Goal: Task Accomplishment & Management: Manage account settings

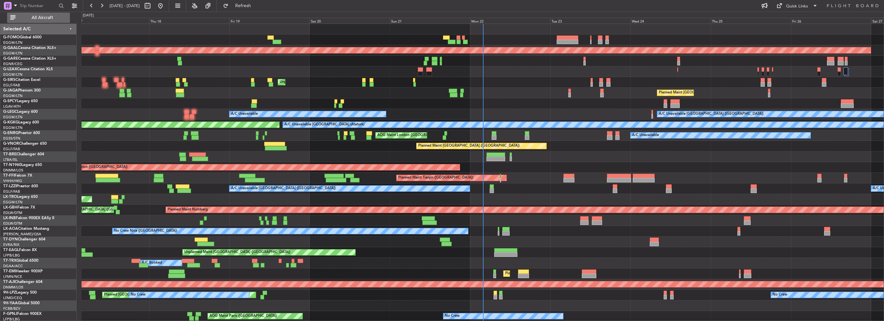
click at [48, 20] on span "All Aircraft" at bounding box center [42, 17] width 51 height 5
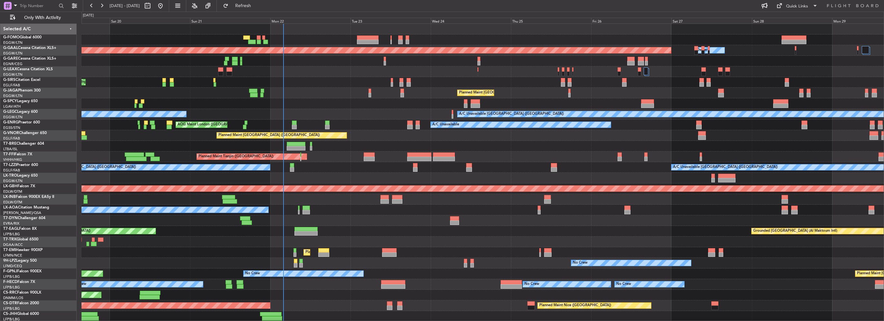
click at [146, 54] on div "Planned Maint Dusseldorf Owner" at bounding box center [483, 50] width 802 height 11
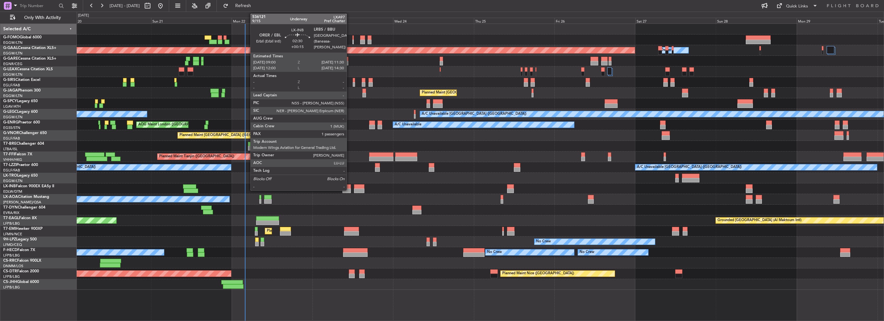
click at [350, 189] on div at bounding box center [346, 190] width 9 height 5
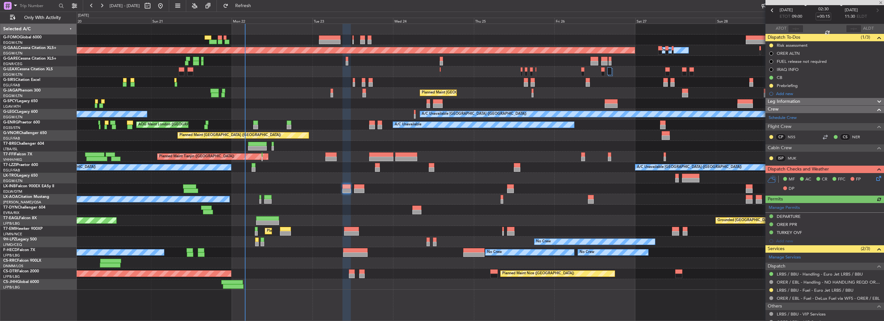
scroll to position [64, 0]
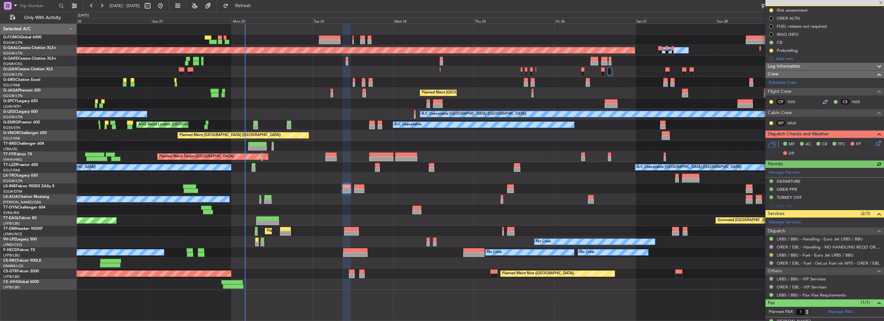
click at [771, 255] on button at bounding box center [771, 255] width 4 height 4
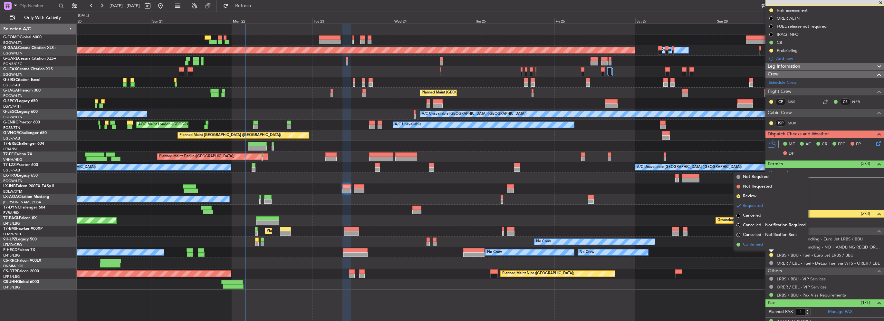
click at [755, 246] on span "Confirmed" at bounding box center [753, 244] width 20 height 6
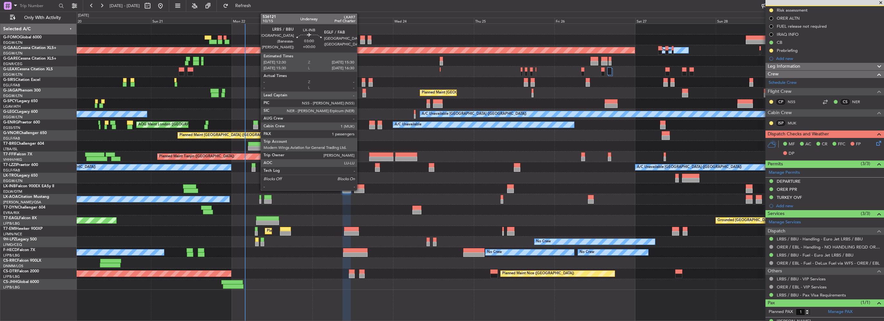
click at [360, 187] on div at bounding box center [359, 186] width 10 height 5
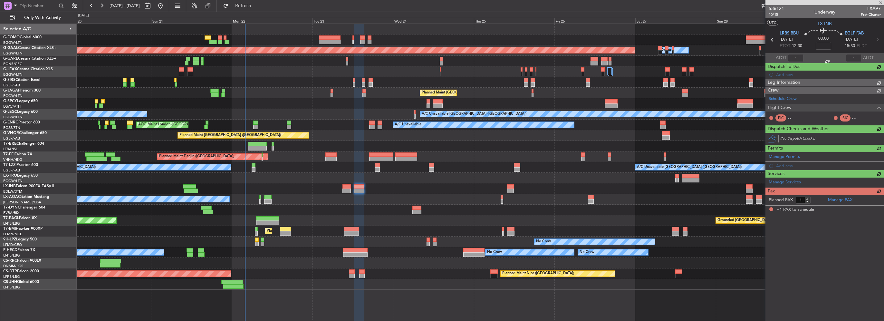
scroll to position [0, 0]
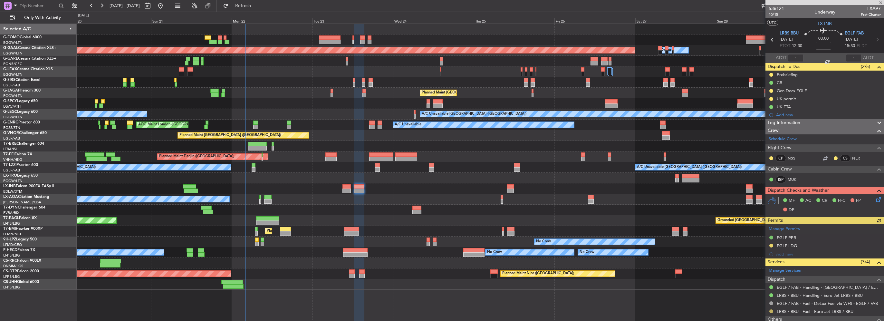
click at [772, 310] on button at bounding box center [771, 311] width 4 height 4
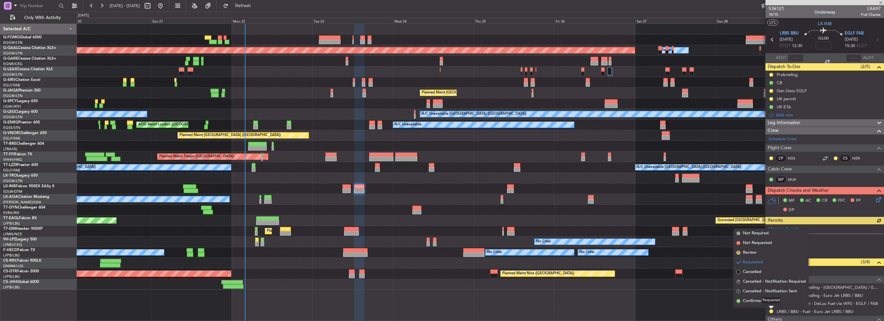
click at [763, 299] on div "Requested" at bounding box center [771, 300] width 20 height 8
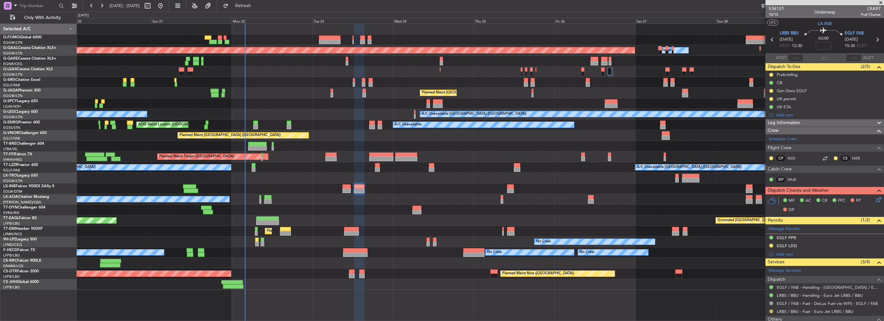
click at [772, 312] on button at bounding box center [771, 311] width 4 height 4
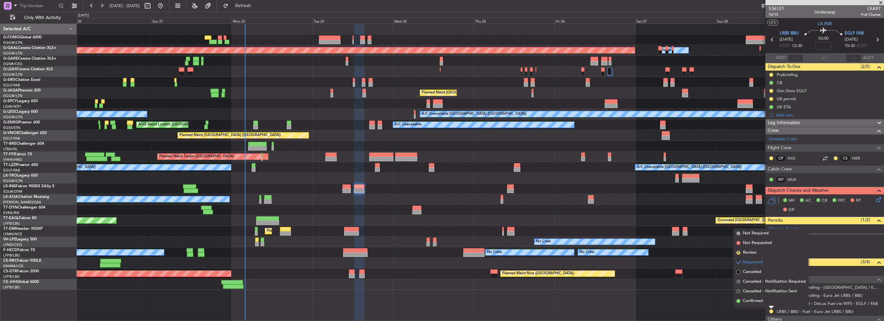
click at [762, 303] on span "Confirmed" at bounding box center [753, 301] width 20 height 6
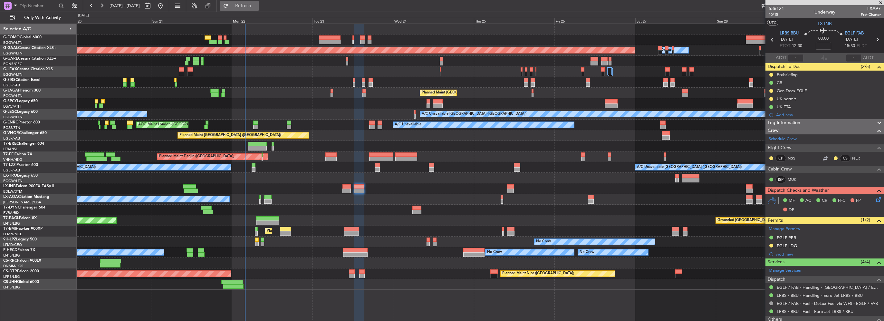
click at [257, 5] on span "Refresh" at bounding box center [243, 6] width 27 height 5
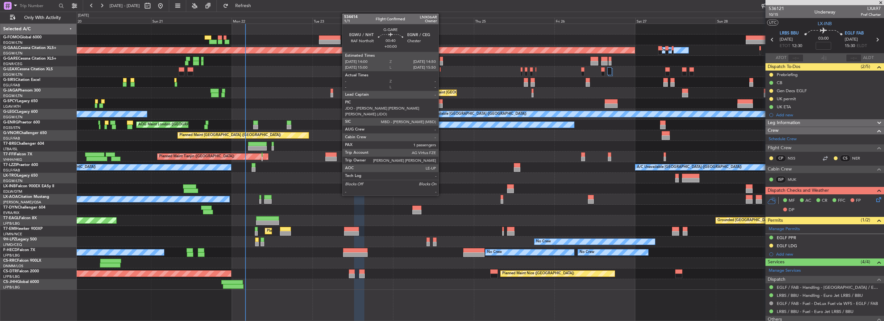
click at [441, 59] on div at bounding box center [441, 59] width 3 height 5
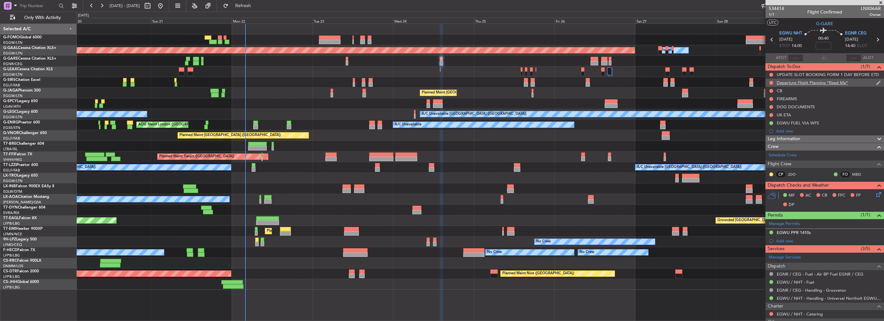
click at [818, 82] on div "Departure Flight Planning *Read Me*" at bounding box center [812, 82] width 71 height 5
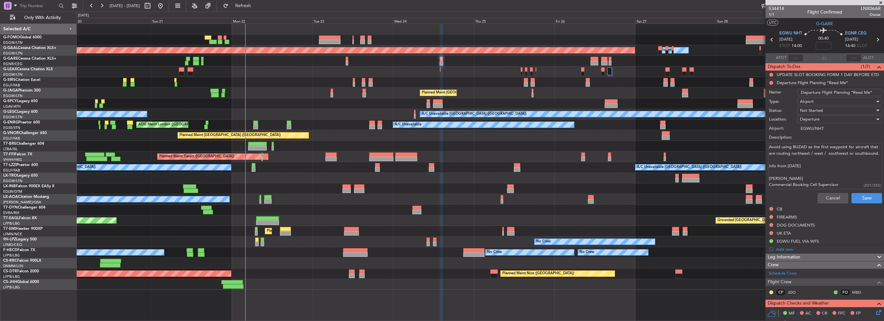
scroll to position [12, 0]
drag, startPoint x: 796, startPoint y: 255, endPoint x: 801, endPoint y: 253, distance: 5.4
click at [796, 255] on mat-tooltip-component "EGWU FUEL VIA WFS" at bounding box center [798, 251] width 48 height 17
click at [832, 198] on button "Cancel" at bounding box center [833, 198] width 31 height 10
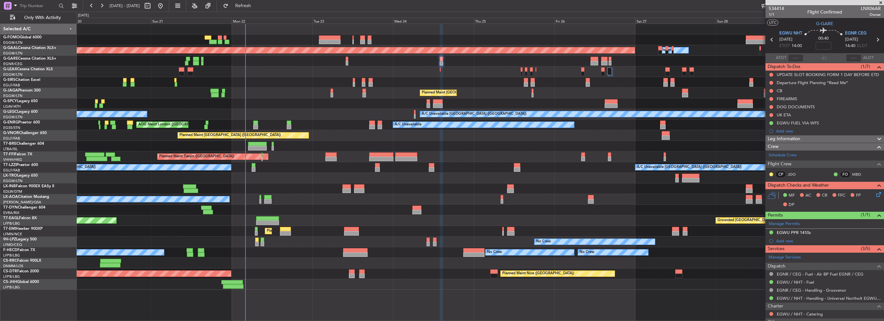
click at [794, 137] on span "Leg Information" at bounding box center [784, 138] width 33 height 7
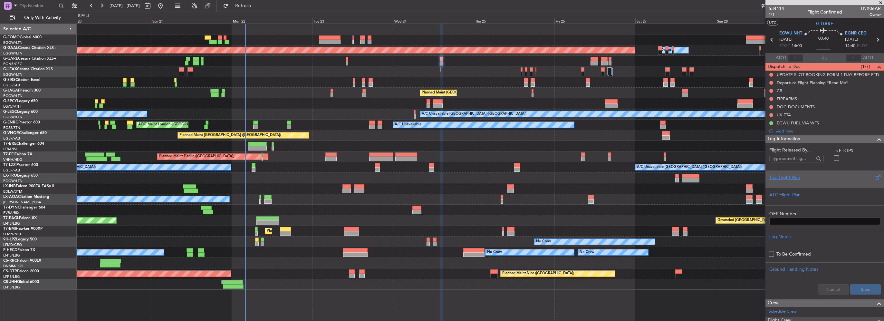
click at [784, 183] on div at bounding box center [824, 183] width 111 height 4
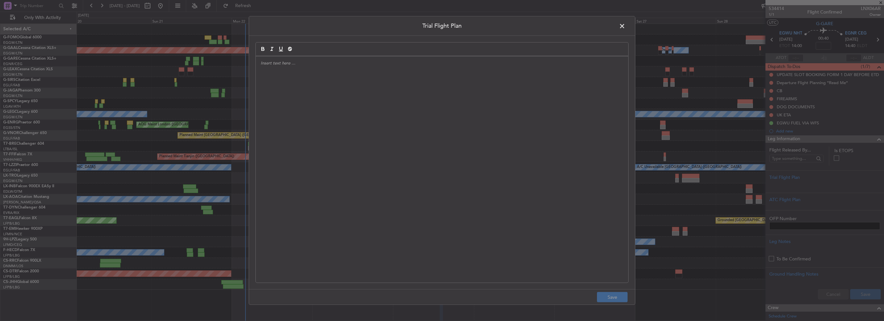
click at [416, 156] on div at bounding box center [442, 169] width 372 height 226
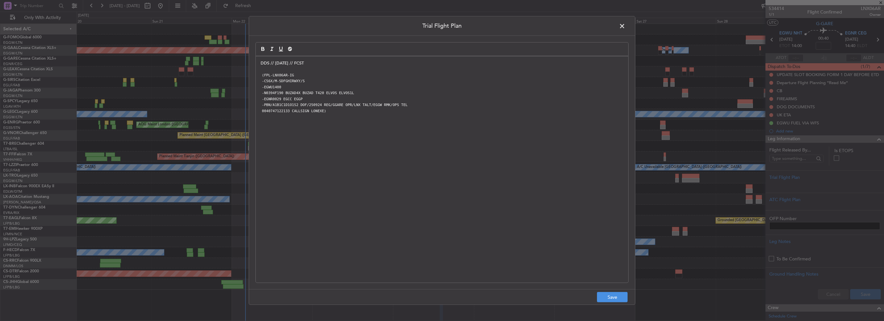
scroll to position [0, 0]
click at [614, 295] on button "Save" at bounding box center [612, 297] width 31 height 10
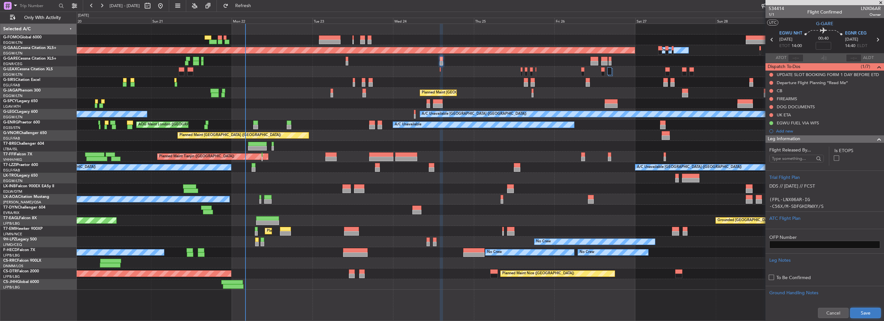
click at [870, 314] on button "Save" at bounding box center [865, 313] width 31 height 10
click at [821, 44] on input at bounding box center [823, 46] width 15 height 8
type input "-00:10"
click at [769, 81] on div at bounding box center [771, 82] width 5 height 5
click at [772, 82] on button at bounding box center [771, 83] width 4 height 4
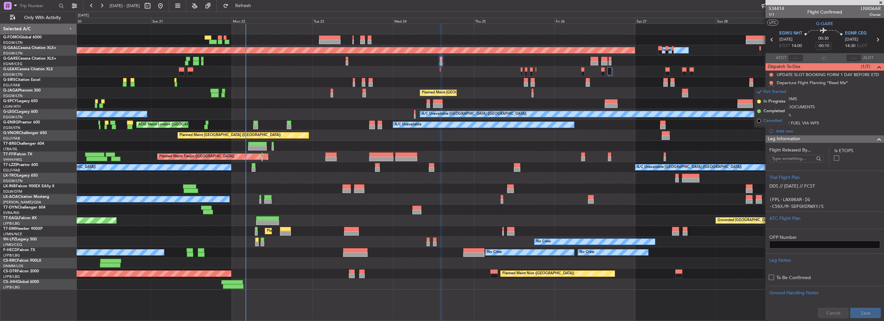
click at [771, 119] on span "Cancelled" at bounding box center [772, 121] width 18 height 6
click at [771, 105] on button at bounding box center [771, 107] width 4 height 4
click at [767, 147] on span "Cancelled" at bounding box center [772, 145] width 18 height 6
click at [769, 112] on nimbus-traffic-light at bounding box center [771, 114] width 5 height 5
click at [771, 117] on div "UK ETA" at bounding box center [824, 115] width 119 height 8
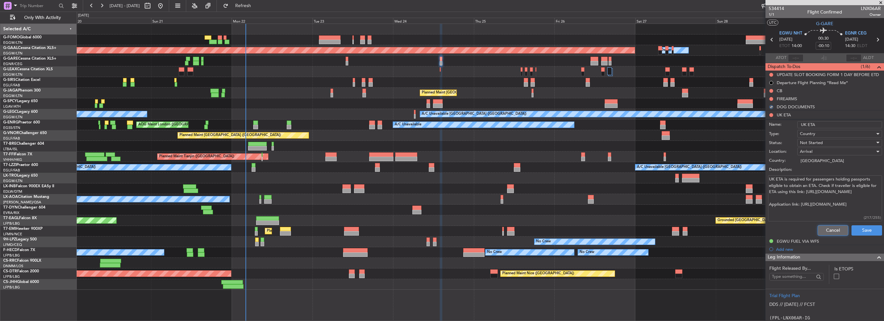
click at [824, 226] on button "Cancel" at bounding box center [833, 230] width 31 height 10
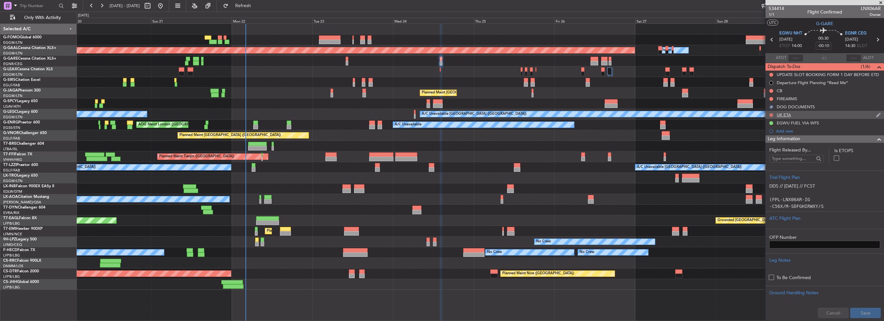
click at [771, 113] on button at bounding box center [771, 115] width 4 height 4
click at [769, 155] on span "Cancelled" at bounding box center [772, 153] width 18 height 6
click at [875, 137] on span at bounding box center [879, 139] width 8 height 8
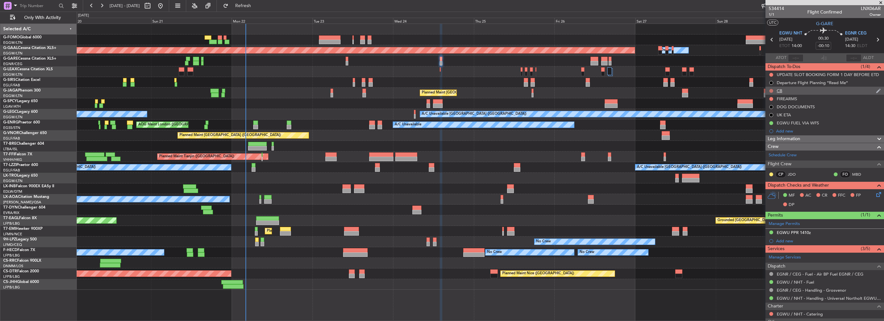
click at [770, 91] on button at bounding box center [771, 91] width 4 height 4
click at [773, 120] on span "Completed" at bounding box center [773, 119] width 21 height 6
click at [771, 98] on button at bounding box center [771, 99] width 4 height 4
click at [773, 90] on div at bounding box center [771, 90] width 5 height 5
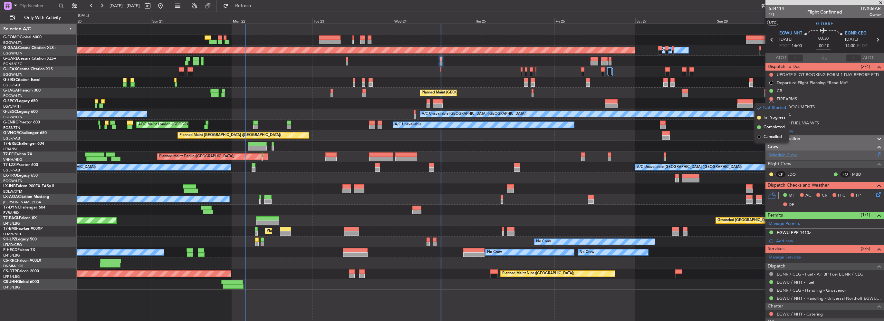
click at [823, 154] on div "Schedule Crew" at bounding box center [824, 155] width 119 height 10
click at [772, 97] on button at bounding box center [771, 99] width 4 height 4
click at [876, 139] on span at bounding box center [879, 139] width 8 height 8
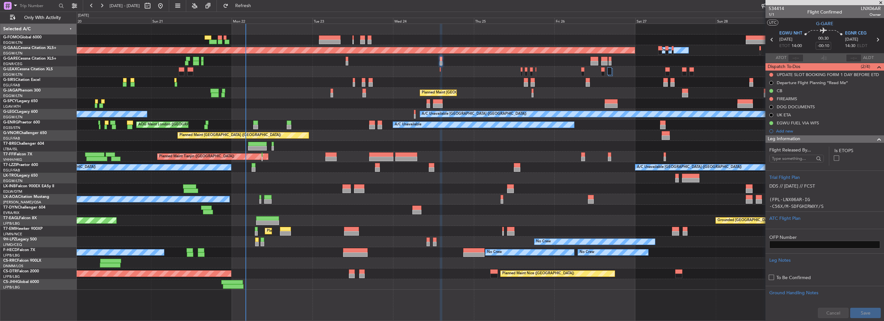
click at [876, 139] on span at bounding box center [879, 139] width 8 height 8
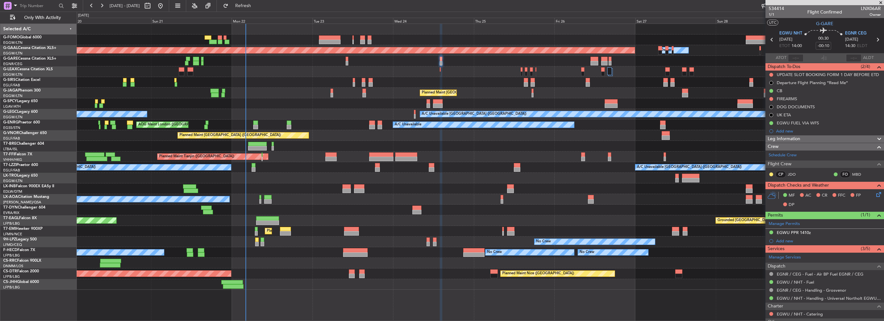
click at [875, 196] on icon at bounding box center [877, 193] width 5 height 5
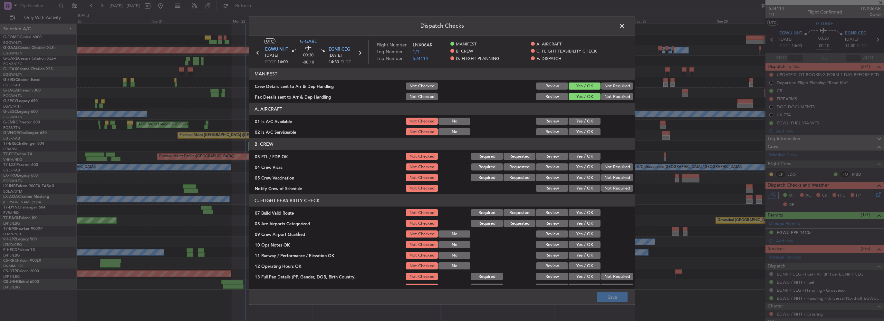
click at [589, 122] on button "Yes / OK" at bounding box center [585, 121] width 32 height 7
click at [589, 130] on button "Yes / OK" at bounding box center [585, 131] width 32 height 7
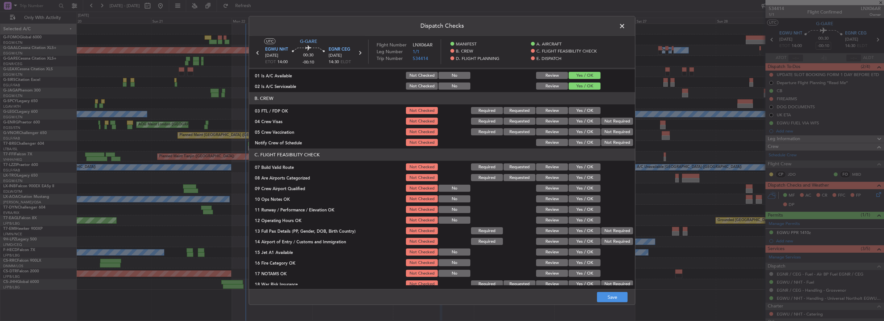
scroll to position [64, 0]
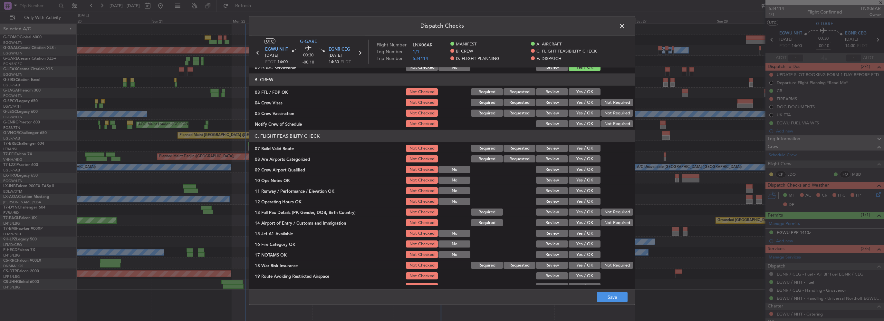
click at [582, 146] on button "Yes / OK" at bounding box center [585, 148] width 32 height 7
click at [588, 179] on button "Yes / OK" at bounding box center [585, 180] width 32 height 7
click at [588, 189] on button "Yes / OK" at bounding box center [585, 190] width 32 height 7
click at [589, 205] on div "Yes / OK" at bounding box center [584, 201] width 33 height 9
click at [588, 201] on button "Yes / OK" at bounding box center [585, 201] width 32 height 7
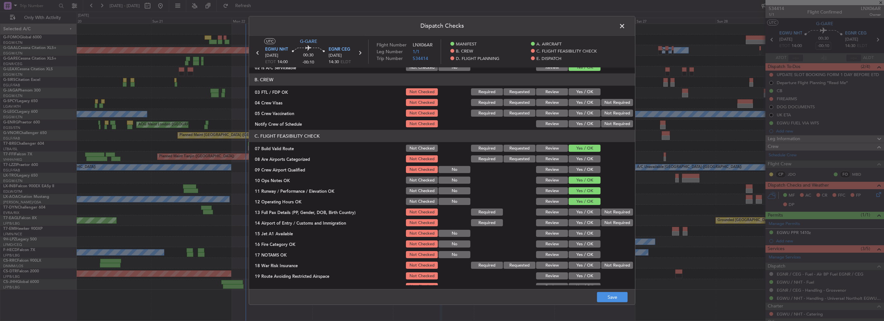
drag, startPoint x: 589, startPoint y: 216, endPoint x: 588, endPoint y: 219, distance: 4.0
click at [588, 219] on section "C. FLIGHT FEASIBILITY CHECK 07 Build Valid Route Not Checked Required Requested…" at bounding box center [442, 216] width 386 height 172
drag, startPoint x: 588, startPoint y: 219, endPoint x: 586, endPoint y: 215, distance: 4.8
click at [586, 216] on section "C. FLIGHT FEASIBILITY CHECK 07 Build Valid Route Not Checked Required Requested…" at bounding box center [442, 216] width 386 height 172
click at [587, 213] on button "Yes / OK" at bounding box center [585, 211] width 32 height 7
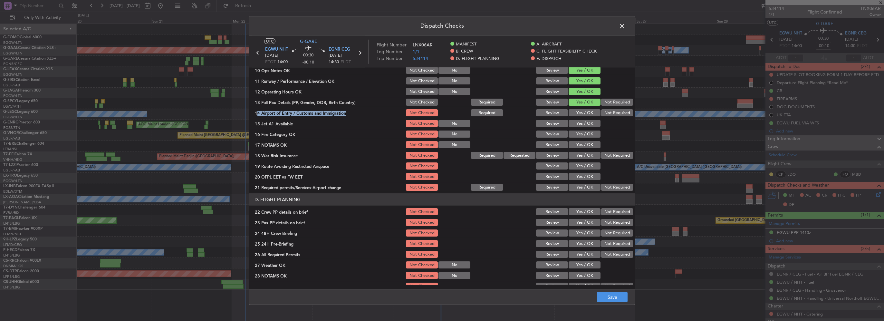
scroll to position [193, 0]
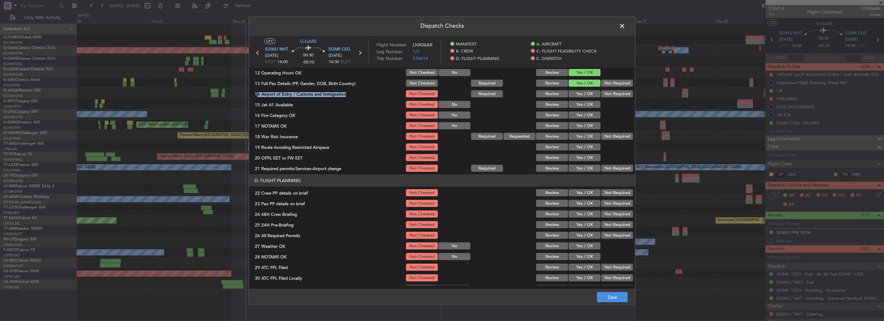
click at [581, 91] on button "Yes / OK" at bounding box center [585, 93] width 32 height 7
click at [581, 100] on div "Yes / OK" at bounding box center [584, 104] width 33 height 9
click at [583, 103] on button "Yes / OK" at bounding box center [585, 104] width 32 height 7
click at [584, 119] on div "Yes / OK" at bounding box center [584, 114] width 33 height 9
click at [588, 111] on div "Yes / OK" at bounding box center [584, 114] width 33 height 9
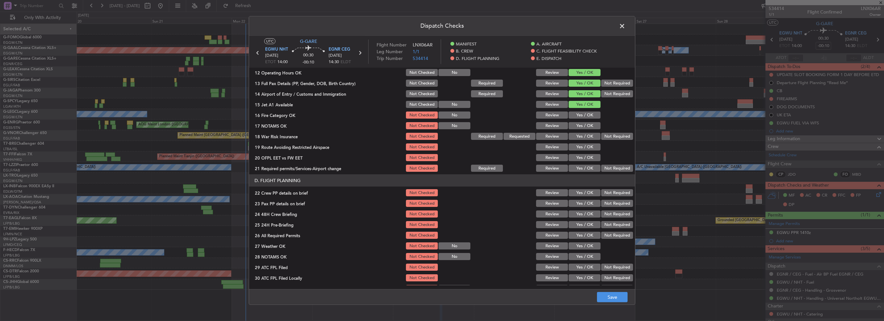
click at [588, 114] on button "Yes / OK" at bounding box center [585, 114] width 32 height 7
click at [586, 122] on button "Yes / OK" at bounding box center [585, 125] width 32 height 7
click at [588, 133] on button "Yes / OK" at bounding box center [585, 136] width 32 height 7
click at [589, 143] on button "Yes / OK" at bounding box center [585, 146] width 32 height 7
click at [589, 152] on section "C. FLIGHT FEASIBILITY CHECK 07 Build Valid Route Not Checked Required Requested…" at bounding box center [442, 87] width 386 height 172
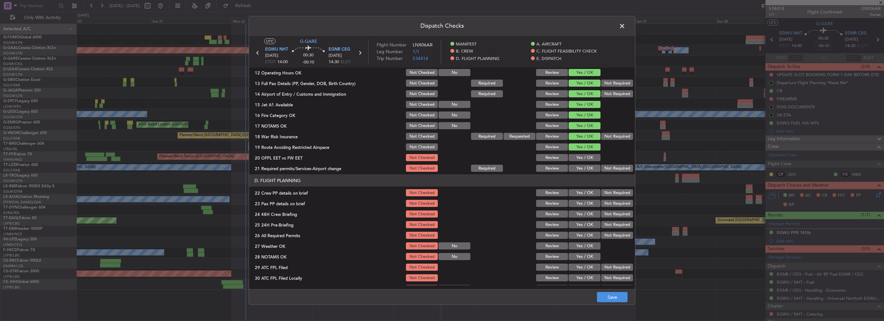
click at [590, 164] on div "Yes / OK" at bounding box center [584, 168] width 33 height 9
click at [586, 158] on button "Yes / OK" at bounding box center [585, 157] width 32 height 7
click at [589, 167] on button "Yes / OK" at bounding box center [585, 168] width 32 height 7
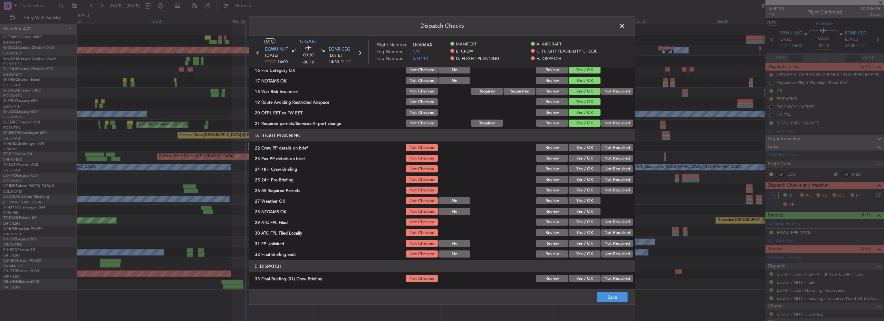
scroll to position [258, 0]
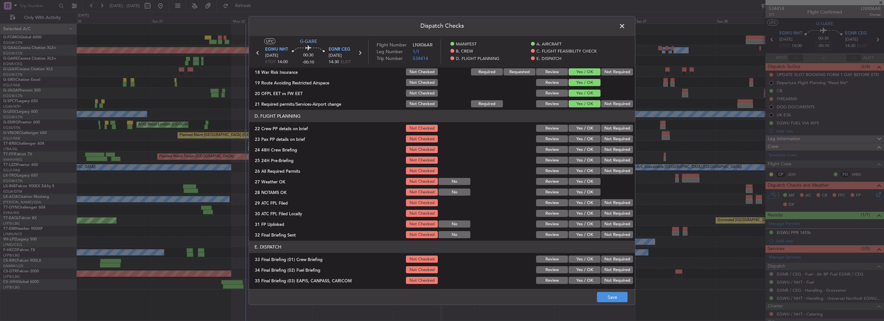
click at [582, 133] on section "D. FLIGHT PLANNING 22 Crew PP details on brief Not Checked Review Yes / OK Not …" at bounding box center [442, 174] width 386 height 129
click at [588, 128] on button "Yes / OK" at bounding box center [585, 128] width 32 height 7
click at [588, 138] on button "Yes / OK" at bounding box center [585, 138] width 32 height 7
click at [589, 149] on button "Yes / OK" at bounding box center [585, 149] width 32 height 7
click at [607, 159] on button "Not Required" at bounding box center [617, 160] width 32 height 7
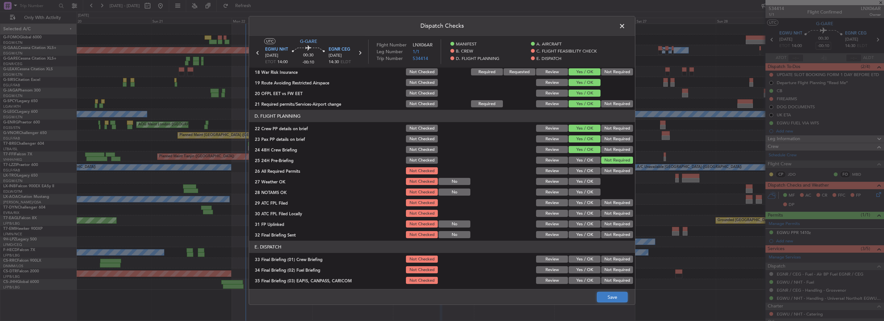
click at [618, 298] on button "Save" at bounding box center [612, 297] width 31 height 10
click at [625, 26] on span at bounding box center [625, 27] width 0 height 13
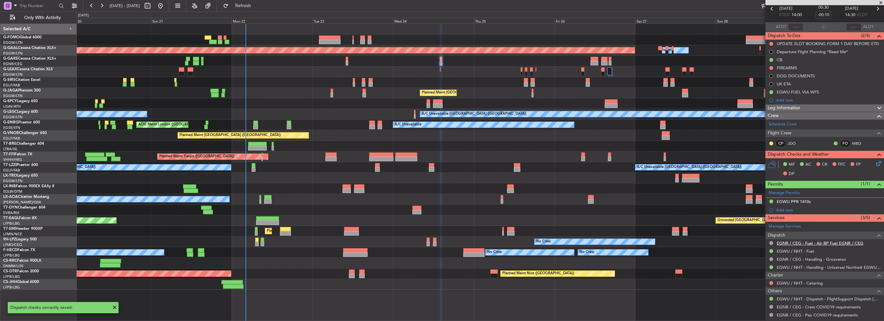
scroll to position [0, 0]
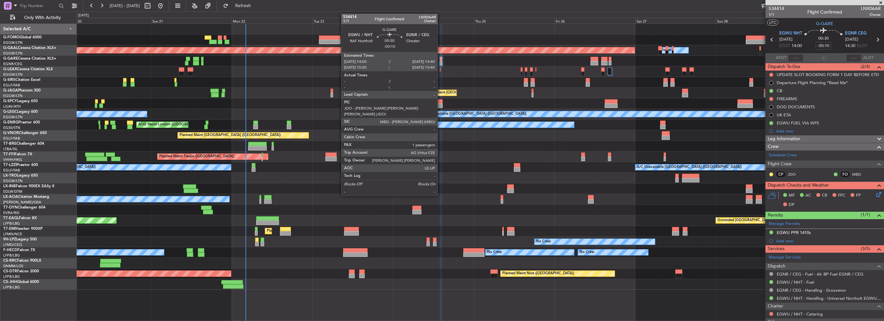
click at [440, 59] on div at bounding box center [441, 59] width 2 height 5
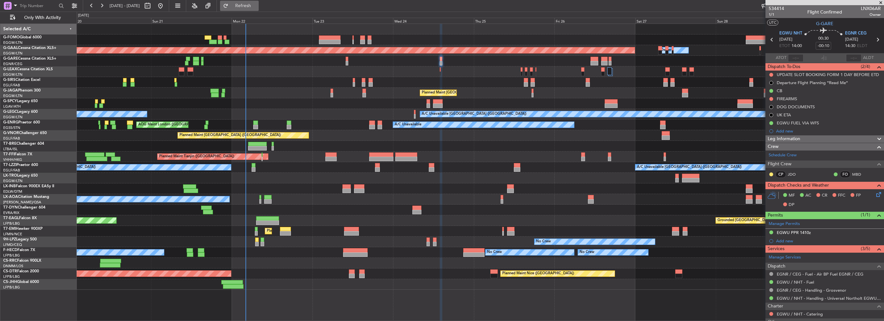
click at [257, 5] on span "Refresh" at bounding box center [243, 6] width 27 height 5
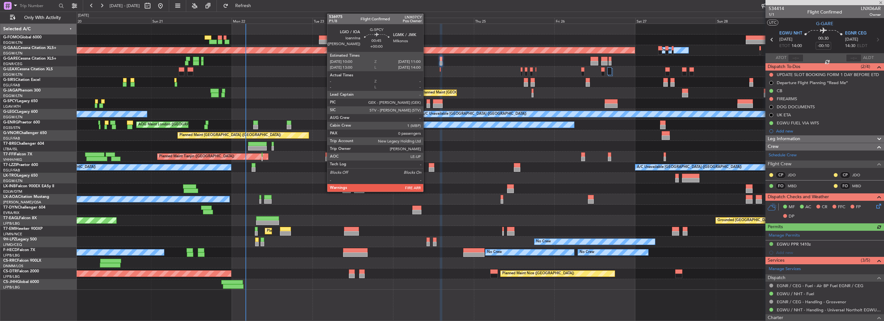
click at [427, 106] on div at bounding box center [429, 105] width 4 height 5
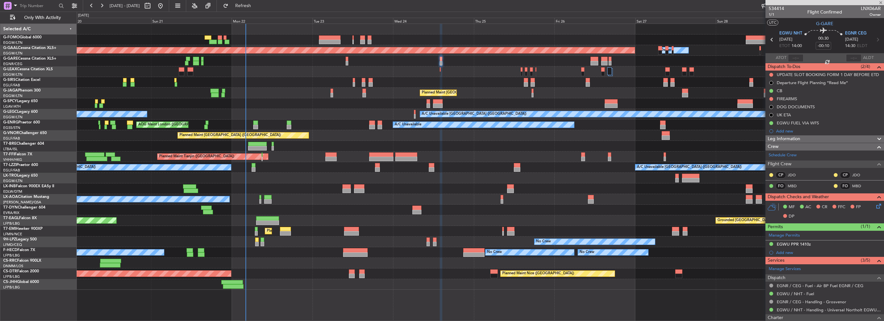
type input "0"
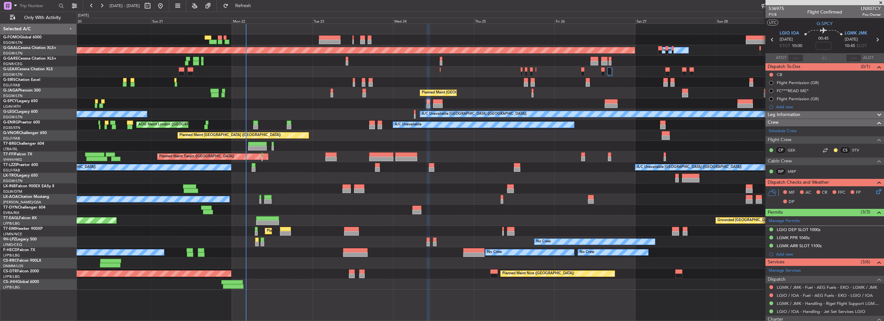
click at [811, 114] on div "Leg Information" at bounding box center [824, 114] width 119 height 7
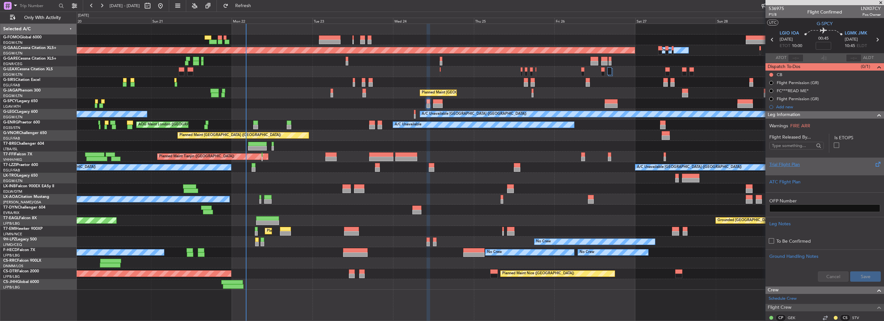
click at [790, 169] on div at bounding box center [824, 170] width 111 height 4
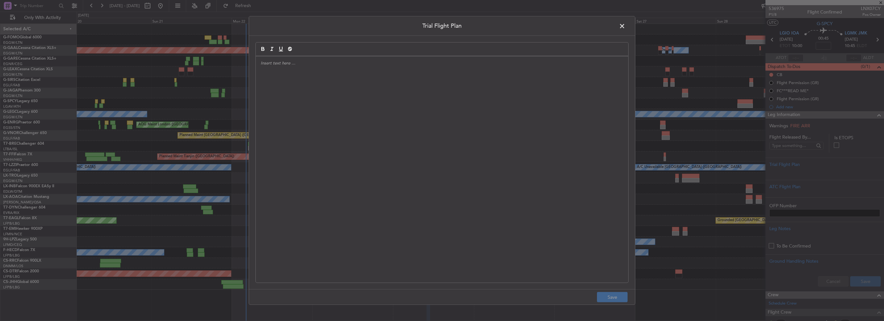
click at [486, 133] on div at bounding box center [442, 169] width 372 height 226
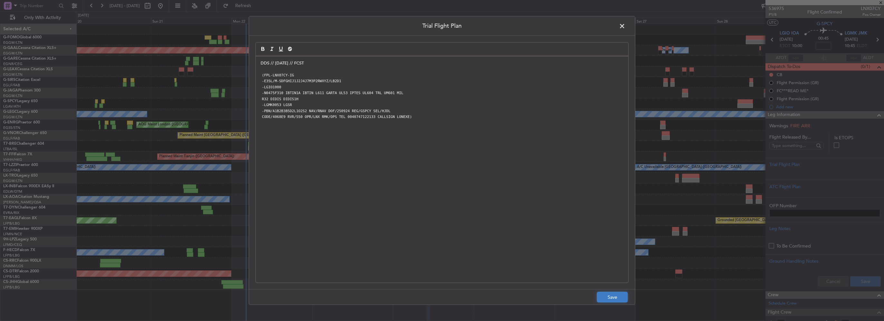
click at [609, 295] on button "Save" at bounding box center [612, 297] width 31 height 10
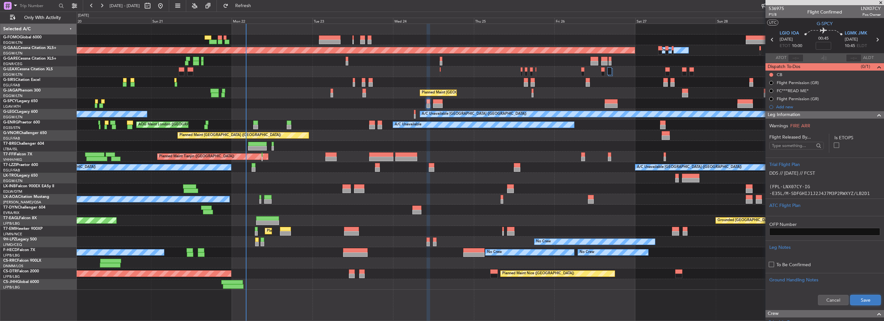
click at [866, 299] on button "Save" at bounding box center [865, 300] width 31 height 10
click at [875, 115] on span at bounding box center [879, 115] width 8 height 8
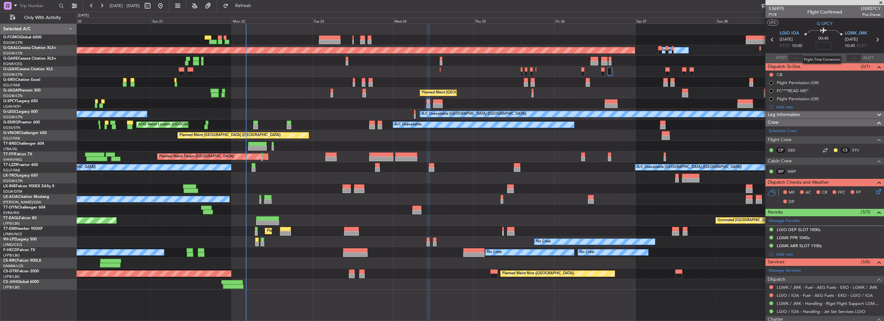
click at [823, 46] on input at bounding box center [823, 46] width 15 height 8
type input "+00:10"
click at [771, 74] on button at bounding box center [771, 75] width 4 height 4
click at [763, 102] on span "Completed" at bounding box center [773, 103] width 21 height 6
click at [875, 191] on icon at bounding box center [877, 190] width 5 height 5
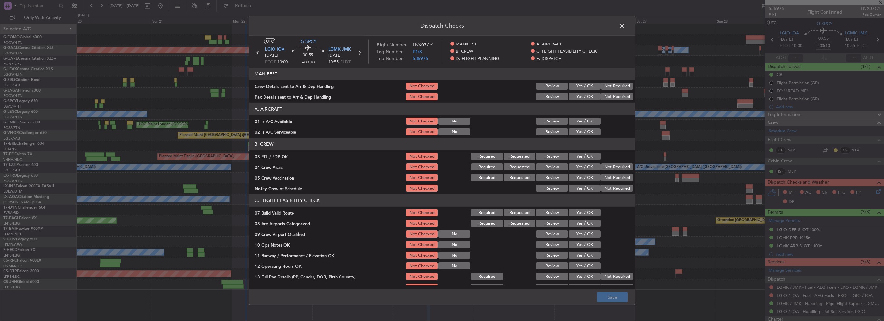
click at [580, 120] on button "Yes / OK" at bounding box center [585, 121] width 32 height 7
click at [581, 128] on button "Yes / OK" at bounding box center [585, 131] width 32 height 7
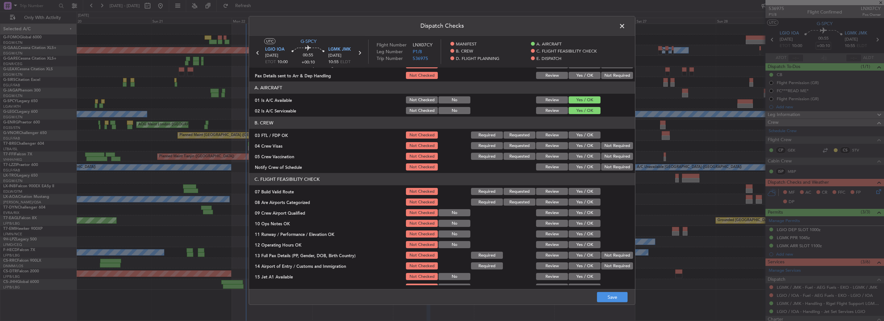
scroll to position [32, 0]
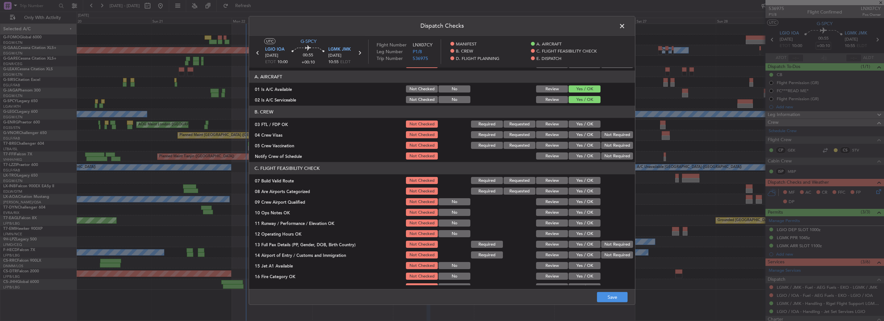
click at [576, 181] on button "Yes / OK" at bounding box center [585, 180] width 32 height 7
click at [581, 210] on button "Yes / OK" at bounding box center [585, 212] width 32 height 7
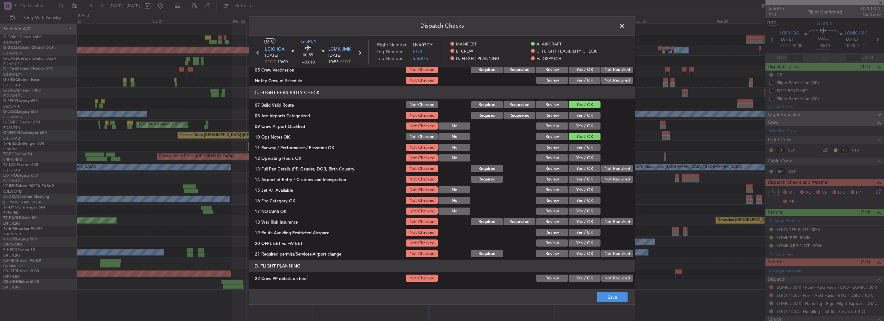
scroll to position [129, 0]
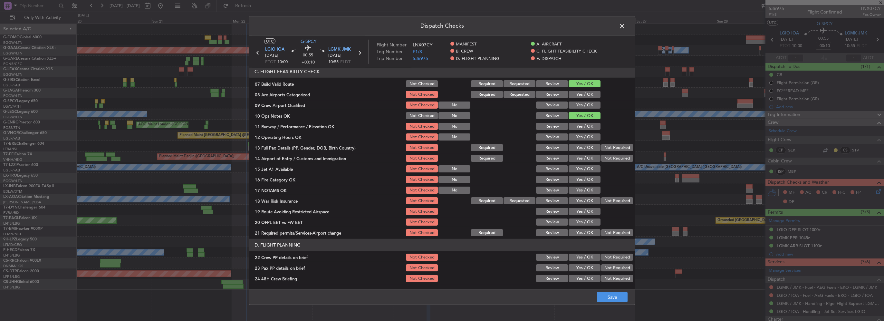
click at [580, 127] on button "Yes / OK" at bounding box center [585, 126] width 32 height 7
click at [584, 134] on button "Yes / OK" at bounding box center [585, 136] width 32 height 7
click at [589, 151] on button "Yes / OK" at bounding box center [585, 147] width 32 height 7
click at [585, 161] on button "Yes / OK" at bounding box center [585, 158] width 32 height 7
click at [585, 172] on button "Yes / OK" at bounding box center [585, 168] width 32 height 7
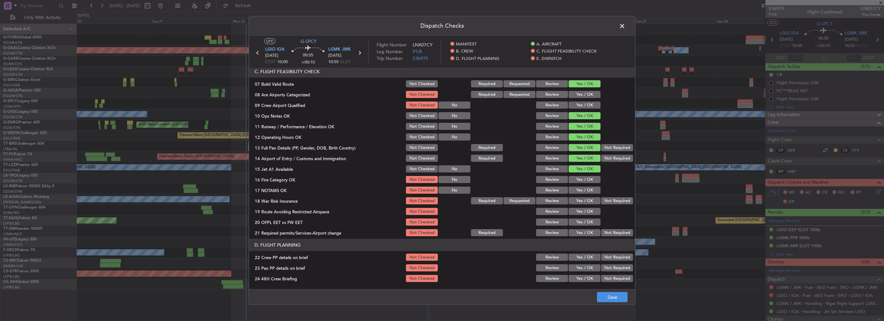
click at [585, 183] on div "Yes / OK" at bounding box center [584, 179] width 33 height 9
click at [583, 182] on button "Yes / OK" at bounding box center [585, 179] width 32 height 7
click at [585, 191] on button "Yes / OK" at bounding box center [585, 190] width 32 height 7
click at [590, 203] on button "Yes / OK" at bounding box center [585, 200] width 32 height 7
drag, startPoint x: 590, startPoint y: 210, endPoint x: 589, endPoint y: 220, distance: 10.0
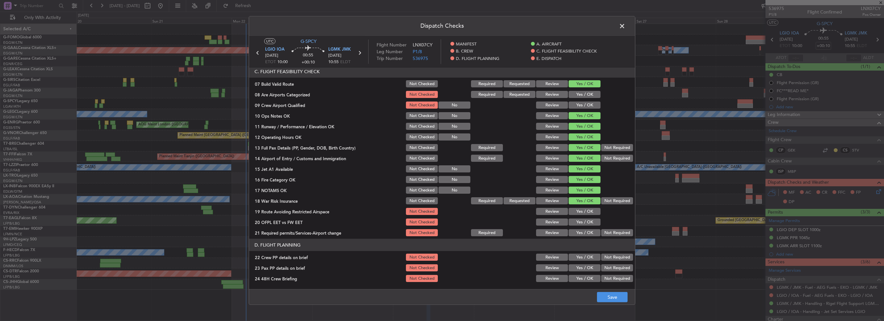
click at [590, 210] on button "Yes / OK" at bounding box center [585, 211] width 32 height 7
click at [589, 220] on button "Yes / OK" at bounding box center [585, 221] width 32 height 7
click at [589, 228] on div "Yes / OK" at bounding box center [584, 232] width 33 height 9
click at [590, 230] on button "Yes / OK" at bounding box center [585, 232] width 32 height 7
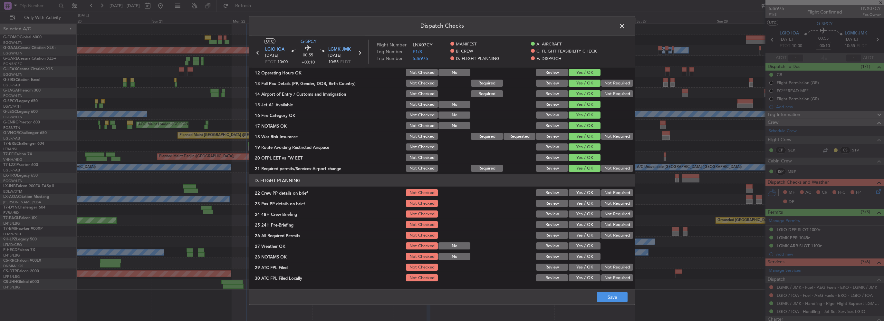
click at [585, 195] on button "Yes / OK" at bounding box center [585, 192] width 32 height 7
click at [584, 208] on section "D. FLIGHT PLANNING 22 Crew PP details on brief Not Checked Review Yes / OK Not …" at bounding box center [442, 238] width 386 height 129
click at [584, 206] on button "Yes / OK" at bounding box center [585, 203] width 32 height 7
drag, startPoint x: 582, startPoint y: 214, endPoint x: 592, endPoint y: 216, distance: 10.7
click at [583, 214] on button "Yes / OK" at bounding box center [585, 213] width 32 height 7
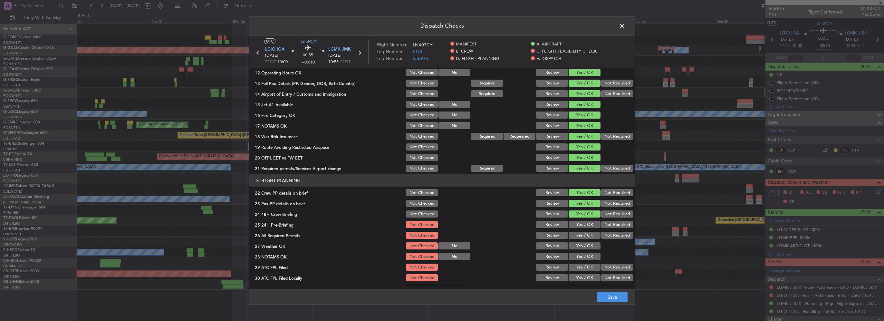
click at [610, 225] on button "Not Required" at bounding box center [617, 224] width 32 height 7
click at [615, 297] on button "Save" at bounding box center [612, 297] width 31 height 10
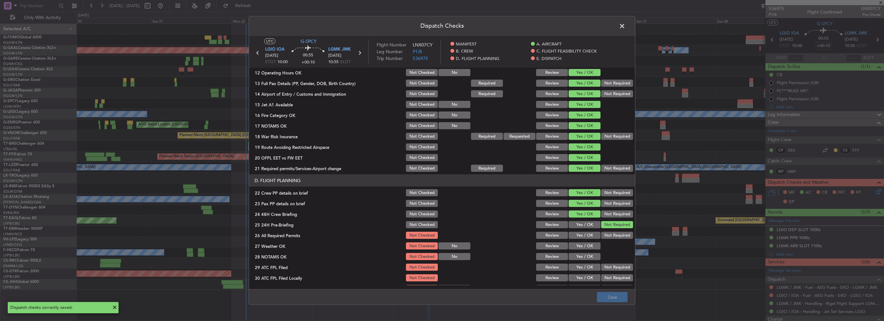
click at [625, 24] on span at bounding box center [625, 27] width 0 height 13
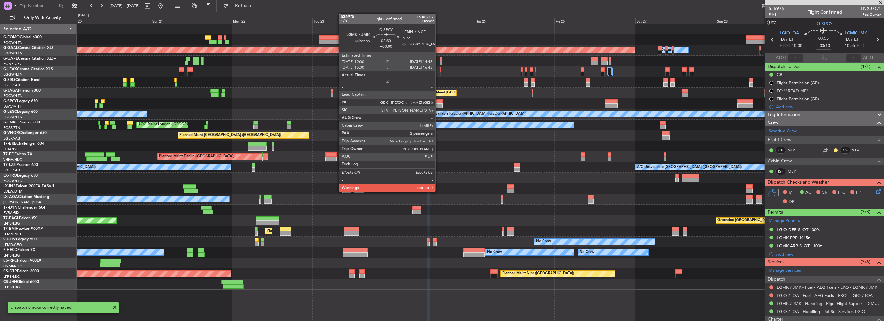
click at [438, 104] on div at bounding box center [437, 105] width 9 height 5
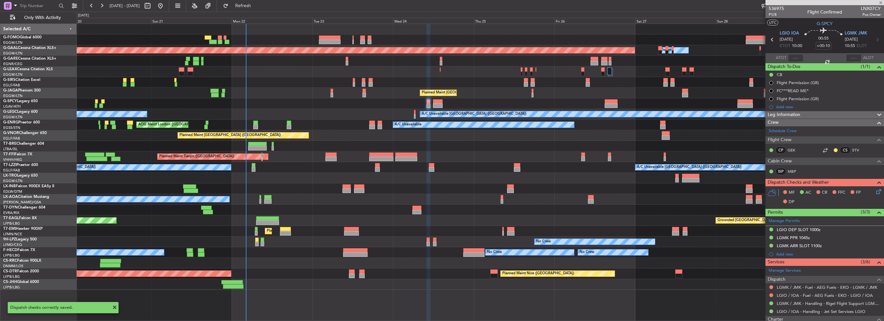
type input "2"
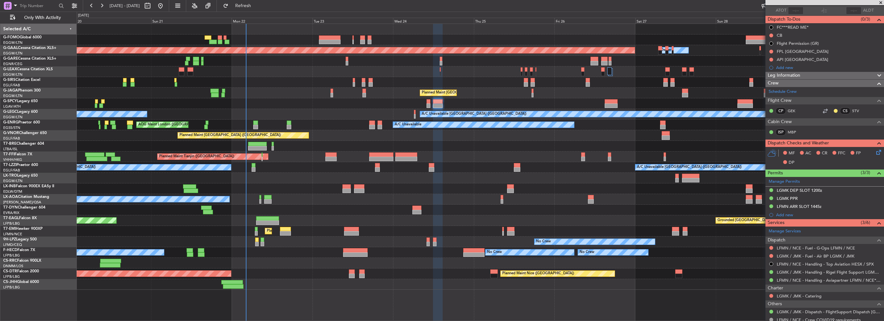
scroll to position [104, 0]
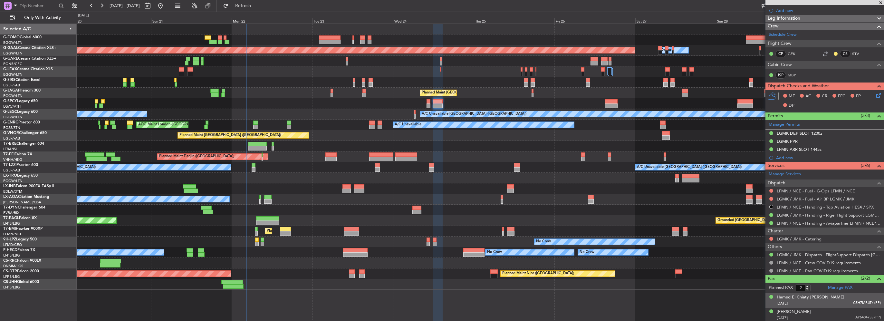
click at [795, 294] on div "Hamed El Chiaty Mohamed Aly El Chiaty" at bounding box center [811, 297] width 68 height 6
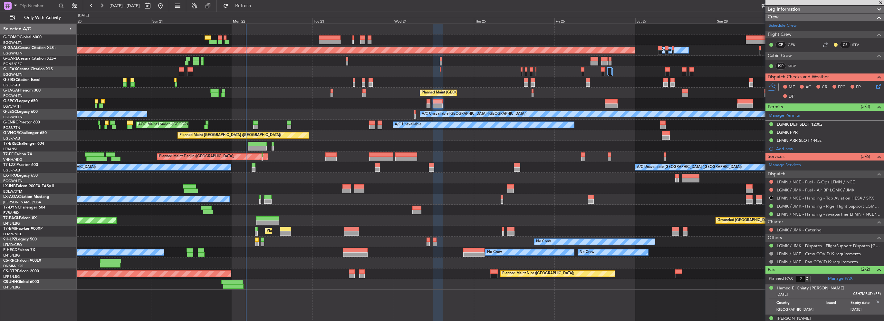
scroll to position [120, 0]
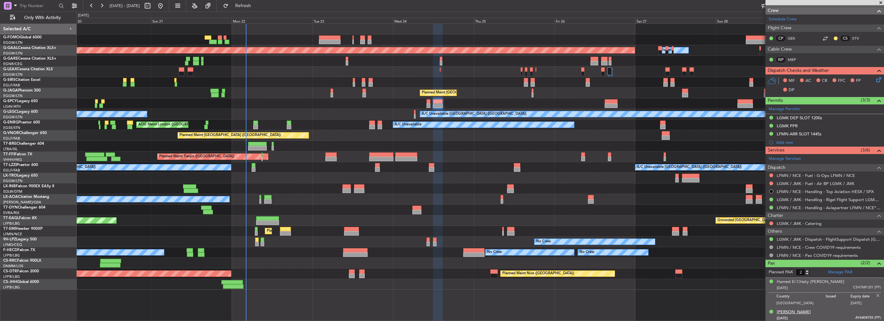
click at [795, 311] on div "Karim El Chiaty" at bounding box center [794, 312] width 34 height 6
click at [875, 307] on img at bounding box center [878, 310] width 6 height 6
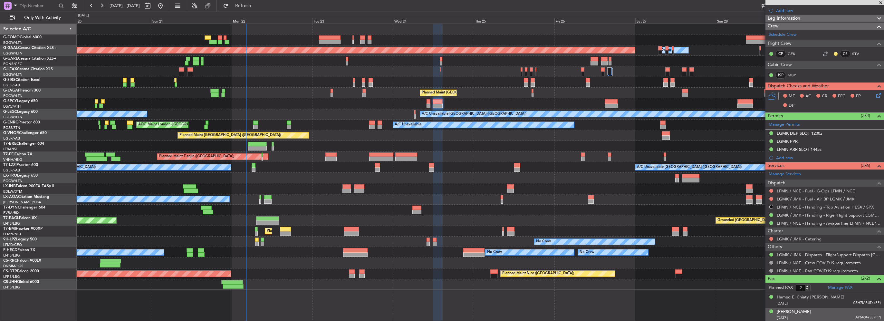
scroll to position [0, 0]
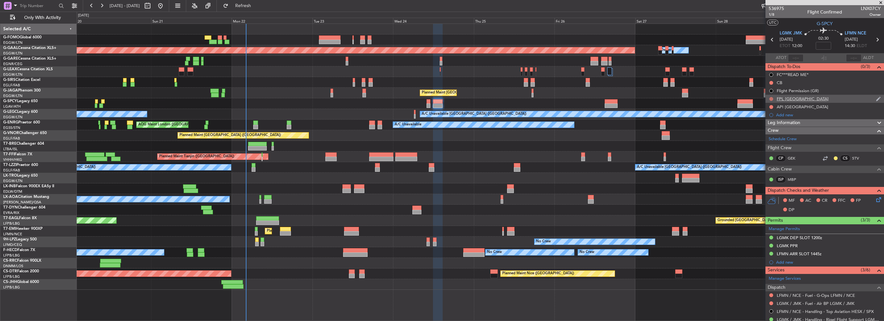
click at [771, 99] on button at bounding box center [771, 99] width 4 height 4
click at [768, 135] on span "Cancelled" at bounding box center [772, 137] width 18 height 6
click at [770, 105] on button at bounding box center [771, 107] width 4 height 4
click at [765, 145] on span "Cancelled" at bounding box center [772, 145] width 18 height 6
click at [770, 81] on button at bounding box center [771, 83] width 4 height 4
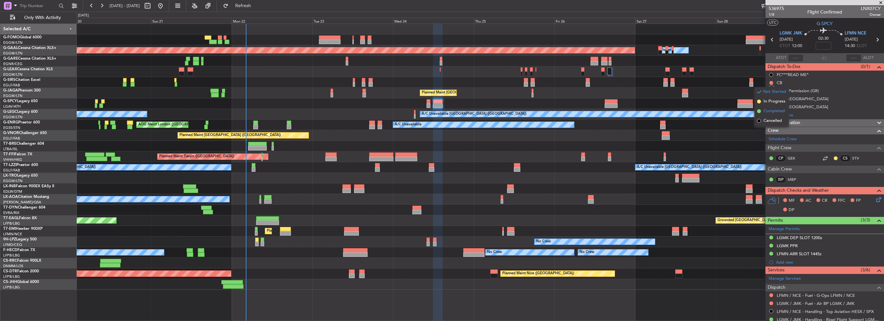
click at [771, 110] on span "Completed" at bounding box center [773, 111] width 21 height 6
click at [803, 119] on div "Leg Information" at bounding box center [824, 122] width 119 height 7
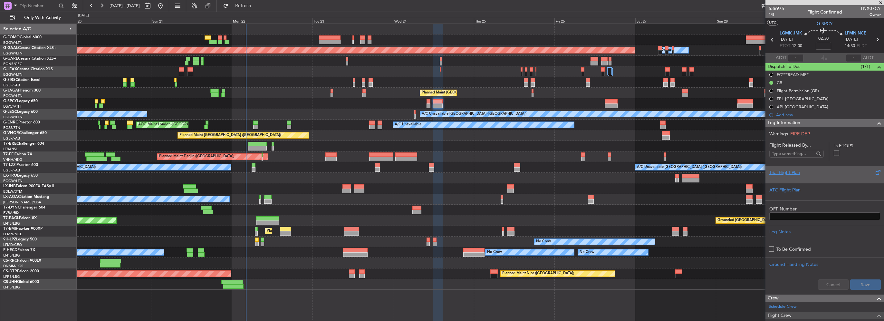
click at [784, 177] on div at bounding box center [824, 178] width 111 height 4
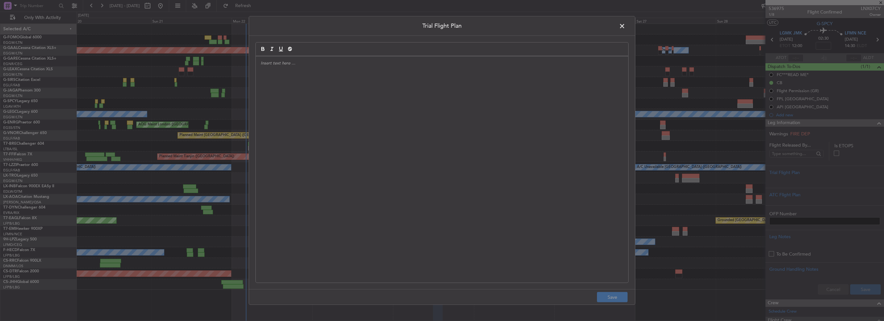
click at [391, 81] on div at bounding box center [442, 169] width 372 height 226
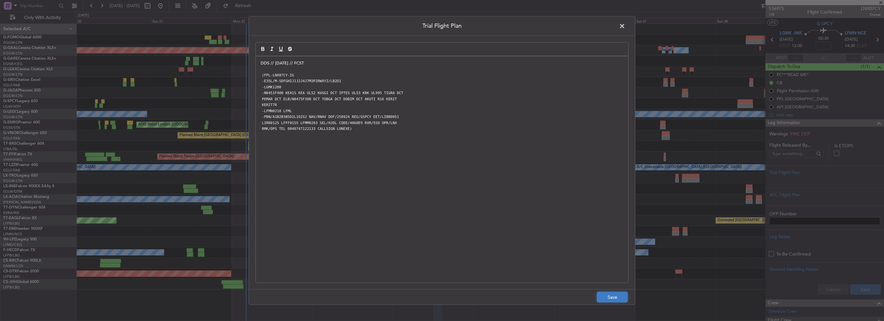
click at [616, 296] on button "Save" at bounding box center [612, 297] width 31 height 10
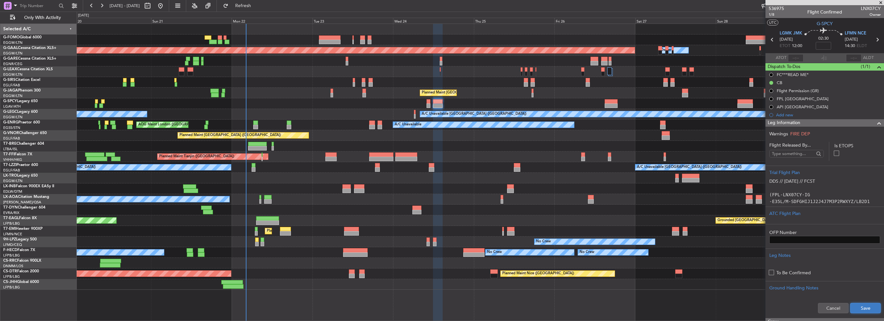
click at [857, 312] on button "Save" at bounding box center [865, 308] width 31 height 10
click at [822, 46] on input at bounding box center [823, 46] width 15 height 8
type input "-00:10"
click at [875, 122] on span at bounding box center [879, 123] width 8 height 8
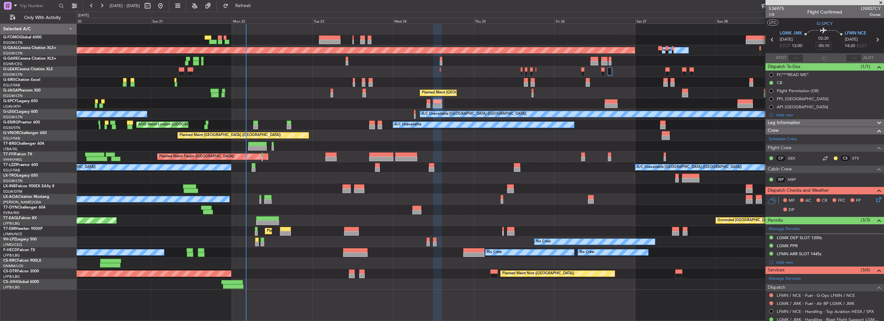
click at [875, 198] on icon at bounding box center [877, 198] width 5 height 5
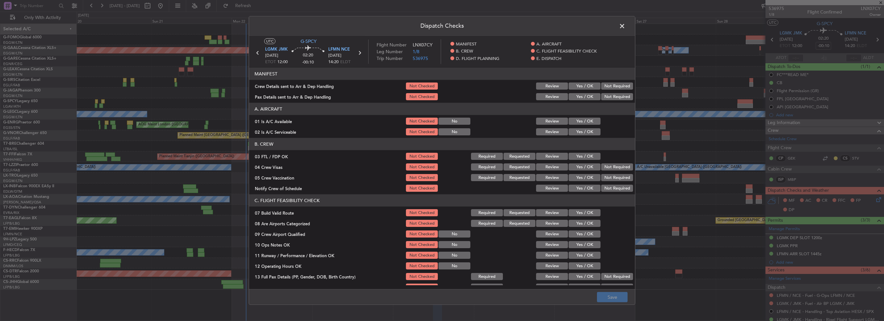
click at [571, 119] on button "Yes / OK" at bounding box center [585, 121] width 32 height 7
click at [576, 131] on button "Yes / OK" at bounding box center [585, 131] width 32 height 7
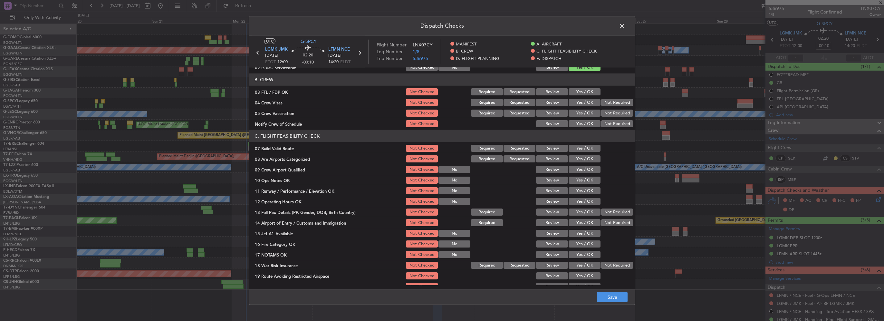
click at [580, 145] on button "Yes / OK" at bounding box center [585, 148] width 32 height 7
drag, startPoint x: 585, startPoint y: 177, endPoint x: 585, endPoint y: 184, distance: 6.8
click at [585, 178] on button "Yes / OK" at bounding box center [585, 180] width 32 height 7
click at [585, 195] on div "Yes / OK" at bounding box center [584, 190] width 33 height 9
click at [583, 189] on button "Yes / OK" at bounding box center [585, 190] width 32 height 7
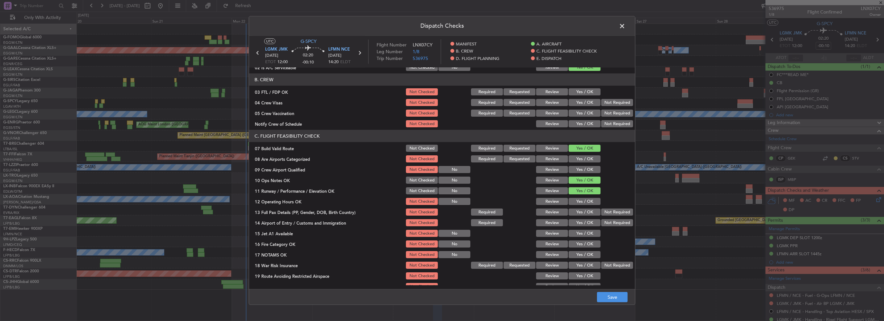
click at [584, 202] on button "Yes / OK" at bounding box center [585, 201] width 32 height 7
click at [588, 215] on button "Yes / OK" at bounding box center [585, 211] width 32 height 7
click at [588, 220] on button "Yes / OK" at bounding box center [585, 222] width 32 height 7
click at [586, 231] on button "Yes / OK" at bounding box center [585, 233] width 32 height 7
click at [587, 241] on button "Yes / OK" at bounding box center [585, 243] width 32 height 7
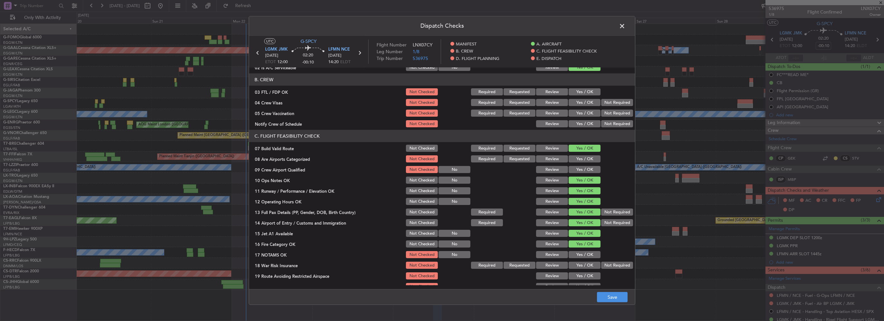
click at [587, 252] on button "Yes / OK" at bounding box center [585, 254] width 32 height 7
click at [588, 266] on button "Yes / OK" at bounding box center [585, 265] width 32 height 7
click at [588, 273] on button "Yes / OK" at bounding box center [585, 275] width 32 height 7
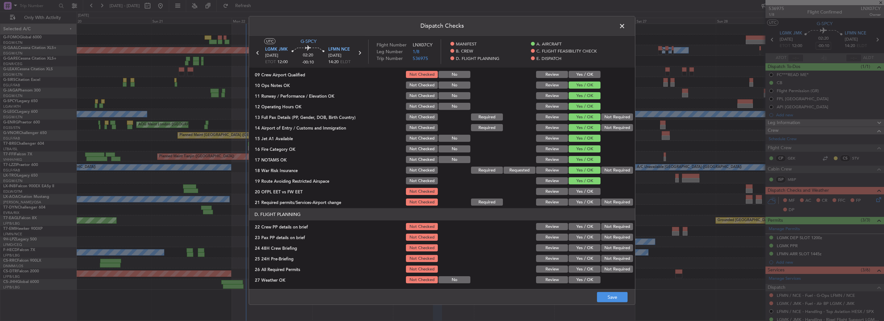
scroll to position [161, 0]
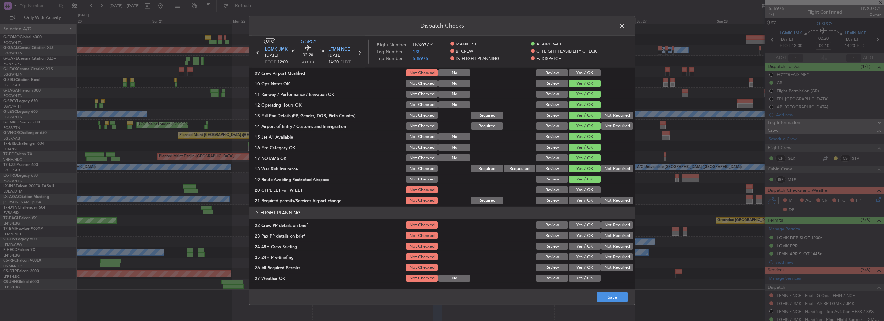
click at [581, 187] on button "Yes / OK" at bounding box center [585, 189] width 32 height 7
click at [585, 199] on button "Yes / OK" at bounding box center [585, 200] width 32 height 7
click at [586, 220] on div "Yes / OK" at bounding box center [584, 224] width 33 height 9
click at [586, 226] on button "Yes / OK" at bounding box center [585, 224] width 32 height 7
drag, startPoint x: 585, startPoint y: 234, endPoint x: 585, endPoint y: 247, distance: 12.6
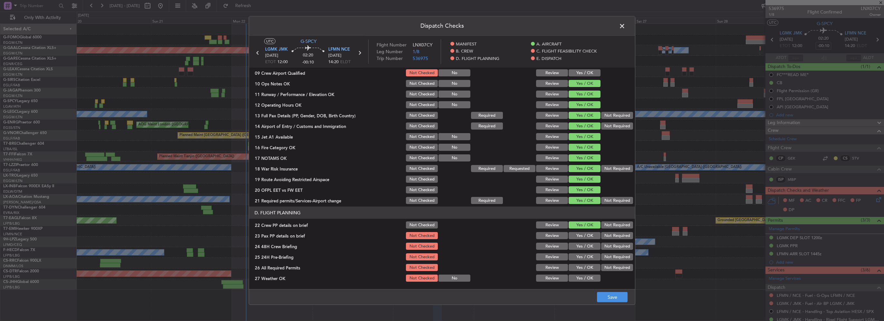
click at [585, 235] on button "Yes / OK" at bounding box center [585, 235] width 32 height 7
click at [585, 247] on button "Yes / OK" at bounding box center [585, 246] width 32 height 7
click at [603, 254] on button "Not Required" at bounding box center [617, 256] width 32 height 7
click at [616, 298] on button "Save" at bounding box center [612, 297] width 31 height 10
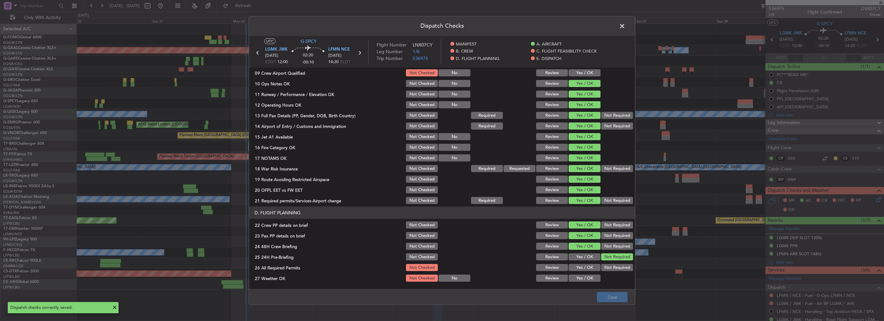
click at [625, 24] on span at bounding box center [625, 27] width 0 height 13
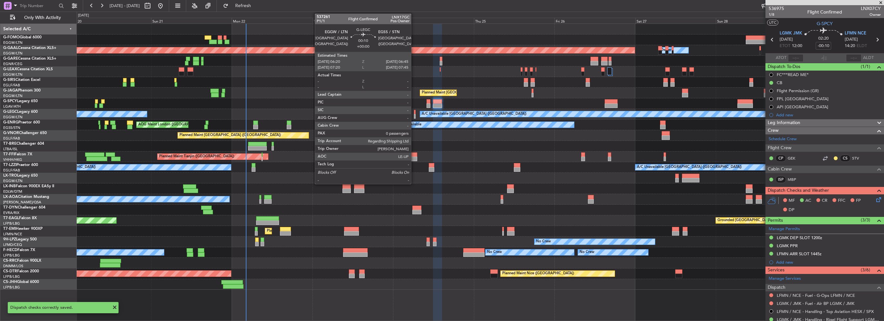
click at [414, 113] on div at bounding box center [415, 112] width 2 height 5
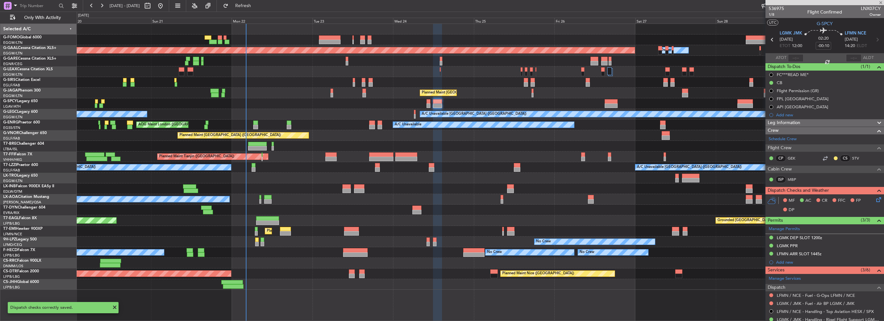
type input "0"
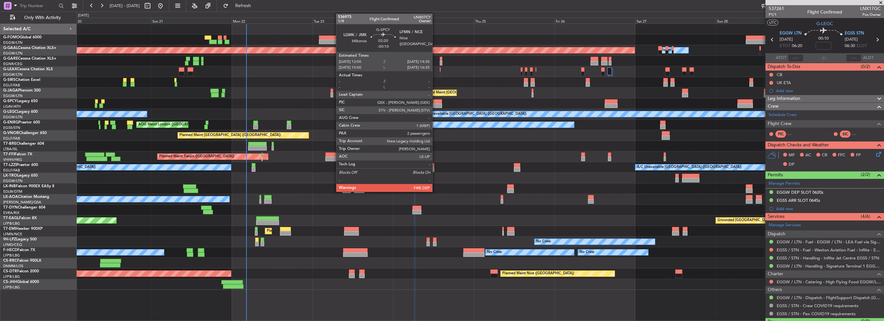
click at [435, 103] on div at bounding box center [437, 105] width 9 height 5
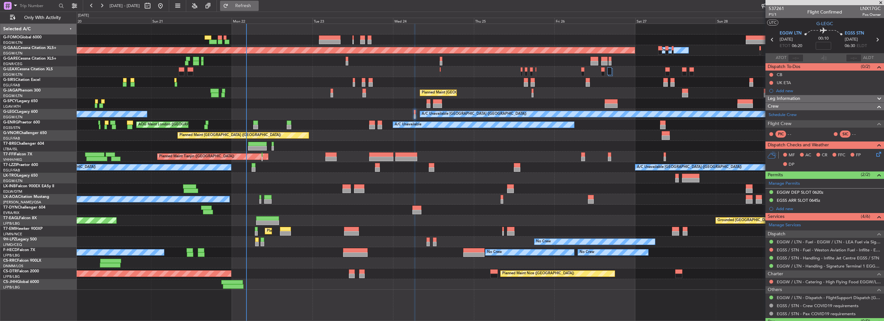
click at [259, 1] on button "Refresh" at bounding box center [239, 6] width 39 height 10
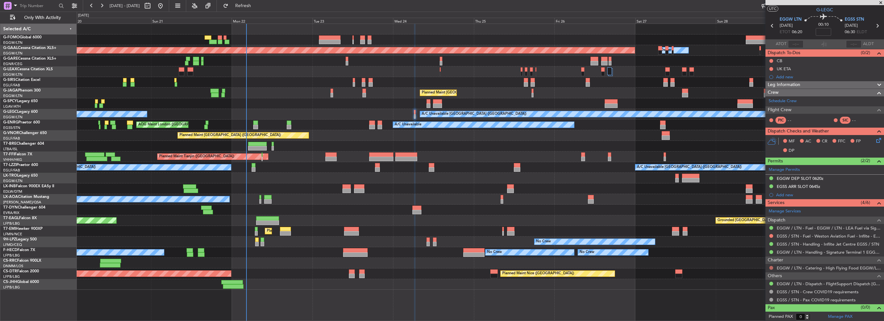
click at [773, 266] on button at bounding box center [771, 268] width 4 height 4
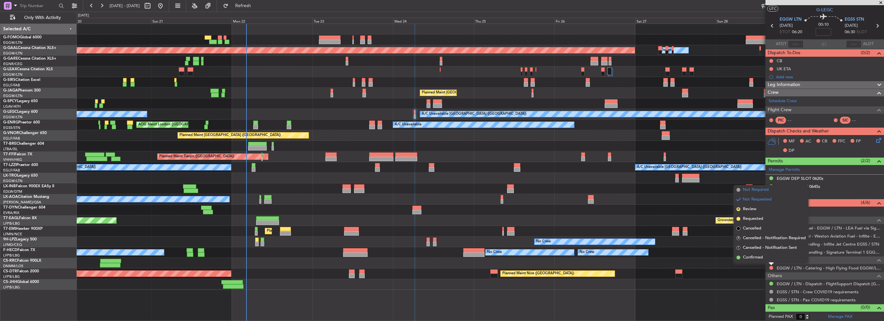
click at [762, 191] on span "Not Required" at bounding box center [756, 190] width 26 height 6
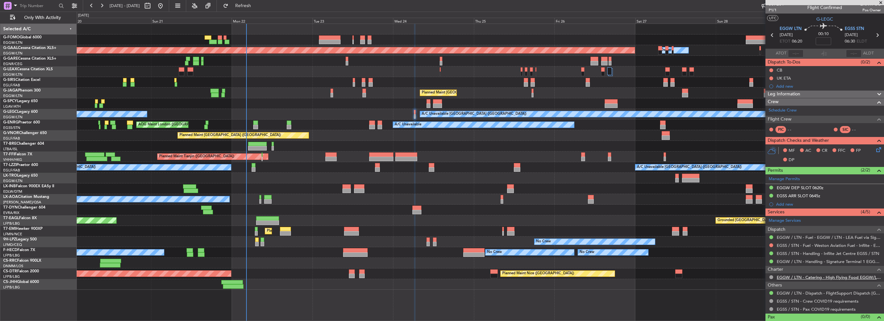
scroll to position [0, 0]
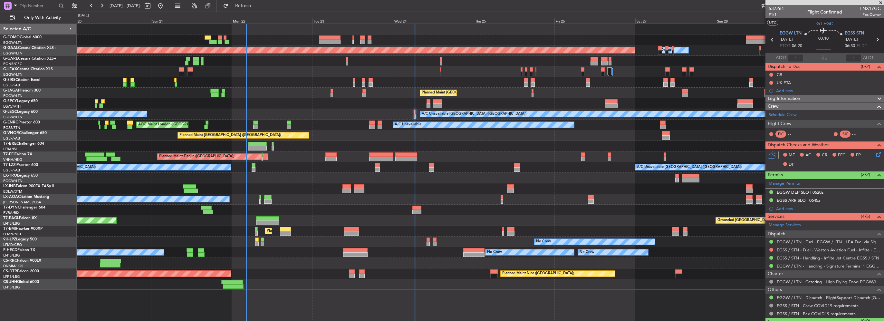
click at [822, 47] on input at bounding box center [823, 46] width 15 height 8
type input "+00:10"
click at [816, 99] on div "Leg Information" at bounding box center [824, 98] width 119 height 7
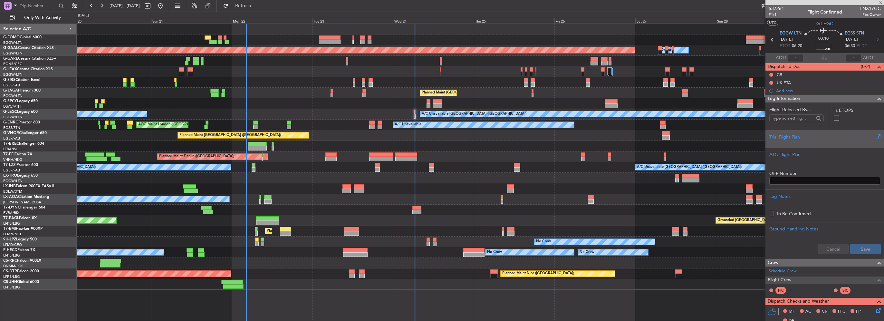
click at [786, 137] on div "Trial Flight Plan" at bounding box center [824, 137] width 111 height 7
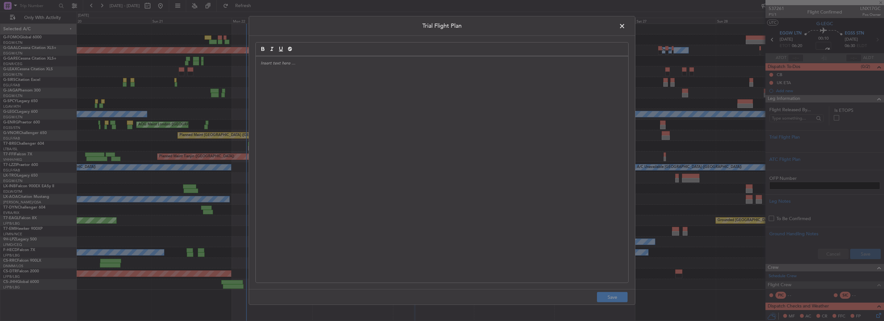
click at [364, 100] on div at bounding box center [442, 169] width 372 height 226
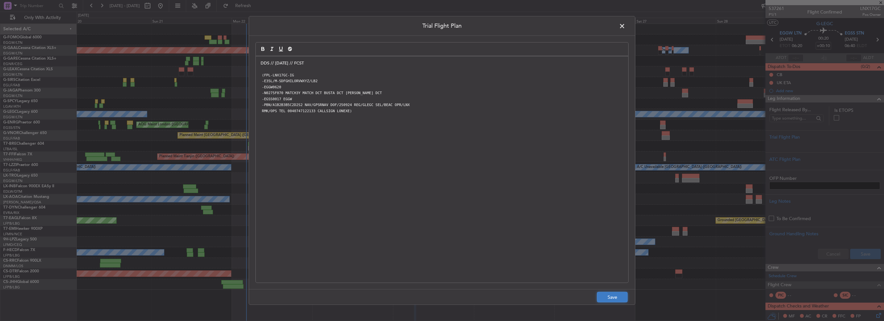
click at [611, 297] on button "Save" at bounding box center [612, 297] width 31 height 10
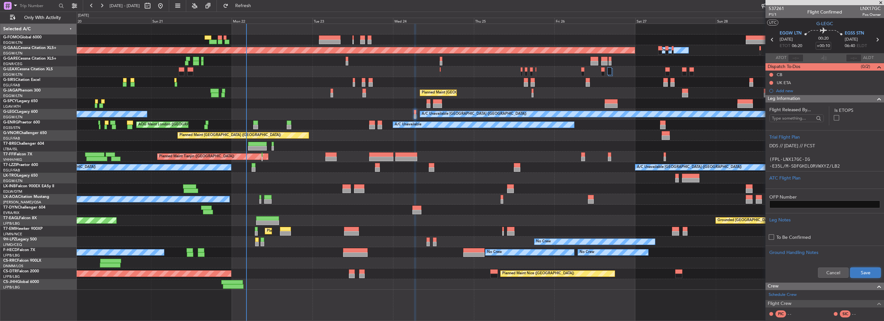
click at [864, 273] on button "Save" at bounding box center [865, 272] width 31 height 10
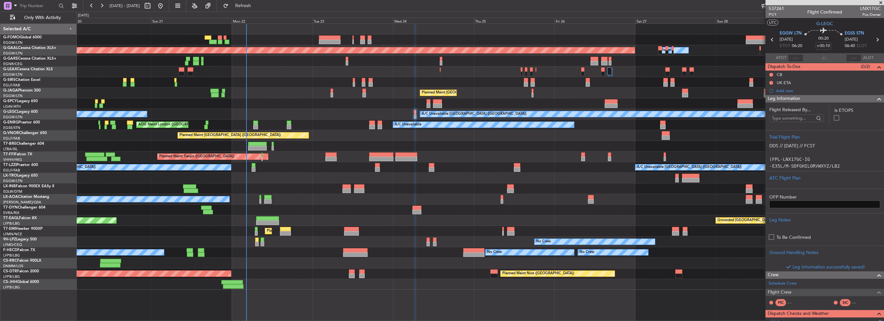
click at [876, 100] on span at bounding box center [879, 99] width 8 height 8
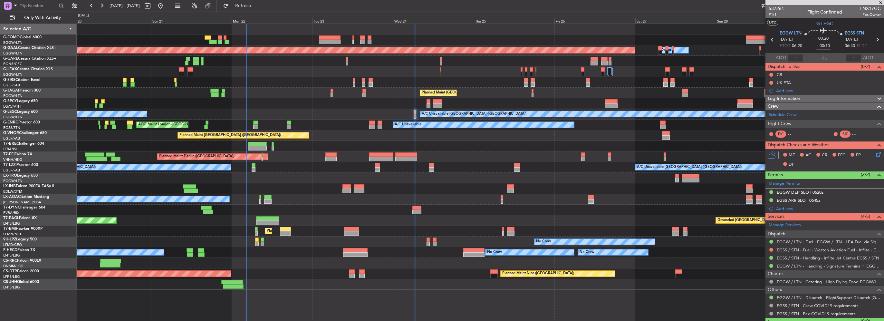
click at [875, 152] on icon at bounding box center [877, 152] width 5 height 5
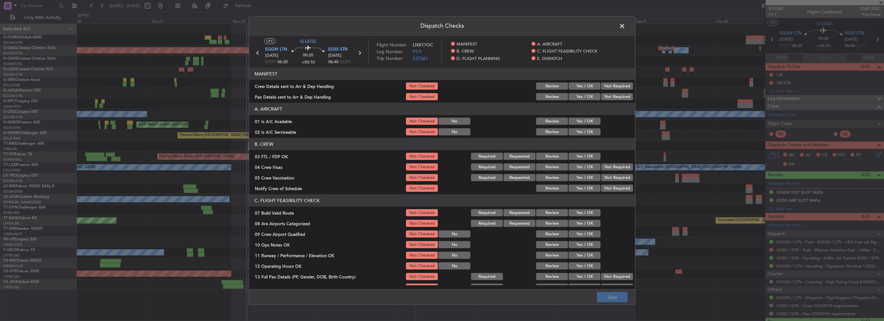
click at [579, 116] on section "A. AIRCRAFT 01 Is A/C Available Not Checked No Review Yes / OK 02 Is A/C Servic…" at bounding box center [442, 120] width 386 height 34
click at [579, 120] on button "Yes / OK" at bounding box center [585, 121] width 32 height 7
click at [581, 128] on button "Yes / OK" at bounding box center [585, 131] width 32 height 7
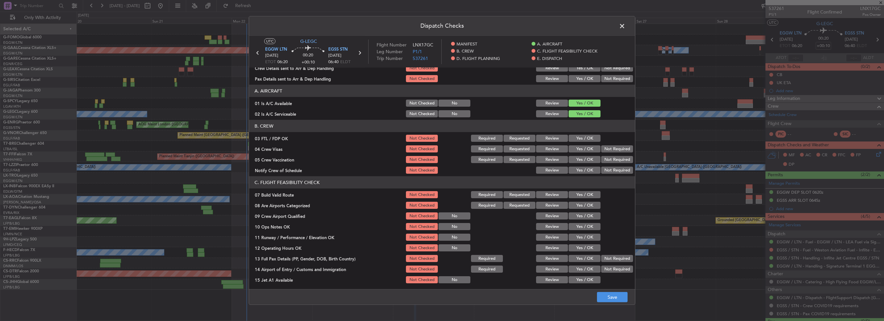
scroll to position [32, 0]
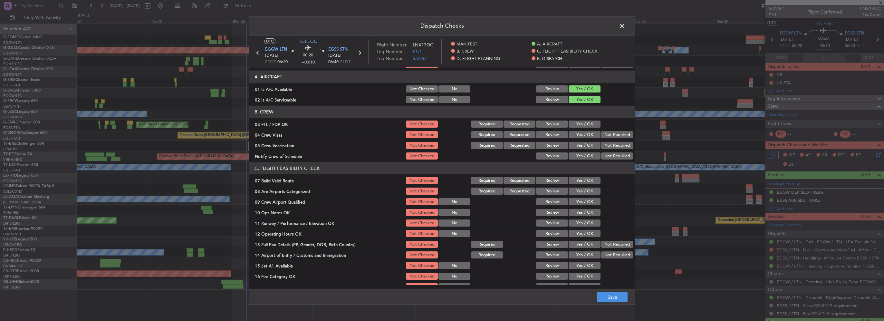
click at [584, 179] on button "Yes / OK" at bounding box center [585, 180] width 32 height 7
click at [586, 211] on button "Yes / OK" at bounding box center [585, 212] width 32 height 7
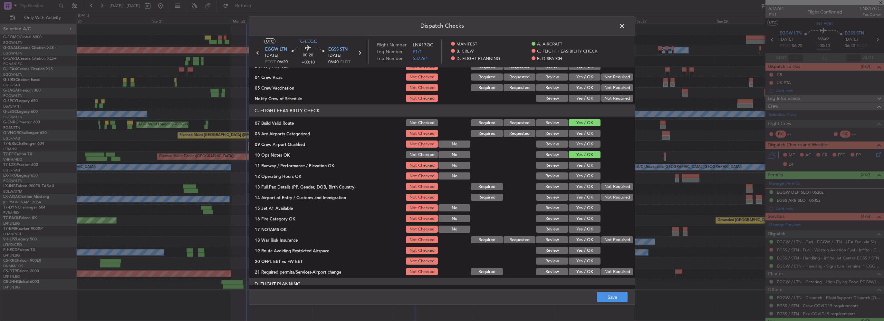
scroll to position [97, 0]
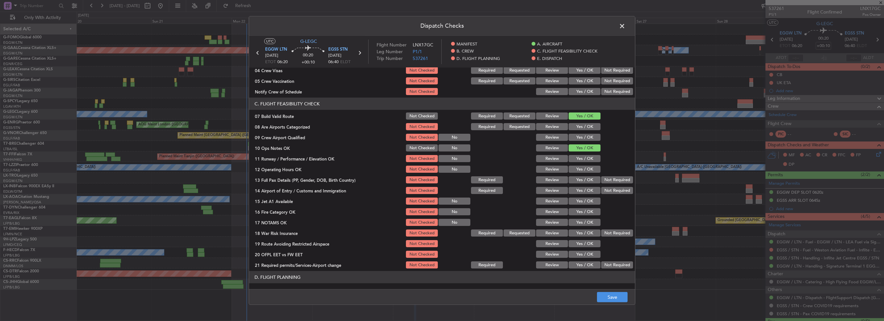
click at [582, 158] on button "Yes / OK" at bounding box center [585, 158] width 32 height 7
click at [583, 167] on button "Yes / OK" at bounding box center [585, 169] width 32 height 7
click at [585, 181] on button "Yes / OK" at bounding box center [585, 179] width 32 height 7
click at [588, 192] on button "Yes / OK" at bounding box center [585, 190] width 32 height 7
click at [588, 202] on button "Yes / OK" at bounding box center [585, 200] width 32 height 7
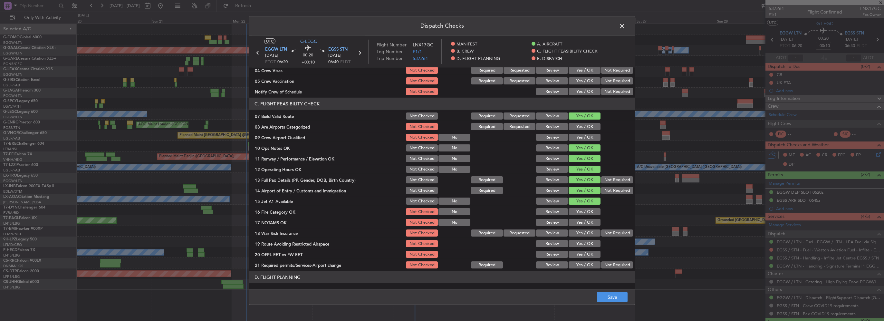
click at [591, 214] on button "Yes / OK" at bounding box center [585, 211] width 32 height 7
click at [591, 221] on button "Yes / OK" at bounding box center [585, 222] width 32 height 7
drag, startPoint x: 589, startPoint y: 233, endPoint x: 589, endPoint y: 241, distance: 8.4
click at [589, 233] on button "Yes / OK" at bounding box center [585, 232] width 32 height 7
click at [589, 242] on button "Yes / OK" at bounding box center [585, 243] width 32 height 7
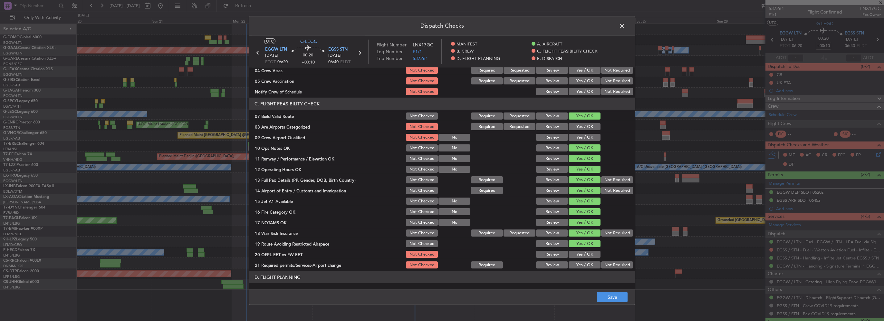
click at [589, 254] on button "Yes / OK" at bounding box center [585, 254] width 32 height 7
click at [586, 268] on div "Yes / OK" at bounding box center [584, 264] width 33 height 9
click at [586, 266] on button "Yes / OK" at bounding box center [585, 264] width 32 height 7
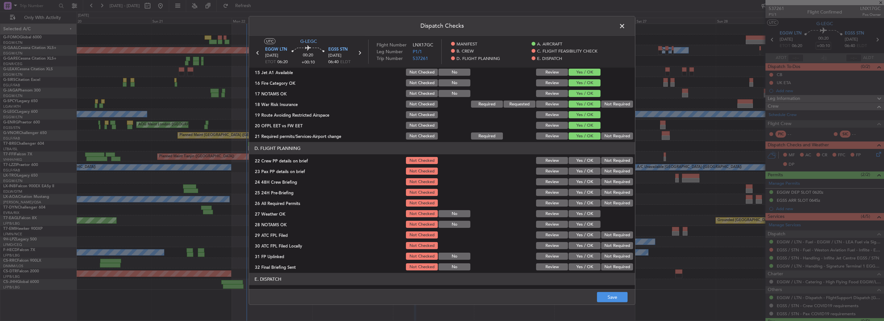
click at [587, 159] on button "Yes / OK" at bounding box center [585, 160] width 32 height 7
click at [588, 171] on button "Yes / OK" at bounding box center [585, 171] width 32 height 7
click at [589, 182] on button "Yes / OK" at bounding box center [585, 181] width 32 height 7
click at [610, 194] on button "Not Required" at bounding box center [617, 192] width 32 height 7
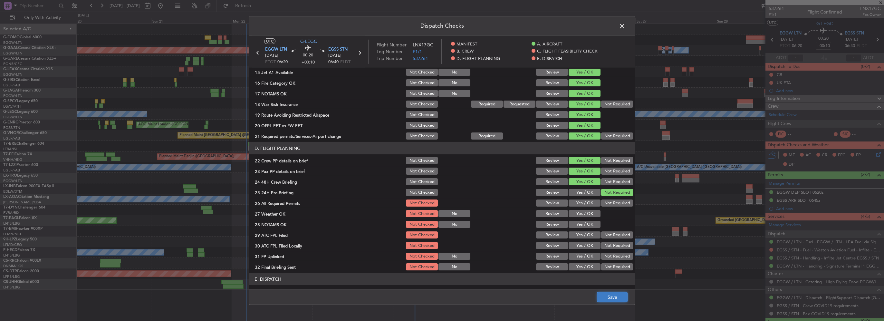
click at [620, 299] on button "Save" at bounding box center [612, 297] width 31 height 10
click at [625, 26] on span at bounding box center [625, 27] width 0 height 13
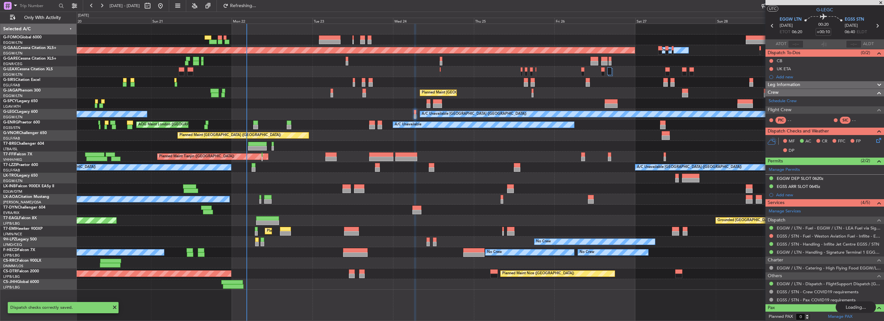
scroll to position [0, 0]
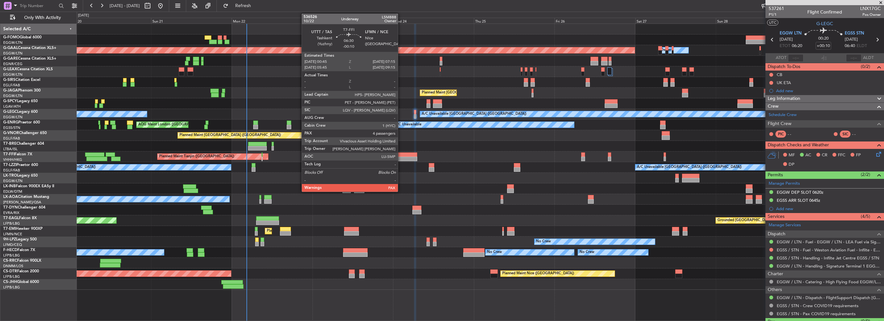
click at [401, 156] on div at bounding box center [406, 154] width 22 height 5
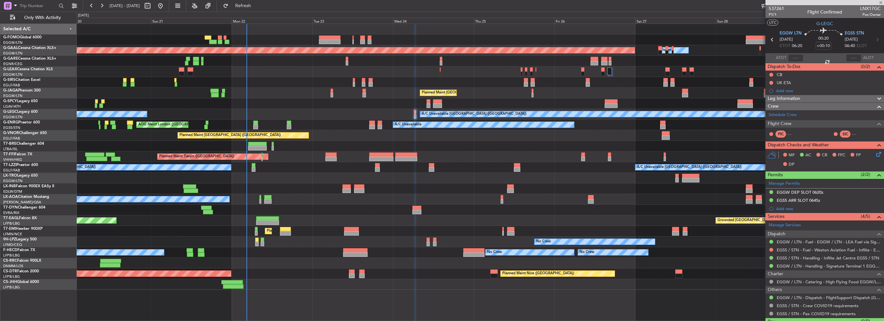
type input "-00:10"
type input "5"
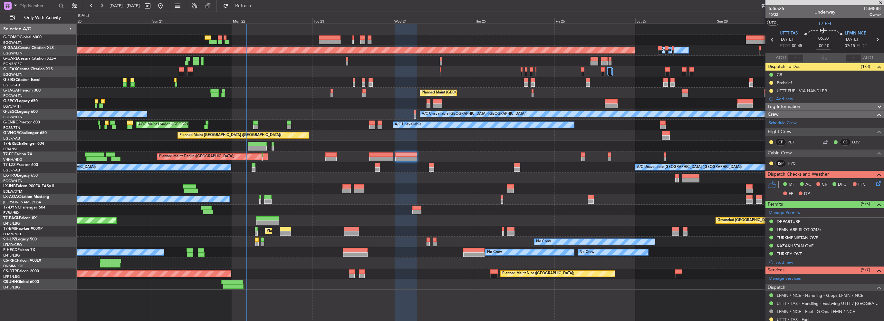
click at [830, 108] on div "Leg Information" at bounding box center [824, 106] width 119 height 7
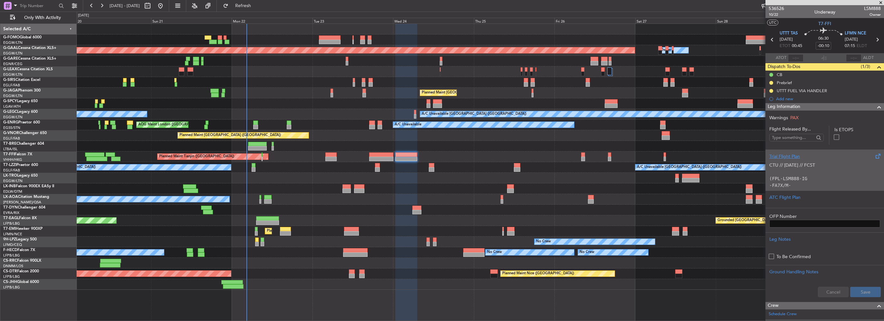
click at [813, 154] on div "Trial Flight Plan" at bounding box center [824, 156] width 111 height 7
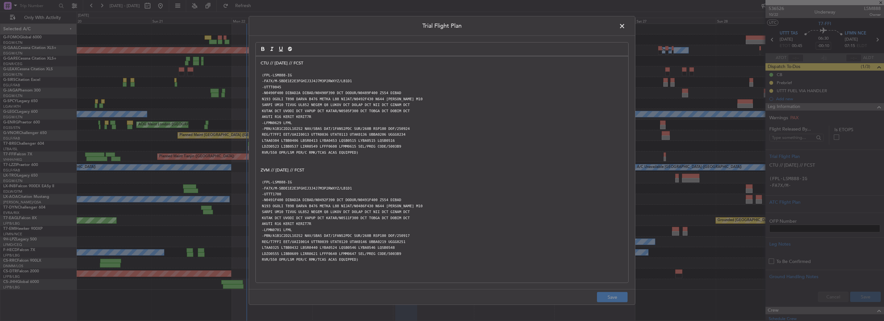
click at [625, 25] on span at bounding box center [625, 27] width 0 height 13
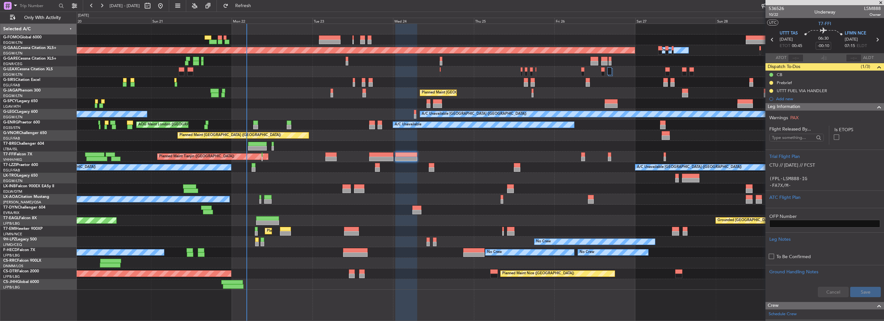
click at [875, 106] on span at bounding box center [879, 107] width 8 height 8
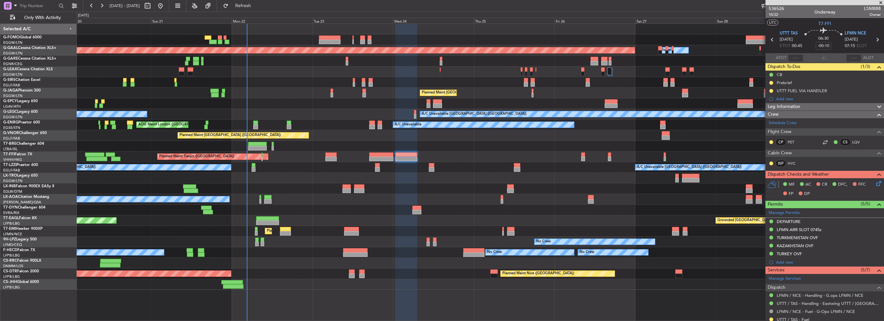
click at [804, 108] on div "Leg Information" at bounding box center [824, 106] width 119 height 7
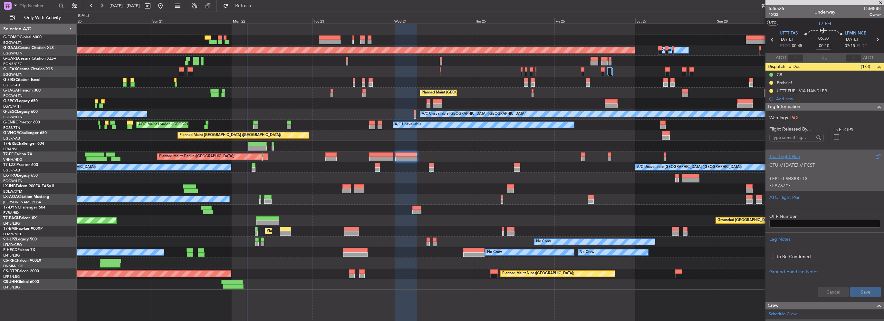
click at [792, 150] on div "Trial Flight Plan CTU // 21SEP // FCST (FPL-LSM888-IG -FA7X/M-SBDE1E2E3FGHIJ3J4…" at bounding box center [824, 169] width 119 height 41
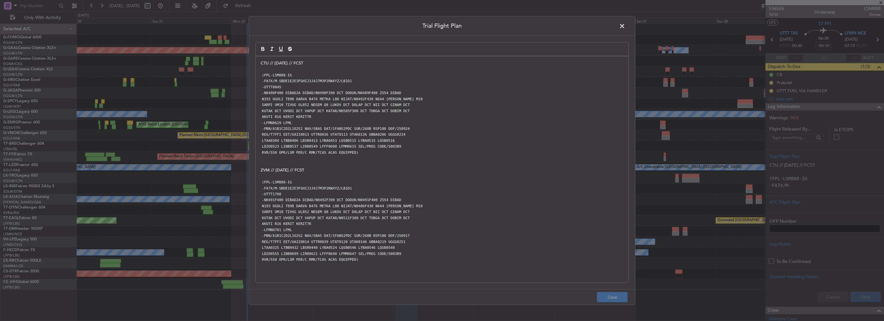
click at [261, 63] on p "CTU // [DATE] // FCST" at bounding box center [442, 63] width 363 height 6
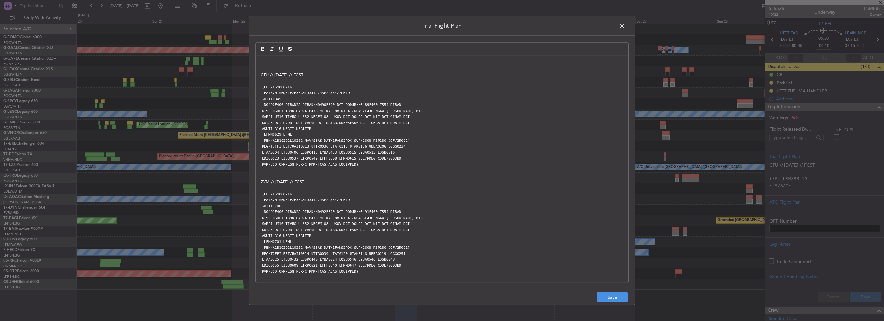
click at [261, 63] on p at bounding box center [442, 63] width 363 height 6
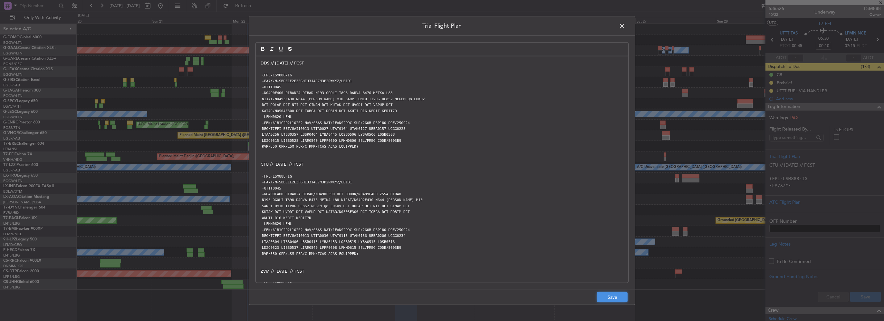
drag, startPoint x: 598, startPoint y: 296, endPoint x: 637, endPoint y: 297, distance: 39.0
click at [598, 296] on button "Save" at bounding box center [612, 297] width 31 height 10
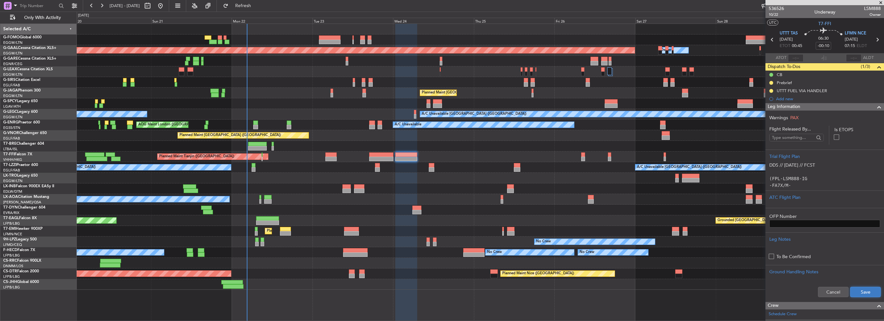
click at [857, 289] on button "Save" at bounding box center [865, 292] width 31 height 10
click at [825, 45] on input "-00:10" at bounding box center [823, 46] width 15 height 8
click at [823, 45] on input "-00:10" at bounding box center [823, 46] width 15 height 8
click at [825, 44] on input "-00:10" at bounding box center [823, 46] width 15 height 8
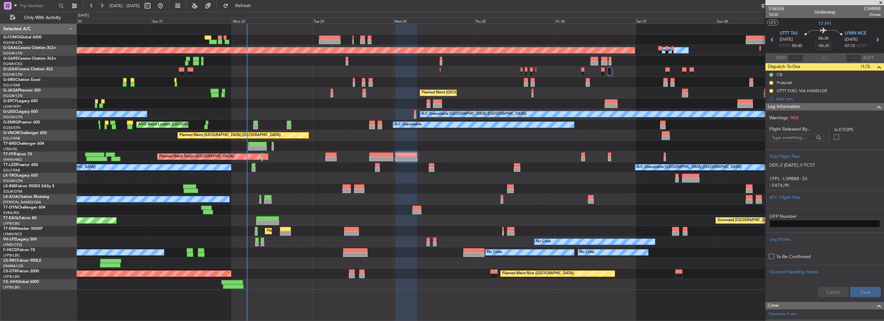
type input "-00:20"
click at [875, 104] on span at bounding box center [879, 107] width 8 height 8
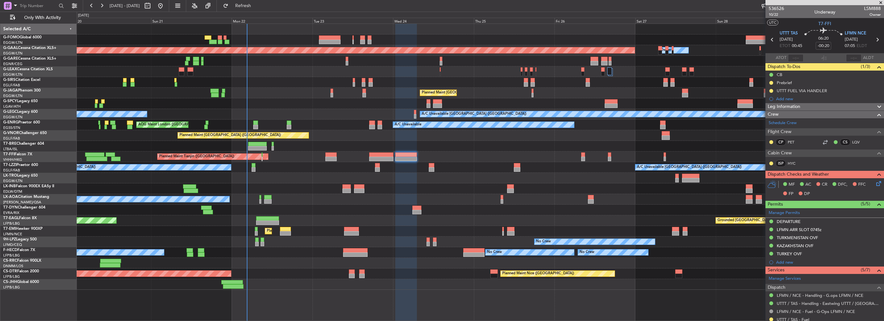
click at [875, 183] on icon at bounding box center [877, 182] width 5 height 5
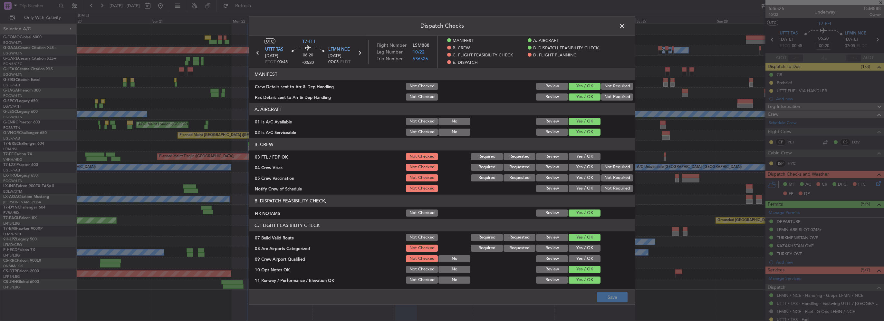
click at [579, 250] on button "Yes / OK" at bounding box center [585, 248] width 32 height 7
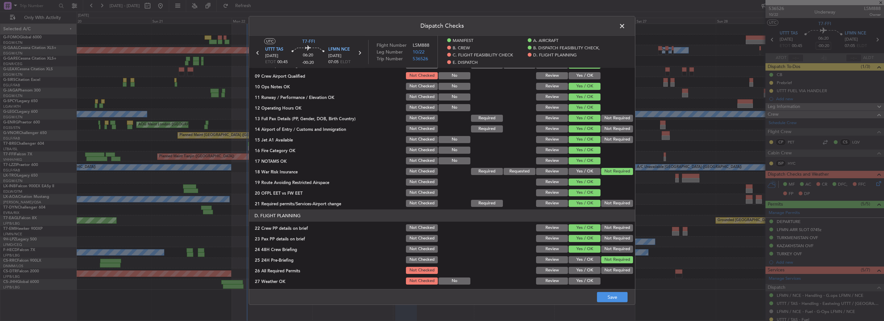
scroll to position [193, 0]
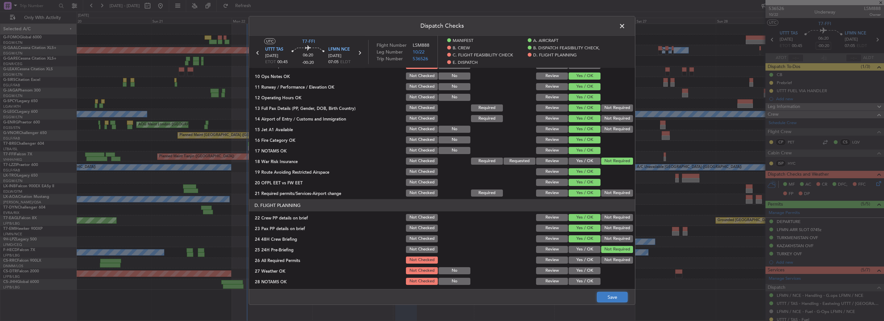
click at [620, 297] on button "Save" at bounding box center [612, 297] width 31 height 10
click at [625, 24] on span at bounding box center [625, 27] width 0 height 13
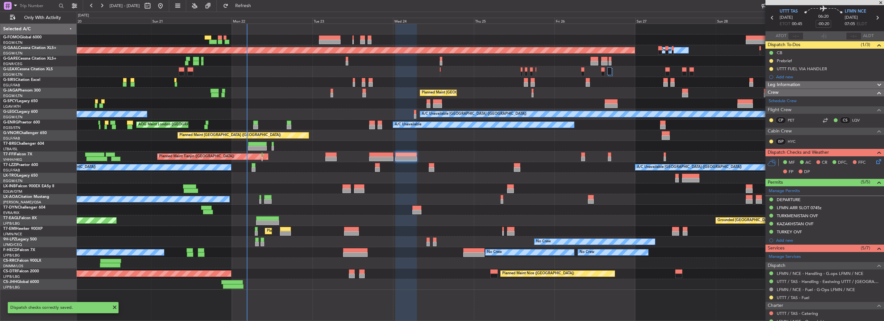
scroll to position [0, 0]
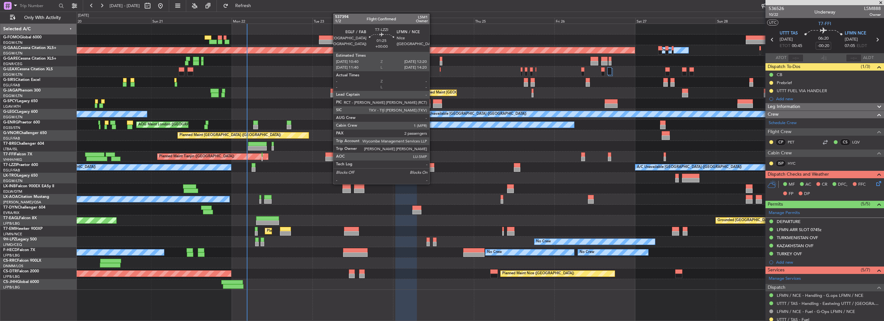
click at [432, 167] on div at bounding box center [432, 165] width 6 height 5
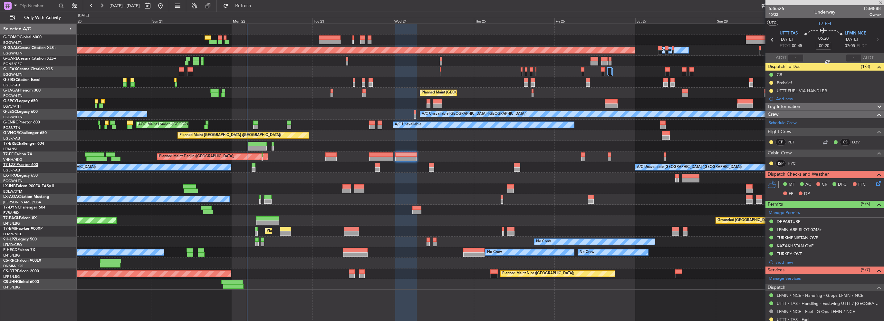
type input "2"
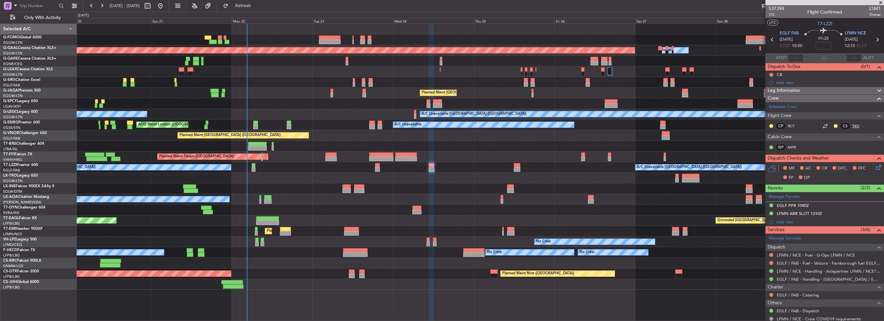
click at [852, 127] on link "TKV" at bounding box center [859, 126] width 14 height 6
click at [859, 121] on div "CP RCT CS TKV" at bounding box center [825, 126] width 116 height 11
click at [858, 126] on link "TKV" at bounding box center [859, 126] width 14 height 6
click at [830, 94] on div "Crew Schedule Crew Flight Crew CP RCT CS TKV Cabin Crew ISP MPR" at bounding box center [824, 124] width 119 height 60
drag, startPoint x: 818, startPoint y: 90, endPoint x: 813, endPoint y: 90, distance: 5.5
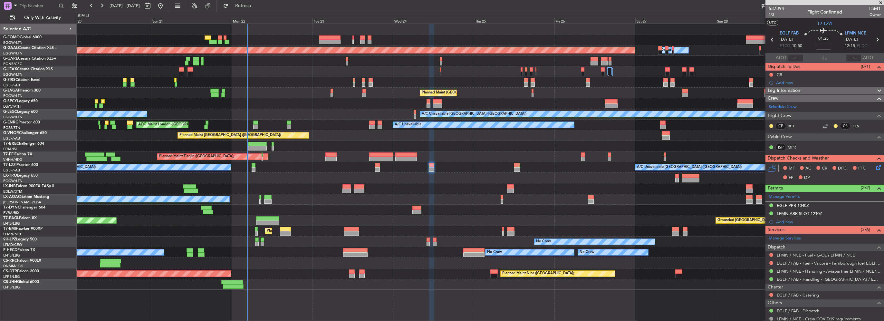
click at [818, 90] on div "Leg Information" at bounding box center [824, 90] width 119 height 7
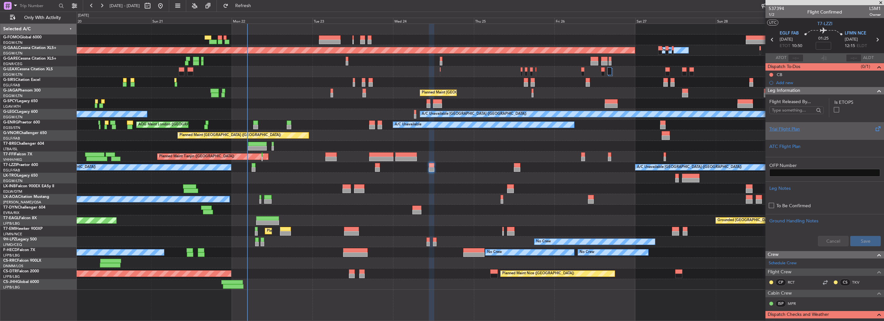
click at [780, 131] on div "Trial Flight Plan" at bounding box center [824, 129] width 111 height 7
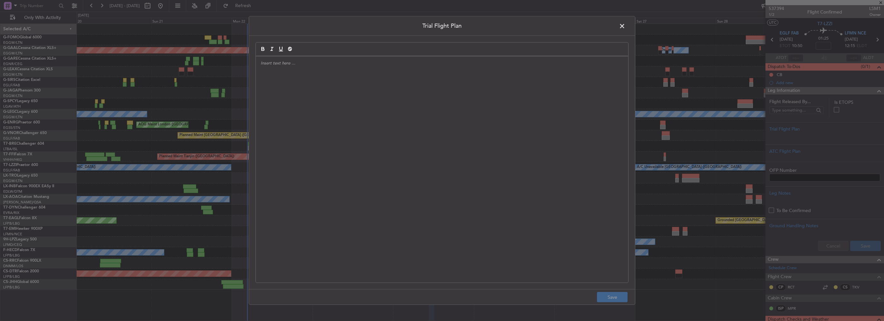
click at [390, 93] on div at bounding box center [442, 169] width 372 height 226
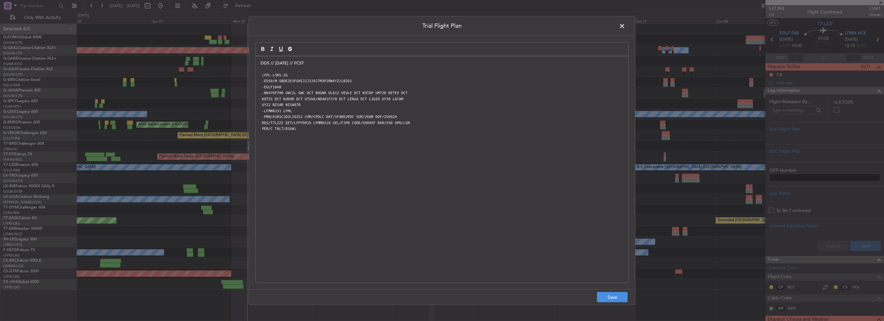
click at [596, 296] on footer "Save" at bounding box center [442, 296] width 386 height 15
click at [600, 297] on button "Save" at bounding box center [612, 297] width 31 height 10
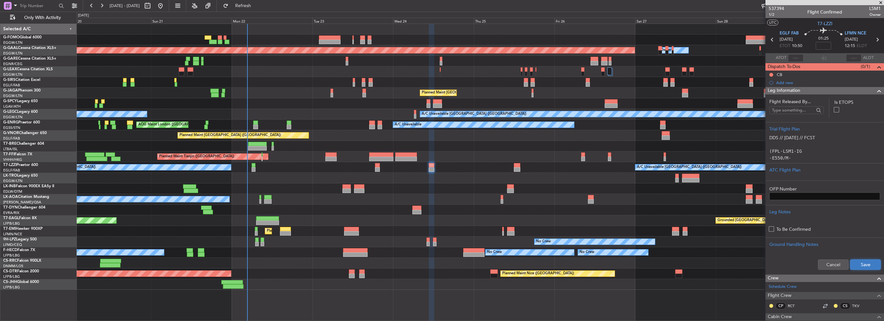
click at [859, 267] on button "Save" at bounding box center [865, 264] width 31 height 10
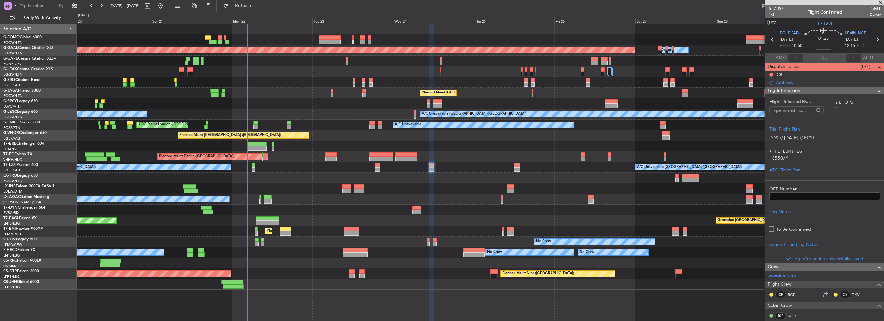
click at [821, 44] on input at bounding box center [823, 46] width 15 height 8
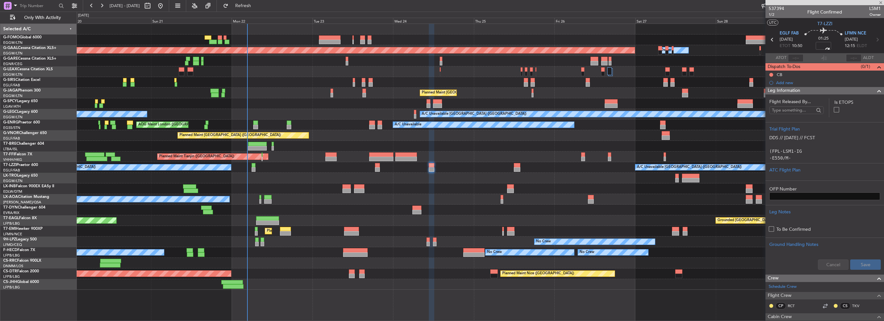
click at [875, 91] on span at bounding box center [879, 91] width 8 height 8
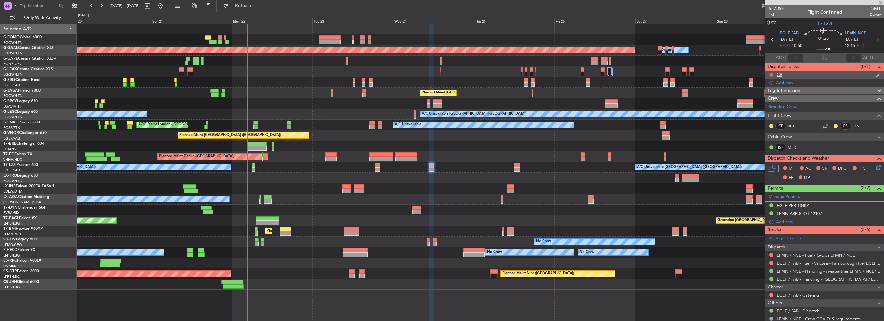
click at [771, 73] on button at bounding box center [771, 75] width 4 height 4
click at [775, 107] on li "Completed" at bounding box center [771, 103] width 34 height 10
click at [875, 166] on icon at bounding box center [877, 166] width 5 height 5
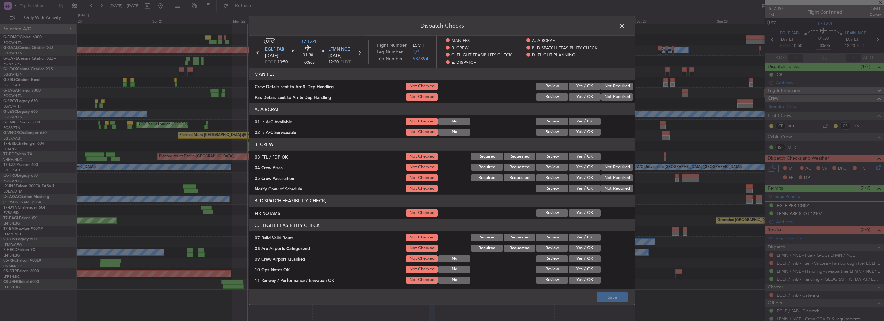
click at [572, 124] on button "Yes / OK" at bounding box center [585, 121] width 32 height 7
click at [573, 129] on button "Yes / OK" at bounding box center [585, 132] width 32 height 7
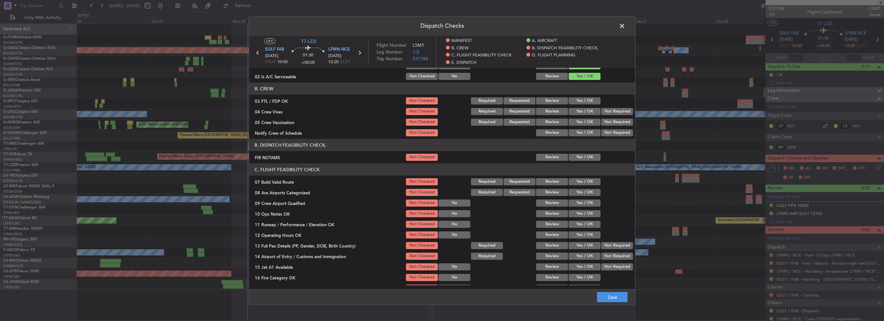
scroll to position [64, 0]
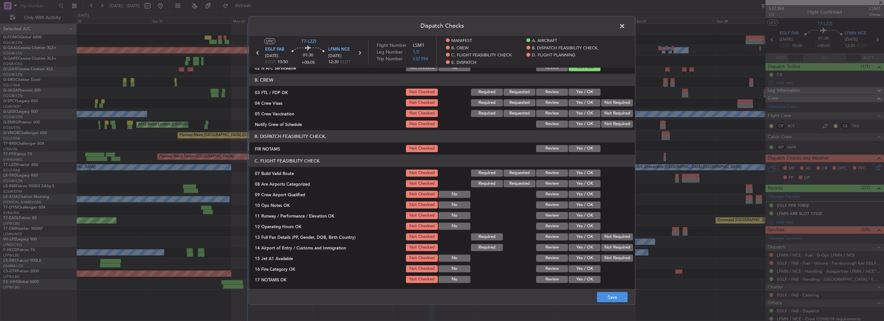
click at [585, 149] on button "Yes / OK" at bounding box center [585, 148] width 32 height 7
drag, startPoint x: 579, startPoint y: 175, endPoint x: 583, endPoint y: 184, distance: 10.7
click at [579, 175] on button "Yes / OK" at bounding box center [585, 172] width 32 height 7
click at [583, 185] on button "Yes / OK" at bounding box center [585, 183] width 32 height 7
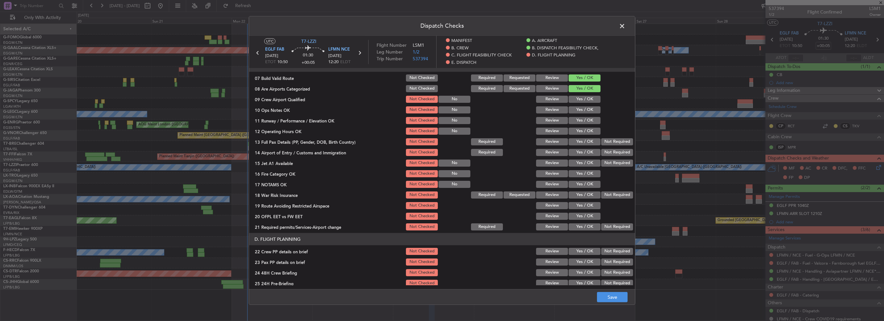
scroll to position [161, 0]
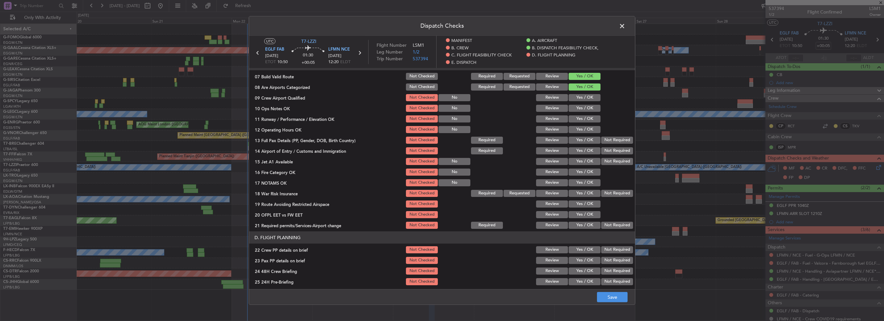
click at [589, 108] on button "Yes / OK" at bounding box center [585, 108] width 32 height 7
click at [585, 121] on button "Yes / OK" at bounding box center [585, 118] width 32 height 7
click at [587, 131] on button "Yes / OK" at bounding box center [585, 129] width 32 height 7
click at [587, 139] on button "Yes / OK" at bounding box center [585, 140] width 32 height 7
click at [588, 153] on button "Yes / OK" at bounding box center [585, 150] width 32 height 7
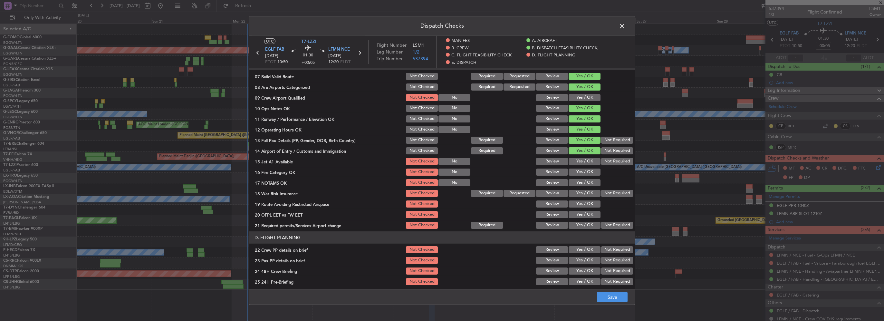
click at [588, 160] on button "Yes / OK" at bounding box center [585, 161] width 32 height 7
click at [587, 170] on button "Yes / OK" at bounding box center [585, 171] width 32 height 7
click at [589, 180] on button "Yes / OK" at bounding box center [585, 182] width 32 height 7
drag, startPoint x: 588, startPoint y: 191, endPoint x: 589, endPoint y: 196, distance: 5.2
click at [588, 192] on button "Yes / OK" at bounding box center [585, 193] width 32 height 7
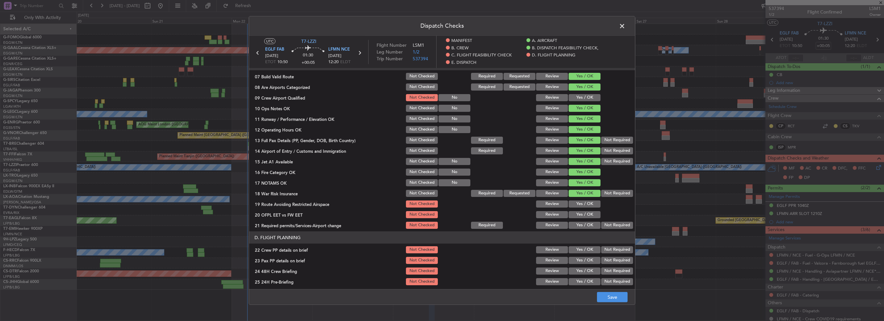
drag, startPoint x: 590, startPoint y: 203, endPoint x: 590, endPoint y: 211, distance: 8.4
click at [590, 203] on button "Yes / OK" at bounding box center [585, 203] width 32 height 7
drag, startPoint x: 590, startPoint y: 211, endPoint x: 589, endPoint y: 225, distance: 13.3
click at [590, 215] on button "Yes / OK" at bounding box center [585, 214] width 32 height 7
click at [589, 225] on button "Yes / OK" at bounding box center [585, 225] width 32 height 7
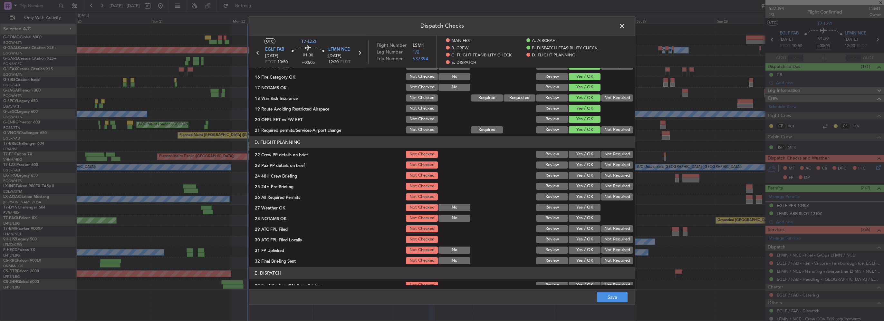
scroll to position [258, 0]
click at [582, 153] on button "Yes / OK" at bounding box center [585, 152] width 32 height 7
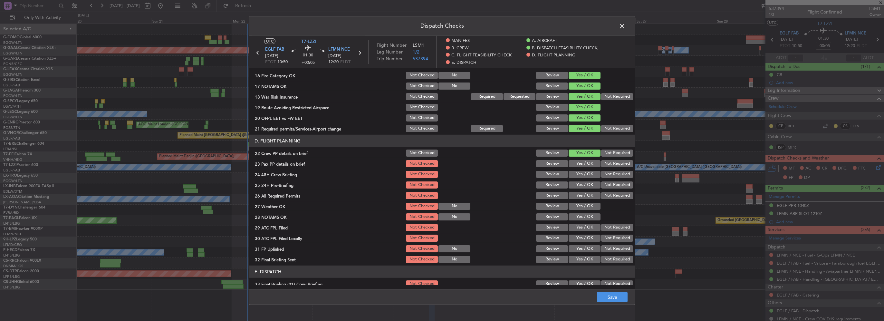
click at [582, 165] on button "Yes / OK" at bounding box center [585, 163] width 32 height 7
drag, startPoint x: 584, startPoint y: 176, endPoint x: 611, endPoint y: 182, distance: 27.7
click at [585, 176] on button "Yes / OK" at bounding box center [585, 174] width 32 height 7
click at [611, 182] on button "Not Required" at bounding box center [617, 184] width 32 height 7
click at [616, 296] on button "Save" at bounding box center [612, 297] width 31 height 10
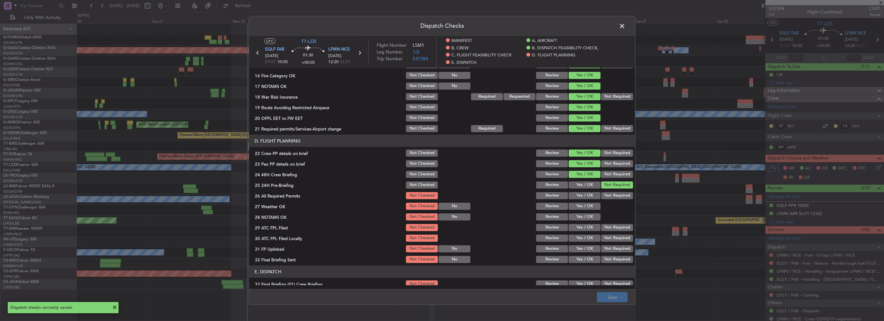
click at [625, 25] on span at bounding box center [625, 27] width 0 height 13
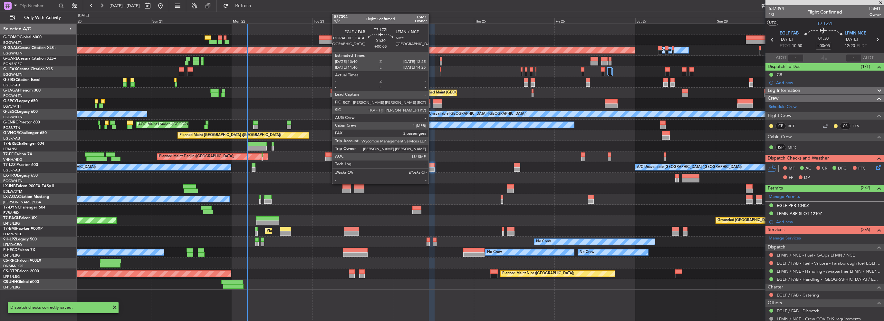
click at [431, 168] on div at bounding box center [432, 169] width 6 height 5
click at [434, 165] on div at bounding box center [432, 165] width 6 height 5
click at [433, 164] on div at bounding box center [432, 165] width 6 height 5
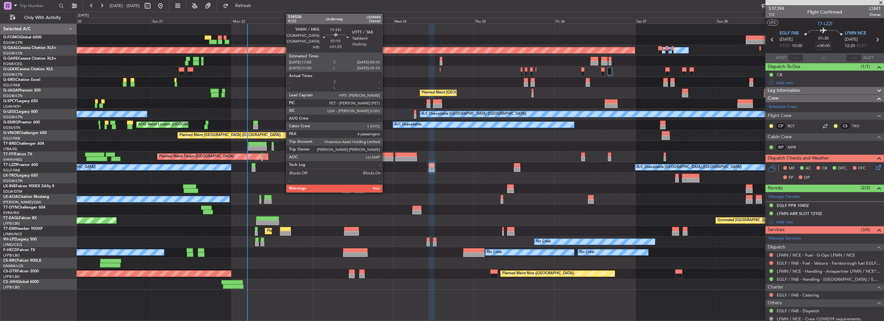
click at [390, 155] on div at bounding box center [381, 154] width 24 height 5
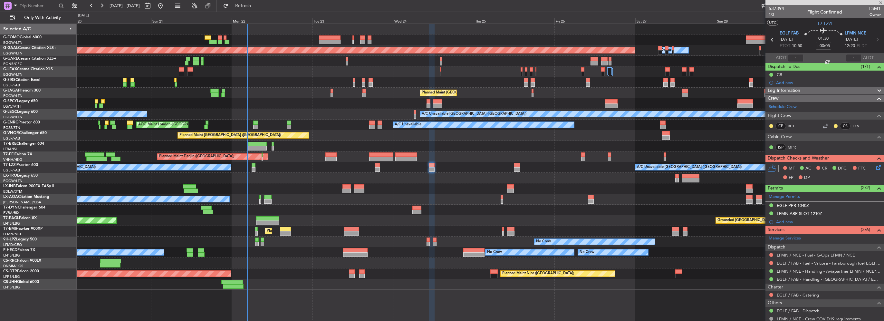
type input "+01:25"
type input "5"
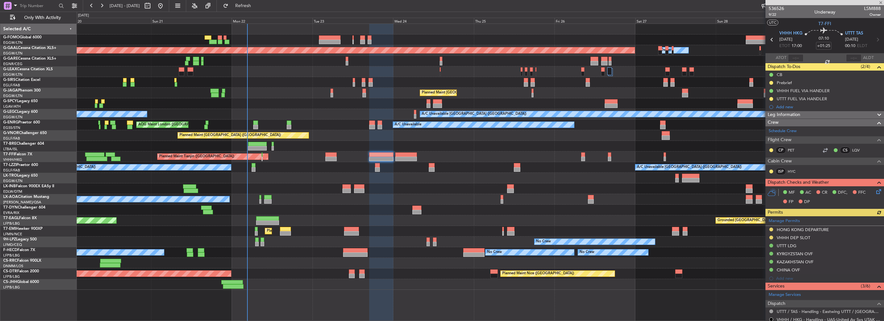
click at [876, 191] on icon at bounding box center [877, 190] width 5 height 5
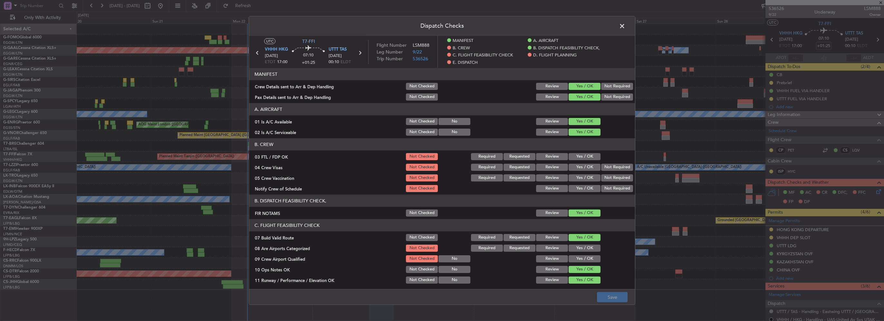
click at [581, 250] on button "Yes / OK" at bounding box center [585, 248] width 32 height 7
click at [614, 299] on button "Save" at bounding box center [612, 297] width 31 height 10
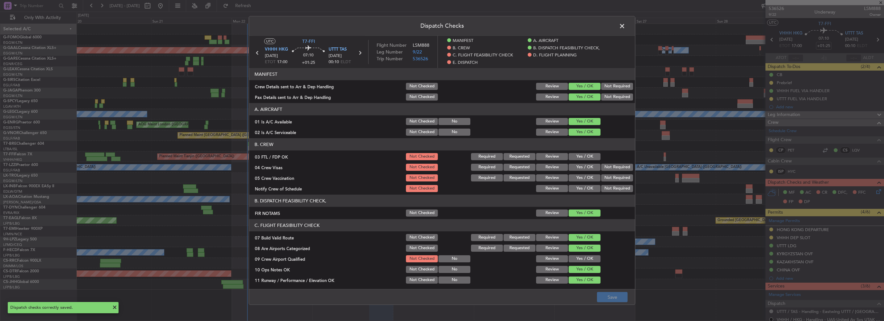
click at [625, 25] on span at bounding box center [625, 27] width 0 height 13
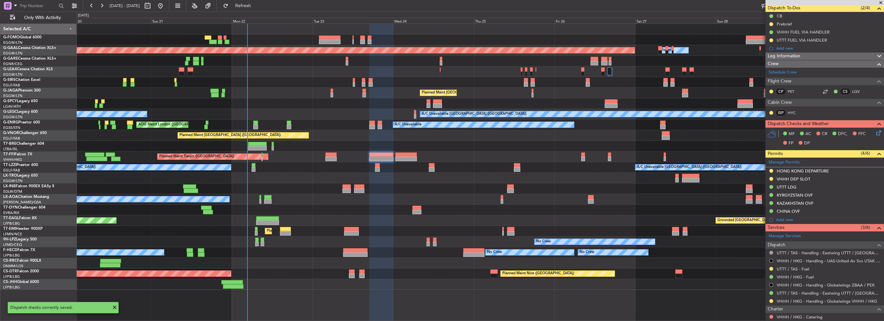
scroll to position [32, 0]
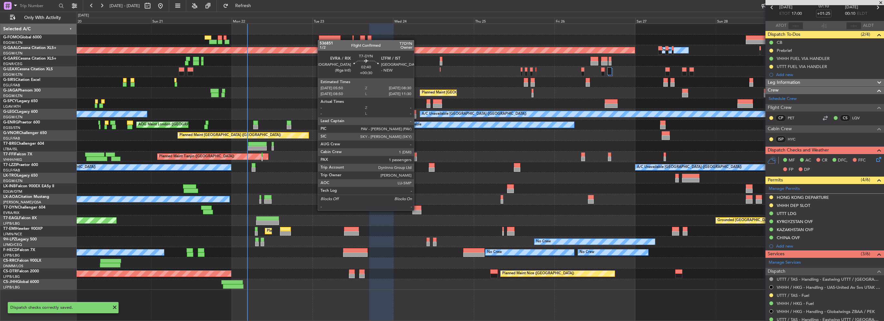
click at [417, 210] on div at bounding box center [416, 212] width 9 height 5
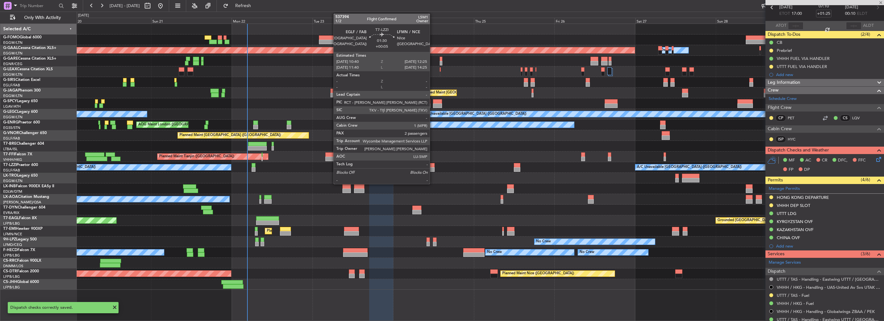
type input "+00:30"
type input "1"
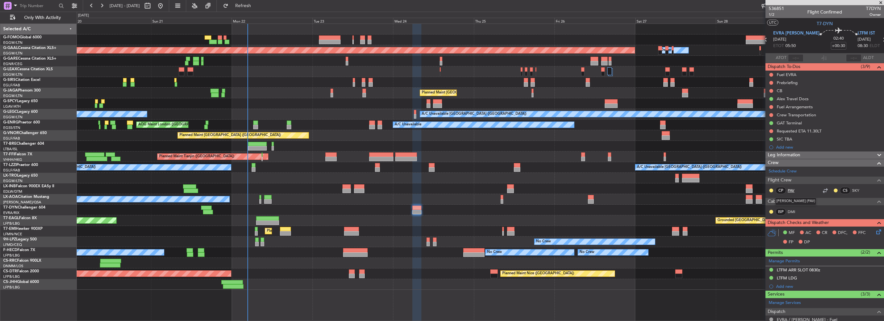
click at [790, 191] on link "PAV" at bounding box center [795, 190] width 14 height 6
click at [852, 191] on link "SKY" at bounding box center [859, 190] width 14 height 6
click at [805, 155] on div "Leg Information" at bounding box center [824, 154] width 119 height 7
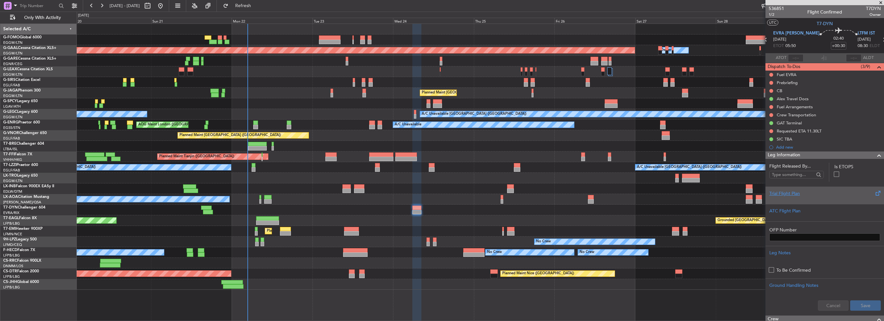
click at [784, 195] on div "Trial Flight Plan" at bounding box center [824, 193] width 111 height 7
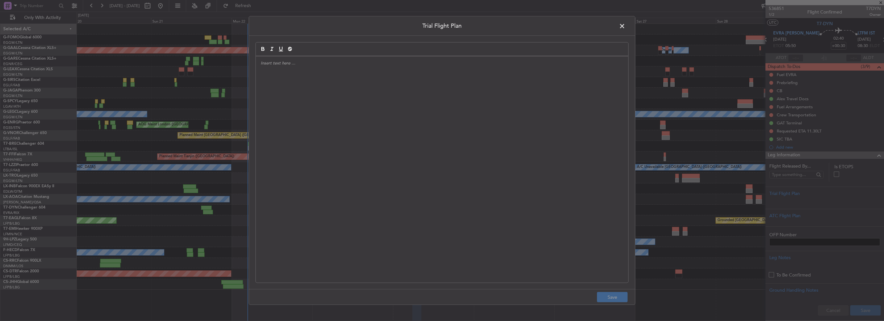
click at [384, 180] on div at bounding box center [442, 169] width 372 height 226
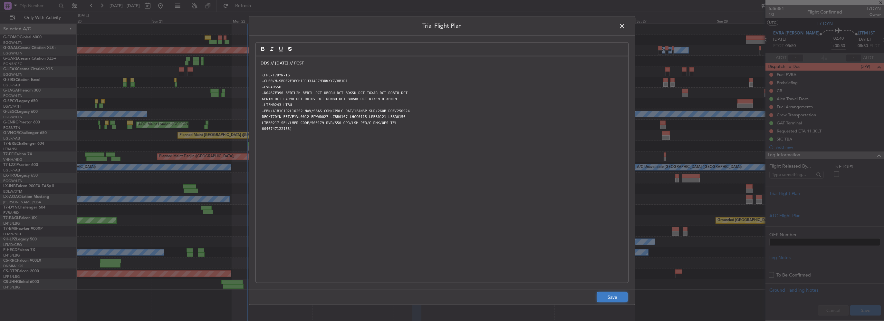
click at [616, 297] on button "Save" at bounding box center [612, 297] width 31 height 10
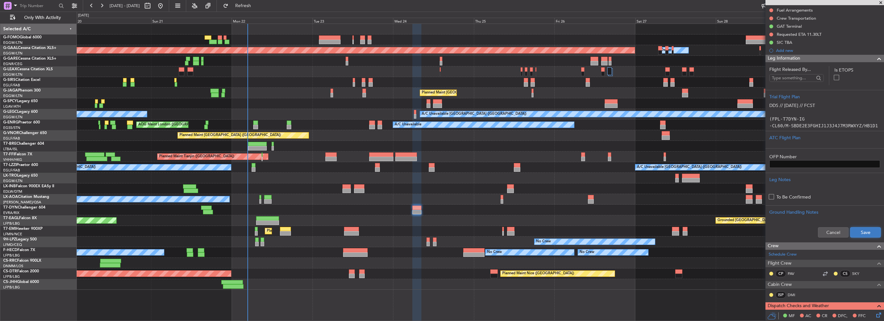
click at [863, 230] on button "Save" at bounding box center [865, 232] width 31 height 10
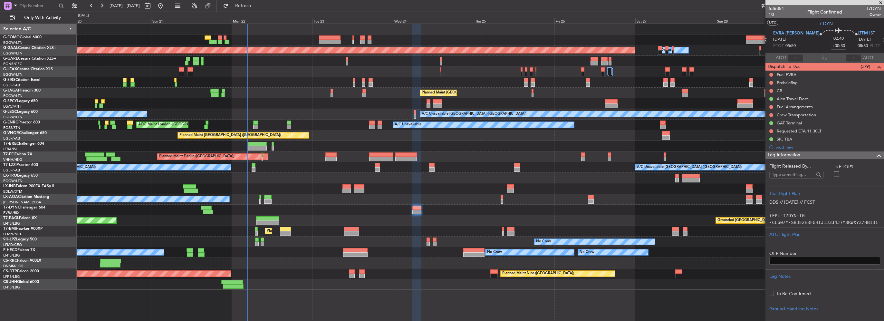
click at [831, 44] on input "+00:30" at bounding box center [838, 46] width 15 height 8
click at [831, 46] on input "+00:30" at bounding box center [838, 46] width 15 height 8
drag, startPoint x: 826, startPoint y: 45, endPoint x: 829, endPoint y: 46, distance: 3.6
click at [831, 46] on input "+00:30" at bounding box center [838, 46] width 15 height 8
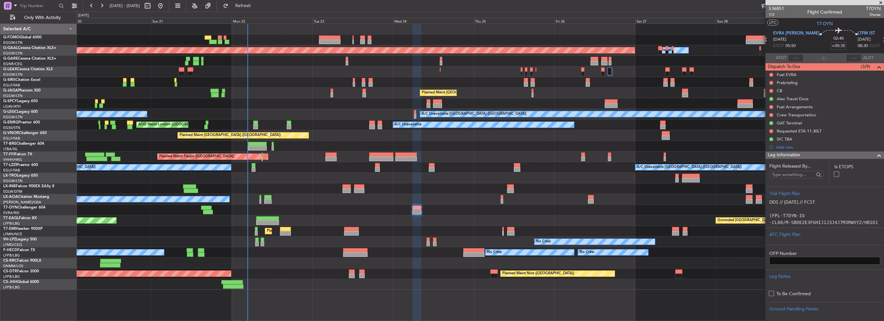
type input "+00:35"
click at [870, 157] on div at bounding box center [876, 155] width 13 height 8
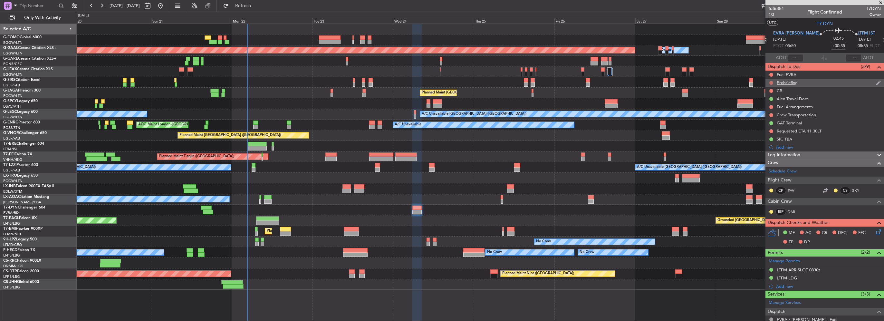
click at [771, 83] on button at bounding box center [771, 83] width 4 height 4
click at [769, 103] on span "In Progress" at bounding box center [774, 101] width 22 height 6
click at [771, 89] on button at bounding box center [771, 91] width 4 height 4
click at [769, 117] on span "Completed" at bounding box center [773, 119] width 21 height 6
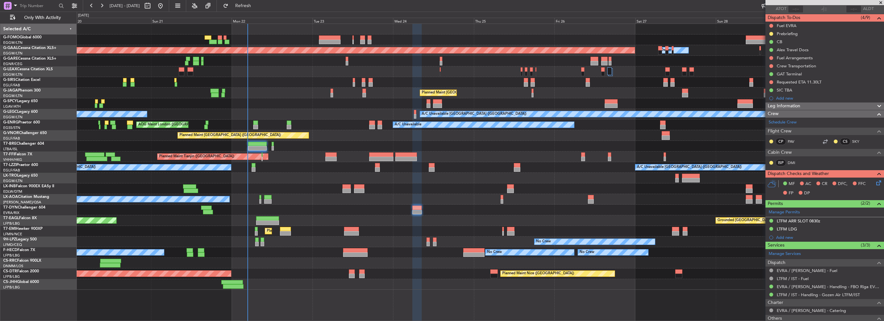
scroll to position [25, 0]
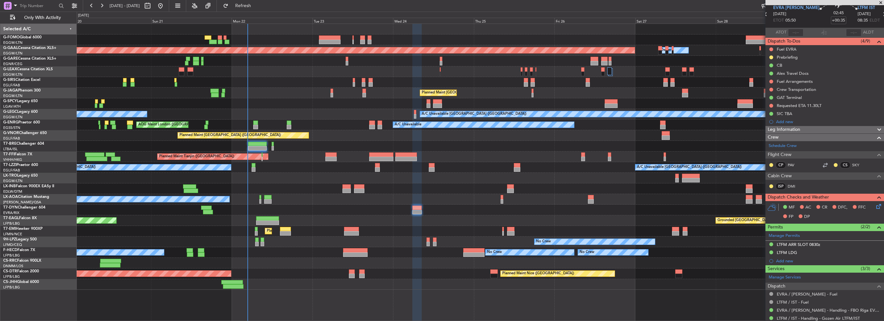
click at [875, 205] on icon at bounding box center [877, 205] width 5 height 5
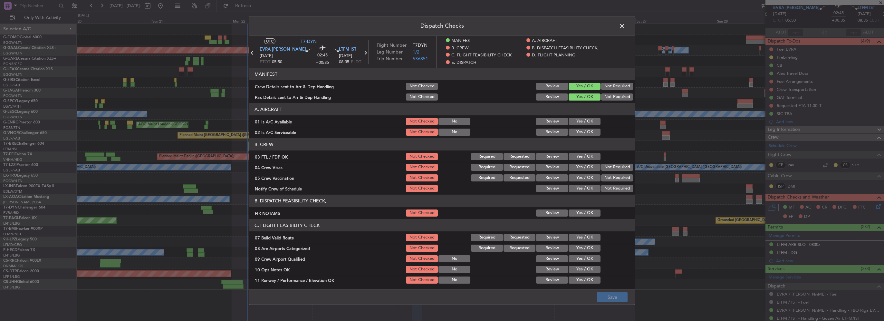
click at [582, 126] on section "A. AIRCRAFT 01 Is A/C Available Not Checked No Review Yes / OK 02 Is A/C Servic…" at bounding box center [442, 120] width 386 height 34
click at [588, 120] on button "Yes / OK" at bounding box center [585, 121] width 32 height 7
click at [586, 134] on button "Yes / OK" at bounding box center [585, 132] width 32 height 7
drag, startPoint x: 582, startPoint y: 157, endPoint x: 597, endPoint y: 167, distance: 17.3
click at [583, 158] on button "Yes / OK" at bounding box center [585, 156] width 32 height 7
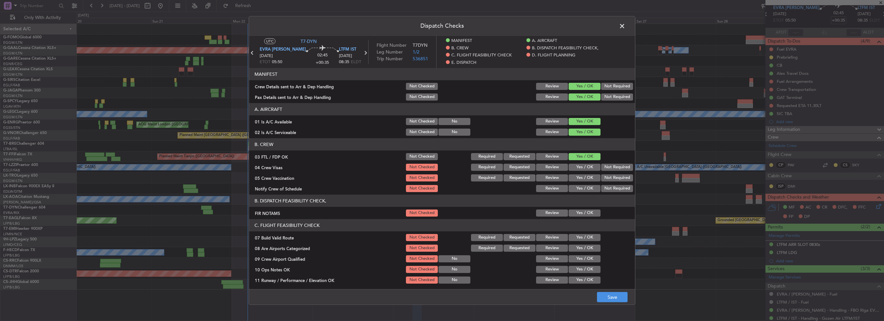
click at [608, 174] on button "Not Required" at bounding box center [617, 177] width 32 height 7
click at [612, 168] on button "Not Required" at bounding box center [617, 167] width 32 height 7
click at [584, 191] on button "Yes / OK" at bounding box center [585, 188] width 32 height 7
click at [586, 209] on div "Yes / OK" at bounding box center [584, 212] width 33 height 9
click at [587, 214] on button "Yes / OK" at bounding box center [585, 212] width 32 height 7
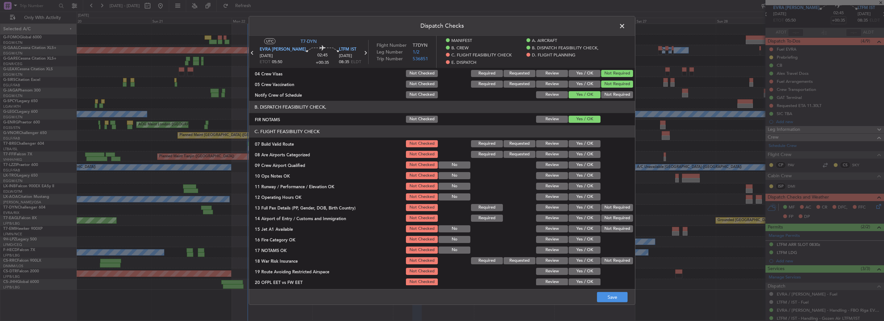
scroll to position [97, 0]
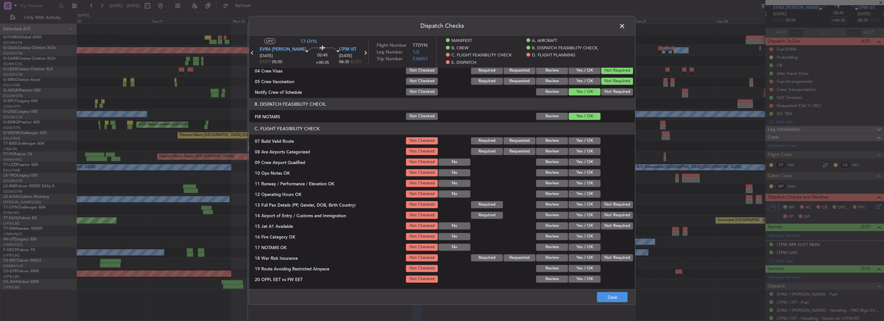
click at [580, 140] on button "Yes / OK" at bounding box center [585, 140] width 32 height 7
drag, startPoint x: 582, startPoint y: 147, endPoint x: 583, endPoint y: 154, distance: 6.8
click at [582, 148] on div "Yes / OK" at bounding box center [584, 151] width 33 height 9
click at [583, 154] on button "Yes / OK" at bounding box center [585, 151] width 32 height 7
drag, startPoint x: 583, startPoint y: 165, endPoint x: 581, endPoint y: 169, distance: 5.5
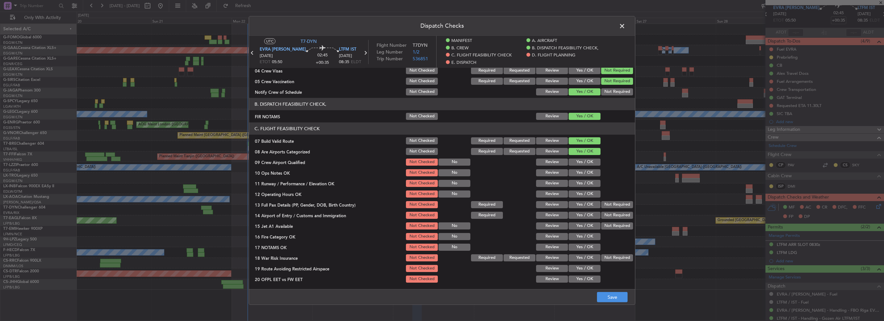
click at [582, 166] on div "Yes / OK" at bounding box center [584, 162] width 33 height 9
click at [582, 180] on button "Yes / OK" at bounding box center [585, 183] width 32 height 7
click at [585, 171] on button "Yes / OK" at bounding box center [585, 172] width 32 height 7
click at [585, 163] on button "Yes / OK" at bounding box center [585, 161] width 32 height 7
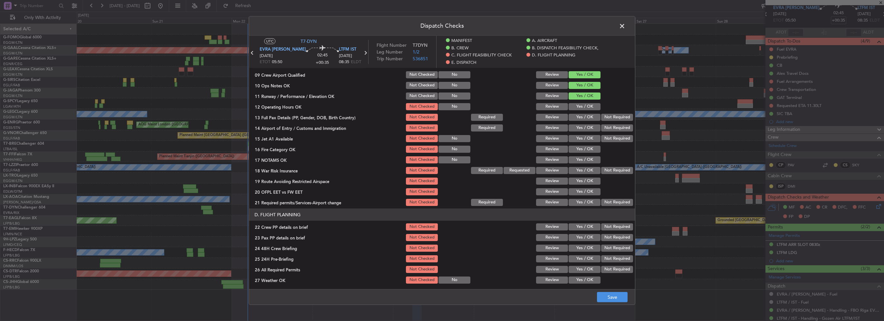
scroll to position [193, 0]
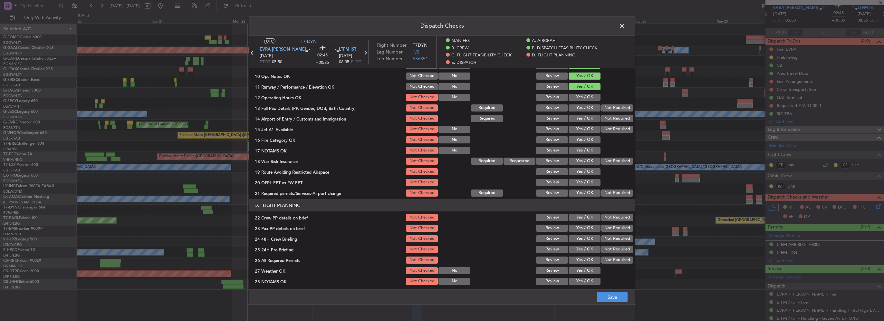
click at [584, 99] on button "Yes / OK" at bounding box center [585, 97] width 32 height 7
click at [587, 109] on button "Yes / OK" at bounding box center [585, 107] width 32 height 7
click at [586, 119] on button "Yes / OK" at bounding box center [585, 118] width 32 height 7
click at [586, 127] on button "Yes / OK" at bounding box center [585, 129] width 32 height 7
click at [586, 140] on button "Yes / OK" at bounding box center [585, 139] width 32 height 7
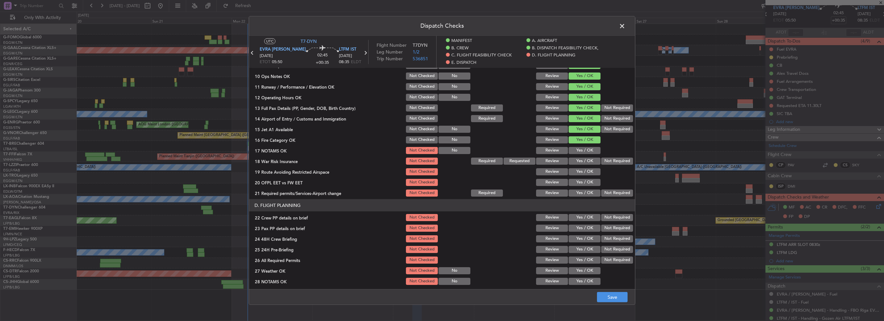
click at [588, 153] on button "Yes / OK" at bounding box center [585, 150] width 32 height 7
drag, startPoint x: 588, startPoint y: 161, endPoint x: 588, endPoint y: 169, distance: 8.1
click at [588, 161] on button "Yes / OK" at bounding box center [585, 161] width 32 height 7
click at [588, 169] on button "Yes / OK" at bounding box center [585, 171] width 32 height 7
click at [586, 180] on button "Yes / OK" at bounding box center [585, 182] width 32 height 7
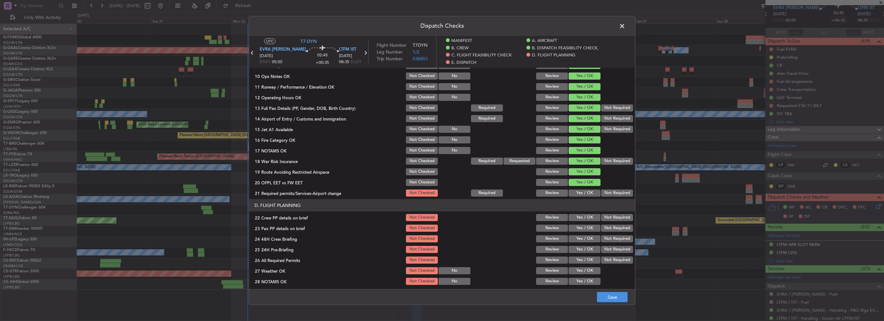
click at [588, 196] on button "Yes / OK" at bounding box center [585, 192] width 32 height 7
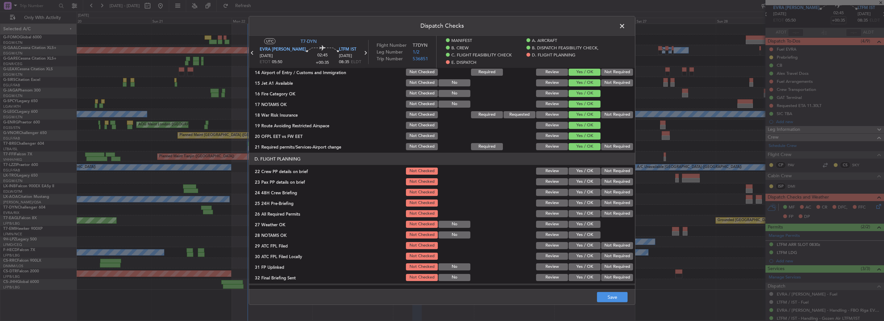
scroll to position [258, 0]
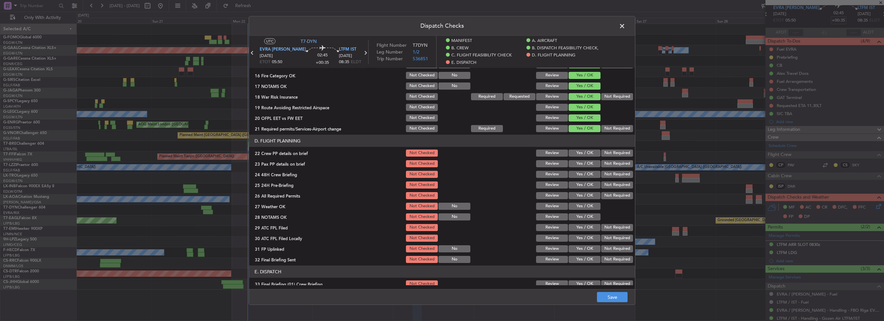
click at [584, 151] on button "Yes / OK" at bounding box center [585, 152] width 32 height 7
click at [586, 165] on button "Yes / OK" at bounding box center [585, 163] width 32 height 7
click at [587, 175] on button "Yes / OK" at bounding box center [585, 174] width 32 height 7
click at [607, 186] on button "Not Required" at bounding box center [617, 184] width 32 height 7
click at [615, 294] on button "Save" at bounding box center [612, 297] width 31 height 10
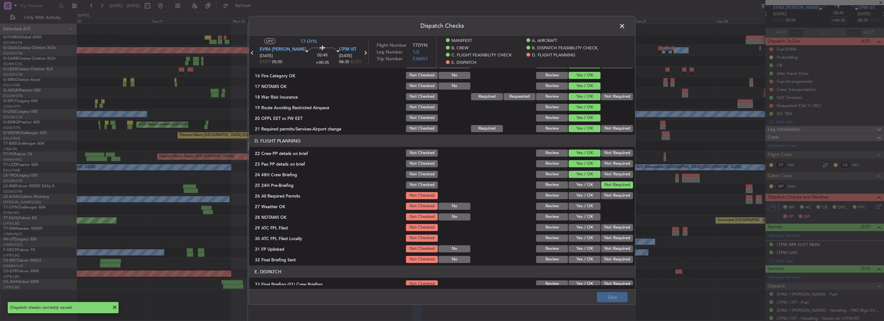
click at [625, 28] on span at bounding box center [625, 27] width 0 height 13
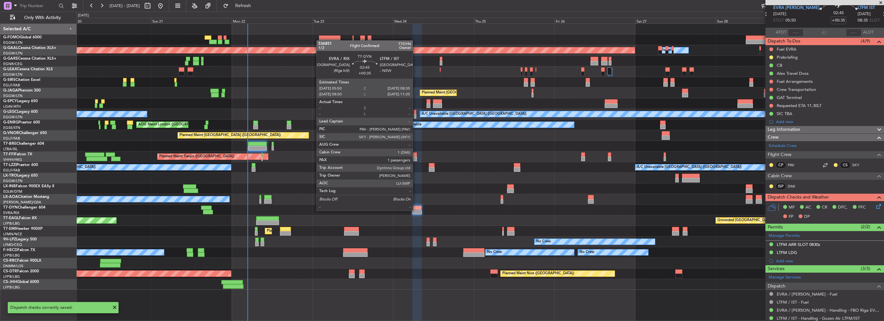
click at [416, 210] on div at bounding box center [416, 212] width 9 height 5
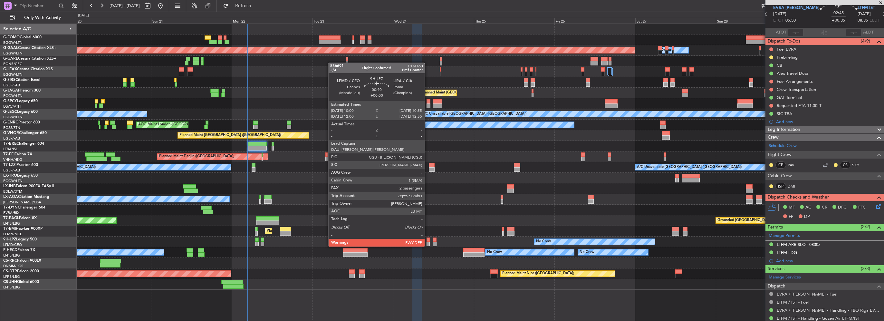
click at [427, 240] on div at bounding box center [428, 239] width 3 height 5
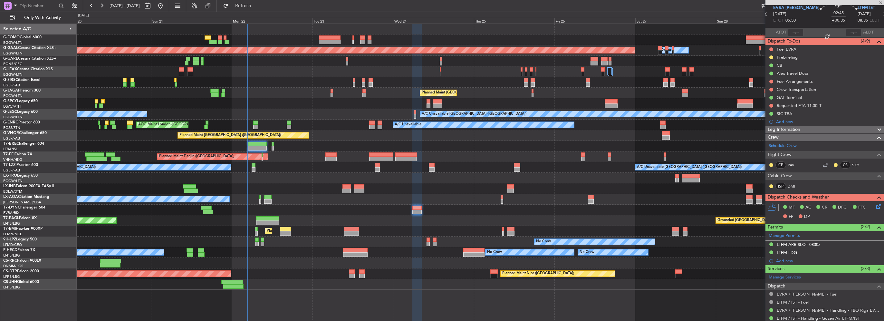
type input "2"
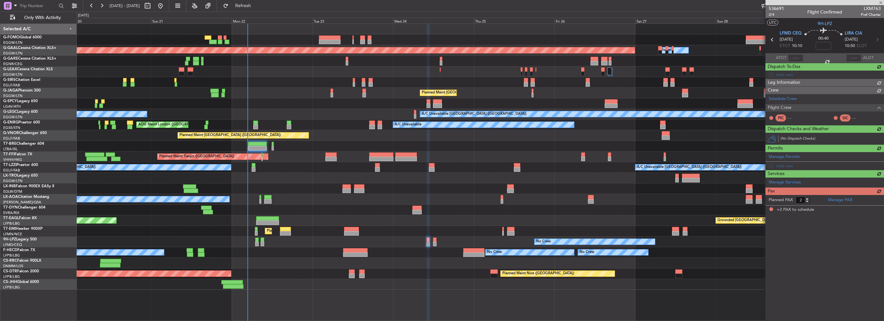
scroll to position [0, 0]
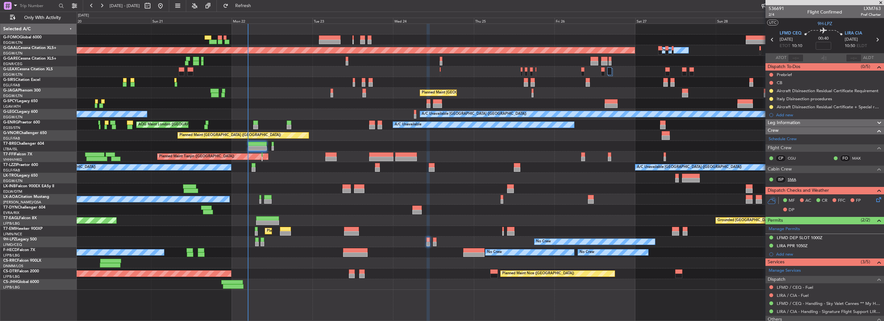
click at [792, 178] on link "SMA" at bounding box center [795, 180] width 14 height 6
click at [769, 82] on button at bounding box center [771, 83] width 4 height 4
click at [770, 111] on span "Completed" at bounding box center [773, 111] width 21 height 6
click at [771, 74] on button at bounding box center [771, 75] width 4 height 4
click at [770, 95] on span "In Progress" at bounding box center [774, 93] width 22 height 6
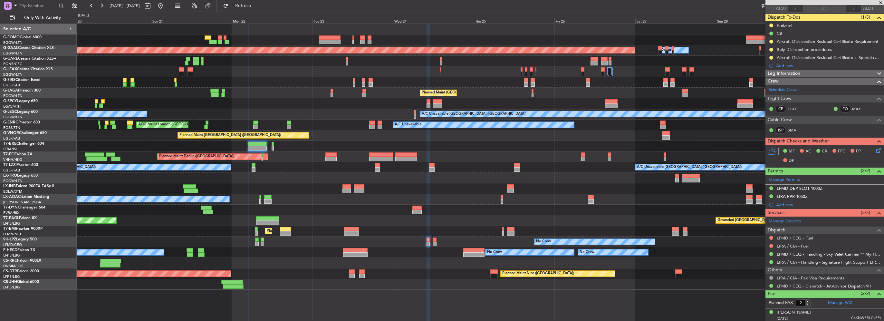
scroll to position [64, 0]
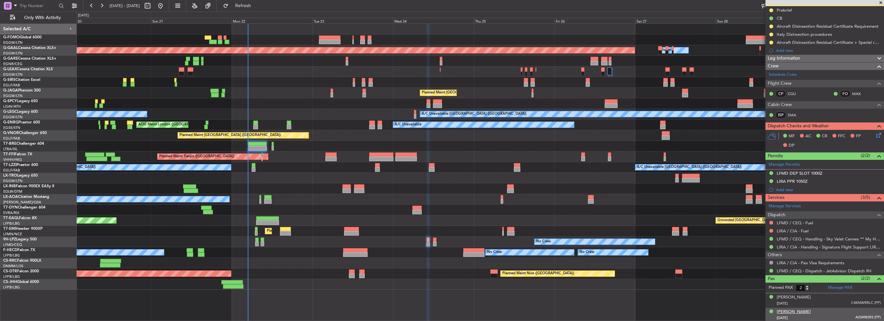
click at [801, 312] on div "Molly Eileen COON" at bounding box center [794, 312] width 34 height 6
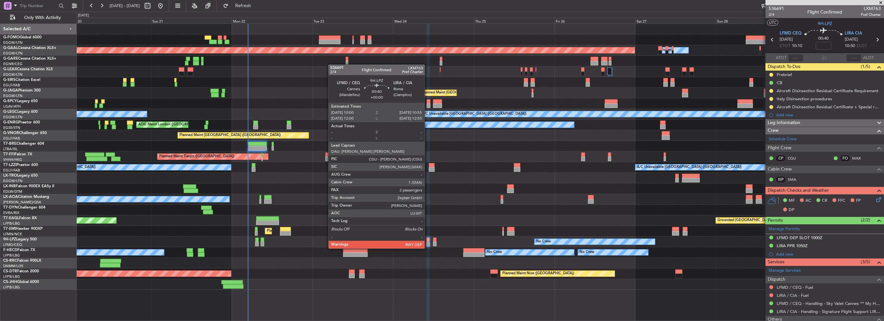
click at [427, 242] on div at bounding box center [428, 244] width 3 height 5
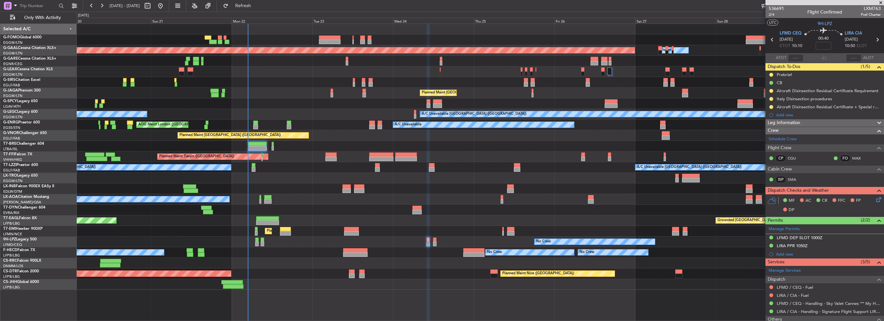
drag, startPoint x: 817, startPoint y: 120, endPoint x: 816, endPoint y: 125, distance: 4.9
click at [817, 120] on div "Leg Information" at bounding box center [824, 122] width 119 height 7
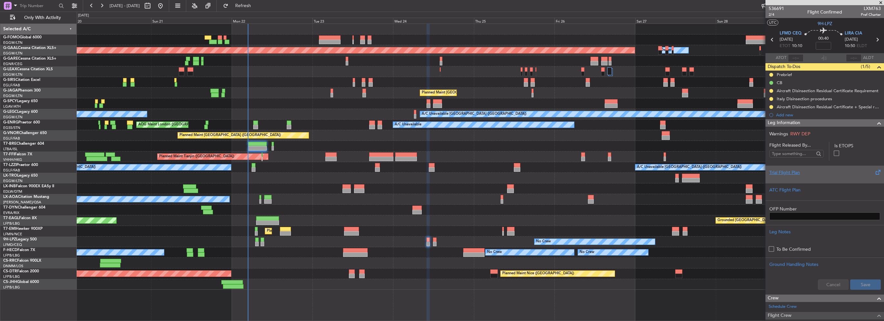
click at [784, 169] on div "Trial Flight Plan" at bounding box center [824, 172] width 111 height 7
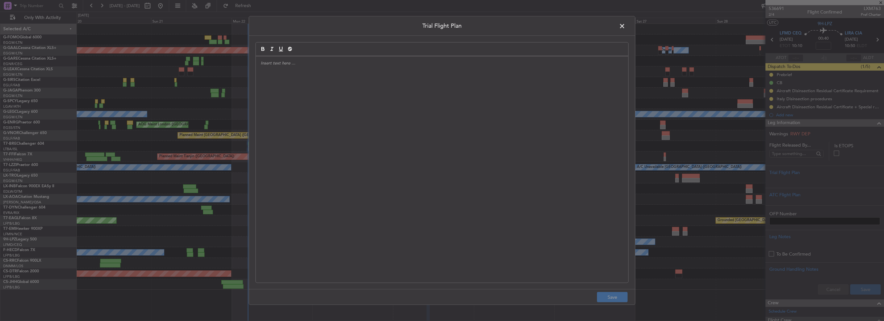
click at [351, 101] on div at bounding box center [442, 169] width 372 height 226
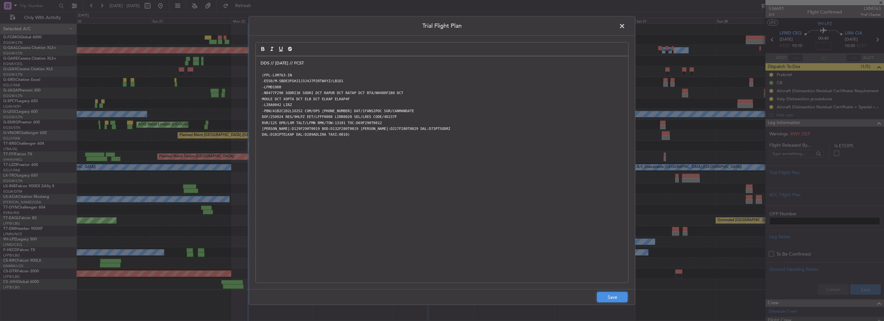
drag, startPoint x: 614, startPoint y: 299, endPoint x: 756, endPoint y: 301, distance: 142.1
click at [614, 299] on button "Save" at bounding box center [612, 297] width 31 height 10
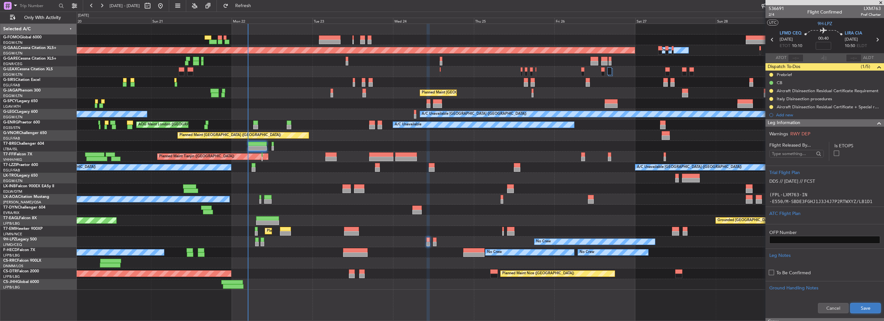
click at [870, 308] on button "Save" at bounding box center [865, 308] width 31 height 10
click at [830, 49] on div "00:40" at bounding box center [823, 40] width 43 height 24
click at [825, 42] on input at bounding box center [823, 46] width 15 height 8
type input "+00:05"
click at [875, 122] on span at bounding box center [879, 123] width 8 height 8
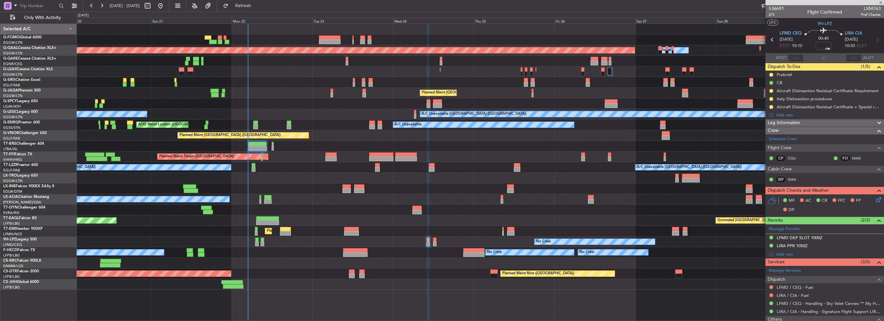
scroll to position [80, 0]
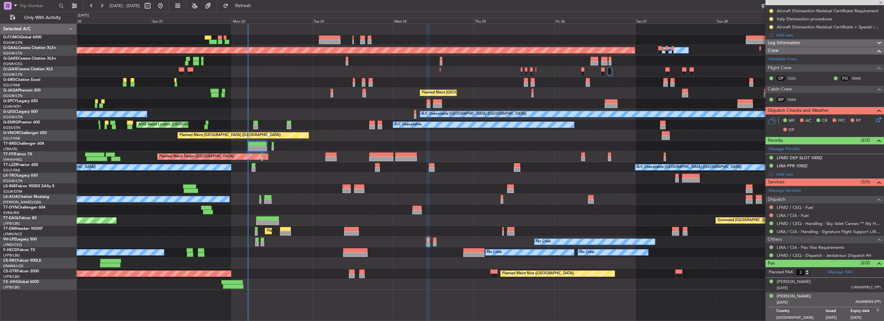
click at [875, 307] on img at bounding box center [878, 310] width 6 height 6
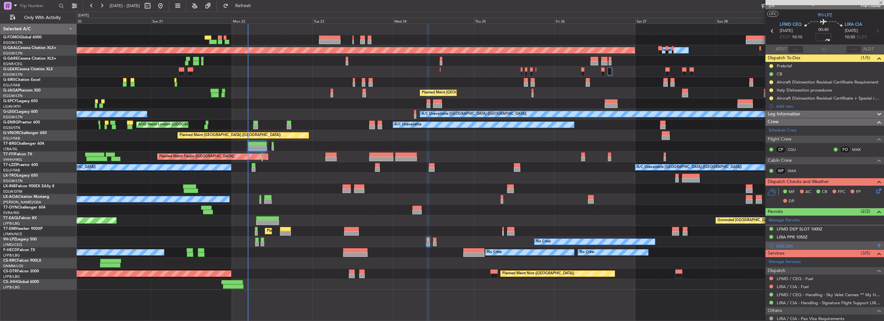
scroll to position [0, 0]
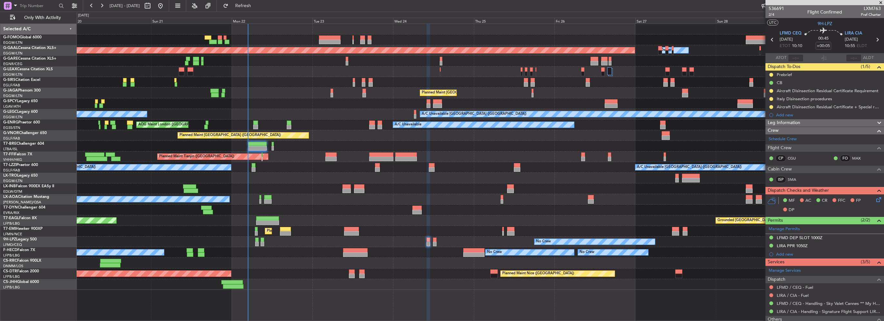
click at [876, 197] on icon at bounding box center [877, 198] width 5 height 5
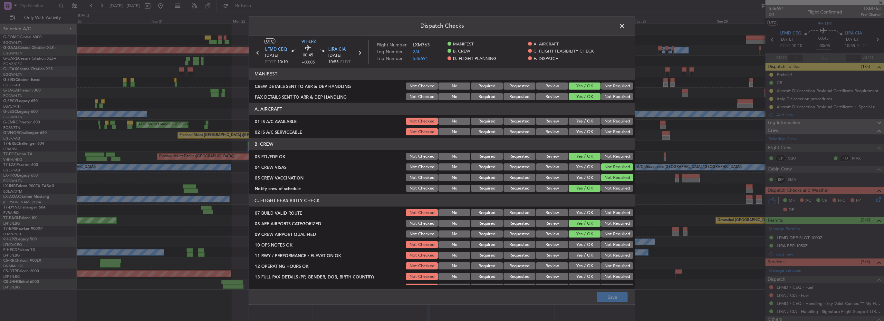
click at [580, 121] on button "Yes / OK" at bounding box center [585, 121] width 32 height 7
click at [581, 136] on div "Yes / OK" at bounding box center [584, 131] width 33 height 9
click at [583, 130] on button "Yes / OK" at bounding box center [585, 131] width 32 height 7
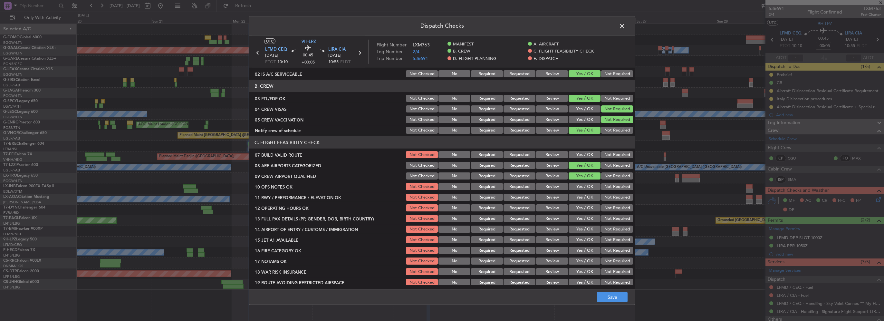
scroll to position [64, 0]
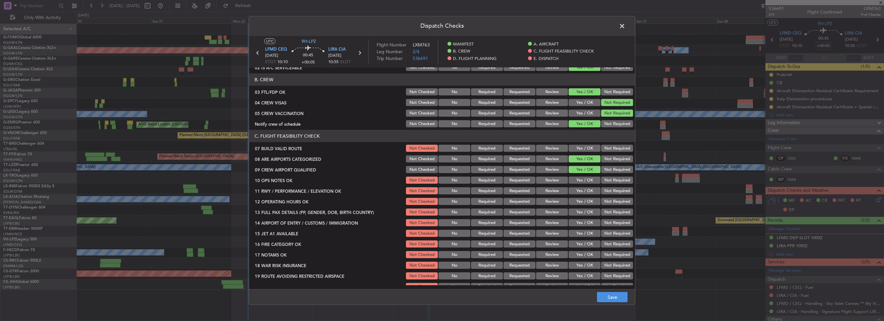
click at [584, 146] on button "Yes / OK" at bounding box center [585, 148] width 32 height 7
click at [585, 181] on button "Yes / OK" at bounding box center [585, 180] width 32 height 7
drag, startPoint x: 585, startPoint y: 193, endPoint x: 585, endPoint y: 202, distance: 9.4
click at [585, 193] on button "Yes / OK" at bounding box center [585, 190] width 32 height 7
click at [585, 202] on button "Yes / OK" at bounding box center [585, 201] width 32 height 7
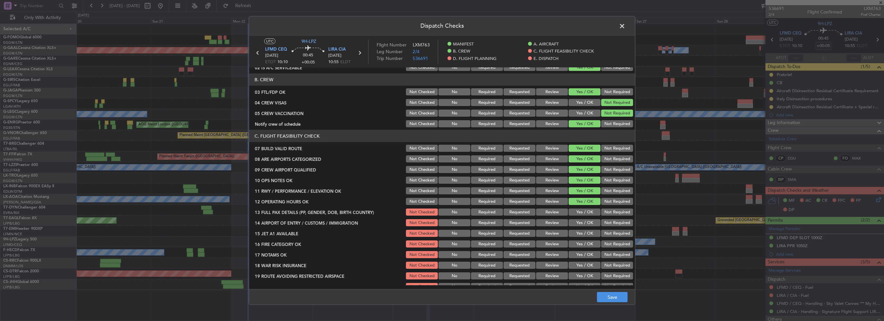
click at [588, 211] on button "Yes / OK" at bounding box center [585, 211] width 32 height 7
click at [588, 217] on section "C. FLIGHT FEASIBILITY CHECK 07 BUILD VALID ROUTE Not Checked No Required Reques…" at bounding box center [442, 216] width 386 height 172
drag, startPoint x: 588, startPoint y: 232, endPoint x: 588, endPoint y: 224, distance: 7.8
click at [588, 231] on button "Yes / OK" at bounding box center [585, 233] width 32 height 7
click at [588, 224] on button "Yes / OK" at bounding box center [585, 222] width 32 height 7
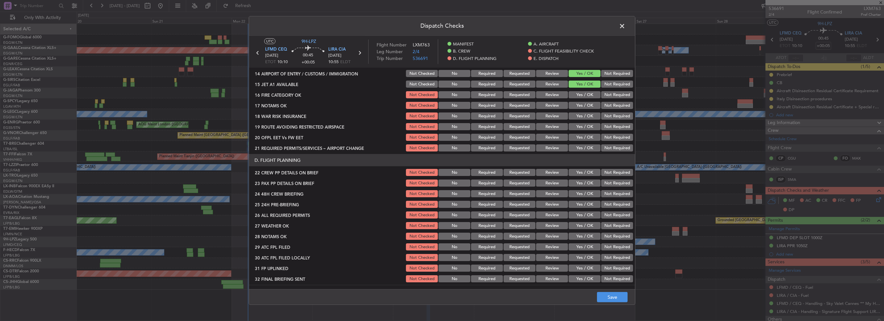
scroll to position [226, 0]
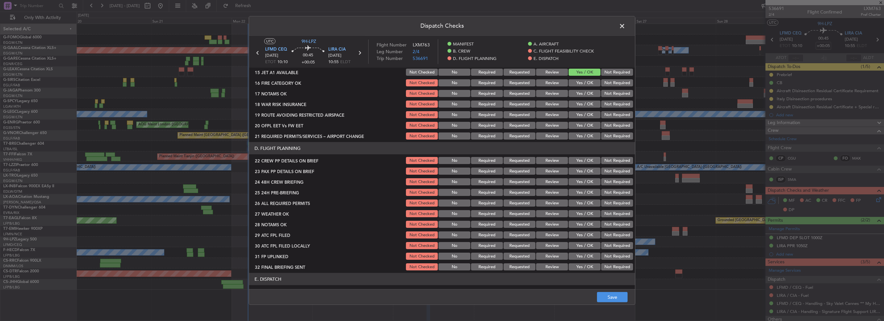
click at [586, 81] on button "Yes / OK" at bounding box center [585, 82] width 32 height 7
click at [586, 93] on button "Yes / OK" at bounding box center [585, 93] width 32 height 7
click at [589, 106] on button "Yes / OK" at bounding box center [585, 104] width 32 height 7
click at [589, 115] on button "Yes / OK" at bounding box center [585, 114] width 32 height 7
click at [588, 123] on button "Yes / OK" at bounding box center [585, 125] width 32 height 7
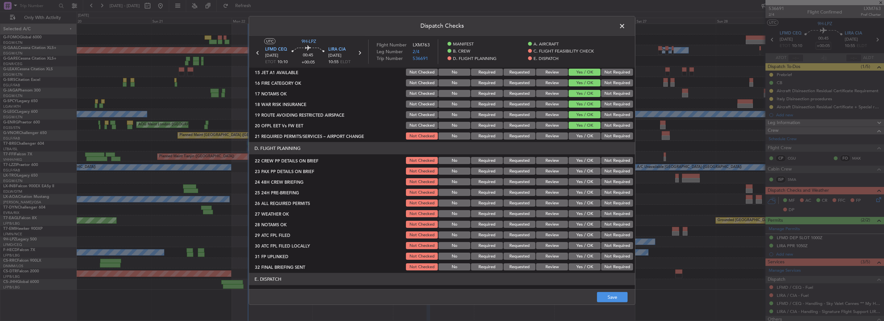
drag, startPoint x: 587, startPoint y: 133, endPoint x: 586, endPoint y: 139, distance: 6.1
click at [587, 133] on button "Yes / OK" at bounding box center [585, 135] width 32 height 7
click at [588, 161] on button "Yes / OK" at bounding box center [585, 160] width 32 height 7
drag, startPoint x: 585, startPoint y: 169, endPoint x: 587, endPoint y: 173, distance: 4.8
click at [585, 172] on button "Yes / OK" at bounding box center [585, 171] width 32 height 7
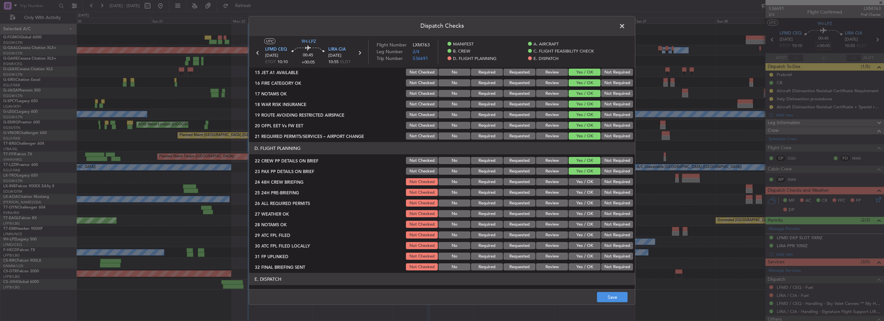
drag, startPoint x: 587, startPoint y: 183, endPoint x: 609, endPoint y: 195, distance: 24.9
click at [588, 183] on button "Yes / OK" at bounding box center [585, 181] width 32 height 7
click at [610, 196] on div "Not Required" at bounding box center [616, 192] width 33 height 9
click at [611, 189] on button "Not Required" at bounding box center [617, 192] width 32 height 7
click at [615, 301] on button "Save" at bounding box center [612, 297] width 31 height 10
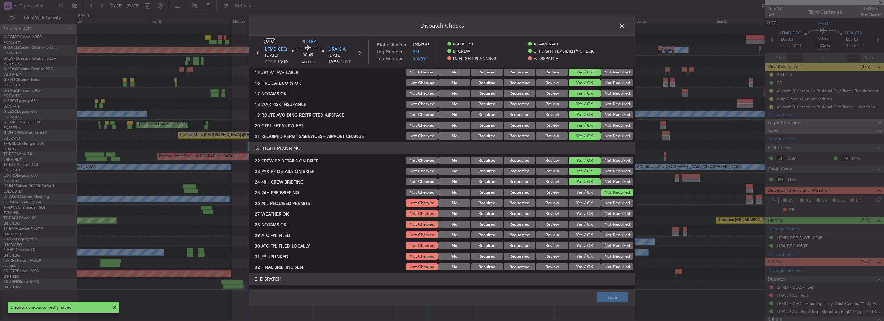
click at [625, 26] on span at bounding box center [625, 27] width 0 height 13
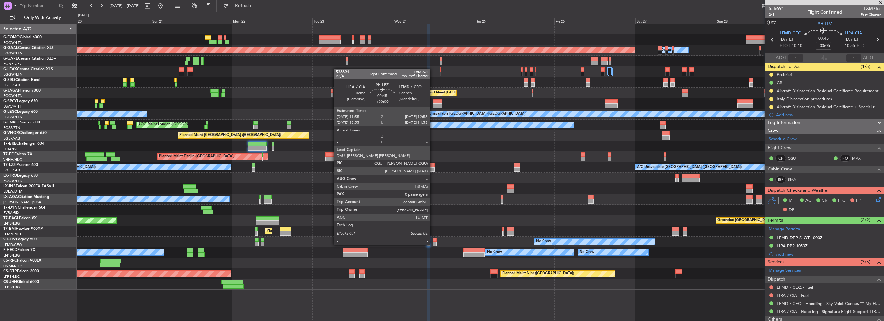
click at [433, 238] on div at bounding box center [435, 239] width 4 height 5
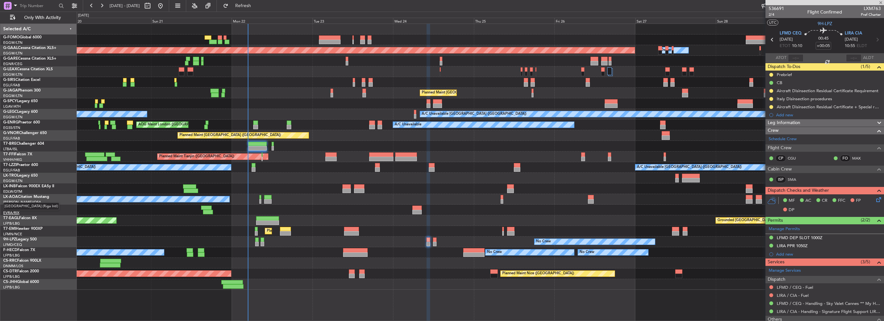
type input "0"
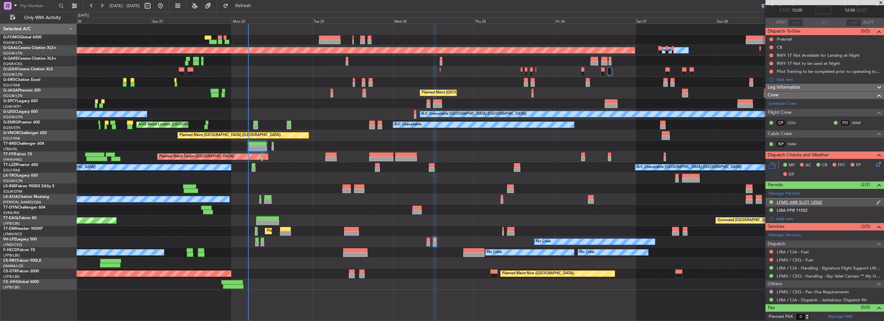
scroll to position [0, 0]
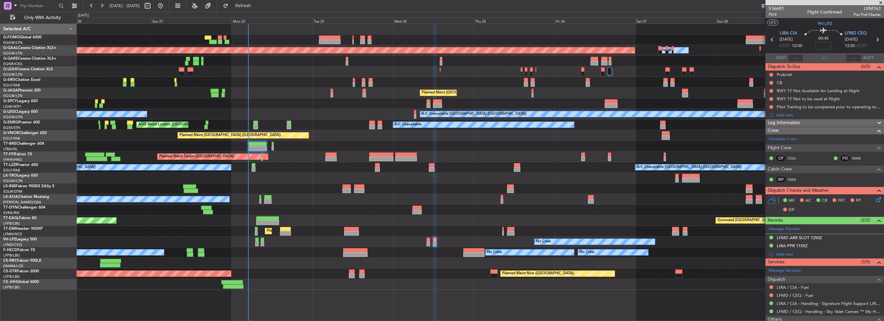
drag, startPoint x: 771, startPoint y: 91, endPoint x: 772, endPoint y: 95, distance: 4.9
click at [771, 91] on button at bounding box center [771, 91] width 4 height 4
click at [767, 130] on span "Cancelled" at bounding box center [772, 129] width 18 height 6
click at [769, 99] on div at bounding box center [771, 98] width 5 height 5
click at [770, 98] on button at bounding box center [771, 99] width 4 height 4
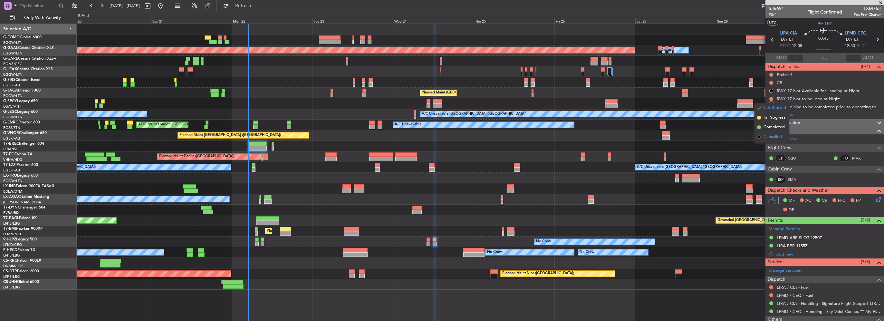
click at [769, 132] on li "Cancelled" at bounding box center [771, 137] width 34 height 10
click at [770, 107] on button at bounding box center [771, 107] width 4 height 4
click at [767, 145] on span "Cancelled" at bounding box center [772, 145] width 18 height 6
click at [771, 82] on button at bounding box center [771, 83] width 4 height 4
click at [771, 111] on span "Completed" at bounding box center [773, 111] width 21 height 6
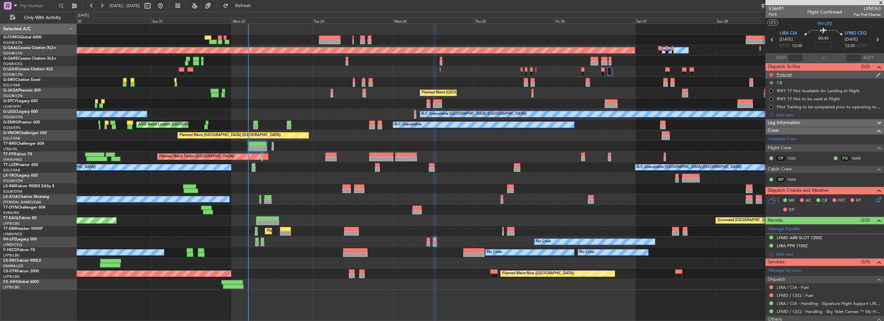
click at [771, 73] on button at bounding box center [771, 75] width 4 height 4
click at [768, 94] on span "In Progress" at bounding box center [774, 93] width 22 height 6
click at [822, 122] on mat-tooltip-component "Pilot Training to be completed prior to operating to LFMD" at bounding box center [824, 117] width 107 height 17
click at [786, 121] on span "Leg Information" at bounding box center [784, 122] width 33 height 7
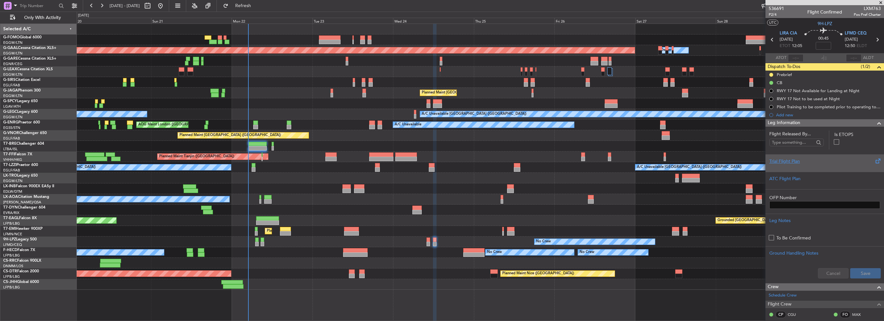
click at [781, 163] on div "Trial Flight Plan" at bounding box center [824, 161] width 111 height 7
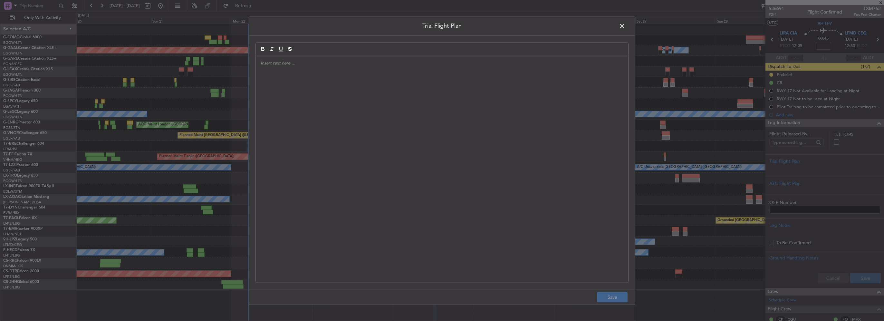
click at [414, 129] on div at bounding box center [442, 169] width 372 height 226
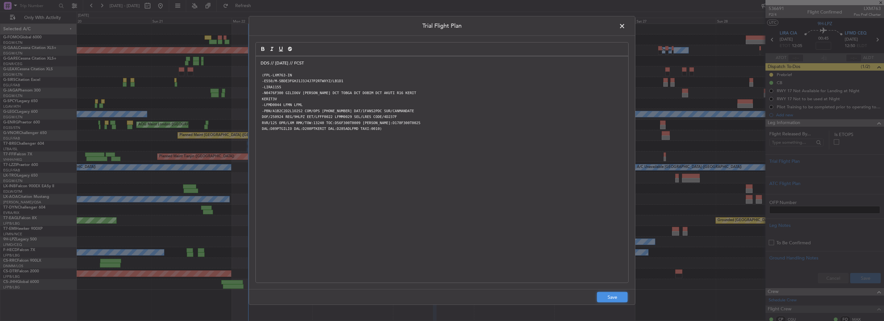
drag, startPoint x: 614, startPoint y: 299, endPoint x: 824, endPoint y: 295, distance: 210.1
click at [614, 299] on button "Save" at bounding box center [612, 297] width 31 height 10
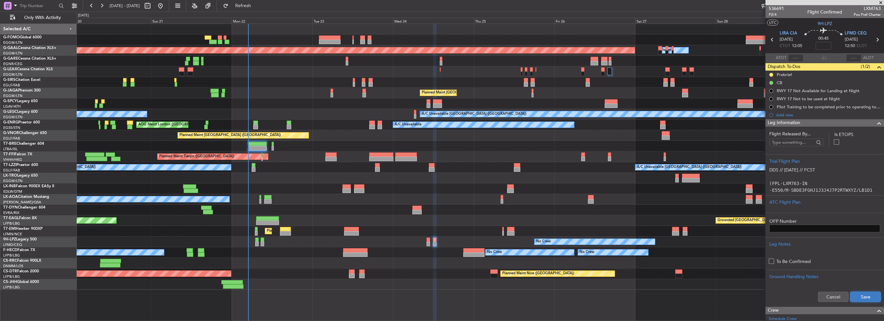
click at [865, 293] on button "Save" at bounding box center [865, 297] width 31 height 10
click at [875, 123] on span at bounding box center [879, 123] width 8 height 8
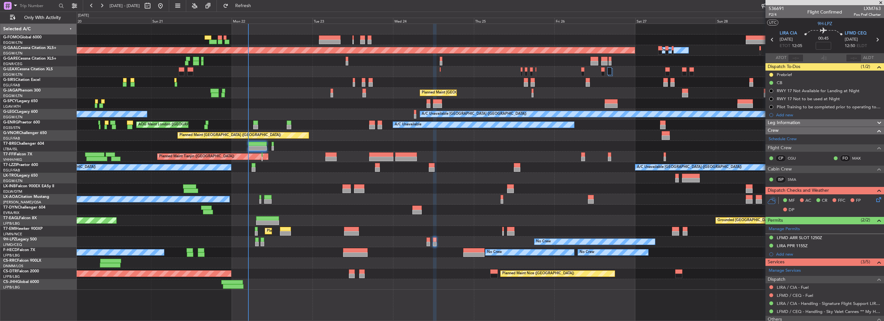
click at [875, 198] on icon at bounding box center [877, 198] width 5 height 5
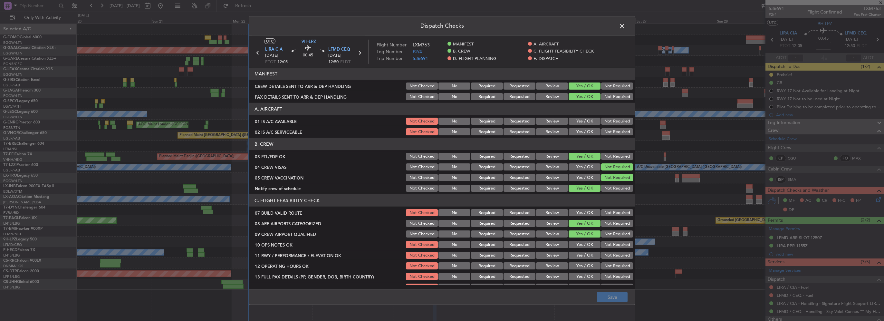
click at [580, 118] on button "Yes / OK" at bounding box center [585, 121] width 32 height 7
click at [582, 130] on button "Yes / OK" at bounding box center [585, 131] width 32 height 7
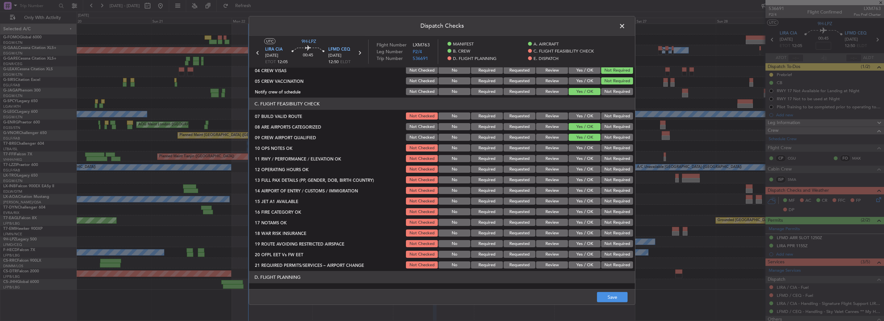
click at [586, 112] on div "Yes / OK" at bounding box center [584, 115] width 33 height 9
click at [586, 118] on button "Yes / OK" at bounding box center [585, 115] width 32 height 7
click at [589, 146] on button "Yes / OK" at bounding box center [585, 147] width 32 height 7
drag, startPoint x: 588, startPoint y: 157, endPoint x: 589, endPoint y: 170, distance: 13.6
click at [588, 157] on button "Yes / OK" at bounding box center [585, 158] width 32 height 7
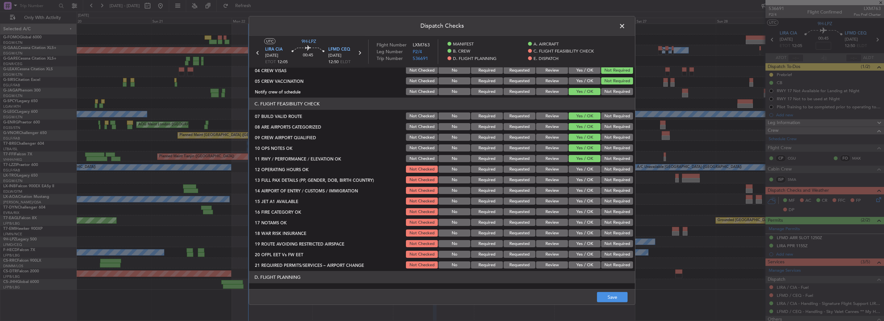
click at [589, 170] on button "Yes / OK" at bounding box center [585, 169] width 32 height 7
click at [590, 181] on button "Yes / OK" at bounding box center [585, 179] width 32 height 7
drag, startPoint x: 588, startPoint y: 194, endPoint x: 588, endPoint y: 198, distance: 4.2
click at [588, 194] on div "Yes / OK" at bounding box center [584, 190] width 33 height 9
click at [590, 189] on button "Yes / OK" at bounding box center [585, 190] width 32 height 7
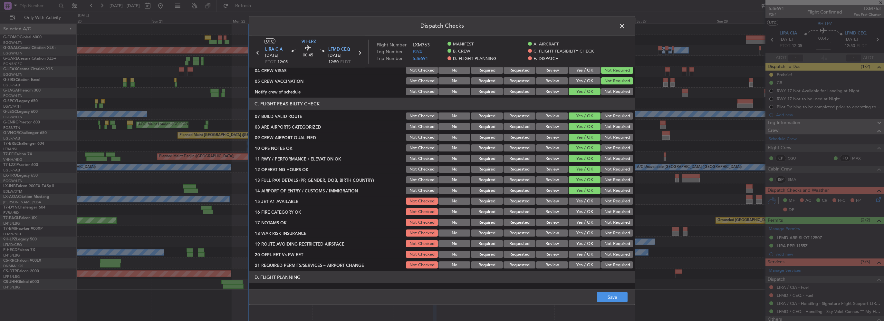
click at [587, 201] on button "Yes / OK" at bounding box center [585, 200] width 32 height 7
click at [587, 210] on button "Yes / OK" at bounding box center [585, 211] width 32 height 7
click at [587, 225] on button "Yes / OK" at bounding box center [585, 222] width 32 height 7
click at [585, 235] on button "Yes / OK" at bounding box center [585, 232] width 32 height 7
click at [587, 251] on button "Yes / OK" at bounding box center [585, 254] width 32 height 7
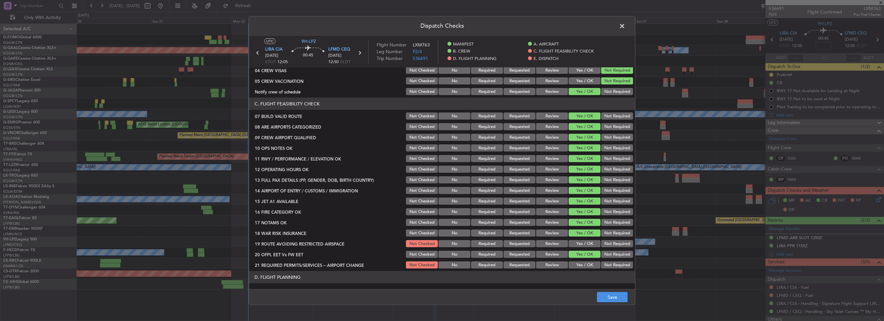
click at [582, 244] on button "Yes / OK" at bounding box center [585, 243] width 32 height 7
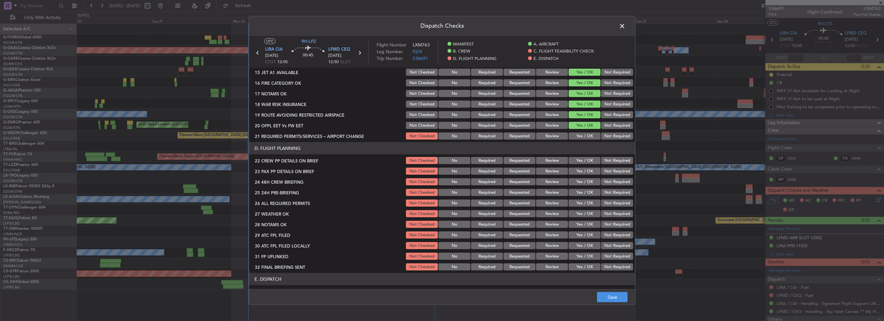
click at [585, 138] on button "Yes / OK" at bounding box center [585, 135] width 32 height 7
click at [587, 161] on button "Yes / OK" at bounding box center [585, 160] width 32 height 7
drag, startPoint x: 585, startPoint y: 173, endPoint x: 585, endPoint y: 178, distance: 4.2
click at [585, 173] on button "Yes / OK" at bounding box center [585, 171] width 32 height 7
drag, startPoint x: 583, startPoint y: 182, endPoint x: 605, endPoint y: 186, distance: 21.9
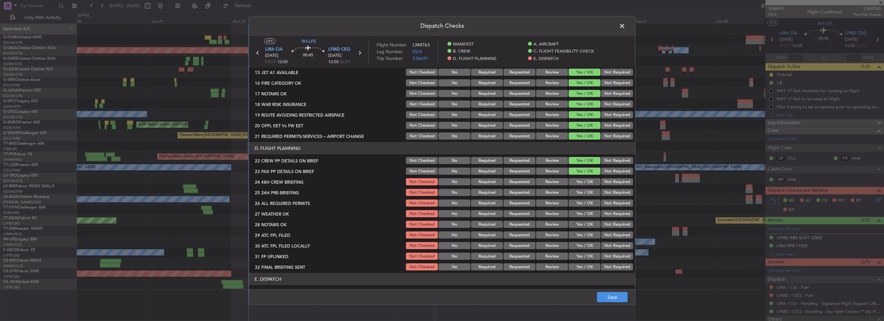
click at [583, 183] on button "Yes / OK" at bounding box center [585, 181] width 32 height 7
click at [620, 193] on button "Not Required" at bounding box center [617, 192] width 32 height 7
click at [611, 298] on button "Save" at bounding box center [612, 297] width 31 height 10
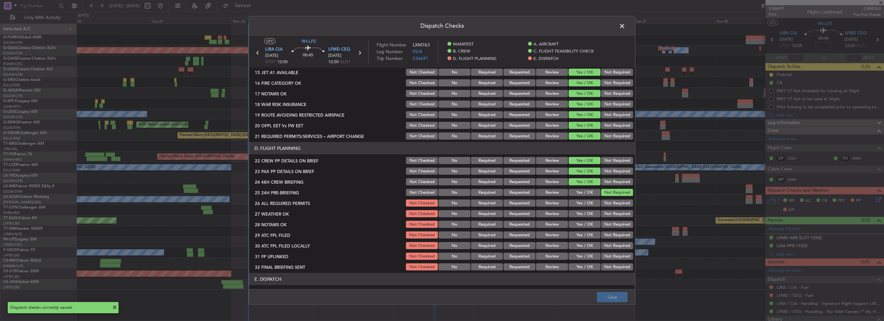
click at [625, 24] on span at bounding box center [625, 27] width 0 height 13
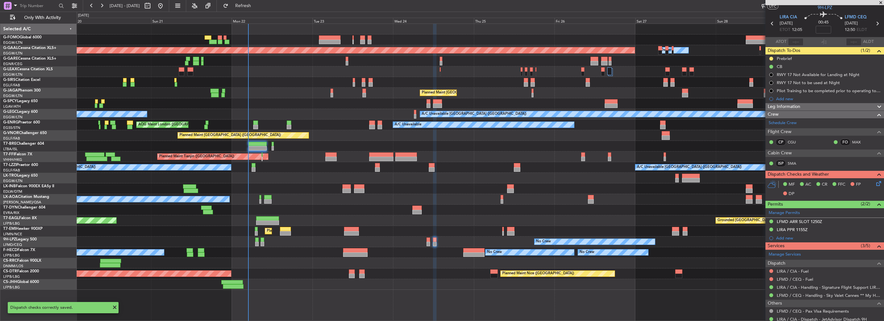
scroll to position [0, 0]
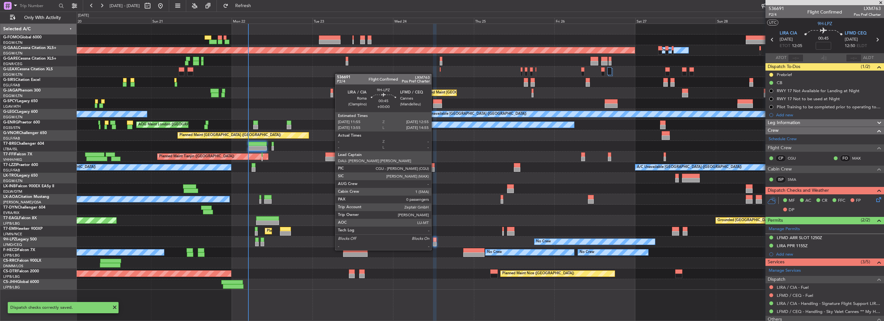
click at [434, 244] on div at bounding box center [435, 244] width 4 height 5
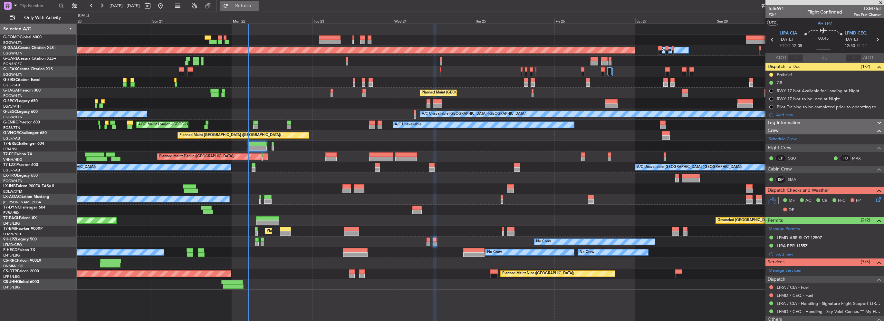
click at [249, 2] on button "Refresh" at bounding box center [239, 6] width 39 height 10
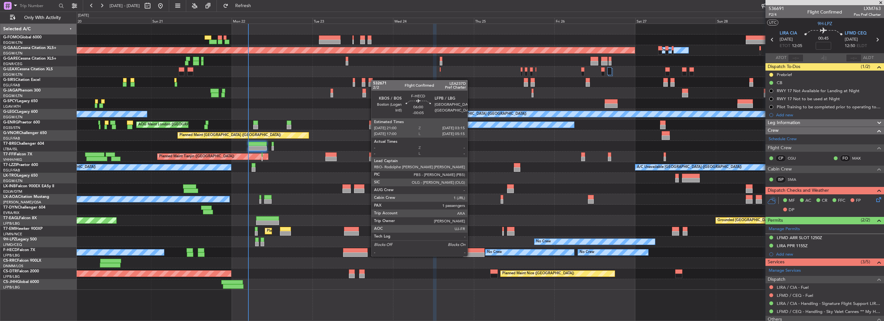
click at [470, 250] on div at bounding box center [473, 250] width 21 height 5
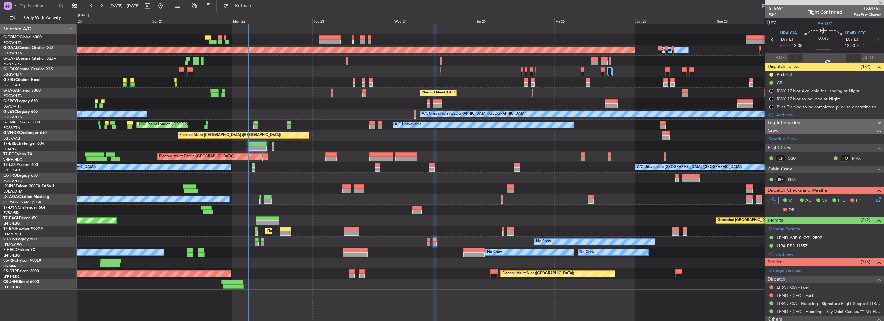
type input "-00:05"
type input "1"
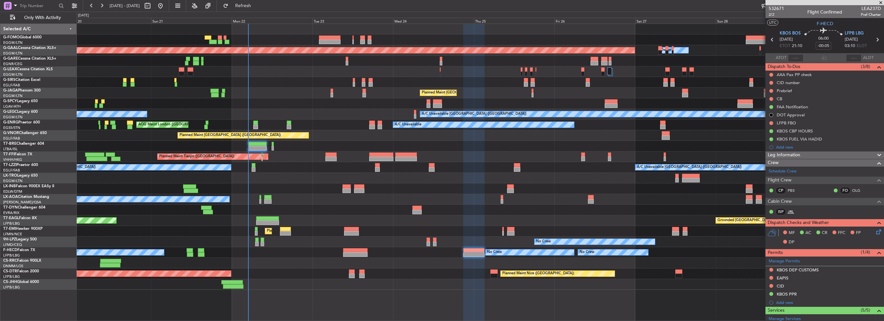
click at [790, 211] on link "JRL" at bounding box center [795, 212] width 14 height 6
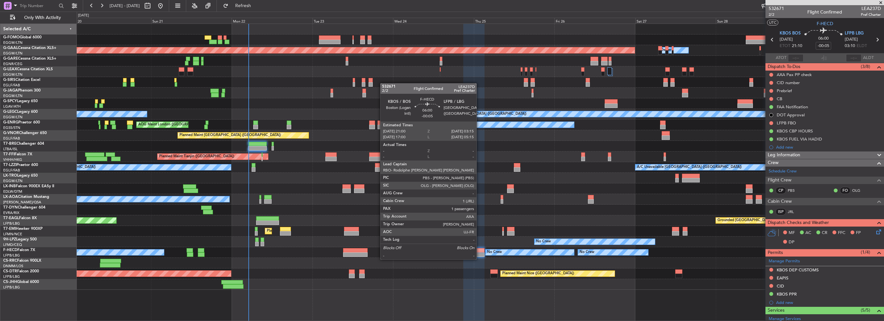
click at [479, 253] on div at bounding box center [473, 254] width 21 height 5
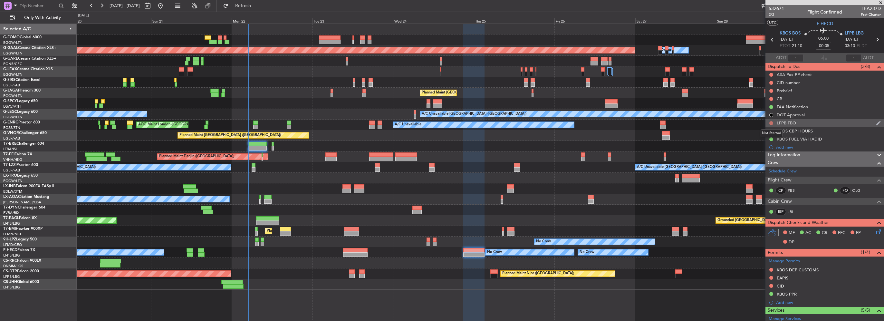
click at [770, 121] on button at bounding box center [771, 123] width 4 height 4
click at [767, 154] on span "Completed" at bounding box center [773, 151] width 21 height 6
click at [771, 72] on div at bounding box center [771, 74] width 5 height 5
click at [770, 74] on button at bounding box center [771, 75] width 4 height 4
click at [770, 113] on span "Cancelled" at bounding box center [772, 113] width 18 height 6
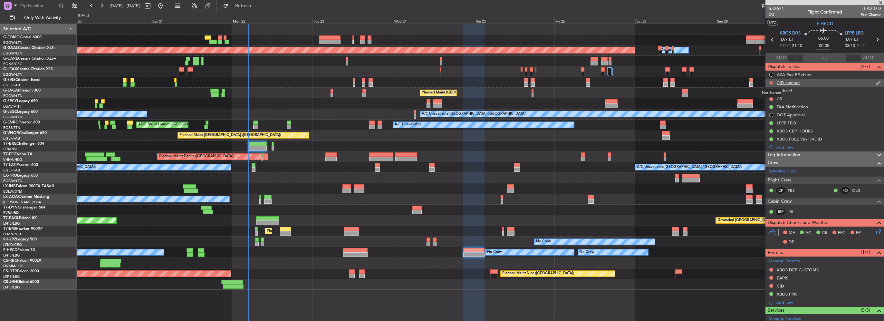
click at [770, 82] on button at bounding box center [771, 83] width 4 height 4
click at [770, 120] on span "Cancelled" at bounding box center [772, 121] width 18 height 6
click at [771, 90] on button at bounding box center [771, 91] width 4 height 4
click at [773, 110] on span "In Progress" at bounding box center [774, 109] width 22 height 6
click at [771, 98] on button at bounding box center [771, 99] width 4 height 4
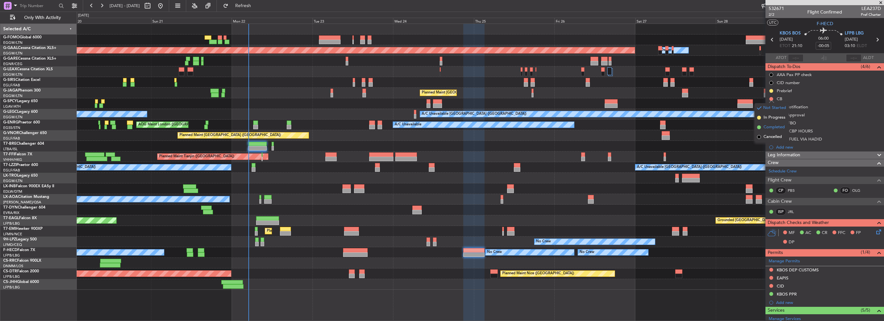
click at [771, 126] on span "Completed" at bounding box center [773, 127] width 21 height 6
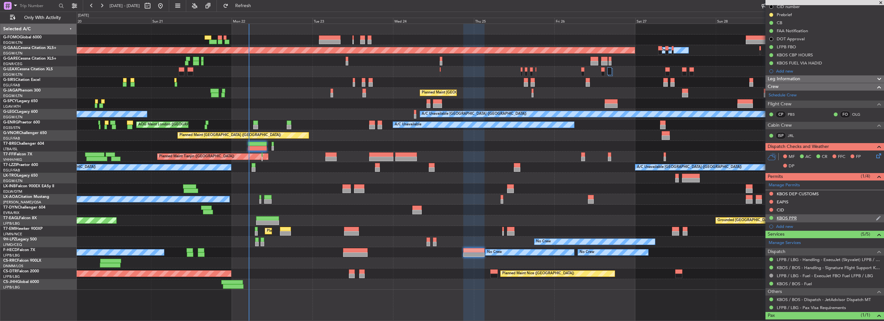
scroll to position [66, 0]
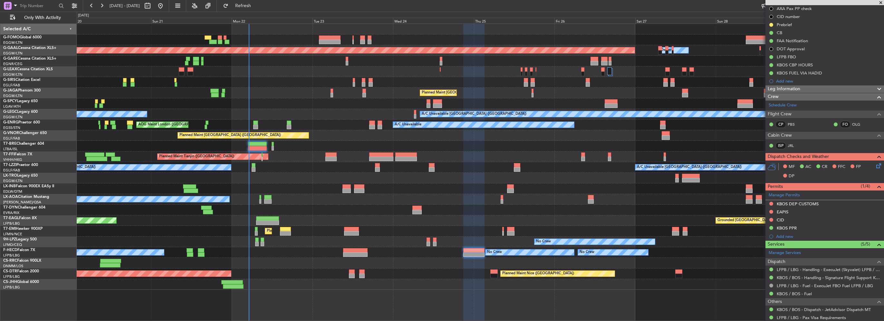
click at [803, 88] on div "Leg Information" at bounding box center [824, 88] width 119 height 7
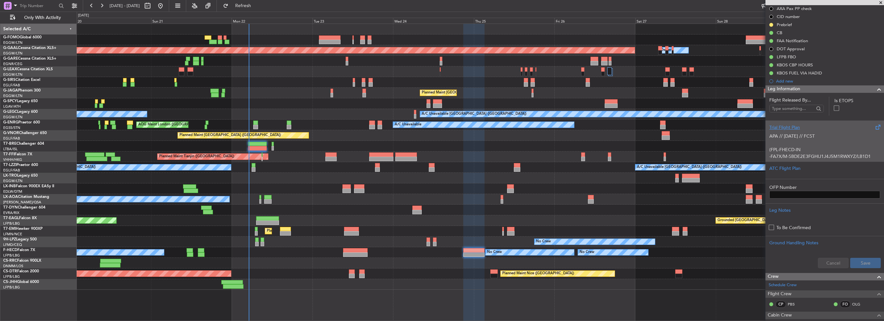
click at [796, 129] on div "Trial Flight Plan" at bounding box center [824, 127] width 111 height 7
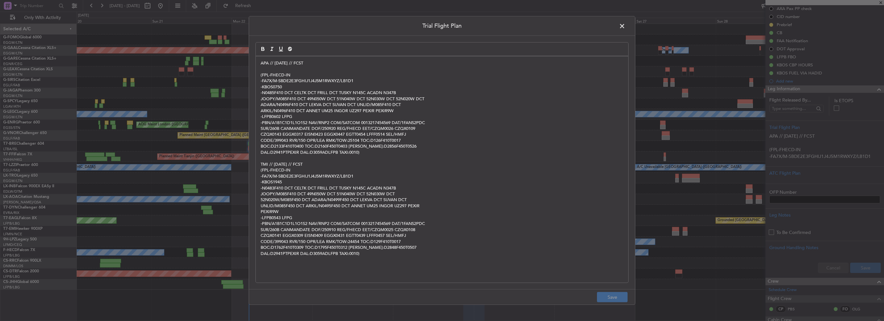
click at [259, 64] on div "APA // 19SEP // FCST (FPL-FHECD-IN -FA7X/M-SBDE2E3FGHIJ1J4J5M1RWXYZ/LB1D1 -KBOS…" at bounding box center [442, 169] width 372 height 226
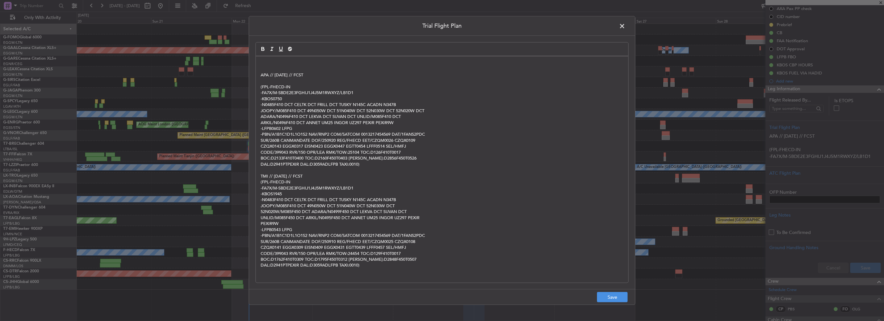
drag, startPoint x: 259, startPoint y: 64, endPoint x: 268, endPoint y: 58, distance: 10.6
click at [268, 58] on div "APA // 19SEP // FCST (FPL-FHECD-IN -FA7X/M-SBDE2E3FGHIJ1J4J5M1RWXYZ/LB1D1 -KBOS…" at bounding box center [442, 169] width 372 height 226
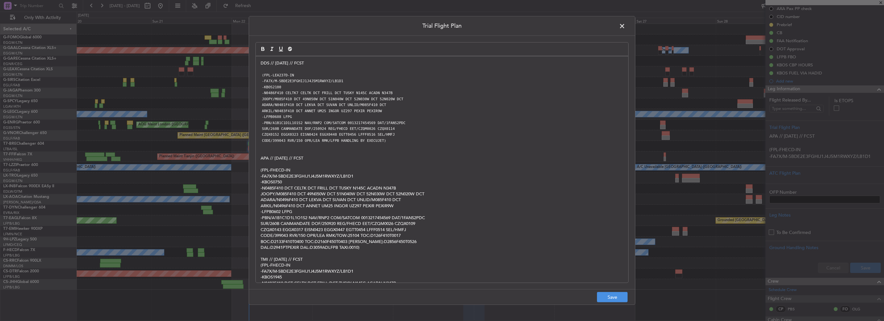
scroll to position [0, 0]
click at [619, 298] on button "Save" at bounding box center [612, 297] width 31 height 10
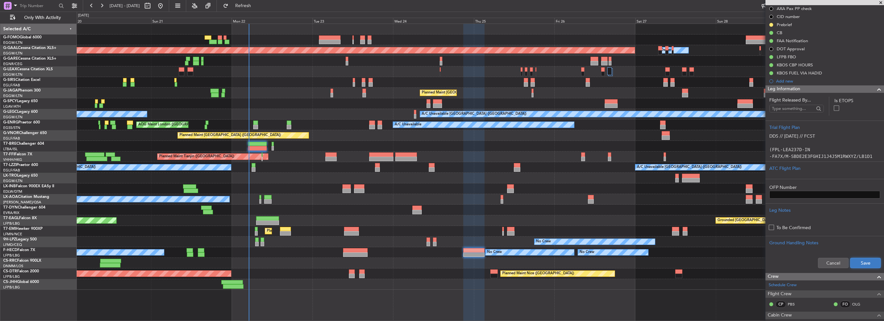
click at [858, 264] on button "Save" at bounding box center [865, 263] width 31 height 10
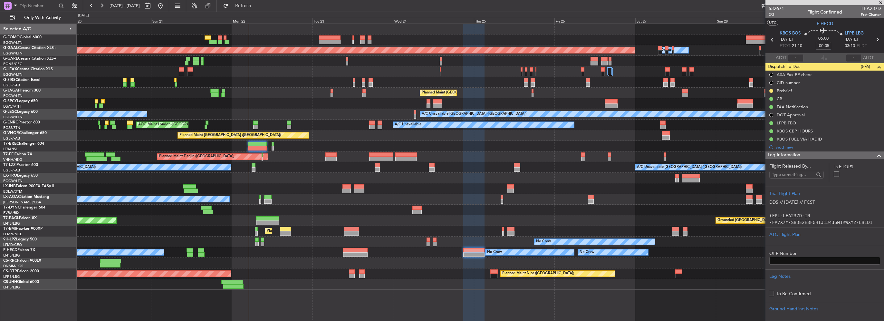
click at [824, 47] on input "-00:05" at bounding box center [823, 46] width 15 height 8
click at [877, 155] on span at bounding box center [879, 155] width 8 height 8
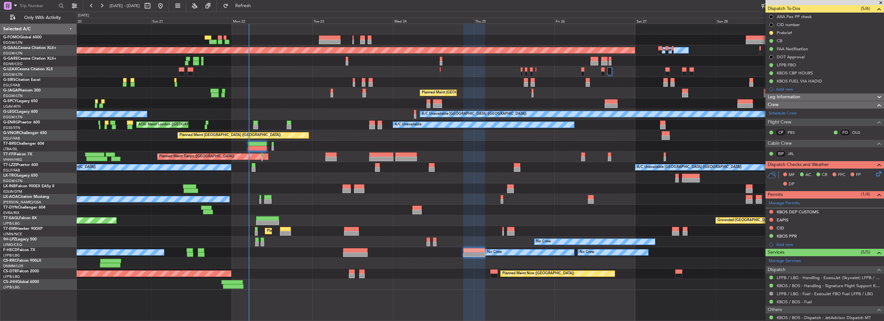
scroll to position [32, 0]
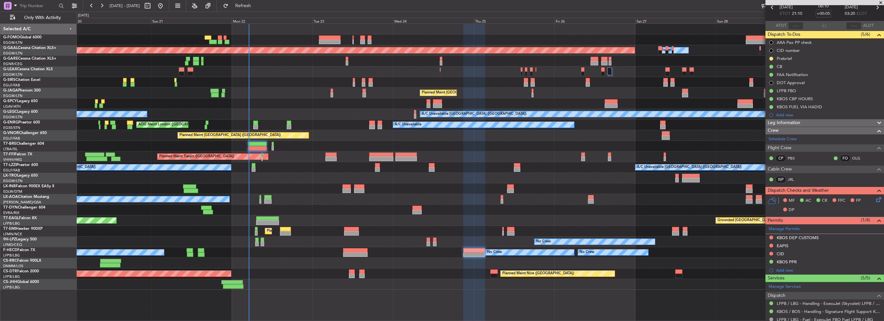
click at [875, 201] on icon at bounding box center [877, 198] width 5 height 5
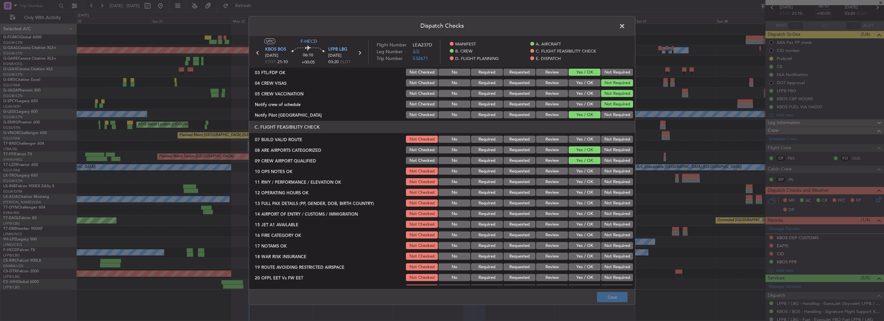
scroll to position [97, 0]
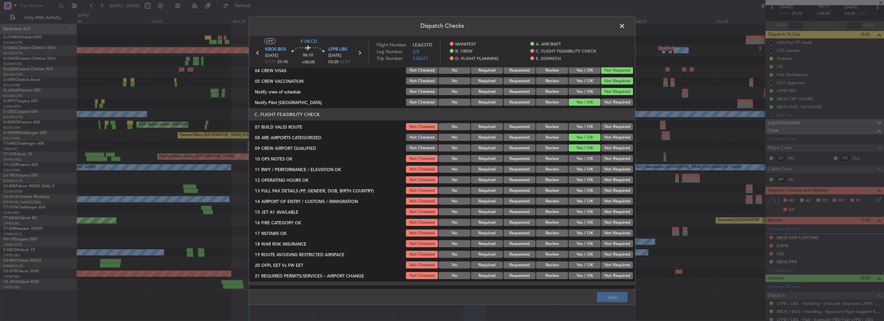
click at [582, 121] on section "C. FLIGHT FEASIBILITY CHECK 07 BUILD VALID ROUTE Not Checked No Required Reques…" at bounding box center [442, 194] width 386 height 172
click at [583, 124] on button "Yes / OK" at bounding box center [585, 126] width 32 height 7
click at [581, 153] on section "C. FLIGHT FEASIBILITY CHECK 07 BUILD VALID ROUTE Not Checked No Required Reques…" at bounding box center [442, 194] width 386 height 172
click at [584, 157] on button "Yes / OK" at bounding box center [585, 158] width 32 height 7
click at [586, 169] on button "Yes / OK" at bounding box center [585, 169] width 32 height 7
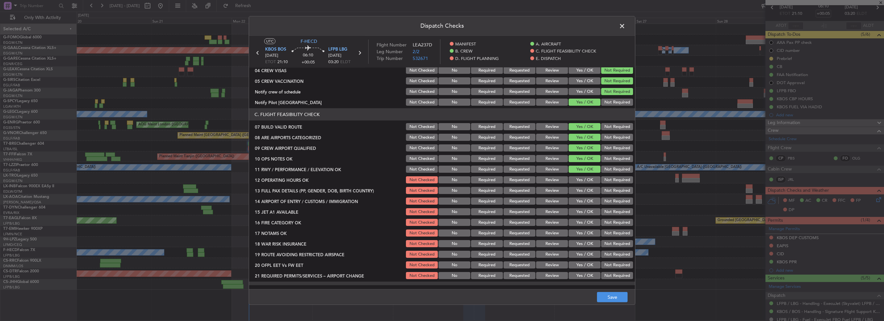
click at [592, 184] on section "C. FLIGHT FEASIBILITY CHECK 07 BUILD VALID ROUTE Not Checked No Required Reques…" at bounding box center [442, 194] width 386 height 172
click at [589, 179] on button "Yes / OK" at bounding box center [585, 179] width 32 height 7
click at [587, 187] on button "Yes / OK" at bounding box center [585, 190] width 32 height 7
click at [587, 204] on button "Yes / OK" at bounding box center [585, 200] width 32 height 7
click at [585, 215] on div "Yes / OK" at bounding box center [584, 211] width 33 height 9
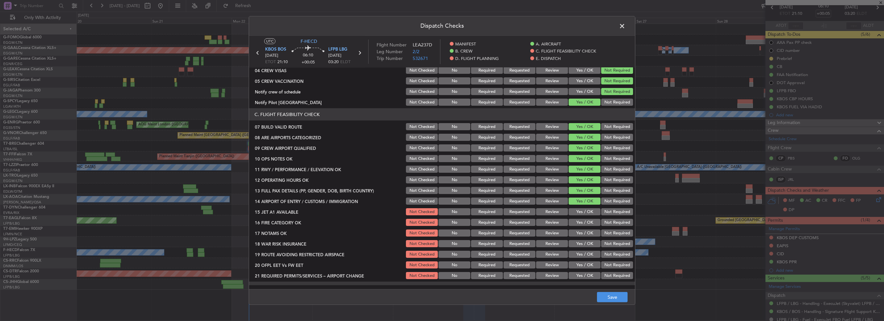
click at [588, 222] on button "Yes / OK" at bounding box center [585, 222] width 32 height 7
click at [587, 213] on button "Yes / OK" at bounding box center [585, 211] width 32 height 7
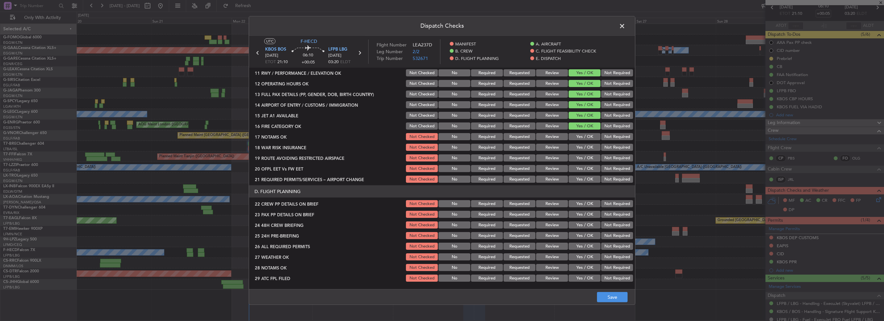
scroll to position [193, 0]
click at [584, 134] on button "Yes / OK" at bounding box center [585, 136] width 32 height 7
click at [584, 145] on button "Yes / OK" at bounding box center [585, 146] width 32 height 7
click at [584, 155] on button "Yes / OK" at bounding box center [585, 157] width 32 height 7
click at [581, 165] on button "Yes / OK" at bounding box center [585, 168] width 32 height 7
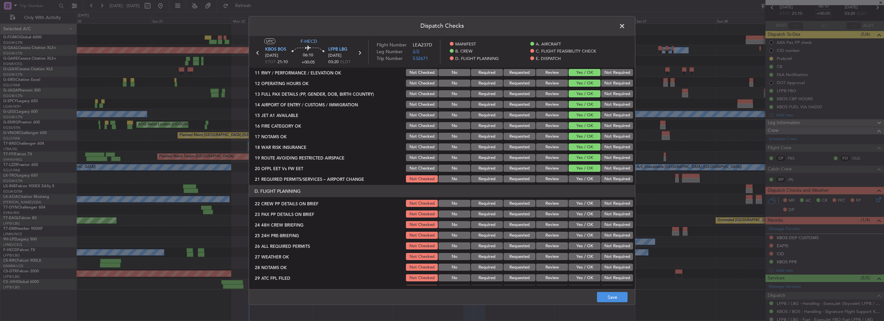
click at [585, 177] on button "Yes / OK" at bounding box center [585, 178] width 32 height 7
drag, startPoint x: 585, startPoint y: 201, endPoint x: 586, endPoint y: 205, distance: 3.6
click at [585, 201] on button "Yes / OK" at bounding box center [585, 203] width 32 height 7
click at [590, 216] on button "Yes / OK" at bounding box center [585, 213] width 32 height 7
drag, startPoint x: 589, startPoint y: 223, endPoint x: 606, endPoint y: 233, distance: 19.3
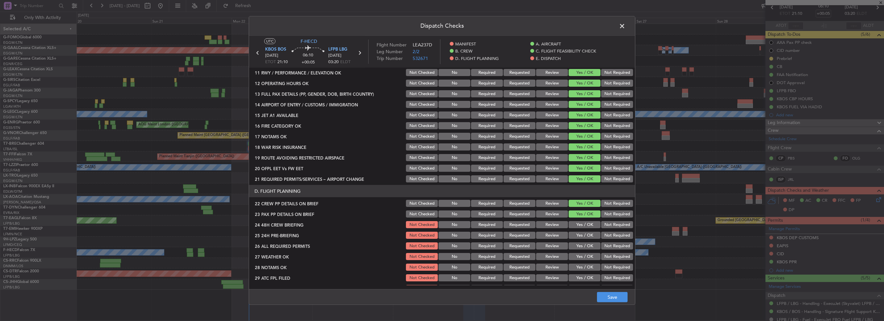
click at [589, 223] on button "Yes / OK" at bounding box center [585, 224] width 32 height 7
click at [606, 234] on button "Not Required" at bounding box center [617, 235] width 32 height 7
click at [614, 296] on button "Save" at bounding box center [612, 297] width 31 height 10
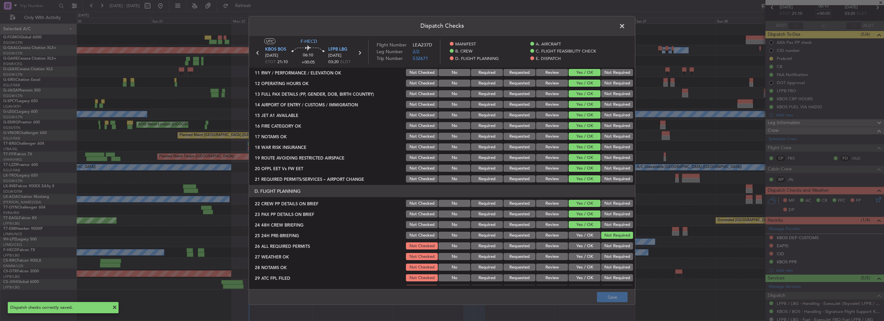
click at [625, 26] on span at bounding box center [625, 27] width 0 height 13
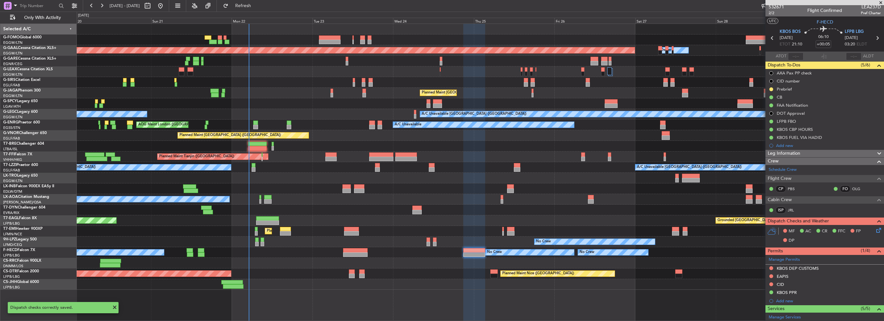
scroll to position [0, 0]
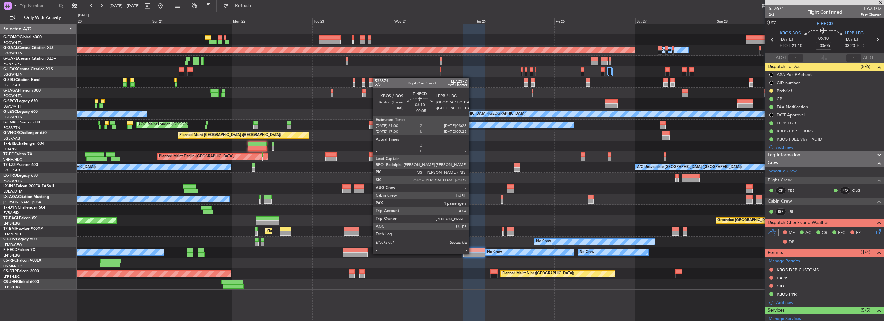
click at [472, 248] on div at bounding box center [474, 250] width 22 height 5
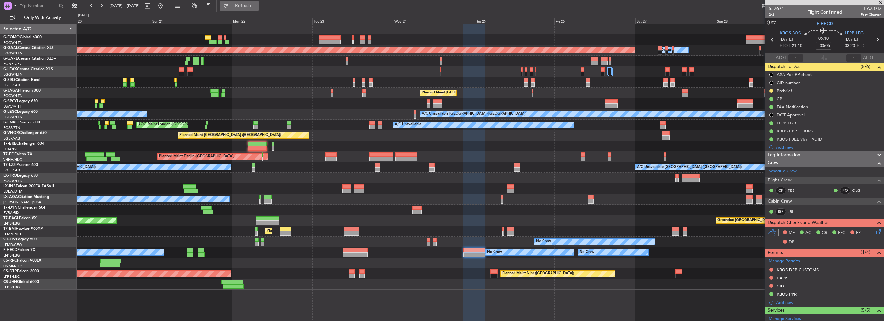
click at [257, 8] on span "Refresh" at bounding box center [243, 6] width 27 height 5
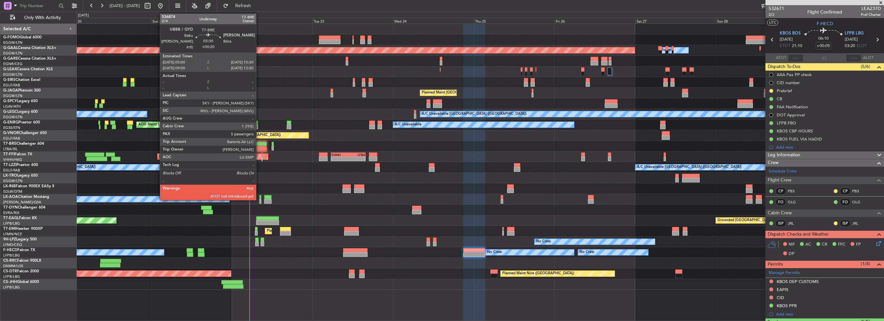
click at [258, 147] on div at bounding box center [257, 148] width 19 height 5
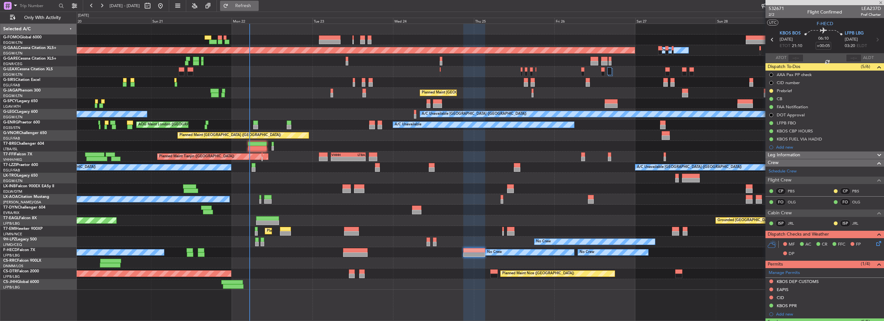
click at [259, 9] on button "Refresh" at bounding box center [239, 6] width 39 height 10
type input "+00:20"
type input "5"
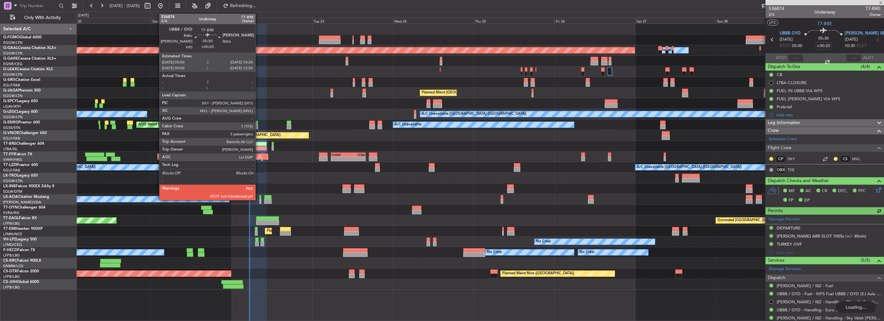
type input "+00:05"
type input "1"
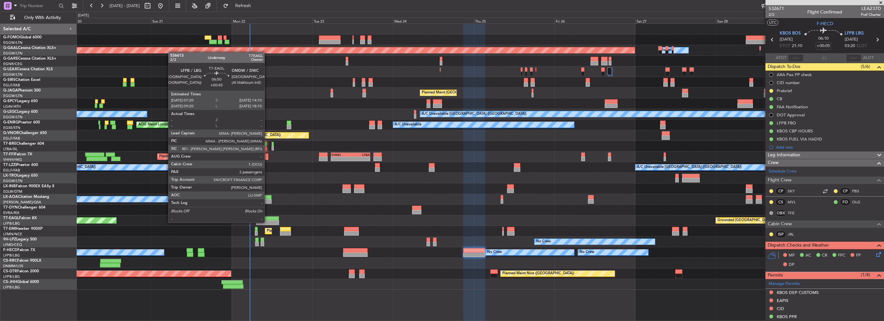
click at [267, 222] on div at bounding box center [267, 222] width 23 height 5
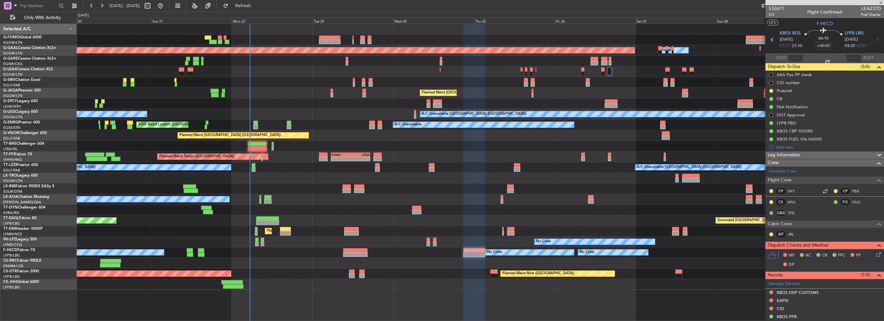
type input "+00:45"
type input "2"
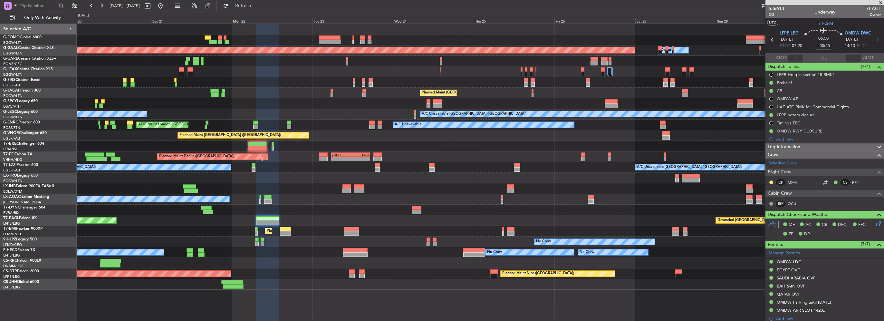
click at [298, 202] on div "No Crew Nice ([GEOGRAPHIC_DATA]) [GEOGRAPHIC_DATA] ([GEOGRAPHIC_DATA])" at bounding box center [480, 199] width 807 height 11
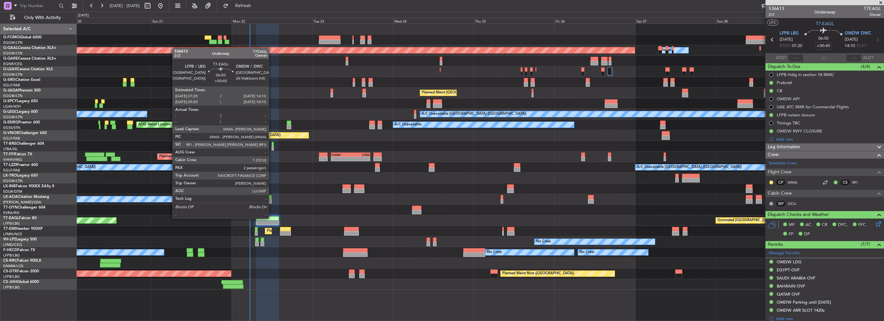
click at [272, 218] on div at bounding box center [267, 218] width 23 height 5
click at [269, 219] on div at bounding box center [267, 218] width 23 height 5
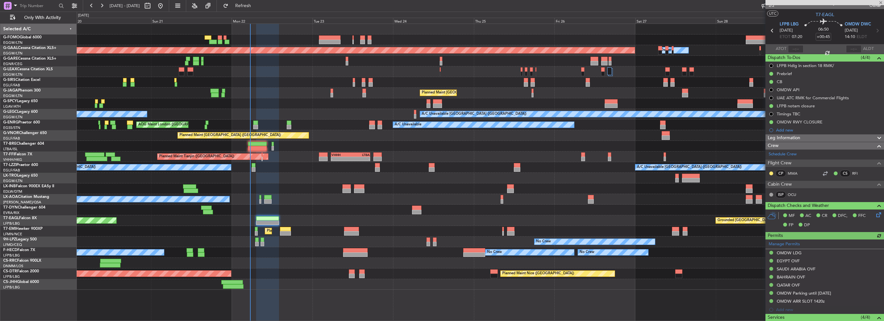
scroll to position [8, 0]
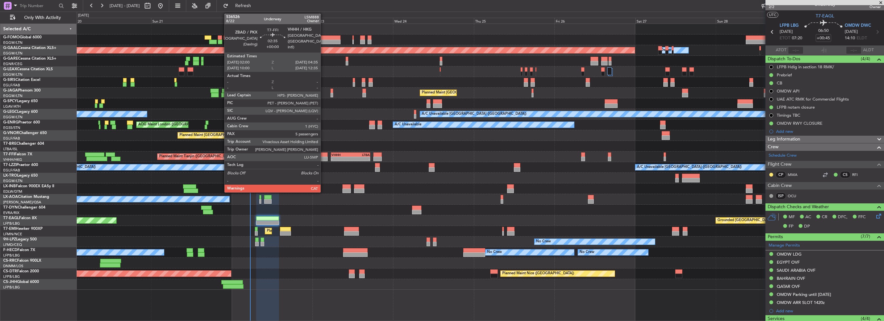
click at [323, 156] on div at bounding box center [323, 154] width 9 height 5
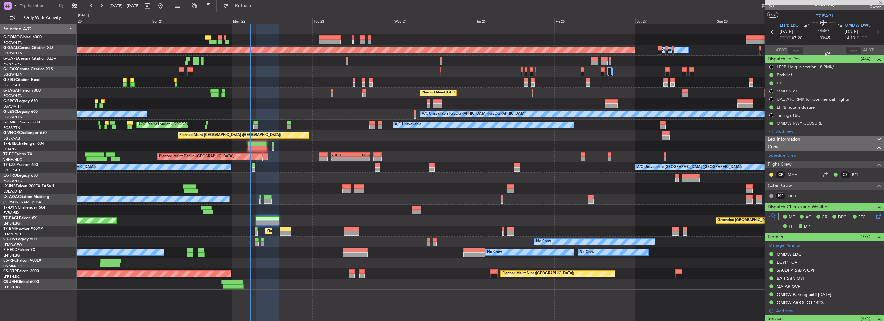
type input "5"
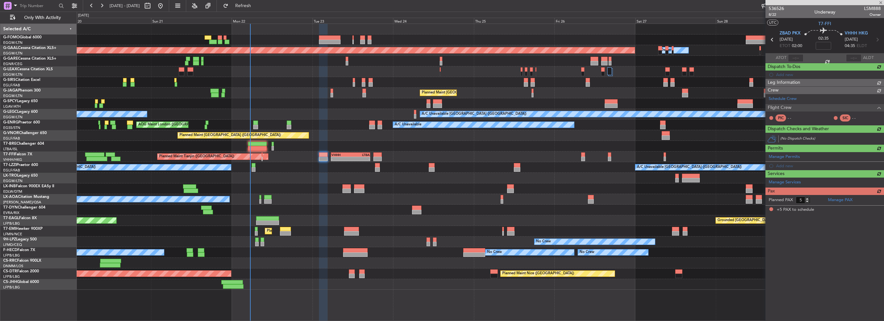
scroll to position [0, 0]
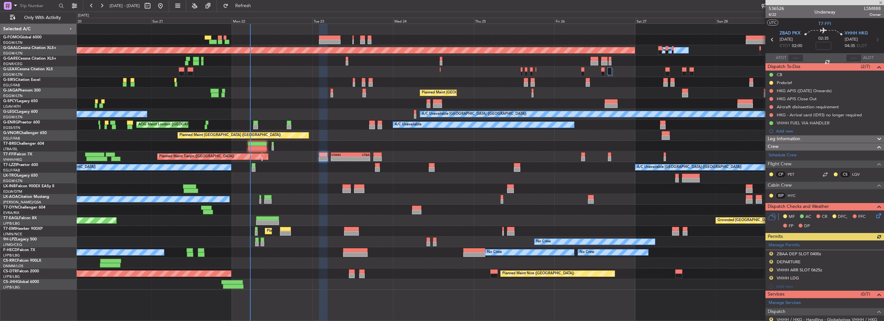
click at [349, 141] on div at bounding box center [480, 146] width 807 height 11
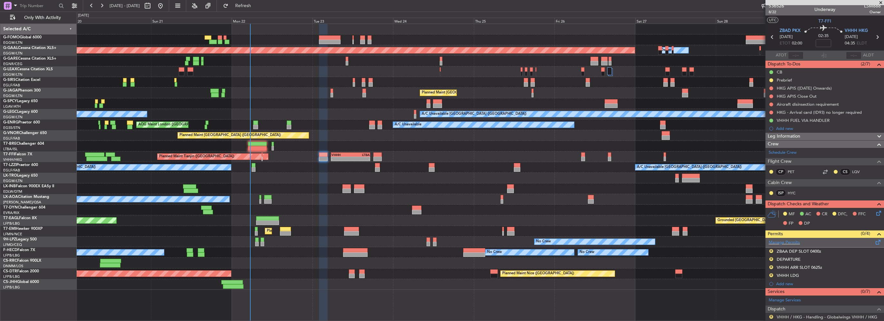
scroll to position [131, 0]
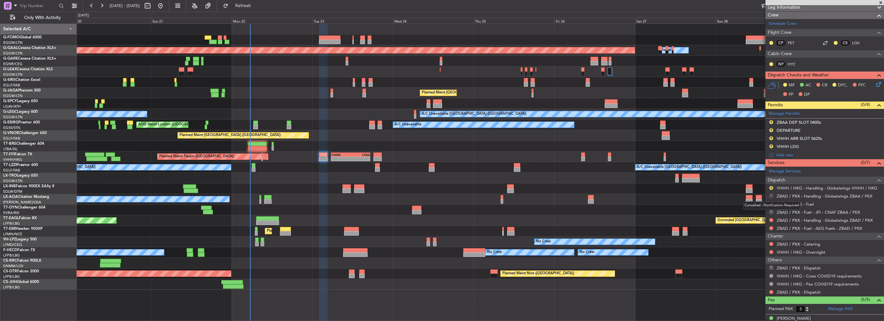
click at [771, 194] on button "R" at bounding box center [771, 196] width 4 height 4
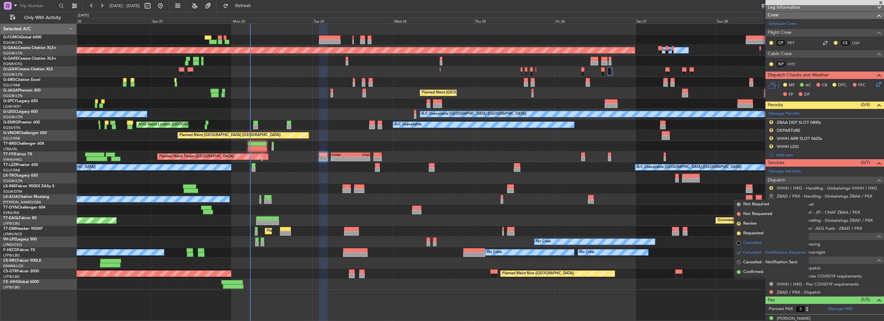
drag, startPoint x: 751, startPoint y: 205, endPoint x: 753, endPoint y: 244, distance: 38.7
click at [753, 244] on ul "Not Required Not Requested R Review Requested Cancelled Cancelled - Notificatio…" at bounding box center [771, 237] width 74 height 77
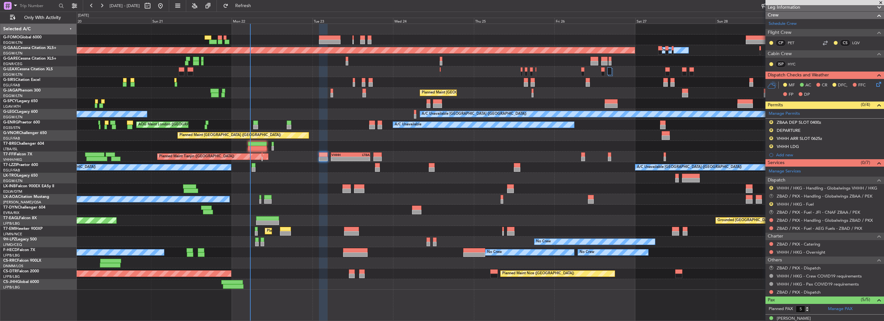
click at [771, 195] on button "R" at bounding box center [771, 196] width 4 height 4
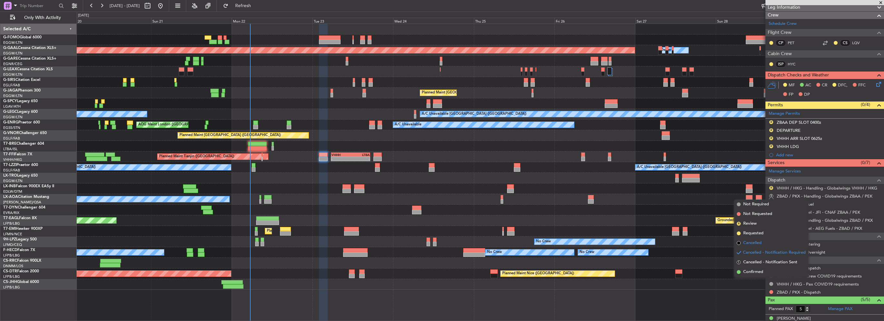
click at [754, 243] on span "Cancelled" at bounding box center [752, 243] width 18 height 6
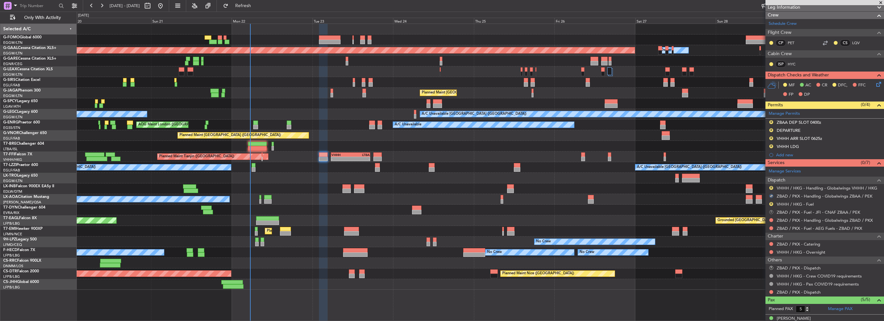
click at [771, 210] on button "R" at bounding box center [771, 212] width 4 height 4
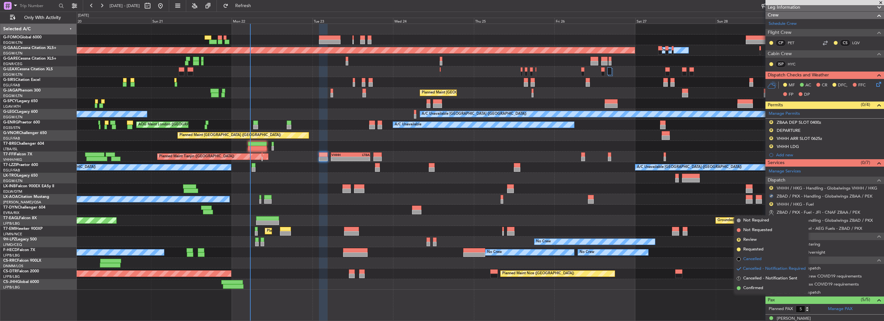
click at [753, 261] on span "Cancelled" at bounding box center [752, 259] width 18 height 6
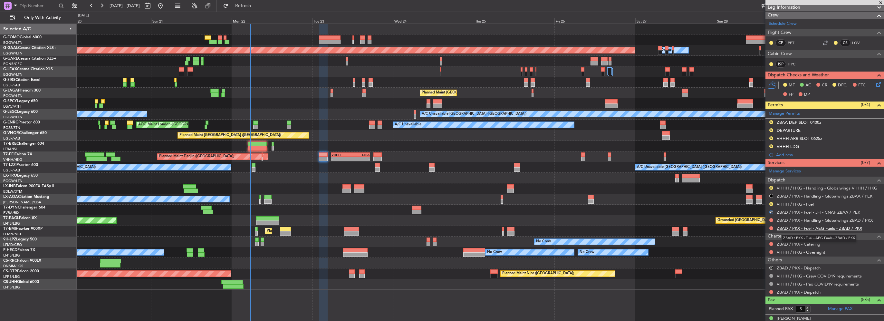
click at [826, 227] on link "ZBAD / PKX - Fuel - AEG Fuels - ZBAD / PKX" at bounding box center [819, 228] width 85 height 5
click at [322, 154] on div at bounding box center [323, 154] width 9 height 5
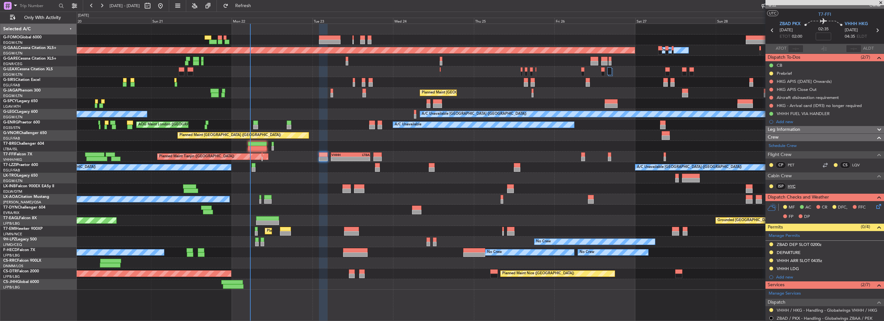
scroll to position [0, 0]
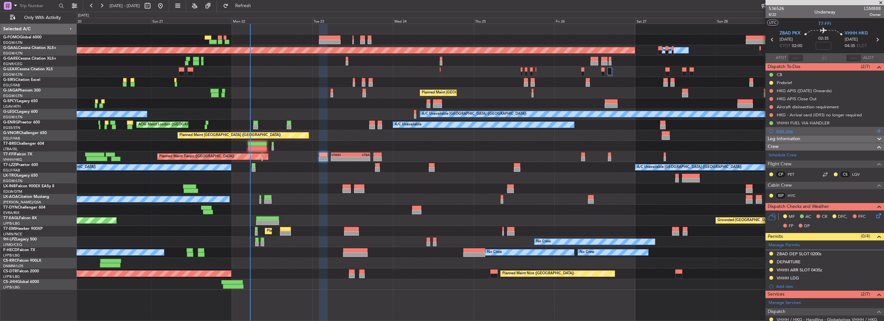
click at [791, 131] on div "Add new" at bounding box center [825, 130] width 99 height 5
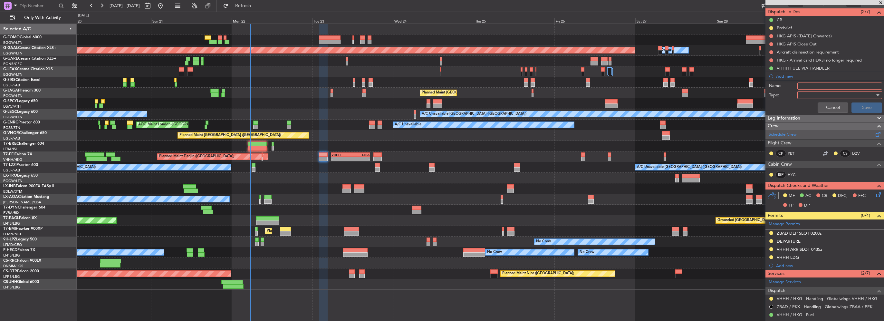
scroll to position [97, 0]
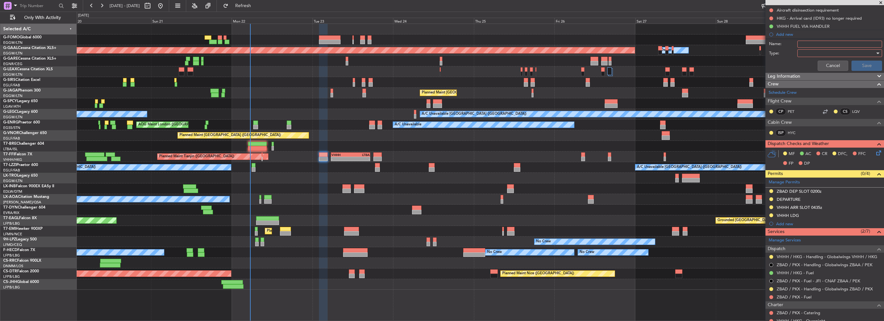
click at [806, 43] on input "Name:" at bounding box center [839, 44] width 85 height 7
type input "ZBAD FUEL VIA HANDLER"
click at [805, 52] on div at bounding box center [837, 53] width 75 height 10
click at [810, 67] on span "Generic" at bounding box center [836, 66] width 75 height 10
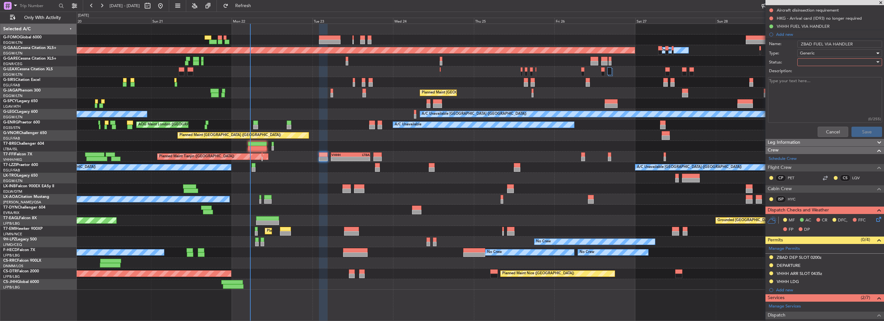
click at [816, 64] on div at bounding box center [837, 62] width 75 height 10
click at [811, 85] on span "In Progress" at bounding box center [836, 85] width 75 height 10
click at [871, 130] on button "Save" at bounding box center [866, 132] width 31 height 10
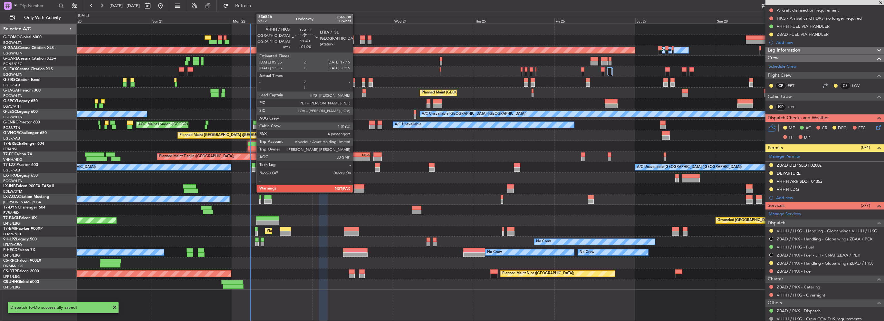
click at [356, 153] on div "LTBA" at bounding box center [359, 155] width 19 height 4
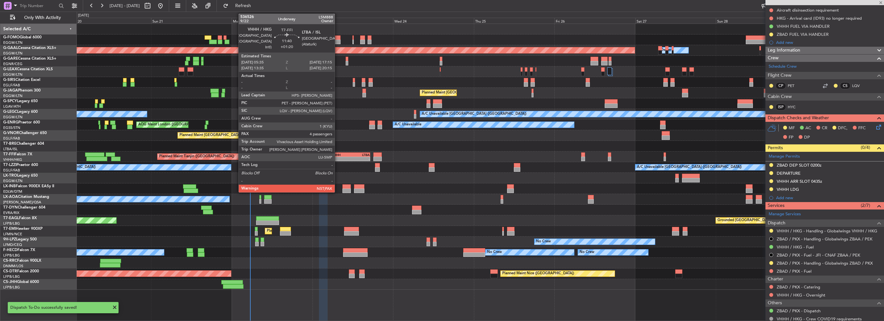
type input "+01:20"
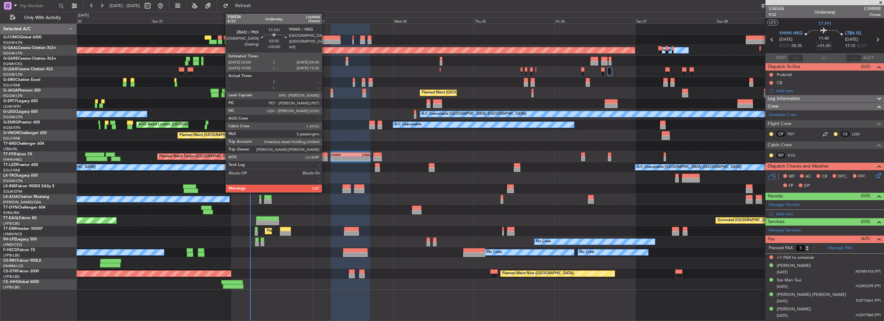
click at [325, 157] on div at bounding box center [323, 159] width 9 height 5
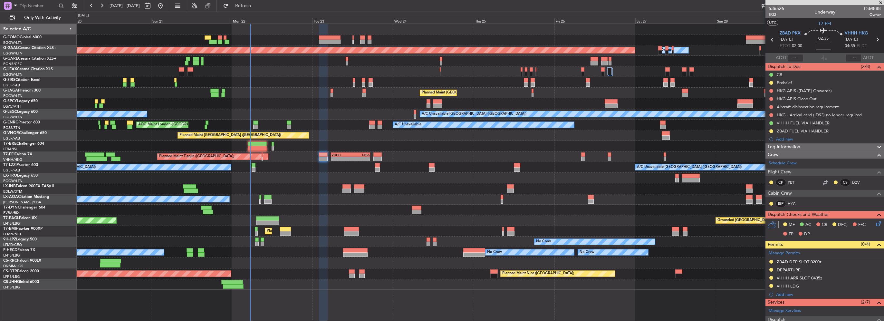
scroll to position [129, 0]
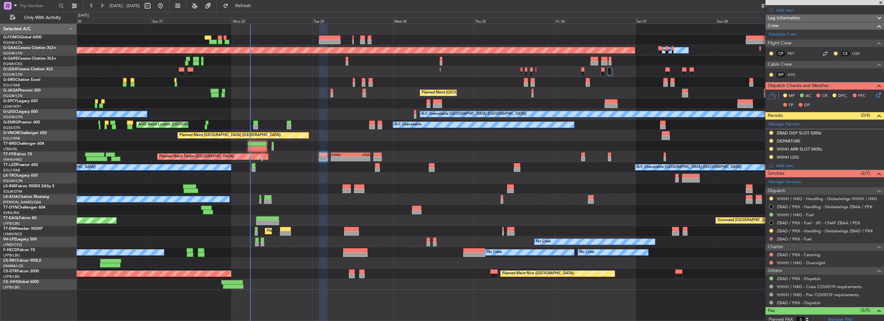
click at [769, 238] on button at bounding box center [771, 239] width 4 height 4
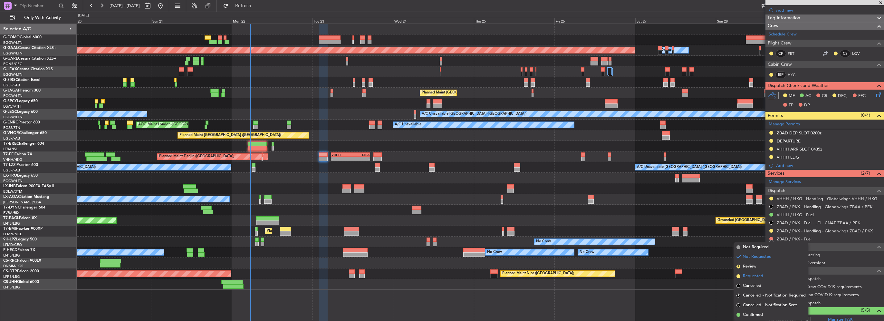
click at [759, 275] on span "Requested" at bounding box center [753, 276] width 20 height 6
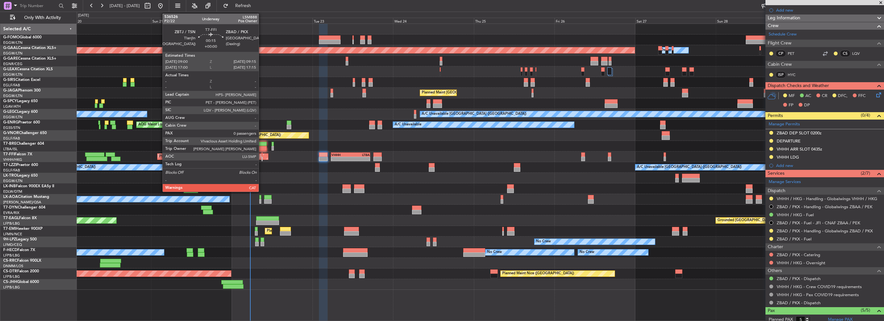
click at [262, 157] on div at bounding box center [262, 159] width 1 height 5
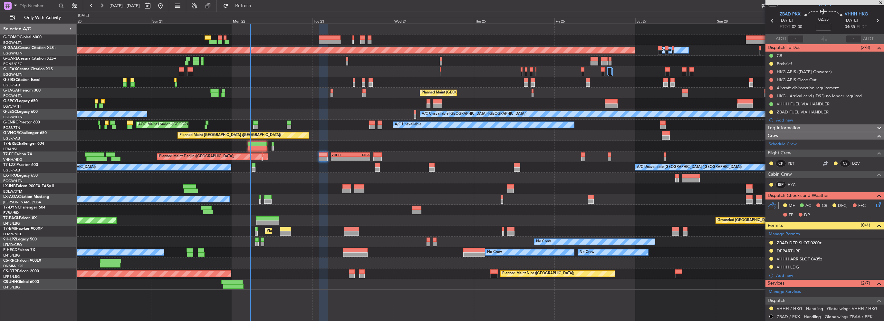
scroll to position [0, 0]
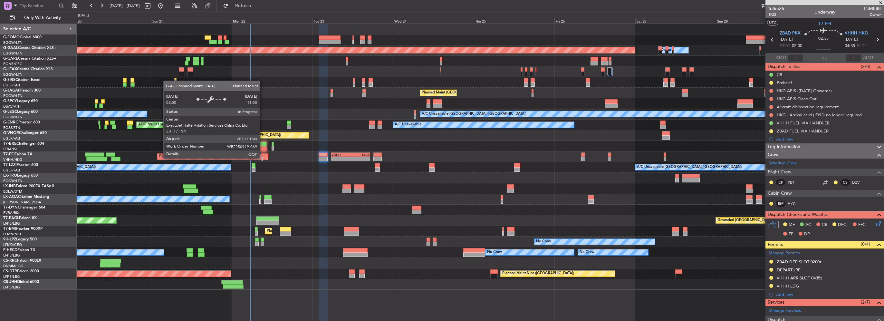
click at [263, 158] on div "Planned Maint Tianjin ([GEOGRAPHIC_DATA])" at bounding box center [213, 157] width 110 height 6
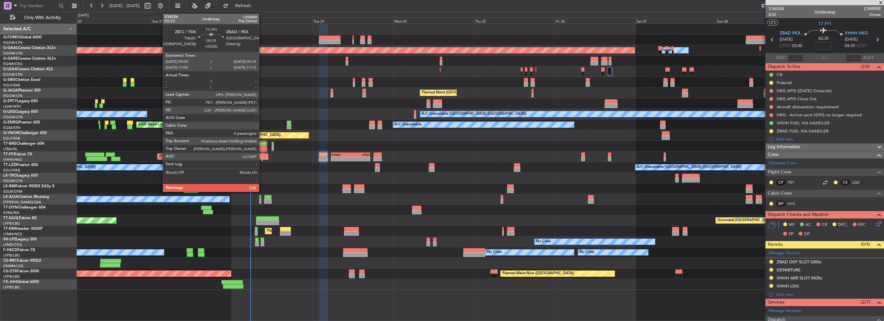
click at [262, 158] on div at bounding box center [262, 159] width 1 height 5
click at [262, 157] on div at bounding box center [262, 159] width 1 height 5
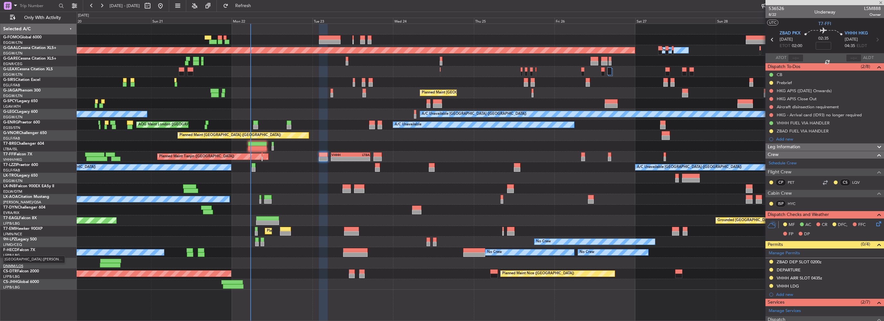
type input "0"
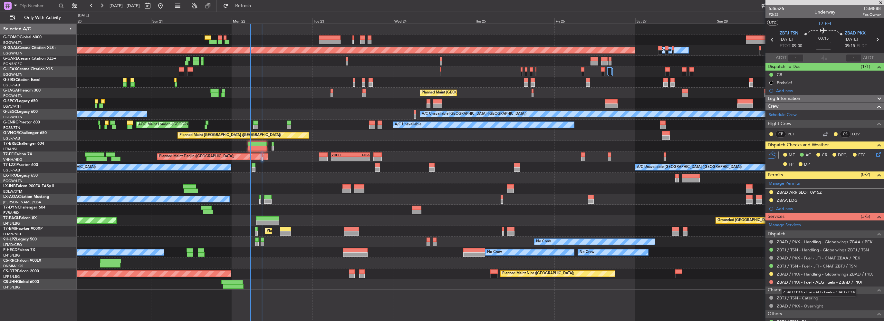
click at [832, 279] on link "ZBAD / PKX - Fuel - AEG Fuels - ZBAD / PKX" at bounding box center [819, 281] width 85 height 5
click at [254, 5] on span "Refresh" at bounding box center [243, 6] width 27 height 5
click at [789, 90] on div "Add new" at bounding box center [825, 90] width 99 height 5
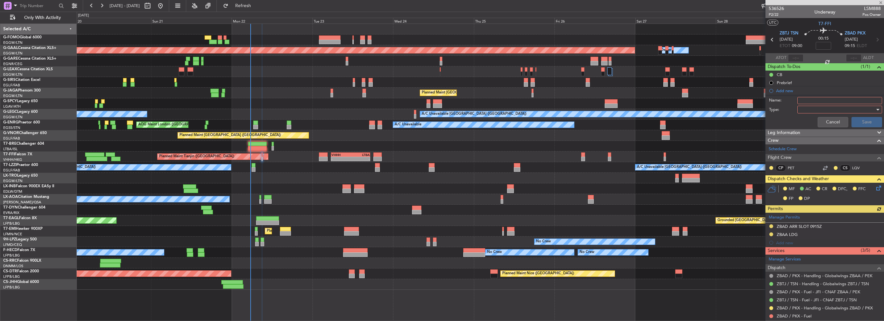
click at [818, 102] on input "Name:" at bounding box center [839, 100] width 85 height 7
type input "z"
type input "ZBAD FUEL VIA HANDLER"
click at [813, 108] on div at bounding box center [837, 110] width 75 height 10
click at [816, 120] on span "Generic" at bounding box center [836, 122] width 75 height 10
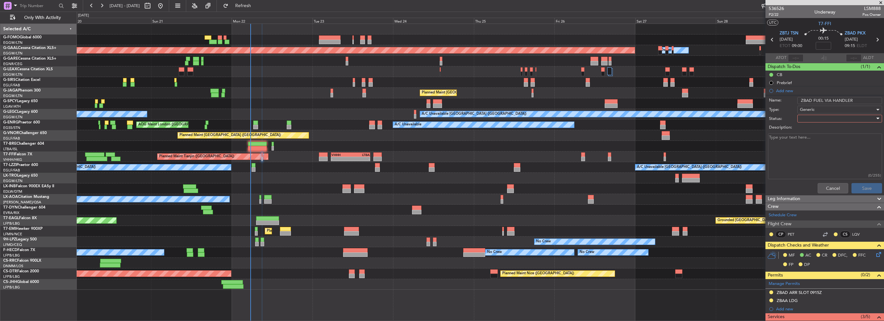
click at [816, 119] on div at bounding box center [837, 119] width 75 height 10
click at [815, 140] on span "In Progress" at bounding box center [836, 141] width 75 height 10
click at [862, 190] on button "Save" at bounding box center [866, 188] width 31 height 10
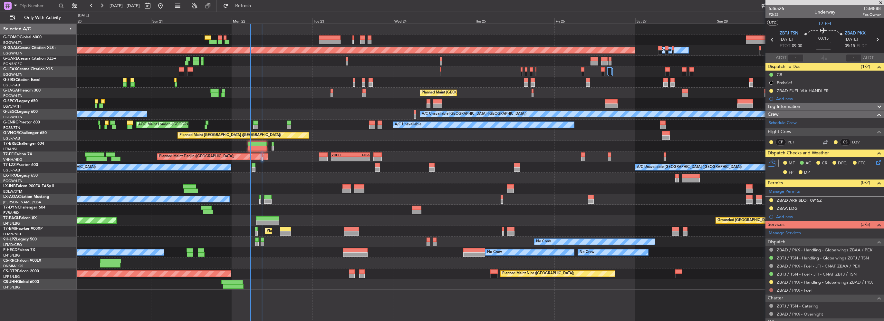
click at [772, 289] on button at bounding box center [771, 290] width 4 height 4
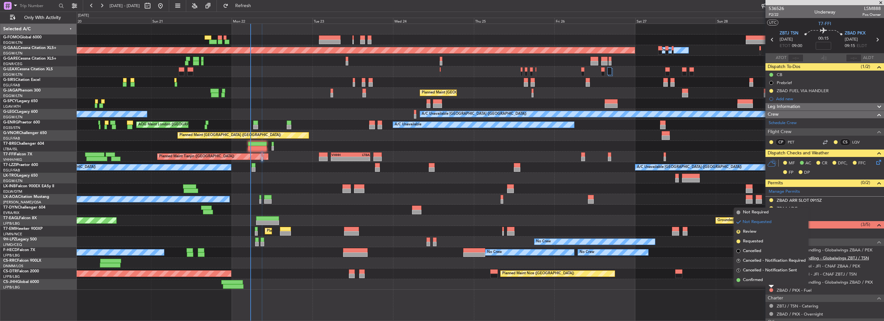
drag, startPoint x: 755, startPoint y: 242, endPoint x: 800, endPoint y: 258, distance: 47.9
click at [755, 242] on span "Requested" at bounding box center [753, 241] width 20 height 6
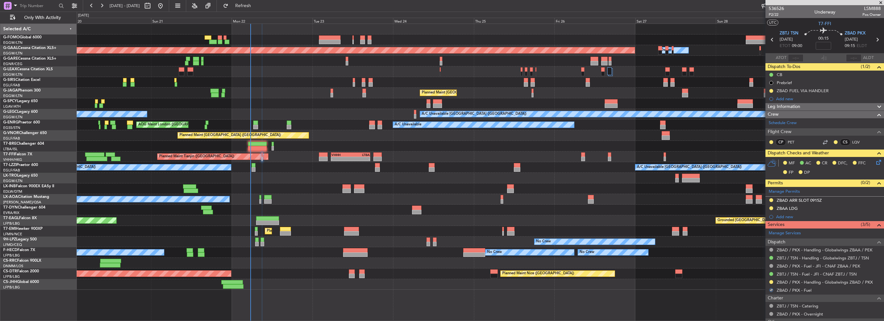
click at [875, 161] on icon at bounding box center [877, 160] width 5 height 5
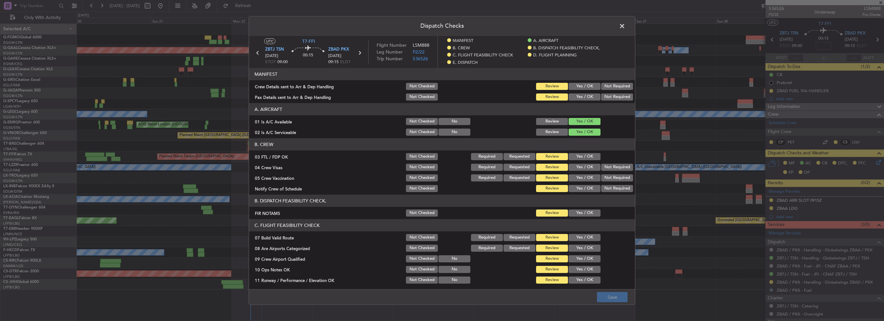
click at [579, 85] on button "Yes / OK" at bounding box center [585, 86] width 32 height 7
click at [579, 92] on section "MANIFEST Crew Details sent to Arr & Dep Handling Not Checked Review Yes / OK No…" at bounding box center [442, 85] width 386 height 34
click at [585, 100] on button "Yes / OK" at bounding box center [585, 96] width 32 height 7
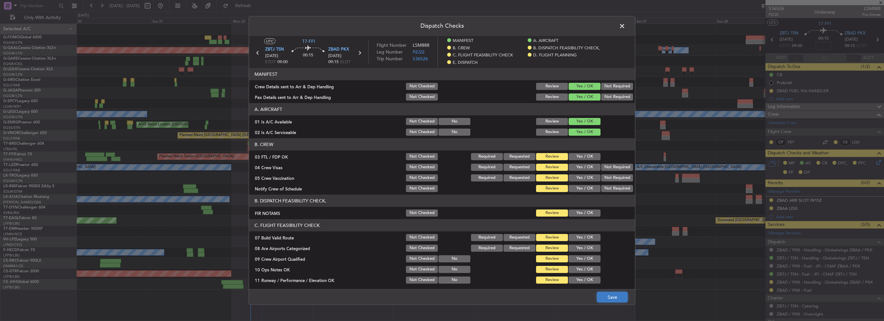
click at [608, 301] on button "Save" at bounding box center [612, 297] width 31 height 10
click at [625, 24] on span at bounding box center [625, 27] width 0 height 13
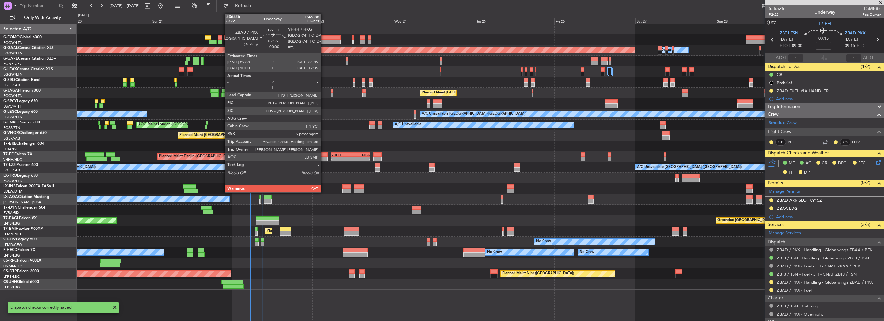
click at [324, 159] on div at bounding box center [323, 159] width 9 height 5
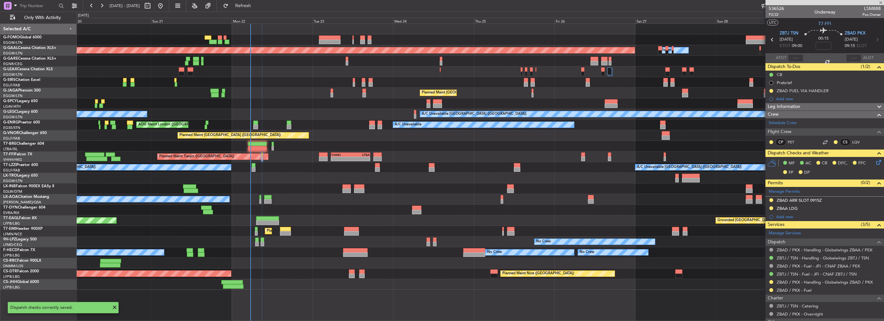
type input "5"
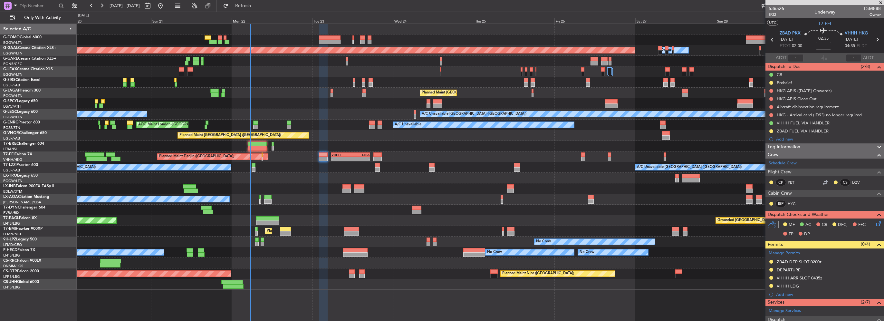
click at [350, 161] on div "Planned Maint Tianjin ([GEOGRAPHIC_DATA]) - - VHHH 05:35 Z LTBA 17:15 Z" at bounding box center [480, 156] width 807 height 11
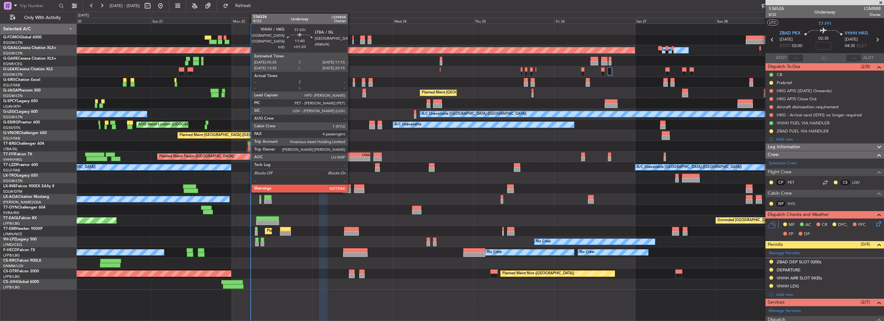
click at [352, 156] on div "VHHH 05:35 Z LTBA 17:15 Z" at bounding box center [350, 154] width 39 height 5
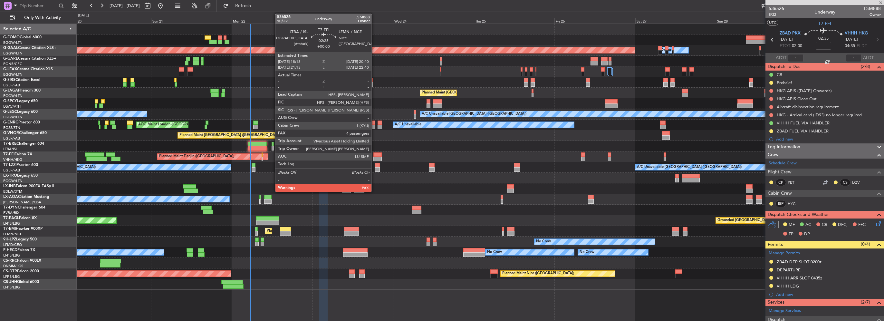
type input "+01:20"
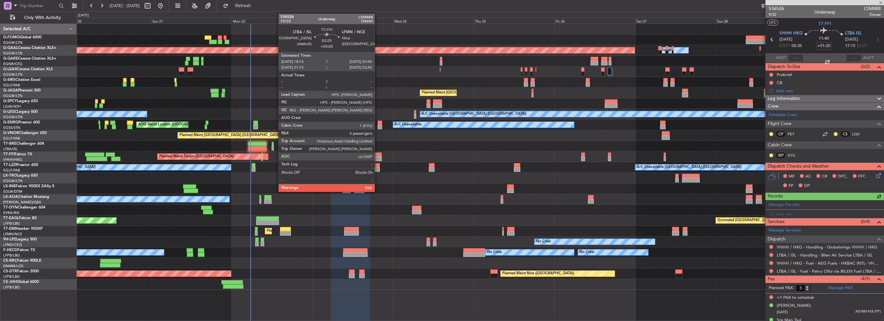
click at [378, 156] on div at bounding box center [377, 154] width 8 height 5
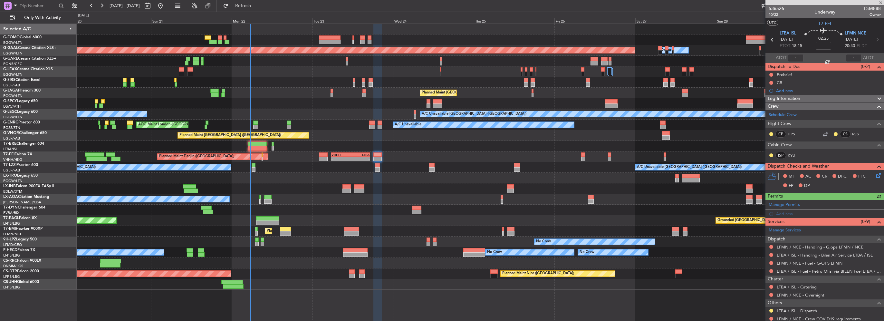
click at [875, 173] on icon at bounding box center [877, 174] width 5 height 5
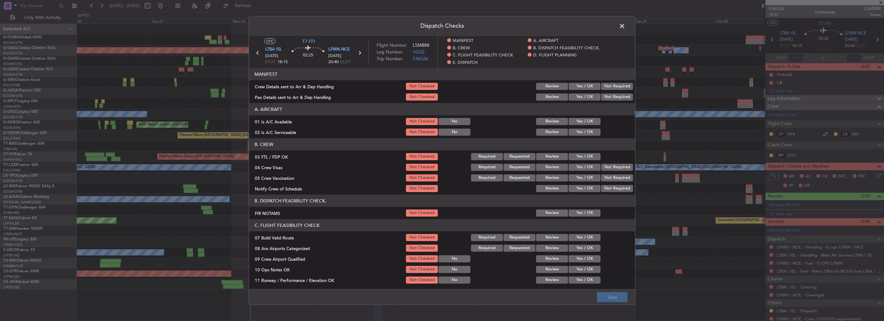
click at [578, 87] on button "Yes / OK" at bounding box center [585, 86] width 32 height 7
click at [581, 95] on button "Yes / OK" at bounding box center [585, 96] width 32 height 7
click at [617, 295] on button "Save" at bounding box center [612, 297] width 31 height 10
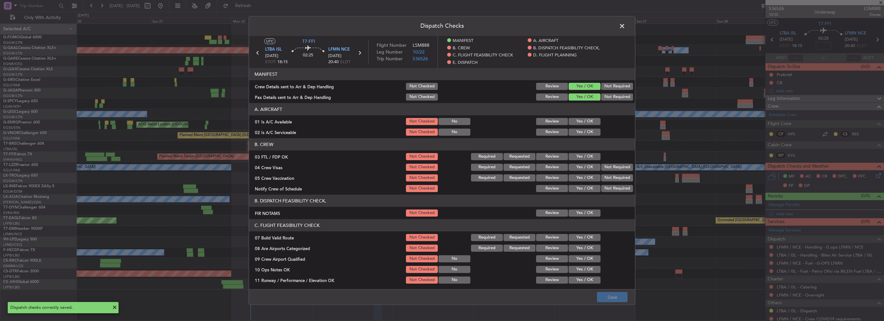
click at [625, 21] on header "Dispatch Checks" at bounding box center [442, 25] width 386 height 19
click at [625, 24] on span at bounding box center [625, 27] width 0 height 13
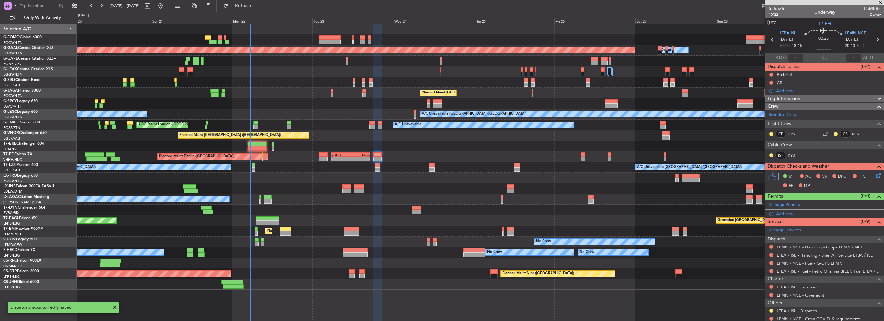
click at [360, 162] on div "A/C Unavailable [GEOGRAPHIC_DATA] ([GEOGRAPHIC_DATA]) A/C Unavailable [GEOGRAPH…" at bounding box center [480, 167] width 807 height 11
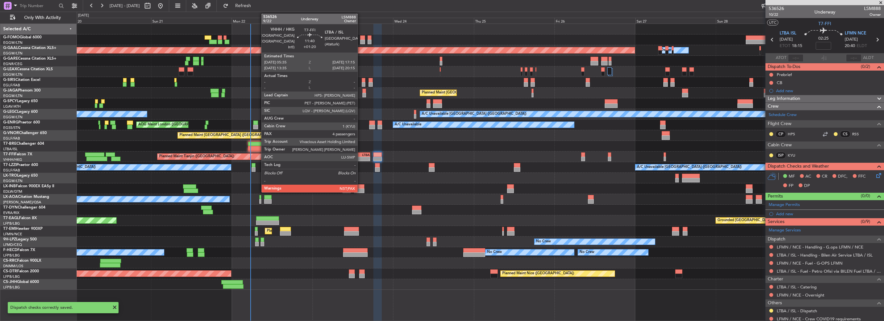
click at [360, 156] on div "LTBA" at bounding box center [359, 155] width 19 height 4
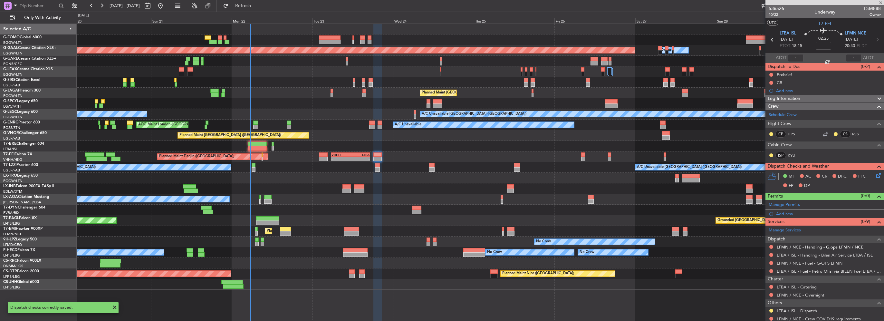
type input "+01:20"
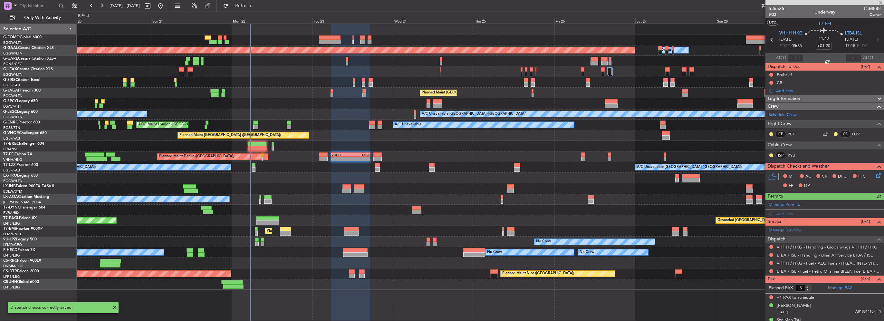
click at [875, 174] on icon at bounding box center [877, 174] width 5 height 5
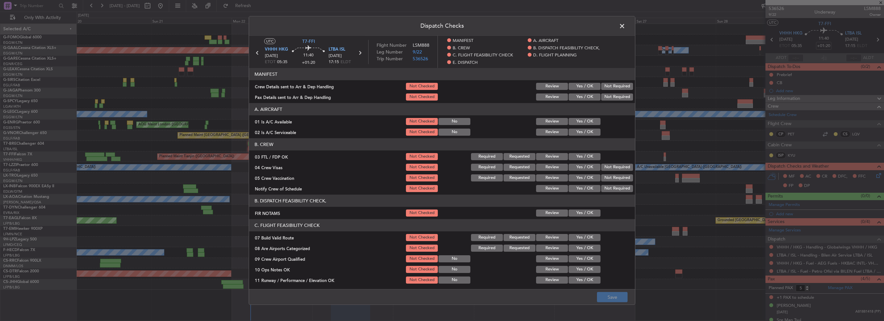
click at [618, 86] on button "Not Required" at bounding box center [617, 86] width 32 height 7
click at [613, 102] on article "MANIFEST Crew Details sent to Arr & Dep Handling Not Checked Review Yes / OK No…" at bounding box center [442, 176] width 386 height 217
click at [615, 97] on button "Not Required" at bounding box center [617, 96] width 32 height 7
click at [612, 290] on footer "Save" at bounding box center [442, 296] width 386 height 15
click at [615, 295] on button "Save" at bounding box center [612, 297] width 31 height 10
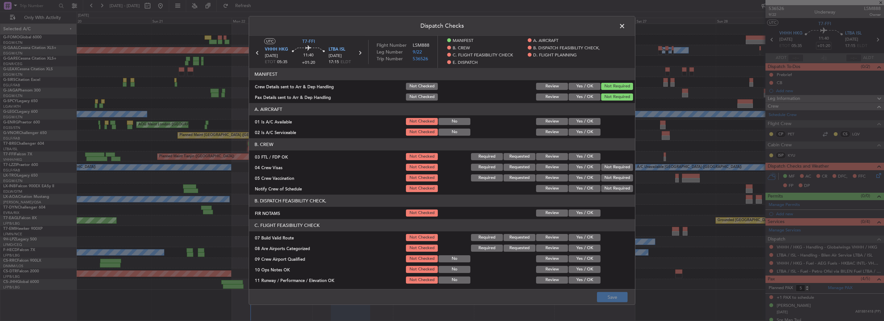
click at [625, 26] on span at bounding box center [625, 27] width 0 height 13
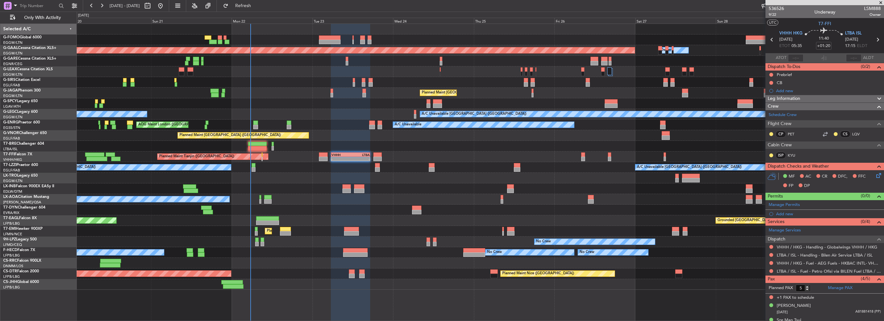
click at [319, 156] on div at bounding box center [323, 154] width 9 height 5
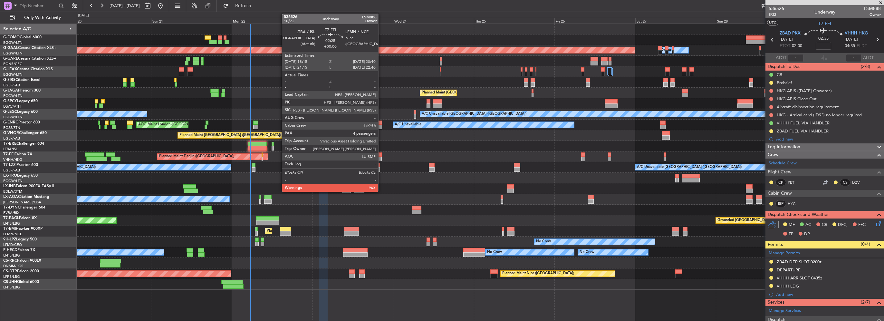
click at [381, 154] on div at bounding box center [377, 154] width 8 height 5
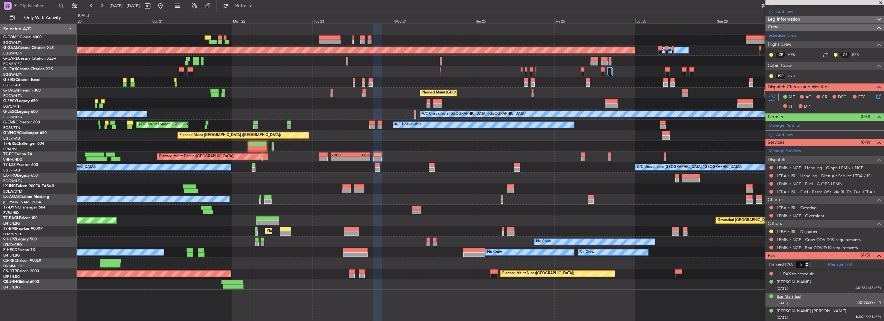
scroll to position [93, 0]
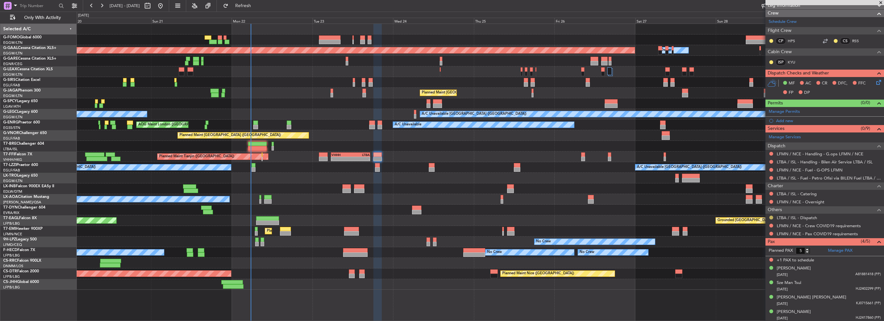
click at [771, 217] on button at bounding box center [771, 218] width 4 height 4
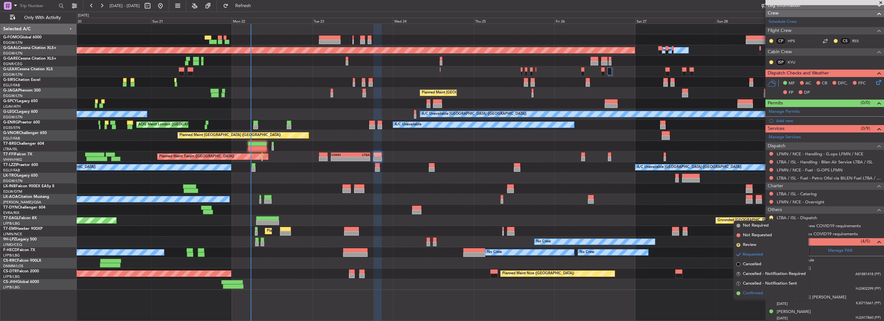
click at [748, 293] on span "Confirmed" at bounding box center [753, 293] width 20 height 6
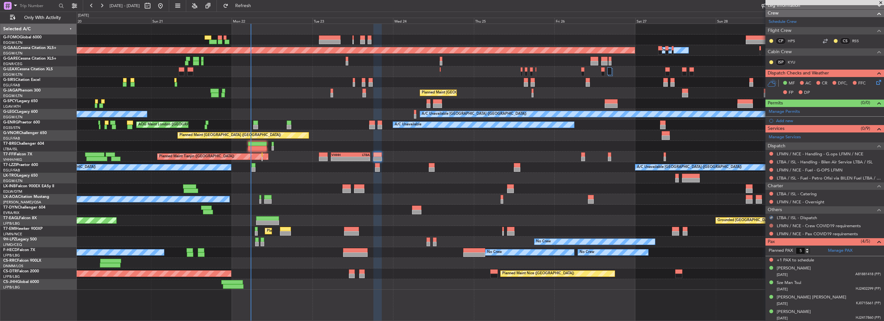
click at [769, 224] on button at bounding box center [771, 226] width 4 height 4
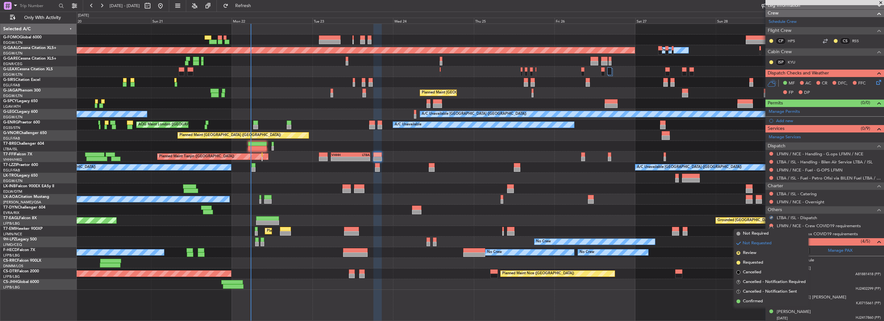
click at [758, 238] on li "Not Requested" at bounding box center [771, 243] width 74 height 10
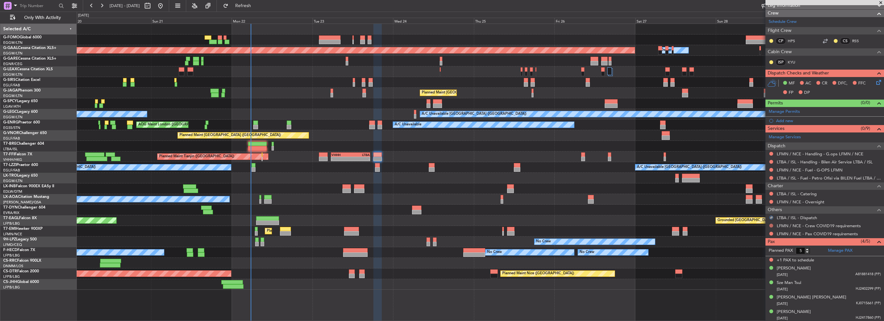
click at [772, 224] on button at bounding box center [771, 226] width 4 height 4
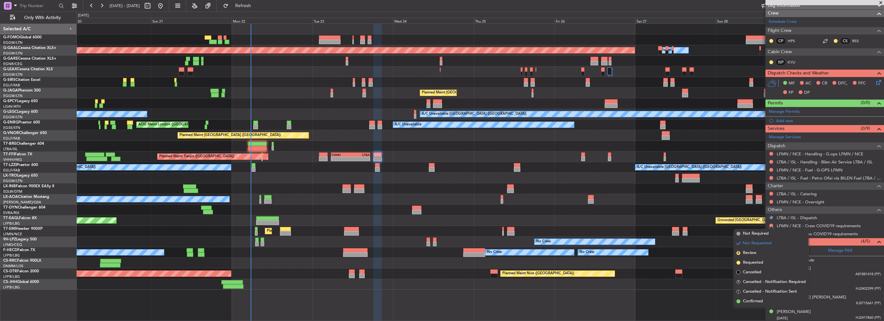
click at [764, 232] on span "Not Required" at bounding box center [756, 233] width 26 height 6
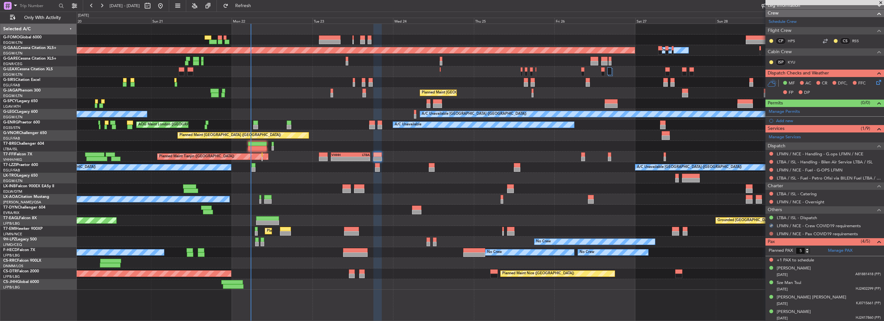
click at [772, 233] on button at bounding box center [771, 234] width 4 height 4
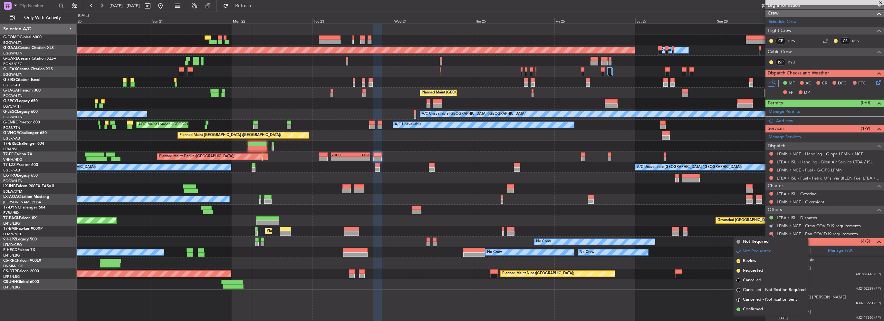
click at [762, 240] on span "Not Required" at bounding box center [756, 241] width 26 height 6
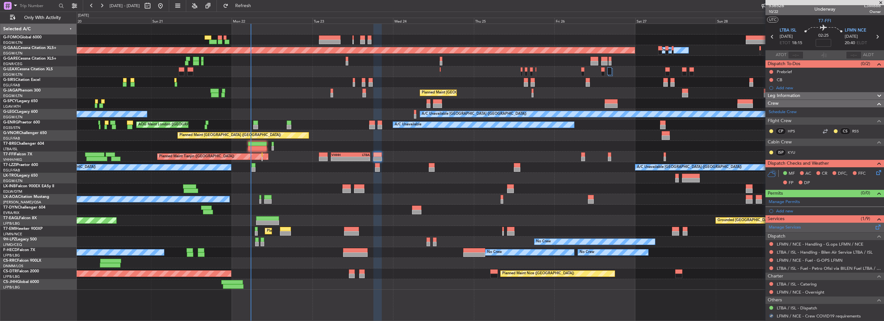
scroll to position [0, 0]
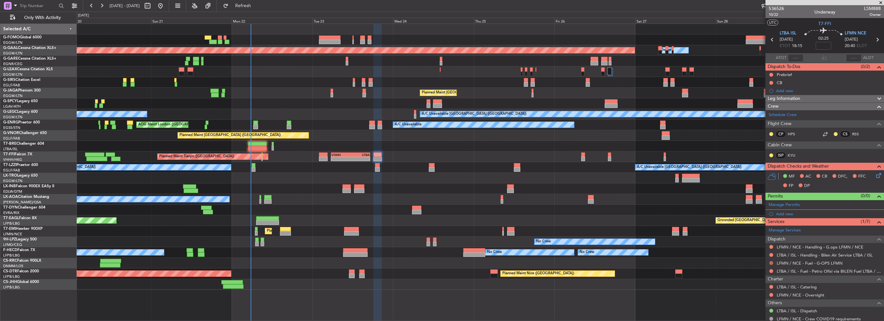
click at [769, 262] on button at bounding box center [771, 263] width 4 height 4
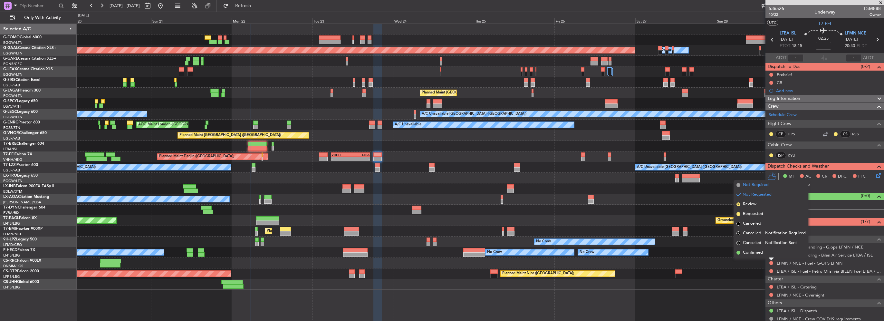
click at [755, 185] on span "Not Required" at bounding box center [756, 185] width 26 height 6
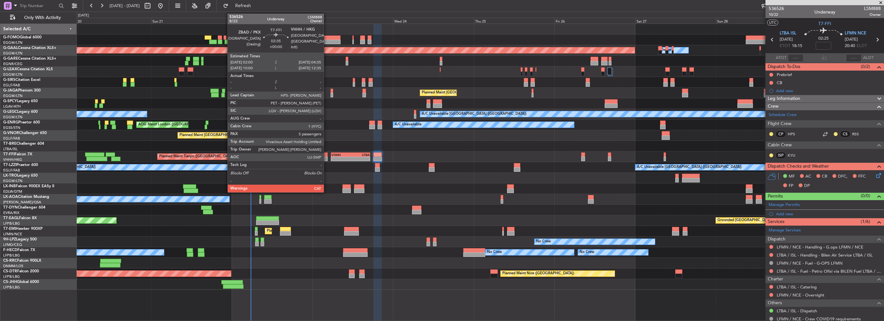
click at [328, 156] on div "Planned Maint Tianjin ([GEOGRAPHIC_DATA]) - - VHHH 05:35 Z LTBA 17:15 Z" at bounding box center [480, 156] width 807 height 11
click at [322, 157] on div at bounding box center [323, 159] width 9 height 5
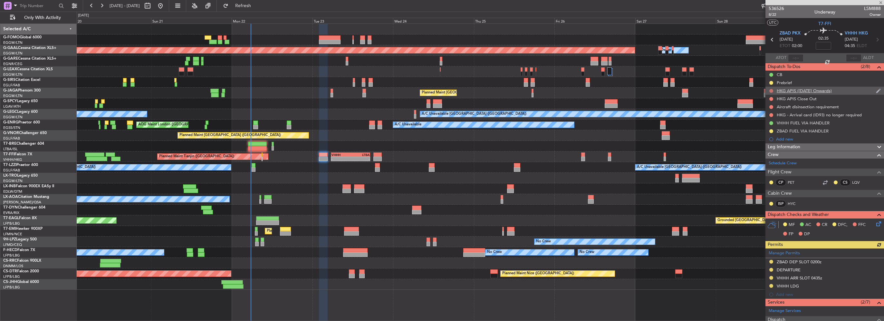
click at [770, 90] on button at bounding box center [771, 91] width 4 height 4
click at [763, 131] on li "Cancelled" at bounding box center [771, 129] width 34 height 10
click at [772, 99] on button at bounding box center [771, 99] width 4 height 4
click at [768, 138] on span "Cancelled" at bounding box center [772, 137] width 18 height 6
click at [771, 107] on button at bounding box center [771, 107] width 4 height 4
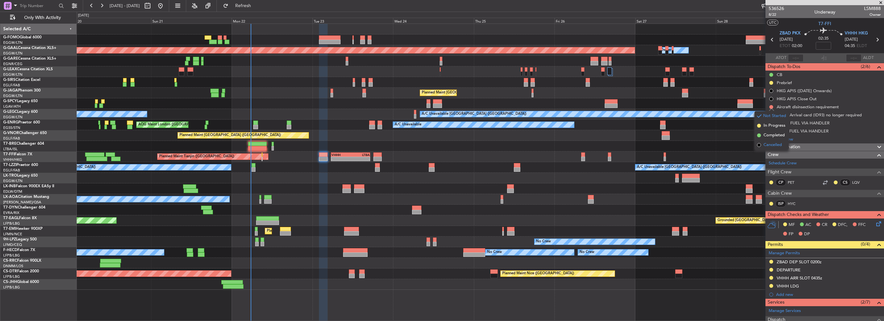
click at [766, 144] on span "Cancelled" at bounding box center [772, 145] width 18 height 6
click at [769, 115] on button at bounding box center [771, 115] width 4 height 4
click at [767, 152] on span "Cancelled" at bounding box center [772, 153] width 18 height 6
type input "+00:20"
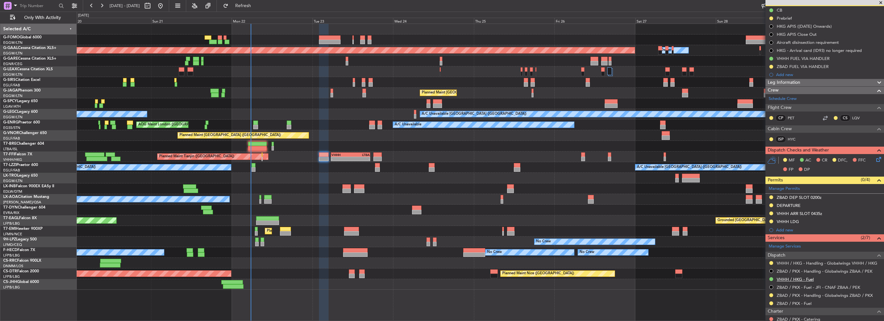
scroll to position [161, 0]
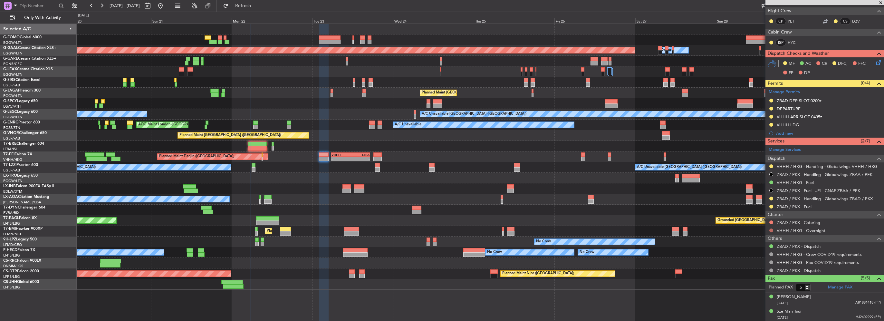
click at [770, 230] on button at bounding box center [771, 230] width 4 height 4
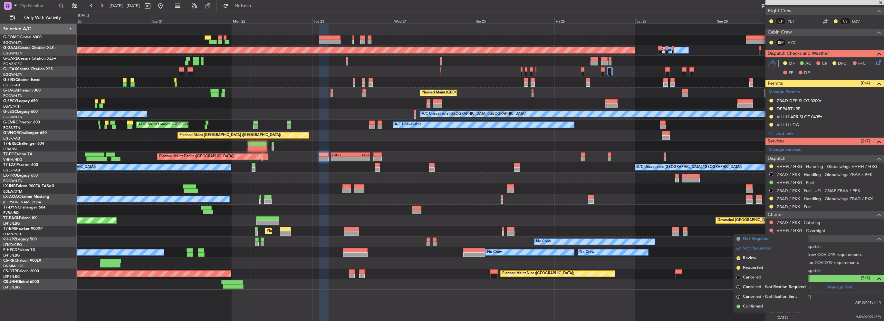
click at [750, 240] on span "Not Required" at bounding box center [756, 238] width 26 height 6
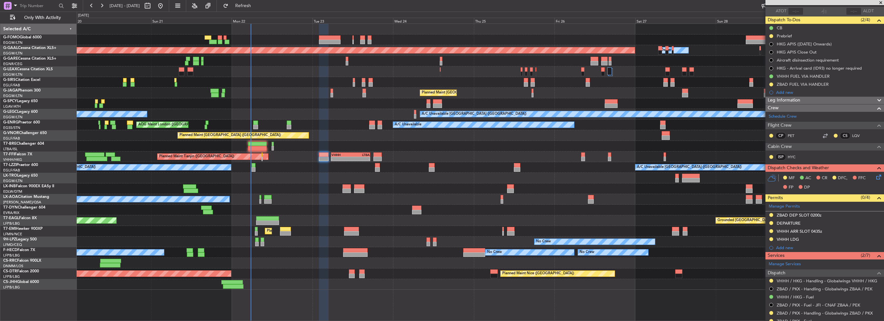
scroll to position [32, 0]
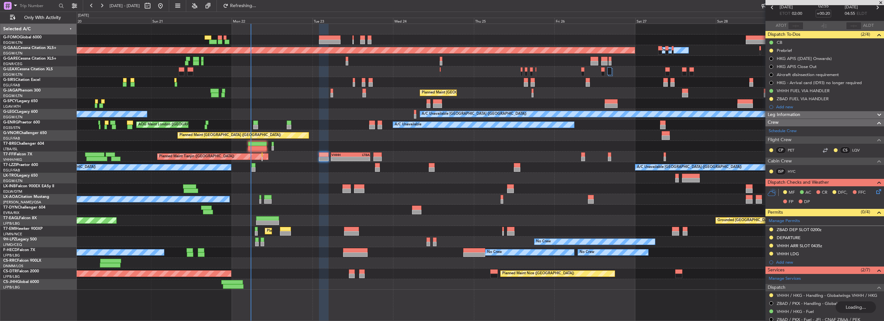
click at [875, 192] on icon at bounding box center [877, 190] width 5 height 5
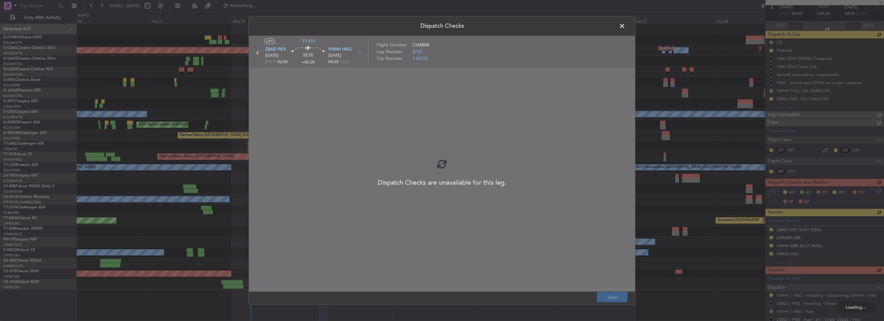
click at [586, 93] on div at bounding box center [442, 164] width 386 height 256
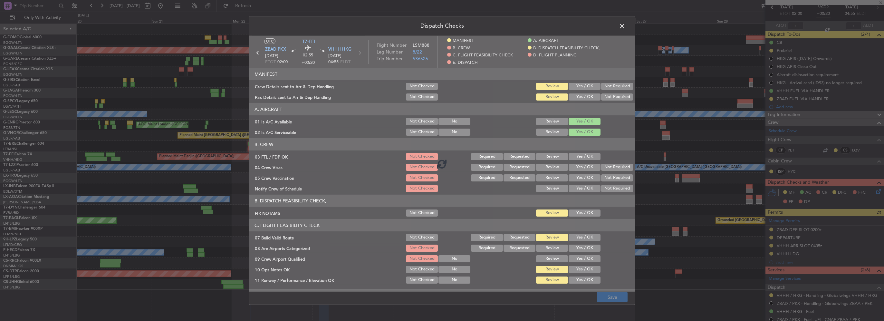
click at [625, 25] on span at bounding box center [625, 27] width 0 height 13
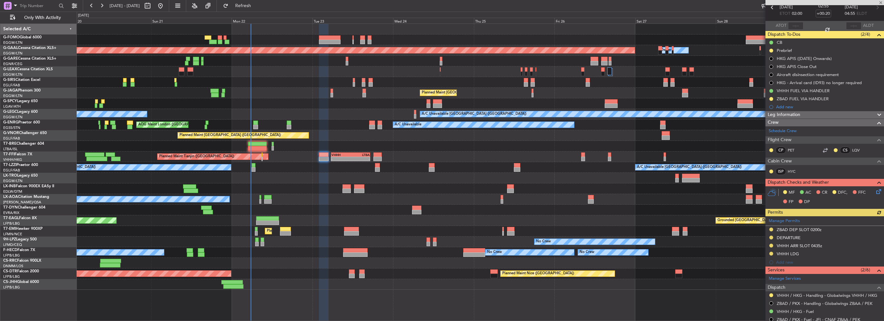
click at [875, 188] on icon at bounding box center [877, 190] width 5 height 5
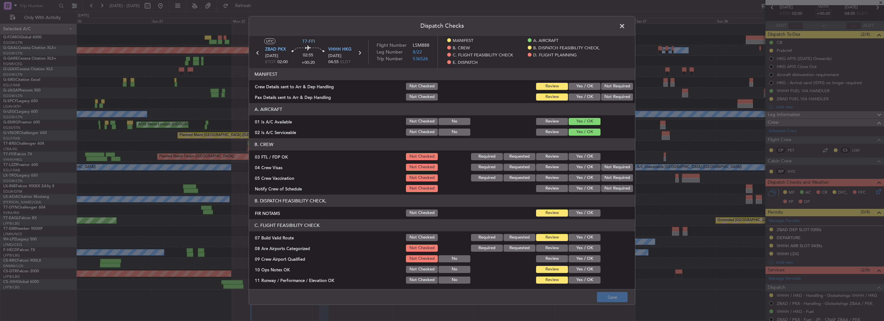
click at [580, 86] on button "Yes / OK" at bounding box center [585, 86] width 32 height 7
click at [582, 96] on button "Yes / OK" at bounding box center [585, 96] width 32 height 7
click at [586, 211] on button "Yes / OK" at bounding box center [585, 212] width 32 height 7
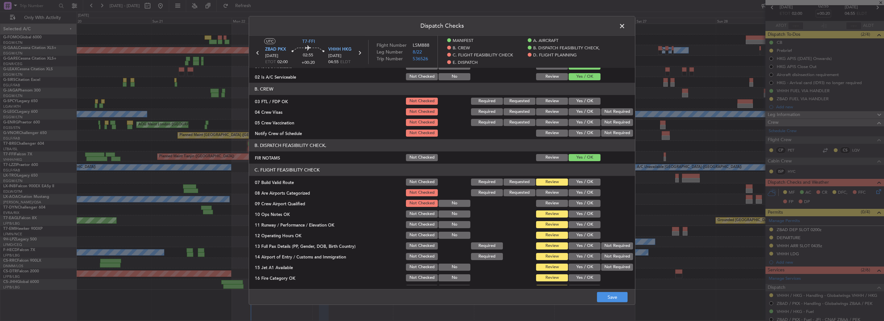
scroll to position [64, 0]
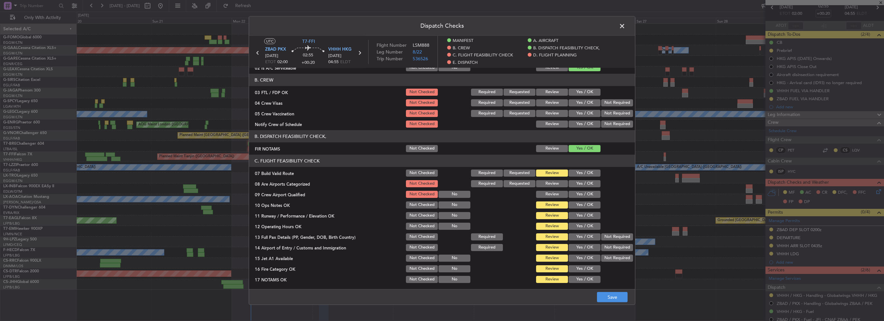
drag, startPoint x: 573, startPoint y: 169, endPoint x: 576, endPoint y: 173, distance: 5.0
click at [574, 170] on div "Yes / OK" at bounding box center [584, 172] width 33 height 9
click at [578, 174] on button "Yes / OK" at bounding box center [585, 172] width 32 height 7
click at [581, 182] on button "Yes / OK" at bounding box center [585, 183] width 32 height 7
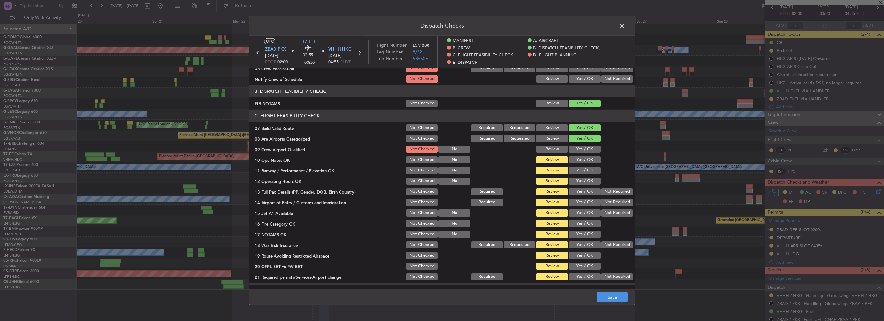
scroll to position [129, 0]
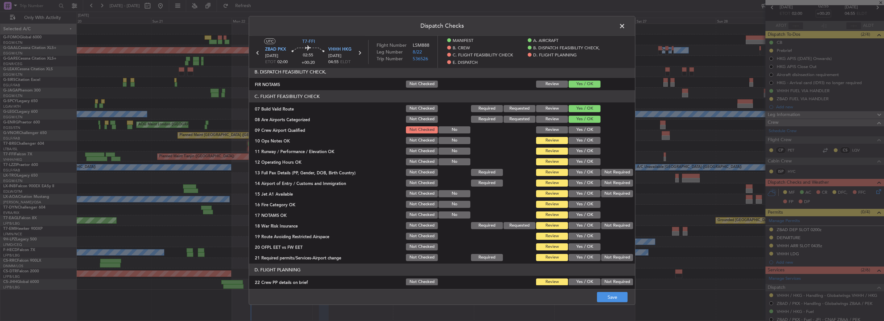
click at [581, 141] on button "Yes / OK" at bounding box center [585, 140] width 32 height 7
click at [584, 148] on button "Yes / OK" at bounding box center [585, 151] width 32 height 7
click at [586, 155] on div "Yes / OK" at bounding box center [584, 151] width 33 height 9
click at [587, 165] on button "Yes / OK" at bounding box center [585, 161] width 32 height 7
click at [587, 173] on button "Yes / OK" at bounding box center [585, 172] width 32 height 7
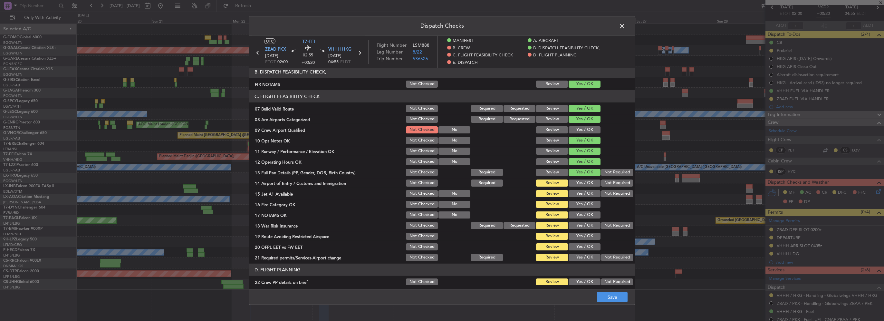
click at [589, 182] on button "Yes / OK" at bounding box center [585, 182] width 32 height 7
click at [589, 190] on button "Yes / OK" at bounding box center [585, 193] width 32 height 7
drag, startPoint x: 589, startPoint y: 195, endPoint x: 593, endPoint y: 210, distance: 14.9
click at [590, 197] on div "Yes / OK" at bounding box center [584, 193] width 33 height 9
click at [593, 210] on section "C. FLIGHT FEASIBILITY CHECK 07 Build Valid Route Not Checked Required Requested…" at bounding box center [442, 176] width 386 height 172
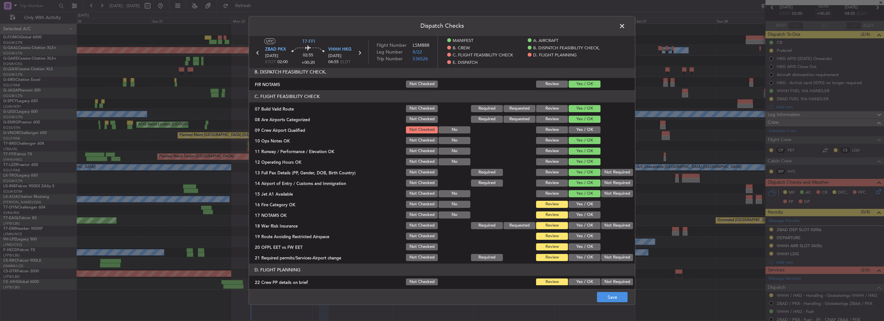
drag, startPoint x: 584, startPoint y: 204, endPoint x: 585, endPoint y: 214, distance: 10.1
click at [583, 205] on button "Yes / OK" at bounding box center [585, 204] width 32 height 7
click at [585, 214] on button "Yes / OK" at bounding box center [585, 214] width 32 height 7
drag, startPoint x: 586, startPoint y: 222, endPoint x: 586, endPoint y: 234, distance: 11.9
click at [586, 224] on button "Yes / OK" at bounding box center [585, 225] width 32 height 7
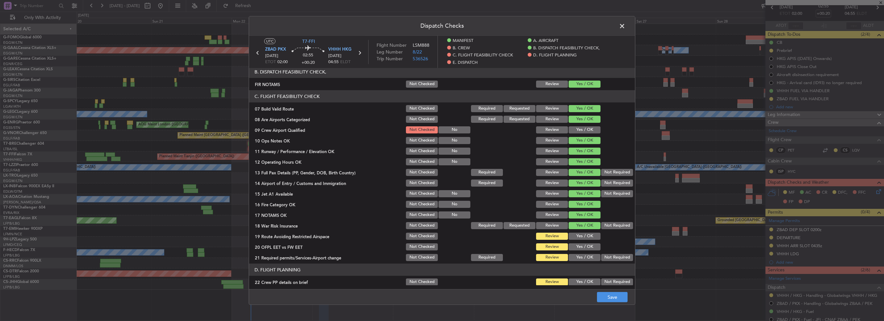
click at [586, 235] on button "Yes / OK" at bounding box center [585, 236] width 32 height 7
click at [587, 240] on section "C. FLIGHT FEASIBILITY CHECK 07 Build Valid Route Not Checked Required Requested…" at bounding box center [442, 176] width 386 height 172
click at [587, 251] on div "Yes / OK" at bounding box center [584, 246] width 33 height 9
drag, startPoint x: 587, startPoint y: 247, endPoint x: 589, endPoint y: 258, distance: 10.5
click at [586, 247] on button "Yes / OK" at bounding box center [585, 246] width 32 height 7
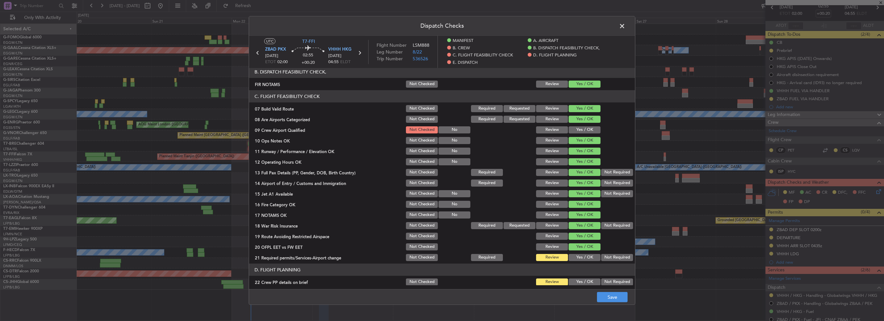
click at [589, 258] on button "Yes / OK" at bounding box center [585, 257] width 32 height 7
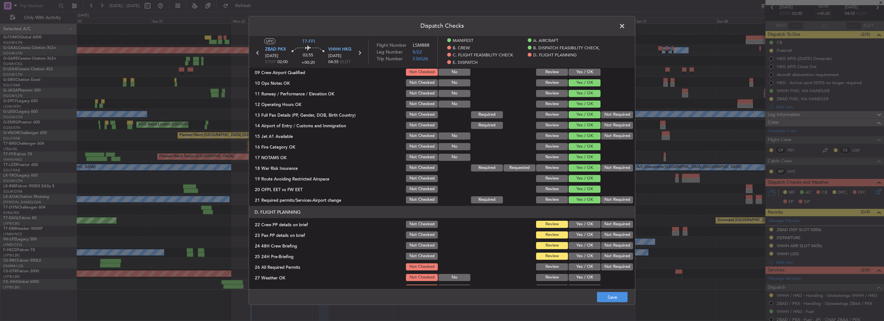
scroll to position [226, 0]
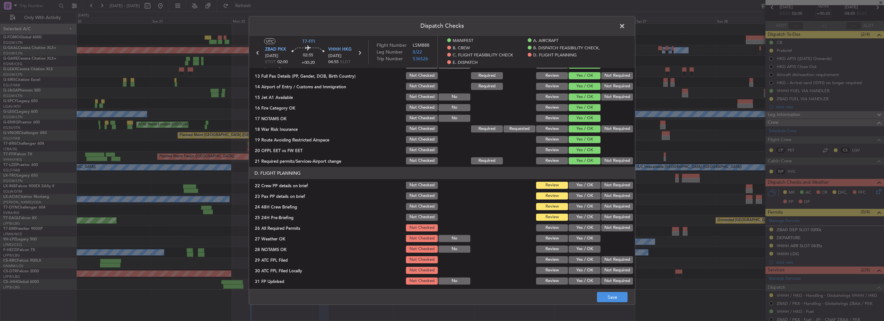
click at [581, 186] on button "Yes / OK" at bounding box center [585, 185] width 32 height 7
click at [583, 197] on button "Yes / OK" at bounding box center [585, 195] width 32 height 7
click at [585, 207] on button "Yes / OK" at bounding box center [585, 206] width 32 height 7
drag, startPoint x: 602, startPoint y: 218, endPoint x: 612, endPoint y: 274, distance: 56.9
click at [602, 219] on button "Not Required" at bounding box center [617, 217] width 32 height 7
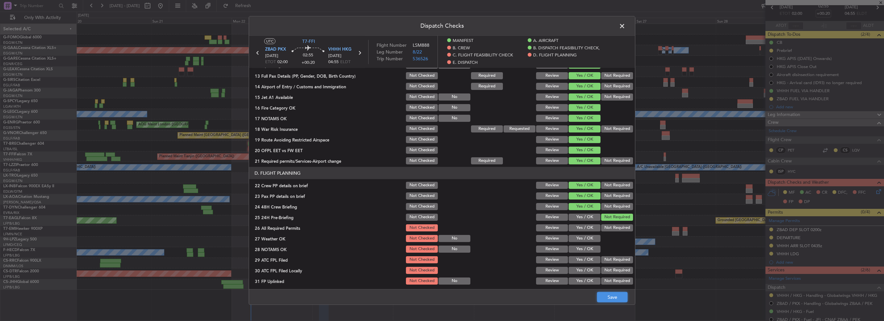
drag, startPoint x: 611, startPoint y: 293, endPoint x: 616, endPoint y: 298, distance: 7.5
click at [611, 294] on button "Save" at bounding box center [612, 297] width 31 height 10
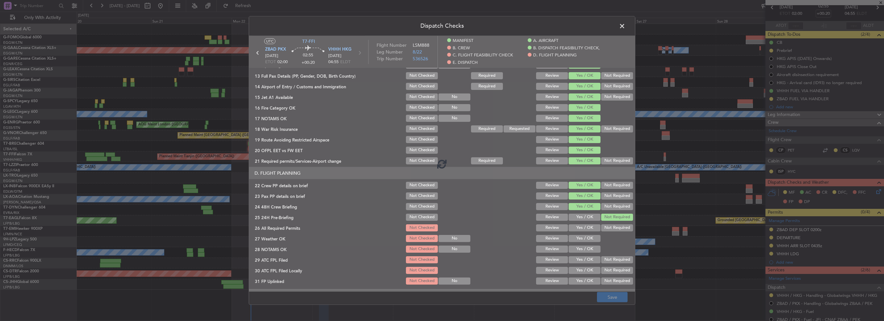
click at [616, 299] on footer "Save" at bounding box center [442, 296] width 386 height 15
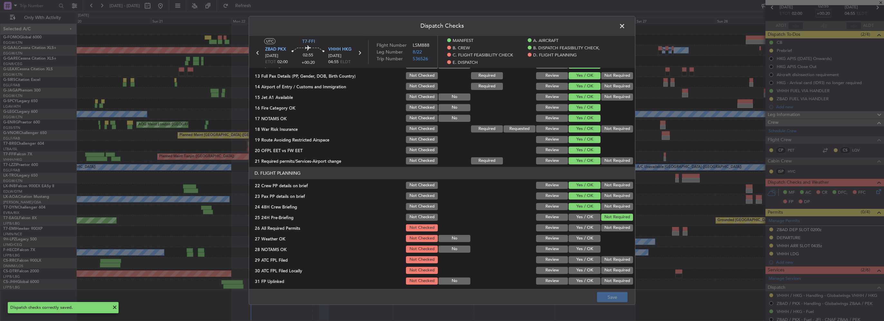
click at [625, 23] on span at bounding box center [625, 27] width 0 height 13
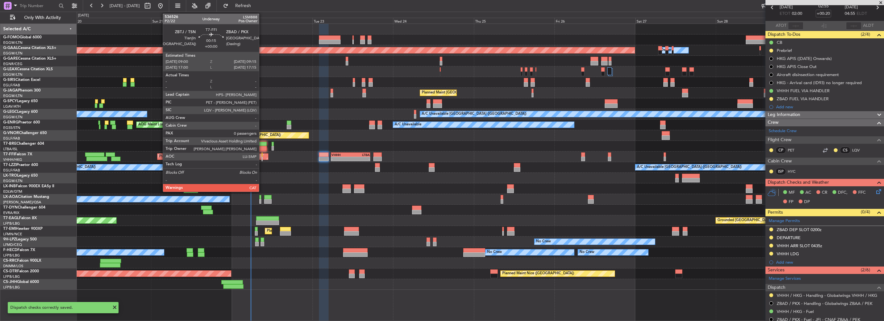
click at [262, 158] on div at bounding box center [262, 159] width 1 height 5
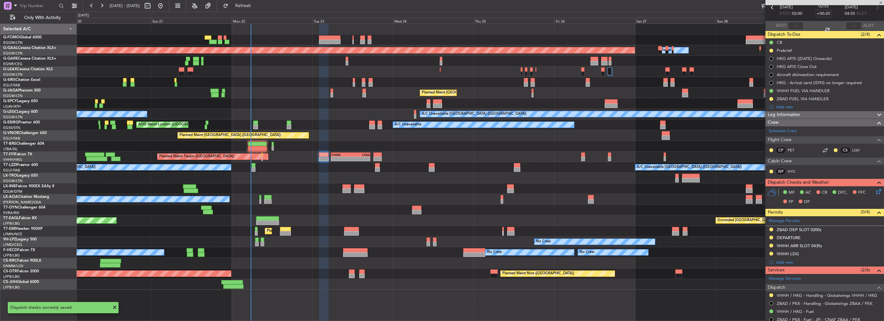
type input "0"
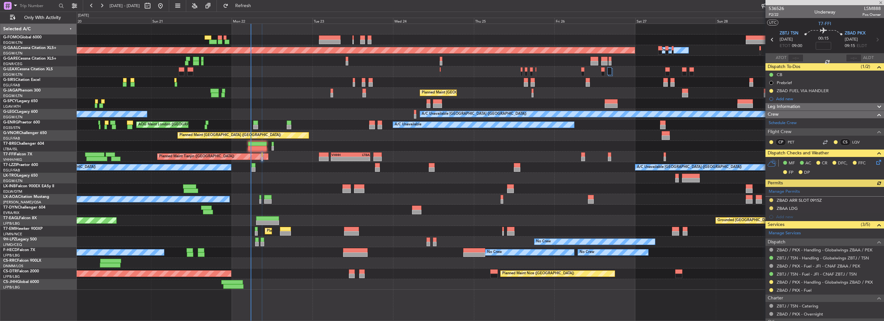
click at [875, 159] on icon at bounding box center [877, 160] width 5 height 5
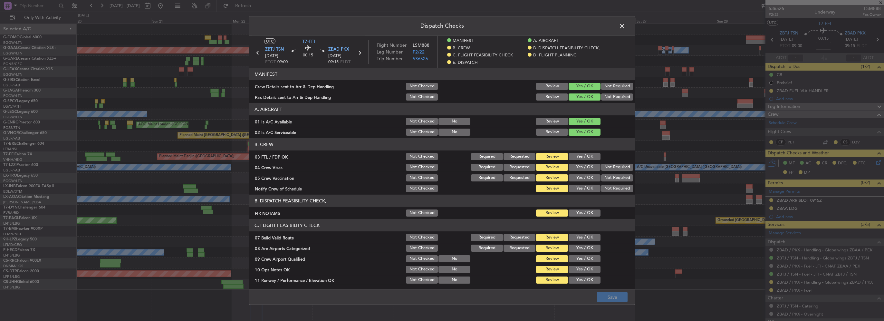
click at [579, 156] on button "Yes / OK" at bounding box center [585, 156] width 32 height 7
click at [541, 154] on button "Review" at bounding box center [552, 156] width 32 height 7
click at [571, 212] on button "Yes / OK" at bounding box center [585, 212] width 32 height 7
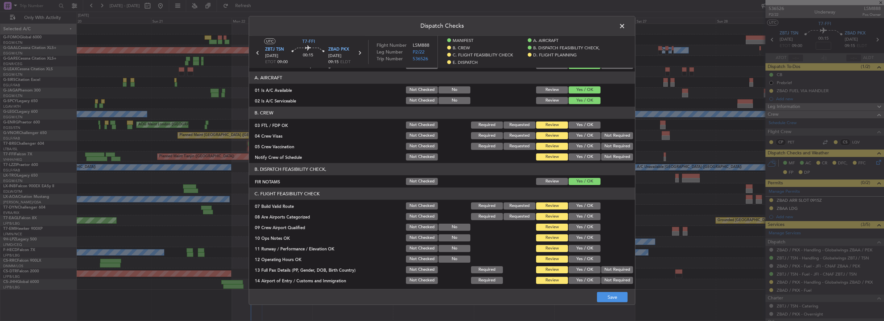
scroll to position [129, 0]
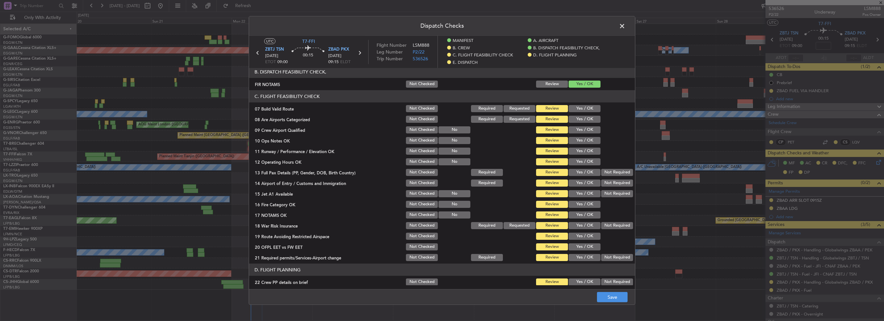
click at [581, 107] on button "Yes / OK" at bounding box center [585, 108] width 32 height 7
click at [581, 120] on button "Yes / OK" at bounding box center [585, 119] width 32 height 7
click at [590, 142] on button "Yes / OK" at bounding box center [585, 140] width 32 height 7
drag, startPoint x: 588, startPoint y: 149, endPoint x: 588, endPoint y: 158, distance: 8.4
click at [588, 149] on button "Yes / OK" at bounding box center [585, 151] width 32 height 7
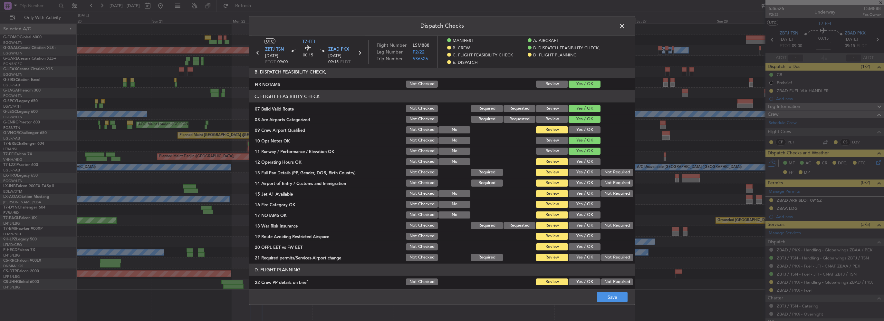
drag, startPoint x: 588, startPoint y: 158, endPoint x: 588, endPoint y: 162, distance: 3.9
click at [588, 159] on button "Yes / OK" at bounding box center [585, 161] width 32 height 7
drag, startPoint x: 589, startPoint y: 171, endPoint x: 589, endPoint y: 179, distance: 7.7
click at [589, 172] on button "Yes / OK" at bounding box center [585, 172] width 32 height 7
click at [589, 179] on button "Yes / OK" at bounding box center [585, 182] width 32 height 7
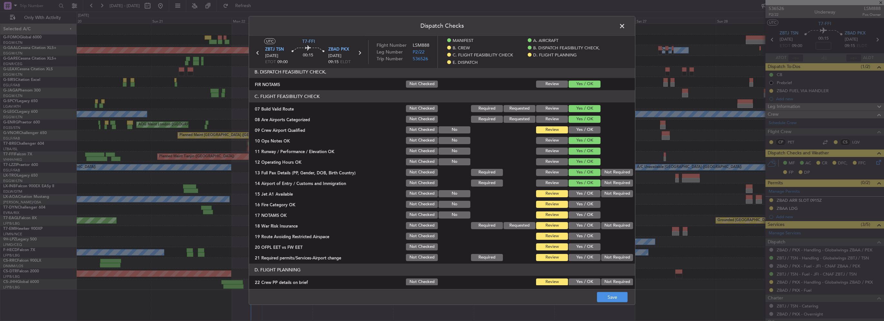
click at [589, 189] on section "C. FLIGHT FEASIBILITY CHECK 07 Build Valid Route Not Checked Required Requested…" at bounding box center [442, 176] width 386 height 172
click at [590, 200] on div "Yes / OK" at bounding box center [584, 204] width 33 height 9
drag, startPoint x: 588, startPoint y: 194, endPoint x: 587, endPoint y: 200, distance: 6.5
click at [588, 194] on button "Yes / OK" at bounding box center [585, 193] width 32 height 7
drag, startPoint x: 587, startPoint y: 200, endPoint x: 590, endPoint y: 216, distance: 15.7
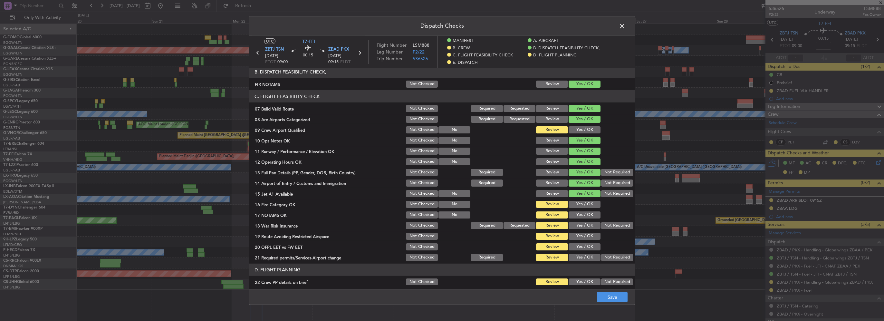
click at [587, 200] on div "Yes / OK" at bounding box center [584, 204] width 33 height 9
click at [590, 216] on button "Yes / OK" at bounding box center [585, 214] width 32 height 7
click at [583, 198] on section "C. FLIGHT FEASIBILITY CHECK 07 Build Valid Route Not Checked Required Requested…" at bounding box center [442, 176] width 386 height 172
click at [582, 202] on button "Yes / OK" at bounding box center [585, 204] width 32 height 7
click at [586, 218] on button "Yes / OK" at bounding box center [585, 214] width 32 height 7
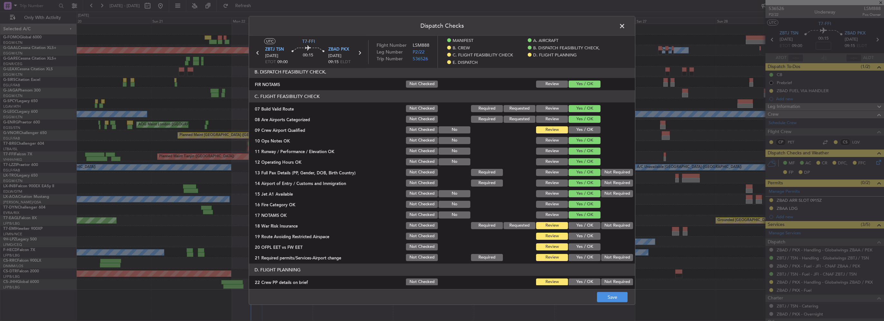
click at [589, 223] on button "Yes / OK" at bounding box center [585, 225] width 32 height 7
click at [591, 232] on div "Yes / OK" at bounding box center [584, 236] width 33 height 9
click at [591, 241] on section "C. FLIGHT FEASIBILITY CHECK 07 Build Valid Route Not Checked Required Requested…" at bounding box center [442, 176] width 386 height 172
click at [588, 237] on button "Yes / OK" at bounding box center [585, 236] width 32 height 7
click at [587, 244] on button "Yes / OK" at bounding box center [585, 246] width 32 height 7
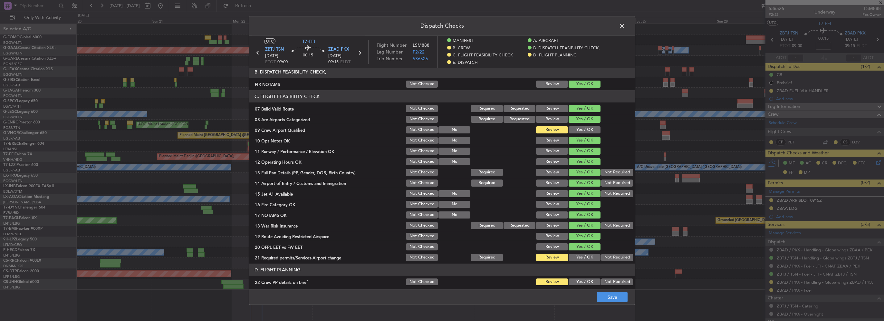
click at [587, 254] on button "Yes / OK" at bounding box center [585, 257] width 32 height 7
click at [588, 258] on button "Yes / OK" at bounding box center [585, 257] width 32 height 7
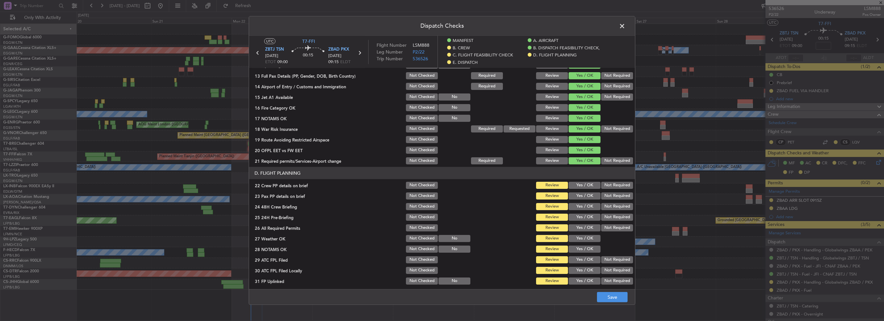
click at [588, 187] on button "Yes / OK" at bounding box center [585, 185] width 32 height 7
click at [586, 195] on button "Yes / OK" at bounding box center [585, 195] width 32 height 7
drag, startPoint x: 587, startPoint y: 204, endPoint x: 593, endPoint y: 206, distance: 6.2
click at [587, 204] on button "Yes / OK" at bounding box center [585, 206] width 32 height 7
click at [606, 215] on button "Not Required" at bounding box center [617, 217] width 32 height 7
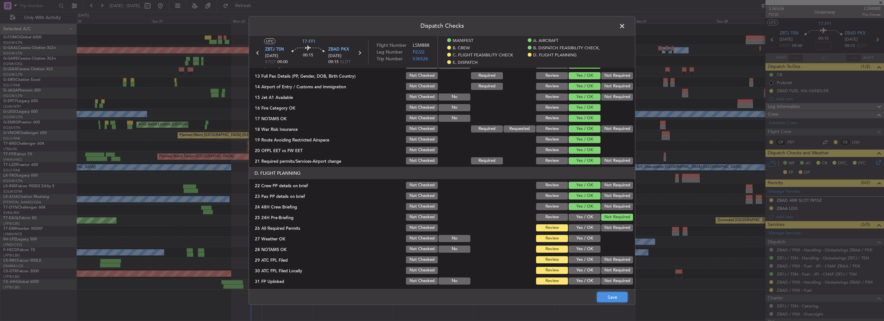
drag, startPoint x: 610, startPoint y: 293, endPoint x: 619, endPoint y: 295, distance: 8.9
click at [611, 293] on button "Save" at bounding box center [612, 297] width 31 height 10
click at [625, 22] on span at bounding box center [625, 27] width 0 height 13
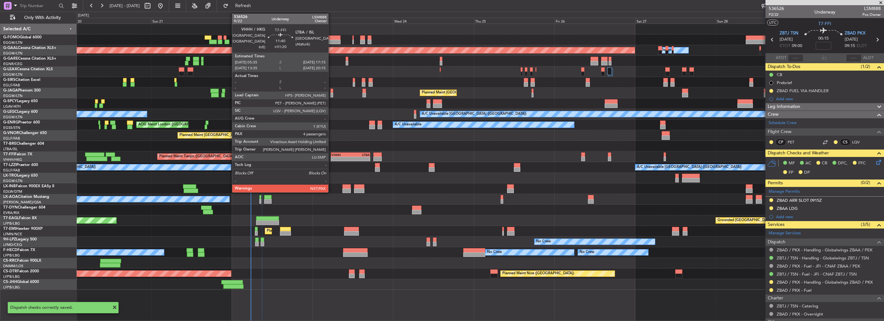
click at [331, 160] on div "-" at bounding box center [340, 159] width 19 height 4
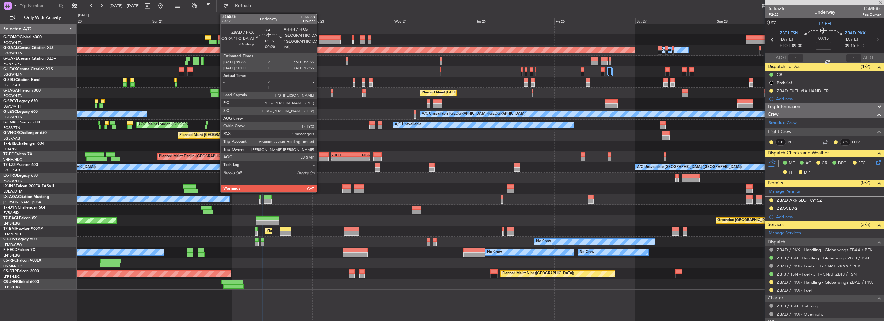
type input "+01:20"
type input "5"
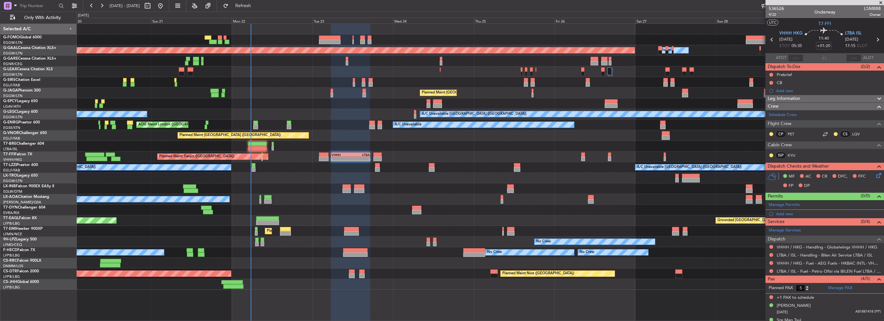
click at [875, 175] on icon at bounding box center [877, 174] width 5 height 5
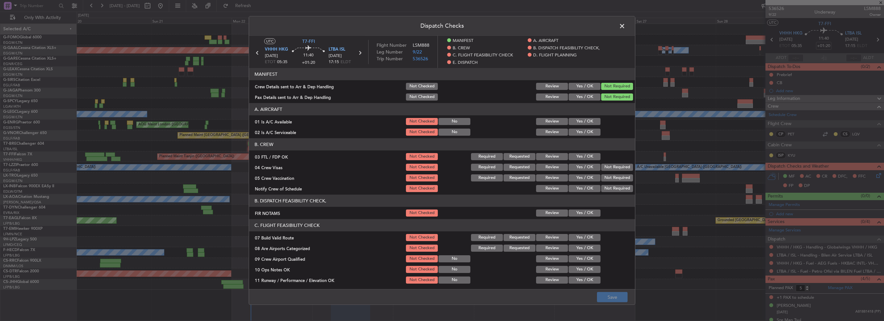
click at [582, 118] on button "Yes / OK" at bounding box center [585, 121] width 32 height 7
click at [584, 133] on button "Yes / OK" at bounding box center [585, 132] width 32 height 7
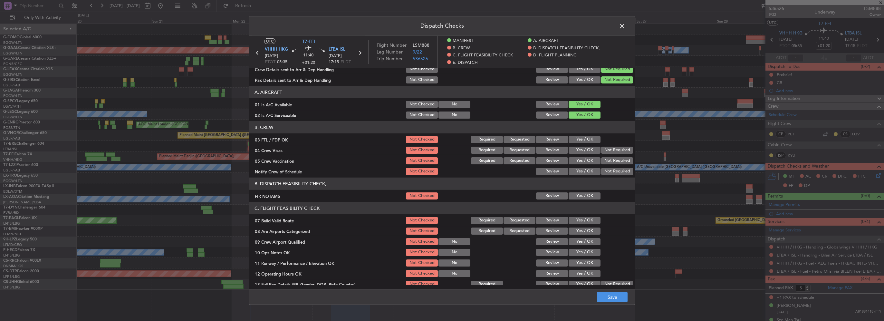
scroll to position [0, 0]
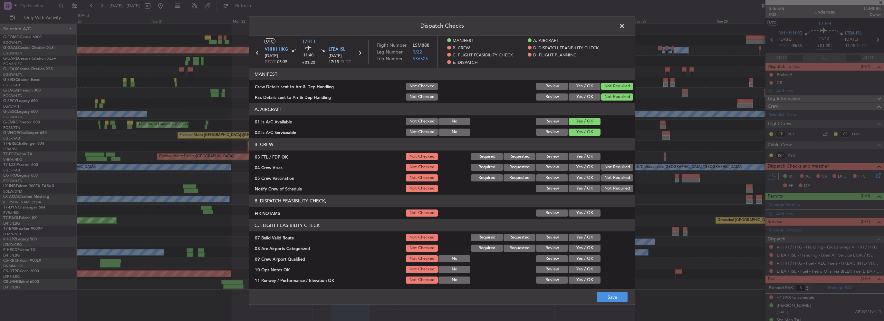
click at [589, 87] on button "Yes / OK" at bounding box center [585, 86] width 32 height 7
click at [590, 93] on button "Yes / OK" at bounding box center [585, 96] width 32 height 7
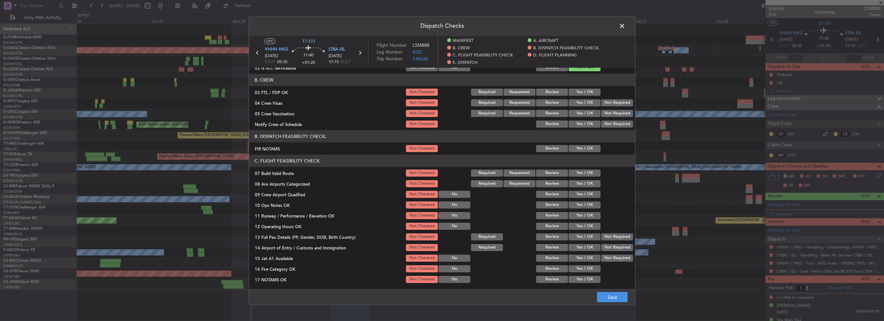
drag, startPoint x: 581, startPoint y: 152, endPoint x: 593, endPoint y: 141, distance: 16.0
click at [581, 152] on div "Yes / OK" at bounding box center [584, 148] width 33 height 9
click at [593, 141] on header "B. DISPATCH FEASIBILITY CHECK," at bounding box center [442, 136] width 386 height 12
click at [589, 151] on button "Yes / OK" at bounding box center [585, 148] width 32 height 7
drag, startPoint x: 583, startPoint y: 171, endPoint x: 583, endPoint y: 179, distance: 8.1
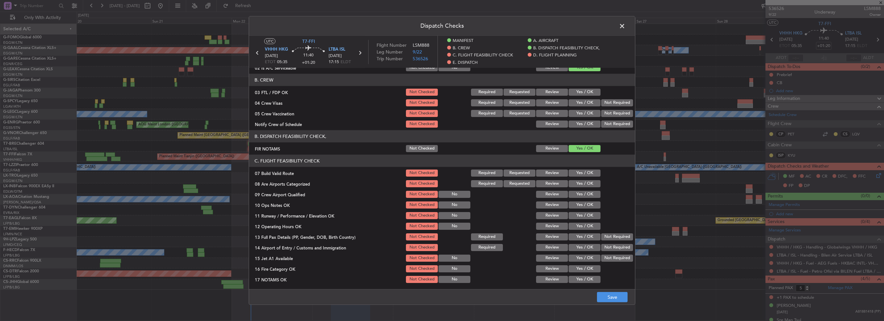
click at [582, 173] on button "Yes / OK" at bounding box center [585, 172] width 32 height 7
click at [582, 186] on button "Yes / OK" at bounding box center [585, 183] width 32 height 7
click at [585, 208] on div "Yes / OK" at bounding box center [584, 204] width 33 height 9
click at [585, 218] on button "Yes / OK" at bounding box center [585, 215] width 32 height 7
click at [585, 207] on button "Yes / OK" at bounding box center [585, 204] width 32 height 7
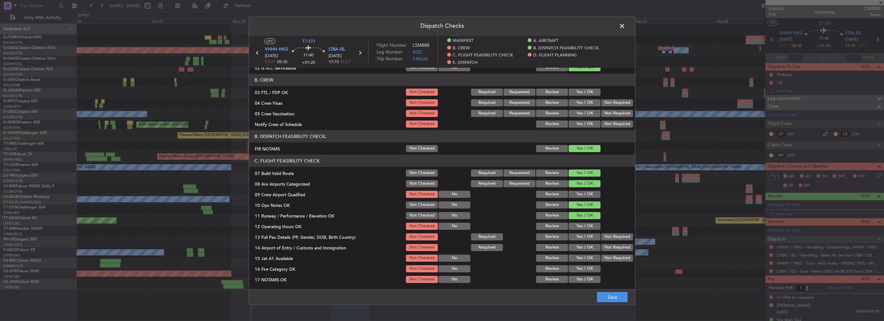
drag, startPoint x: 584, startPoint y: 217, endPoint x: 584, endPoint y: 226, distance: 8.4
click at [584, 217] on button "Yes / OK" at bounding box center [585, 215] width 32 height 7
click at [584, 226] on button "Yes / OK" at bounding box center [585, 226] width 32 height 7
click at [586, 236] on button "Yes / OK" at bounding box center [585, 236] width 32 height 7
click at [586, 245] on button "Yes / OK" at bounding box center [585, 247] width 32 height 7
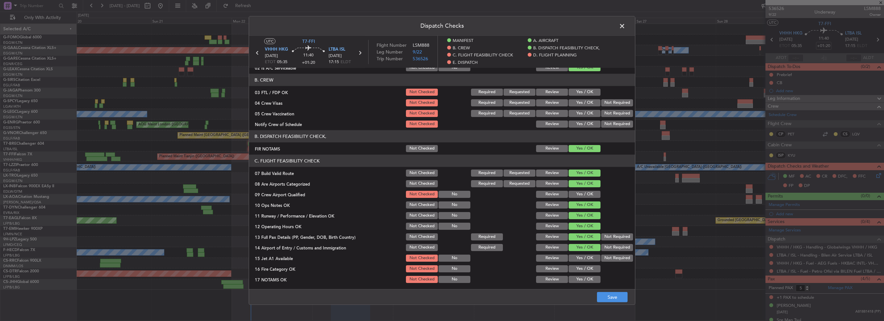
drag, startPoint x: 585, startPoint y: 254, endPoint x: 582, endPoint y: 262, distance: 8.5
click at [585, 254] on div "Yes / OK" at bounding box center [584, 258] width 33 height 9
click at [582, 262] on div "Yes / OK" at bounding box center [584, 258] width 33 height 9
click at [582, 259] on button "Yes / OK" at bounding box center [585, 257] width 32 height 7
click at [589, 270] on button "Yes / OK" at bounding box center [585, 268] width 32 height 7
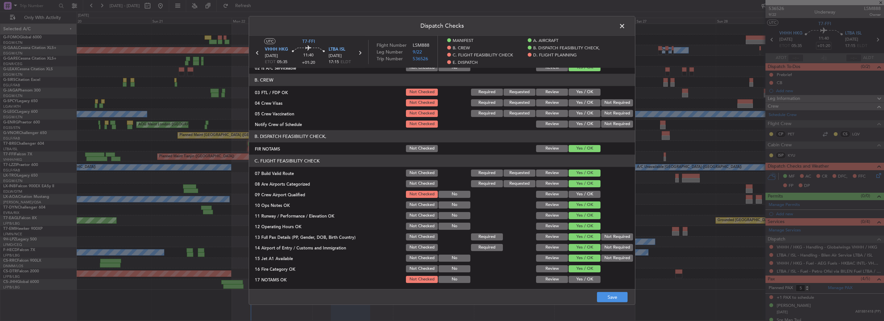
drag, startPoint x: 587, startPoint y: 278, endPoint x: 588, endPoint y: 267, distance: 10.7
click at [586, 278] on button "Yes / OK" at bounding box center [585, 279] width 32 height 7
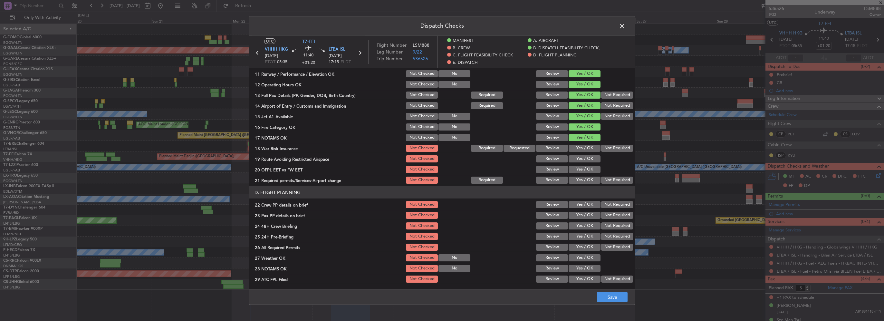
scroll to position [226, 0]
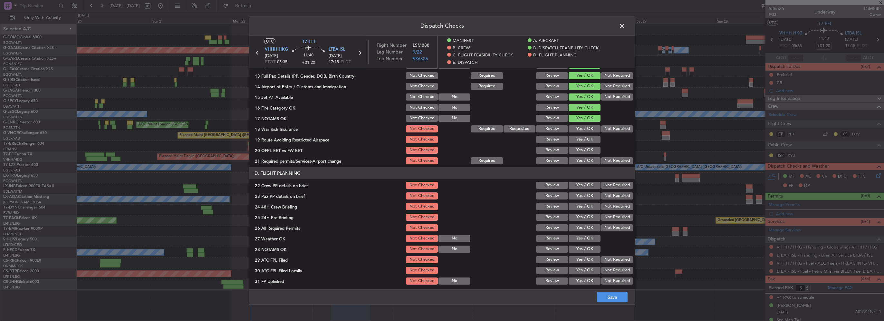
click at [583, 128] on button "Yes / OK" at bounding box center [585, 128] width 32 height 7
click at [585, 138] on button "Yes / OK" at bounding box center [585, 139] width 32 height 7
drag, startPoint x: 587, startPoint y: 157, endPoint x: 581, endPoint y: 154, distance: 6.4
click at [587, 157] on button "Yes / OK" at bounding box center [585, 160] width 32 height 7
click at [581, 151] on button "Yes / OK" at bounding box center [585, 150] width 32 height 7
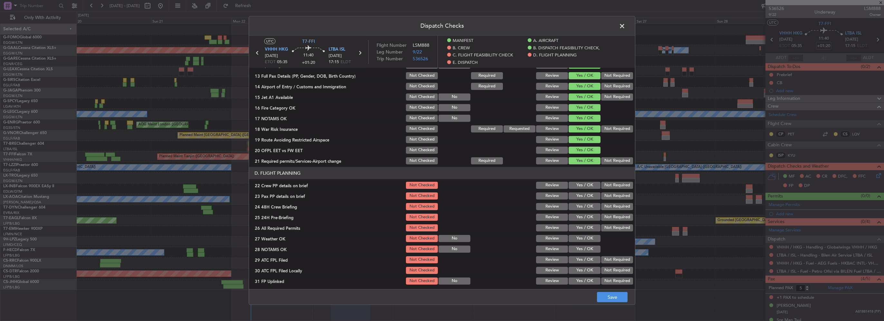
click at [584, 183] on button "Yes / OK" at bounding box center [585, 185] width 32 height 7
click at [585, 195] on button "Yes / OK" at bounding box center [585, 195] width 32 height 7
drag, startPoint x: 588, startPoint y: 205, endPoint x: 605, endPoint y: 207, distance: 17.5
click at [588, 205] on button "Yes / OK" at bounding box center [585, 206] width 32 height 7
click at [610, 216] on button "Not Required" at bounding box center [617, 217] width 32 height 7
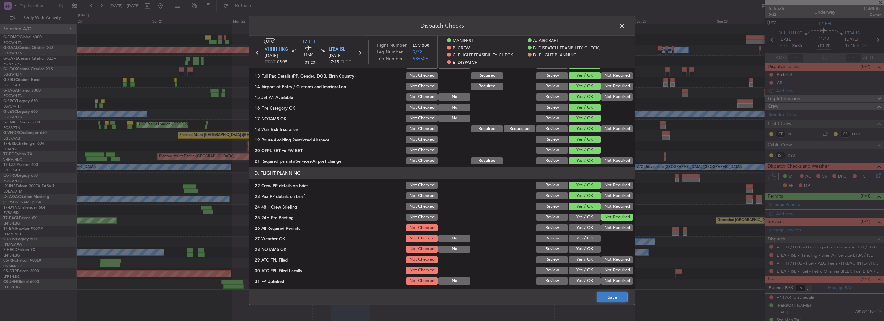
click at [618, 299] on button "Save" at bounding box center [612, 297] width 31 height 10
click at [625, 25] on span at bounding box center [625, 27] width 0 height 13
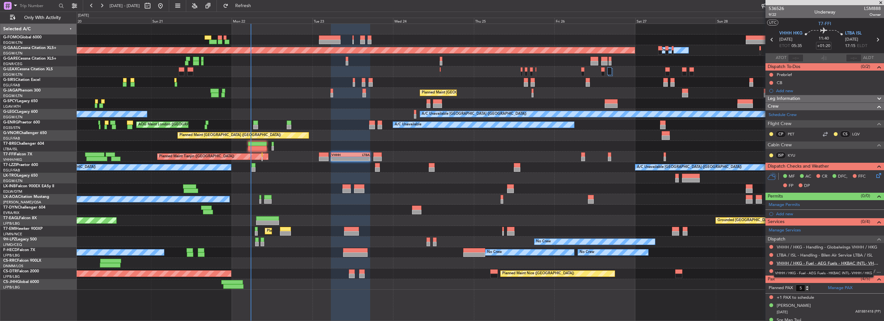
click at [805, 262] on link "VHHH / HKG - Fuel - AEG Fuels - HKBAC INTL- VHHH / HKG" at bounding box center [829, 262] width 104 height 5
click at [259, 1] on button "Refresh" at bounding box center [239, 6] width 39 height 10
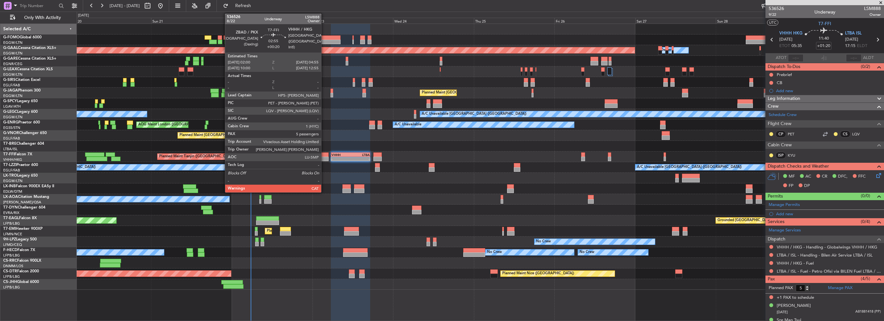
click at [324, 158] on div at bounding box center [324, 159] width 10 height 5
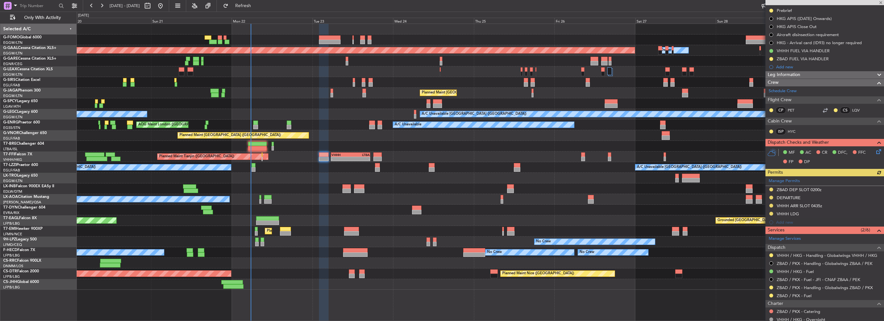
scroll to position [97, 0]
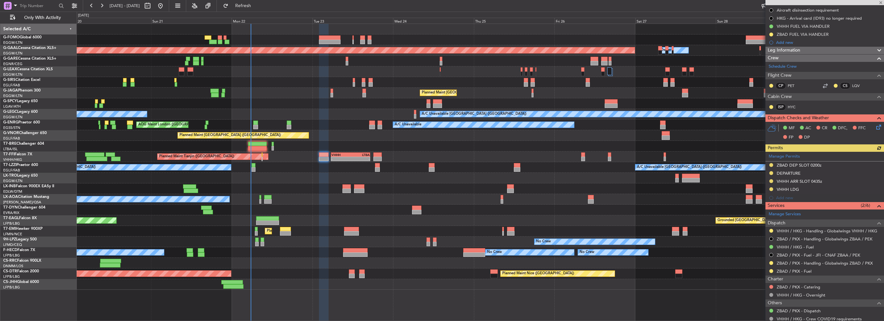
click at [346, 160] on div "-" at bounding box center [340, 159] width 19 height 4
type input "+01:20"
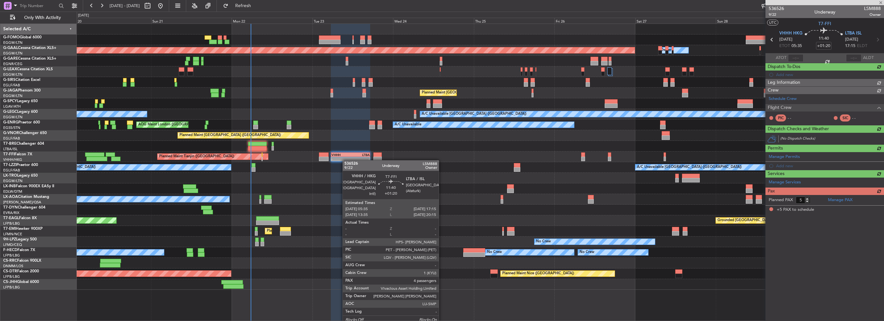
scroll to position [0, 0]
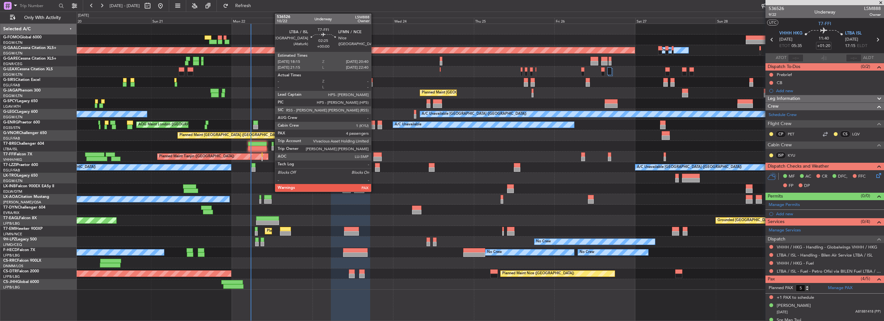
click at [374, 158] on div at bounding box center [377, 159] width 8 height 5
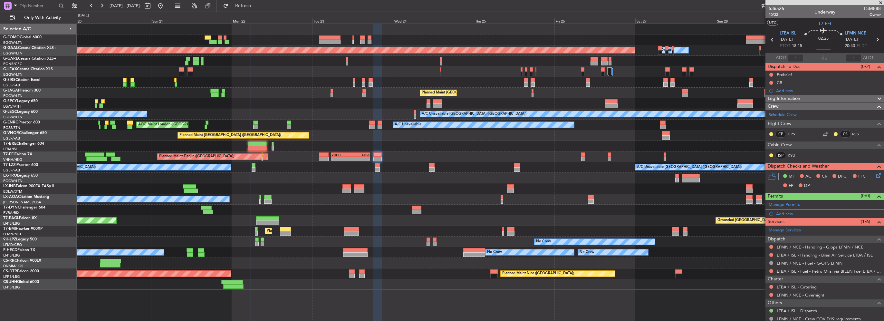
click at [346, 161] on div "Planned Maint Tianjin ([GEOGRAPHIC_DATA]) - - VHHH 05:35 Z LTBA 17:15 Z" at bounding box center [480, 156] width 807 height 11
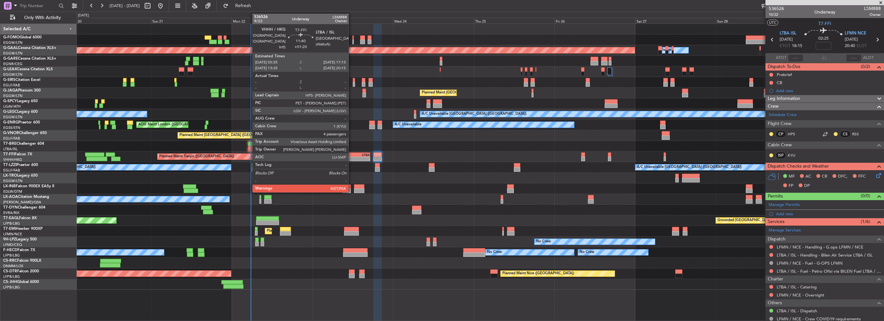
click at [351, 157] on div "- -" at bounding box center [350, 159] width 39 height 5
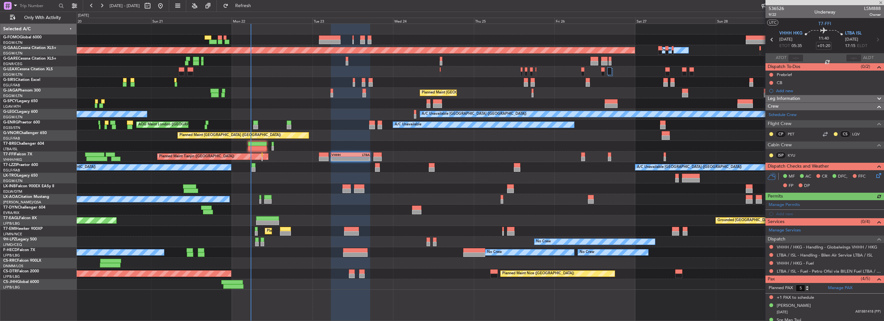
click at [794, 101] on span "Leg Information" at bounding box center [784, 98] width 33 height 7
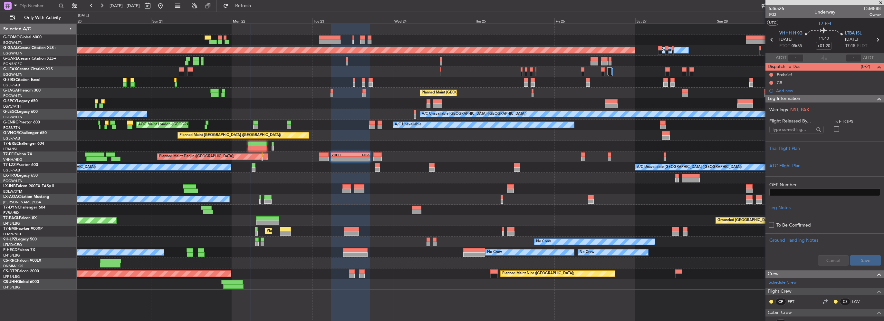
click at [804, 98] on div "Leg Information" at bounding box center [824, 98] width 119 height 7
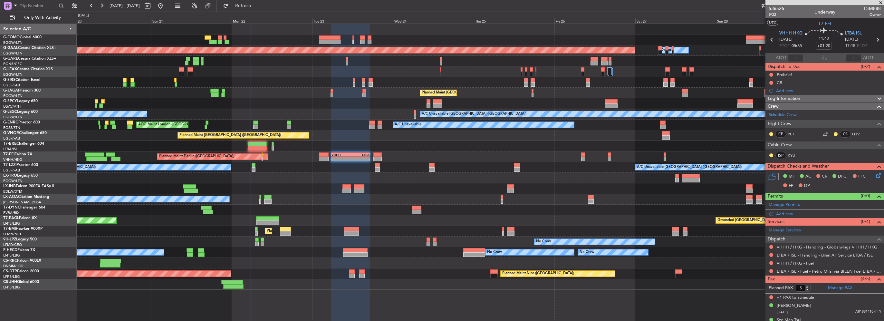
click at [323, 162] on div "A/C Unavailable [GEOGRAPHIC_DATA] ([GEOGRAPHIC_DATA]) A/C Unavailable [GEOGRAPH…" at bounding box center [480, 167] width 807 height 11
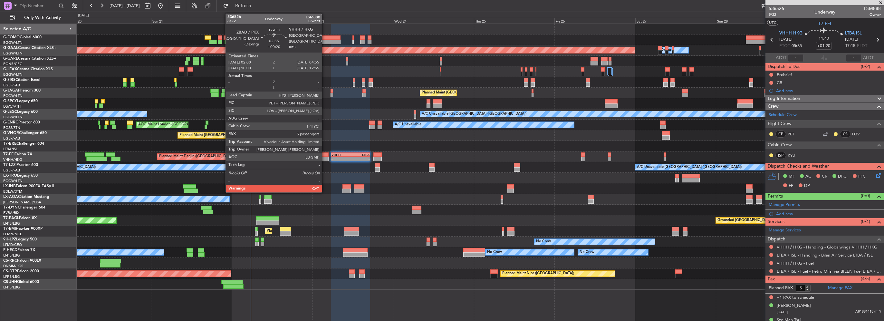
click at [325, 157] on div at bounding box center [324, 159] width 10 height 5
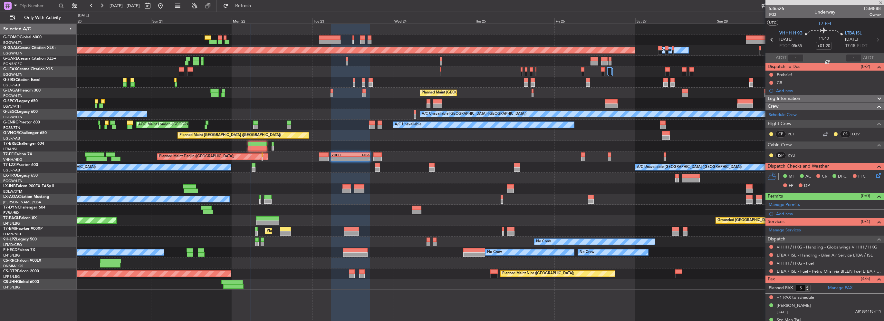
type input "+00:20"
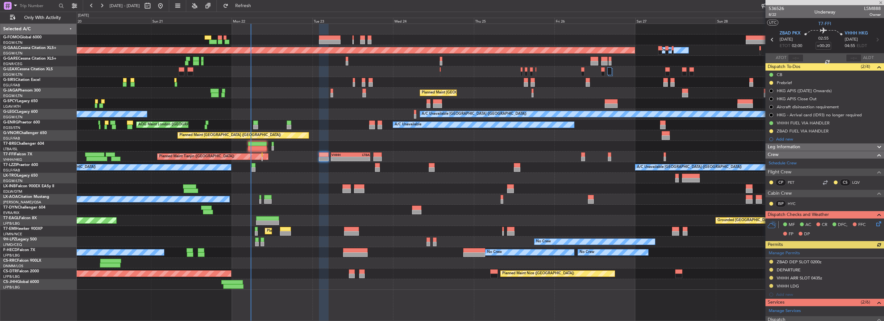
click at [803, 149] on div "Leg Information" at bounding box center [824, 146] width 119 height 7
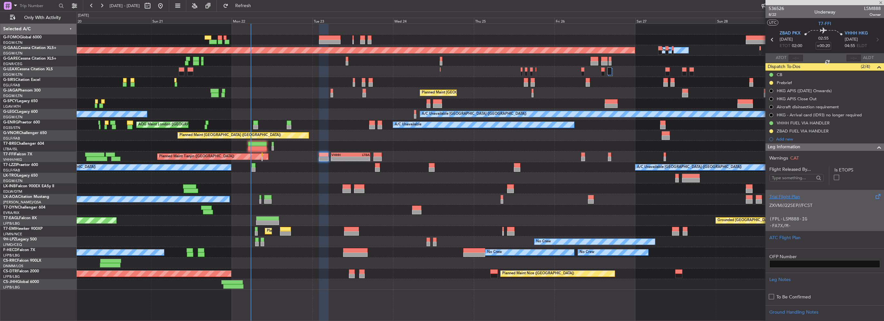
click at [819, 214] on p at bounding box center [824, 212] width 111 height 7
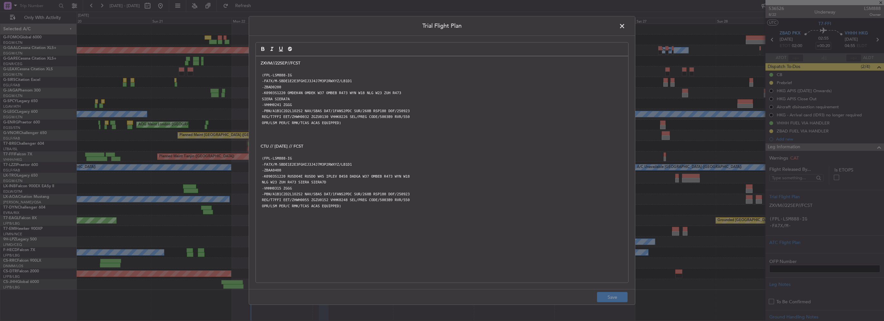
click at [625, 26] on span at bounding box center [625, 27] width 0 height 13
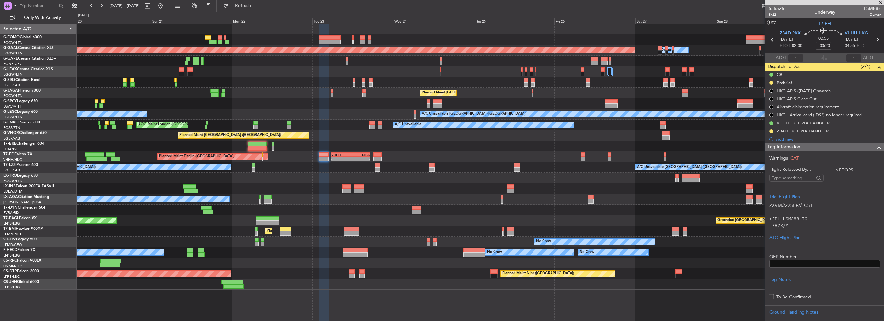
click at [875, 150] on span at bounding box center [879, 147] width 8 height 8
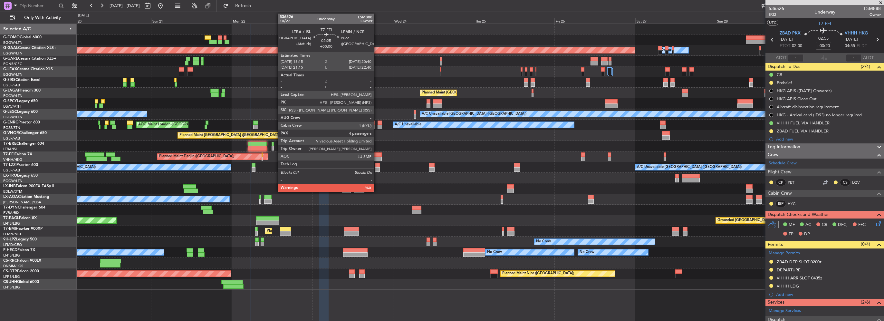
click at [377, 156] on div at bounding box center [377, 154] width 8 height 5
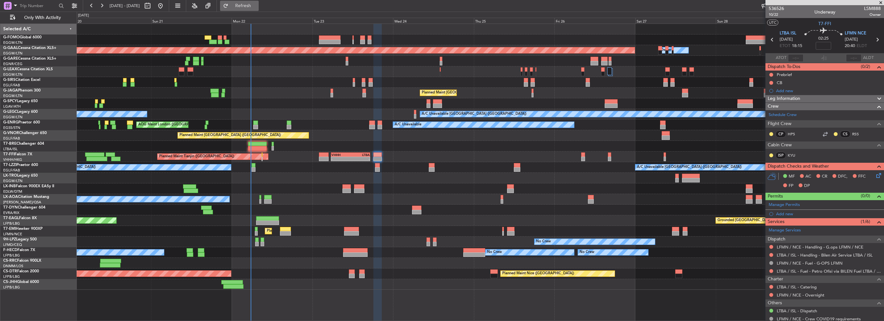
click at [259, 10] on button "Refresh" at bounding box center [239, 6] width 39 height 10
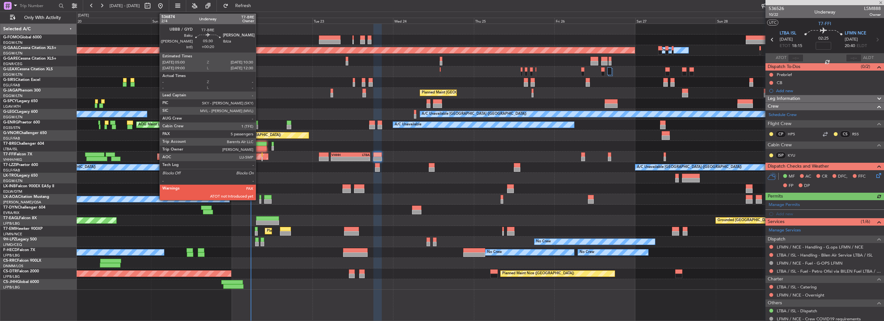
click at [259, 147] on div at bounding box center [257, 148] width 19 height 5
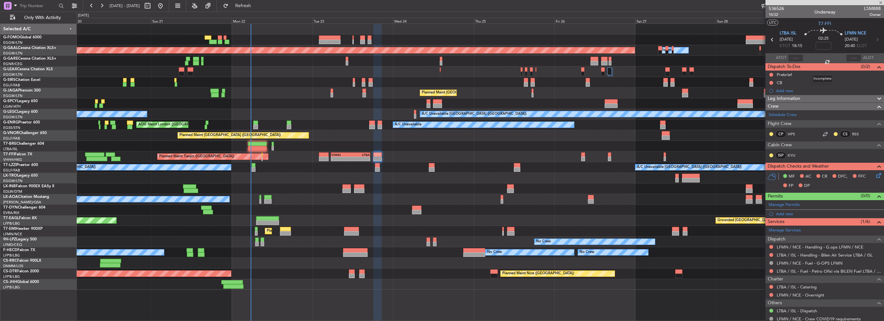
type input "+00:20"
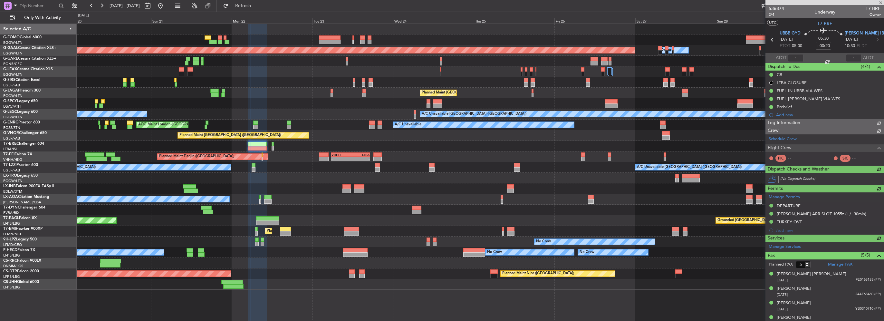
click at [792, 57] on div at bounding box center [795, 58] width 15 height 8
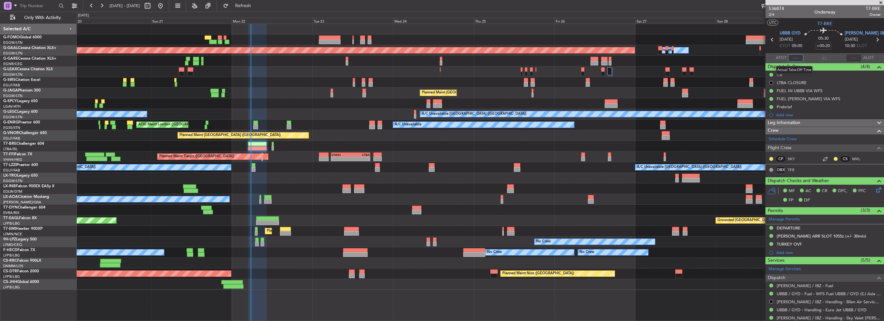
click at [797, 57] on input "text" at bounding box center [795, 58] width 15 height 8
type input "05:36"
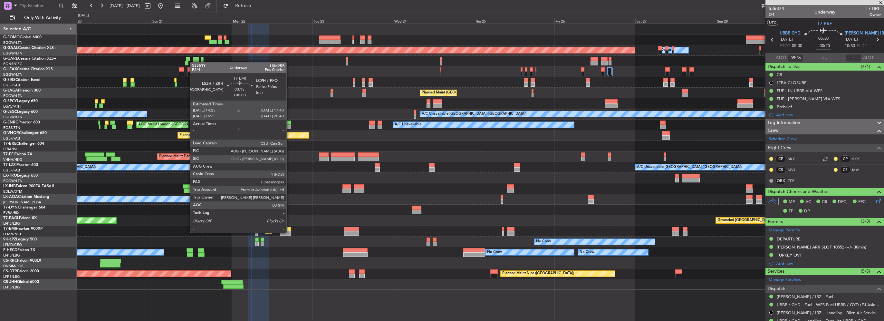
click at [289, 232] on div at bounding box center [285, 233] width 11 height 5
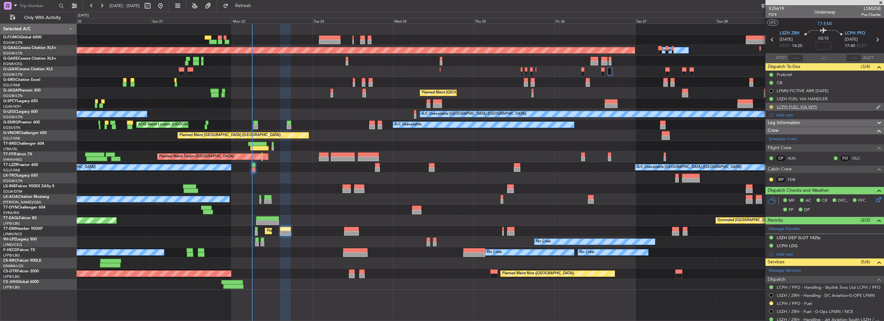
click at [771, 106] on button at bounding box center [771, 107] width 4 height 4
click at [765, 135] on span "Completed" at bounding box center [773, 135] width 21 height 6
click at [769, 302] on button at bounding box center [771, 303] width 4 height 4
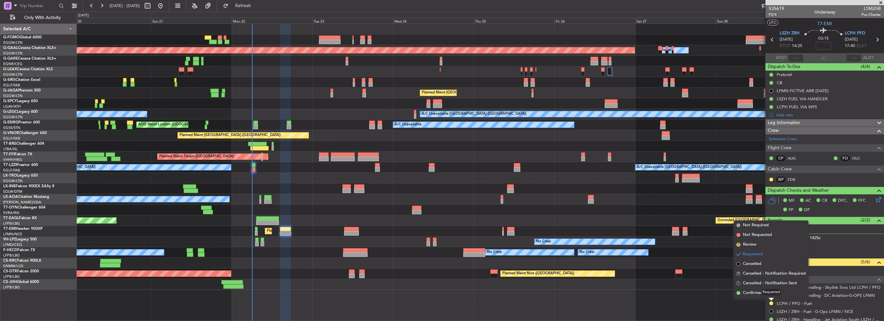
click at [762, 295] on div "Requested" at bounding box center [771, 292] width 20 height 8
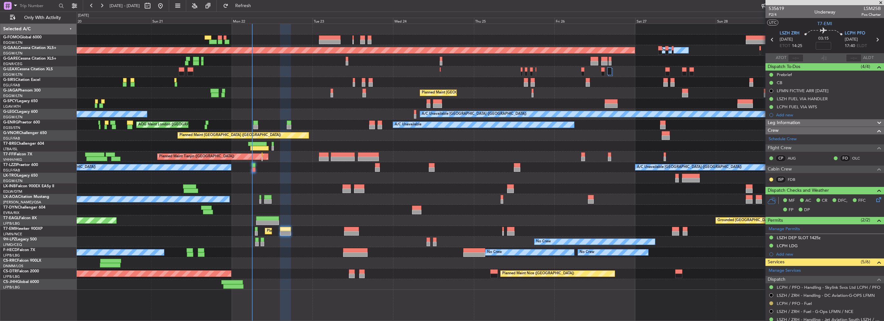
click at [771, 302] on button at bounding box center [771, 303] width 4 height 4
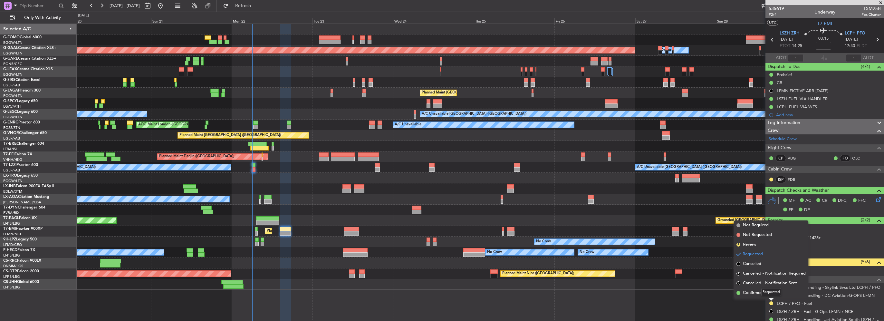
drag, startPoint x: 758, startPoint y: 293, endPoint x: 755, endPoint y: 292, distance: 3.3
click at [758, 293] on mat-tooltip-component "Requested" at bounding box center [771, 291] width 29 height 17
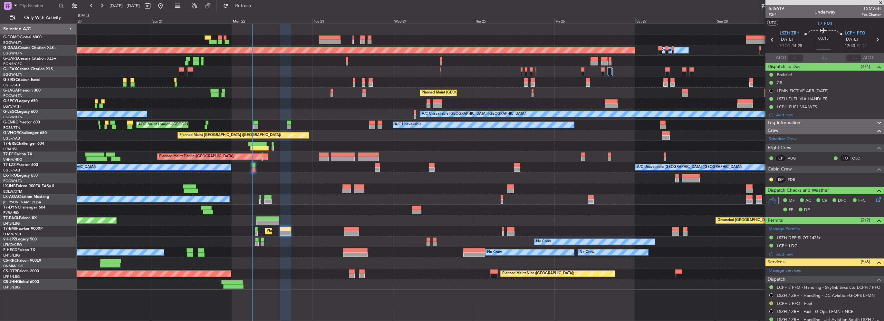
click at [773, 303] on button at bounding box center [771, 303] width 4 height 4
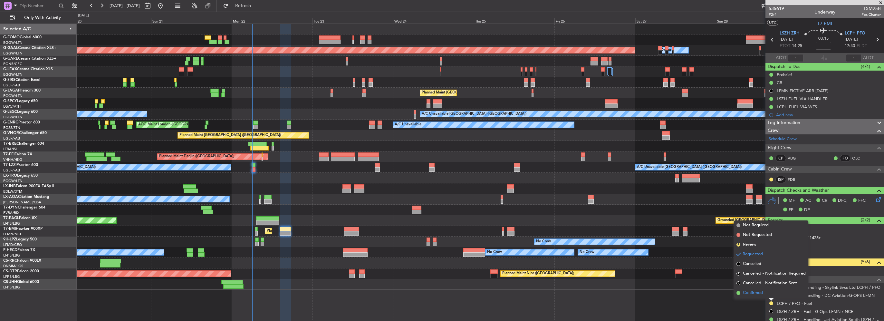
click at [751, 292] on span "Confirmed" at bounding box center [753, 293] width 20 height 6
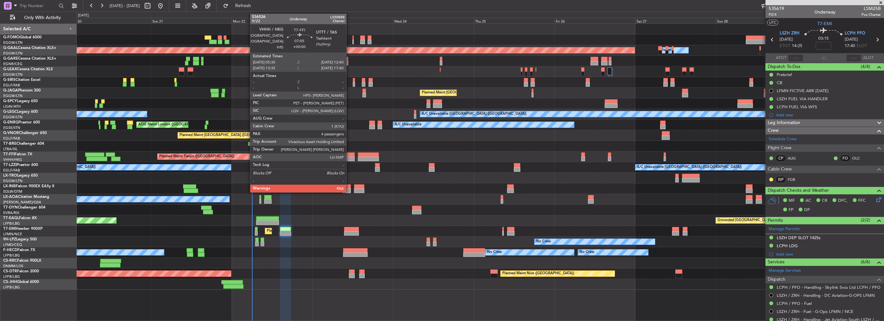
click at [349, 157] on div at bounding box center [343, 159] width 24 height 5
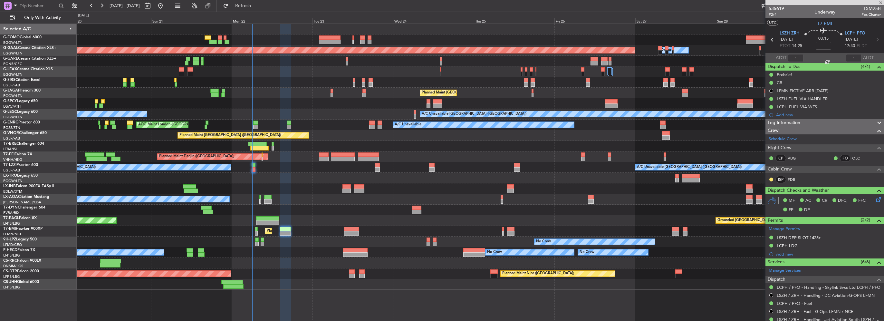
type input "5"
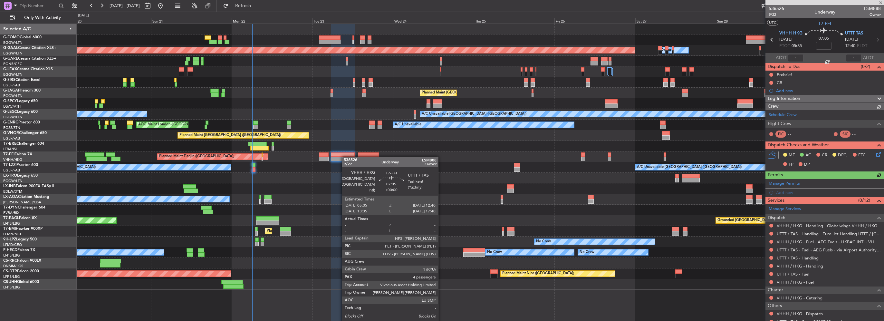
click at [345, 157] on div at bounding box center [343, 159] width 24 height 5
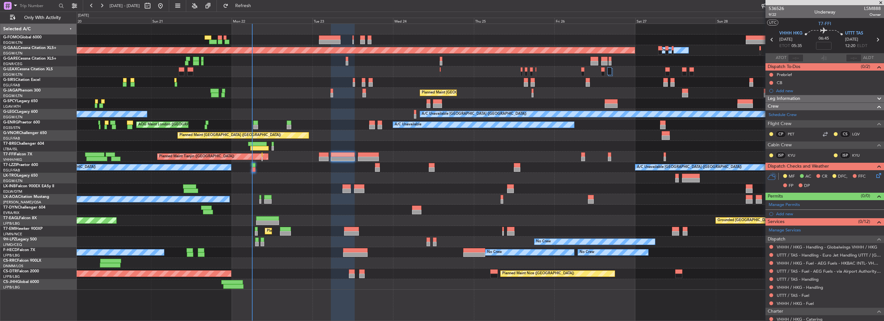
type input "+01:00"
drag, startPoint x: 245, startPoint y: 7, endPoint x: 254, endPoint y: 14, distance: 11.5
click at [245, 7] on button "Refresh" at bounding box center [239, 6] width 39 height 10
click at [255, 4] on span "Refresh" at bounding box center [243, 6] width 27 height 5
click at [259, 2] on button "Refresh" at bounding box center [239, 6] width 39 height 10
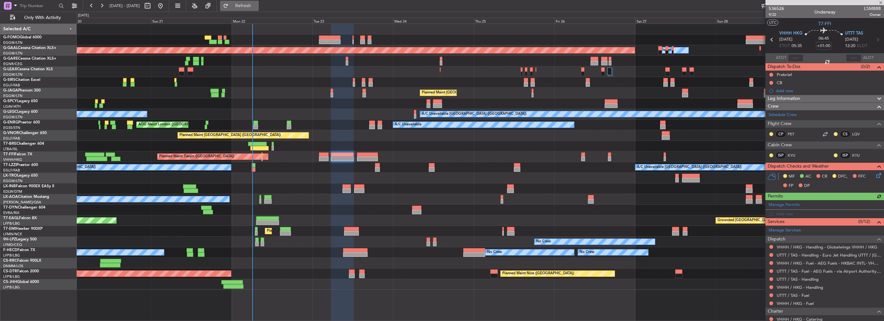
click at [257, 4] on span "Refresh" at bounding box center [243, 6] width 27 height 5
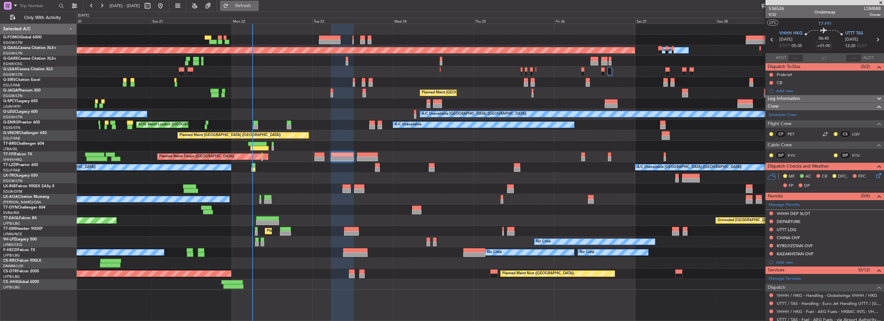
click at [256, 6] on span "Refresh" at bounding box center [243, 6] width 27 height 5
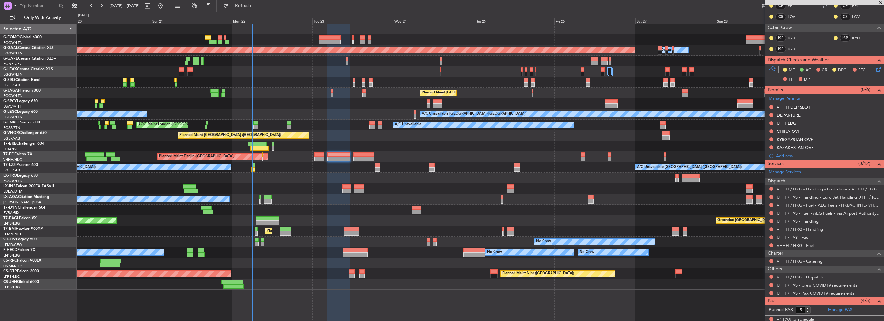
scroll to position [32, 0]
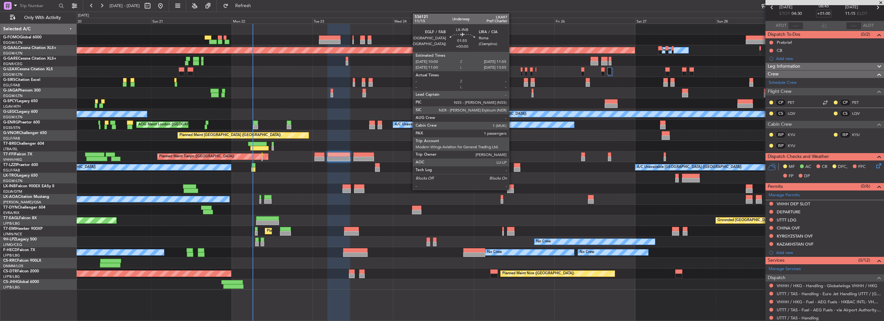
click at [512, 188] on div at bounding box center [510, 190] width 7 height 5
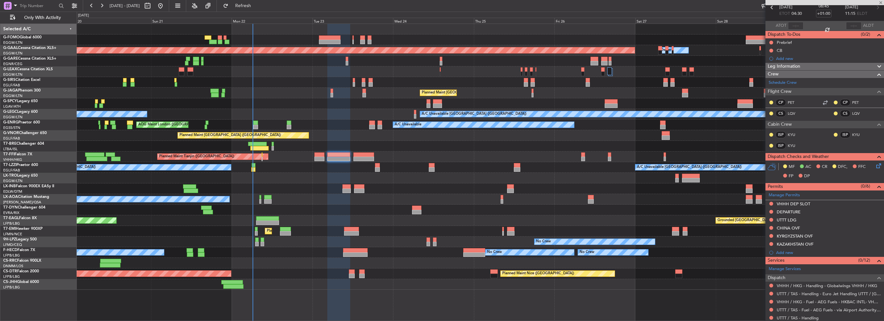
type input "1"
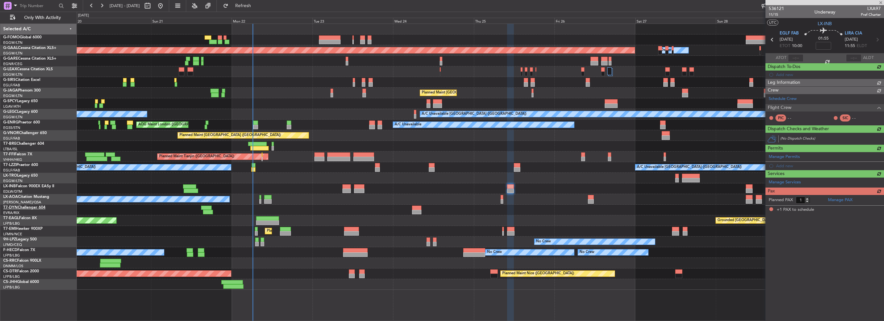
scroll to position [0, 0]
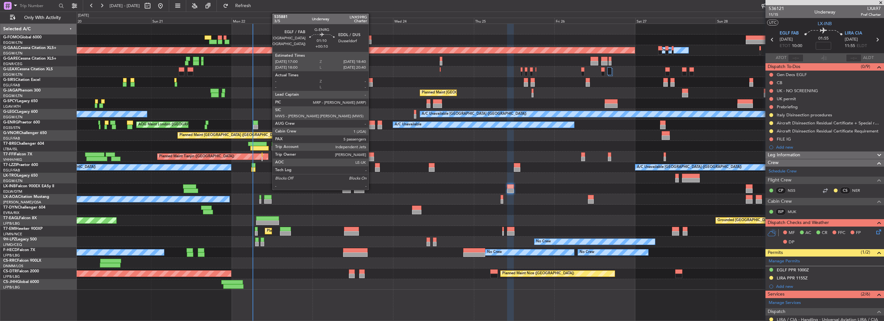
click at [371, 126] on div at bounding box center [372, 127] width 6 height 5
type input "+00:10"
type input "5"
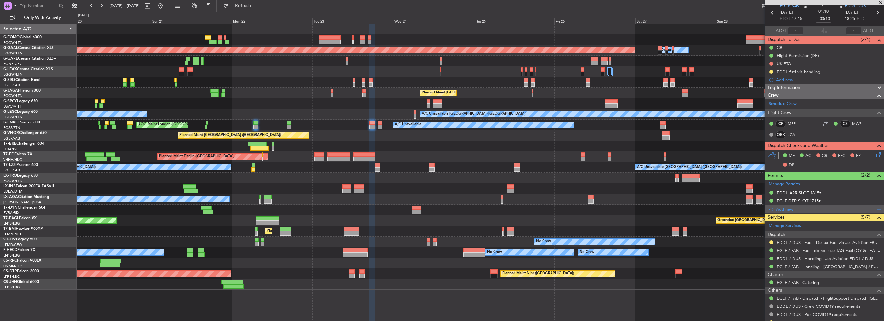
scroll to position [32, 0]
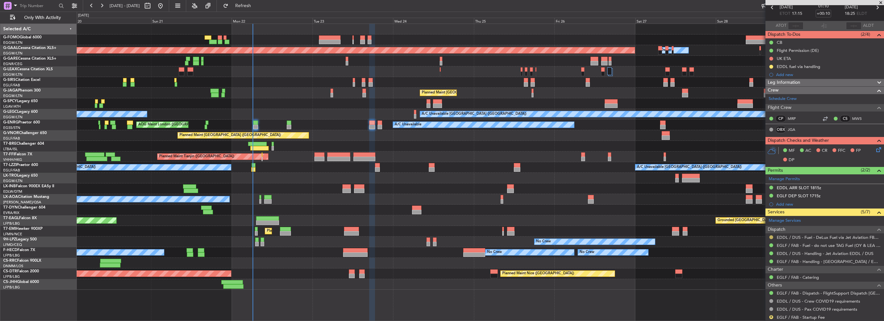
click at [773, 236] on button at bounding box center [771, 237] width 4 height 4
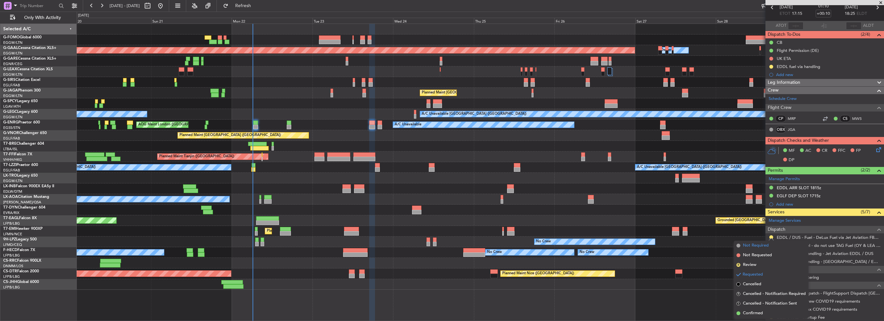
click at [754, 246] on span "Not Required" at bounding box center [756, 245] width 26 height 6
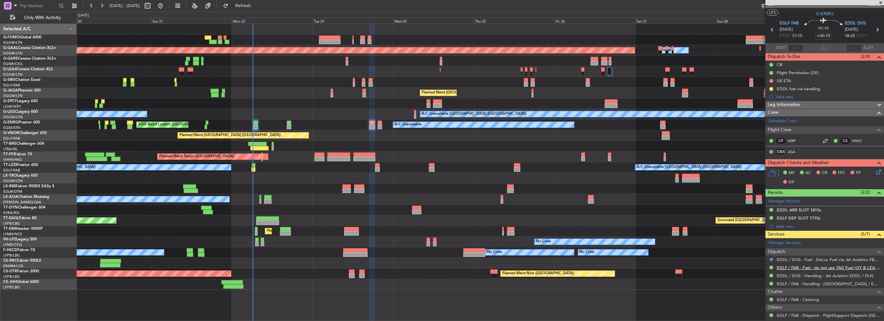
scroll to position [0, 0]
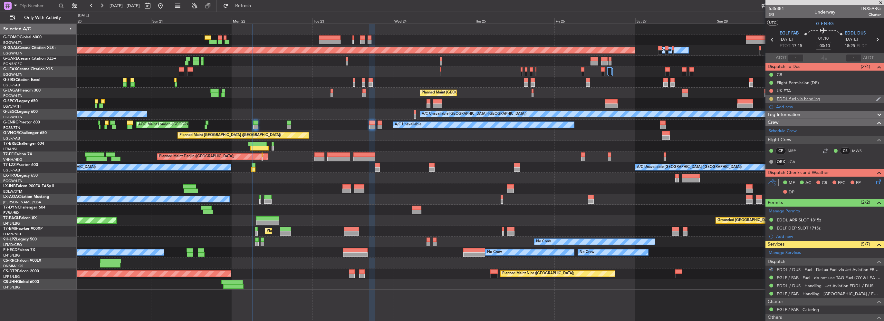
click at [771, 97] on button at bounding box center [771, 99] width 4 height 4
click at [773, 137] on span "Cancelled" at bounding box center [772, 137] width 18 height 6
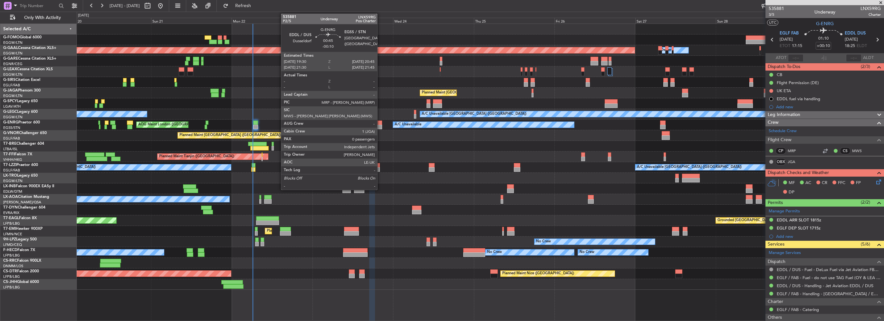
click at [380, 126] on div at bounding box center [380, 127] width 5 height 5
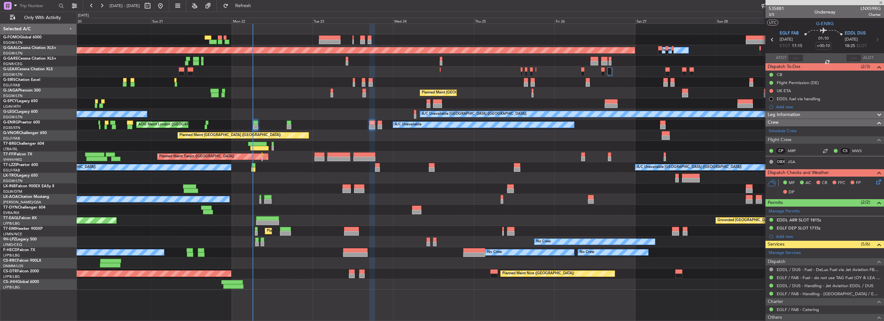
type input "-00:10"
type input "0"
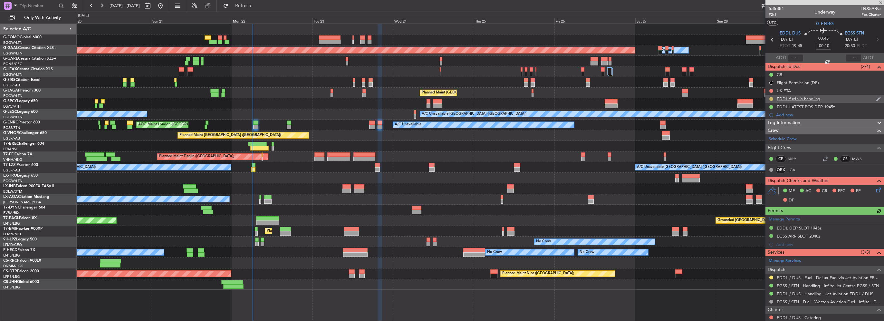
click at [772, 98] on button at bounding box center [771, 99] width 4 height 4
click at [773, 140] on li "Cancelled" at bounding box center [771, 137] width 34 height 10
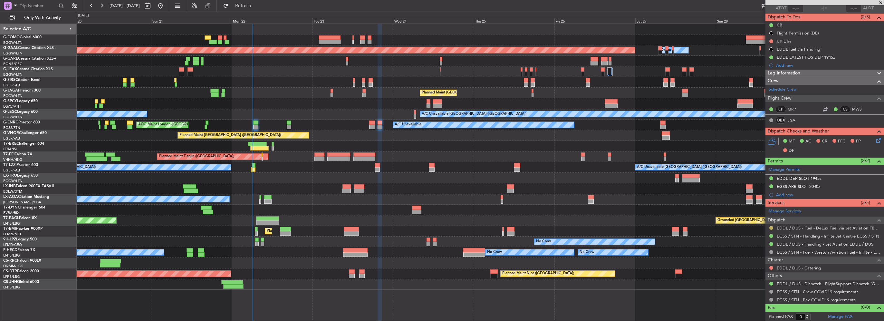
click at [770, 228] on button at bounding box center [771, 228] width 4 height 4
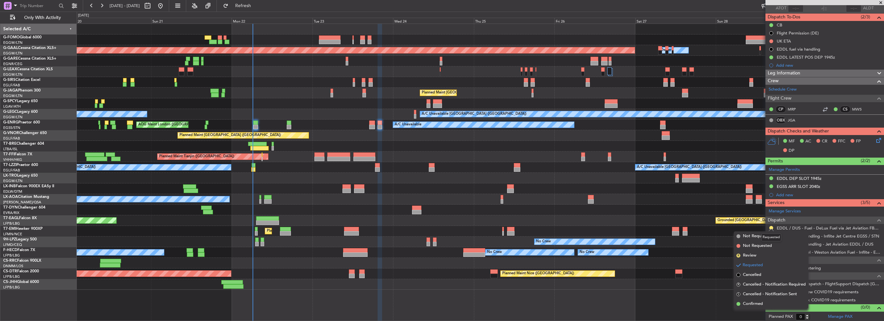
click at [760, 237] on mat-tooltip-component "Requested" at bounding box center [771, 237] width 29 height 17
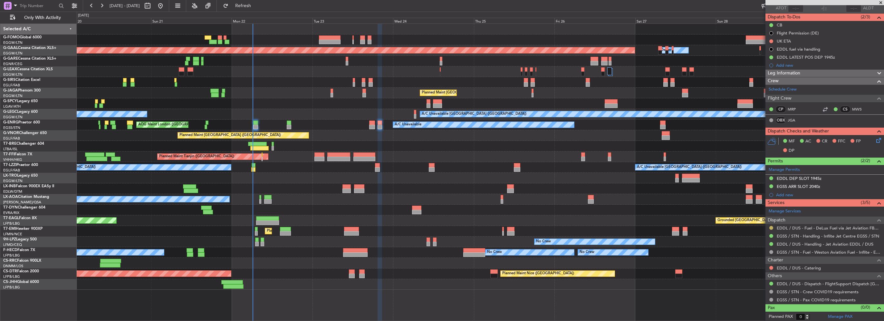
click at [769, 226] on button at bounding box center [771, 228] width 4 height 4
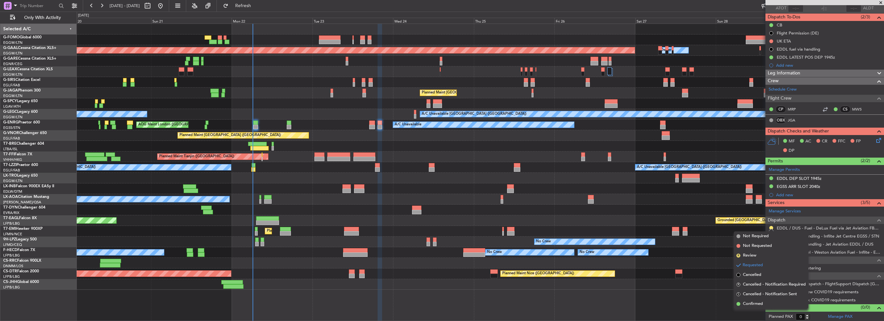
drag, startPoint x: 757, startPoint y: 234, endPoint x: 737, endPoint y: 226, distance: 22.0
click at [756, 234] on span "Not Required" at bounding box center [756, 236] width 26 height 6
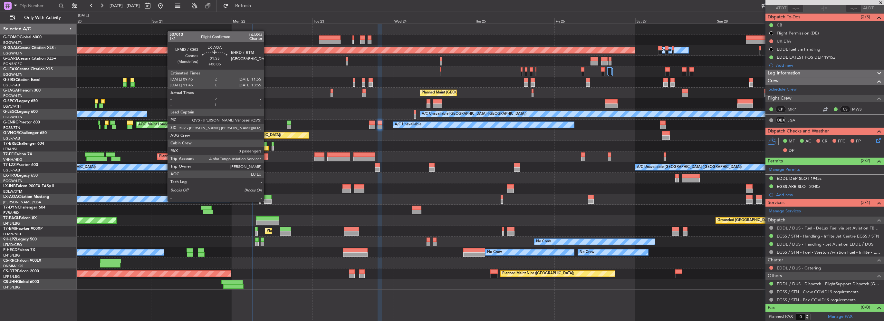
click at [267, 201] on div at bounding box center [267, 201] width 7 height 5
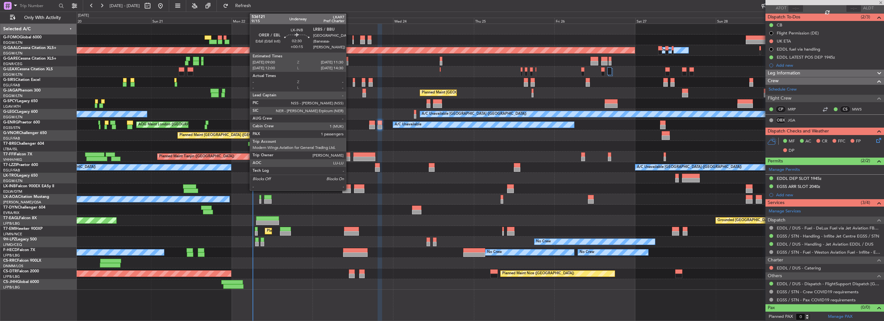
type input "+00:05"
type input "3"
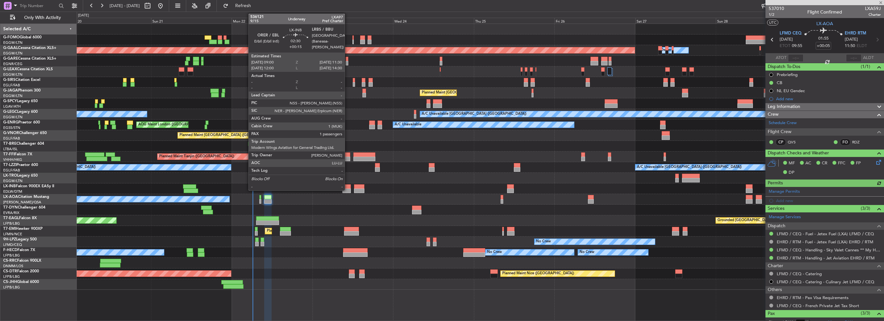
click at [348, 187] on div at bounding box center [346, 186] width 9 height 5
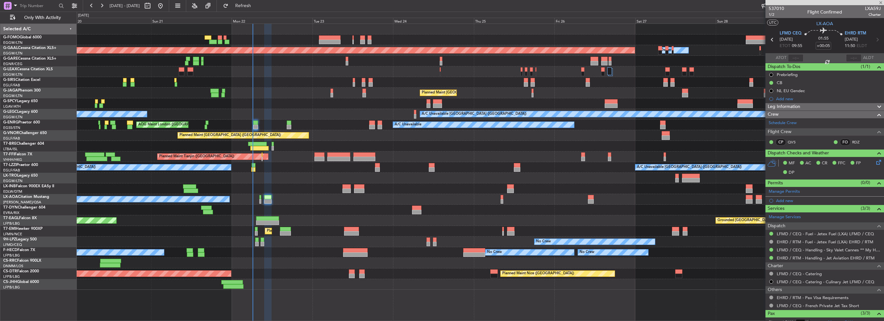
type input "+00:15"
type input "1"
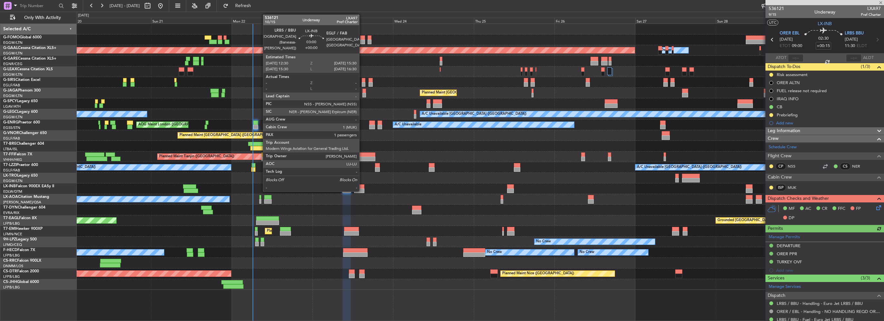
click at [362, 191] on div at bounding box center [359, 190] width 10 height 5
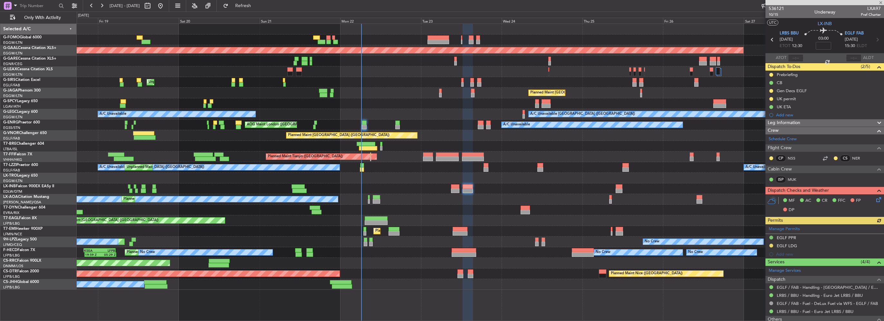
click at [418, 195] on div "No Crew Nice (Côte d'Azur Airport) Planned Maint Nice (Côte d'Azur Airport)" at bounding box center [480, 199] width 807 height 11
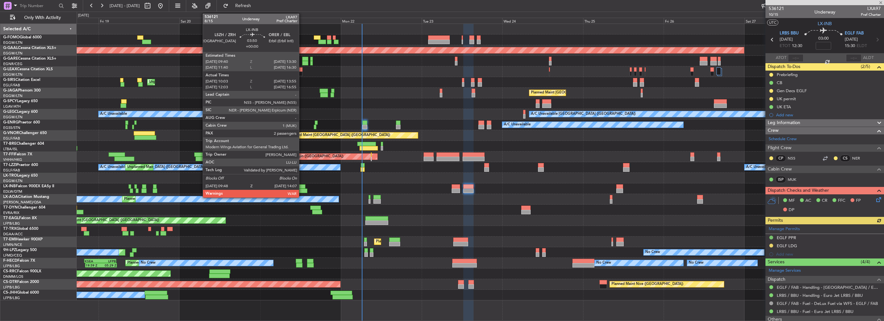
click at [302, 187] on div at bounding box center [298, 186] width 13 height 5
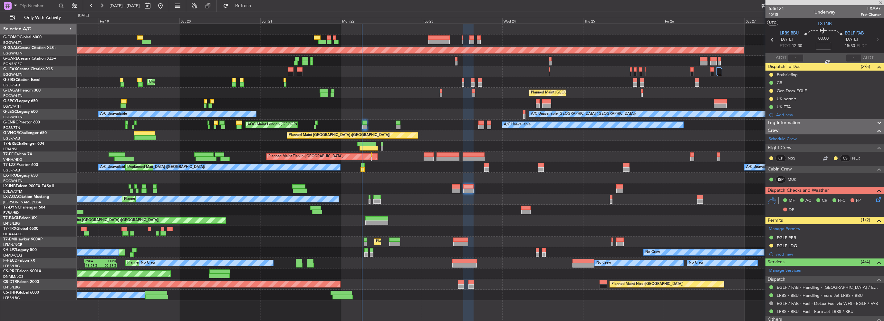
type input "10:03"
type input "13:55"
type input "2"
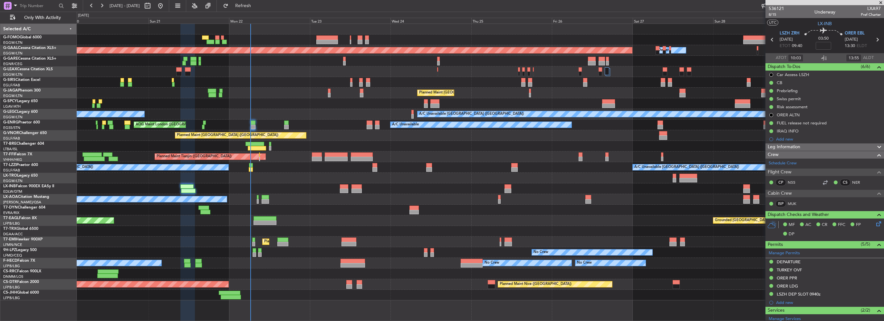
click at [316, 133] on div "Planned Maint [GEOGRAPHIC_DATA] ([GEOGRAPHIC_DATA])" at bounding box center [480, 135] width 807 height 11
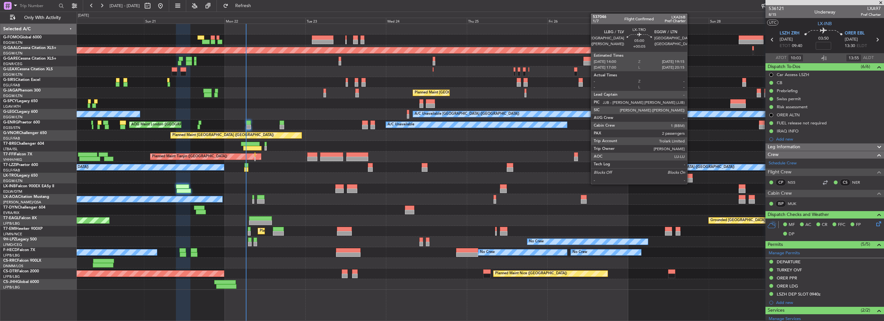
click at [690, 177] on div at bounding box center [684, 176] width 18 height 5
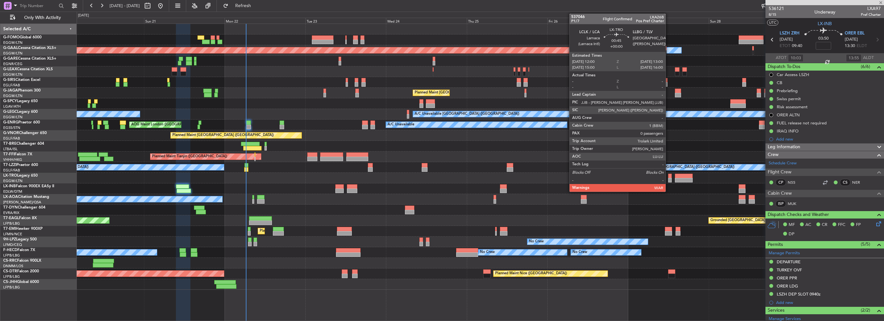
type input "+00:05"
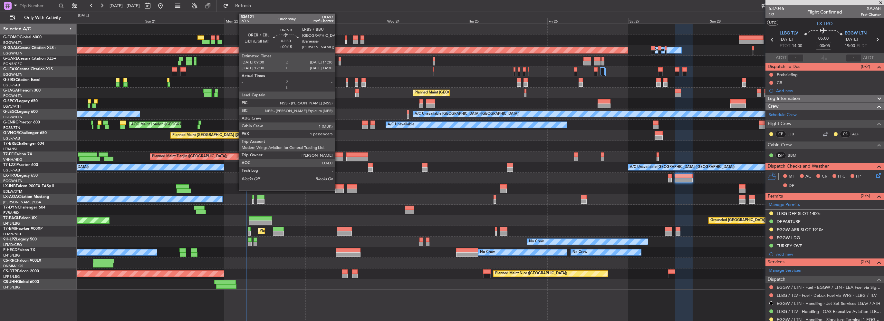
click at [338, 188] on div at bounding box center [339, 190] width 9 height 5
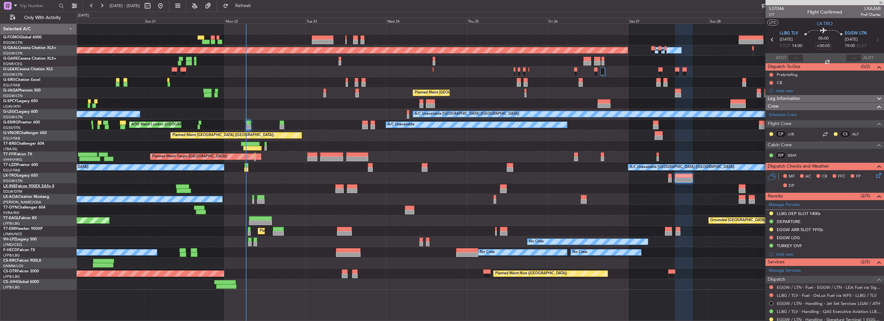
type input "+00:15"
type input "1"
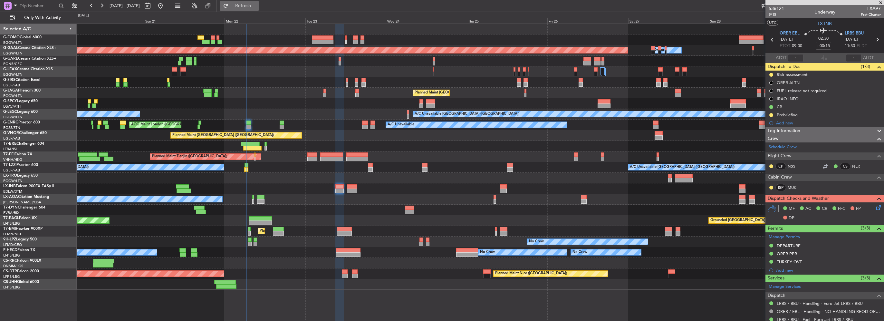
click at [257, 5] on span "Refresh" at bounding box center [243, 6] width 27 height 5
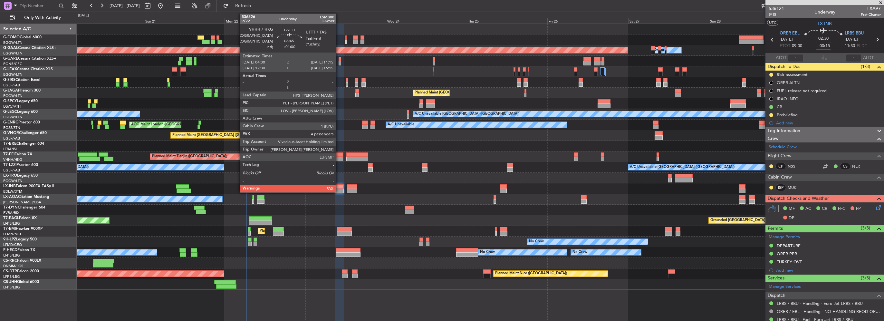
click at [339, 157] on div at bounding box center [331, 159] width 23 height 5
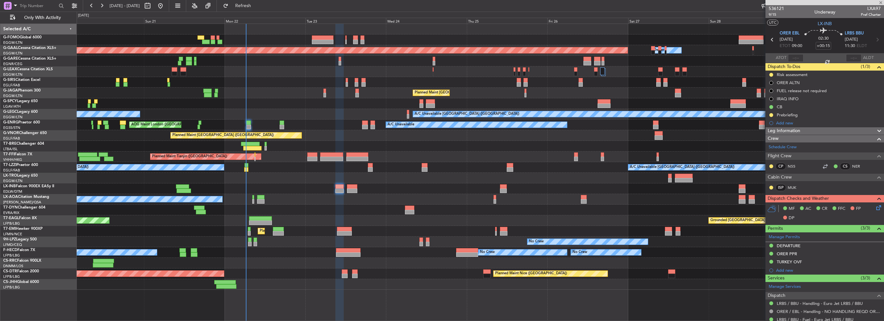
type input "+01:00"
type input "5"
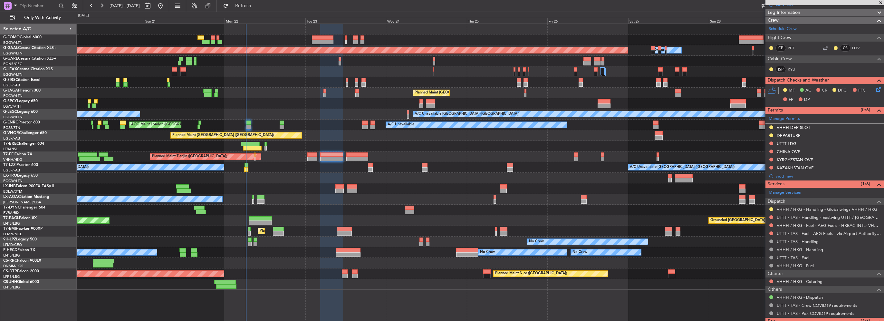
scroll to position [97, 0]
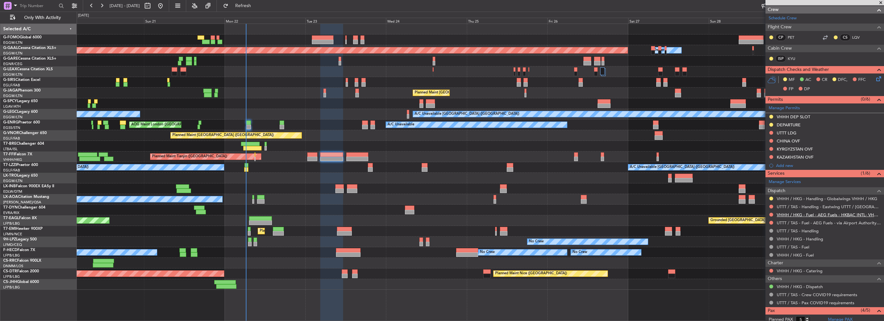
click at [843, 213] on link "VHHH / HKG - Fuel - AEG Fuels - HKBAC INTL- VHHH / HKG" at bounding box center [829, 214] width 104 height 5
click at [324, 153] on div at bounding box center [331, 154] width 23 height 5
click at [831, 221] on link "UTTT / TAS - Fuel - AEG Fuels - via Airport Authority - [GEOGRAPHIC_DATA] / [GE…" at bounding box center [829, 222] width 104 height 5
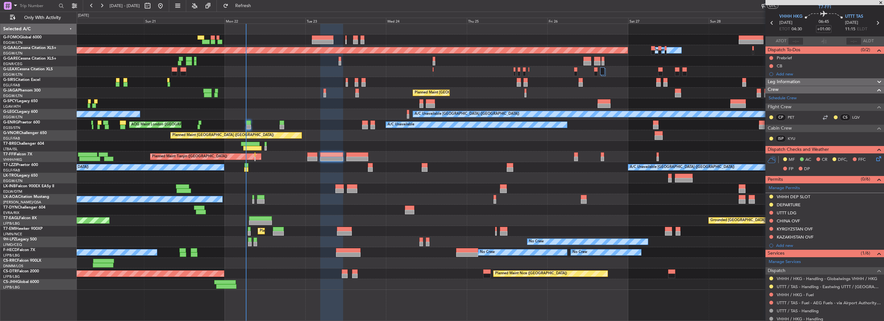
scroll to position [0, 0]
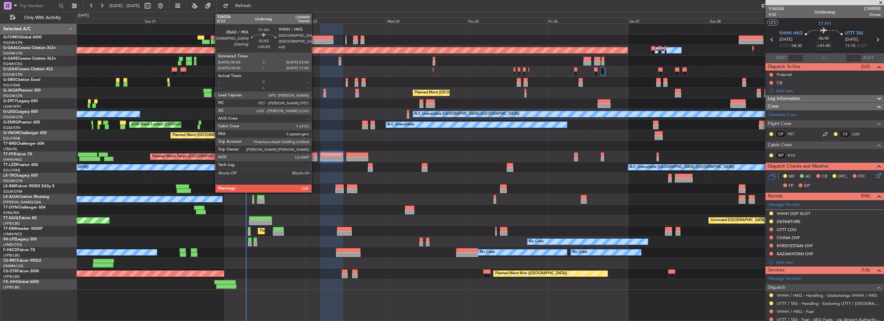
click at [314, 157] on div at bounding box center [312, 159] width 10 height 5
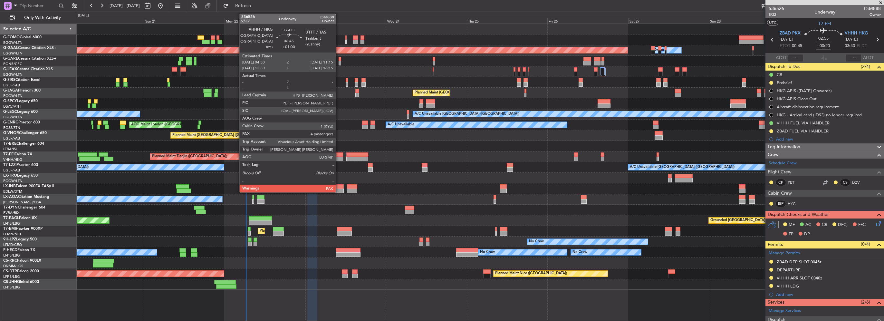
click at [339, 158] on div at bounding box center [331, 159] width 23 height 5
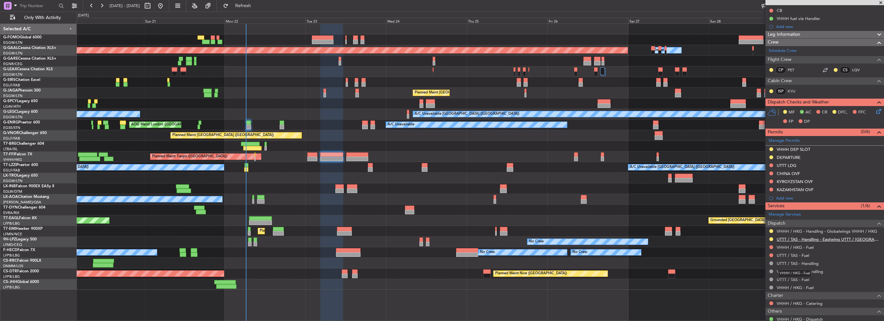
scroll to position [32, 0]
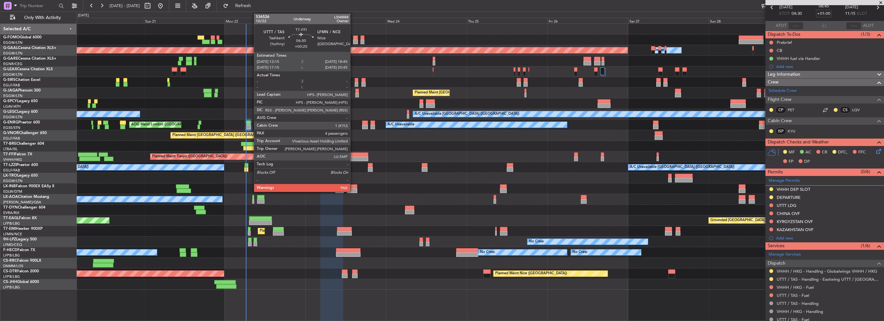
click at [354, 156] on div at bounding box center [357, 154] width 22 height 5
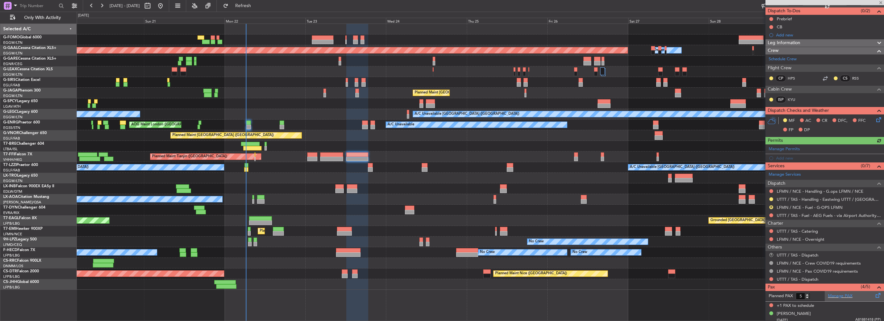
scroll to position [64, 0]
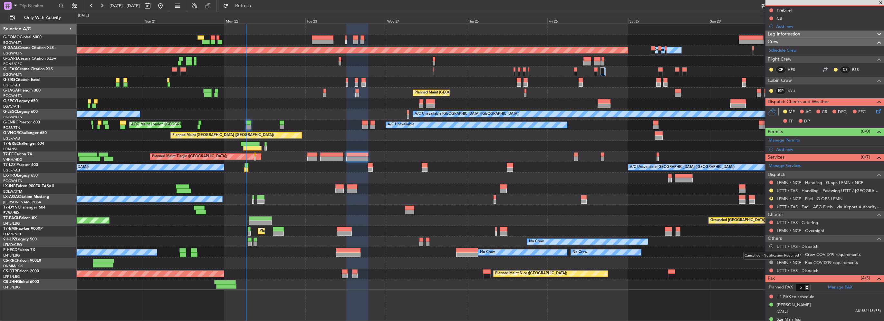
click at [771, 245] on button "R" at bounding box center [771, 246] width 4 height 4
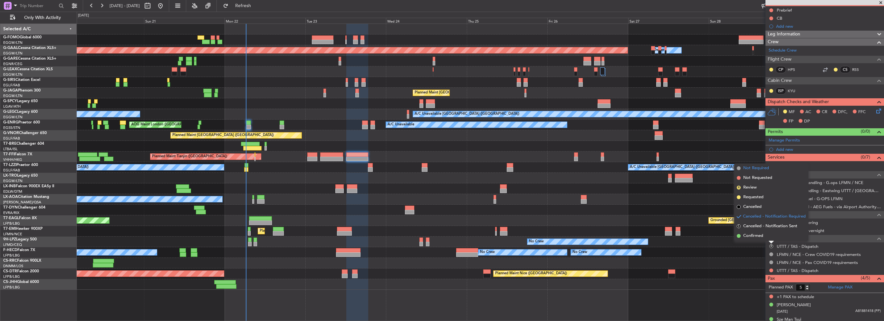
click at [751, 169] on span "Not Required" at bounding box center [756, 168] width 26 height 6
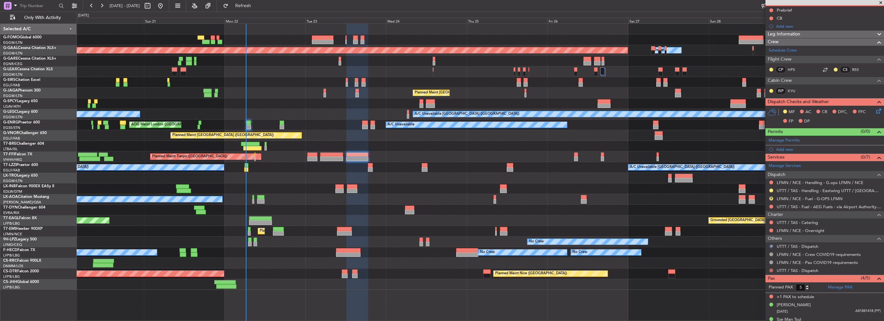
click at [772, 269] on button at bounding box center [771, 270] width 4 height 4
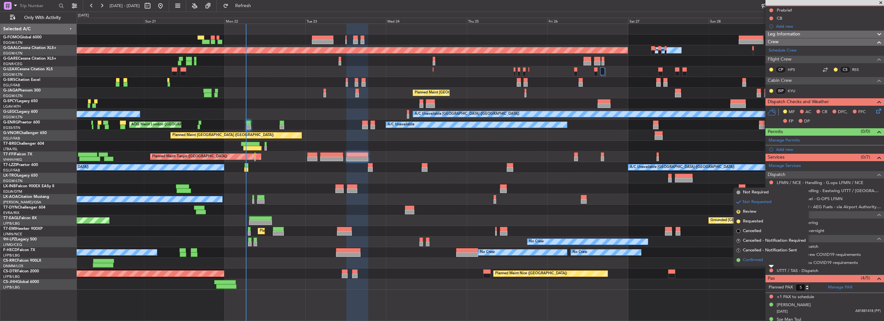
click at [759, 261] on span "Confirmed" at bounding box center [753, 260] width 20 height 6
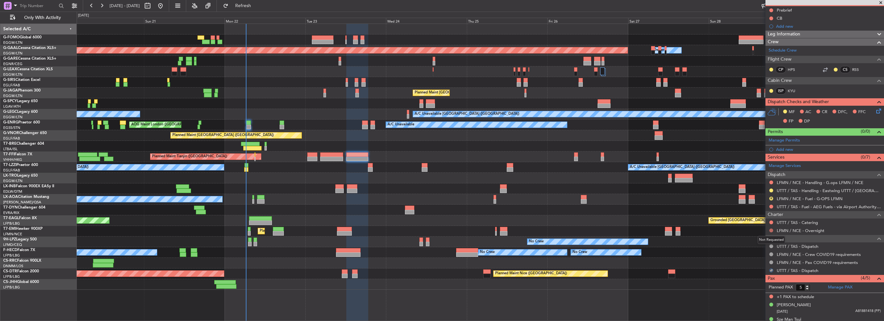
click at [771, 230] on button at bounding box center [771, 230] width 4 height 4
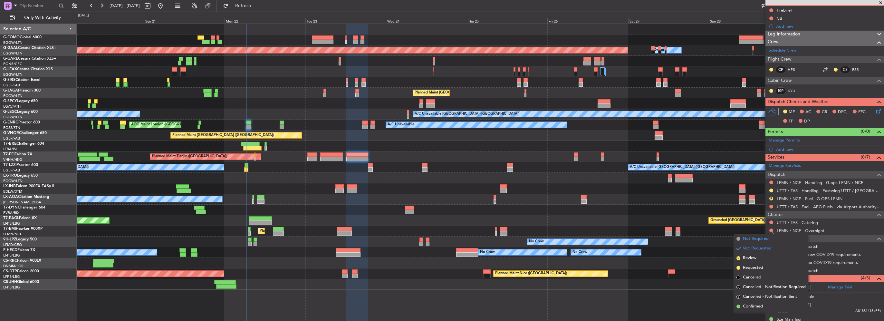
click at [762, 238] on span "Not Required" at bounding box center [756, 238] width 26 height 6
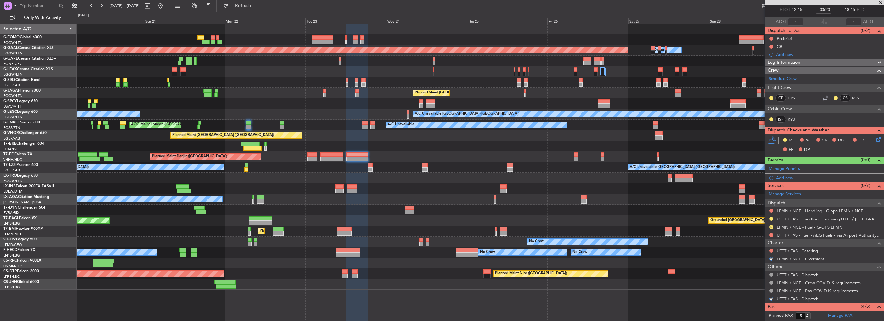
scroll to position [0, 0]
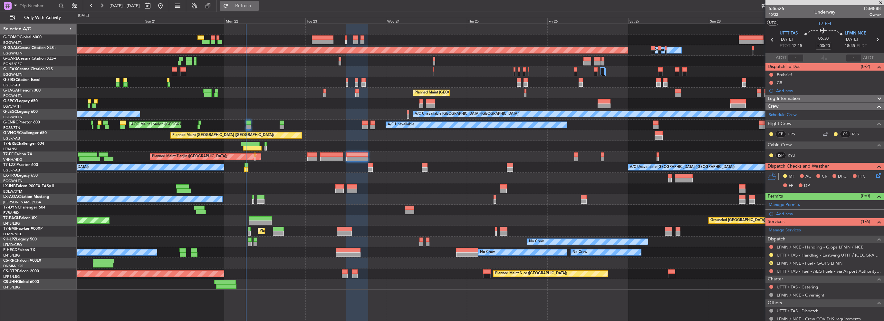
click at [257, 4] on span "Refresh" at bounding box center [243, 6] width 27 height 5
click at [257, 5] on span "Refresh" at bounding box center [243, 6] width 27 height 5
click at [252, 8] on span "Refresh" at bounding box center [243, 6] width 27 height 5
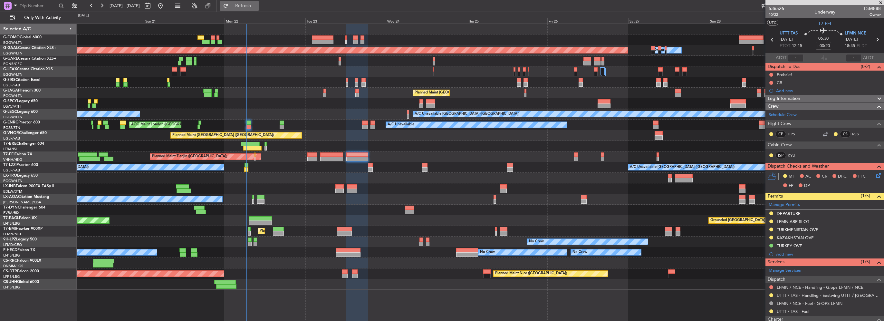
click at [259, 2] on button "Refresh" at bounding box center [239, 6] width 39 height 10
click at [257, 5] on span "Refresh" at bounding box center [243, 6] width 27 height 5
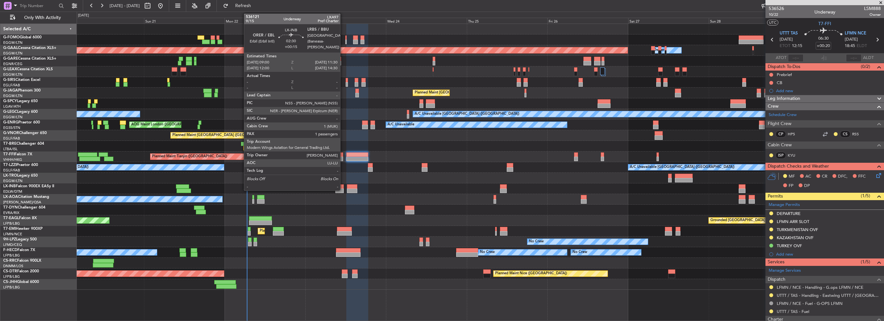
click at [343, 190] on div at bounding box center [339, 190] width 9 height 5
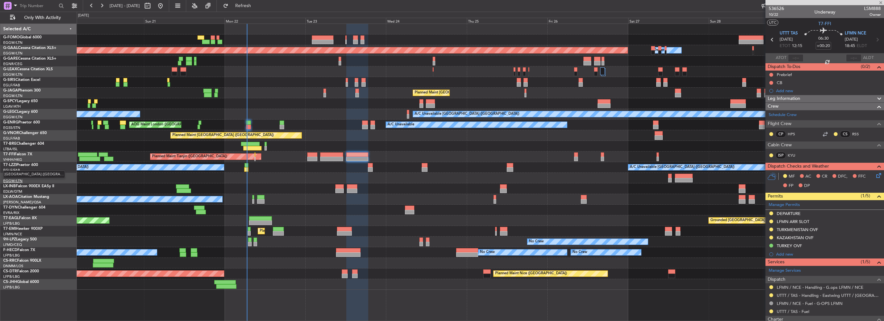
type input "+00:15"
type input "1"
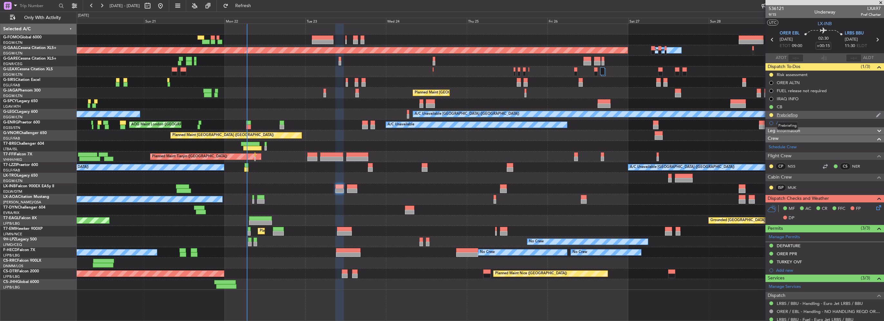
click at [794, 116] on div "Prebriefing" at bounding box center [787, 114] width 21 height 5
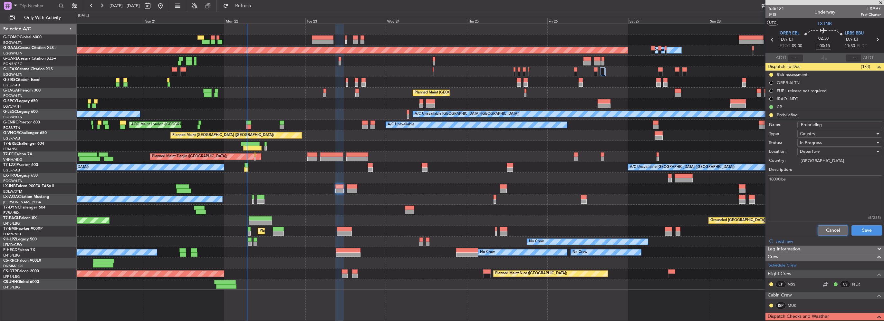
click at [825, 228] on button "Cancel" at bounding box center [833, 230] width 31 height 10
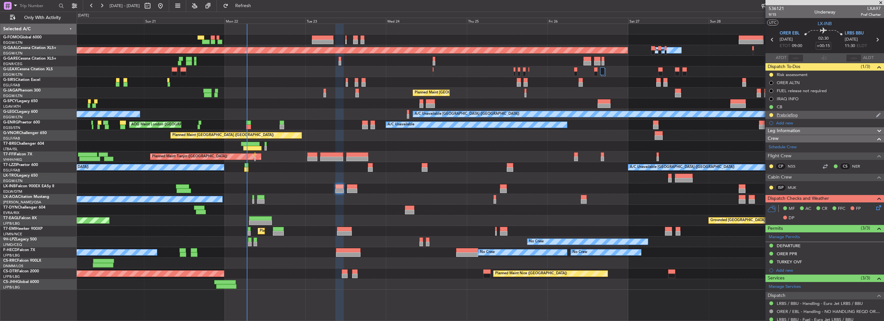
click at [770, 111] on div "Prebriefing" at bounding box center [824, 115] width 119 height 8
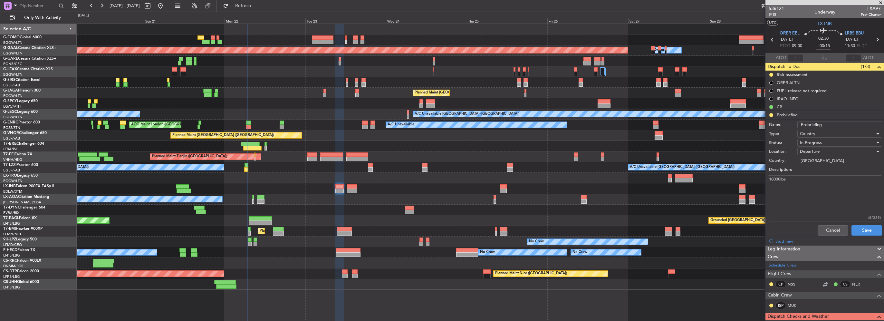
click at [831, 237] on li "Add new" at bounding box center [824, 241] width 119 height 8
click at [831, 234] on button "Cancel" at bounding box center [833, 230] width 31 height 10
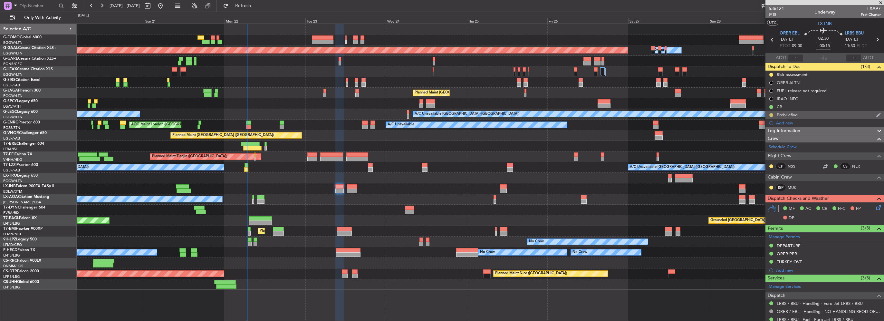
click at [770, 115] on button at bounding box center [771, 115] width 4 height 4
click at [766, 145] on span "Completed" at bounding box center [773, 143] width 21 height 6
click at [806, 132] on div "Leg Information" at bounding box center [824, 130] width 119 height 7
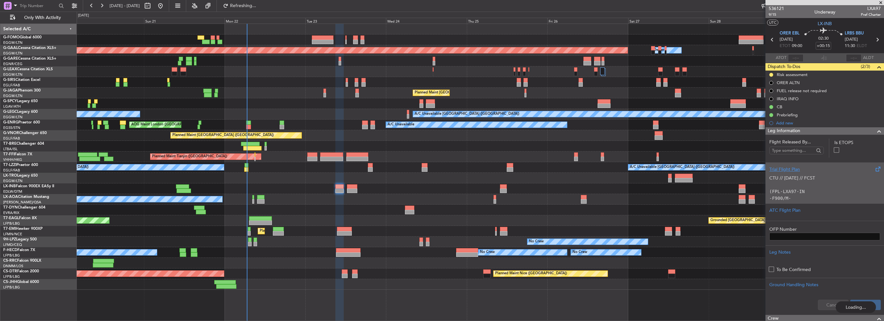
click at [777, 175] on p "CTU // [DATE] // FCST" at bounding box center [824, 178] width 111 height 7
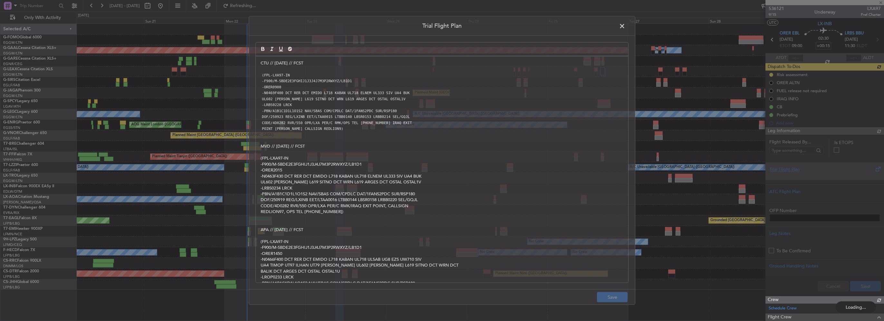
click at [262, 64] on div at bounding box center [480, 61] width 807 height 11
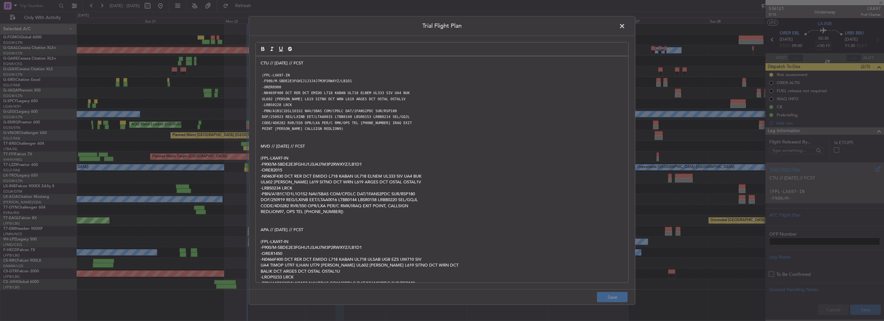
click at [261, 62] on p "CTU // [DATE] // FCST" at bounding box center [442, 63] width 363 height 6
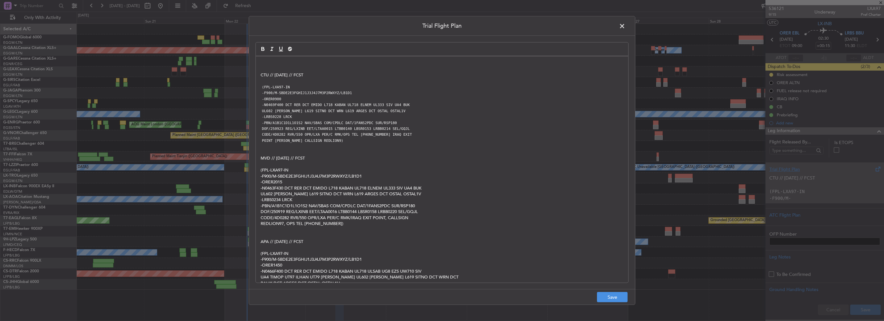
click at [261, 62] on p at bounding box center [442, 63] width 363 height 6
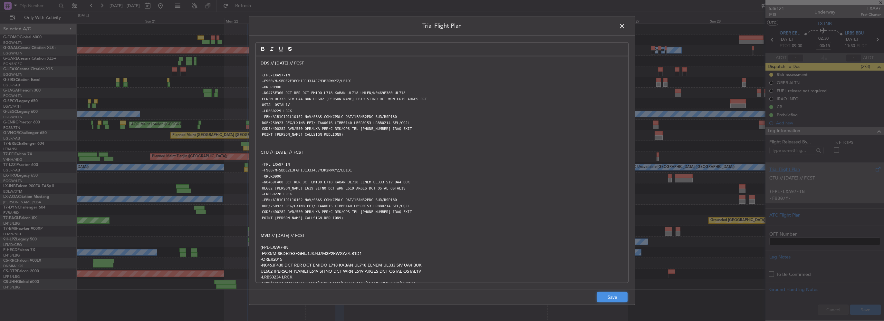
click at [614, 294] on button "Save" at bounding box center [612, 297] width 31 height 10
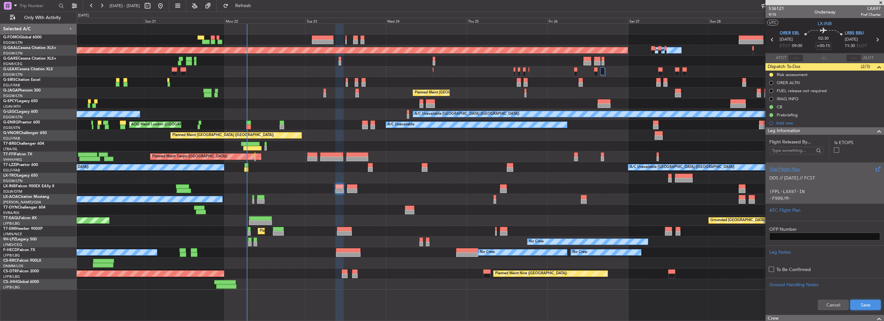
click at [867, 305] on button "Save" at bounding box center [865, 305] width 31 height 10
click at [875, 130] on span at bounding box center [879, 131] width 8 height 8
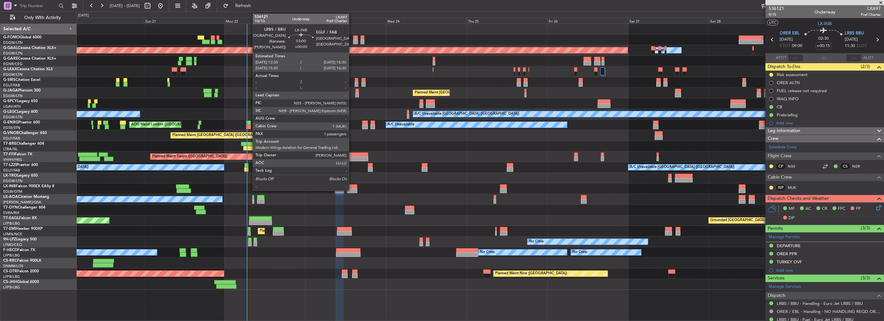
click at [352, 188] on div at bounding box center [352, 190] width 10 height 5
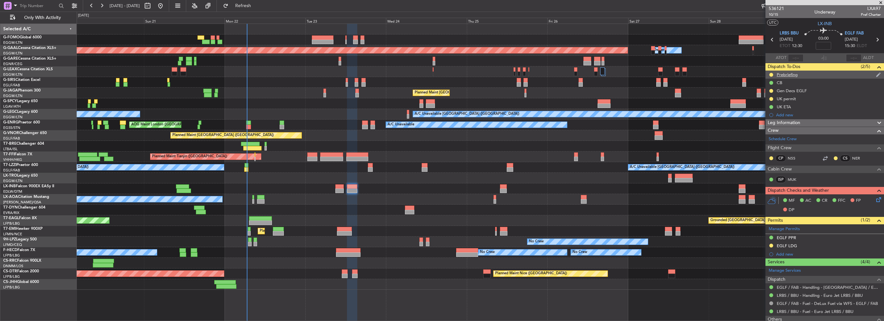
click at [805, 76] on div "Prebriefing" at bounding box center [824, 75] width 119 height 8
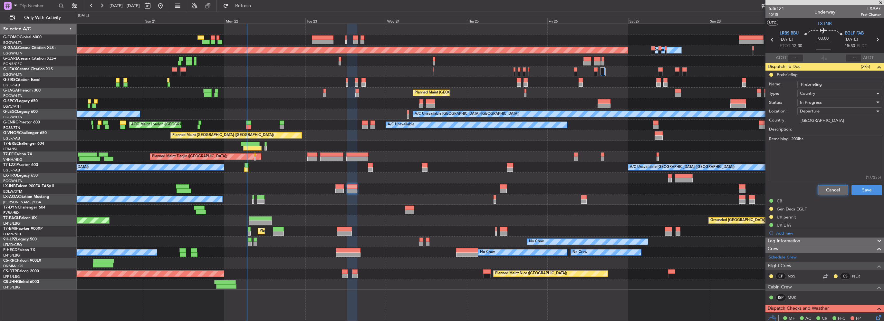
click at [822, 185] on button "Cancel" at bounding box center [833, 190] width 31 height 10
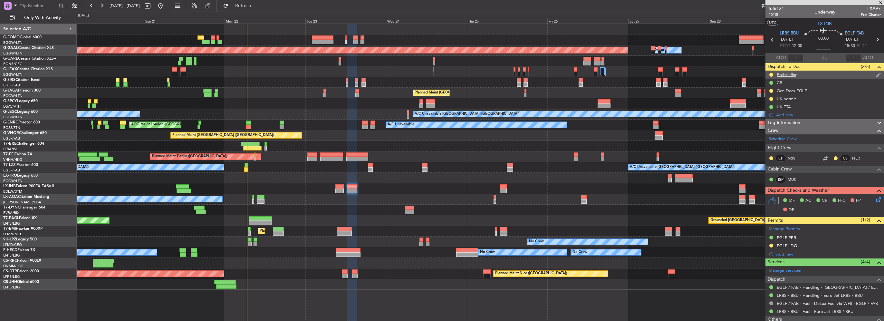
click at [769, 75] on div at bounding box center [771, 74] width 5 height 5
click at [770, 73] on button at bounding box center [771, 75] width 4 height 4
click at [768, 101] on span "Completed" at bounding box center [773, 103] width 21 height 6
click at [809, 77] on div "Prebriefing" at bounding box center [824, 75] width 119 height 8
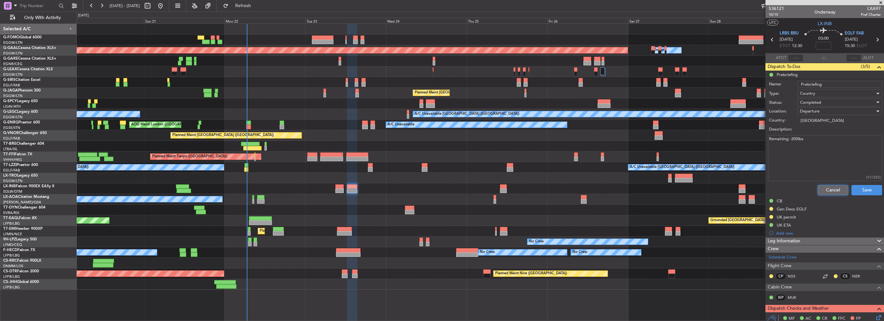
click at [826, 193] on button "Cancel" at bounding box center [833, 190] width 31 height 10
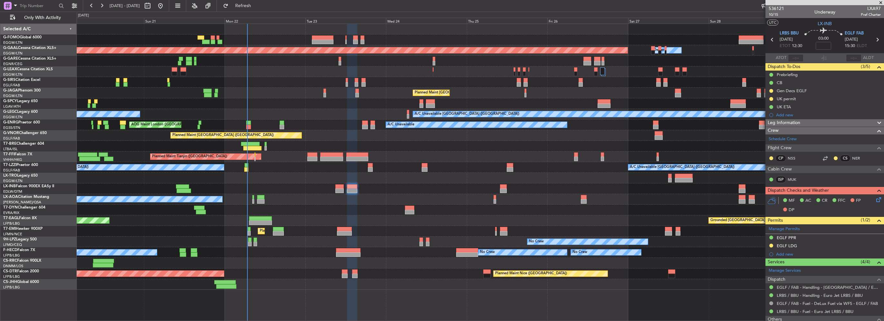
click at [799, 123] on span "Leg Information" at bounding box center [784, 122] width 33 height 7
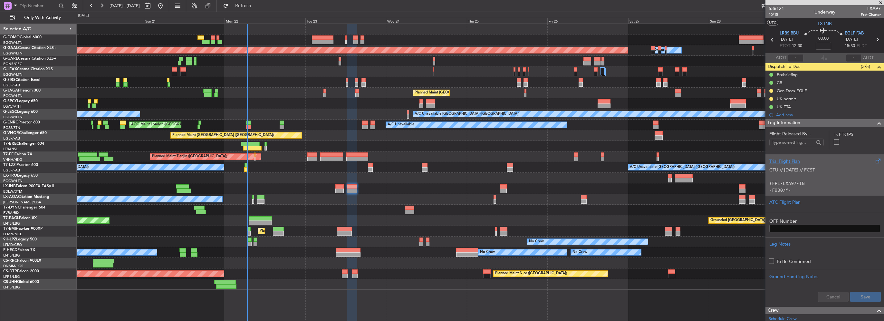
click at [790, 157] on div "Trial Flight Plan CTU // 21SEP // FCST (FPL-LXA97-IN -F900/M-SBDE2E3FGHIJ1J3J4J…" at bounding box center [824, 174] width 119 height 41
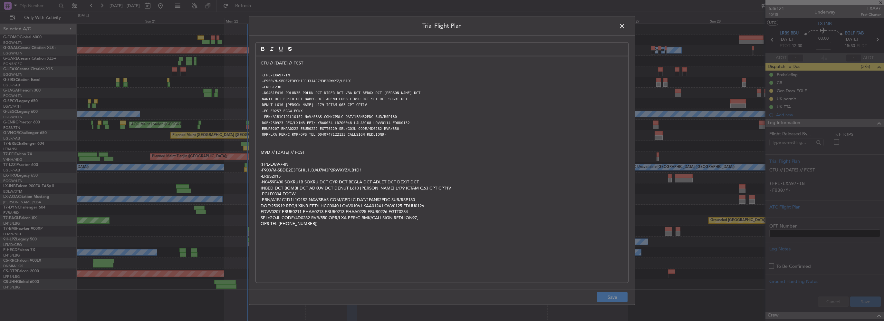
click at [258, 62] on div "CTU // 21SEP // FCST (FPL-LXA97-IN -F900/M-SBDE2E3FGHIJ1J3J4J7M3P2RWXYZ/LB1D1 -…" at bounding box center [442, 169] width 372 height 226
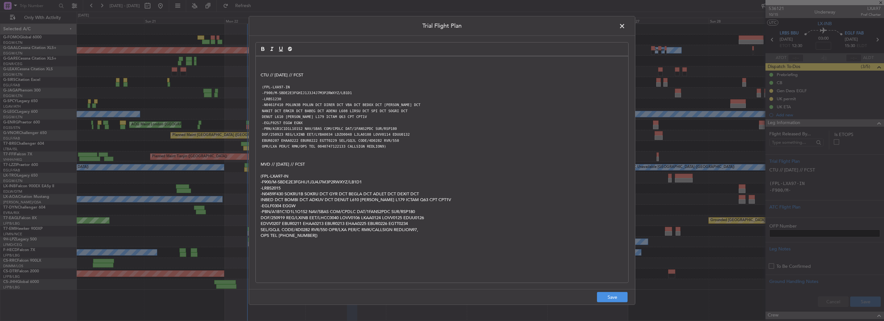
click at [260, 62] on div "CTU // 21SEP // FCST (FPL-LXA97-IN -F900/M-SBDE2E3FGHIJ1J3J4J7M3P2RWXYZ/LB1D1 -…" at bounding box center [442, 169] width 372 height 226
click at [279, 62] on p "DDS // 21SEP // FCST" at bounding box center [442, 63] width 363 height 6
click at [316, 63] on p "DDS // [DATE] // FCST" at bounding box center [442, 63] width 363 height 6
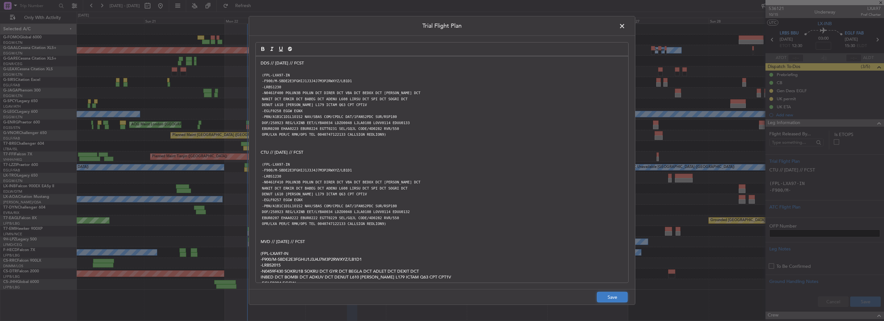
click at [613, 299] on button "Save" at bounding box center [612, 297] width 31 height 10
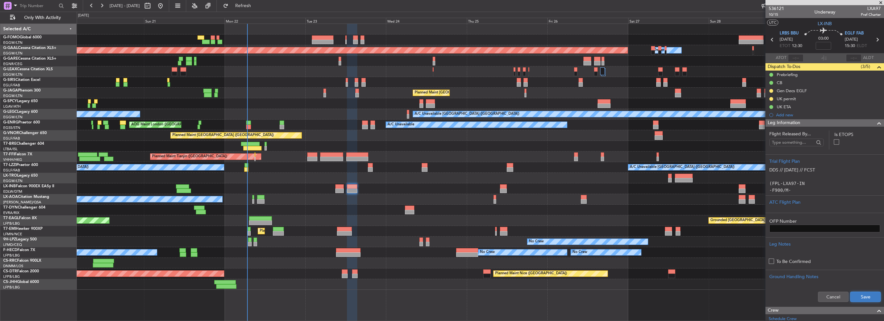
click at [859, 297] on button "Save" at bounding box center [865, 297] width 31 height 10
click at [875, 123] on span at bounding box center [879, 123] width 8 height 8
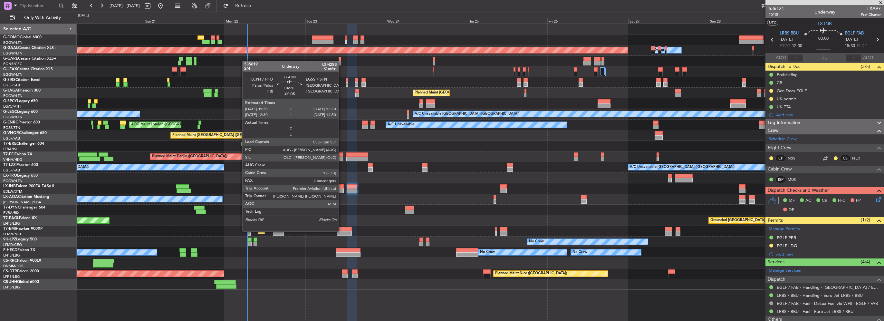
click at [341, 231] on div at bounding box center [344, 233] width 15 height 5
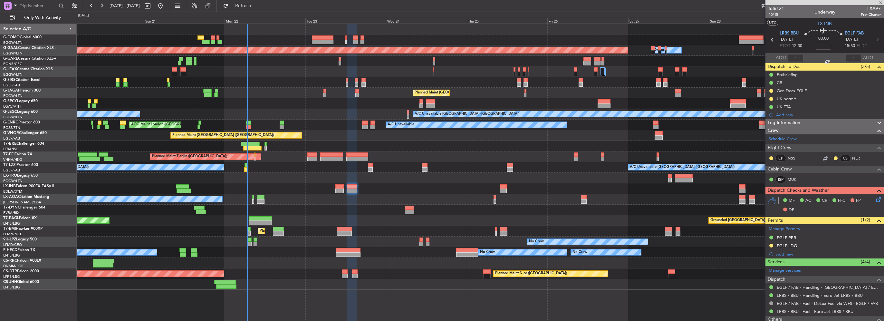
type input "-00:05"
type input "4"
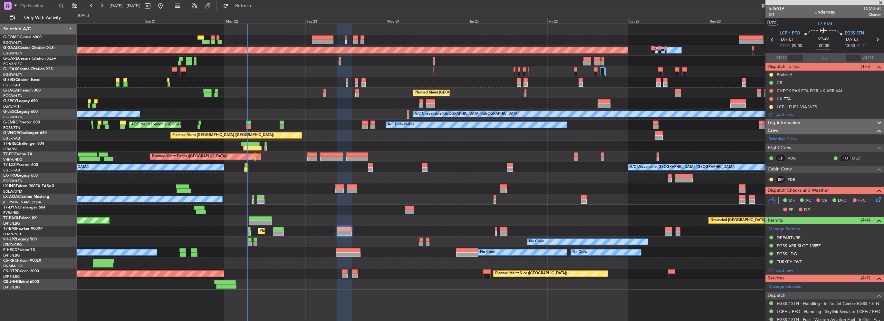
click at [797, 122] on span "Leg Information" at bounding box center [784, 122] width 33 height 7
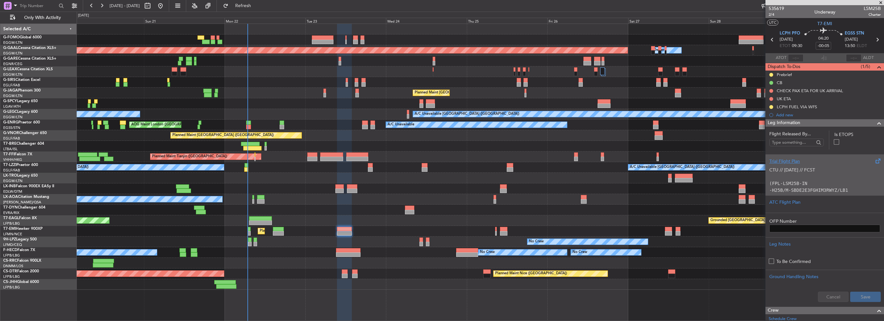
click at [780, 161] on div "Trial Flight Plan" at bounding box center [824, 161] width 111 height 7
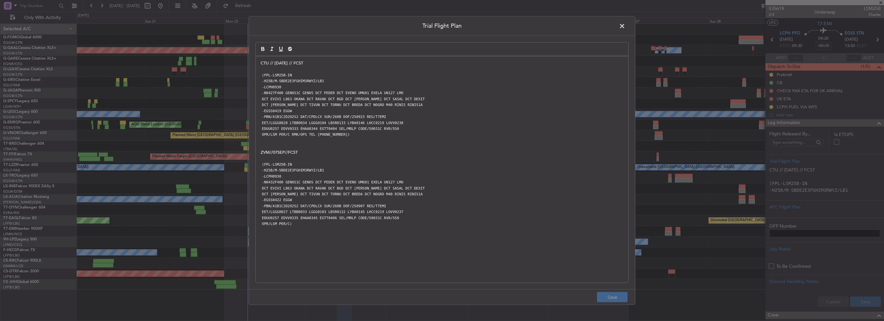
click at [259, 61] on div "CTU // 21SEP // FCST (FPL-LSM25B-IN -H25B/M-SBDE2E3FGHIM3RWYZ/LB1 -LCPH0930 -N0…" at bounding box center [442, 169] width 372 height 226
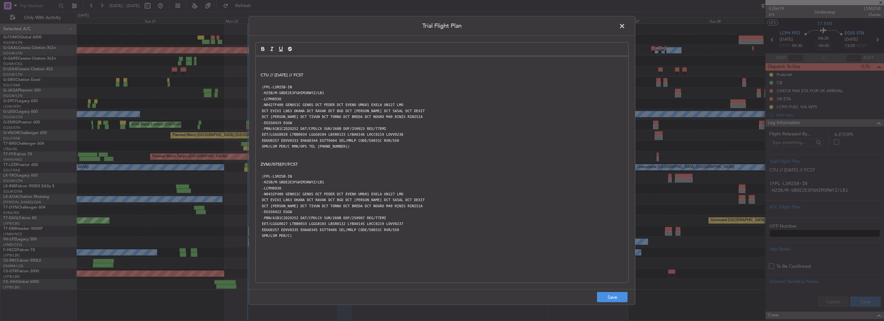
click at [259, 61] on div "CTU // 21SEP // FCST (FPL-LSM25B-IN -H25B/M-SBDE2E3FGHIM3RWYZ/LB1 -LCPH0930 -N0…" at bounding box center [442, 169] width 372 height 226
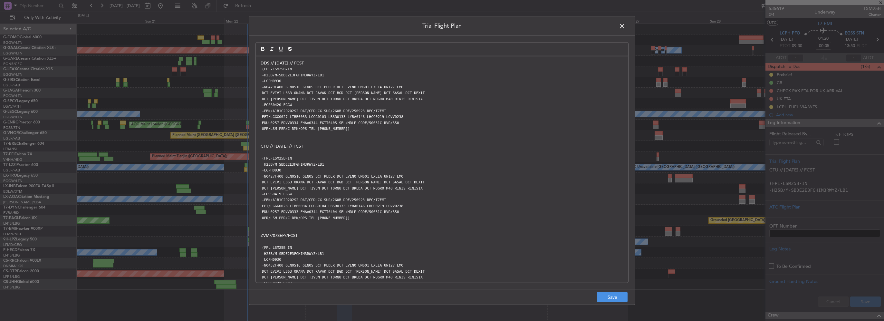
click at [314, 62] on p "DDS // [DATE] // FCST" at bounding box center [442, 63] width 363 height 6
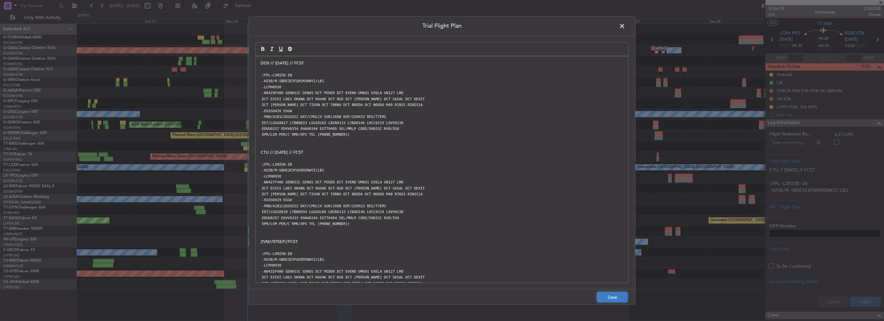
click at [618, 295] on button "Save" at bounding box center [612, 297] width 31 height 10
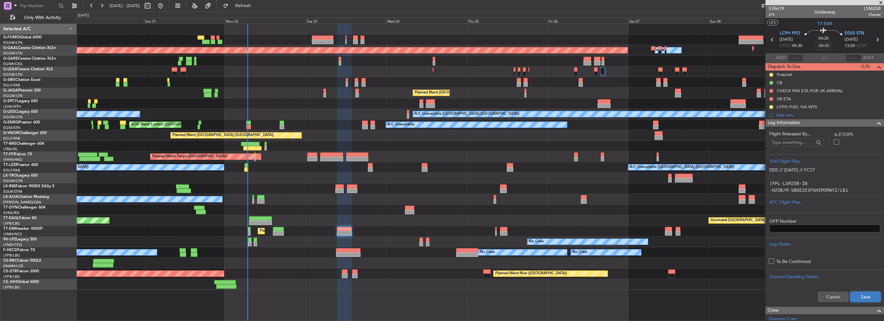
click at [860, 297] on button "Save" at bounding box center [865, 297] width 31 height 10
click at [875, 123] on span at bounding box center [879, 123] width 8 height 8
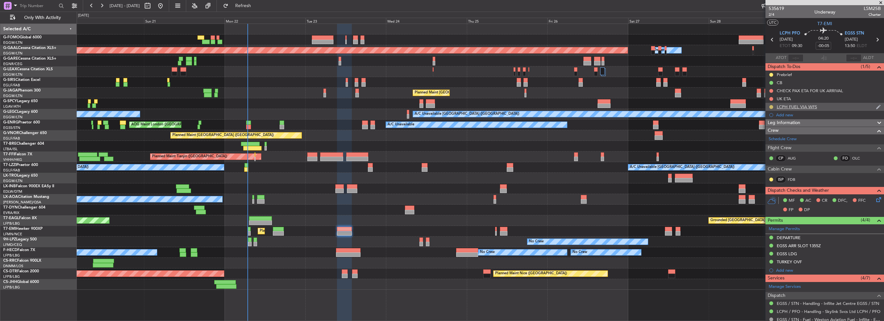
click at [770, 105] on button at bounding box center [771, 107] width 4 height 4
click at [774, 135] on span "Completed" at bounding box center [773, 135] width 21 height 6
click at [259, 9] on button "Refresh" at bounding box center [239, 6] width 39 height 10
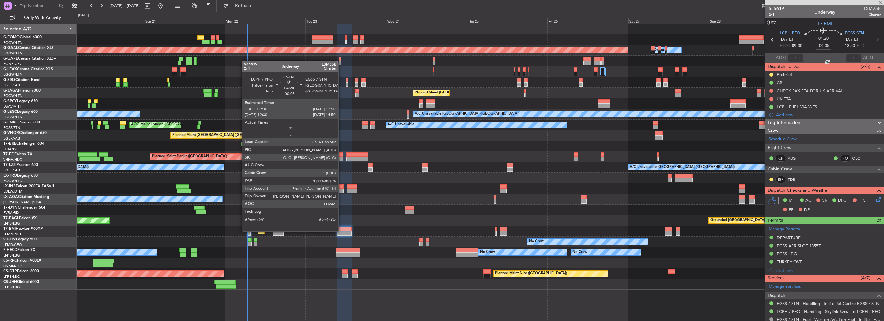
click at [803, 120] on div "Leg Information" at bounding box center [824, 122] width 119 height 7
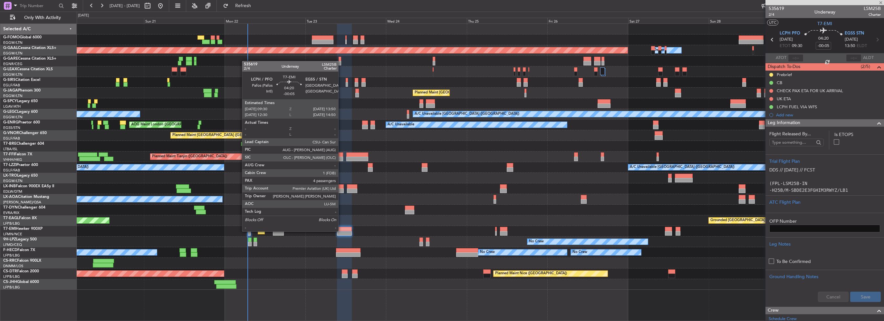
click at [810, 175] on p at bounding box center [824, 176] width 111 height 7
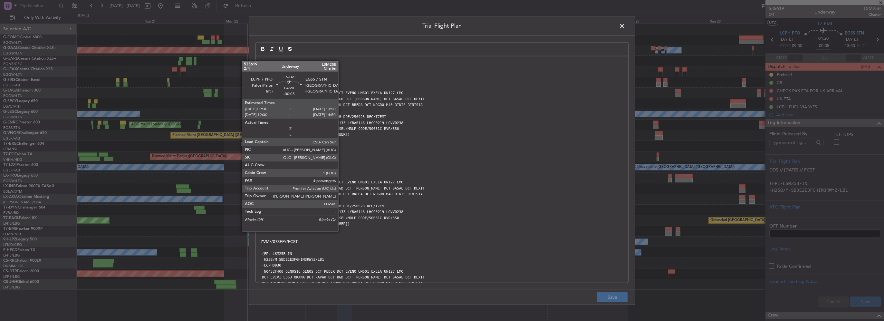
click at [492, 198] on p "-EGSS0419 EGGW" at bounding box center [442, 200] width 363 height 6
drag, startPoint x: 305, startPoint y: 107, endPoint x: 375, endPoint y: 98, distance: 70.4
click at [357, 111] on p "-EGSS0420 EGGW" at bounding box center [442, 111] width 363 height 6
drag, startPoint x: 372, startPoint y: 22, endPoint x: 498, endPoint y: 39, distance: 126.8
click at [498, 39] on div "Trial Flight Plan DDS // 22SEP // FCST (FPL-LSM25B-IN -H25B/M-SBDE2E3FGHIM3RWYZ…" at bounding box center [442, 160] width 387 height 289
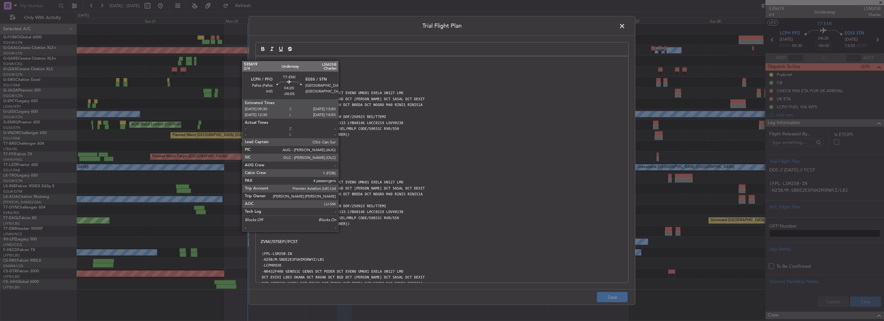
click at [269, 235] on p at bounding box center [442, 236] width 363 height 6
drag, startPoint x: 300, startPoint y: 262, endPoint x: 304, endPoint y: 255, distance: 8.0
click at [302, 260] on div "DDS // 22SEP // FCST (FPL-LSM25B-IN -H25B/M-SBDE2E3FGHIM3RWYZ/LB1 -LCPH0930 -N0…" at bounding box center [442, 169] width 372 height 226
click at [307, 157] on p at bounding box center [442, 158] width 363 height 6
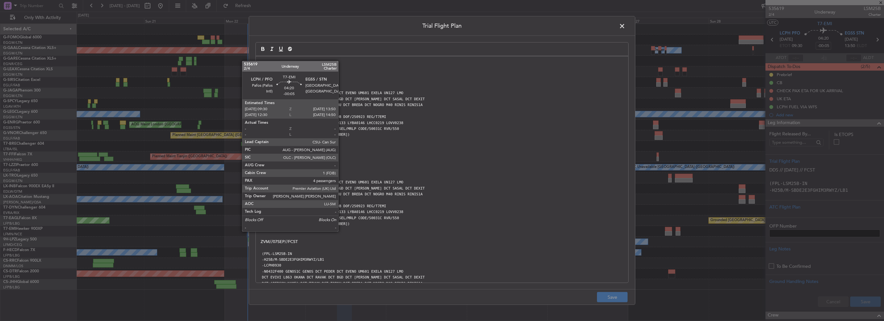
click at [866, 18] on div "Trial Flight Plan DDS // 22SEP // FCST (FPL-LSM25B-IN -H25B/M-SBDE2E3FGHIM3RWYZ…" at bounding box center [442, 160] width 884 height 321
click at [625, 27] on span at bounding box center [625, 27] width 0 height 13
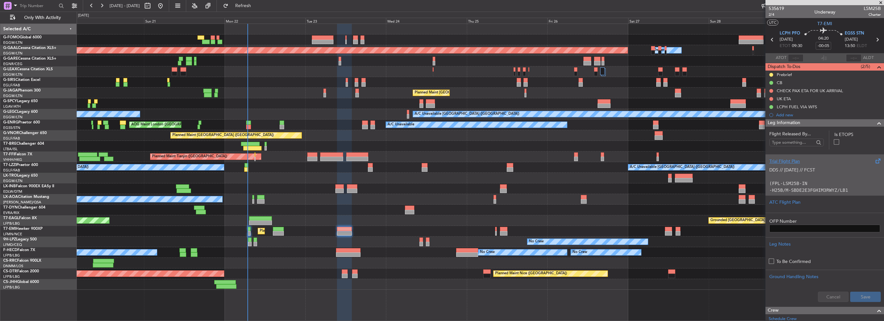
click at [840, 176] on p at bounding box center [824, 176] width 111 height 7
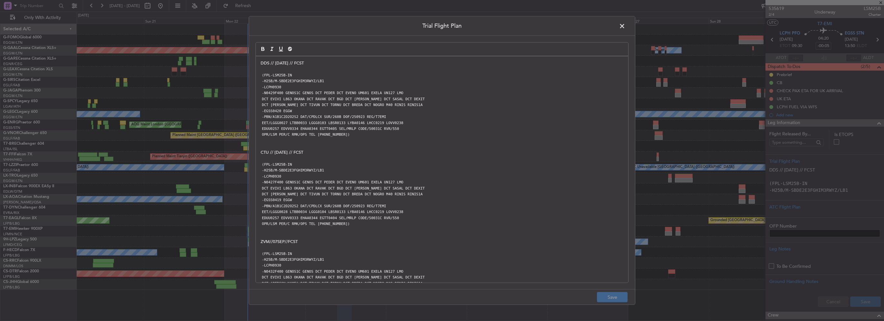
click at [629, 24] on header "Trial Flight Plan" at bounding box center [442, 25] width 386 height 19
click at [625, 24] on span at bounding box center [625, 27] width 0 height 13
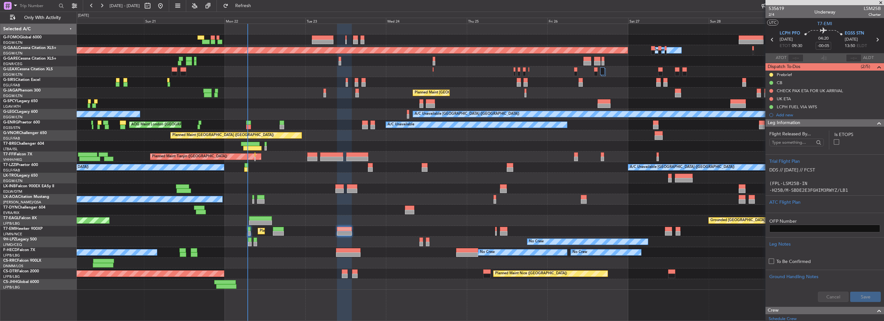
click at [875, 120] on span at bounding box center [879, 123] width 8 height 8
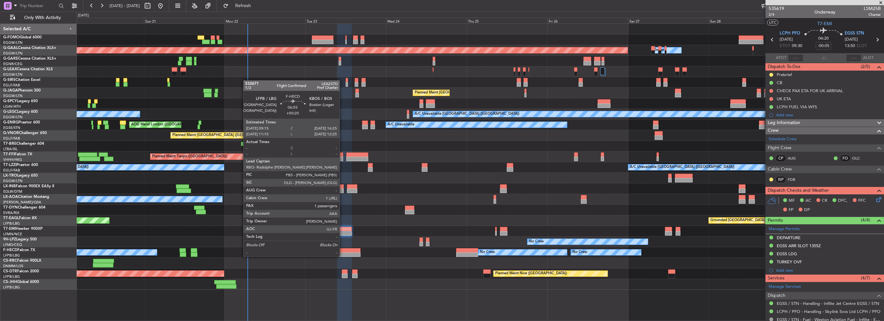
click at [342, 250] on div at bounding box center [348, 250] width 24 height 5
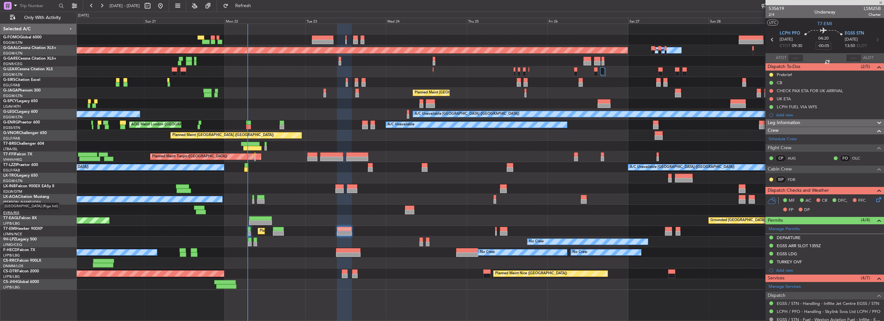
type input "+00:20"
type input "1"
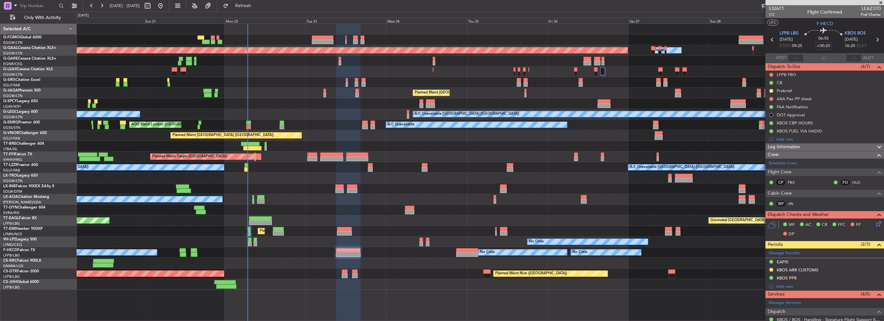
click at [819, 143] on div "Leg Information" at bounding box center [824, 146] width 119 height 7
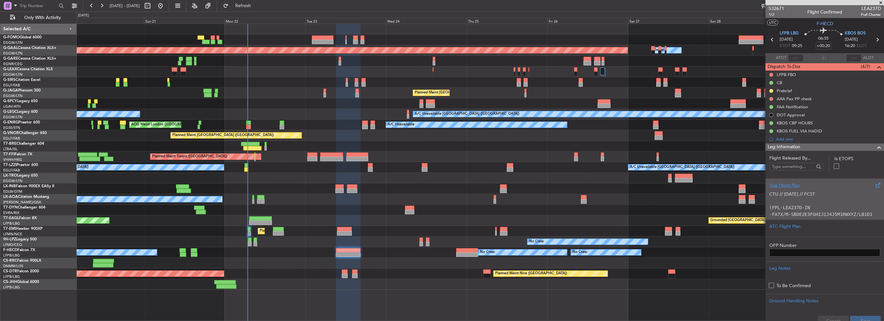
click at [784, 184] on div "Trial Flight Plan" at bounding box center [824, 185] width 111 height 7
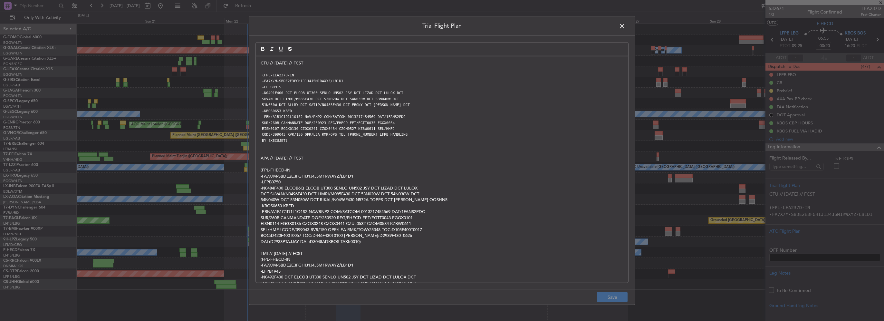
click at [257, 63] on div "CTU // 21SEP // FCST (FPL-LEA237D-IN -FA7X/M-SBDE2E3FGHIJ1J4J5M1RWXYZ/LB1D1 -LF…" at bounding box center [442, 169] width 372 height 226
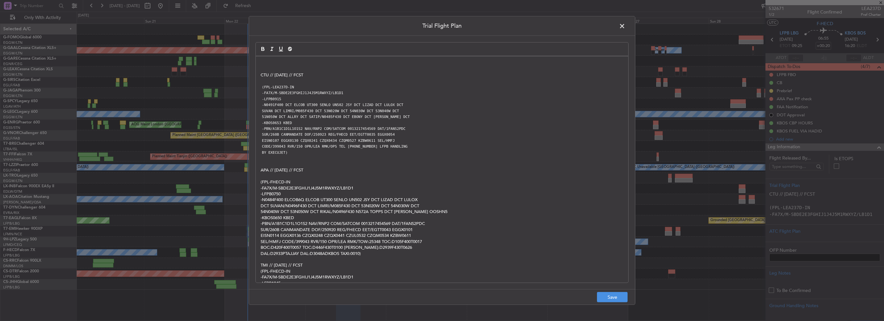
click at [260, 60] on div "CTU // 21SEP // FCST (FPL-LEA237D-IN -FA7X/M-SBDE2E3FGHIJ1J4J5M1RWXYZ/LB1D1 -LF…" at bounding box center [442, 169] width 372 height 226
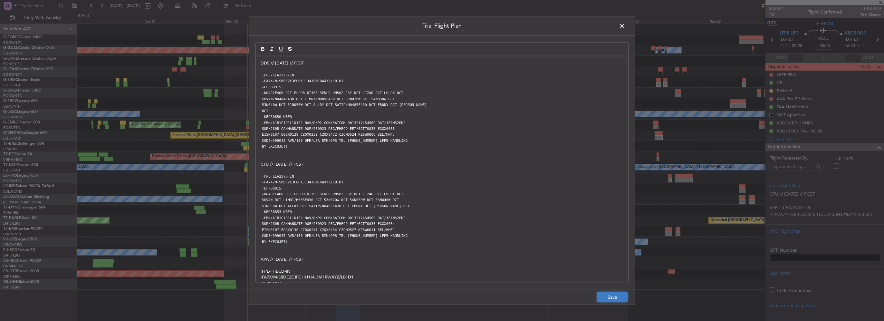
click at [606, 300] on button "Save" at bounding box center [612, 297] width 31 height 10
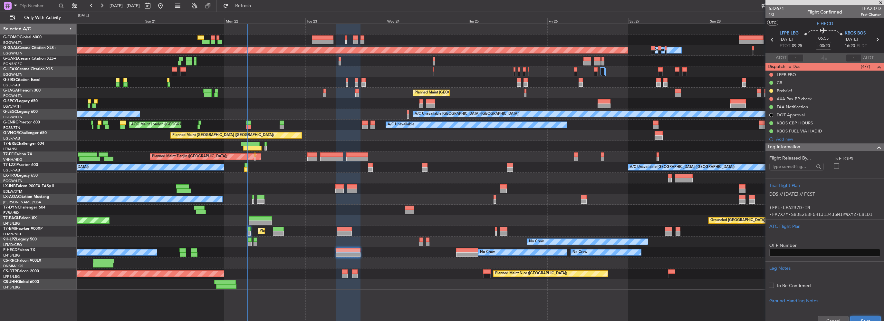
click at [861, 317] on button "Save" at bounding box center [865, 321] width 31 height 10
click at [870, 318] on div "Cancel Save" at bounding box center [824, 320] width 119 height 19
click at [875, 147] on span at bounding box center [879, 147] width 8 height 8
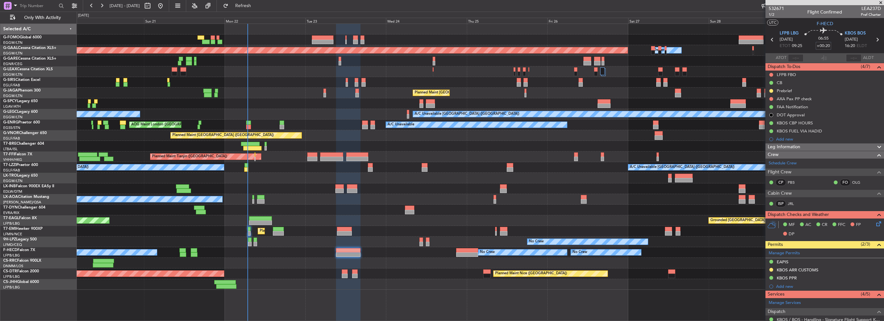
click at [827, 45] on input "+00:20" at bounding box center [823, 46] width 15 height 8
click at [826, 45] on input "+00:20" at bounding box center [823, 46] width 15 height 8
drag, startPoint x: 823, startPoint y: 46, endPoint x: 832, endPoint y: 48, distance: 8.6
click at [832, 48] on div "06:55 +00:20" at bounding box center [823, 40] width 43 height 24
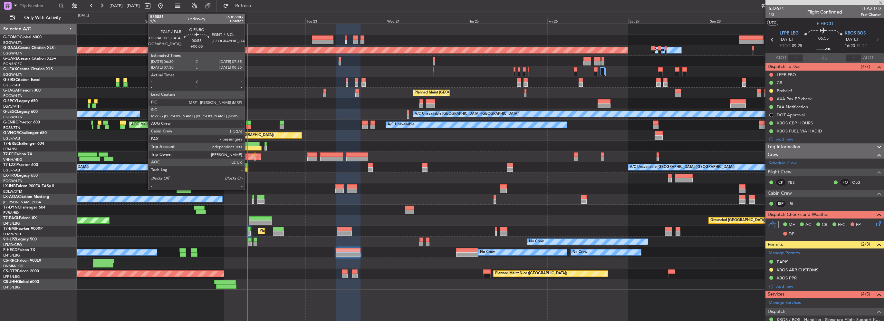
click at [247, 122] on div at bounding box center [248, 122] width 5 height 5
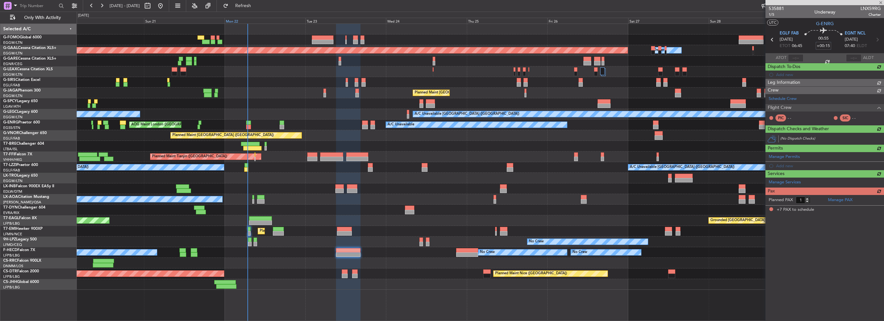
type input "+00:05"
type input "7"
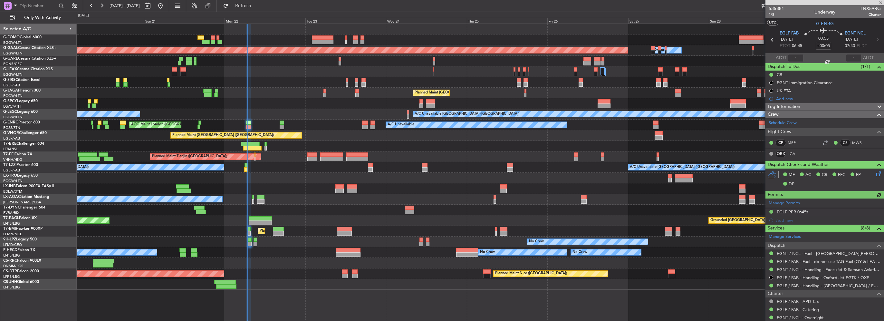
click at [791, 56] on div at bounding box center [795, 58] width 15 height 8
click at [794, 54] on input "text" at bounding box center [795, 58] width 15 height 8
type input "06:49"
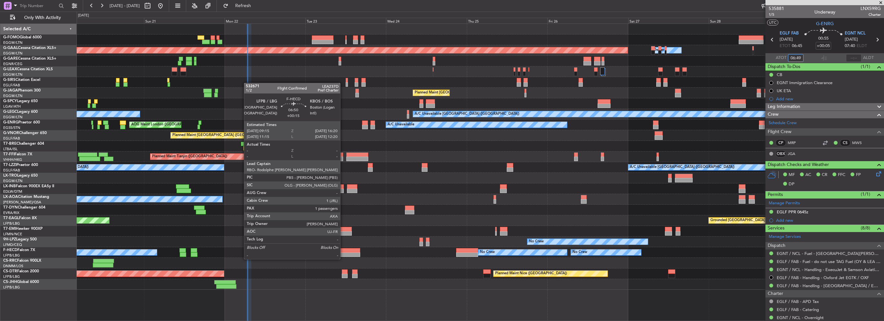
click at [344, 249] on div at bounding box center [348, 250] width 24 height 5
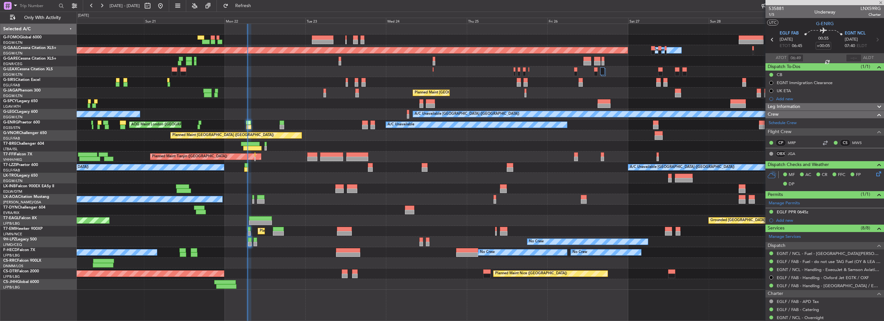
type input "+00:15"
type input "1"
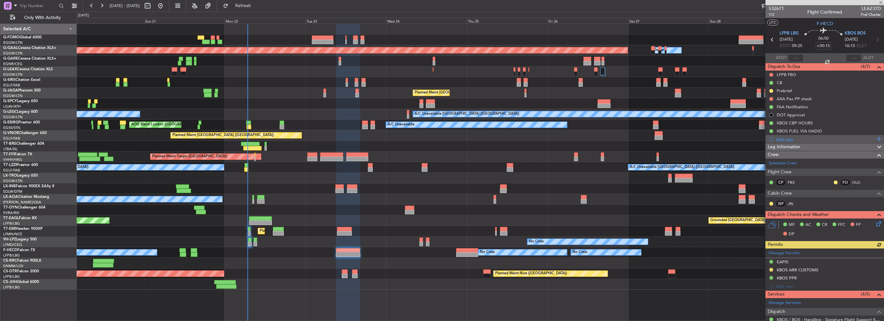
click at [793, 142] on div "Add new" at bounding box center [824, 139] width 119 height 8
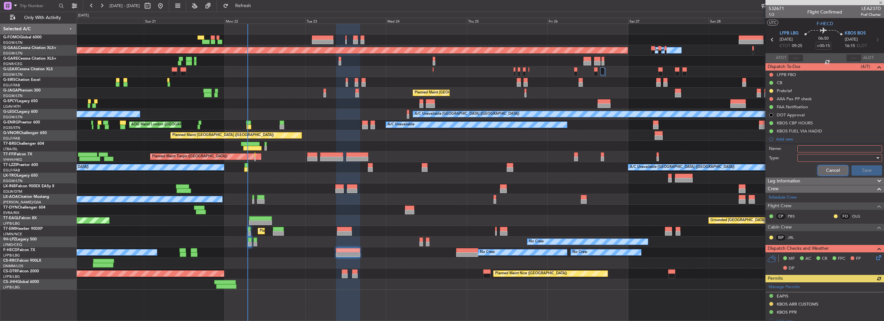
click at [831, 168] on button "Cancel" at bounding box center [833, 170] width 31 height 10
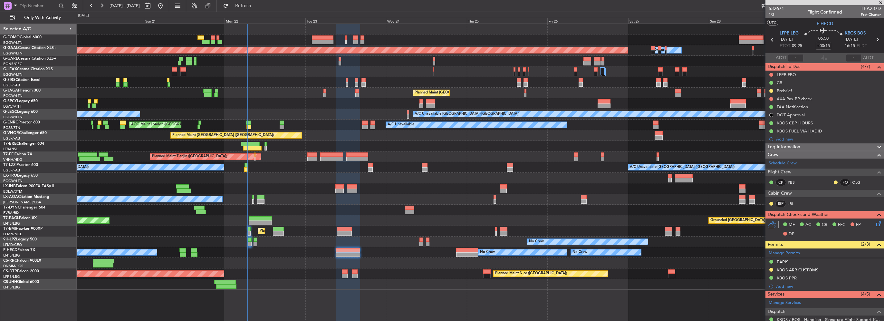
click at [809, 148] on div "Leg Information" at bounding box center [824, 146] width 119 height 7
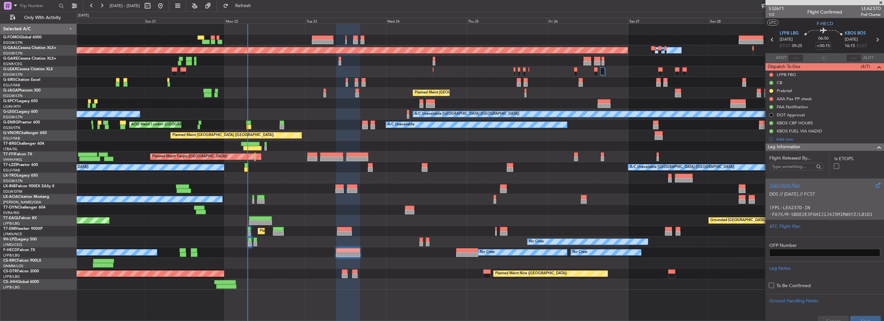
click at [808, 208] on p "(FPL-LEA237D-IN" at bounding box center [824, 207] width 111 height 7
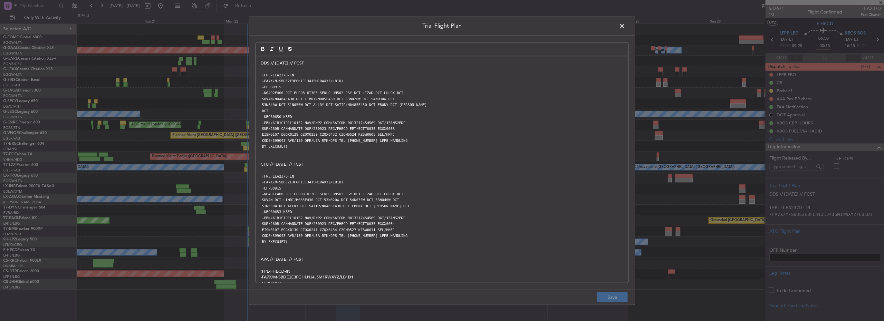
drag, startPoint x: 624, startPoint y: 27, endPoint x: 673, endPoint y: 39, distance: 50.8
click at [625, 27] on span at bounding box center [625, 27] width 0 height 13
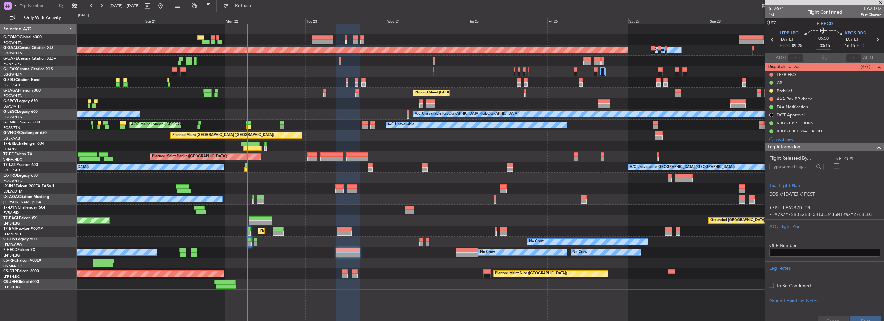
click at [869, 151] on section "Flight Released By... Is ETOPS Trial Flight Plan DDS // 22SEP // FCST (FPL-LEA2…" at bounding box center [824, 241] width 119 height 180
click at [875, 149] on span at bounding box center [879, 147] width 8 height 8
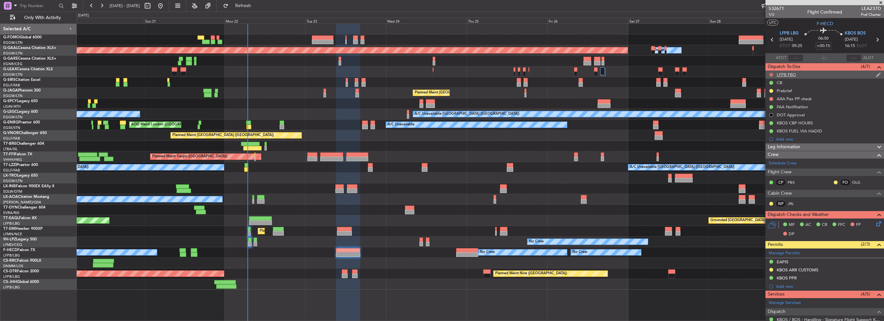
click at [769, 75] on button at bounding box center [771, 75] width 4 height 4
click at [768, 103] on span "Completed" at bounding box center [773, 103] width 21 height 6
click at [768, 99] on div "AXA Pax PP check" at bounding box center [824, 99] width 119 height 8
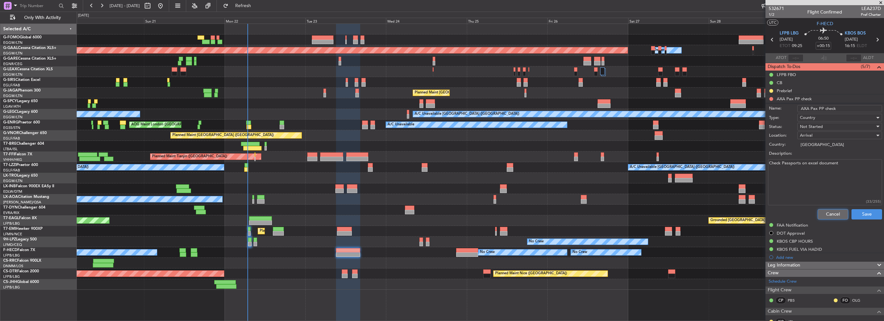
click at [835, 214] on button "Cancel" at bounding box center [833, 214] width 31 height 10
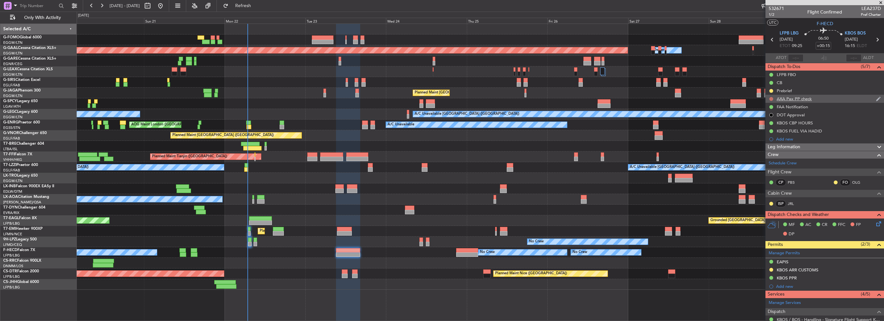
click at [769, 99] on button at bounding box center [771, 99] width 4 height 4
click at [773, 137] on span "Cancelled" at bounding box center [772, 137] width 18 height 6
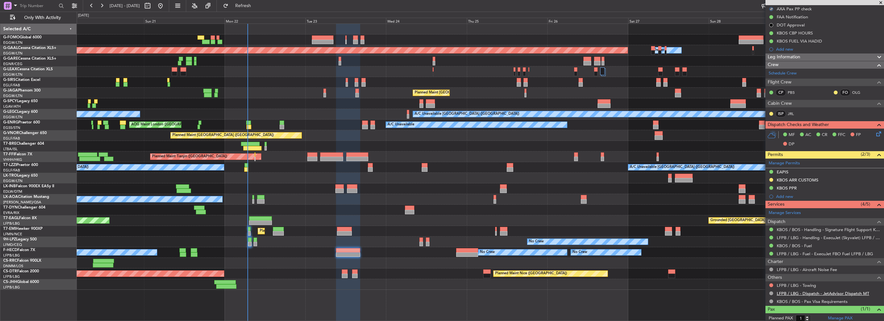
scroll to position [106, 0]
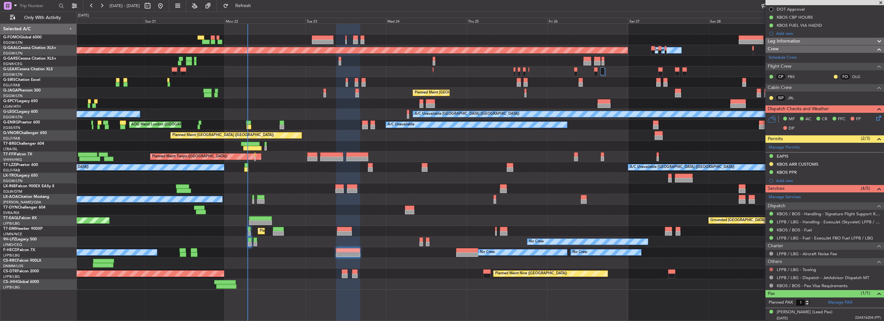
click at [770, 269] on button at bounding box center [771, 269] width 4 height 4
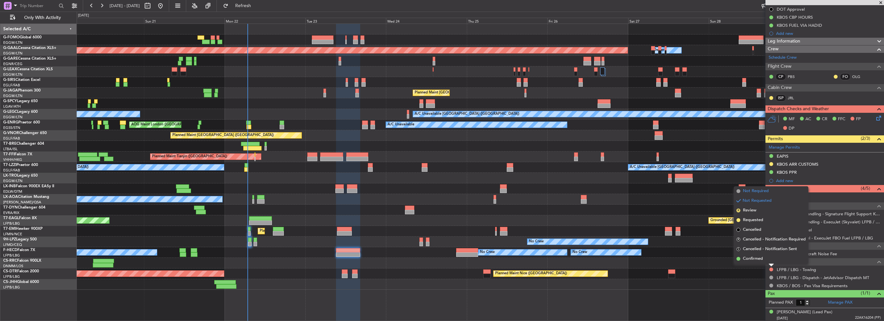
click at [763, 192] on span "Not Required" at bounding box center [756, 191] width 26 height 6
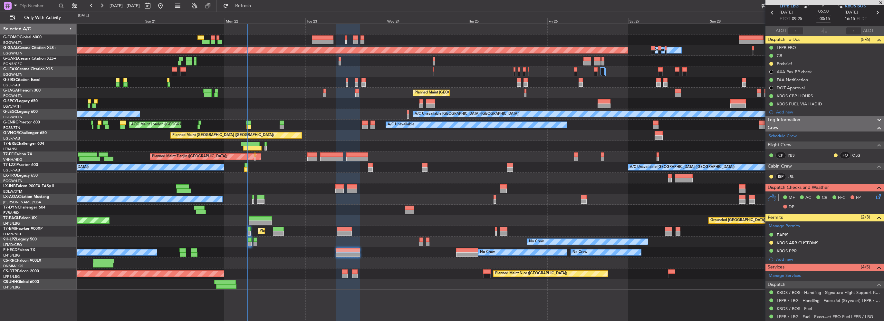
scroll to position [0, 0]
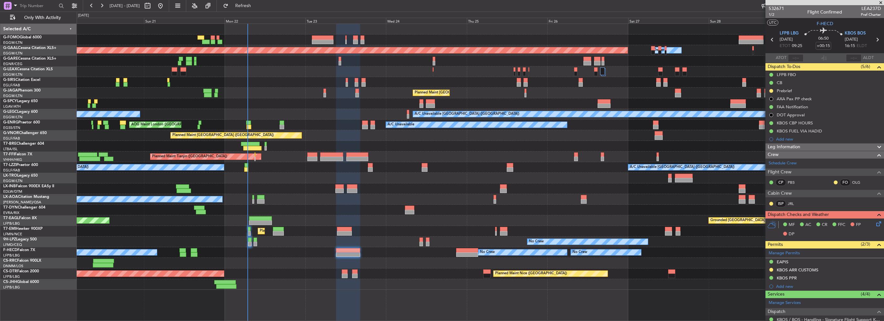
click at [343, 274] on div at bounding box center [344, 276] width 5 height 5
type input "0"
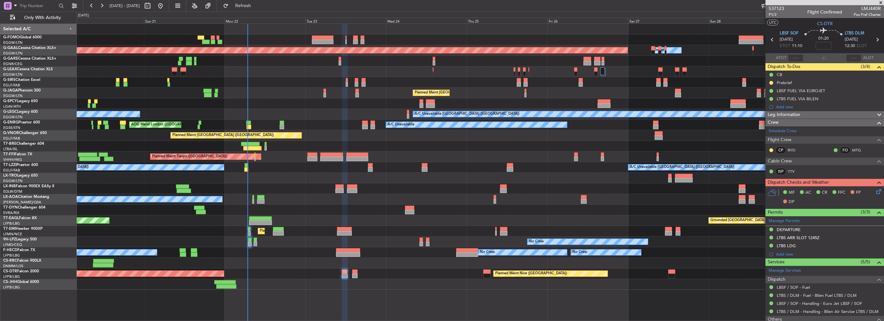
click at [809, 115] on div "Leg Information" at bounding box center [824, 114] width 119 height 7
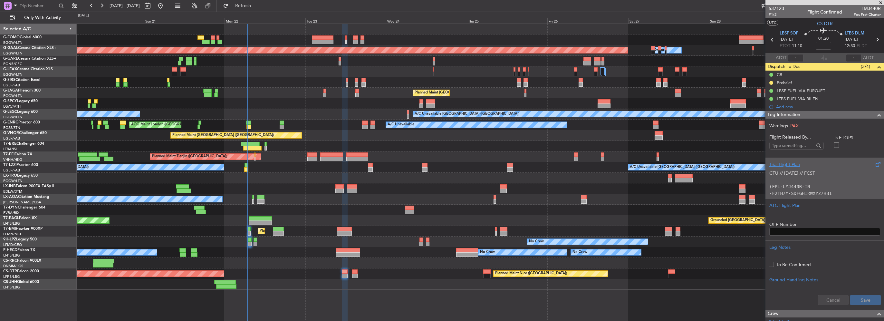
click at [782, 164] on div "Trial Flight Plan" at bounding box center [824, 164] width 111 height 7
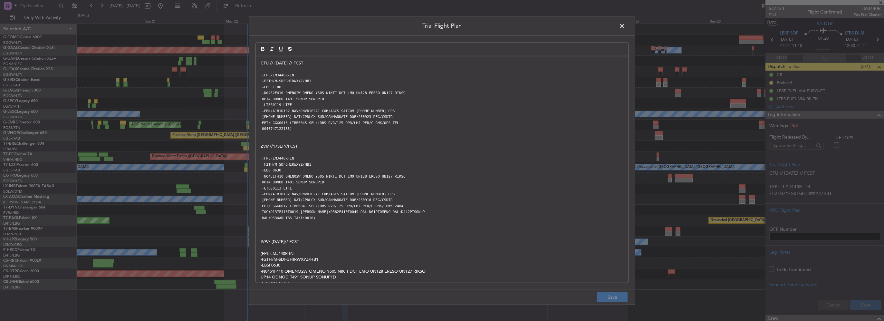
click at [260, 63] on div "CTU // [DATE] // FCST (FPL-LMJ440R-IN -F2TH/M-SDFGHIRWXYZ/HB1 -LBSF1100 -N0452F…" at bounding box center [442, 169] width 372 height 226
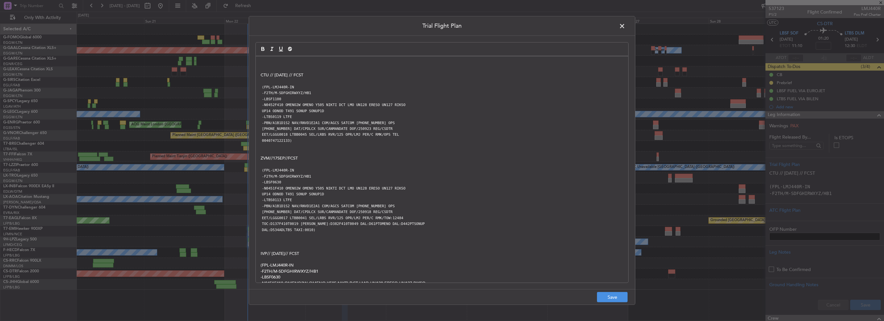
click at [260, 63] on div "CTU // [DATE] // FCST (FPL-LMJ440R-IN -F2TH/M-SDFGHIRWXYZ/HB1 -LBSF1100 -N0452F…" at bounding box center [442, 169] width 372 height 226
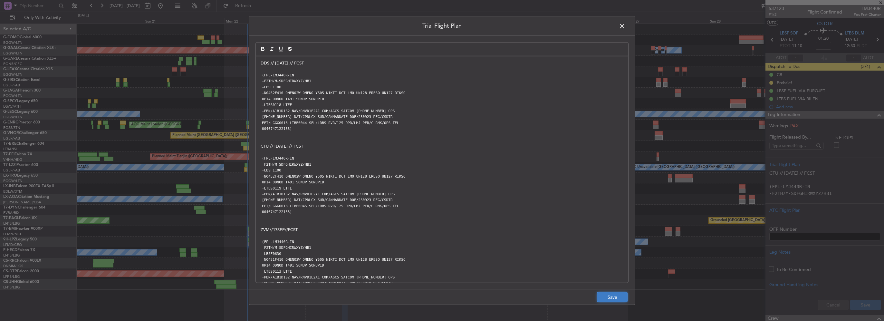
click at [613, 296] on button "Save" at bounding box center [612, 297] width 31 height 10
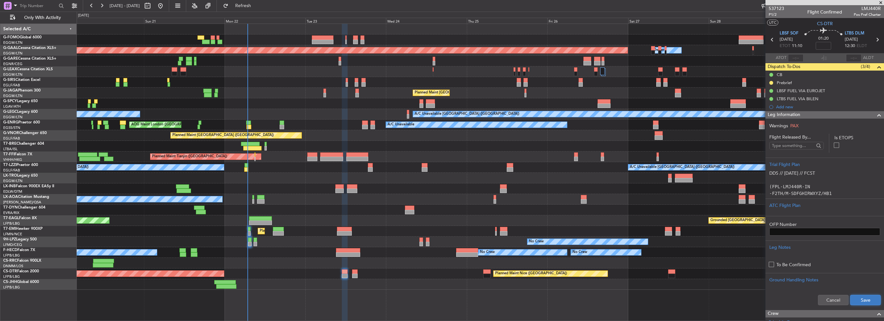
click at [866, 302] on button "Save" at bounding box center [865, 300] width 31 height 10
click at [875, 115] on span at bounding box center [879, 115] width 8 height 8
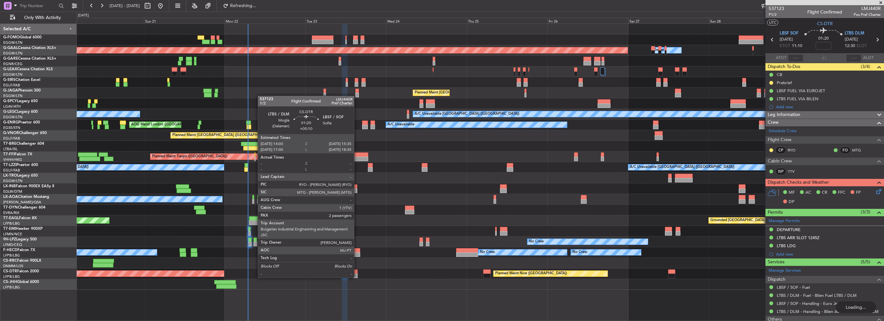
click at [357, 274] on div at bounding box center [354, 276] width 5 height 5
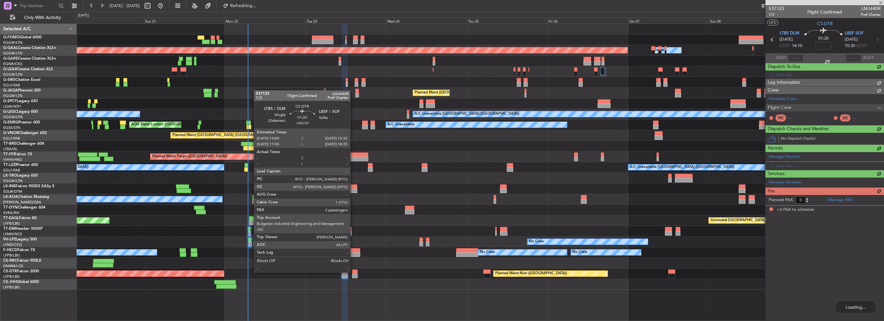
type input "+00:10"
type input "2"
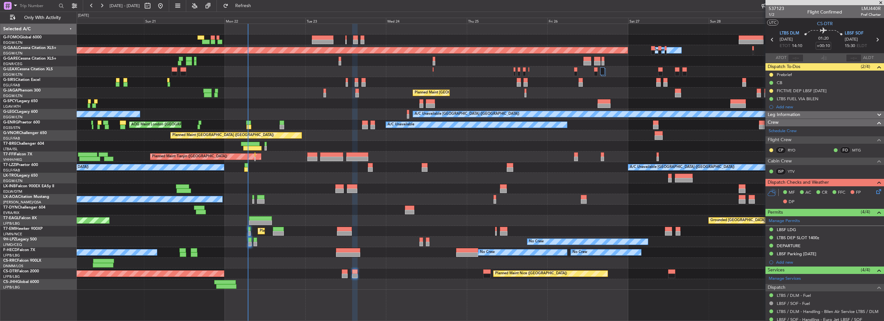
click at [789, 111] on span "Leg Information" at bounding box center [784, 114] width 33 height 7
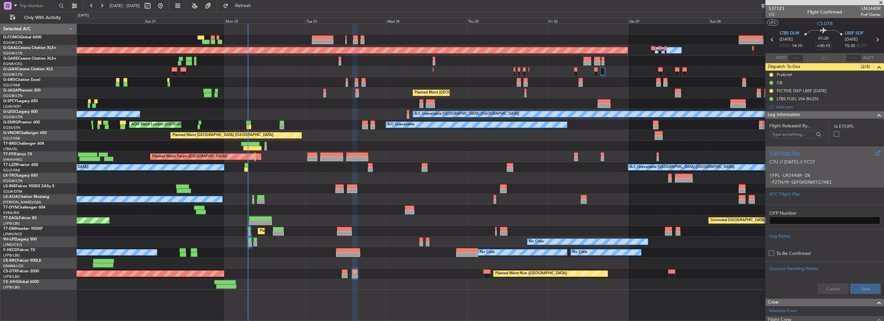
click at [798, 158] on p "CTU // [DATE] // FCST" at bounding box center [824, 161] width 111 height 7
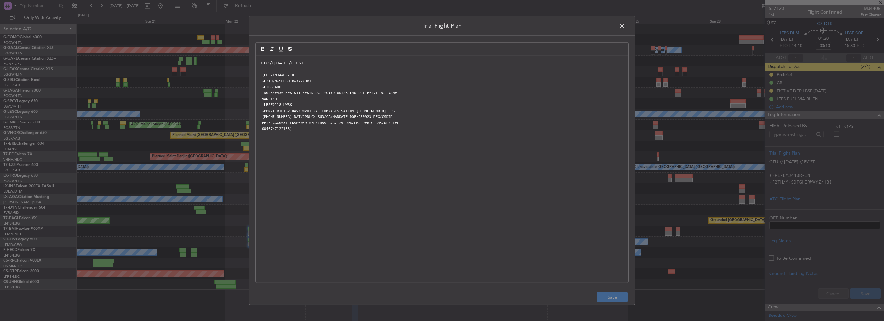
click at [259, 63] on div "CTU // [DATE] // FCST (FPL-LMJ440R-IN -F2TH/M-SDFGHIRWXYZ/HB1 -LTBS1400 -N0454F…" at bounding box center [442, 169] width 372 height 226
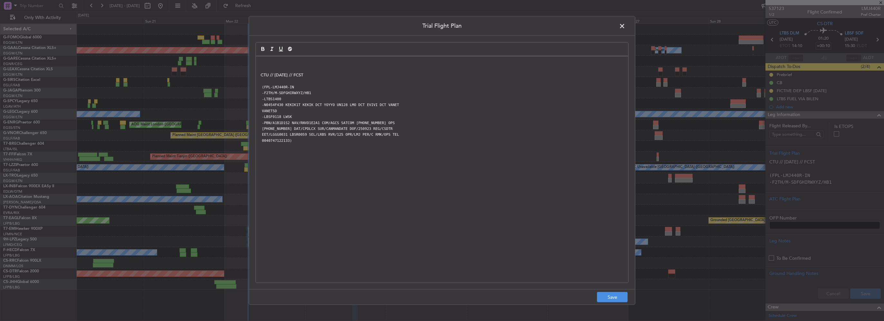
click at [276, 69] on p at bounding box center [442, 69] width 363 height 6
click at [273, 64] on p at bounding box center [442, 63] width 363 height 6
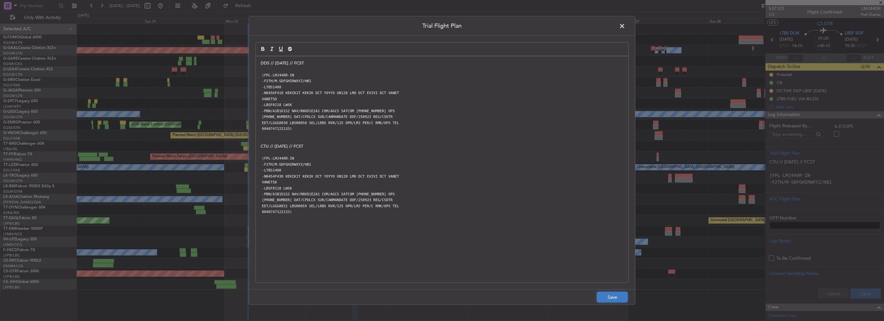
click at [611, 296] on button "Save" at bounding box center [612, 297] width 31 height 10
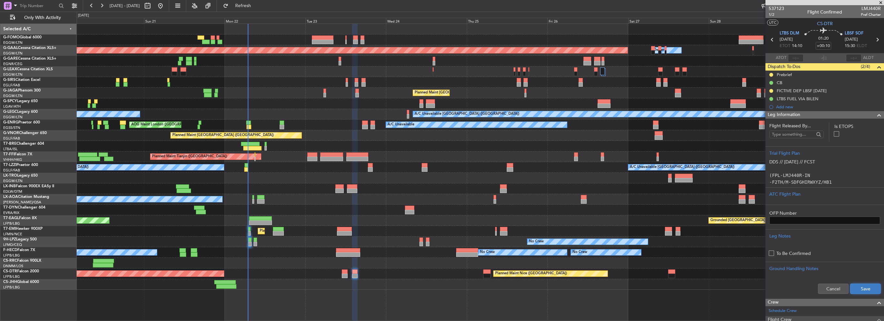
click at [862, 285] on button "Save" at bounding box center [865, 288] width 31 height 10
click at [877, 112] on span at bounding box center [879, 115] width 8 height 8
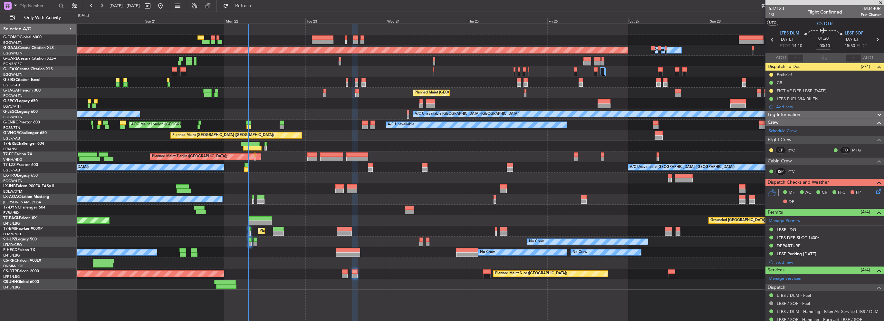
click at [281, 187] on div at bounding box center [480, 188] width 807 height 11
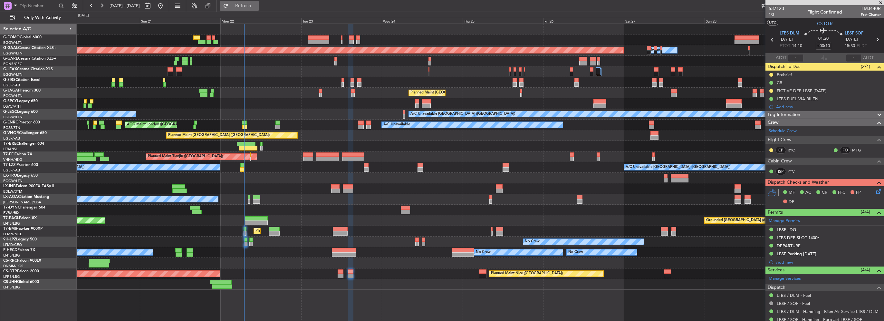
click at [249, 6] on button "Refresh" at bounding box center [239, 6] width 39 height 10
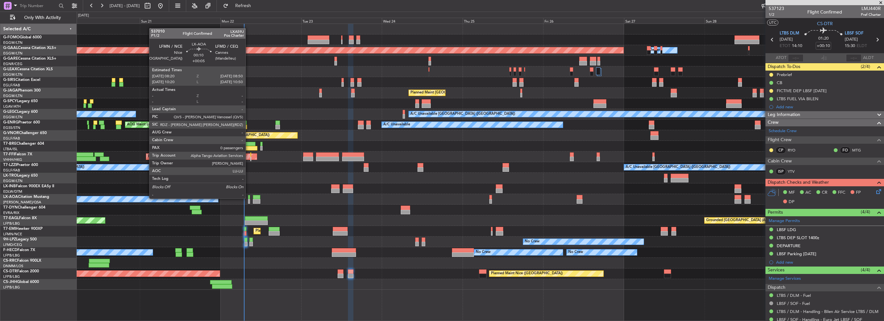
click at [248, 198] on div at bounding box center [249, 197] width 2 height 5
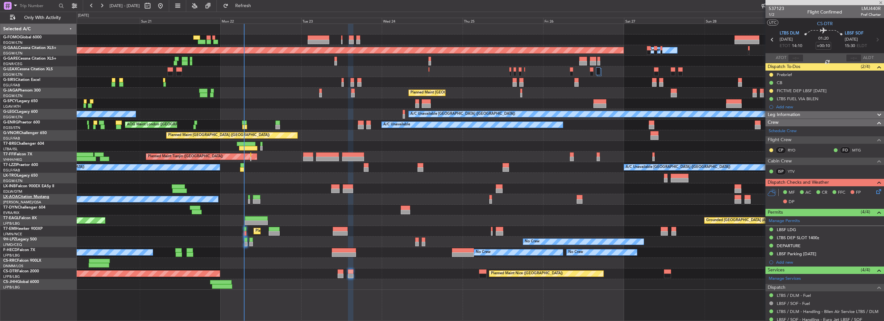
type input "+00:05"
type input "0"
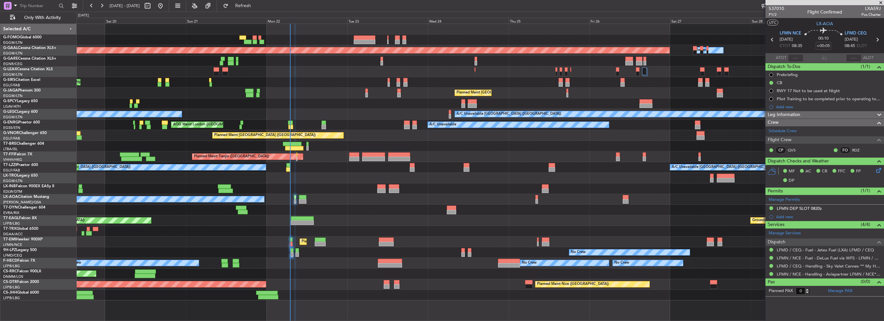
click at [320, 187] on div at bounding box center [480, 188] width 807 height 11
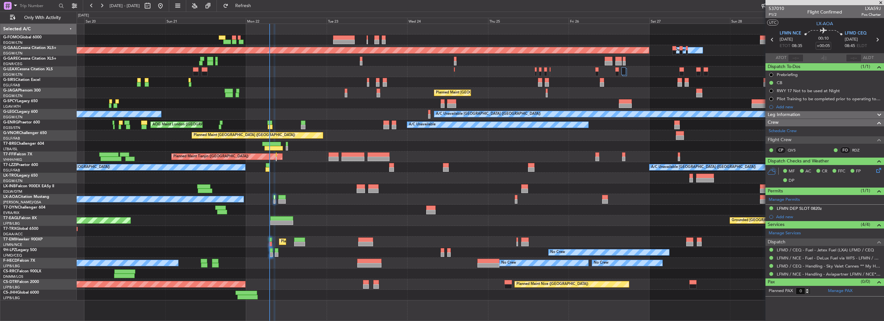
click at [329, 193] on div at bounding box center [480, 188] width 807 height 11
click at [67, 17] on mat-tooltip-component "Settings" at bounding box center [74, 19] width 25 height 17
click at [57, 19] on span "Only With Activity" at bounding box center [42, 17] width 51 height 5
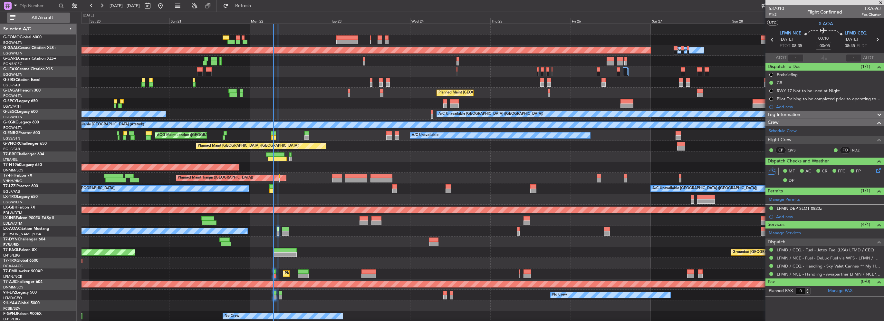
click at [57, 17] on span "All Aircraft" at bounding box center [42, 17] width 51 height 5
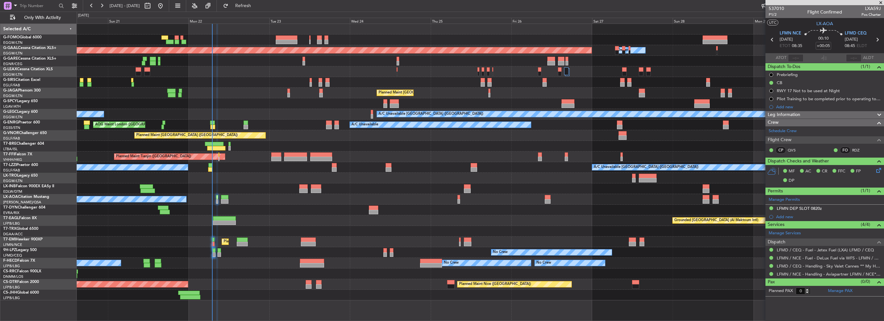
click at [247, 195] on div "No Crew Nice ([GEOGRAPHIC_DATA]) [GEOGRAPHIC_DATA] ([GEOGRAPHIC_DATA])" at bounding box center [480, 199] width 807 height 11
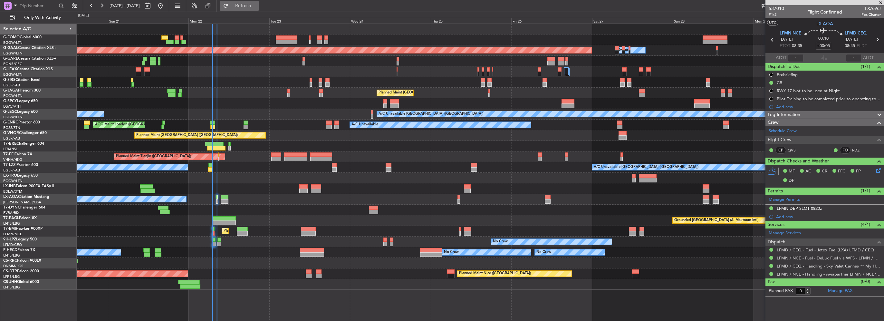
click at [257, 4] on span "Refresh" at bounding box center [243, 6] width 27 height 5
click at [253, 15] on div "0 0 Sat 20 Sun 21 Mon 22 Tue 23 Wed 24 Thu 25 [DATE] Sat 27 Sun 28 Mon 29 Tue 30" at bounding box center [480, 18] width 807 height 12
drag, startPoint x: 266, startPoint y: 5, endPoint x: 262, endPoint y: 34, distance: 28.4
click at [257, 6] on span "Refresh" at bounding box center [243, 6] width 27 height 5
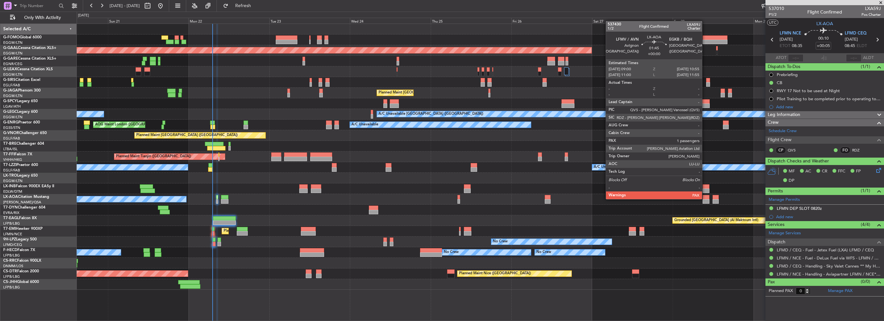
click at [705, 198] on div at bounding box center [706, 197] width 7 height 5
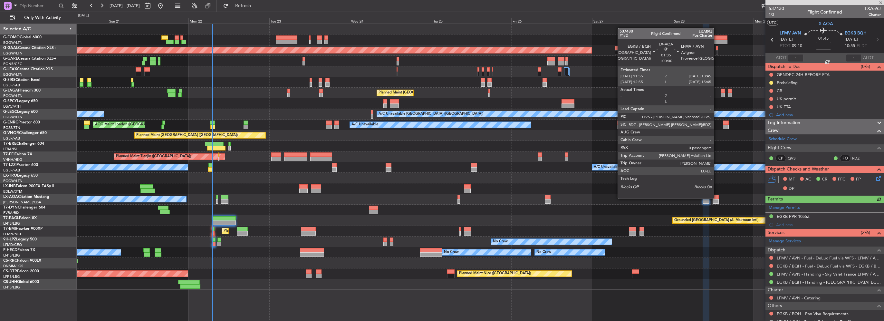
click at [717, 198] on div at bounding box center [716, 197] width 6 height 5
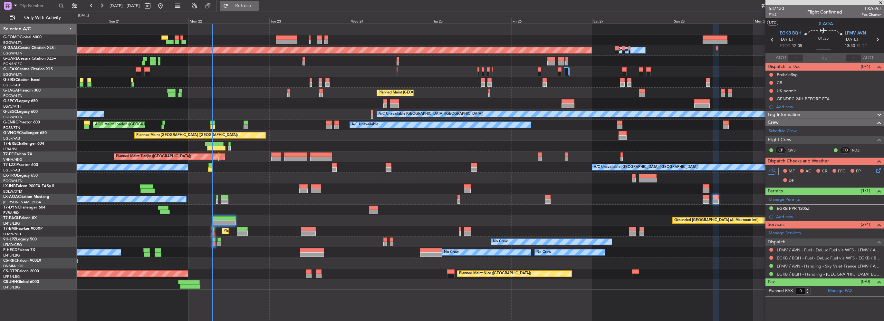
click at [257, 5] on span "Refresh" at bounding box center [243, 6] width 27 height 5
click at [255, 7] on span "Refresh" at bounding box center [243, 6] width 27 height 5
click at [257, 8] on span "Refresh" at bounding box center [243, 6] width 27 height 5
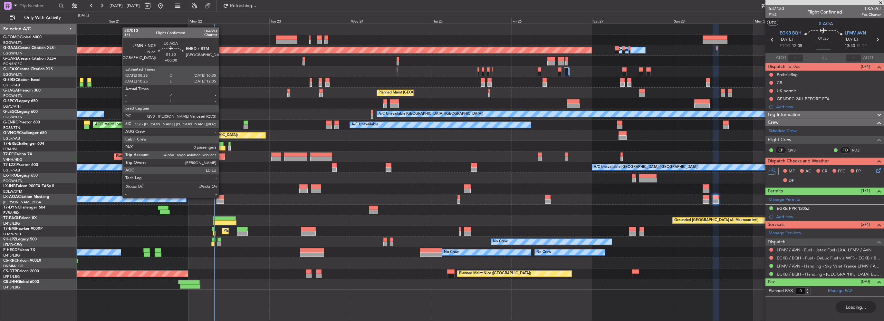
click at [222, 197] on div at bounding box center [219, 197] width 7 height 5
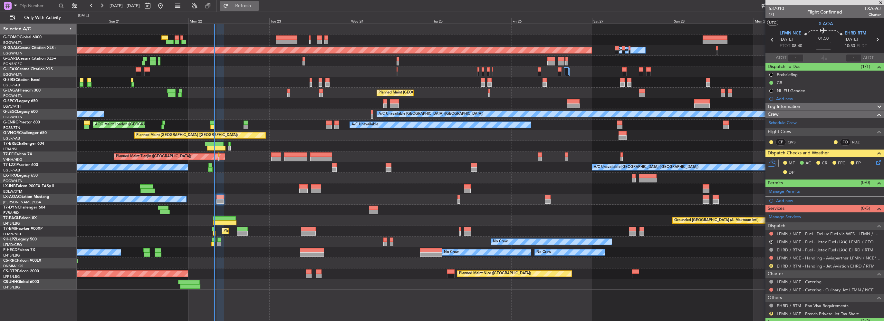
click at [257, 8] on span "Refresh" at bounding box center [243, 6] width 27 height 5
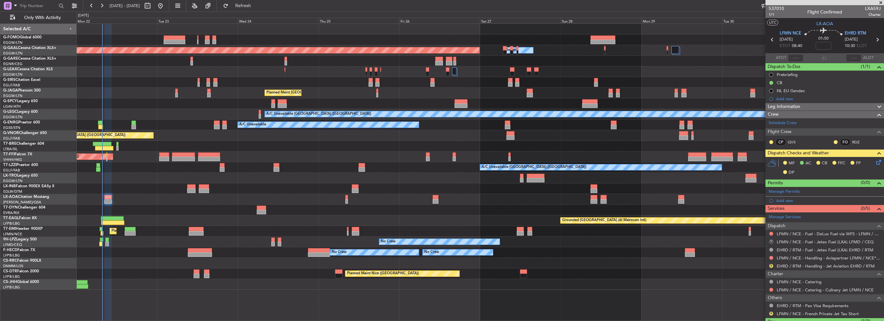
click at [266, 181] on div "Planned Maint Dusseldorf Owner Owner Unplanned Maint [GEOGRAPHIC_DATA] ([GEOGRA…" at bounding box center [480, 157] width 807 height 266
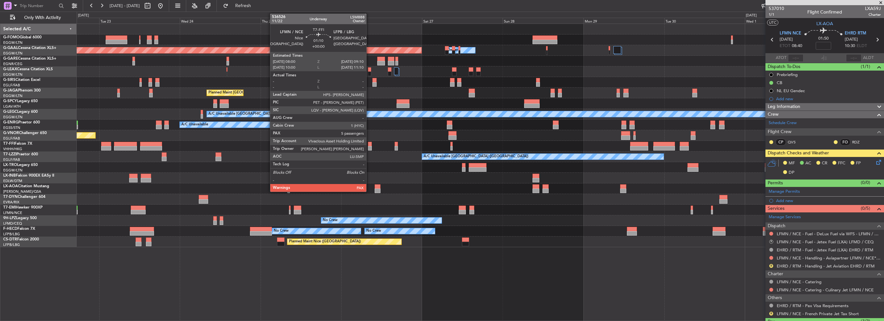
click at [369, 148] on div at bounding box center [370, 148] width 4 height 5
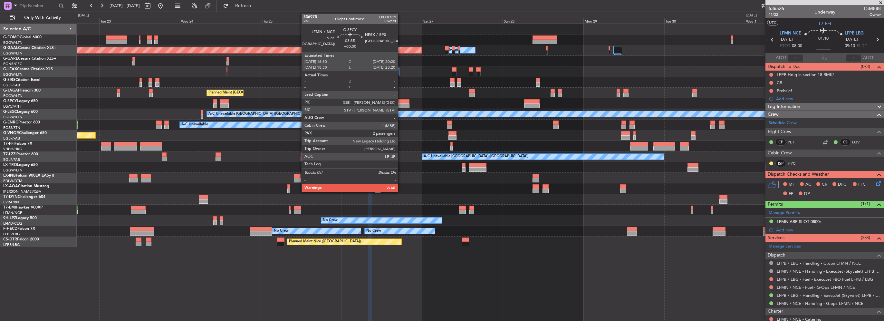
click at [401, 105] on div at bounding box center [403, 105] width 13 height 5
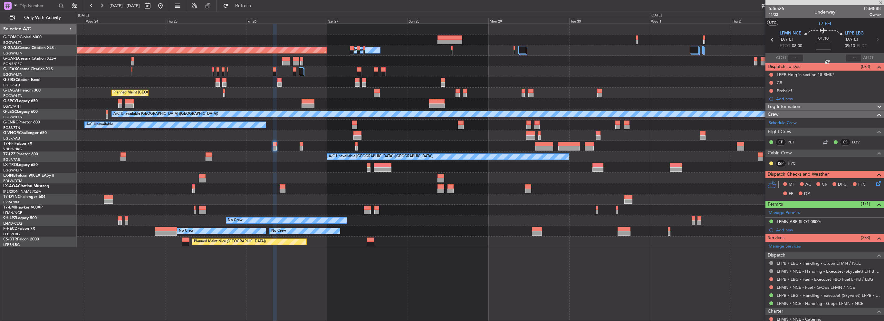
click at [360, 104] on div at bounding box center [480, 103] width 807 height 11
type input "2"
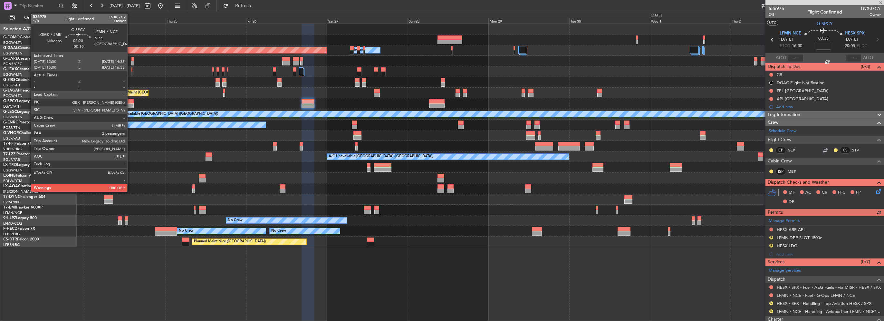
click at [130, 105] on div at bounding box center [129, 105] width 9 height 5
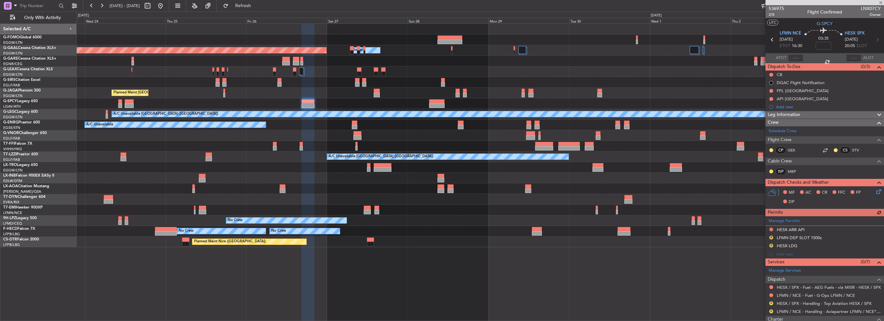
type input "-00:10"
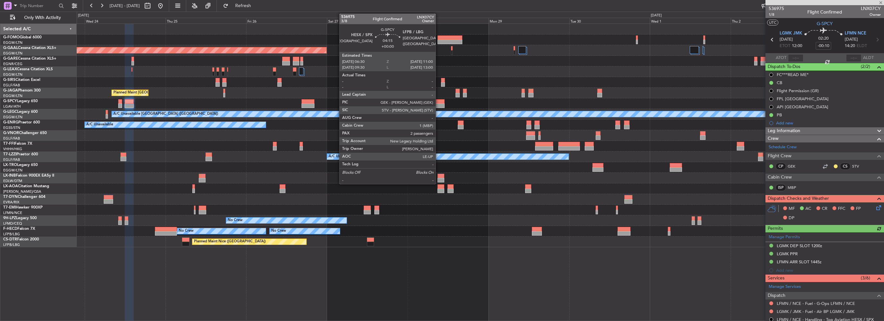
click at [438, 101] on div at bounding box center [436, 101] width 15 height 5
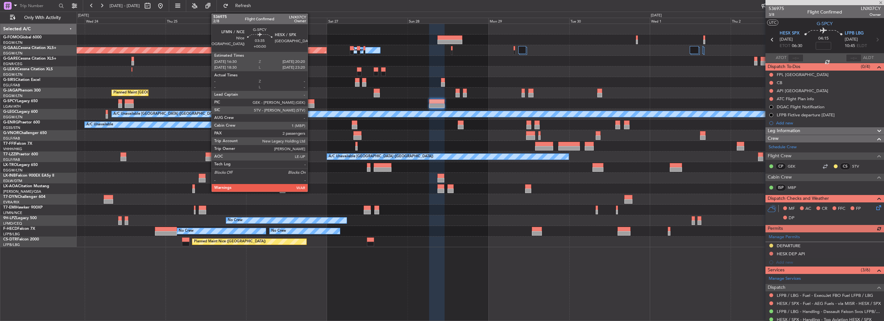
click at [311, 103] on div at bounding box center [308, 105] width 13 height 5
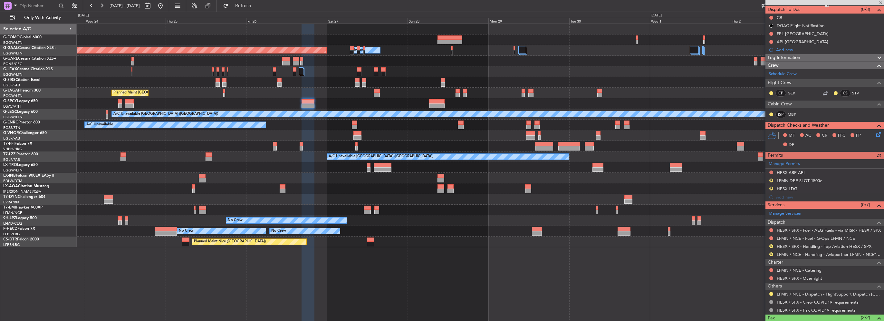
scroll to position [64, 0]
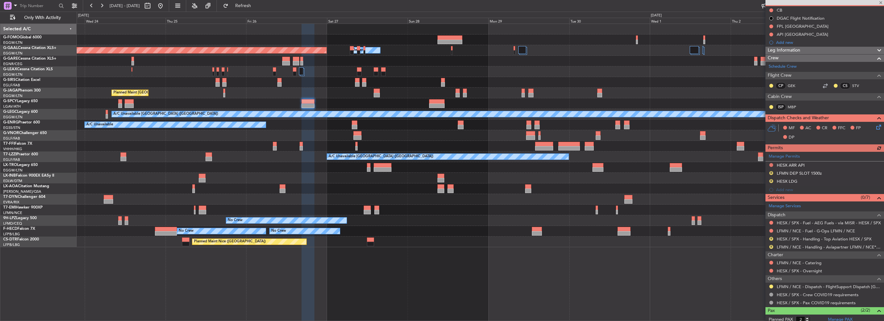
click at [774, 285] on div "LFMN / NCE - Dispatch - FlightSupport Dispatch [GEOGRAPHIC_DATA]" at bounding box center [824, 287] width 119 height 8
click at [772, 285] on button at bounding box center [771, 286] width 4 height 4
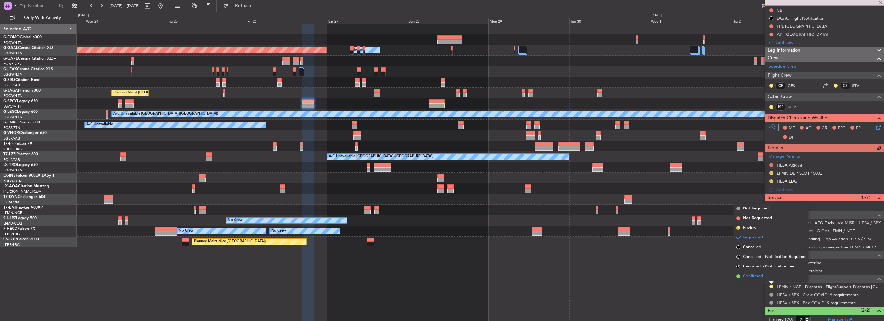
click at [754, 278] on span "Confirmed" at bounding box center [753, 276] width 20 height 6
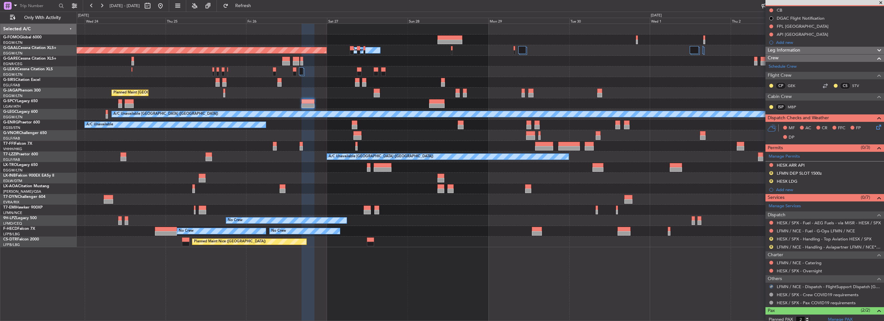
click at [849, 248] on body "[DATE] - [DATE] Refresh Quick Links Only With Activity Planned [GEOGRAPHIC_DATA…" at bounding box center [442, 160] width 884 height 321
click at [852, 244] on link "LFMN / NCE - Handling - Aviapartner LFMN / NCE*****MY HANDLING****" at bounding box center [829, 246] width 104 height 5
click at [301, 104] on div at bounding box center [480, 103] width 807 height 11
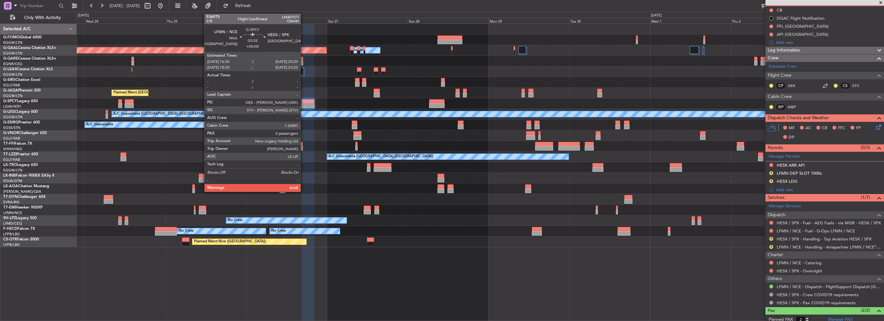
click at [303, 102] on div at bounding box center [308, 101] width 13 height 5
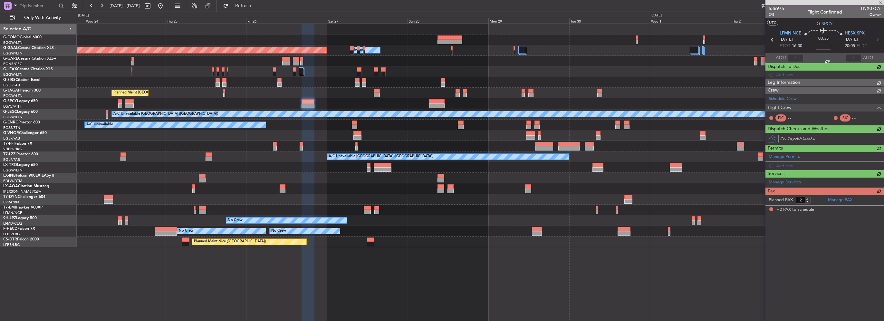
scroll to position [0, 0]
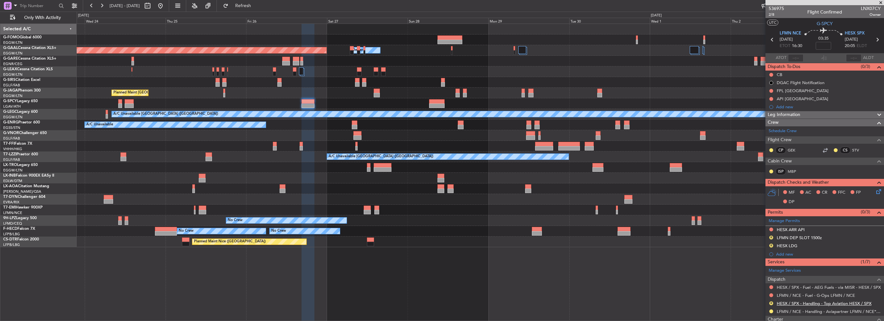
click at [792, 303] on link "HESX / SPX - Handling - Top Aviation HESX / SPX" at bounding box center [824, 303] width 95 height 5
click at [259, 2] on button "Refresh" at bounding box center [239, 6] width 39 height 10
click at [770, 244] on button "R" at bounding box center [771, 246] width 4 height 4
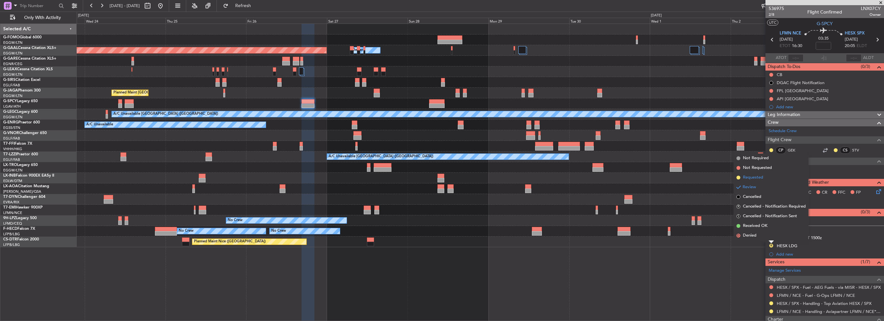
click at [750, 178] on span "Requested" at bounding box center [753, 177] width 20 height 6
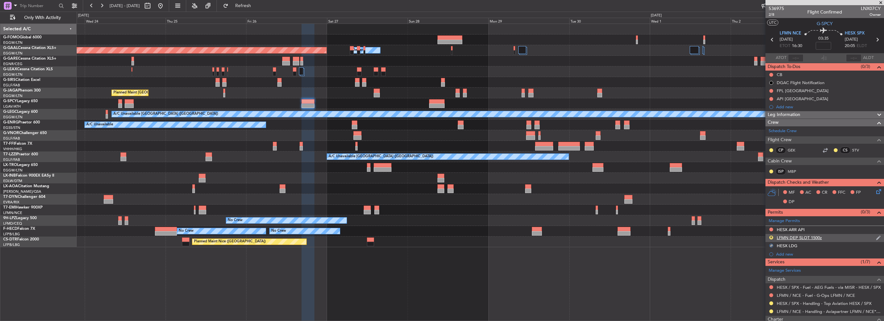
click at [819, 238] on div "LFMN DEP SLOT 1500z" at bounding box center [799, 237] width 45 height 5
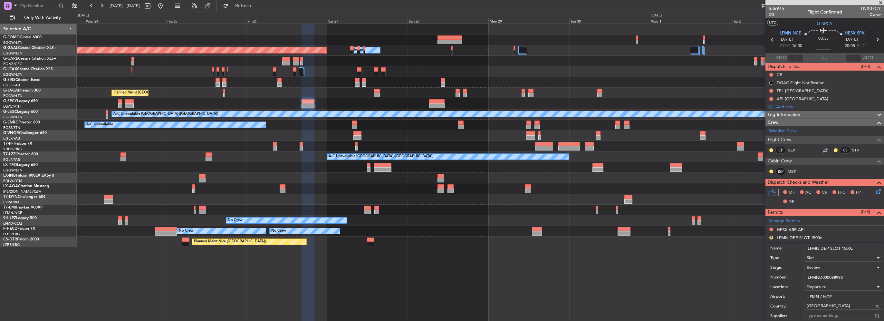
drag, startPoint x: 849, startPoint y: 249, endPoint x: 844, endPoint y: 247, distance: 5.0
click at [844, 247] on input "LFMN DEP SLOT 1500z" at bounding box center [843, 249] width 78 height 8
type input "LFMN DEP SLOT 1630z"
click at [825, 266] on div "Review" at bounding box center [841, 268] width 69 height 10
drag, startPoint x: 820, startPoint y: 307, endPoint x: 822, endPoint y: 301, distance: 6.4
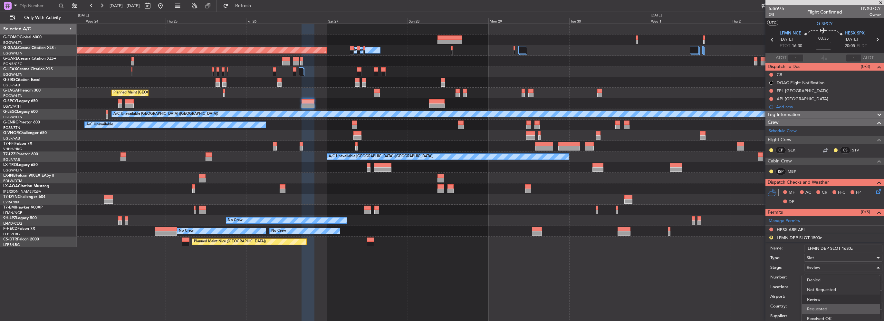
click at [820, 307] on span "Requested" at bounding box center [841, 309] width 68 height 10
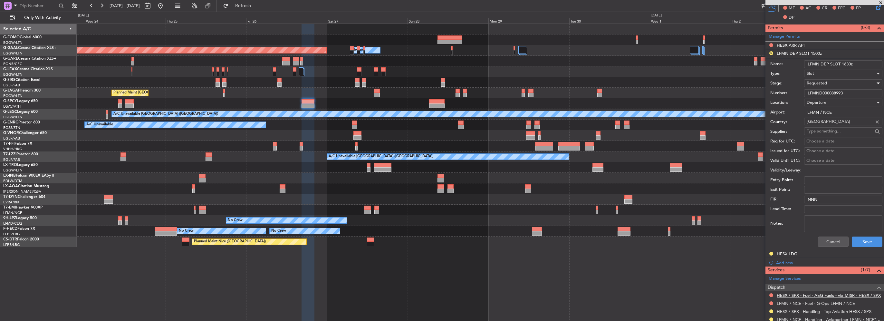
scroll to position [193, 0]
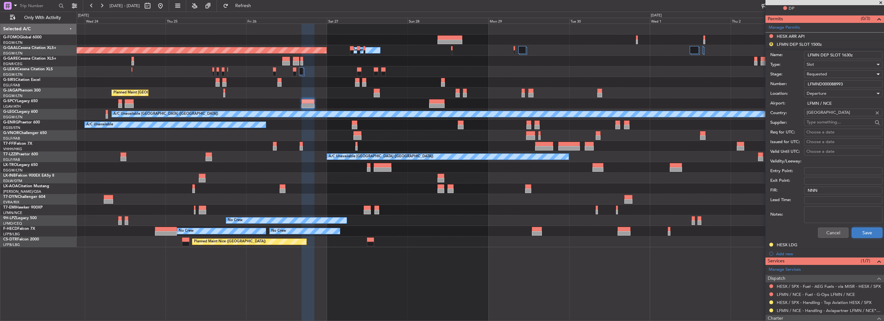
click at [866, 234] on button "Save" at bounding box center [867, 232] width 31 height 10
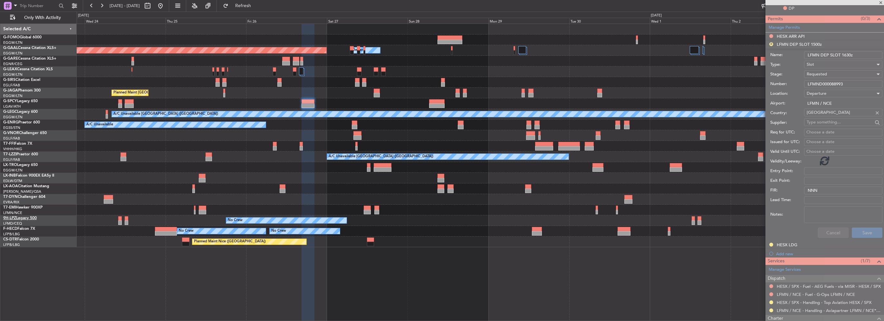
scroll to position [96, 0]
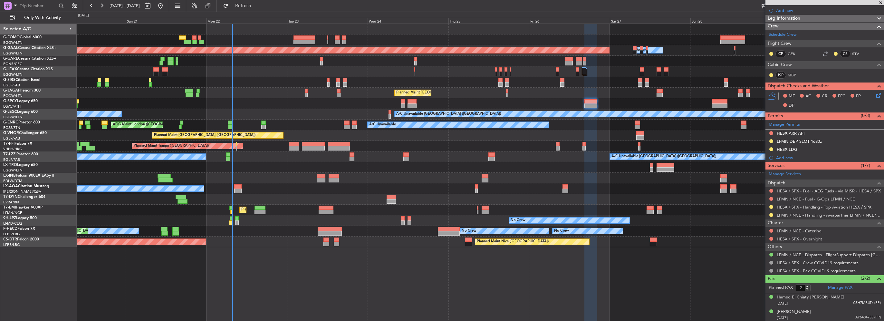
click at [466, 179] on div "Planned Maint Dusseldorf Owner Unplanned Maint London (Luton) Planned Maint Lon…" at bounding box center [480, 135] width 807 height 223
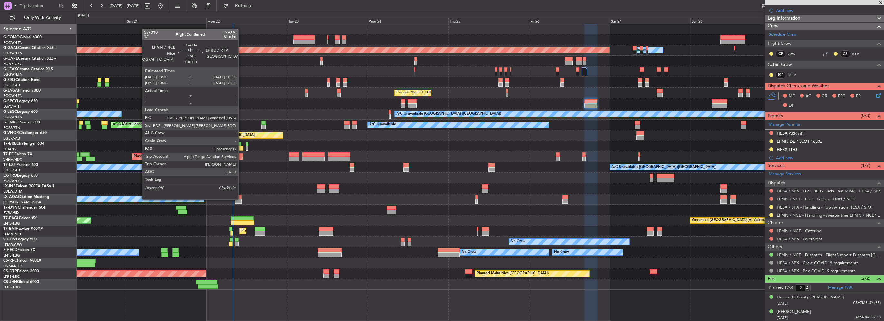
click at [239, 199] on div at bounding box center [238, 201] width 7 height 5
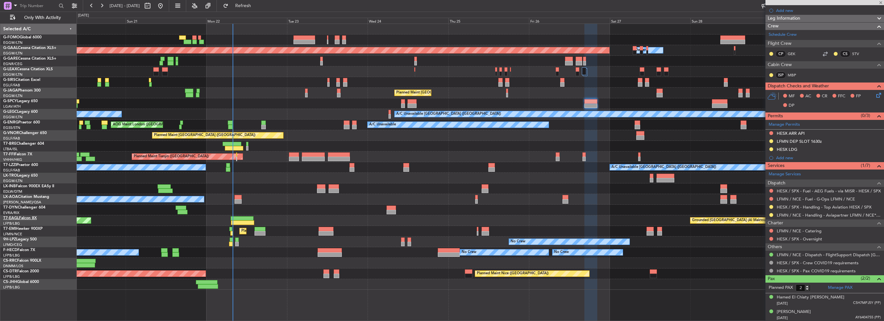
type input "3"
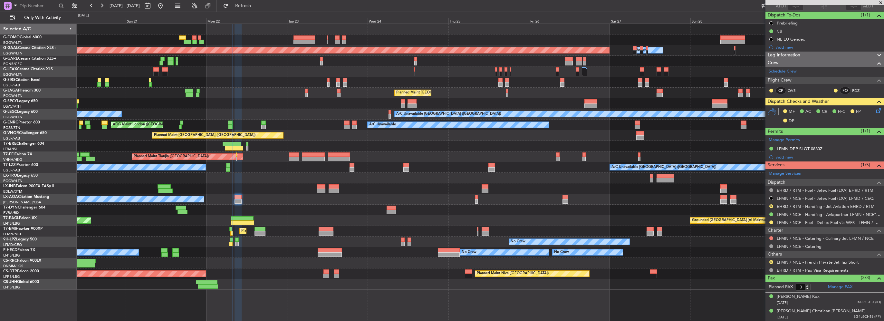
scroll to position [64, 0]
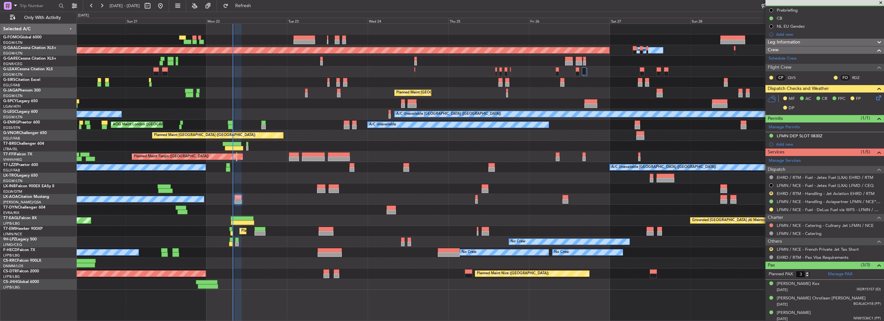
click at [241, 201] on div at bounding box center [238, 201] width 7 height 5
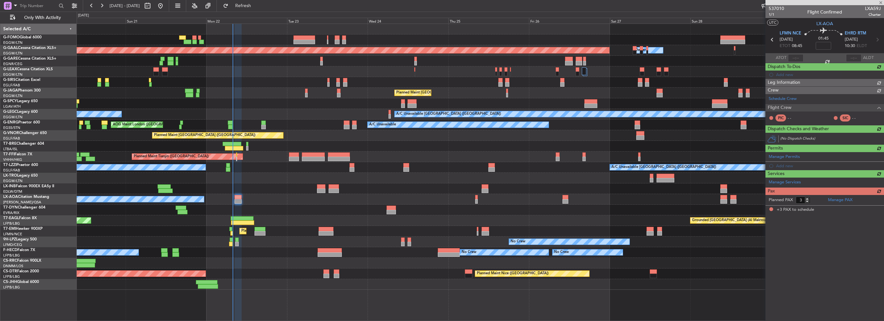
scroll to position [0, 0]
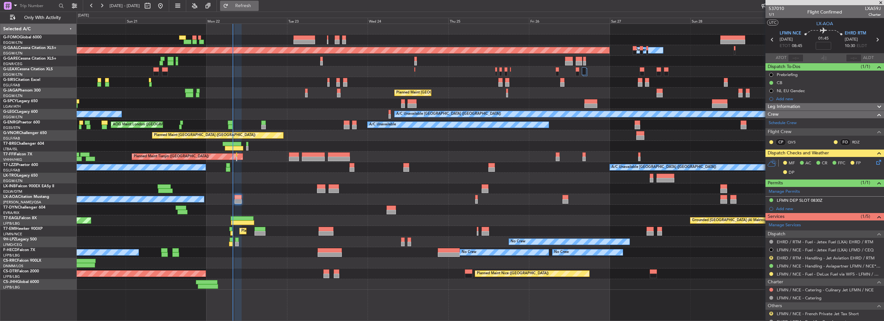
click at [257, 8] on span "Refresh" at bounding box center [243, 6] width 27 height 5
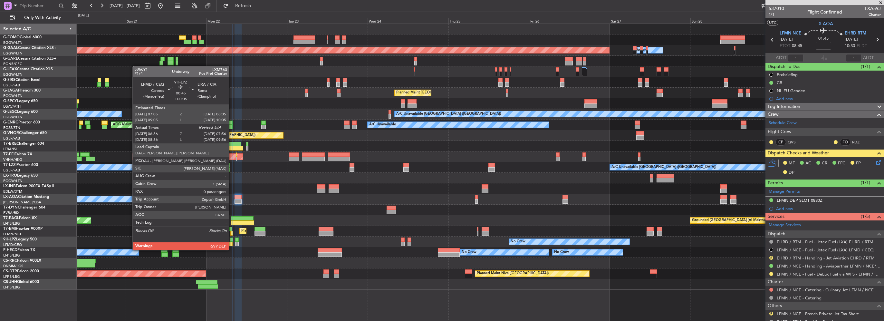
click at [232, 244] on div at bounding box center [231, 244] width 4 height 5
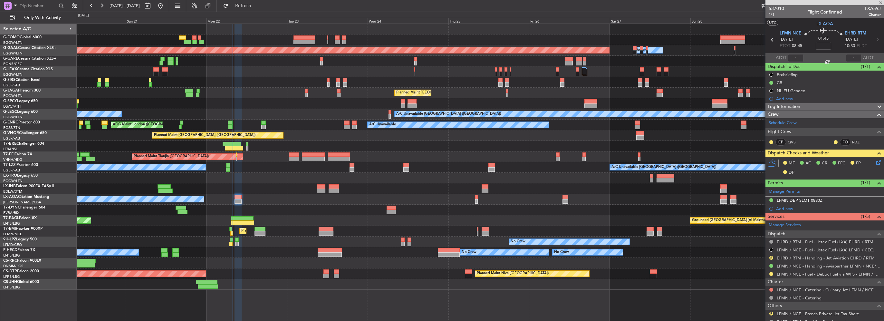
type input "+00:05"
type input "07:06"
type input "0"
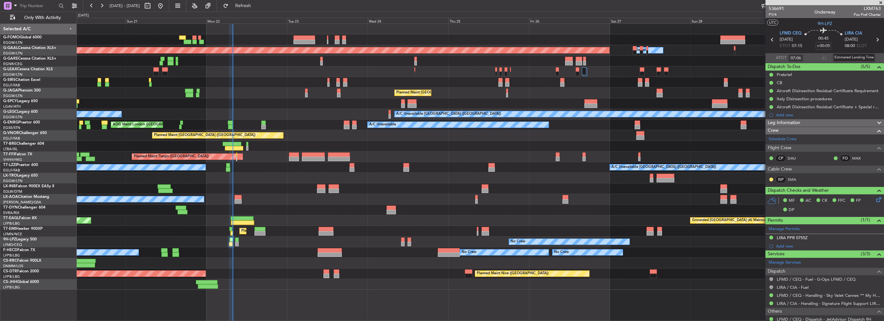
click at [851, 60] on div "Estimated Landing Time" at bounding box center [854, 57] width 42 height 8
click at [855, 58] on input "text" at bounding box center [853, 58] width 15 height 8
type input "07:53"
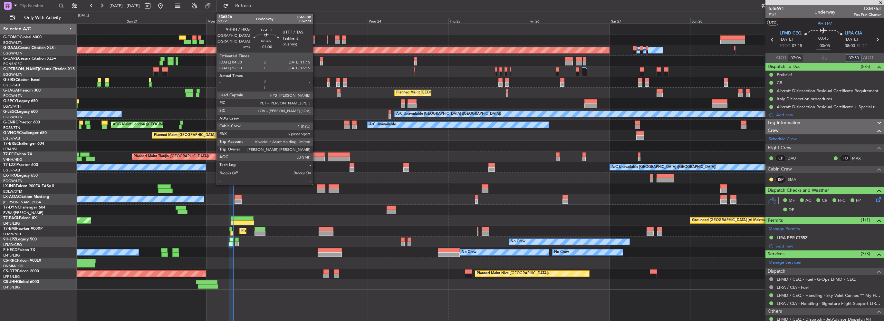
click at [316, 154] on div at bounding box center [313, 154] width 23 height 5
type input "+01:00"
type input "5"
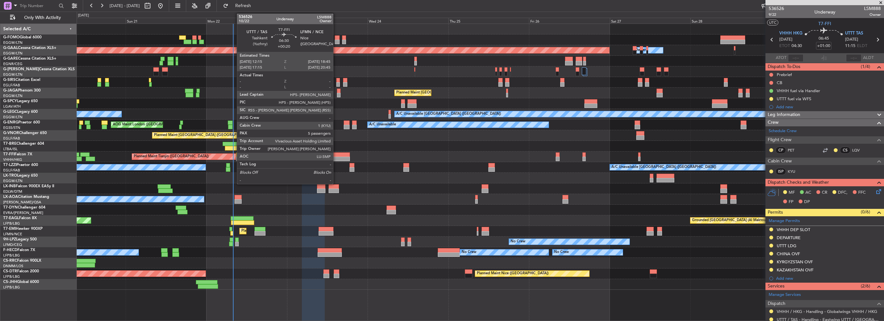
click at [336, 157] on div at bounding box center [339, 159] width 22 height 5
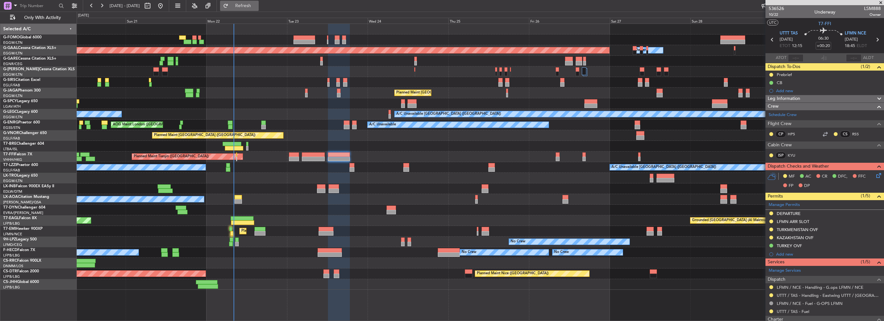
click at [257, 4] on span "Refresh" at bounding box center [243, 6] width 27 height 5
click at [257, 8] on span "Refresh" at bounding box center [243, 6] width 27 height 5
click at [255, 3] on button "Refresh" at bounding box center [239, 6] width 39 height 10
click at [257, 5] on span "Refresh" at bounding box center [243, 6] width 27 height 5
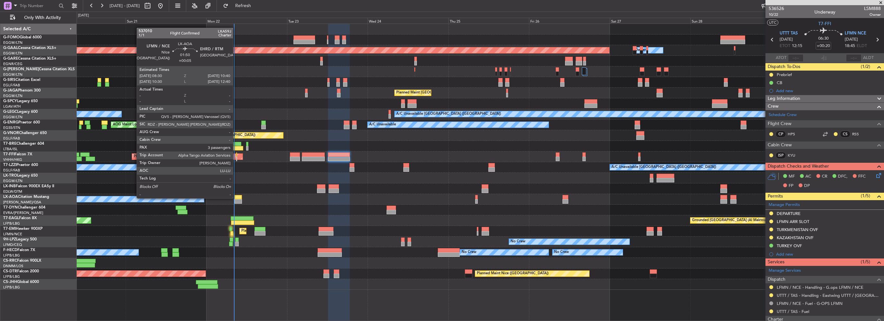
click at [236, 197] on div at bounding box center [238, 197] width 7 height 5
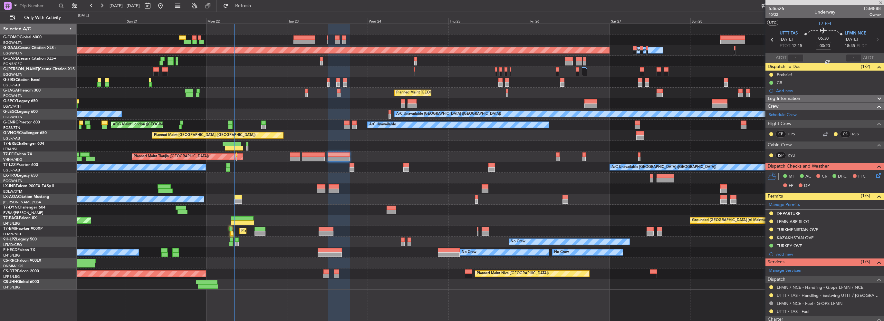
type input "+00:05"
type input "3"
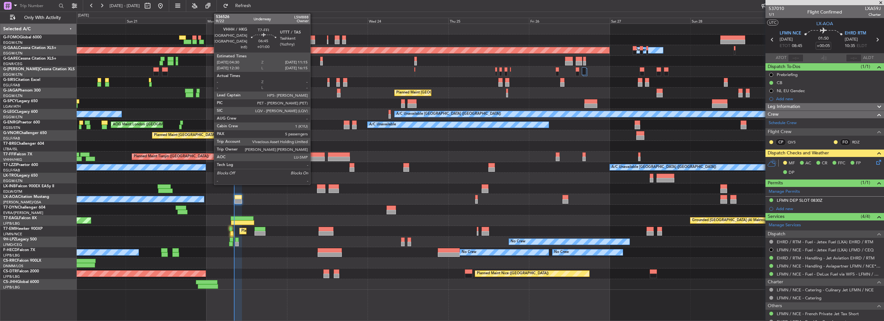
click at [313, 157] on div at bounding box center [313, 159] width 23 height 5
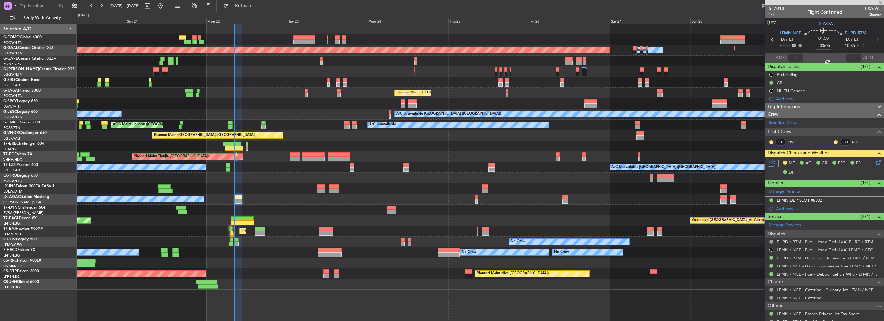
type input "+01:00"
type input "5"
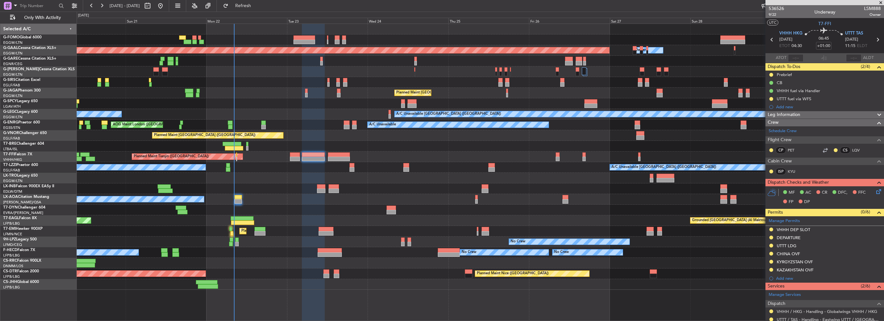
drag, startPoint x: 792, startPoint y: 245, endPoint x: 798, endPoint y: 247, distance: 5.5
click at [792, 245] on div "UTTT LDG" at bounding box center [787, 245] width 20 height 5
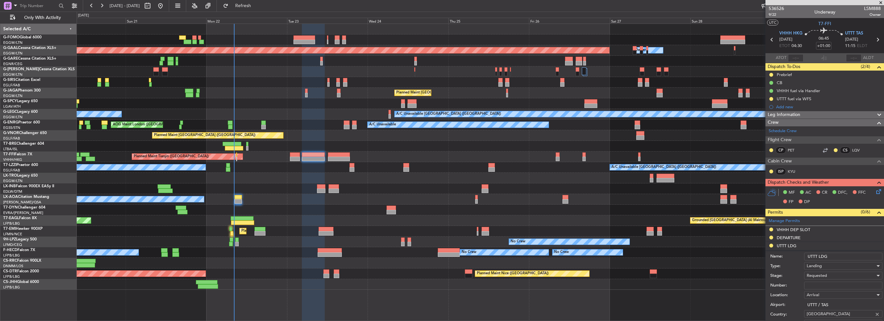
click at [816, 285] on input "Number:" at bounding box center [843, 286] width 78 height 8
paste input "CAA UZB 184/09/2025 TAS"
type input "CAA UZB 184/09/2025 TAS"
click at [823, 277] on span "Requested" at bounding box center [817, 276] width 20 height 6
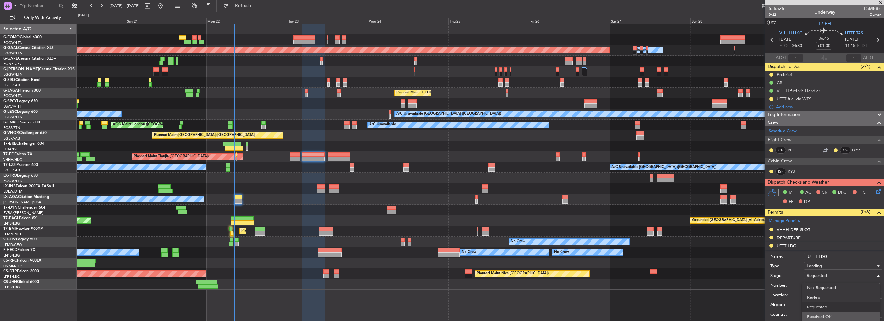
click at [827, 318] on span "Received OK" at bounding box center [841, 317] width 68 height 10
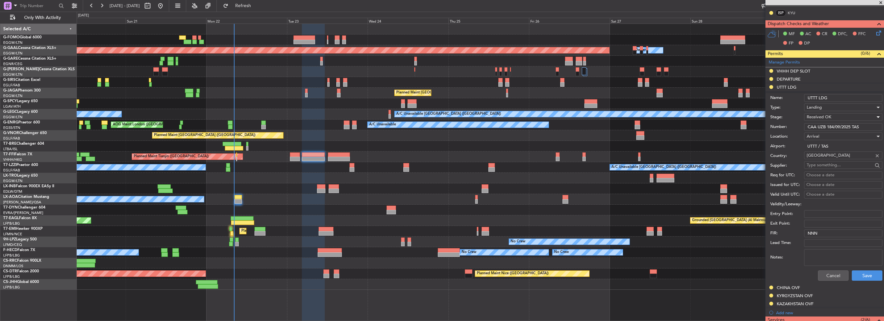
scroll to position [161, 0]
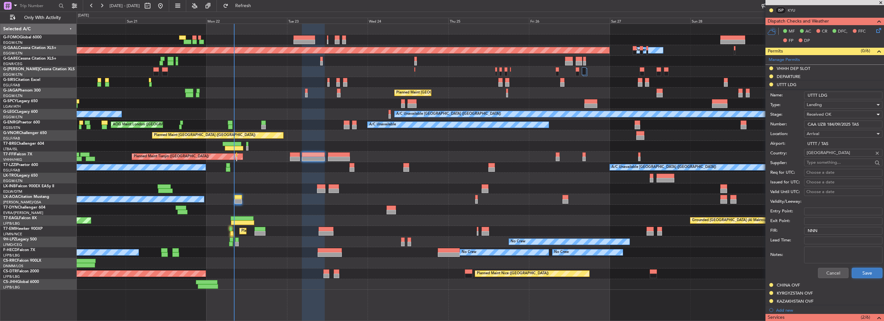
click at [862, 273] on button "Save" at bounding box center [867, 273] width 31 height 10
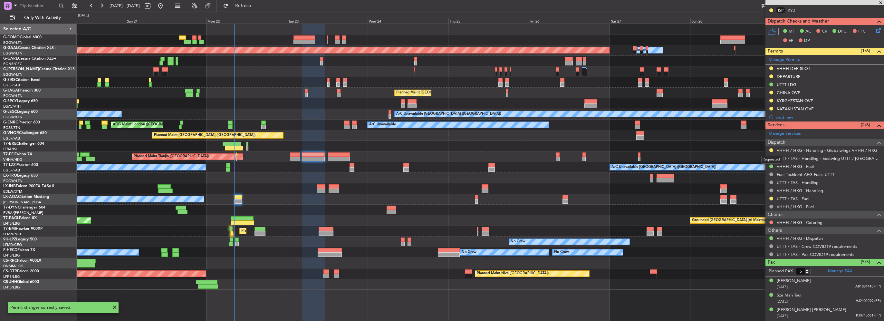
click at [771, 158] on div "Requested" at bounding box center [771, 160] width 20 height 8
click at [772, 157] on button at bounding box center [771, 158] width 4 height 4
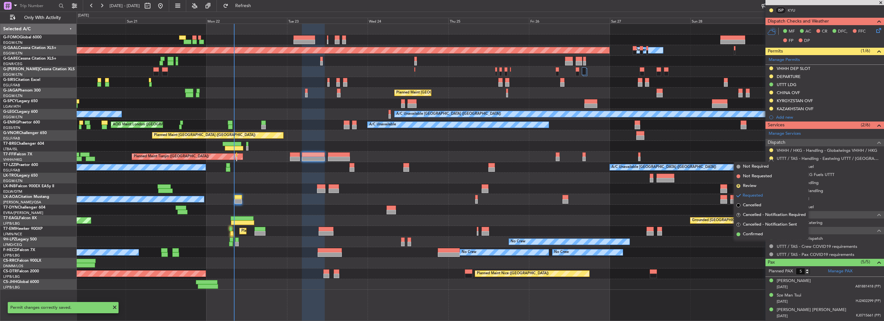
drag, startPoint x: 748, startPoint y: 233, endPoint x: 812, endPoint y: 213, distance: 67.3
click at [748, 233] on span "Confirmed" at bounding box center [753, 234] width 20 height 6
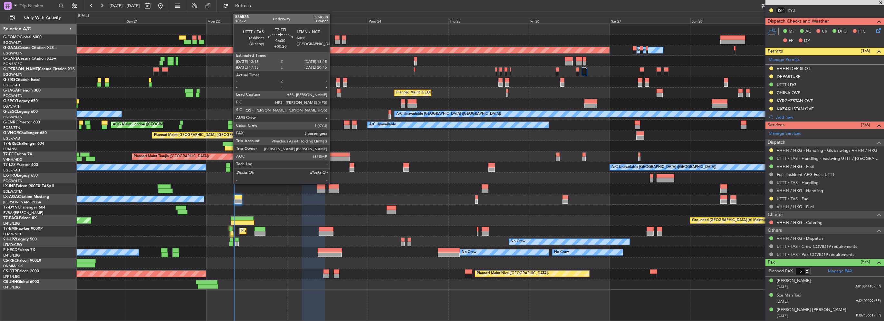
click at [332, 153] on div at bounding box center [339, 154] width 22 height 5
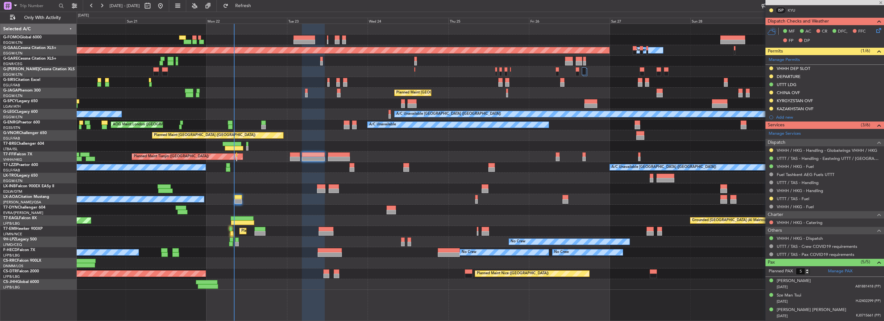
type input "+00:20"
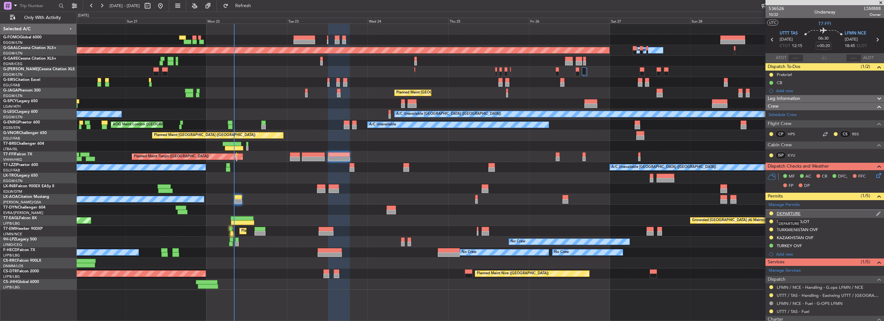
click at [793, 212] on div "DEPARTURE" at bounding box center [789, 213] width 24 height 5
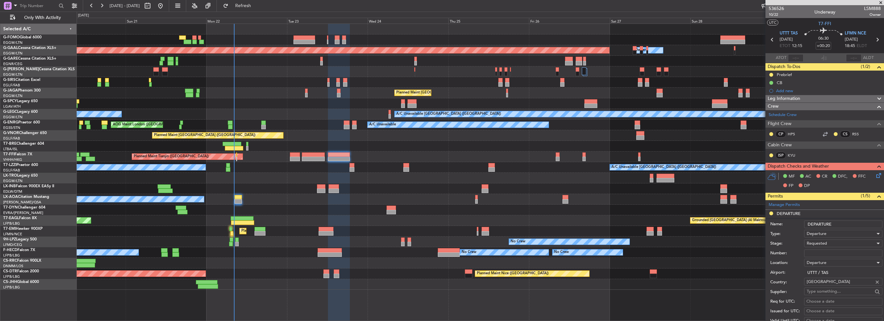
click at [819, 254] on input "Number:" at bounding box center [843, 253] width 78 height 8
paste input "CAA UZB 184/09/2025 TAS"
type input "CAA UZB 184/09/2025 TAS"
click at [819, 245] on span "Requested" at bounding box center [817, 243] width 20 height 6
click at [825, 294] on span "Received OK" at bounding box center [841, 295] width 68 height 10
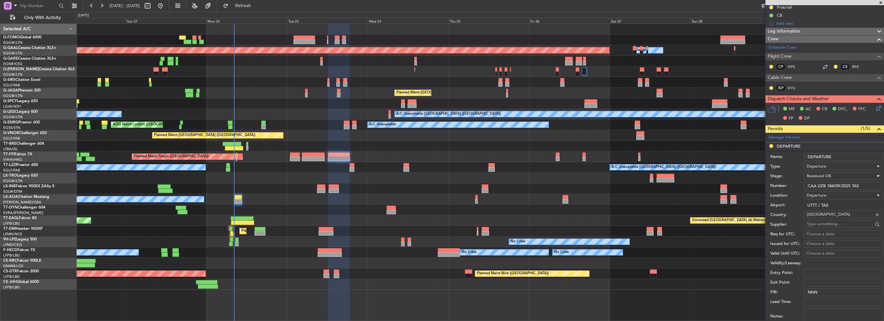
scroll to position [97, 0]
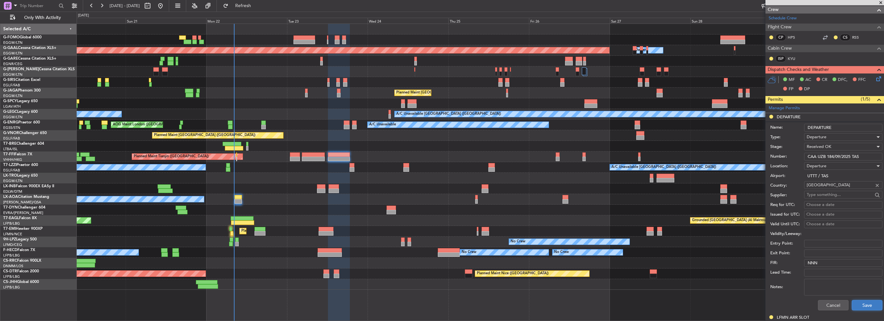
click at [865, 306] on button "Save" at bounding box center [867, 305] width 31 height 10
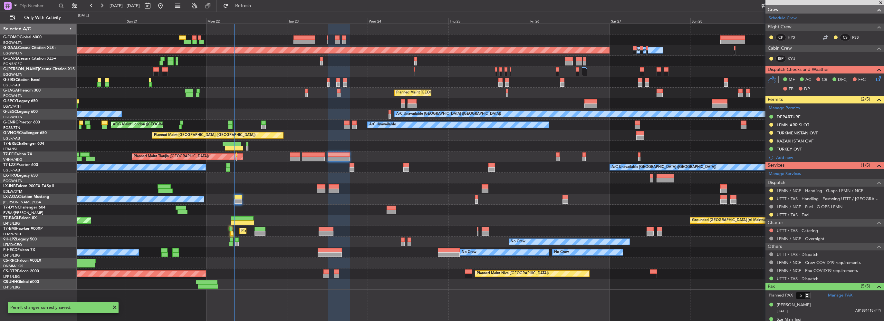
click at [771, 196] on div at bounding box center [771, 198] width 5 height 5
click at [773, 197] on button at bounding box center [771, 199] width 4 height 4
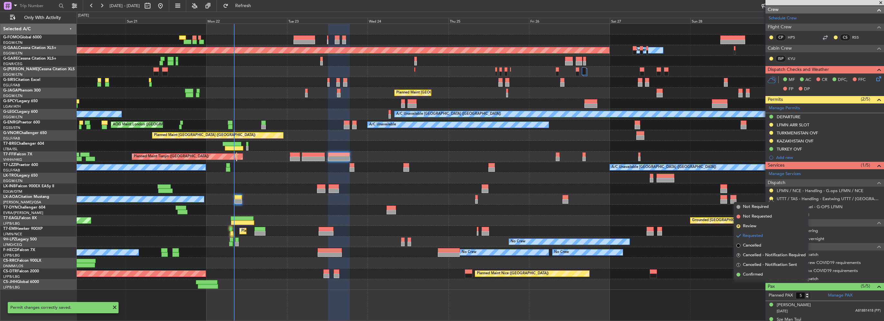
click at [749, 272] on span "Confirmed" at bounding box center [753, 274] width 20 height 6
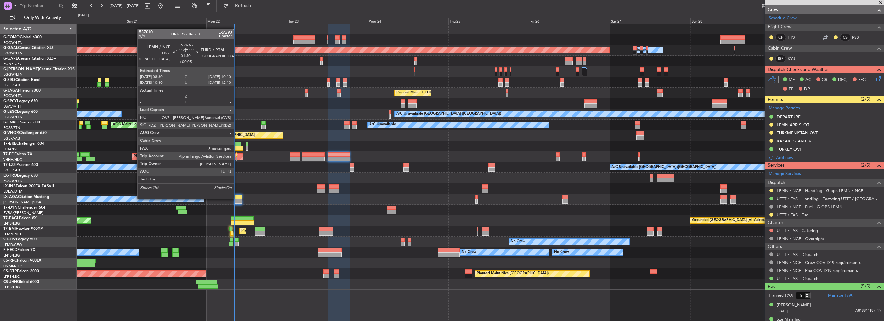
click at [236, 198] on div at bounding box center [238, 197] width 7 height 5
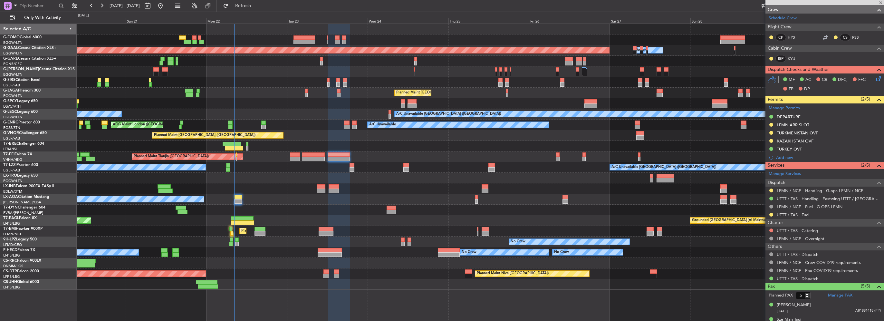
type input "+00:05"
type input "3"
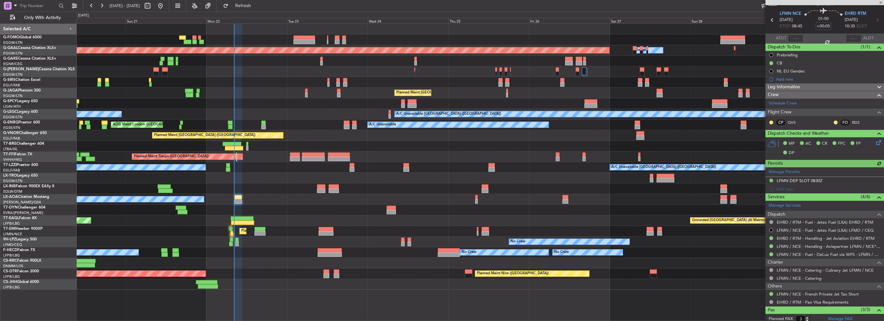
scroll to position [0, 0]
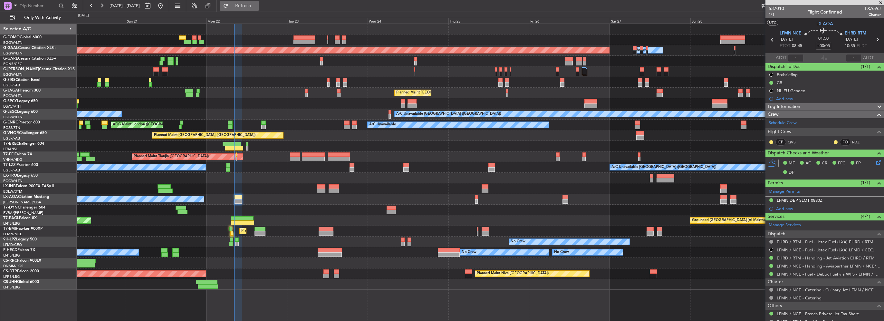
click at [257, 4] on span "Refresh" at bounding box center [243, 6] width 27 height 5
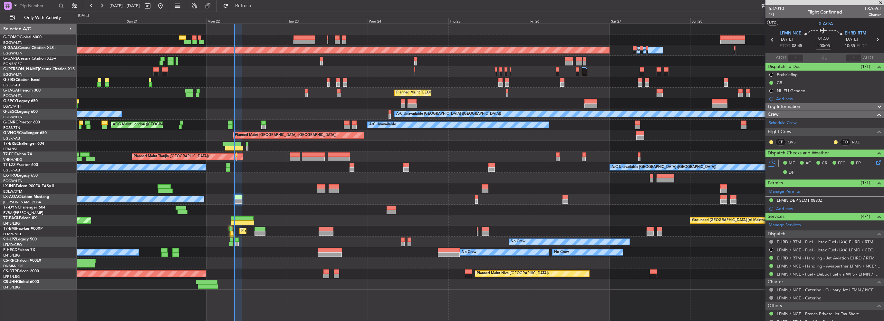
click at [268, 12] on div "0 0 Sat 20 Sun 21 Mon 22 Tue 23 Wed 24 Thu 25 Fri 26 Sep 2025 Sat 27 Sun 28 Mon…" at bounding box center [480, 18] width 807 height 12
click at [257, 8] on span "Refresh" at bounding box center [243, 6] width 27 height 5
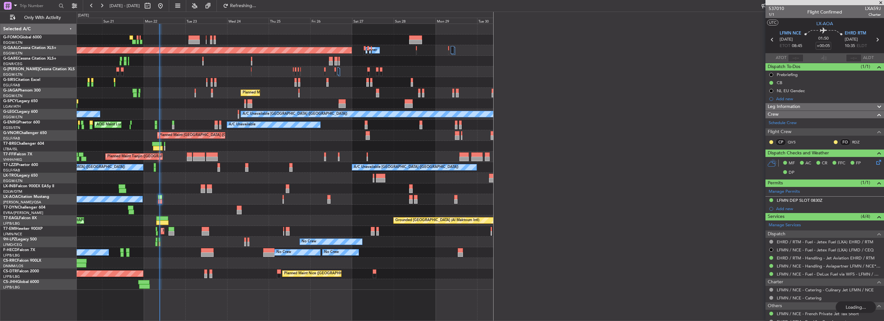
type input "09:08"
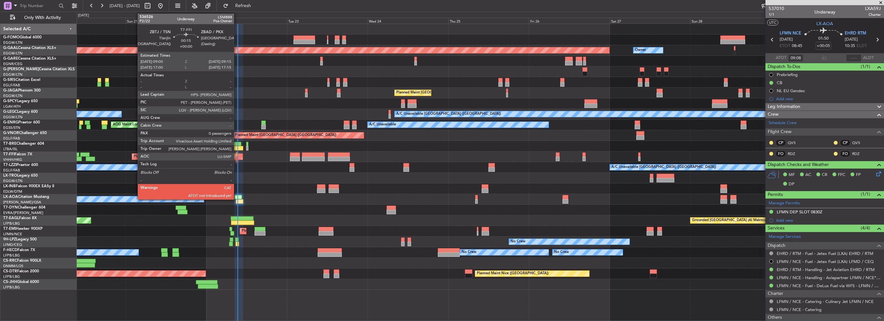
click at [237, 158] on div at bounding box center [236, 159] width 1 height 5
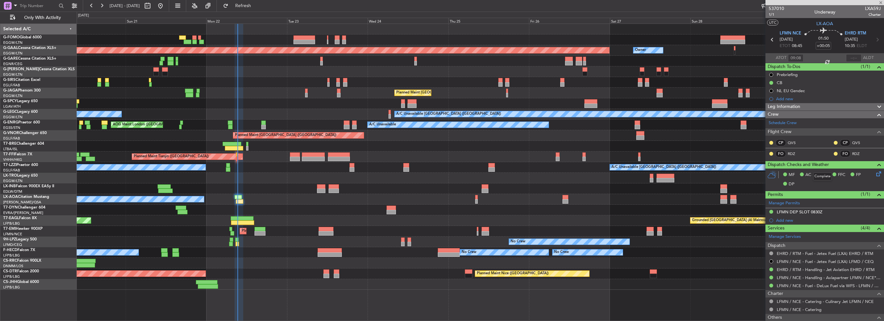
type input "0"
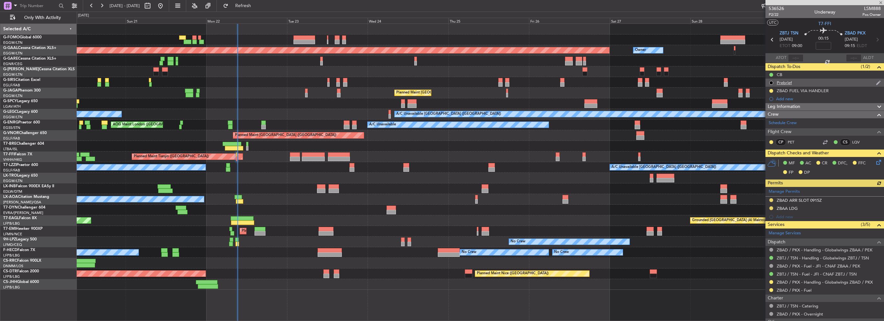
click at [786, 84] on div "Prebrief" at bounding box center [784, 82] width 15 height 5
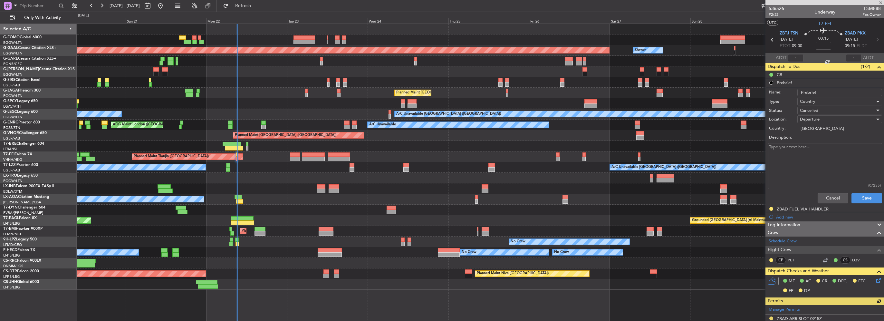
click at [806, 170] on textarea "Description:" at bounding box center [825, 166] width 114 height 46
type textarea "27000"
click at [830, 107] on div "Cancelled" at bounding box center [837, 111] width 75 height 10
click at [823, 139] on span "Completed" at bounding box center [836, 143] width 75 height 10
click at [862, 198] on button "Save" at bounding box center [866, 198] width 31 height 10
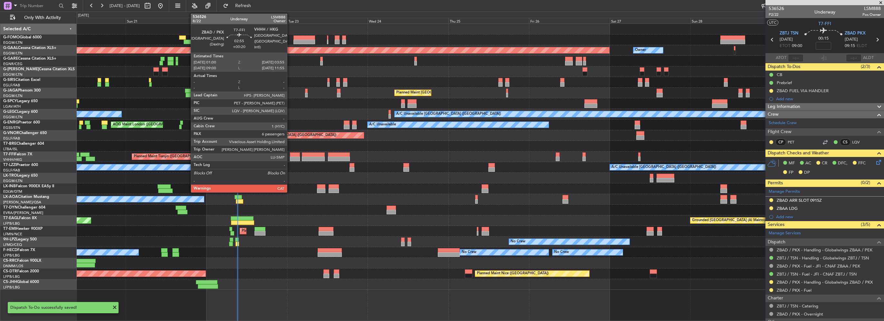
click at [290, 157] on div at bounding box center [295, 159] width 10 height 5
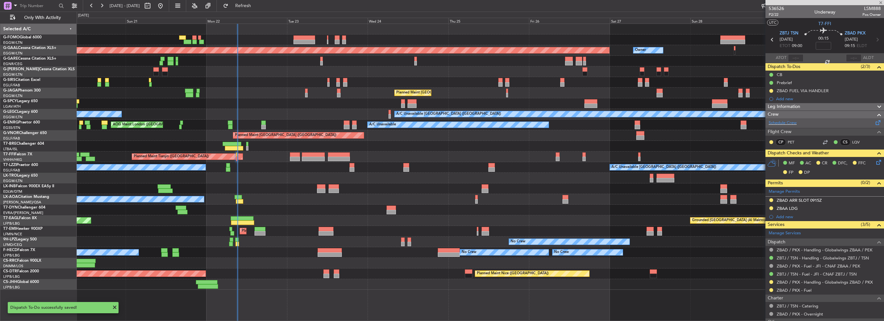
type input "+00:20"
type input "6"
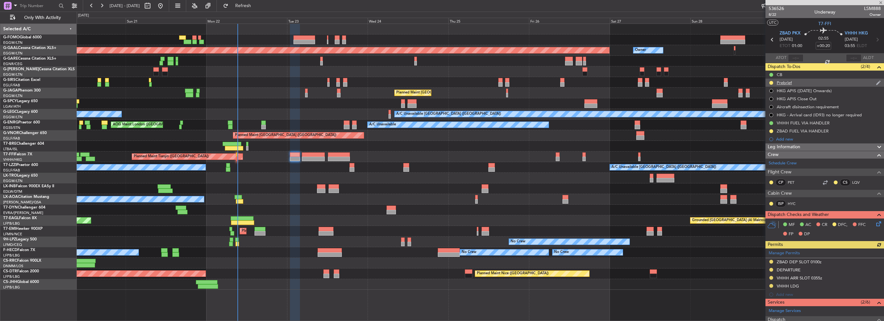
click at [784, 84] on div "Prebrief" at bounding box center [784, 82] width 15 height 5
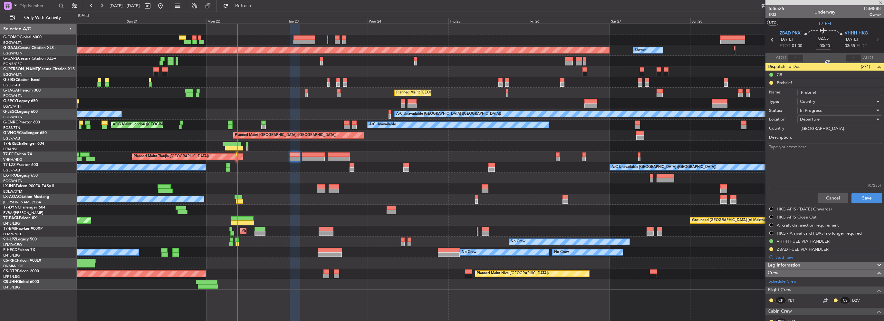
click at [801, 166] on textarea "Description:" at bounding box center [825, 166] width 114 height 46
type textarea "Remaining"
click at [816, 108] on span "In Progress" at bounding box center [811, 111] width 22 height 6
click at [814, 142] on span "Completed" at bounding box center [836, 143] width 75 height 10
click at [863, 194] on button "Save" at bounding box center [866, 198] width 31 height 10
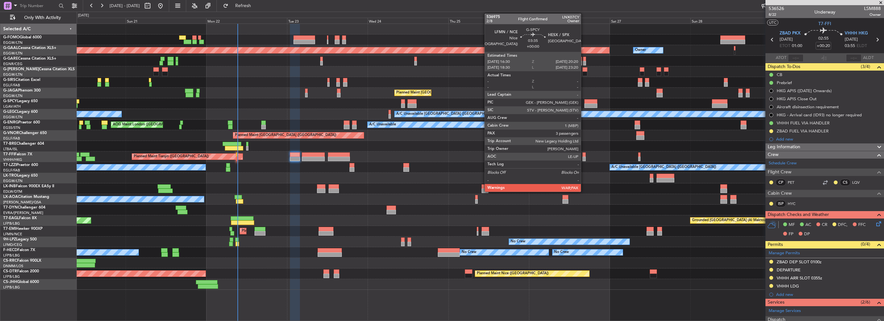
click at [584, 106] on div at bounding box center [590, 105] width 13 height 5
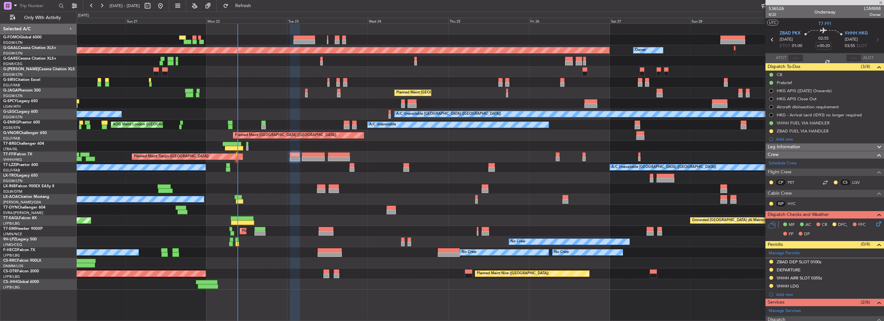
type input "3"
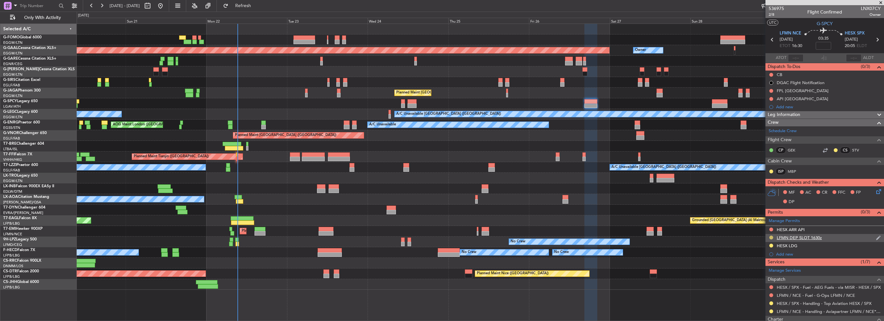
click at [771, 236] on button at bounding box center [771, 237] width 4 height 4
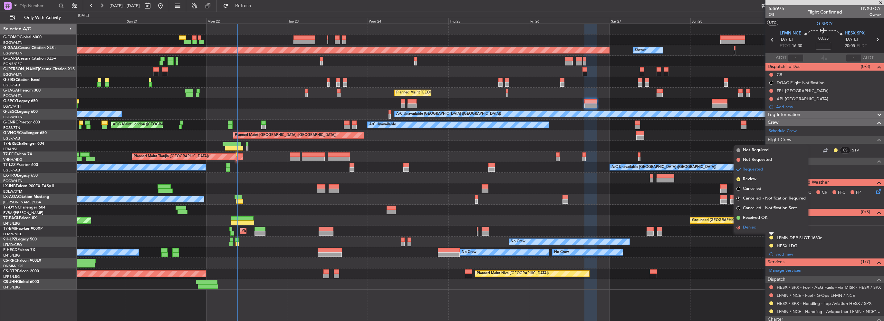
click at [749, 228] on span "Denied" at bounding box center [750, 227] width 14 height 6
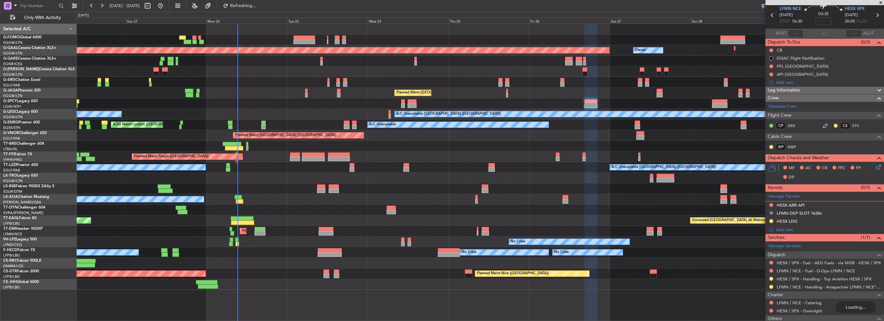
scroll to position [32, 0]
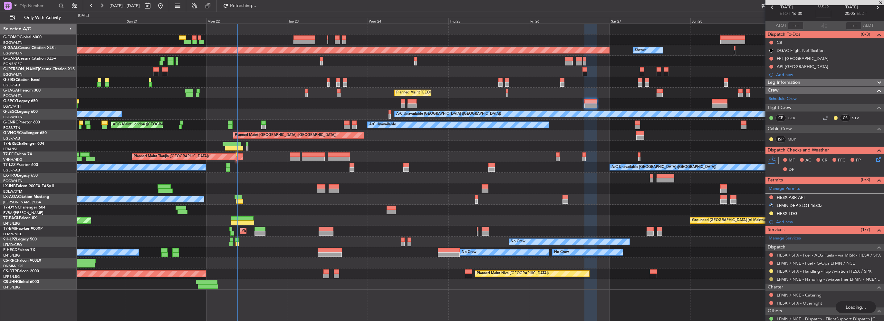
click at [771, 277] on button at bounding box center [771, 279] width 4 height 4
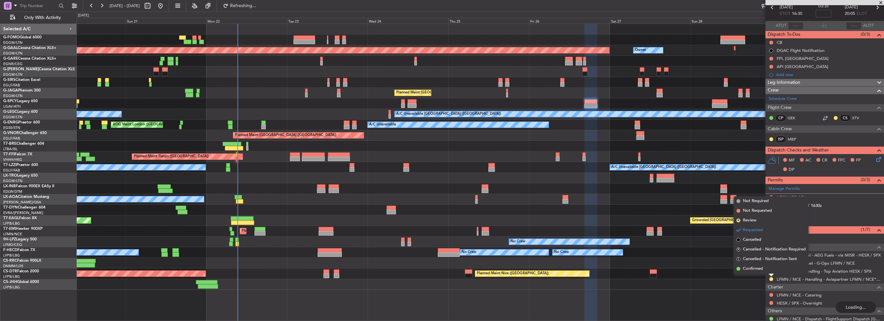
click at [762, 270] on span "Confirmed" at bounding box center [753, 268] width 20 height 6
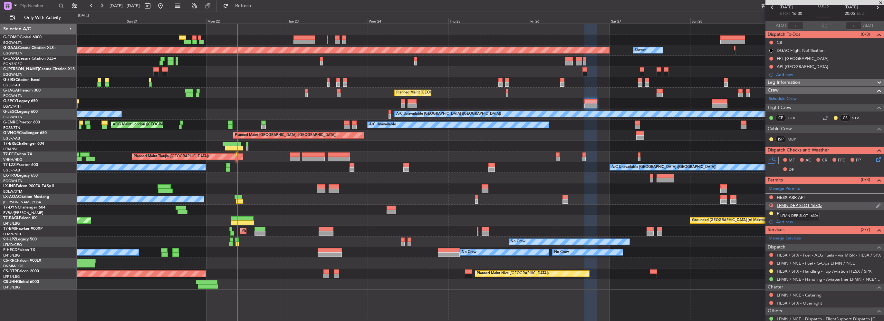
click at [802, 205] on div "LFMN DEP SLOT 1630z" at bounding box center [799, 205] width 45 height 5
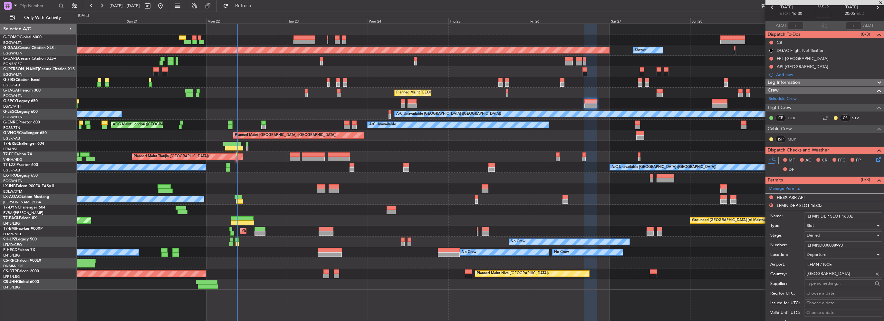
drag, startPoint x: 849, startPoint y: 215, endPoint x: 844, endPoint y: 215, distance: 4.8
click at [844, 215] on input "LFMN DEP SLOT 1630z" at bounding box center [843, 216] width 78 height 8
type input "LFMN DEP SLOT 1500z"
click at [831, 238] on div "Denied" at bounding box center [841, 235] width 69 height 10
click at [837, 287] on span "Received OK" at bounding box center [841, 287] width 68 height 10
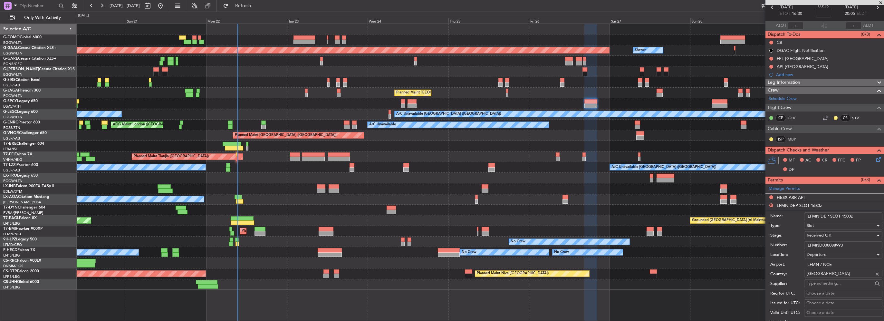
scroll to position [161, 0]
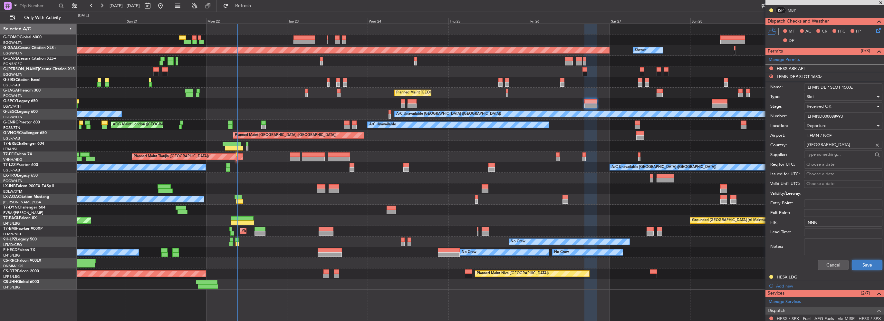
click at [869, 262] on button "Save" at bounding box center [867, 265] width 31 height 10
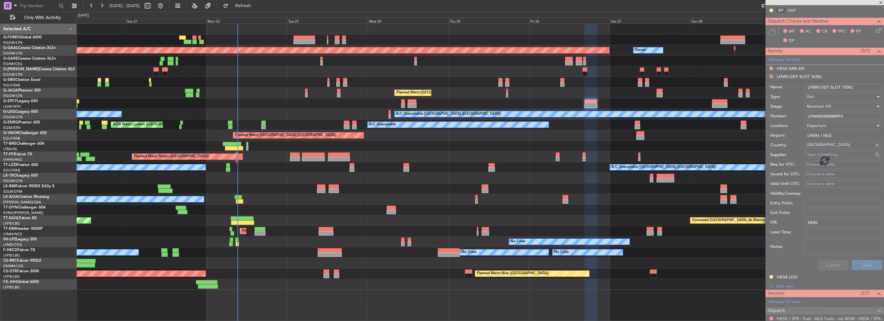
scroll to position [111, 0]
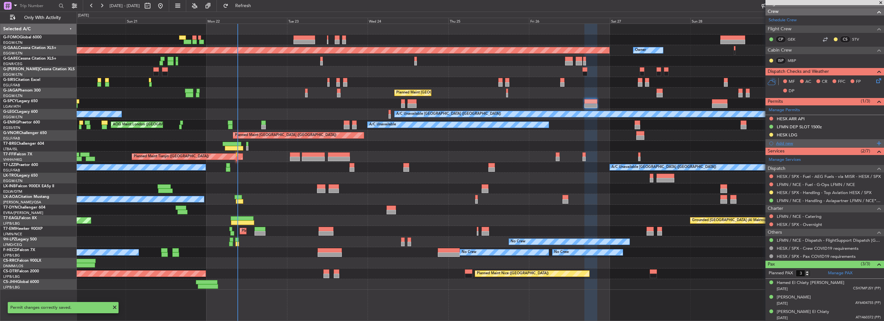
click at [786, 143] on div "Add new" at bounding box center [825, 142] width 99 height 5
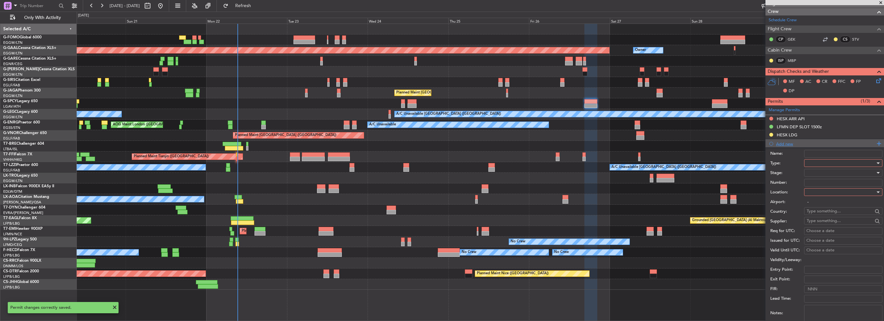
scroll to position [161, 0]
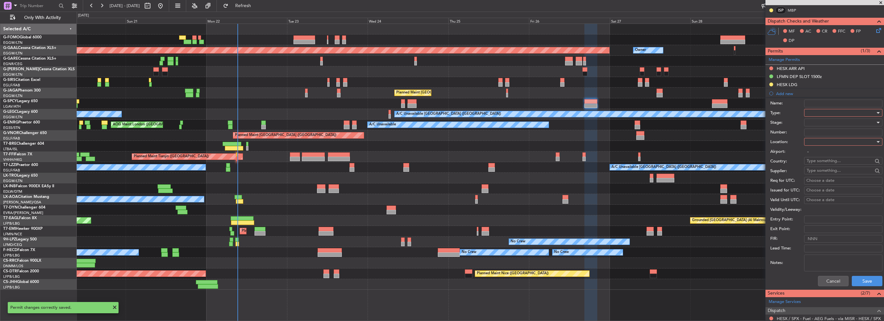
click at [822, 108] on div at bounding box center [841, 113] width 69 height 10
click at [816, 171] on span "Slot" at bounding box center [841, 173] width 68 height 10
click at [820, 139] on div at bounding box center [841, 142] width 69 height 10
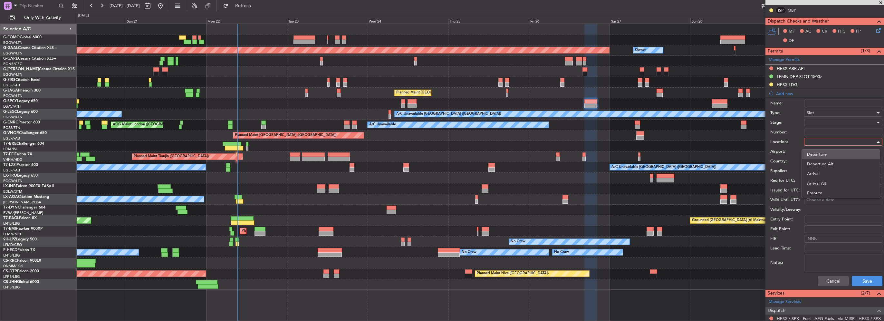
click at [815, 154] on span "Departure" at bounding box center [841, 154] width 68 height 10
type input "LFMN / NCE"
click at [819, 121] on div at bounding box center [841, 123] width 69 height 10
drag, startPoint x: 816, startPoint y: 136, endPoint x: 820, endPoint y: 138, distance: 3.8
click at [816, 136] on span "Denied" at bounding box center [841, 135] width 68 height 10
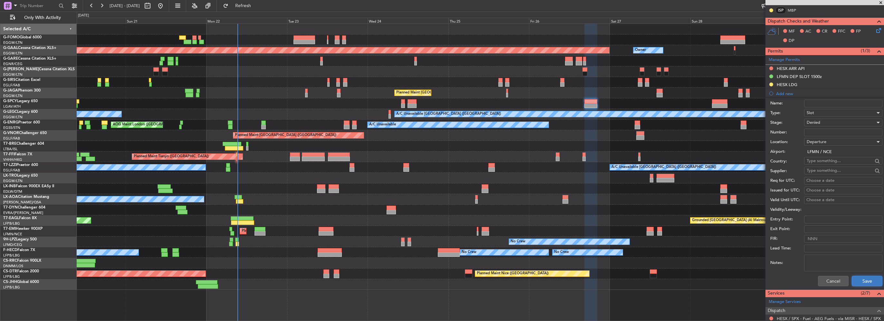
click at [869, 278] on button "Save" at bounding box center [867, 281] width 31 height 10
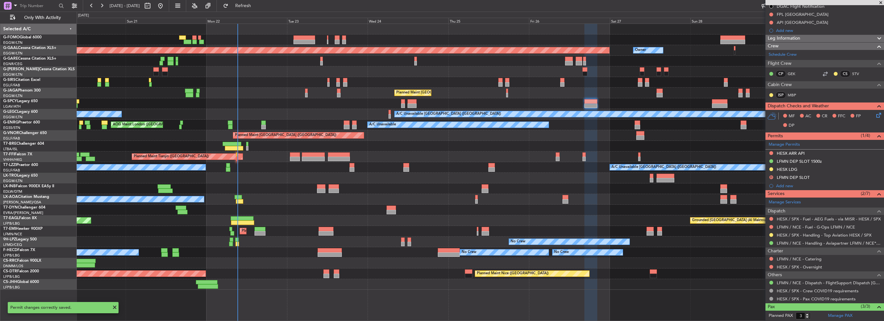
scroll to position [22, 0]
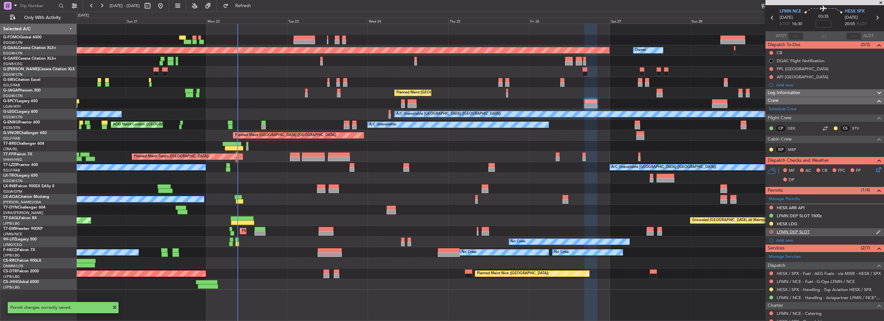
click at [816, 233] on div "D LFMN DEP SLOT" at bounding box center [824, 232] width 119 height 8
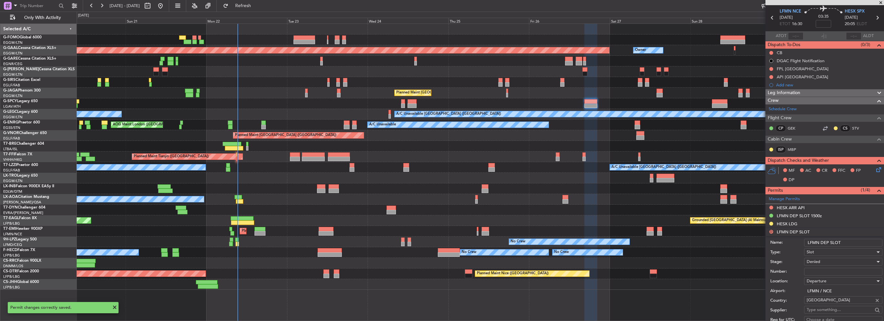
click at [851, 243] on input "LFMN DEP SLOT" at bounding box center [843, 243] width 78 height 8
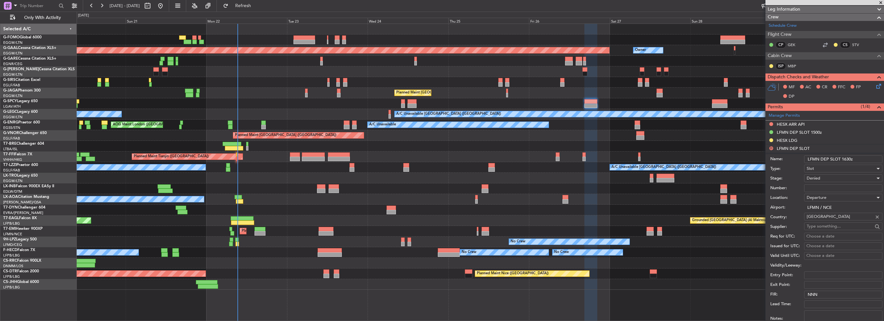
scroll to position [151, 0]
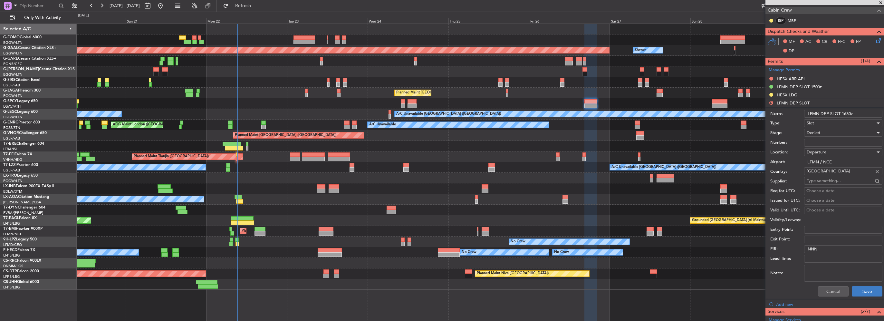
type input "LFMN DEP SLOT 1630z"
click at [861, 294] on button "Save" at bounding box center [867, 291] width 31 height 10
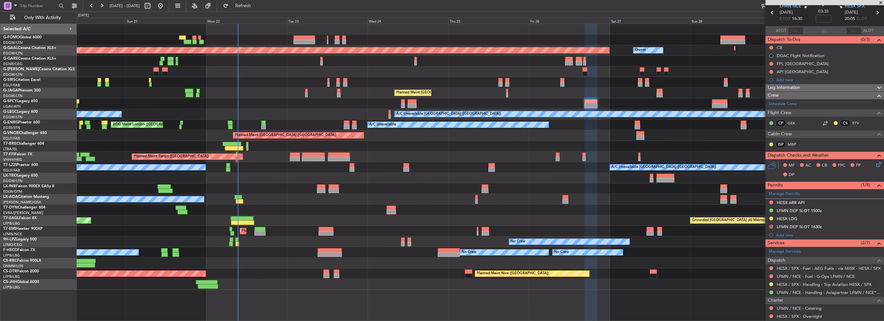
scroll to position [0, 0]
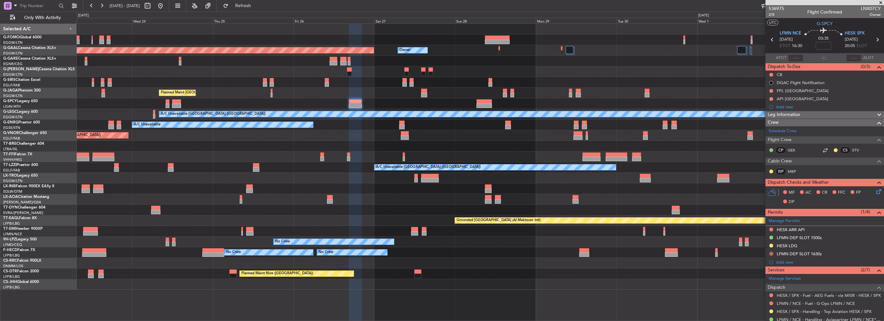
click at [444, 254] on div "Planned Maint Dusseldorf Owner Owner Planned Maint London (Luton) A/C Unavailab…" at bounding box center [480, 157] width 807 height 266
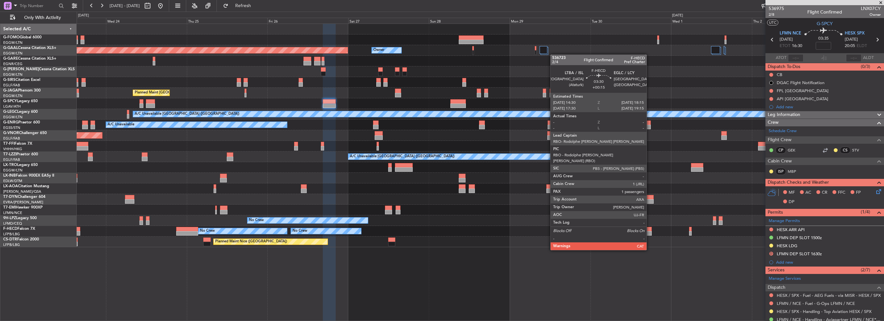
click at [649, 232] on div at bounding box center [645, 233] width 13 height 5
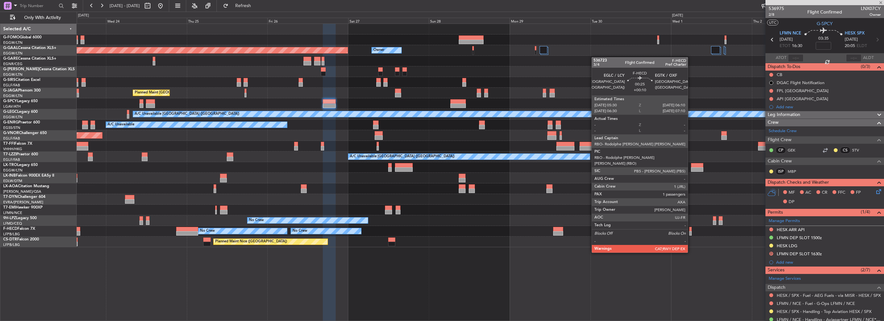
type input "+00:15"
type input "1"
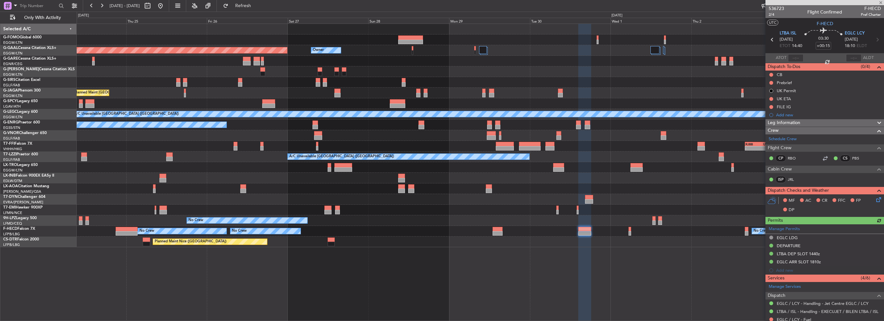
click at [494, 193] on div "Planned Maint Dusseldorf Owner Owner Planned Maint London (Luton) A/C Unavailab…" at bounding box center [480, 135] width 807 height 223
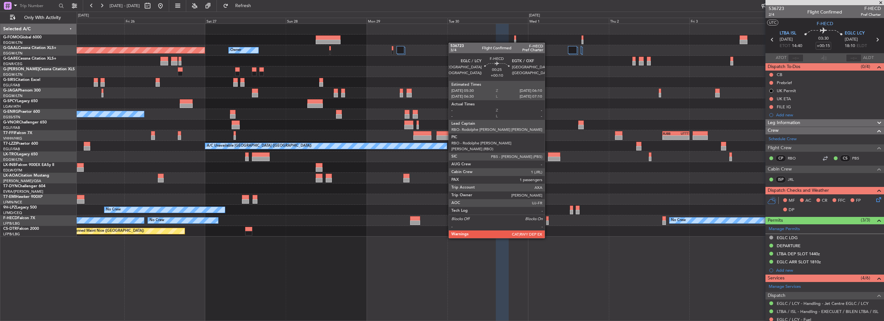
click at [548, 220] on div at bounding box center [547, 222] width 2 height 5
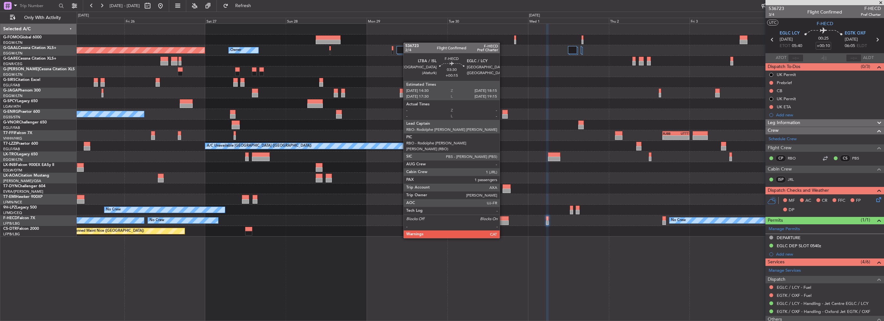
click at [503, 220] on div at bounding box center [502, 222] width 13 height 5
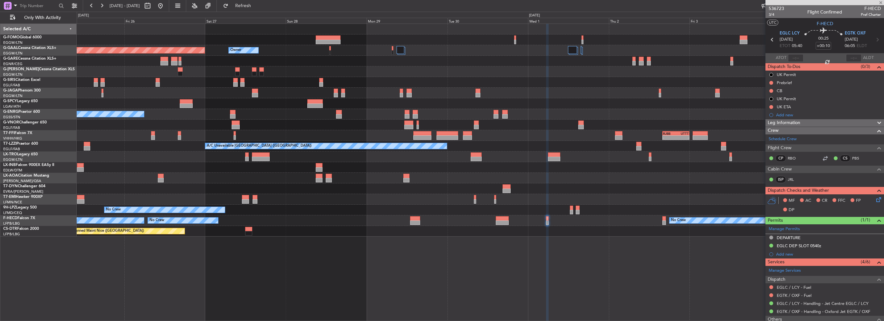
type input "+00:15"
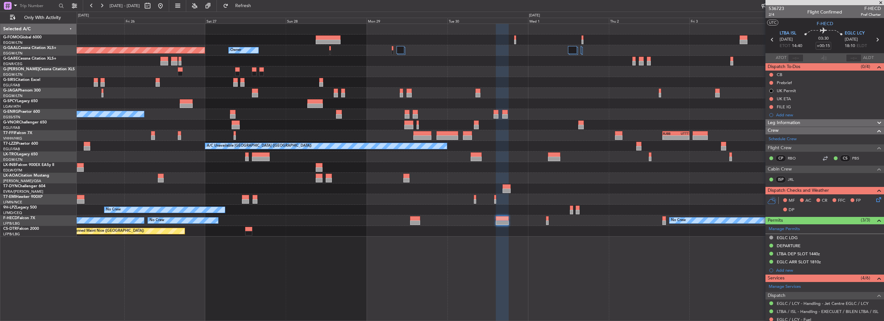
click at [654, 87] on div "Planned Maint Dusseldorf Owner Owner Planned Maint London (Luton) A/C Unavailab…" at bounding box center [480, 130] width 807 height 213
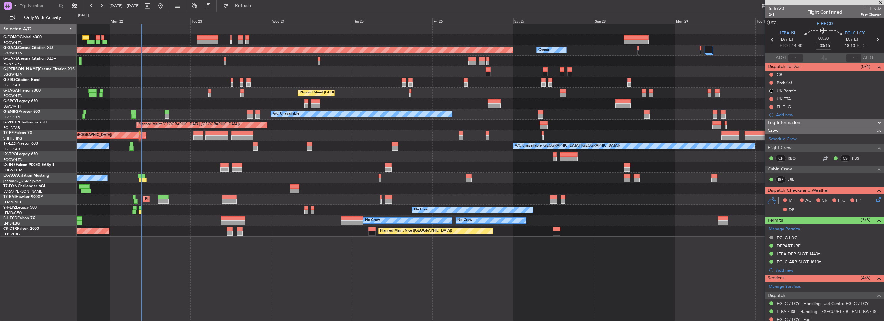
click at [576, 138] on div "Planned Maint Dusseldorf Owner Unplanned Maint London (Luton) Planned Maint Lon…" at bounding box center [480, 130] width 807 height 213
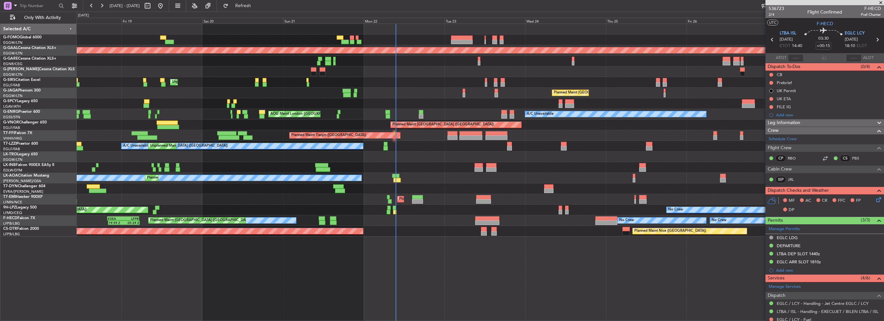
click at [390, 124] on div "Planned Maint Dusseldorf Owner Unplanned Maint London (Luton) Planned Maint Lon…" at bounding box center [480, 130] width 807 height 213
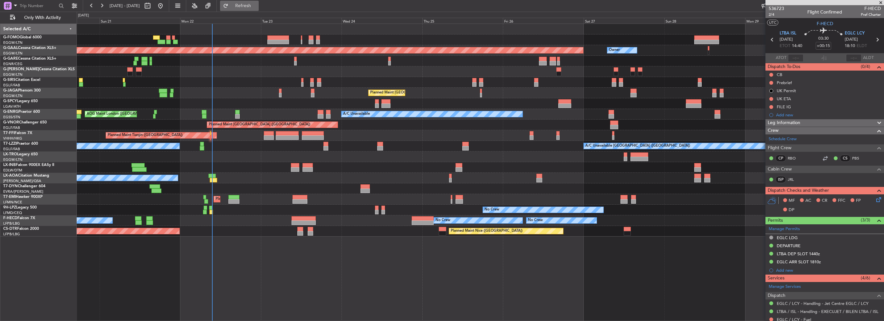
click at [253, 5] on span "Refresh" at bounding box center [243, 6] width 27 height 5
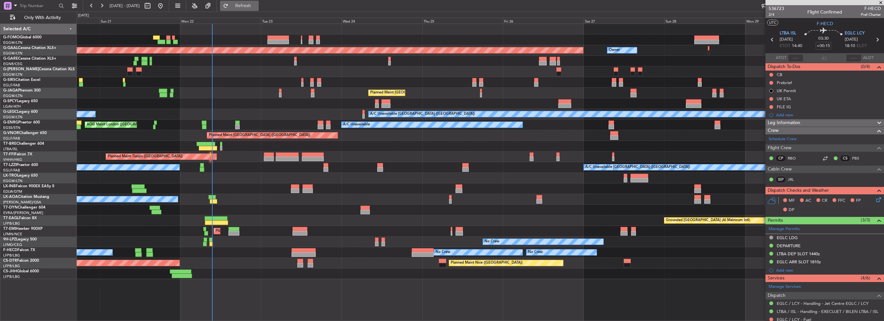
click at [254, 6] on span "Refresh" at bounding box center [243, 6] width 27 height 5
click at [257, 1] on button "Refresh" at bounding box center [239, 6] width 39 height 10
click at [259, 1] on button "Refresh" at bounding box center [239, 6] width 39 height 10
click at [257, 1] on button "Refreshing..." at bounding box center [239, 6] width 39 height 10
drag, startPoint x: 251, startPoint y: 6, endPoint x: 264, endPoint y: 125, distance: 120.3
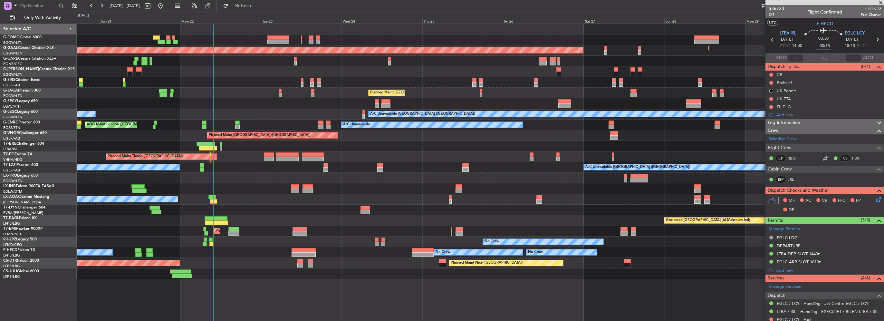
click at [251, 6] on span "Refresh" at bounding box center [243, 6] width 27 height 5
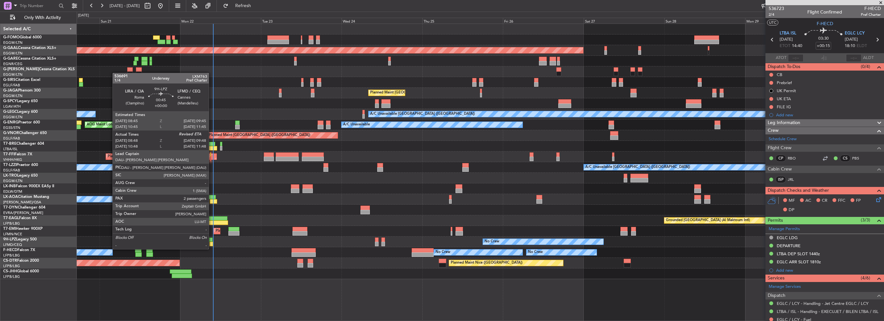
click at [212, 243] on div at bounding box center [211, 244] width 4 height 5
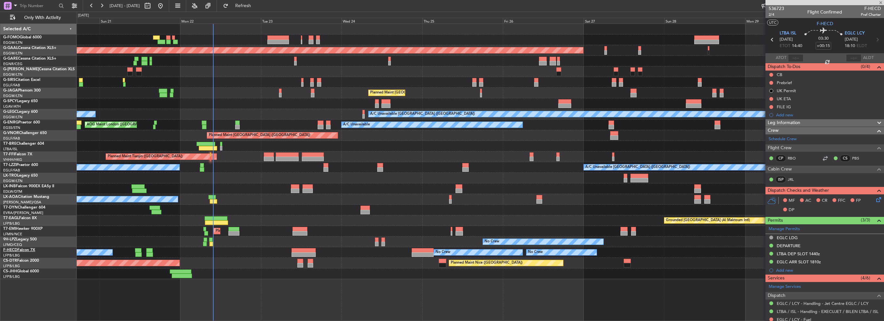
type input "08:58"
type input "2"
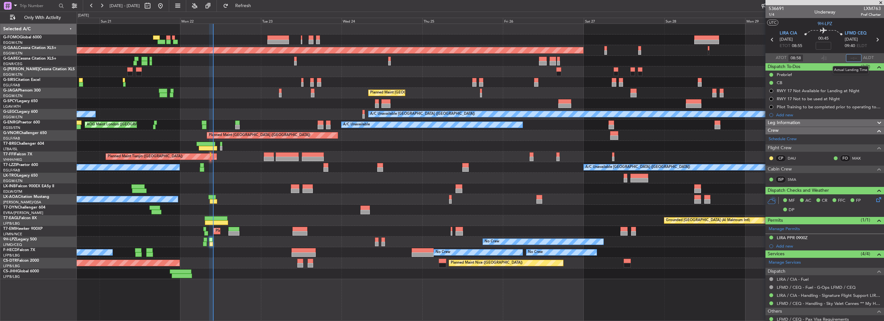
click at [847, 58] on input "text" at bounding box center [853, 58] width 15 height 8
type input "09:47"
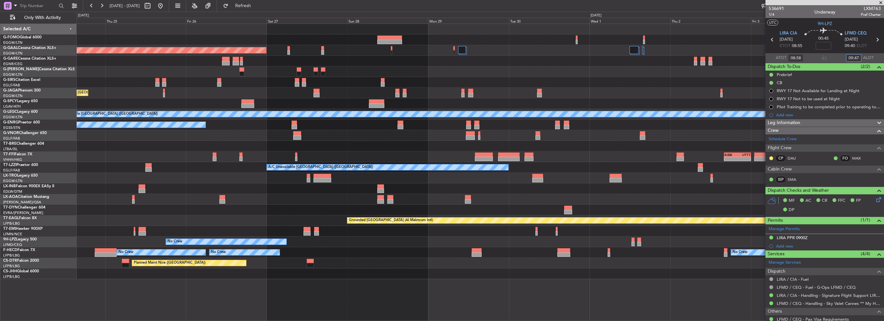
click at [289, 196] on div "Planned Maint Dusseldorf Owner Planned Maint London (Luton) A/C Unavailable Lon…" at bounding box center [480, 151] width 807 height 255
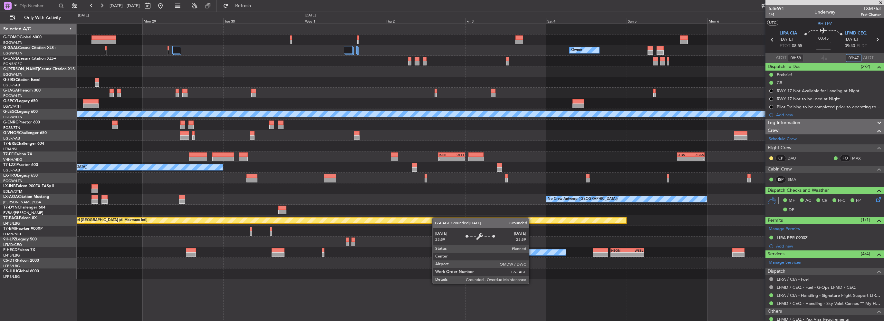
click at [312, 218] on div "Owner Owner Planned Maint Dusseldorf A/C Unavailable London (Luton) A/C Unavail…" at bounding box center [480, 151] width 807 height 255
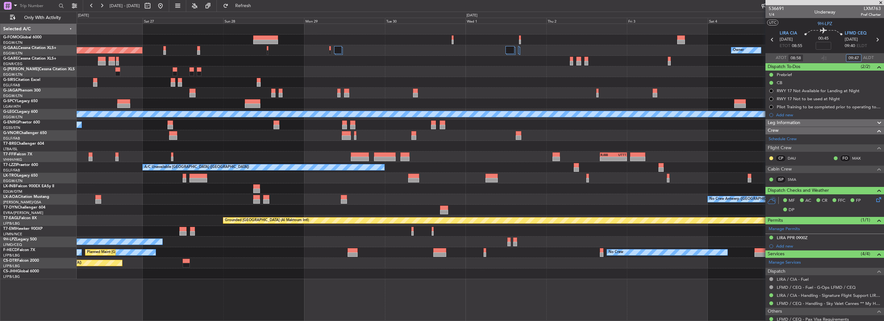
click at [657, 184] on div at bounding box center [480, 188] width 807 height 11
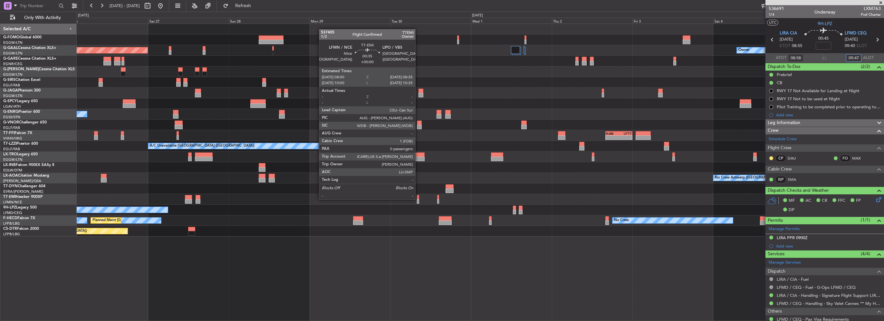
click at [418, 199] on div at bounding box center [418, 201] width 2 height 5
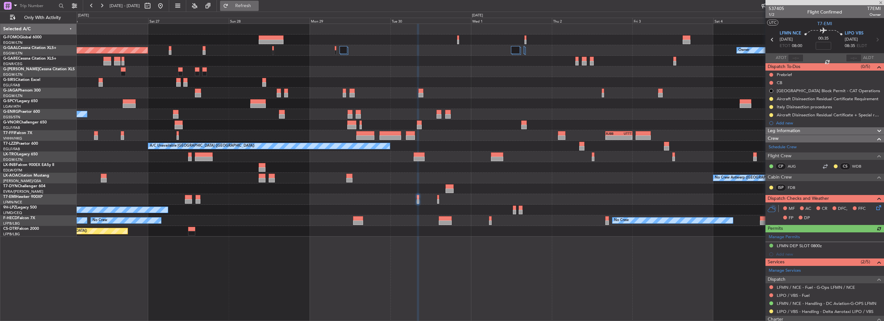
click at [255, 5] on span "Refresh" at bounding box center [243, 6] width 27 height 5
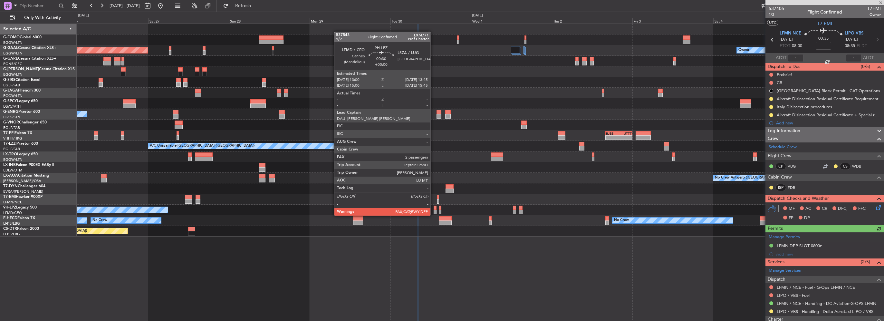
click at [434, 209] on div at bounding box center [435, 208] width 3 height 5
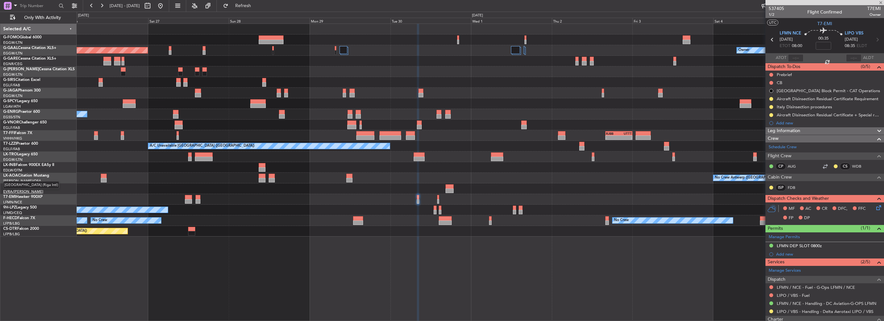
type input "2"
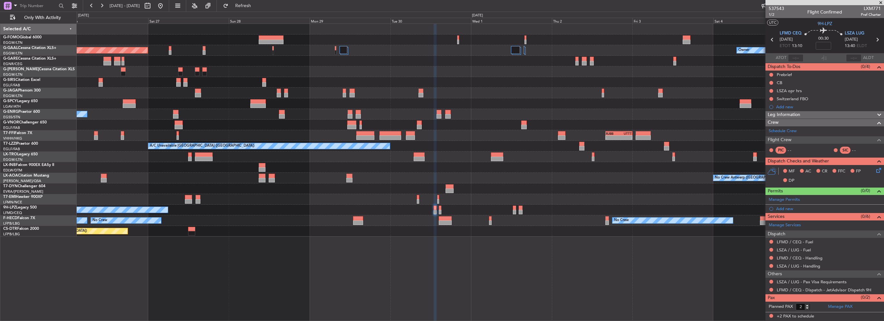
click at [812, 110] on div "Add new" at bounding box center [824, 107] width 119 height 8
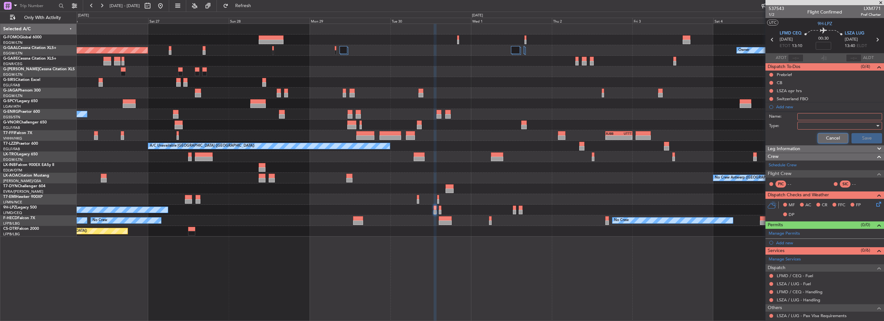
click at [821, 137] on button "Cancel" at bounding box center [833, 138] width 31 height 10
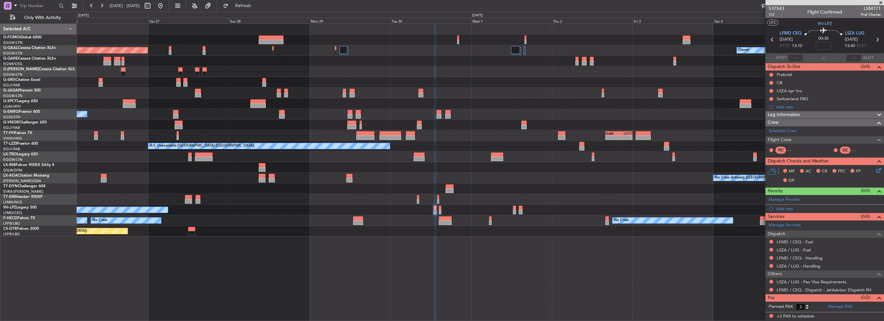
click at [804, 115] on div "Leg Information" at bounding box center [824, 114] width 119 height 7
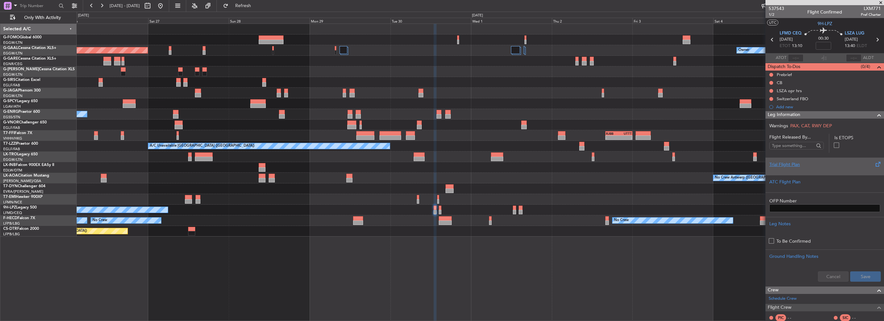
click at [797, 164] on div "Trial Flight Plan" at bounding box center [824, 164] width 111 height 7
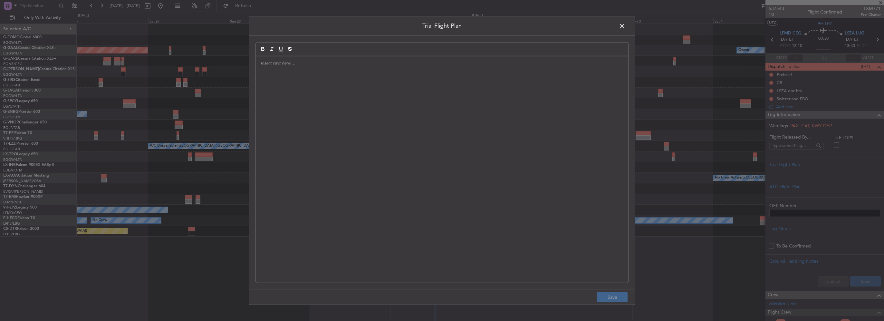
click at [357, 128] on div at bounding box center [442, 169] width 372 height 226
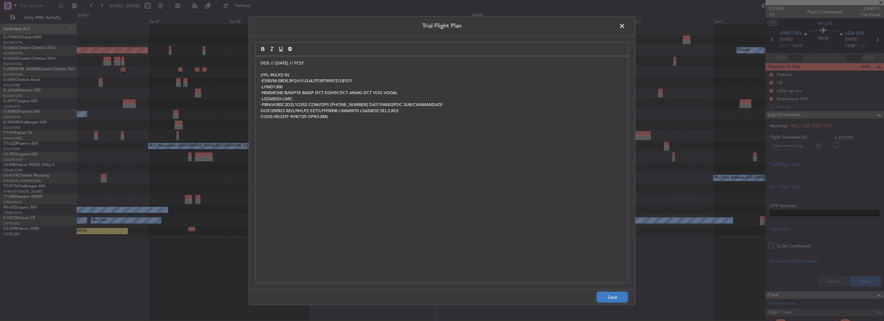
click at [614, 296] on button "Save" at bounding box center [612, 297] width 31 height 10
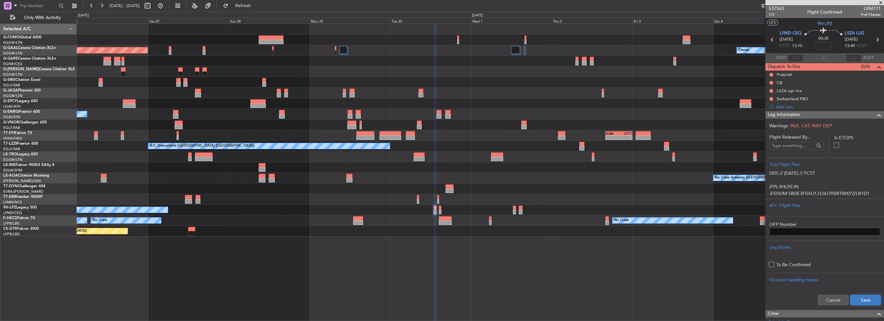
click at [853, 300] on button "Save" at bounding box center [865, 300] width 31 height 10
click at [824, 46] on input at bounding box center [823, 46] width 15 height 8
type input "+00:05"
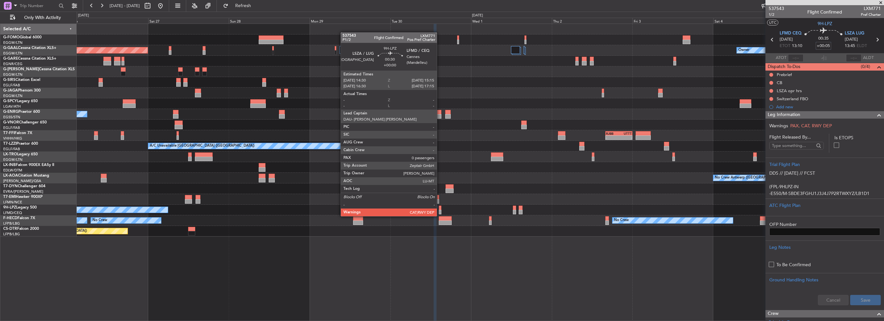
click at [440, 210] on div at bounding box center [440, 212] width 3 height 5
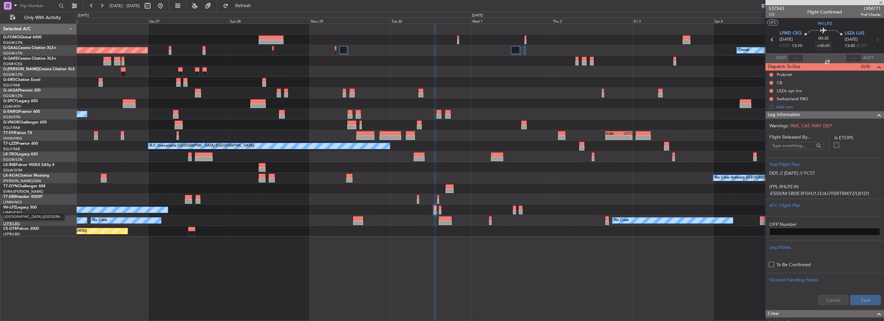
type input "0"
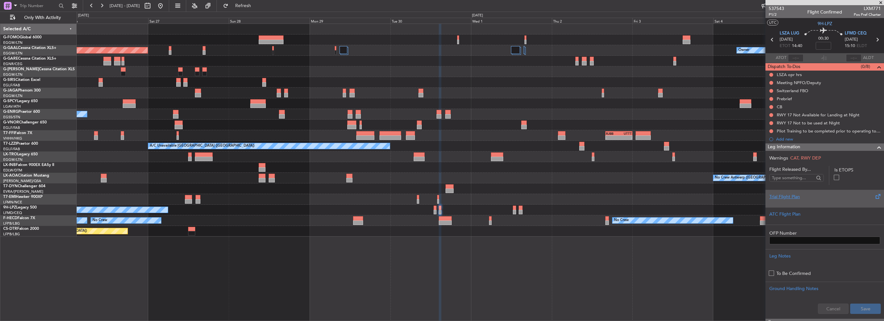
click at [792, 195] on div "Trial Flight Plan" at bounding box center [824, 196] width 111 height 7
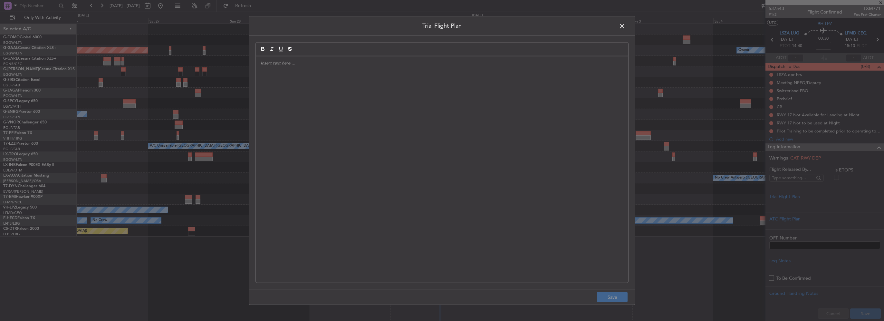
click at [479, 131] on div at bounding box center [442, 169] width 372 height 226
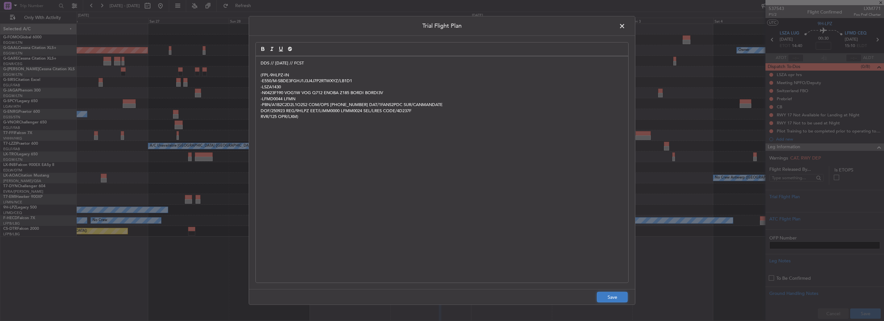
drag, startPoint x: 610, startPoint y: 298, endPoint x: 831, endPoint y: 307, distance: 220.8
click at [611, 298] on button "Save" at bounding box center [612, 297] width 31 height 10
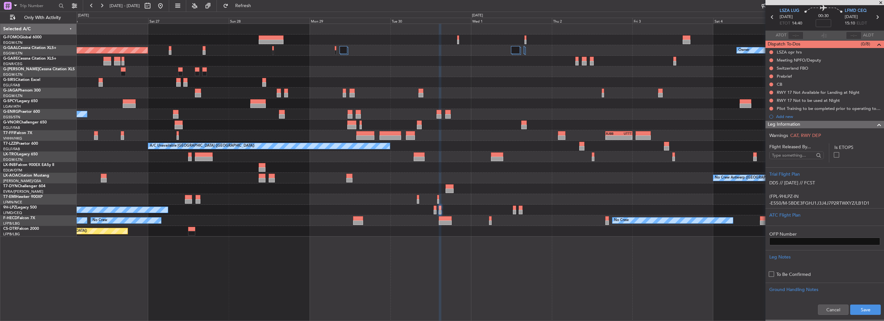
scroll to position [64, 0]
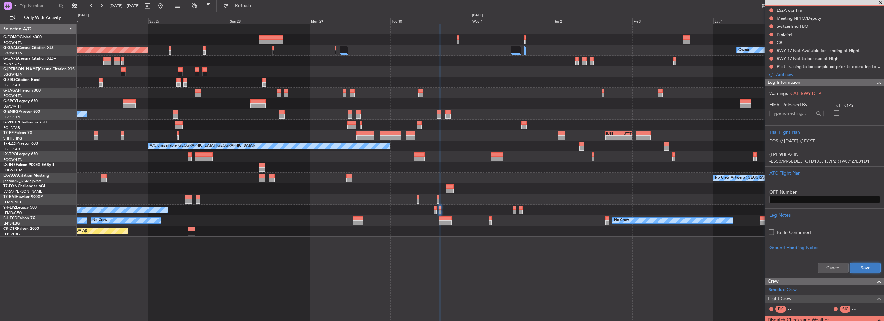
click at [860, 264] on button "Save" at bounding box center [865, 268] width 31 height 10
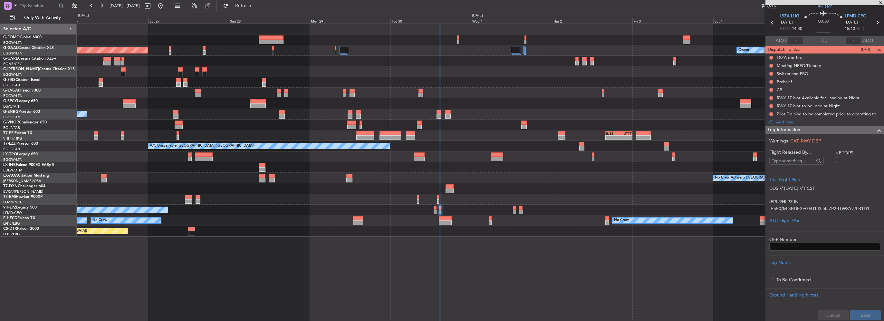
scroll to position [0, 0]
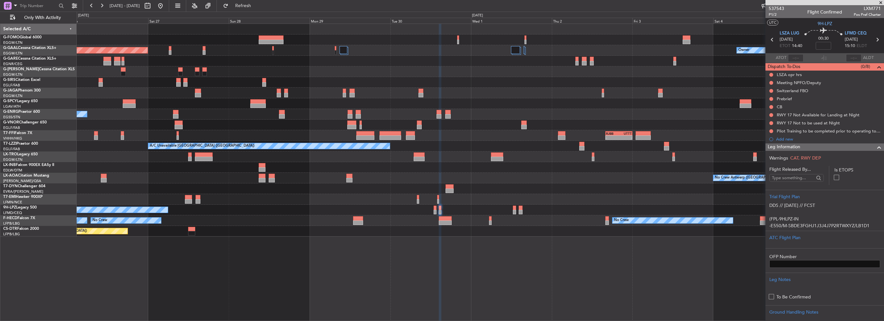
click at [819, 47] on mat-tooltip-component "Flight Time" at bounding box center [822, 50] width 30 height 17
click at [823, 47] on input at bounding box center [823, 46] width 15 height 8
click at [801, 146] on div "Leg Information" at bounding box center [824, 146] width 119 height 7
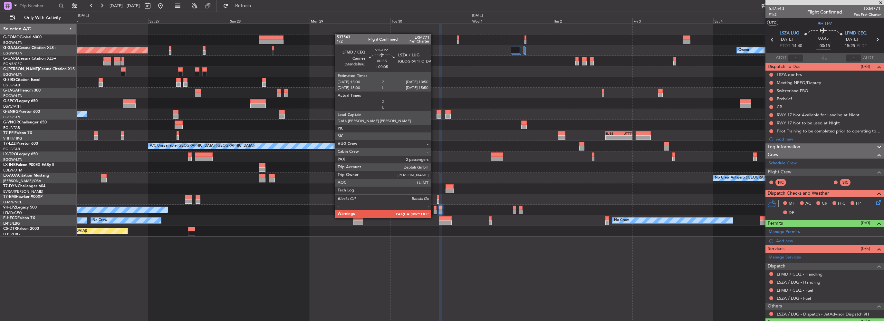
click at [434, 211] on div at bounding box center [435, 212] width 3 height 5
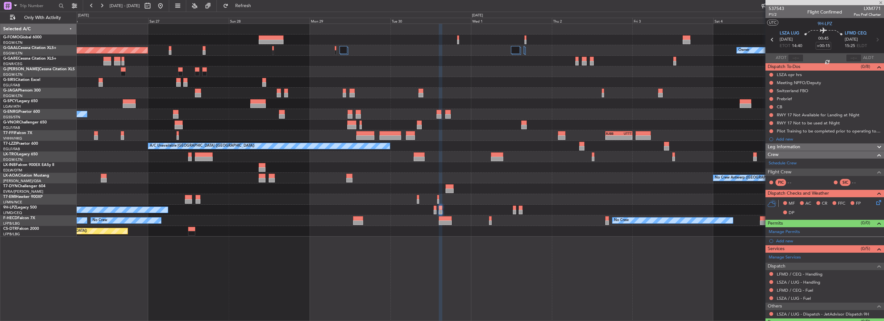
type input "+00:05"
type input "2"
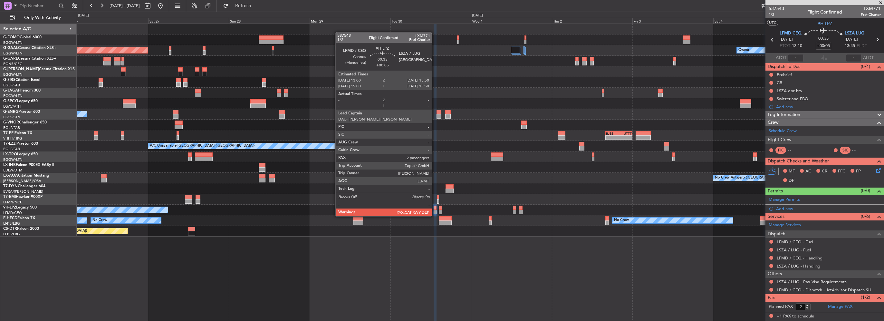
click at [436, 210] on div at bounding box center [435, 212] width 3 height 5
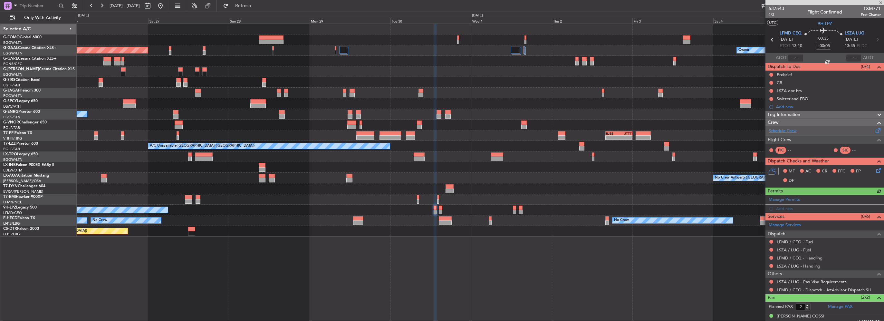
click at [781, 132] on link "Schedule Crew" at bounding box center [783, 131] width 28 height 6
click at [259, 10] on button "Refresh" at bounding box center [239, 6] width 39 height 10
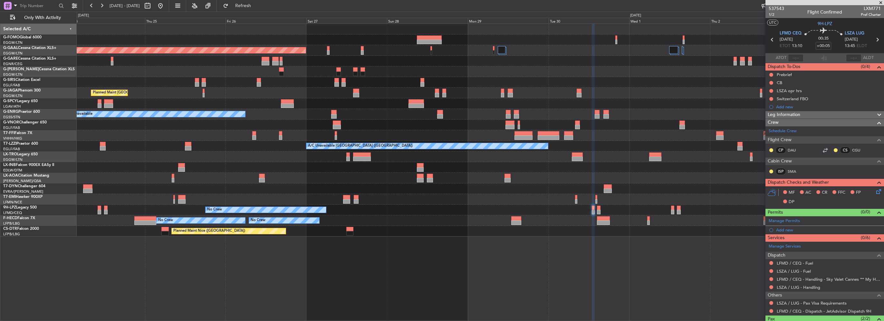
click at [379, 234] on div "Planned Maint Dusseldorf Owner Planned Maint London (Luton) A/C Unavailable Pla…" at bounding box center [480, 130] width 807 height 213
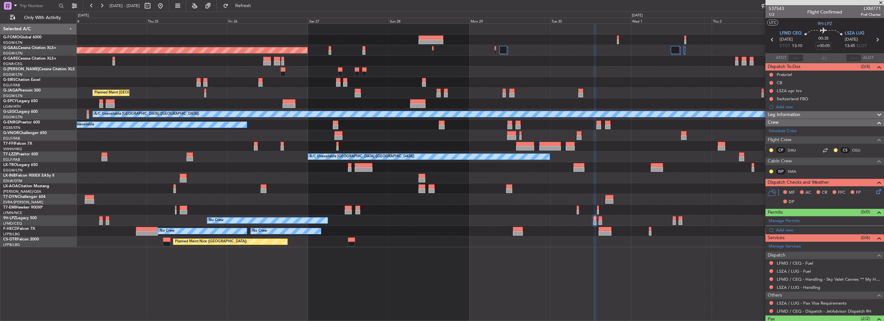
click at [217, 218] on div "No Crew" at bounding box center [480, 220] width 807 height 11
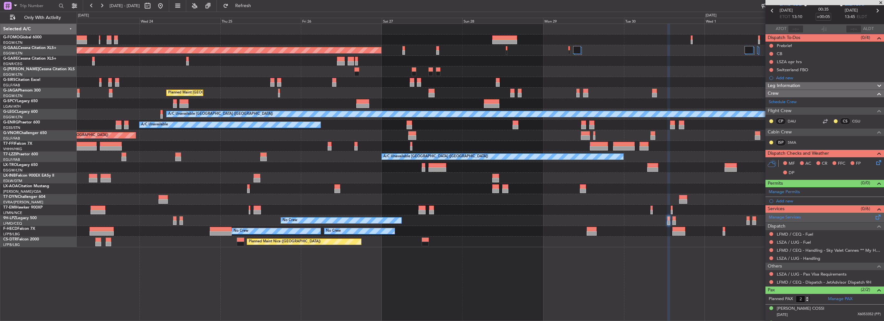
scroll to position [40, 0]
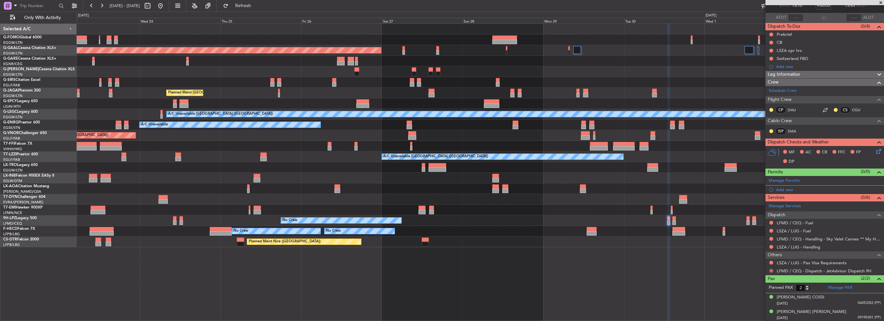
click at [771, 269] on button at bounding box center [771, 271] width 4 height 4
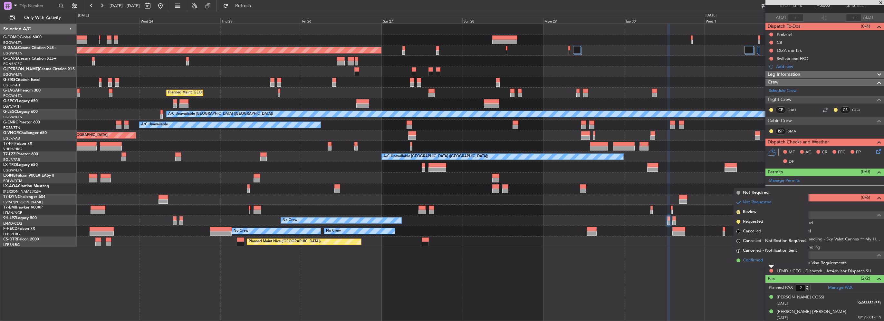
click at [748, 263] on span "Confirmed" at bounding box center [753, 260] width 20 height 6
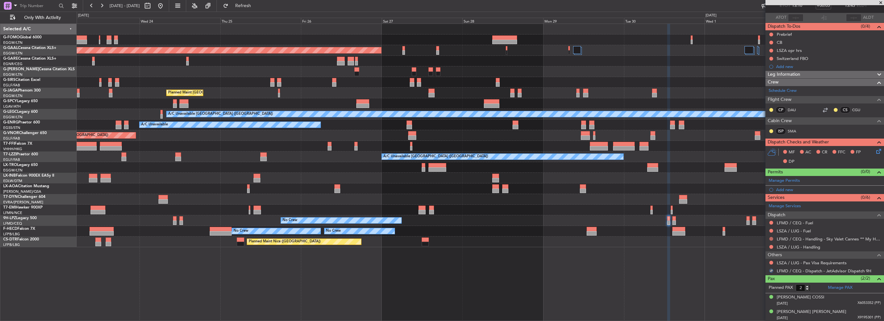
click at [771, 238] on button at bounding box center [771, 239] width 4 height 4
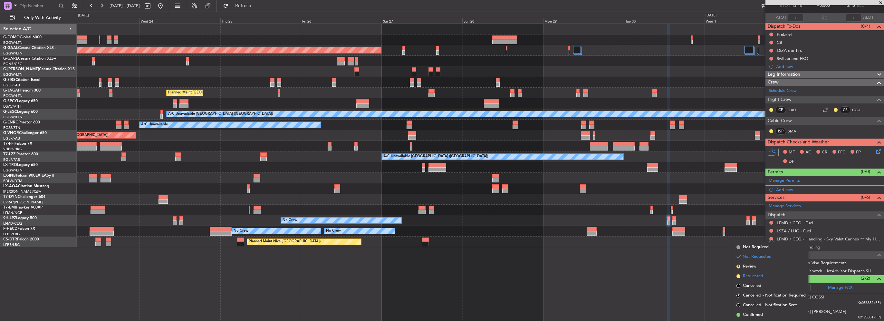
click at [755, 275] on span "Requested" at bounding box center [753, 276] width 20 height 6
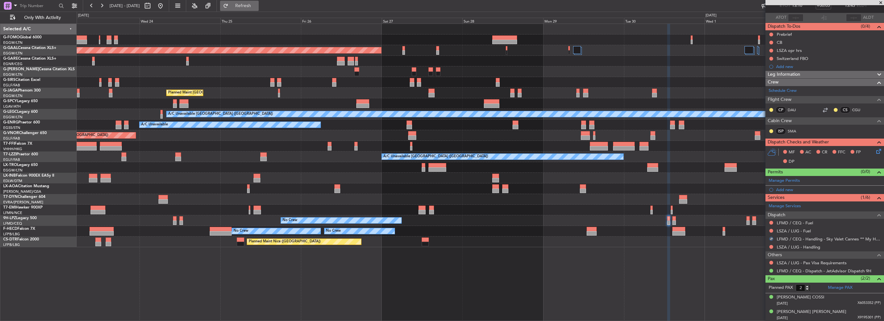
click at [256, 2] on button "Refresh" at bounding box center [239, 6] width 39 height 10
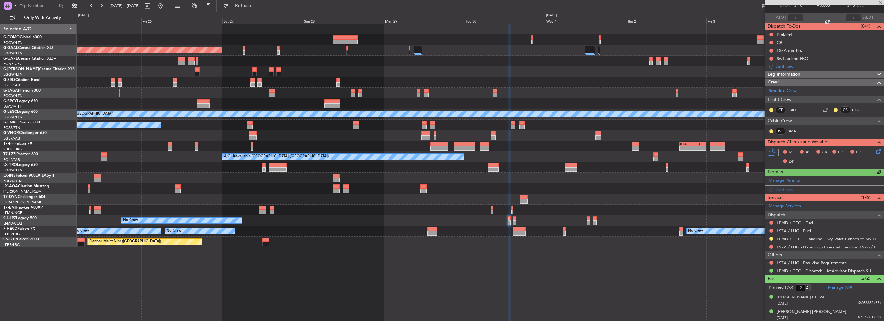
click at [496, 281] on div "Planned Maint Dusseldorf Owner Planned Maint London (Luton) A/C Unavailable Lon…" at bounding box center [480, 172] width 807 height 297
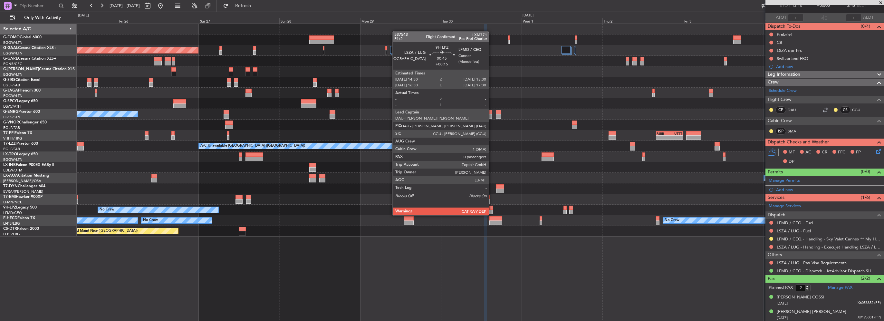
click at [492, 209] on div at bounding box center [491, 208] width 4 height 5
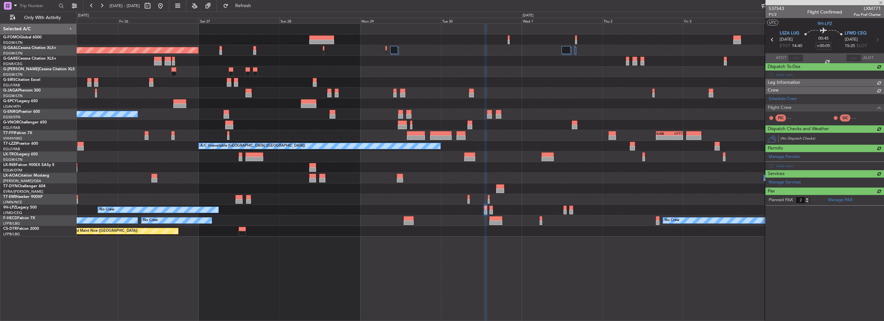
type input "+00:15"
type input "0"
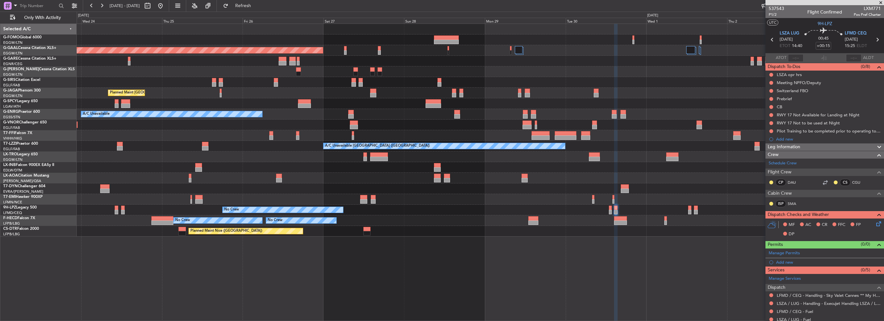
click at [311, 205] on div "Planned Maint Dusseldorf Owner Planned Maint London (Luton) A/C Unavailable AOG…" at bounding box center [480, 130] width 807 height 213
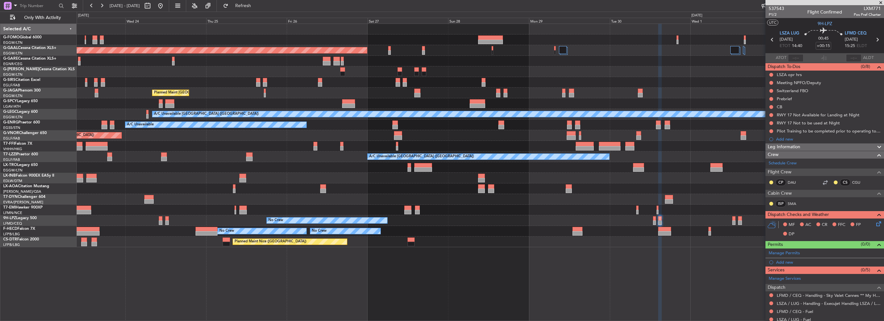
click at [292, 226] on div "Planned Maint Dusseldorf Owner Planned Maint London (Luton) A/C Unavailable Lon…" at bounding box center [480, 135] width 807 height 223
click at [222, 256] on div "Planned Maint Dusseldorf Owner Planned Maint London (Luton) A/C Unavailable Lon…" at bounding box center [480, 172] width 807 height 297
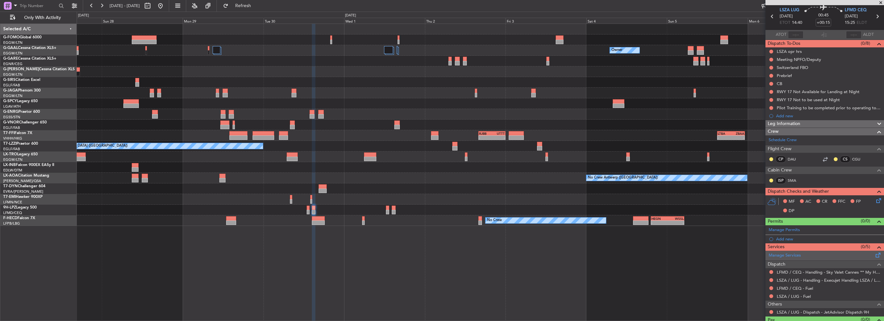
scroll to position [35, 0]
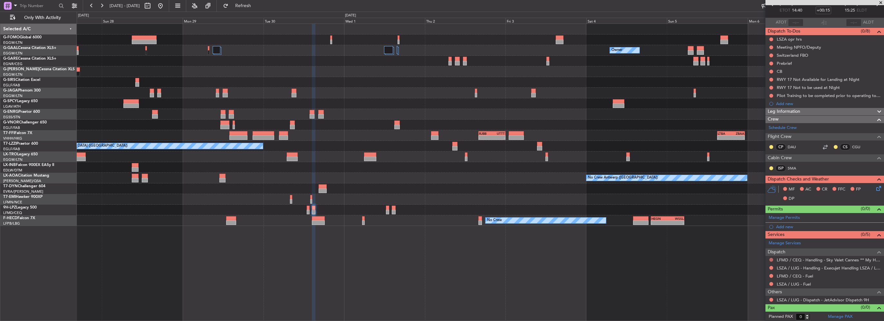
click at [771, 258] on button at bounding box center [771, 260] width 4 height 4
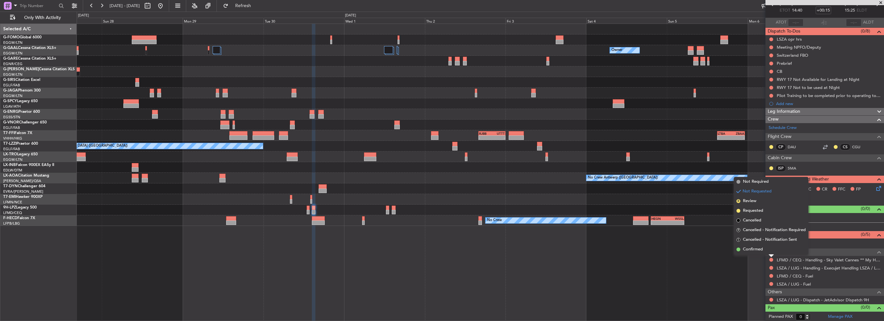
drag, startPoint x: 754, startPoint y: 211, endPoint x: 765, endPoint y: 308, distance: 97.6
click at [754, 211] on span "Requested" at bounding box center [753, 210] width 20 height 6
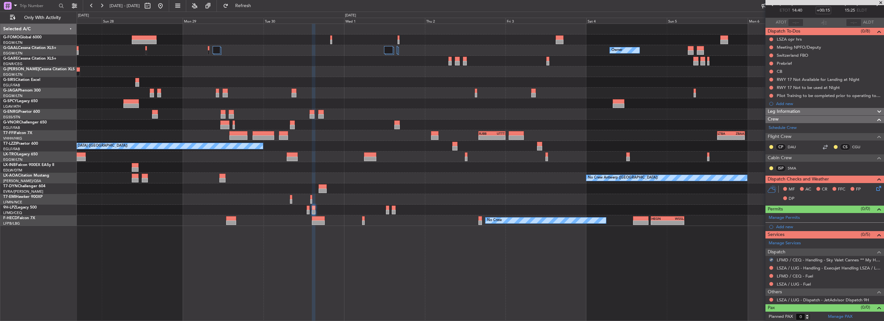
click at [771, 296] on mat-tooltip-component "Not Requested" at bounding box center [771, 288] width 36 height 17
click at [771, 298] on button at bounding box center [771, 300] width 4 height 4
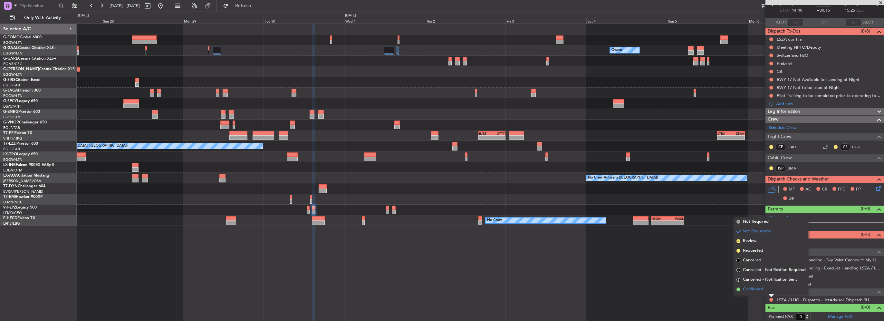
click at [757, 289] on span "Confirmed" at bounding box center [753, 289] width 20 height 6
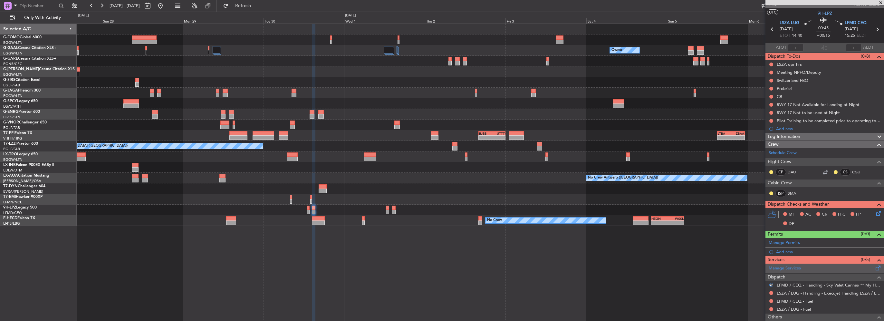
scroll to position [0, 0]
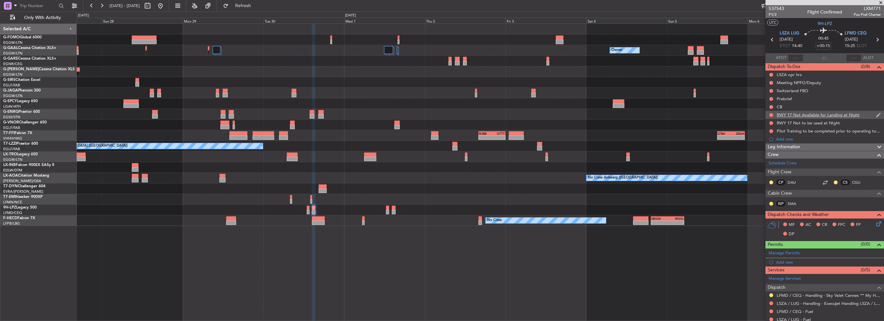
click at [772, 117] on div at bounding box center [771, 114] width 5 height 5
click at [772, 115] on button at bounding box center [771, 115] width 4 height 4
click at [765, 153] on span "Cancelled" at bounding box center [772, 153] width 18 height 6
click at [771, 123] on button at bounding box center [771, 123] width 4 height 4
click at [765, 160] on span "Cancelled" at bounding box center [772, 161] width 18 height 6
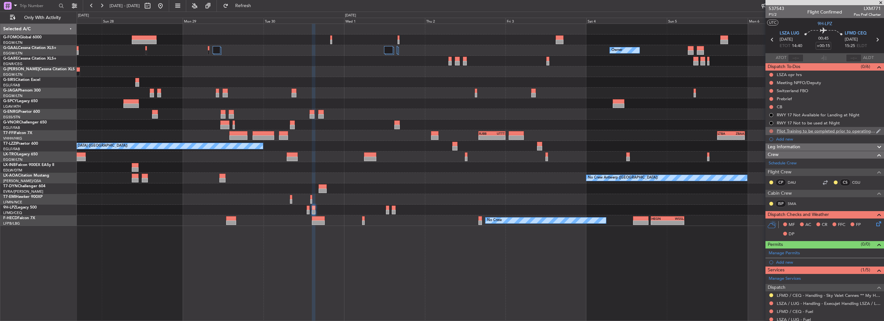
click at [771, 131] on button at bounding box center [771, 131] width 4 height 4
click at [766, 165] on li "Cancelled" at bounding box center [771, 169] width 34 height 10
click at [771, 90] on button at bounding box center [771, 91] width 4 height 4
drag, startPoint x: 773, startPoint y: 128, endPoint x: 772, endPoint y: 94, distance: 33.5
click at [773, 127] on span "Cancelled" at bounding box center [772, 129] width 18 height 6
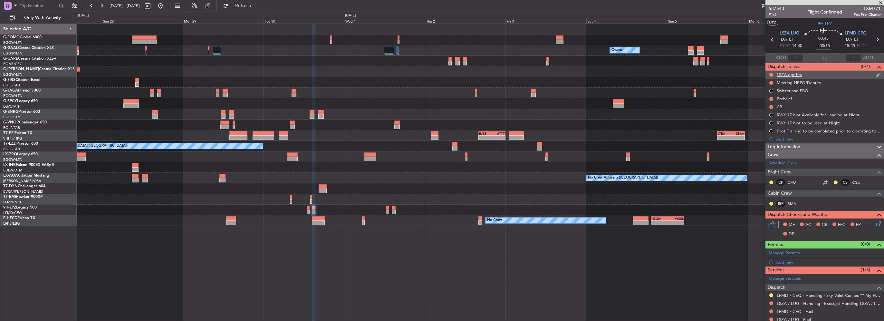
click at [789, 77] on mat-tooltip-component "LSZA opr hrs" at bounding box center [789, 85] width 33 height 17
click at [792, 75] on div "LSZA opr hrs" at bounding box center [789, 74] width 25 height 5
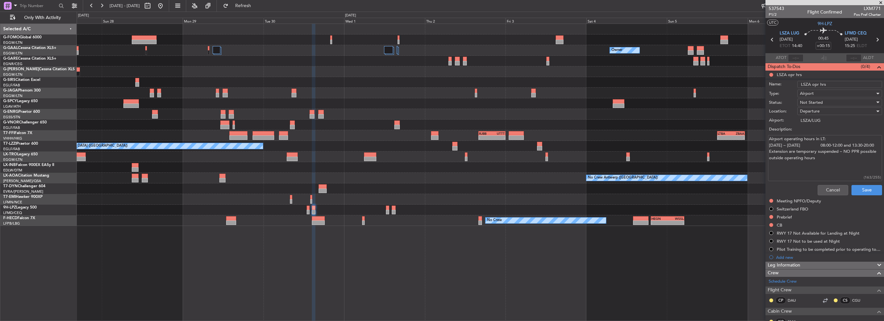
click at [829, 183] on div "Cancel Save" at bounding box center [822, 189] width 121 height 15
drag, startPoint x: 828, startPoint y: 185, endPoint x: 824, endPoint y: 174, distance: 12.1
click at [828, 185] on button "Cancel" at bounding box center [833, 190] width 31 height 10
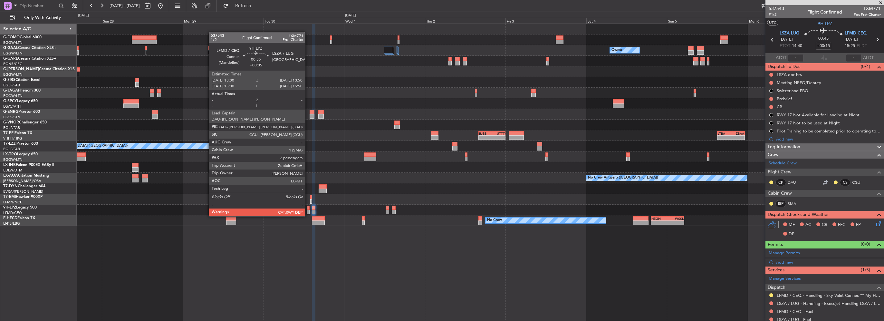
click at [308, 210] on div at bounding box center [308, 212] width 3 height 5
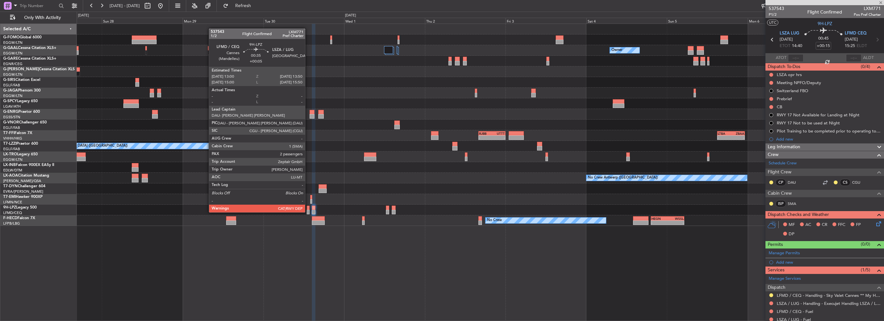
type input "+00:05"
type input "2"
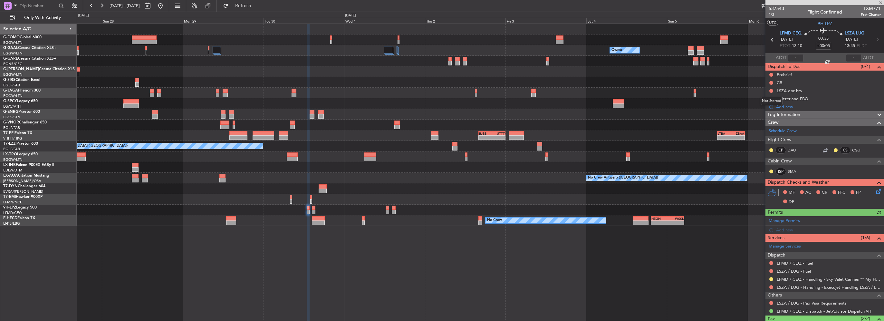
click at [771, 99] on div "Not Started" at bounding box center [772, 101] width 22 height 8
click at [771, 98] on button at bounding box center [771, 99] width 4 height 4
click at [766, 134] on span "Cancelled" at bounding box center [772, 137] width 18 height 6
click at [818, 285] on link "LSZA / LUG - Handling - Execujet Handling LSZA / LUG" at bounding box center [829, 286] width 104 height 5
drag, startPoint x: 254, startPoint y: 8, endPoint x: 249, endPoint y: 9, distance: 5.9
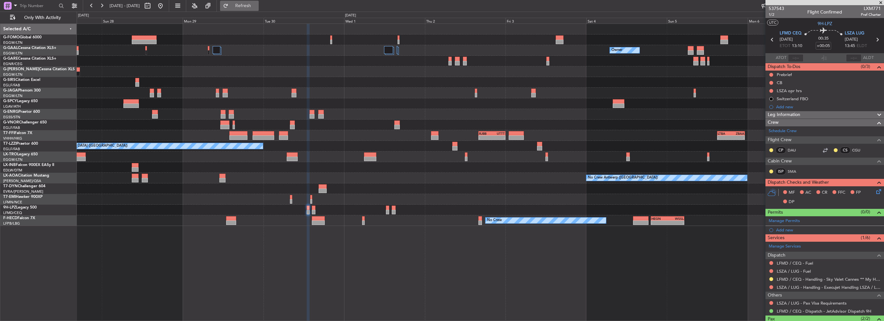
click at [254, 8] on span "Refresh" at bounding box center [243, 6] width 27 height 5
click at [166, 4] on button at bounding box center [160, 6] width 10 height 10
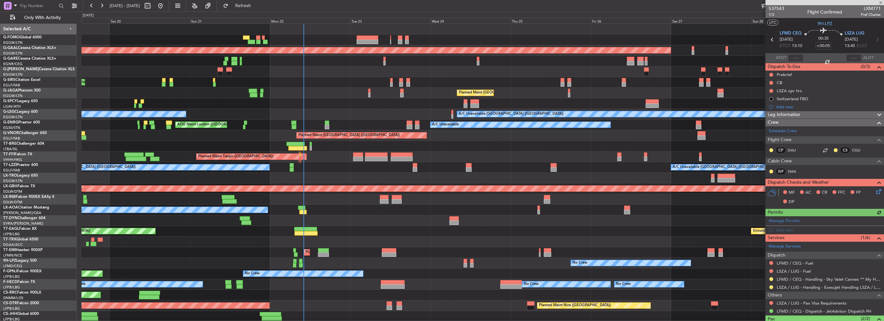
click at [347, 164] on div "Planned Maint Dusseldorf Unplanned Maint London (Luton) Planned Maint London (L…" at bounding box center [483, 173] width 802 height 298
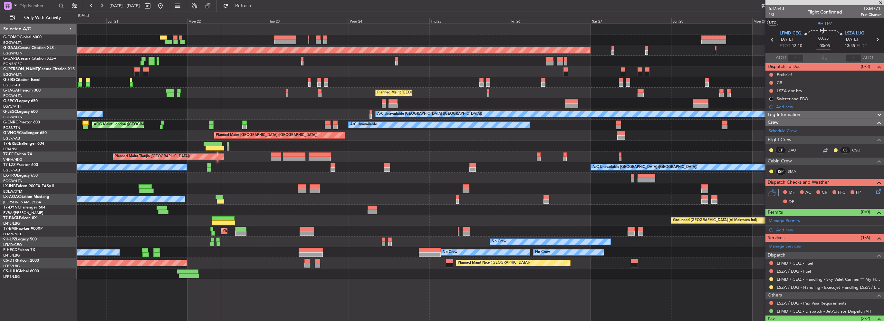
click at [24, 180] on div "Planned Maint Dusseldorf Unplanned Maint London (Luton) Planned Maint London (L…" at bounding box center [442, 166] width 884 height 309
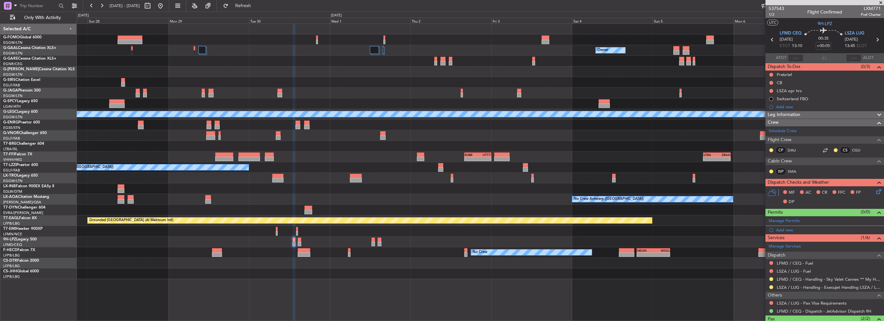
click at [378, 193] on div at bounding box center [480, 188] width 807 height 11
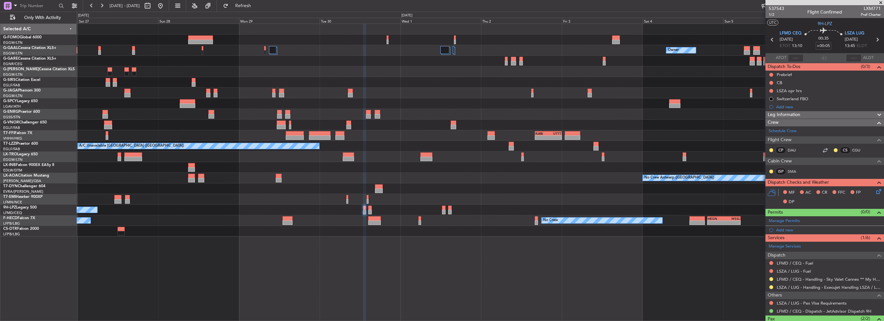
click at [325, 202] on div at bounding box center [480, 199] width 807 height 11
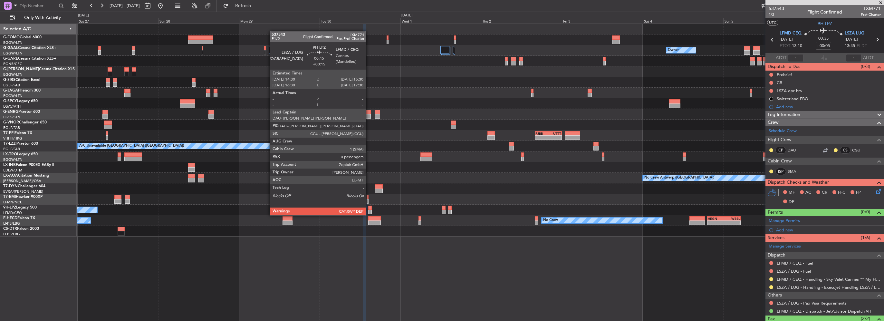
click at [369, 209] on div at bounding box center [370, 208] width 4 height 5
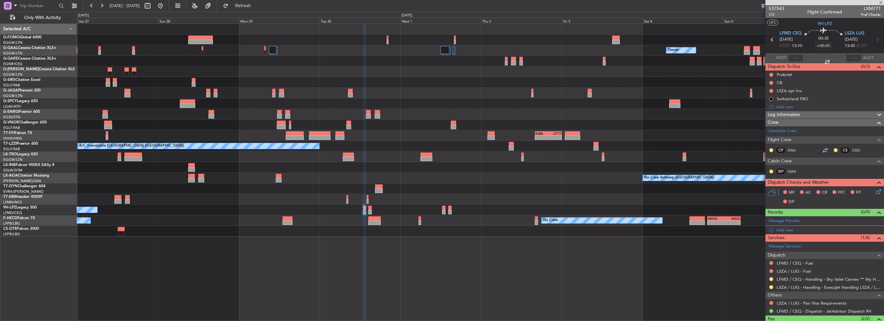
type input "+00:15"
type input "0"
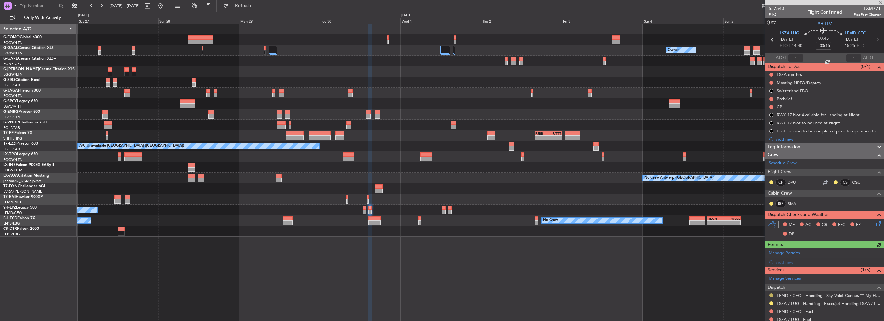
click at [771, 293] on button at bounding box center [771, 295] width 4 height 4
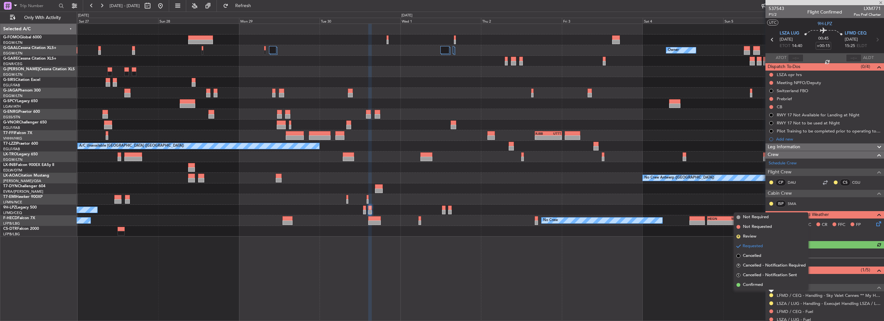
click at [762, 284] on span "Confirmed" at bounding box center [753, 285] width 20 height 6
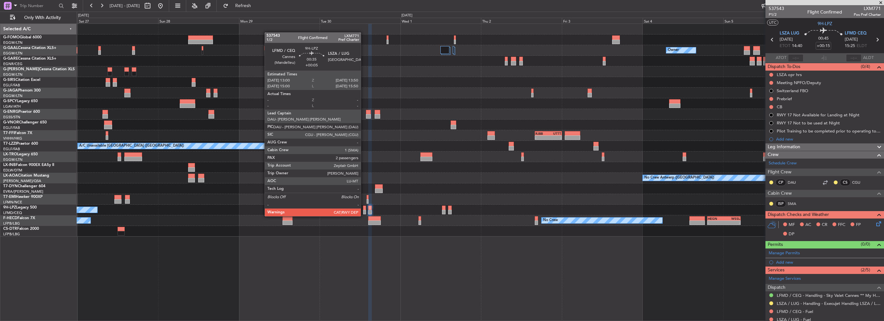
click at [364, 210] on div at bounding box center [364, 212] width 3 height 5
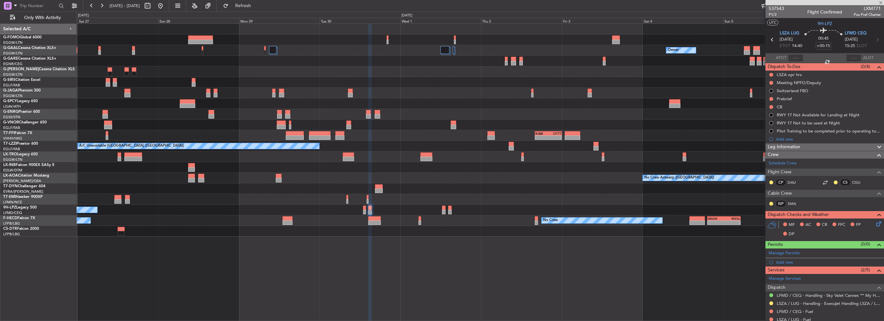
type input "+00:05"
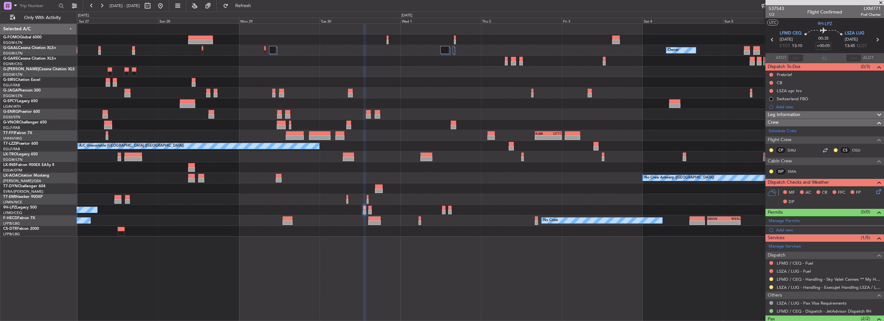
click at [657, 90] on div "Owner Planned Maint Dusseldorf Owner Planned Maint London (Luton) A/C Unavailab…" at bounding box center [480, 130] width 807 height 213
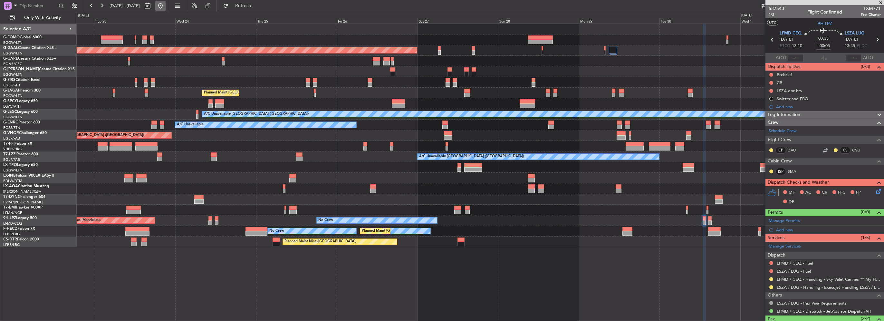
click at [166, 6] on button at bounding box center [160, 6] width 10 height 10
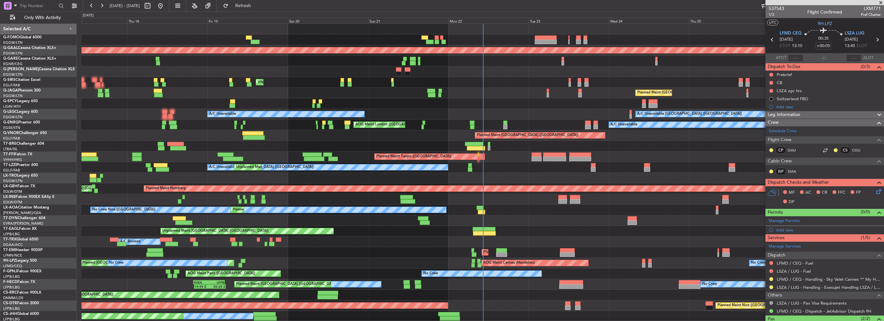
click at [881, 0] on span at bounding box center [881, 3] width 6 height 6
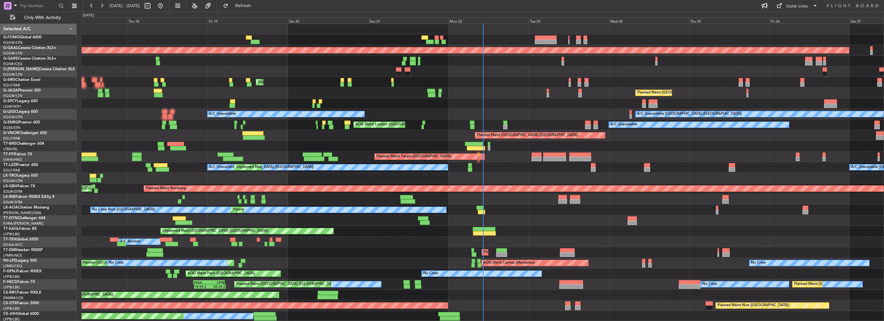
type input "0"
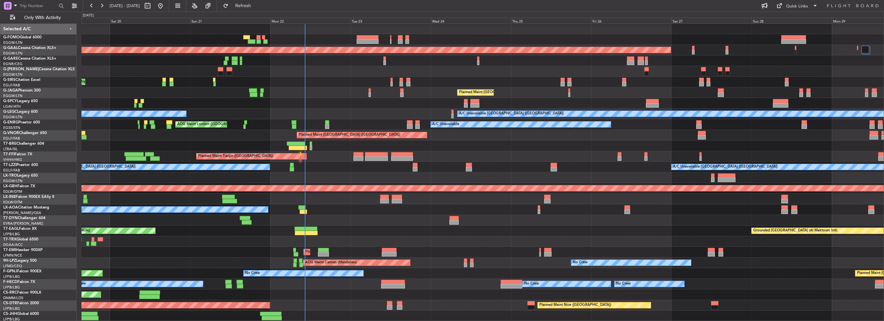
click at [262, 12] on div "0 0 Fri 19 Sat 20 Sun 21 Mon 22 Tue 23 Wed 24 Thu 25 Sep 2025 Fri 26 Sat 27 Sun…" at bounding box center [483, 18] width 802 height 12
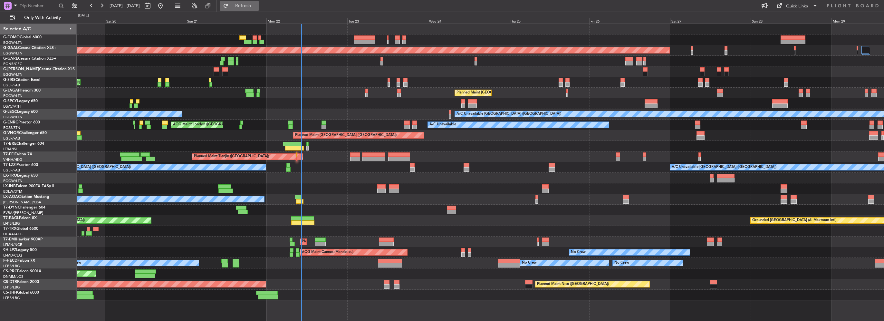
click at [257, 6] on span "Refresh" at bounding box center [243, 6] width 27 height 5
click at [257, 5] on span "Refresh" at bounding box center [243, 6] width 27 height 5
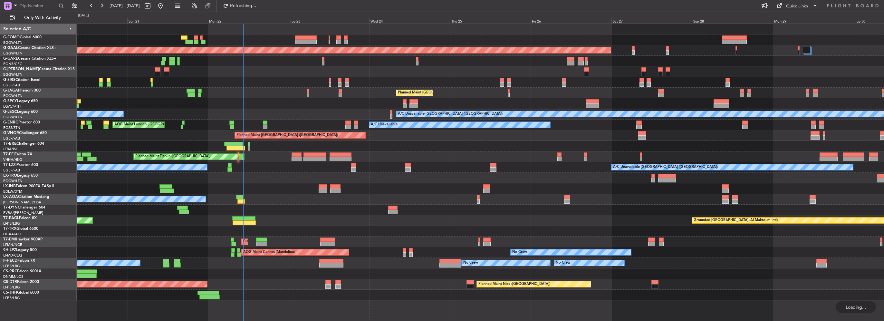
click at [285, 90] on div "Planned Maint [GEOGRAPHIC_DATA] ([GEOGRAPHIC_DATA])" at bounding box center [480, 93] width 807 height 11
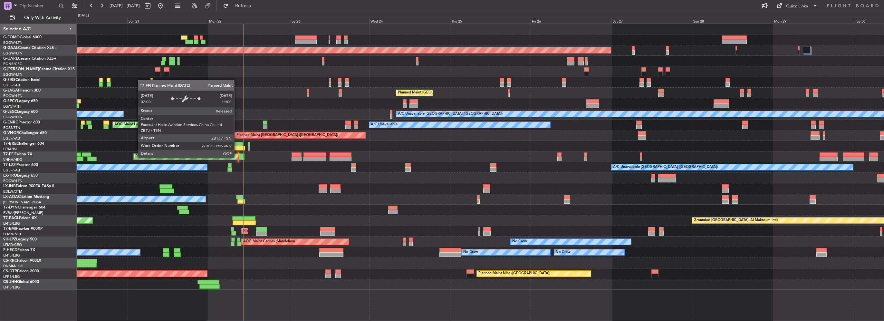
click at [237, 157] on div "Planned Maint Tianjin ([GEOGRAPHIC_DATA])" at bounding box center [189, 157] width 110 height 6
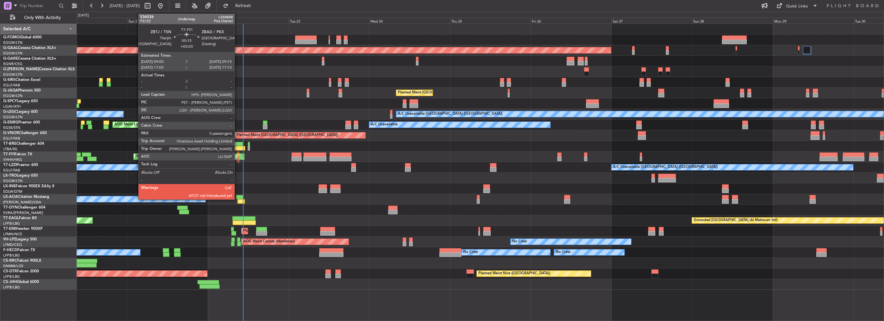
click at [238, 157] on div at bounding box center [238, 159] width 1 height 5
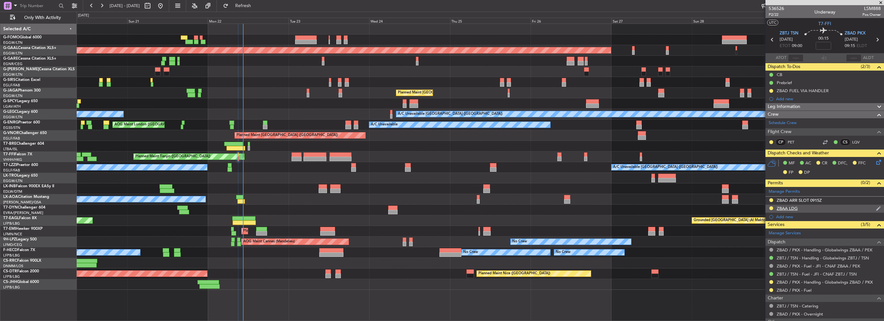
click at [798, 208] on div "ZBAA LDG" at bounding box center [824, 209] width 119 height 8
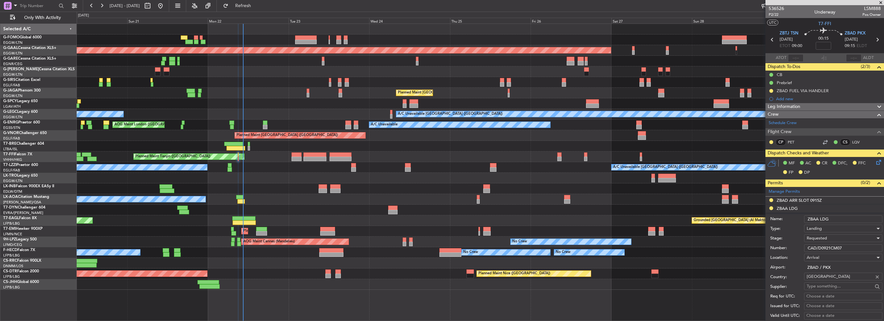
click at [818, 218] on input "ZBAA LDG" at bounding box center [843, 219] width 78 height 8
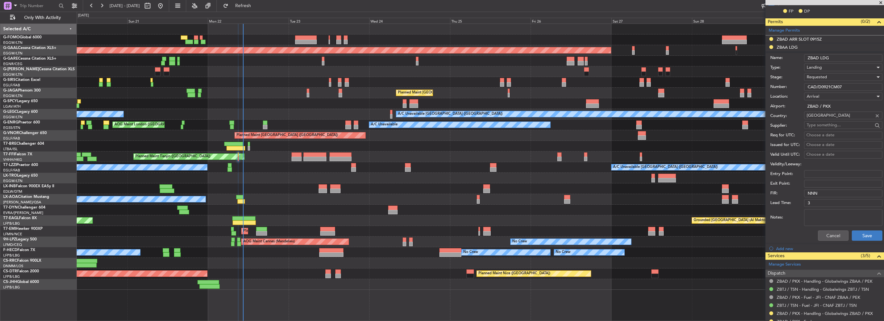
type input "ZBAD LDG"
click at [874, 239] on button "Save" at bounding box center [867, 235] width 31 height 10
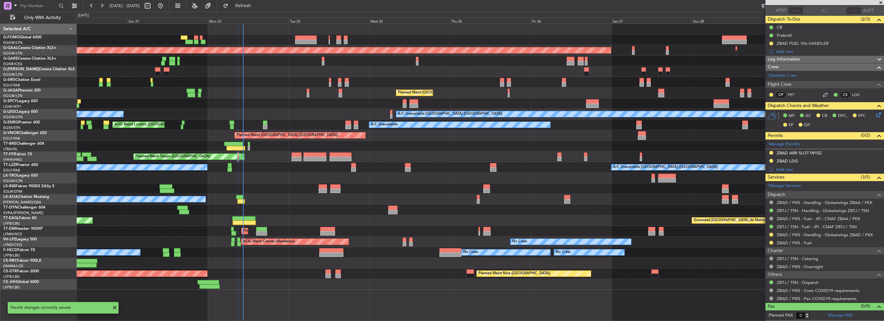
scroll to position [46, 0]
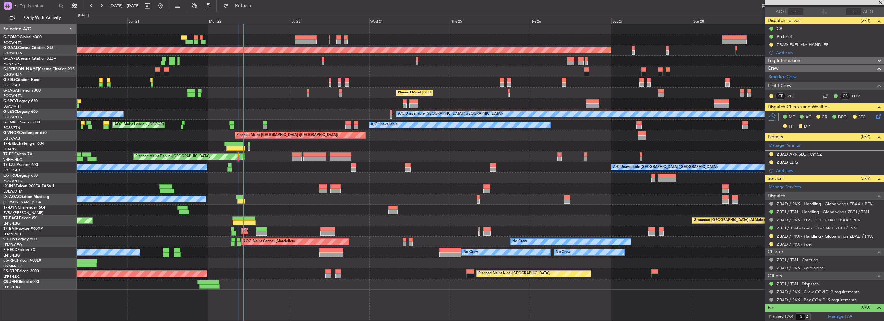
click at [827, 236] on link "ZBAD / PKX - Handling - Globalwings ZBAD / PKX" at bounding box center [825, 235] width 96 height 5
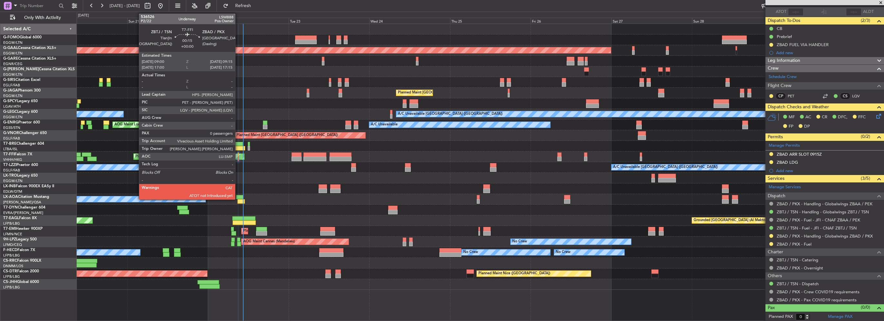
click at [238, 157] on div at bounding box center [238, 159] width 1 height 5
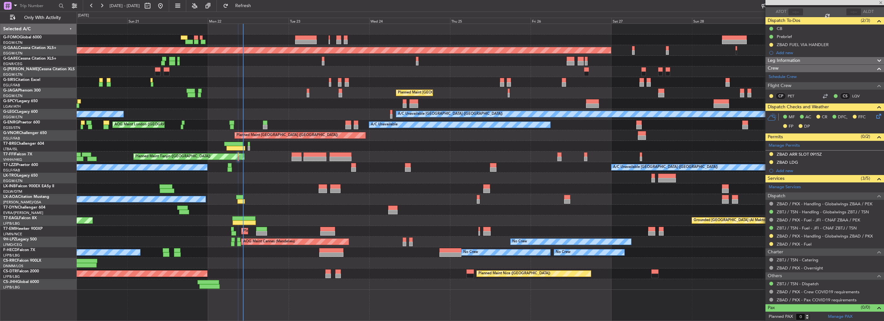
scroll to position [0, 0]
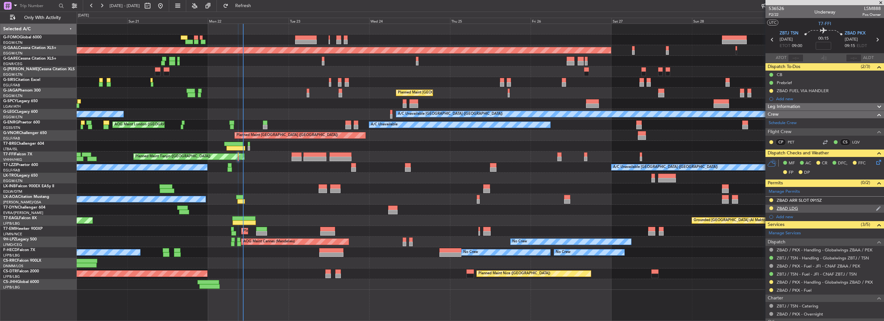
click at [798, 207] on div "ZBAD LDG" at bounding box center [824, 209] width 119 height 8
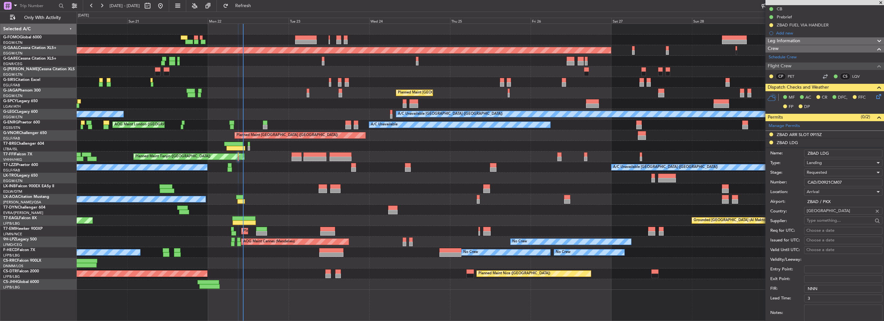
scroll to position [161, 0]
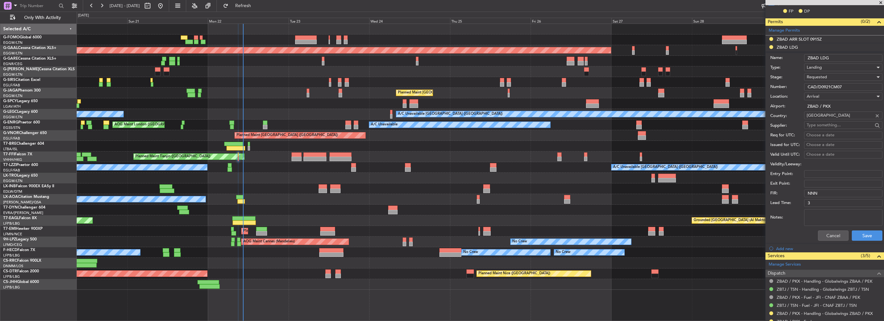
click at [835, 228] on div "Cancel Save" at bounding box center [826, 235] width 112 height 17
click at [837, 231] on button "Cancel" at bounding box center [833, 235] width 31 height 10
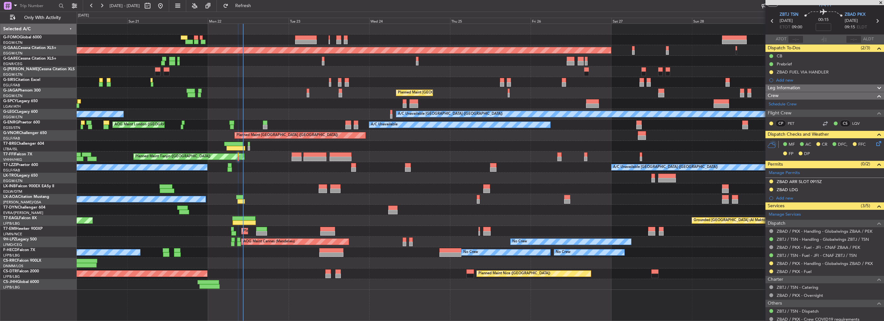
scroll to position [0, 0]
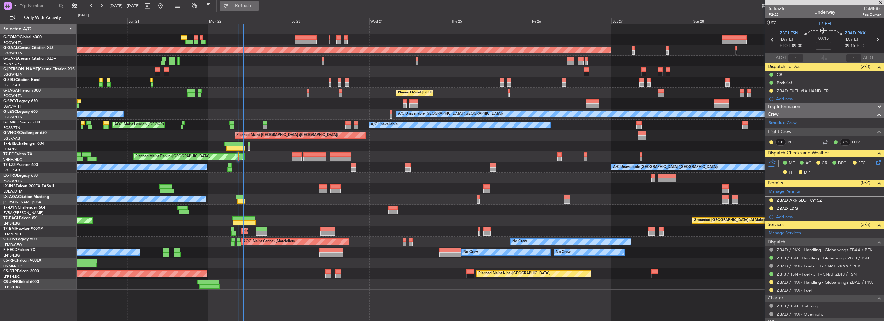
click at [257, 4] on span "Refresh" at bounding box center [243, 6] width 27 height 5
click at [216, 126] on div "Planned Maint Dusseldorf Unplanned Maint [GEOGRAPHIC_DATA] ([GEOGRAPHIC_DATA]) …" at bounding box center [480, 157] width 807 height 266
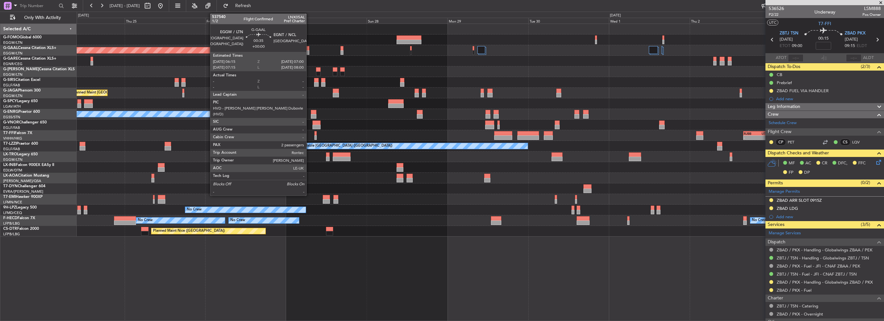
click at [309, 52] on div at bounding box center [308, 52] width 3 height 5
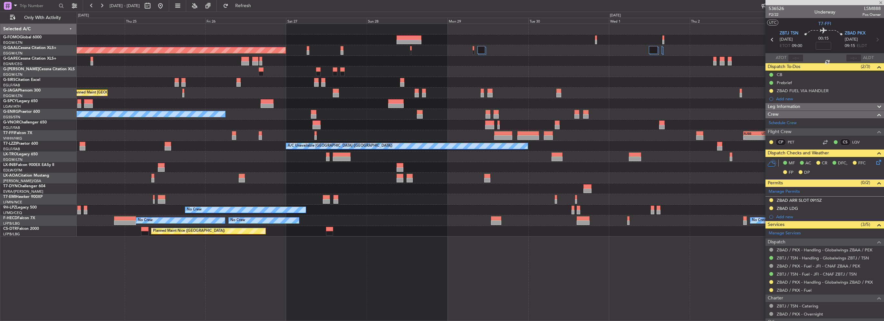
type input "2"
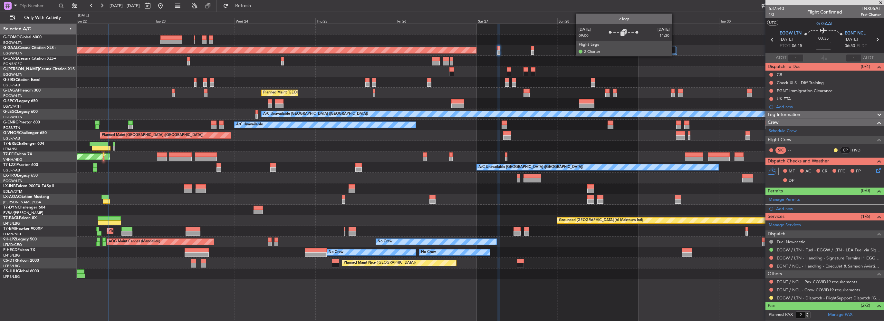
click at [675, 49] on div at bounding box center [672, 50] width 8 height 8
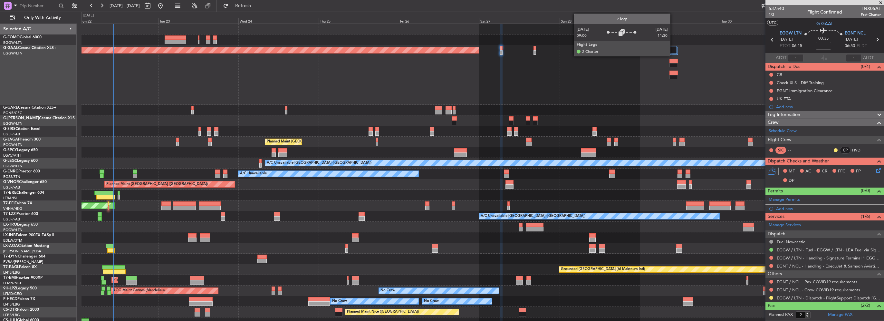
click at [673, 48] on div at bounding box center [672, 50] width 7 height 8
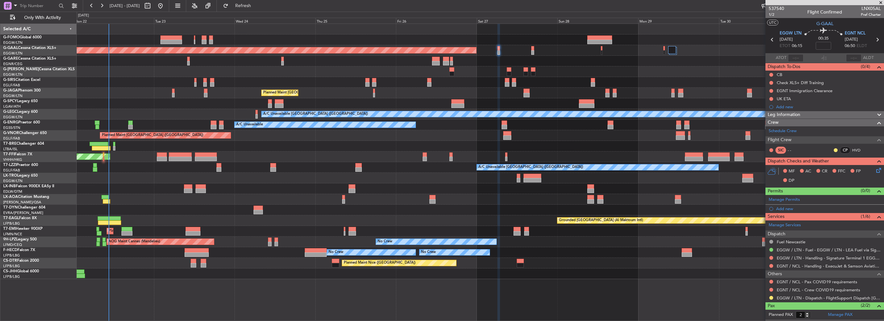
click at [773, 296] on div at bounding box center [771, 297] width 5 height 5
click at [769, 296] on div at bounding box center [771, 297] width 5 height 5
click at [772, 296] on button at bounding box center [771, 298] width 4 height 4
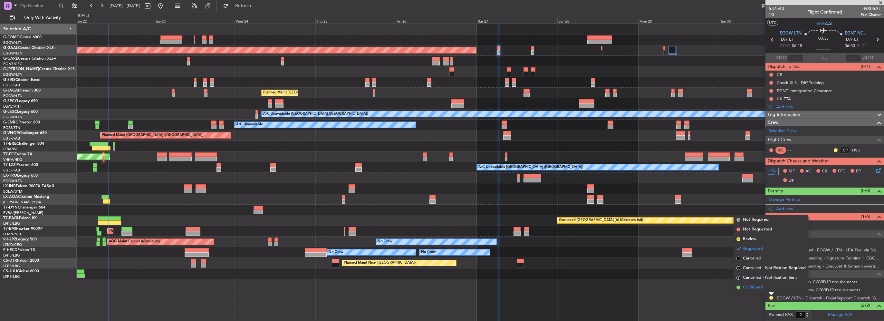
click at [755, 285] on span "Confirmed" at bounding box center [753, 287] width 20 height 6
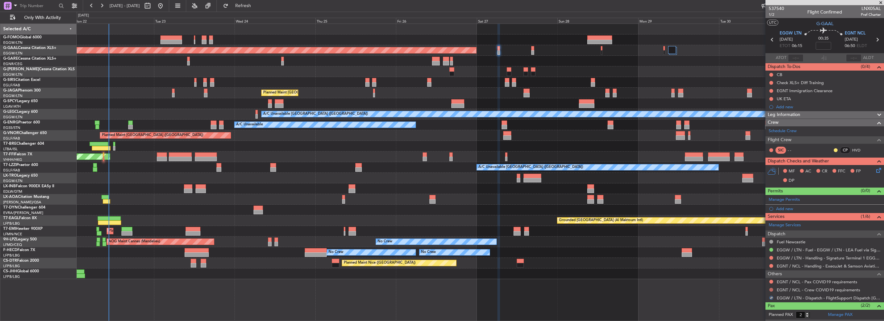
click at [771, 289] on button at bounding box center [771, 290] width 4 height 4
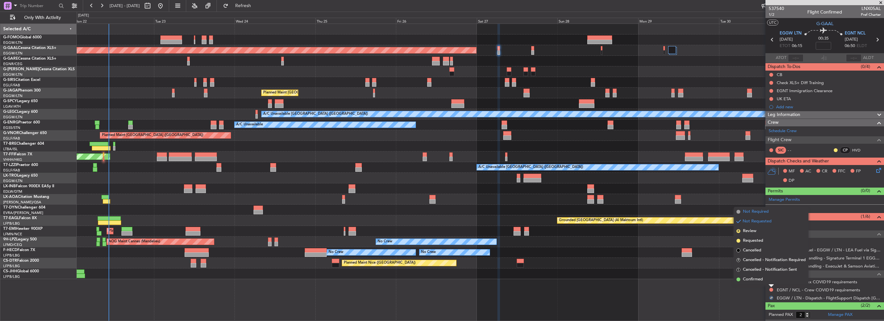
click at [745, 214] on span "Not Required" at bounding box center [756, 211] width 26 height 6
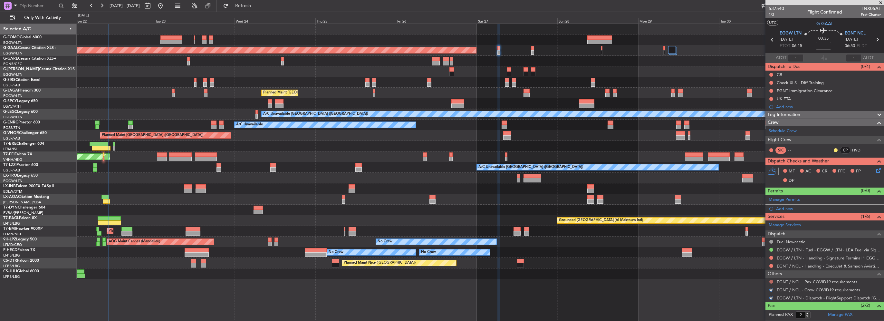
click at [772, 281] on button at bounding box center [771, 282] width 4 height 4
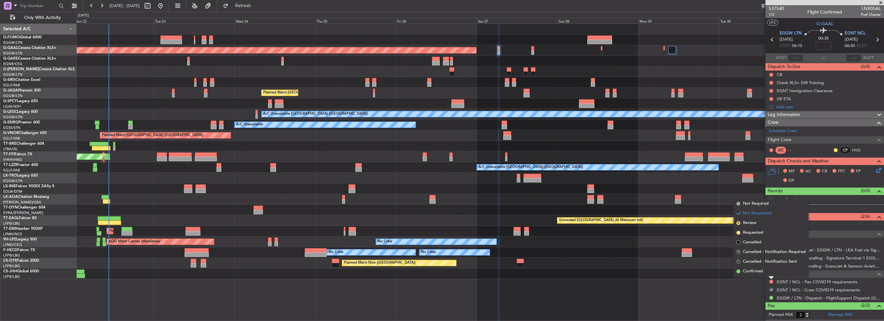
drag, startPoint x: 752, startPoint y: 203, endPoint x: 802, endPoint y: 239, distance: 61.0
click at [752, 204] on span "Not Required" at bounding box center [756, 203] width 26 height 6
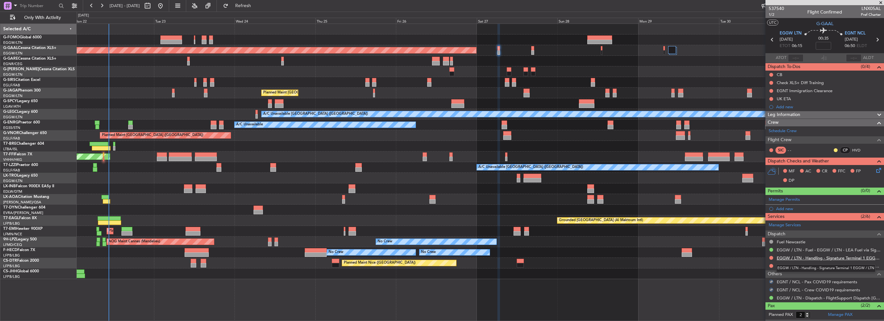
click at [841, 259] on link "EGGW / LTN - Handling - Signature Terminal 1 EGGW / LTN" at bounding box center [829, 257] width 104 height 5
click at [826, 264] on link "EGNT / NCL - Handling - ExecuJet & Samson Aviation Services EGNT / NCL" at bounding box center [829, 265] width 104 height 5
click at [257, 8] on span "Refresh" at bounding box center [243, 6] width 27 height 5
drag, startPoint x: 839, startPoint y: 223, endPoint x: 827, endPoint y: 230, distance: 13.6
click at [497, 49] on div "Planned Maint Dusseldorf Owner" at bounding box center [480, 50] width 807 height 11
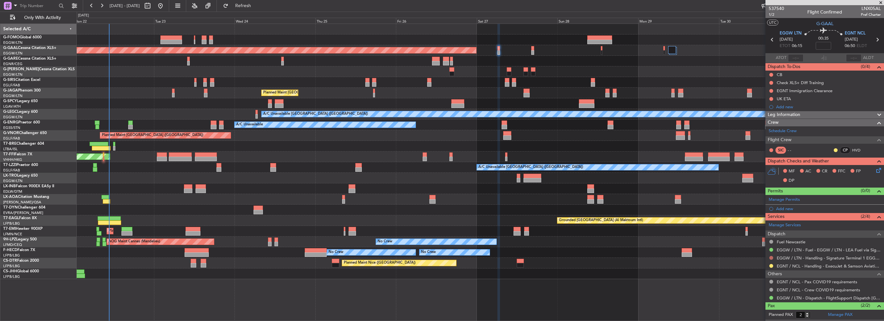
click at [770, 258] on button at bounding box center [771, 258] width 4 height 4
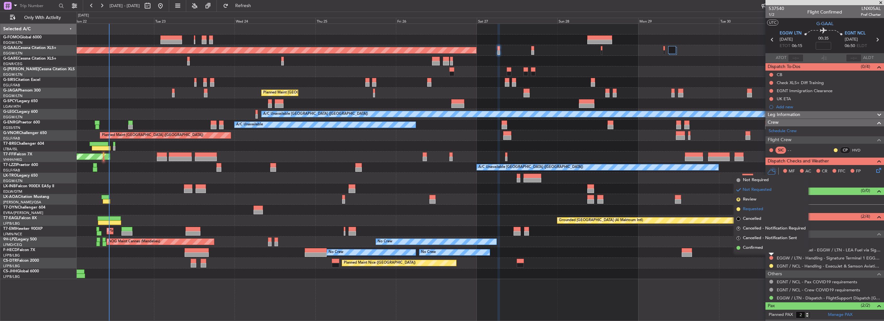
click at [757, 211] on span "Requested" at bounding box center [753, 209] width 20 height 6
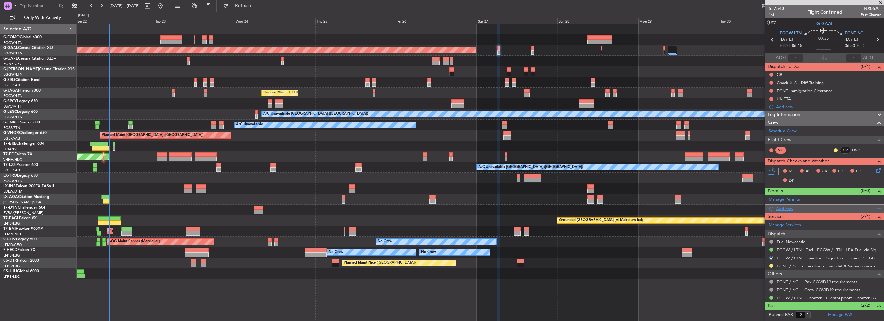
click at [784, 206] on div "Add new" at bounding box center [825, 208] width 99 height 5
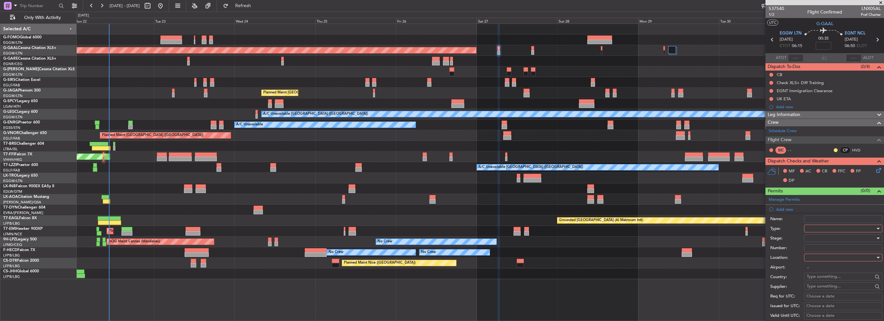
click at [815, 227] on div at bounding box center [841, 229] width 69 height 10
click at [822, 288] on span "Slot" at bounding box center [841, 289] width 68 height 10
click at [822, 255] on div at bounding box center [841, 258] width 69 height 10
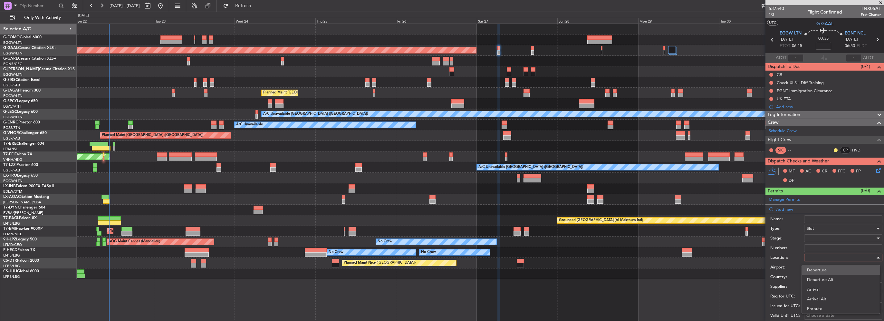
click at [821, 270] on span "Departure" at bounding box center [841, 270] width 68 height 10
type input "EGGW / LTN"
click at [819, 239] on div at bounding box center [841, 238] width 69 height 10
click at [815, 278] on span "Requested" at bounding box center [841, 280] width 68 height 10
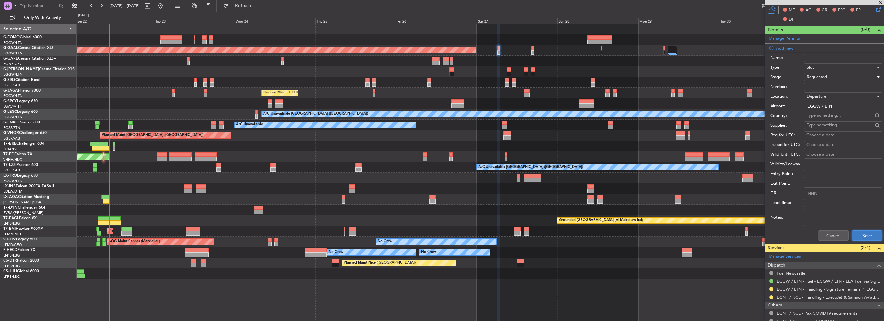
click at [865, 233] on button "Save" at bounding box center [867, 235] width 31 height 10
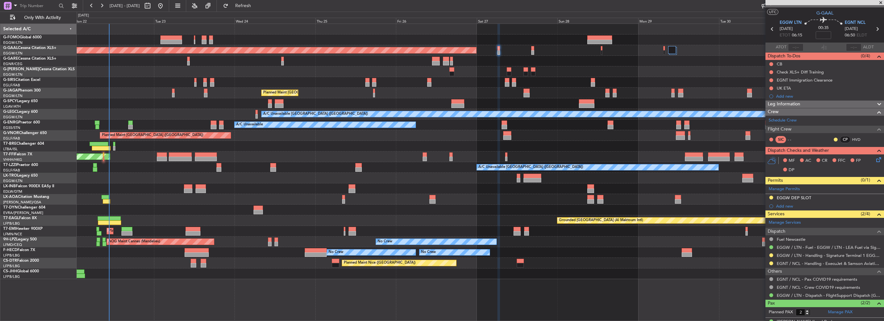
scroll to position [0, 0]
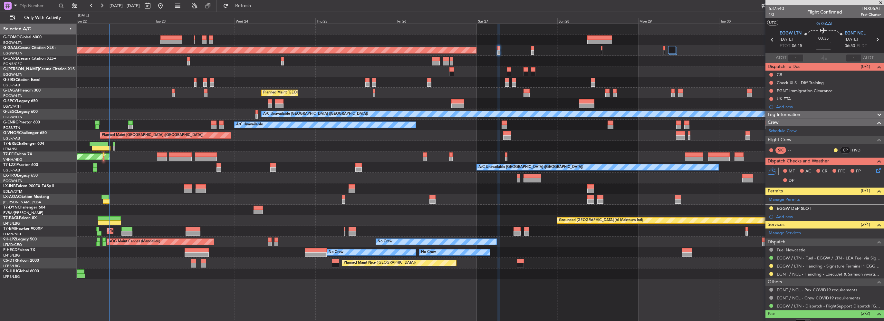
click at [838, 208] on div "EGGW DEP SLOT" at bounding box center [824, 209] width 119 height 8
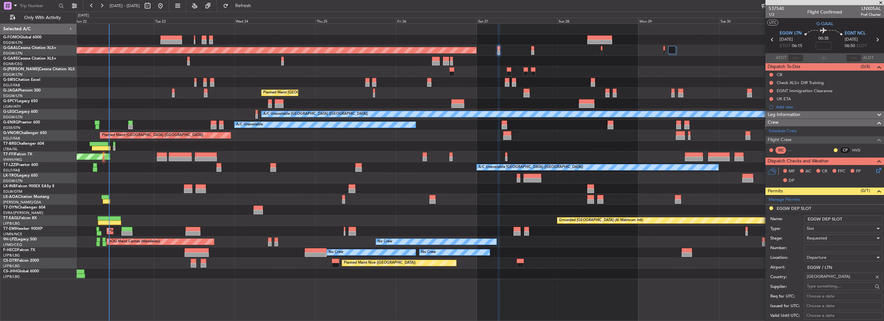
click at [853, 219] on input "EGGW DEP SLOT" at bounding box center [843, 219] width 78 height 8
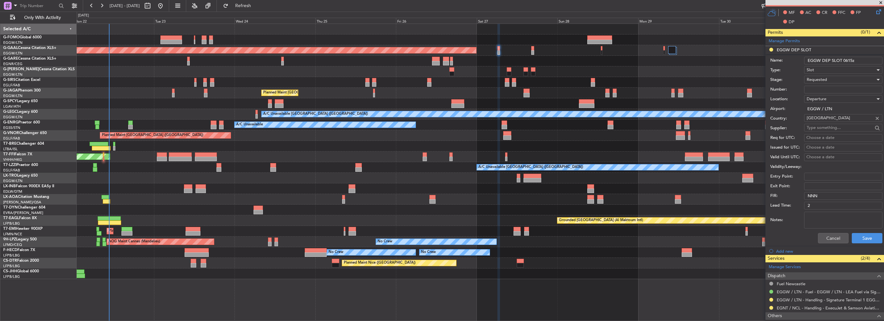
scroll to position [161, 0]
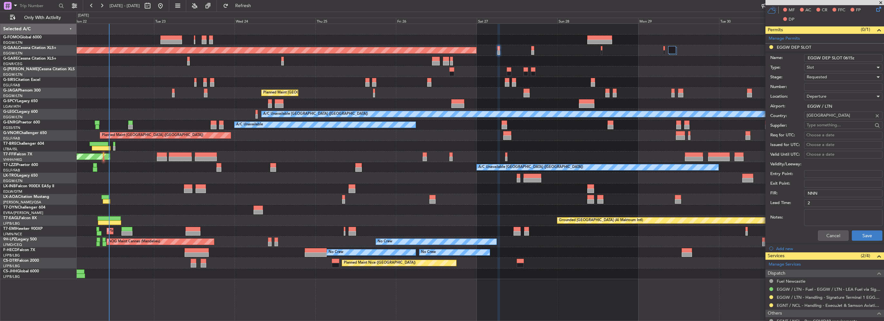
type input "EGGW DEP SLOT 0615z"
drag, startPoint x: 867, startPoint y: 235, endPoint x: 648, endPoint y: 238, distance: 218.8
click at [867, 235] on button "Save" at bounding box center [867, 235] width 31 height 10
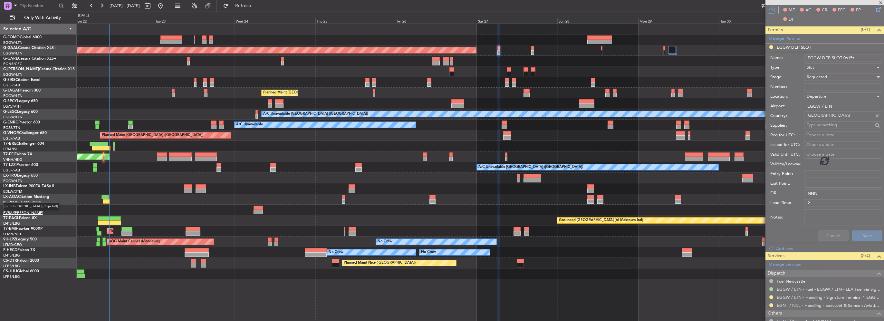
scroll to position [35, 0]
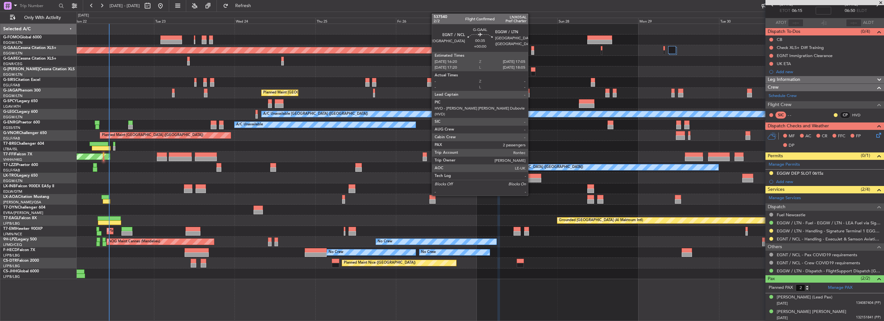
click at [531, 50] on div at bounding box center [532, 52] width 3 height 5
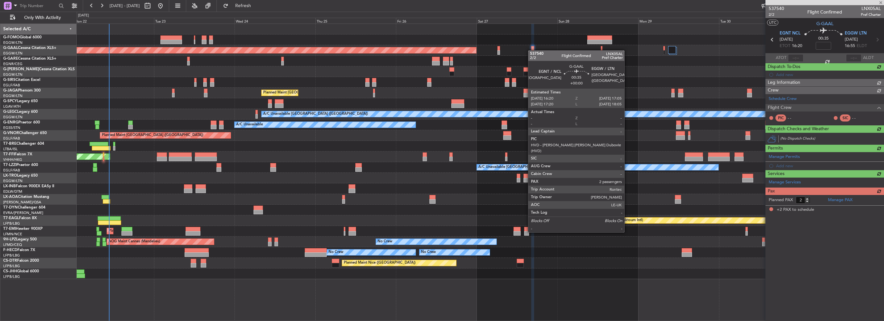
scroll to position [0, 0]
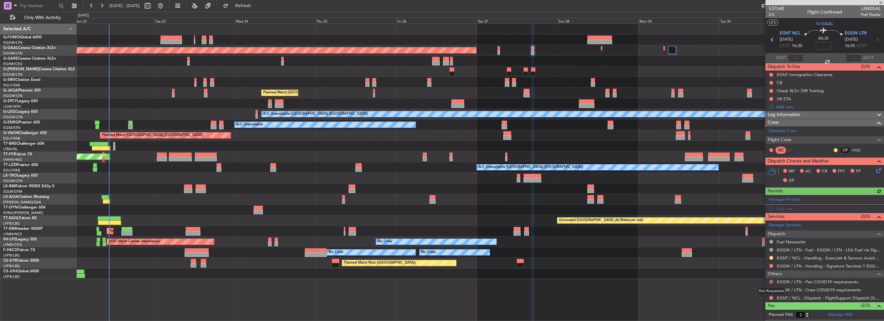
click at [770, 280] on button at bounding box center [771, 282] width 4 height 4
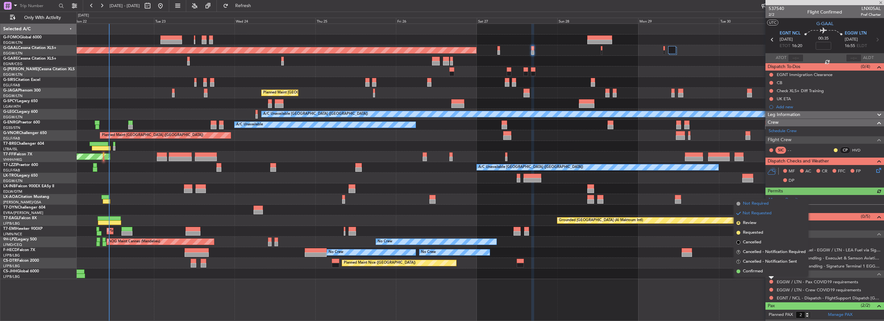
click at [751, 205] on span "Not Required" at bounding box center [756, 203] width 26 height 6
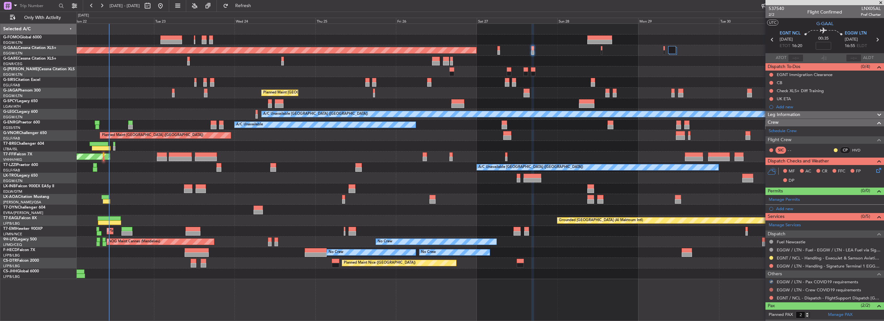
click at [770, 289] on button at bounding box center [771, 290] width 4 height 4
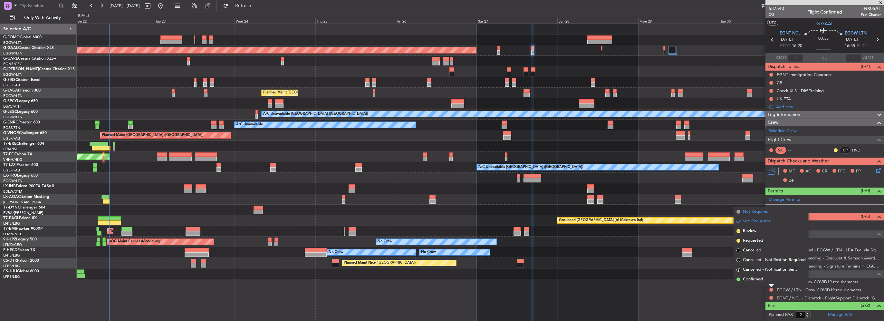
click at [754, 213] on span "Not Required" at bounding box center [756, 211] width 26 height 6
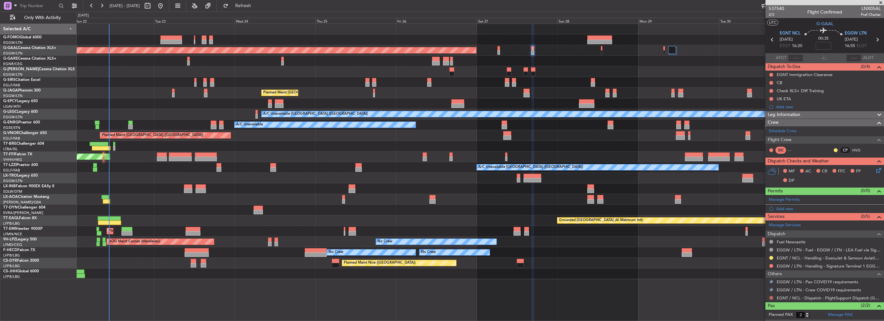
click at [772, 297] on button at bounding box center [771, 298] width 4 height 4
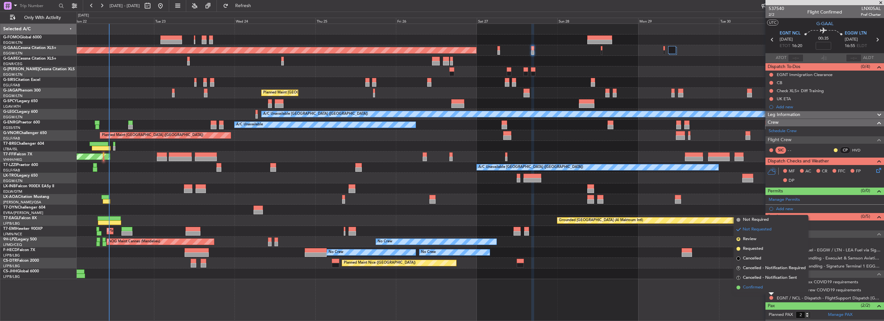
click at [756, 286] on span "Confirmed" at bounding box center [753, 287] width 20 height 6
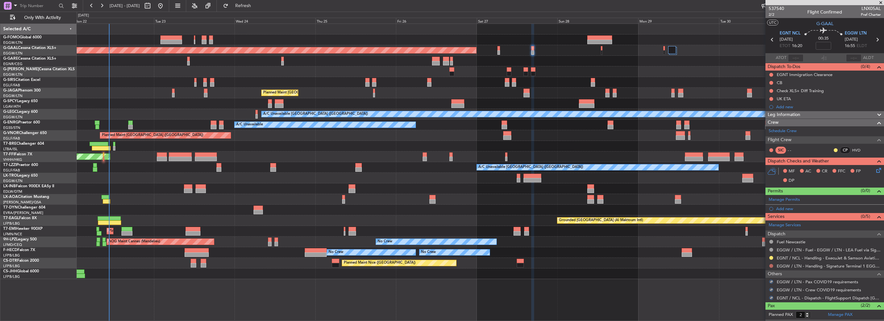
click at [770, 263] on div at bounding box center [771, 265] width 5 height 5
click at [770, 264] on button at bounding box center [771, 266] width 4 height 4
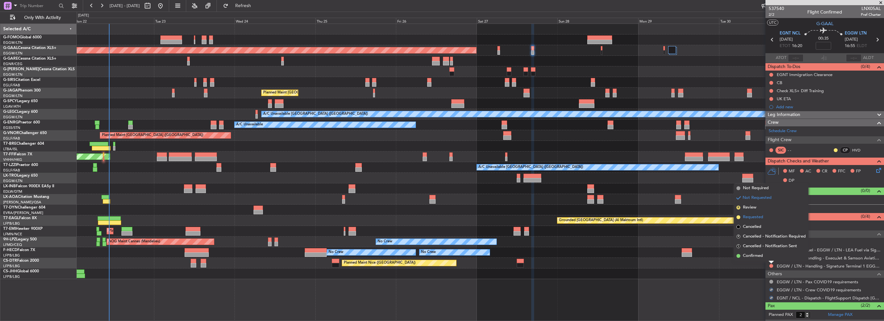
click at [758, 217] on span "Requested" at bounding box center [753, 217] width 20 height 6
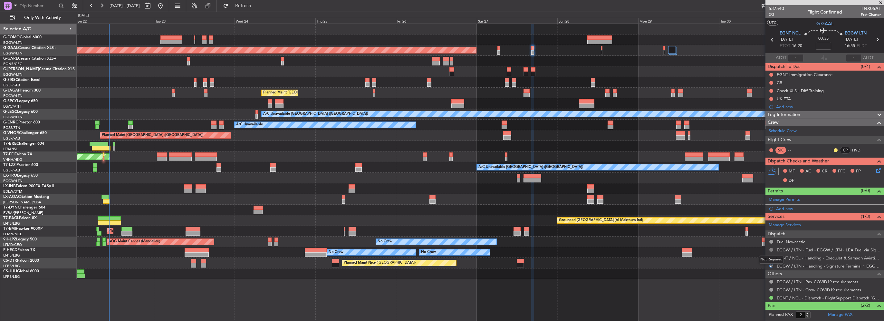
click at [770, 248] on button at bounding box center [771, 250] width 4 height 4
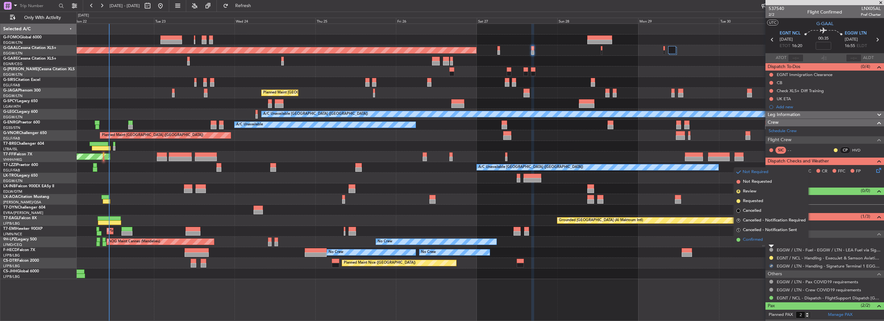
click at [760, 238] on span "Confirmed" at bounding box center [753, 239] width 20 height 6
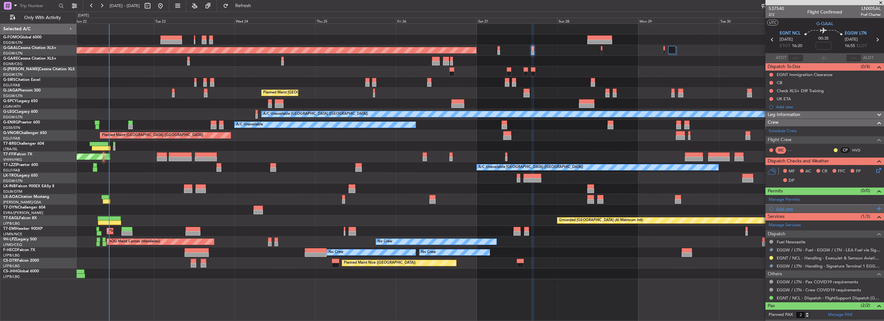
click at [785, 208] on div "Add new" at bounding box center [825, 208] width 99 height 5
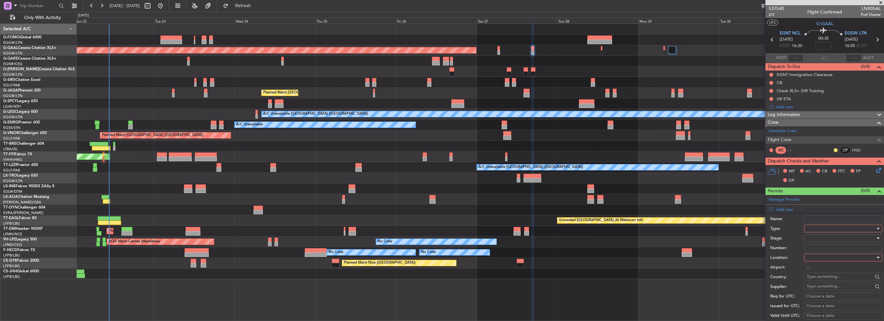
click at [812, 226] on div at bounding box center [841, 229] width 69 height 10
click at [814, 290] on span "Slot" at bounding box center [841, 289] width 68 height 10
click at [821, 255] on div at bounding box center [841, 258] width 69 height 10
click at [811, 289] on span "Arrival" at bounding box center [841, 289] width 68 height 10
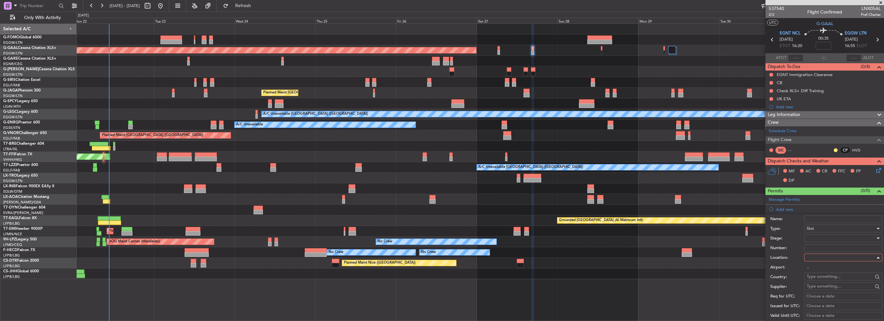
type input "EGGW / LTN"
click at [815, 237] on div at bounding box center [841, 238] width 69 height 10
click at [811, 275] on span "Requested" at bounding box center [841, 280] width 68 height 10
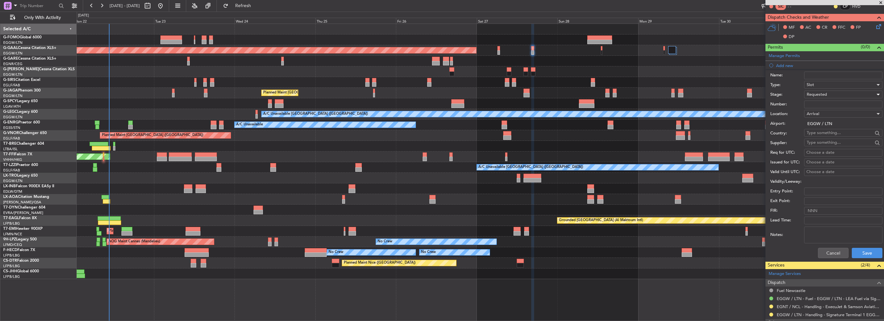
scroll to position [161, 0]
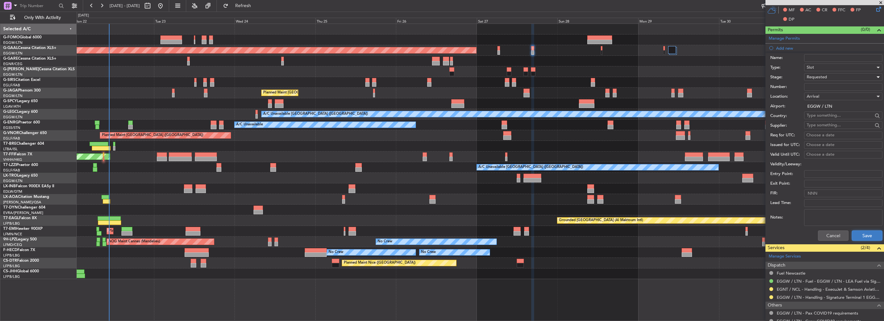
click at [857, 235] on button "Save" at bounding box center [867, 235] width 31 height 10
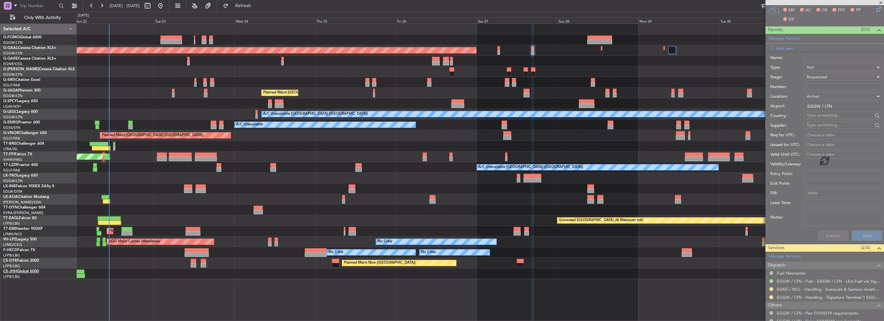
scroll to position [35, 0]
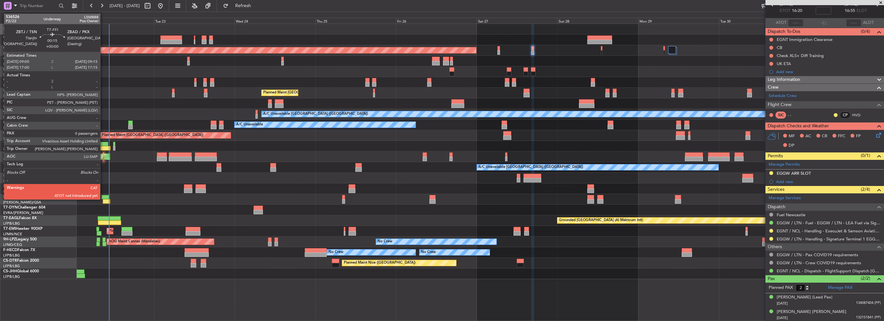
click at [103, 158] on div at bounding box center [103, 159] width 1 height 5
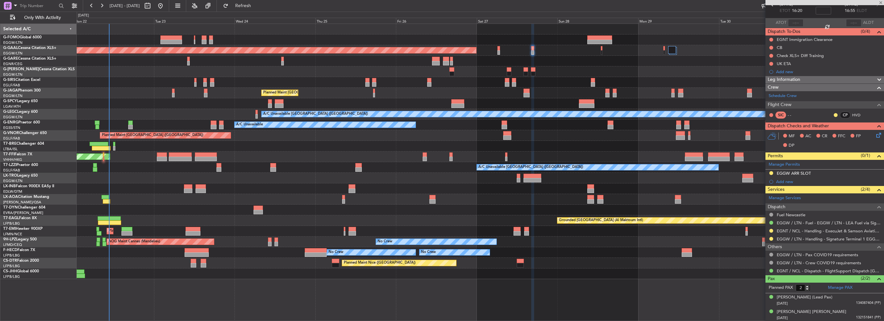
type input "0"
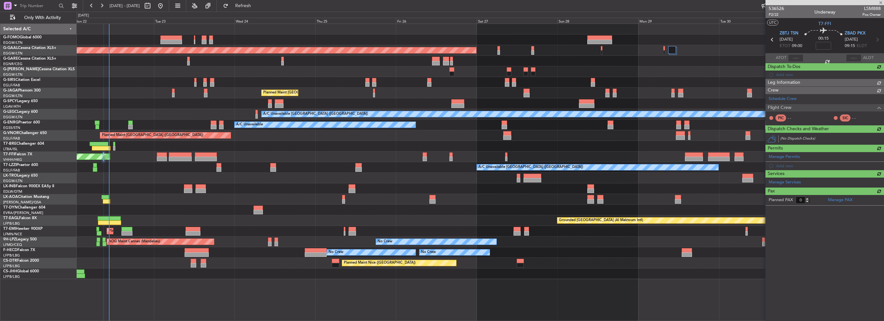
scroll to position [0, 0]
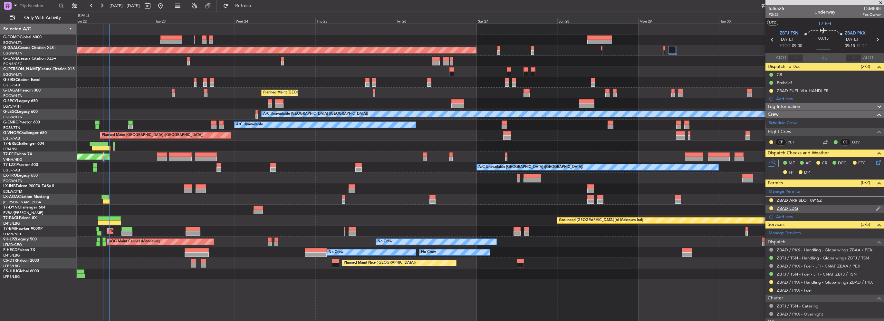
click at [789, 208] on div "ZBAD LDG" at bounding box center [787, 208] width 21 height 5
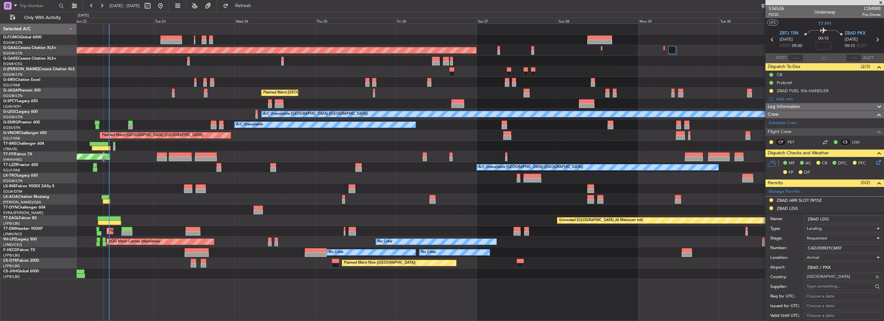
drag, startPoint x: 852, startPoint y: 245, endPoint x: 722, endPoint y: 240, distance: 129.6
click at [782, 244] on div "Number: CAD/D0921CM07" at bounding box center [826, 248] width 112 height 10
paste input "2ZHT01"
type input "CAD/D0922ZHT01"
click at [830, 236] on div "Requested" at bounding box center [841, 238] width 69 height 10
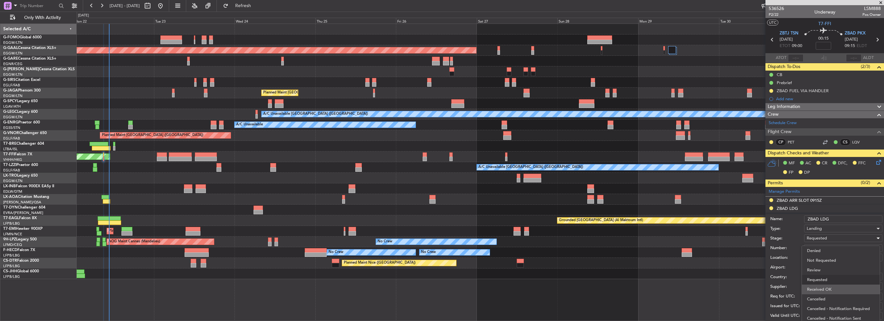
scroll to position [3, 0]
click at [843, 287] on span "Received OK" at bounding box center [841, 287] width 68 height 10
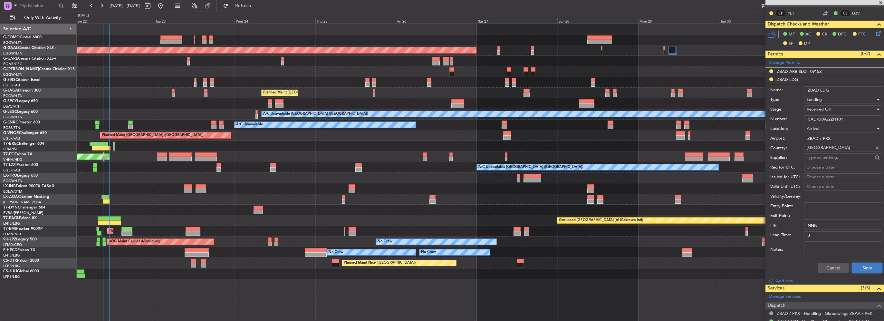
click at [862, 271] on button "Save" at bounding box center [867, 268] width 31 height 10
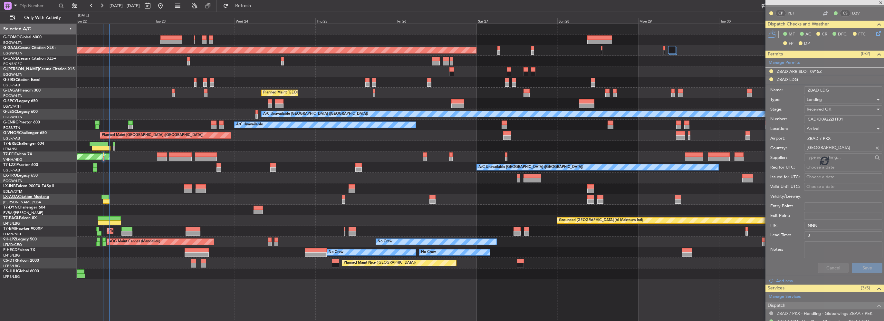
scroll to position [46, 0]
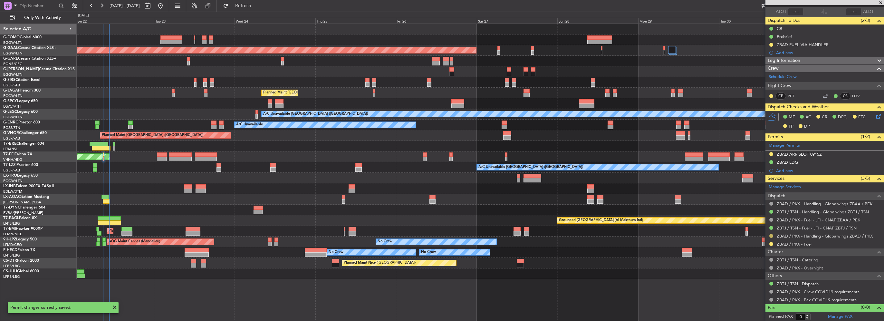
click at [771, 234] on button at bounding box center [771, 236] width 4 height 4
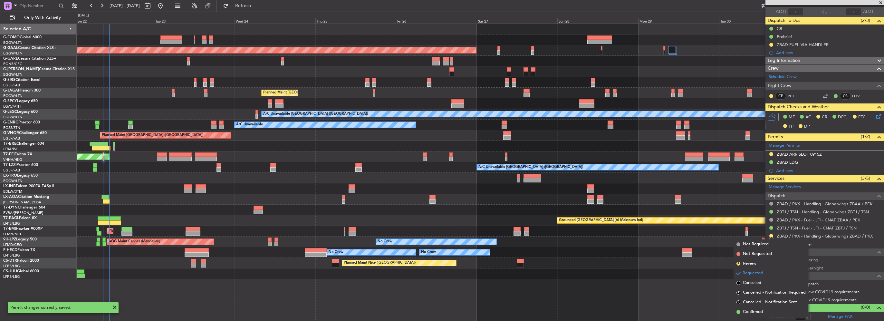
drag, startPoint x: 754, startPoint y: 311, endPoint x: 757, endPoint y: 308, distance: 4.1
click at [754, 311] on span "Confirmed" at bounding box center [753, 312] width 20 height 6
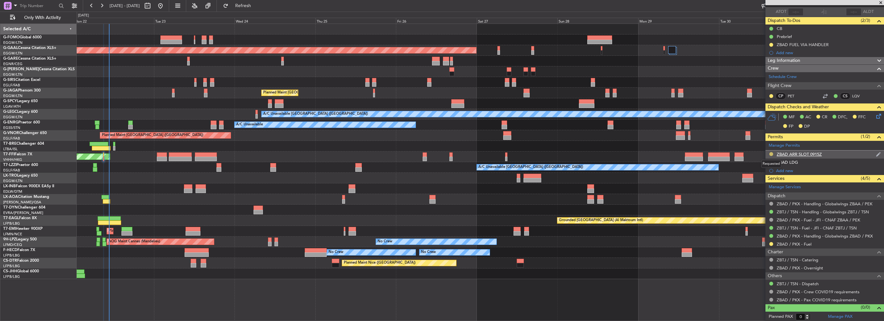
click at [770, 153] on button at bounding box center [771, 154] width 4 height 4
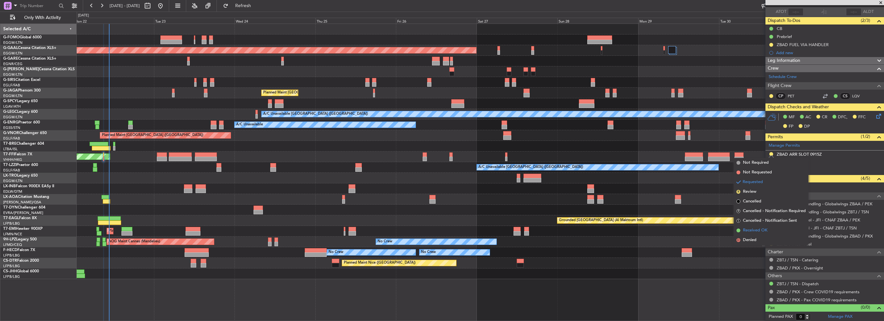
click at [754, 230] on span "Received OK" at bounding box center [755, 230] width 24 height 6
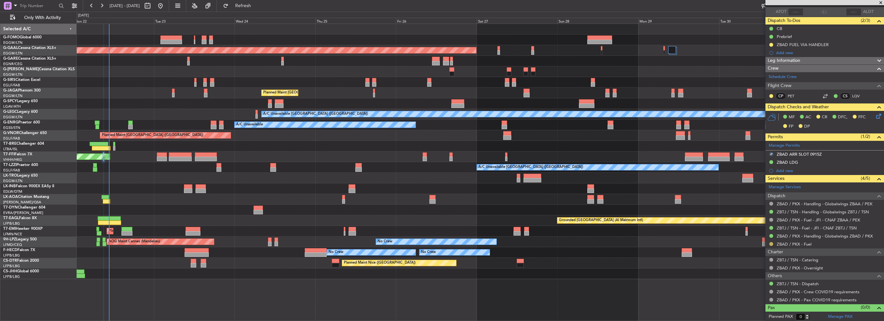
click at [772, 242] on button at bounding box center [771, 244] width 4 height 4
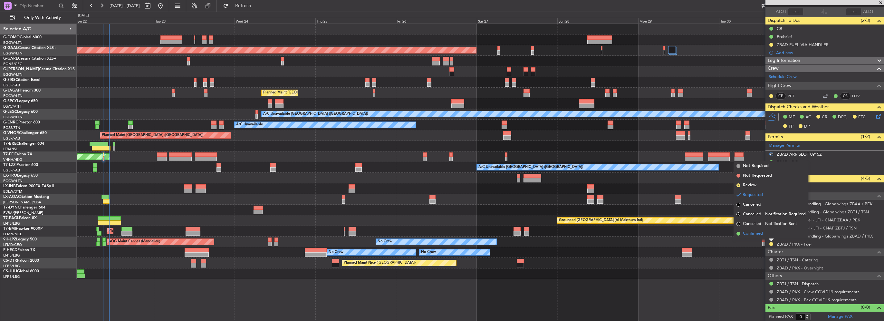
click at [767, 234] on li "Confirmed" at bounding box center [771, 234] width 74 height 10
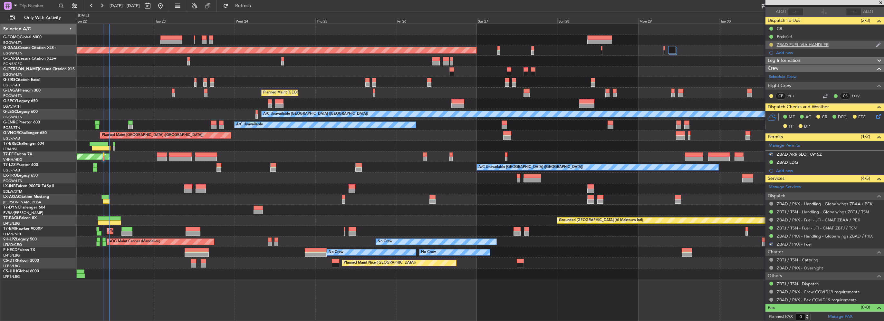
click at [770, 44] on button at bounding box center [771, 45] width 4 height 4
click at [766, 76] on li "Completed" at bounding box center [771, 73] width 34 height 10
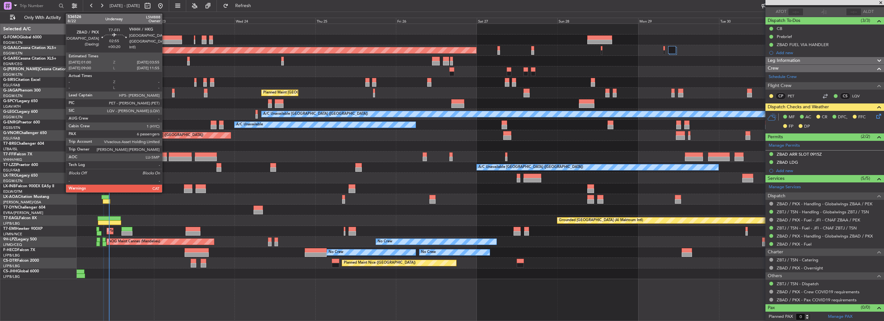
click at [165, 156] on div at bounding box center [162, 154] width 10 height 5
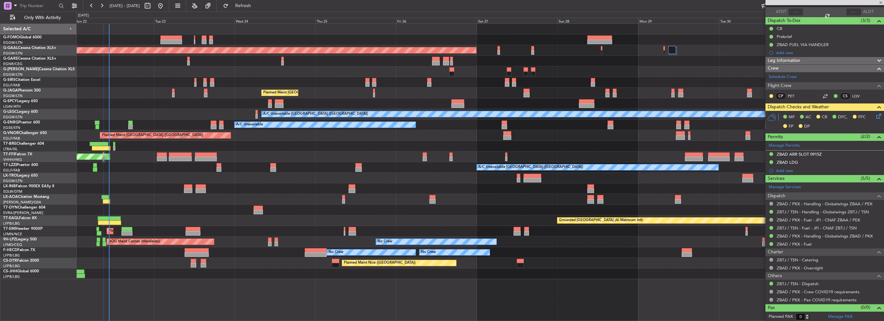
type input "+00:20"
type input "6"
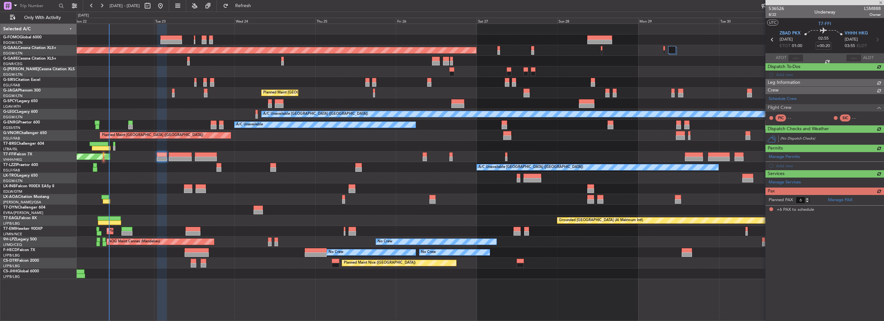
scroll to position [0, 0]
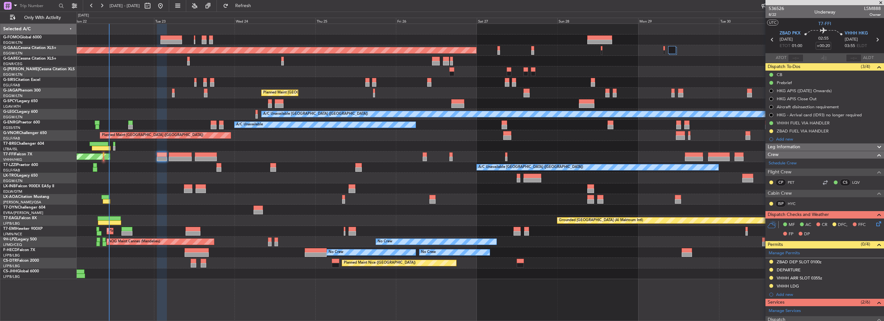
click at [795, 270] on div "DEPARTURE" at bounding box center [789, 269] width 24 height 5
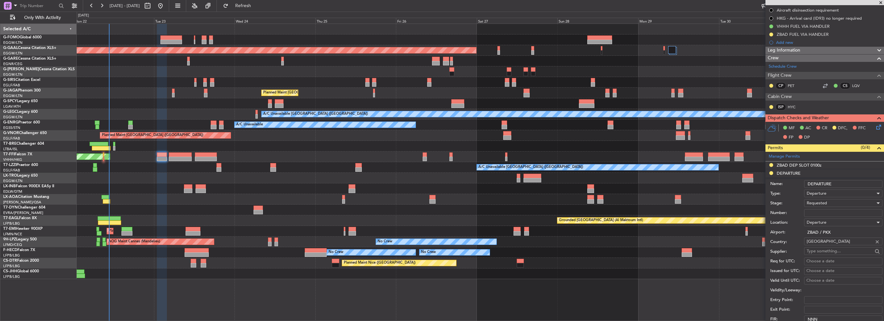
drag, startPoint x: 826, startPoint y: 214, endPoint x: 827, endPoint y: 206, distance: 8.1
click at [826, 214] on input "Number:" at bounding box center [843, 213] width 78 height 8
paste input "CAD/D0922ZHT01"
type input "CAD/D0922ZHT01"
drag, startPoint x: 827, startPoint y: 206, endPoint x: 829, endPoint y: 201, distance: 4.5
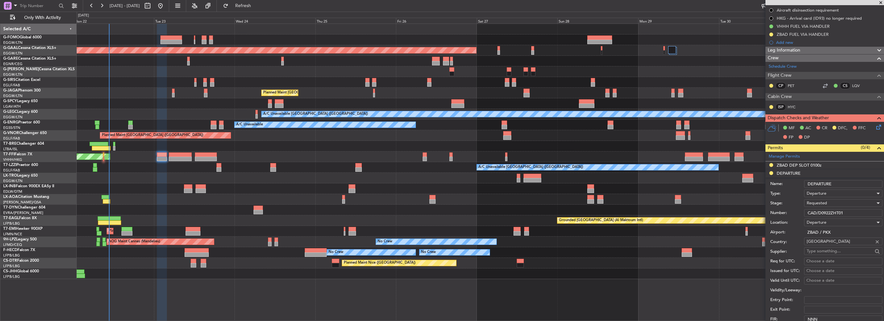
click at [829, 201] on div "Requested" at bounding box center [841, 203] width 69 height 10
click at [832, 252] on span "Received OK" at bounding box center [841, 252] width 68 height 10
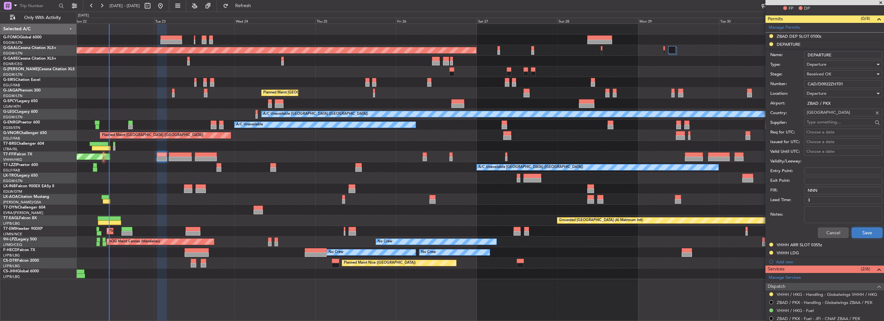
click at [863, 232] on button "Save" at bounding box center [867, 232] width 31 height 10
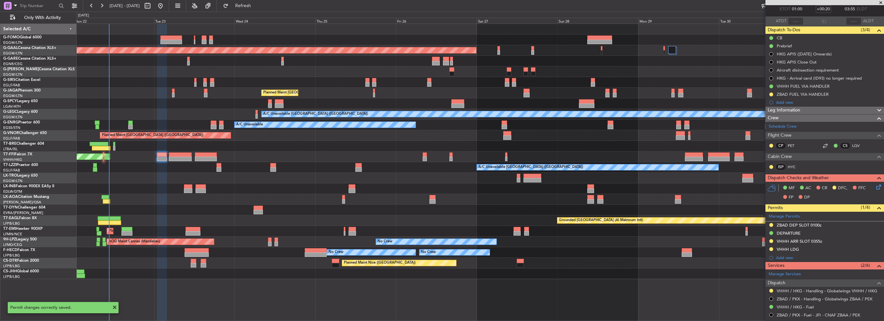
scroll to position [25, 0]
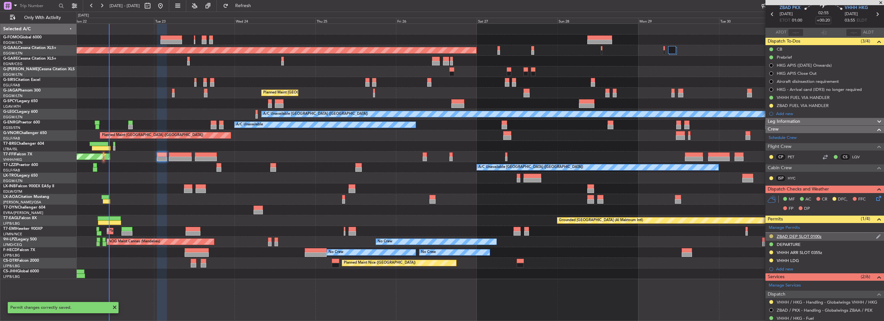
click at [772, 235] on button at bounding box center [771, 236] width 4 height 4
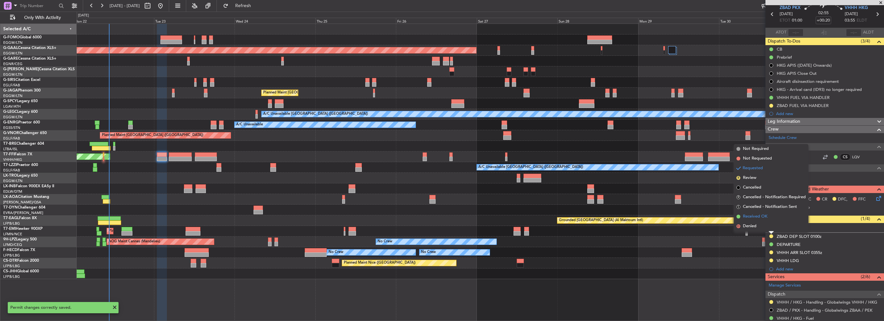
click at [758, 216] on span "Received OK" at bounding box center [755, 216] width 24 height 6
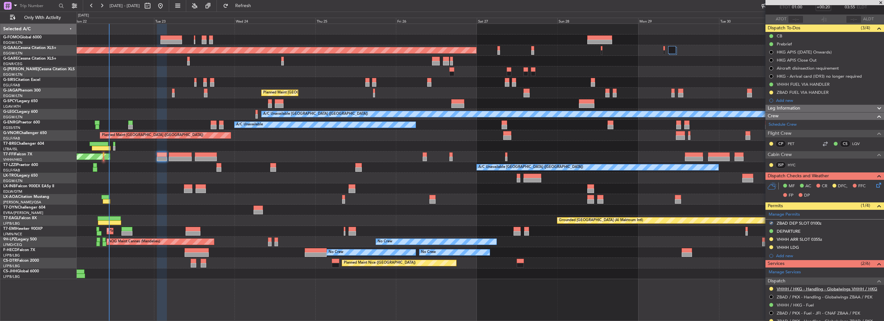
scroll to position [64, 0]
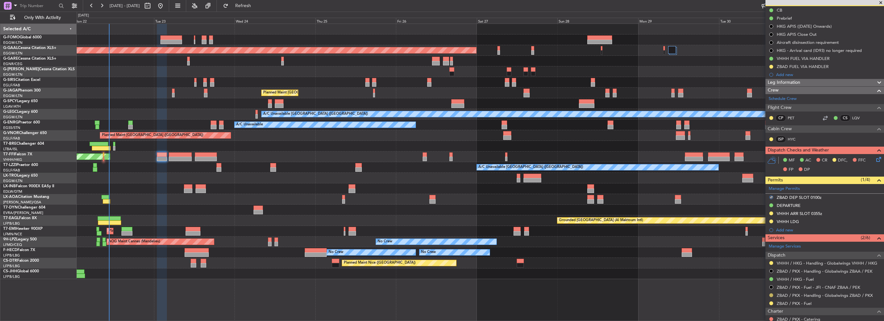
click at [770, 293] on button at bounding box center [771, 295] width 4 height 4
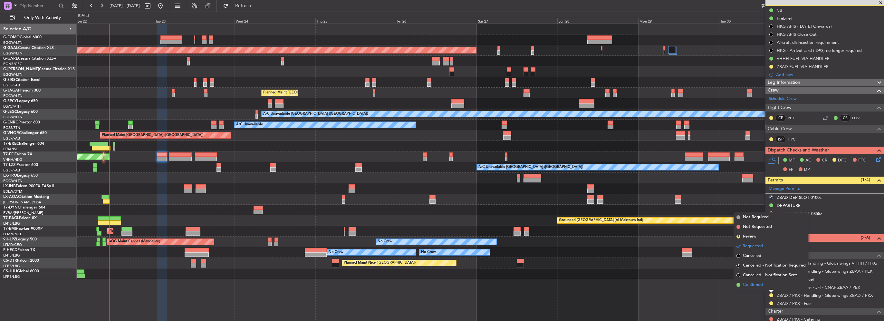
click at [751, 285] on span "Confirmed" at bounding box center [753, 285] width 20 height 6
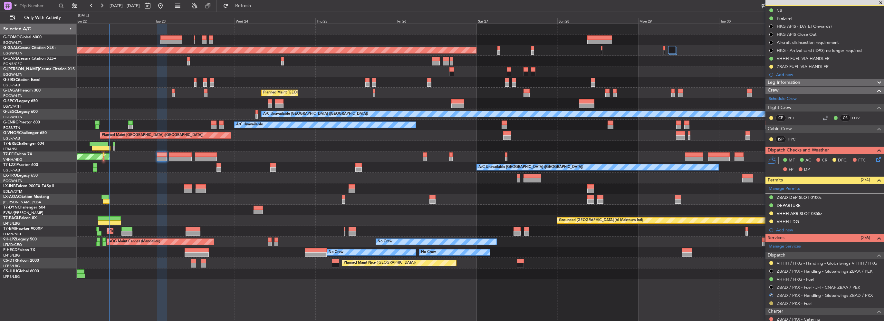
click at [772, 304] on button at bounding box center [771, 303] width 4 height 4
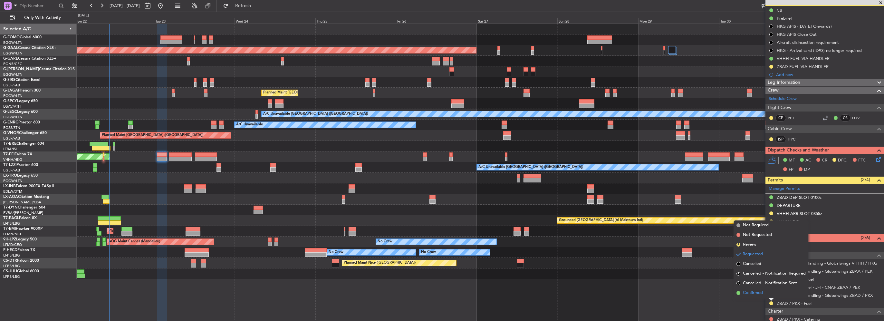
click at [757, 295] on span "Confirmed" at bounding box center [753, 293] width 20 height 6
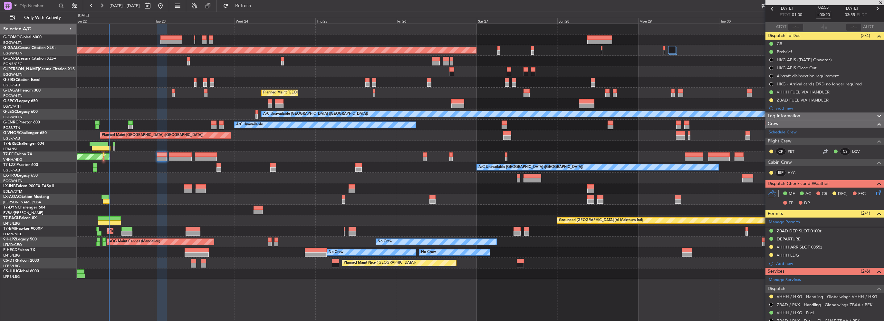
scroll to position [0, 0]
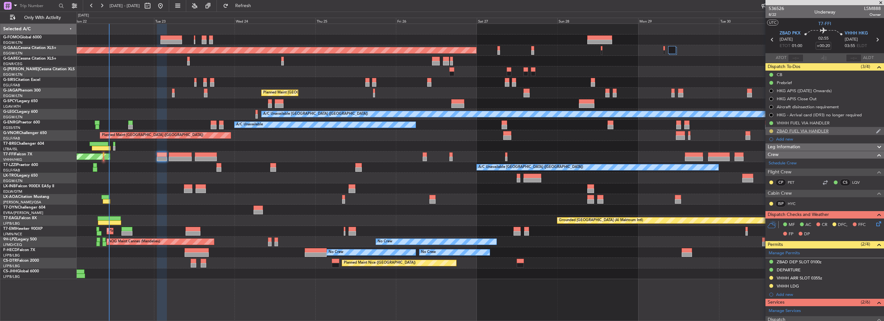
click at [771, 132] on button at bounding box center [771, 131] width 4 height 4
click at [764, 158] on span "Completed" at bounding box center [773, 159] width 21 height 6
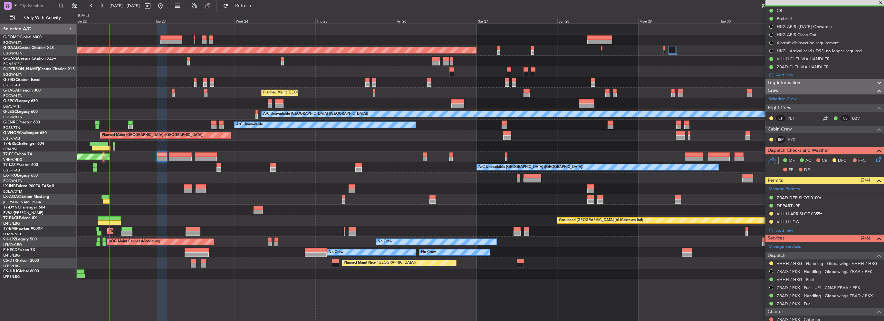
scroll to position [64, 0]
drag, startPoint x: 791, startPoint y: 82, endPoint x: 787, endPoint y: 84, distance: 4.5
click at [791, 82] on span "Leg Information" at bounding box center [784, 82] width 33 height 7
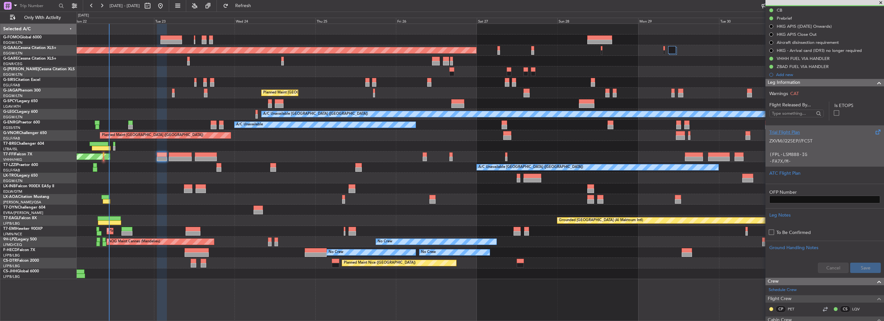
click at [787, 129] on div "Trial Flight Plan" at bounding box center [824, 132] width 111 height 7
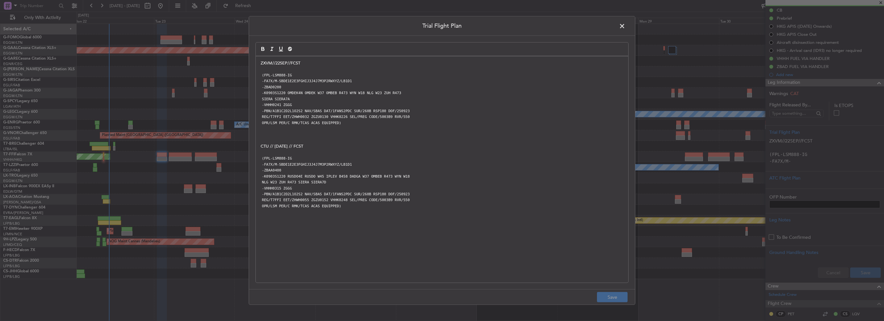
click at [266, 63] on p "ZXVM//22SEP//FCST" at bounding box center [442, 63] width 363 height 6
click at [258, 63] on div "ZVM//22SEP//FCST (FPL-LSM888-IG -FA7X/M-SBDE1E2E3FGHIJ3J4J7M3P2RWXYZ/LB1D1 -ZBA…" at bounding box center [442, 169] width 372 height 226
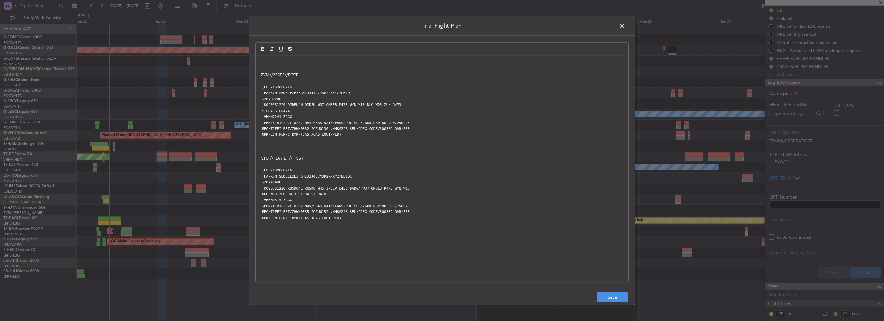
click at [262, 61] on p at bounding box center [442, 63] width 363 height 6
click at [259, 60] on div "FLIGHT ROUTE:OMDEK W37 OMBEB R473 WYN W18 NLG W23 ZUH R473 SIERA ZVM//22SEP//FC…" at bounding box center [442, 169] width 372 height 226
click at [614, 298] on button "Save" at bounding box center [612, 297] width 31 height 10
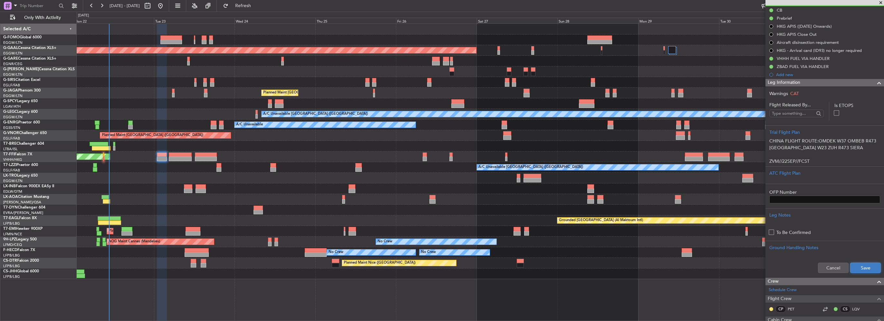
click at [863, 267] on button "Save" at bounding box center [865, 268] width 31 height 10
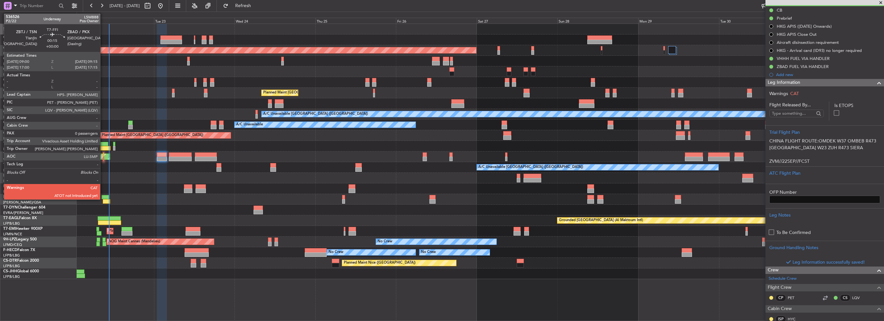
click at [103, 158] on div at bounding box center [103, 159] width 1 height 5
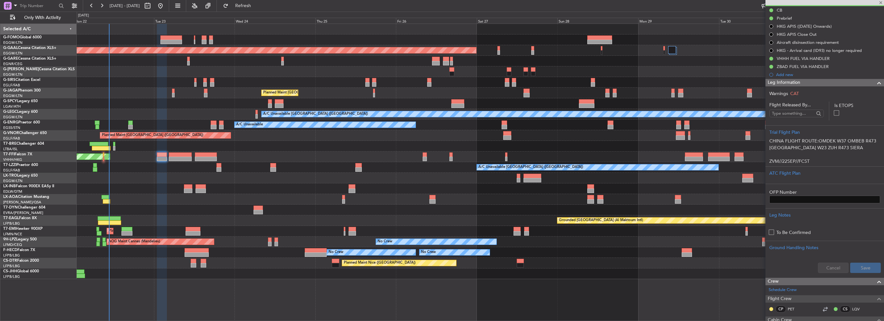
type input "0"
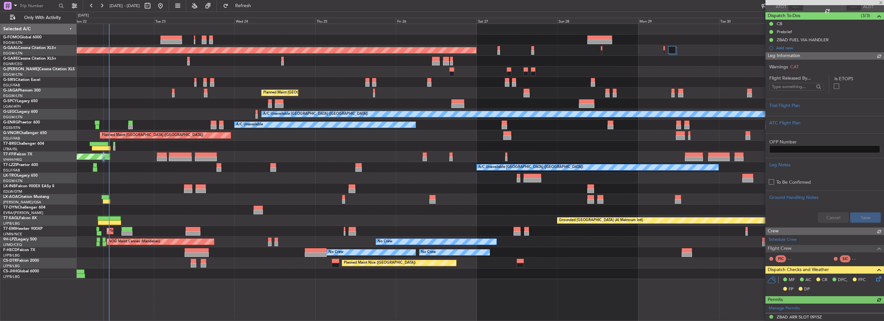
scroll to position [64, 0]
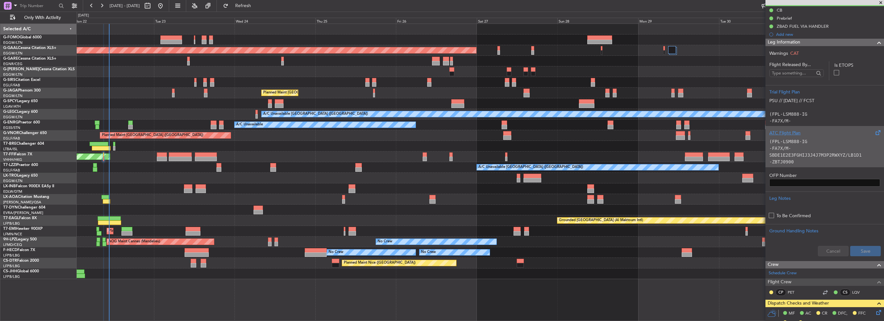
click at [823, 131] on div "ATC Flight Plan" at bounding box center [824, 133] width 111 height 7
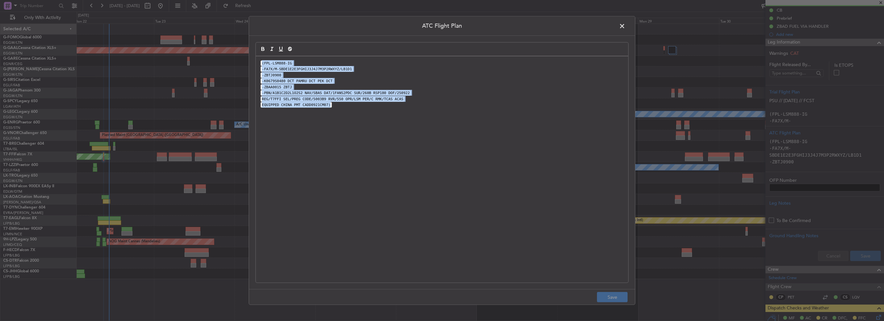
drag, startPoint x: 432, startPoint y: 166, endPoint x: 143, endPoint y: 14, distance: 326.8
click at [150, 18] on div "ATC Flight Plan (FPL-LSM888-IG -FA7X/M-SBDE1E2E3FGHIJ3J4J7M3P2RWXYZ/LB1D1 -ZBTJ…" at bounding box center [442, 160] width 884 height 321
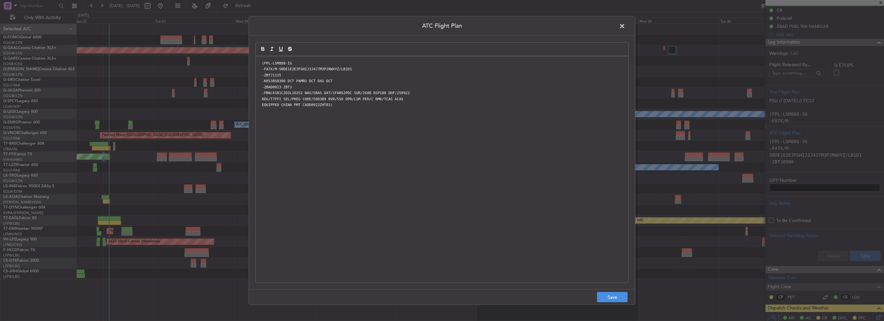
scroll to position [0, 0]
click at [609, 295] on button "Save" at bounding box center [612, 297] width 31 height 10
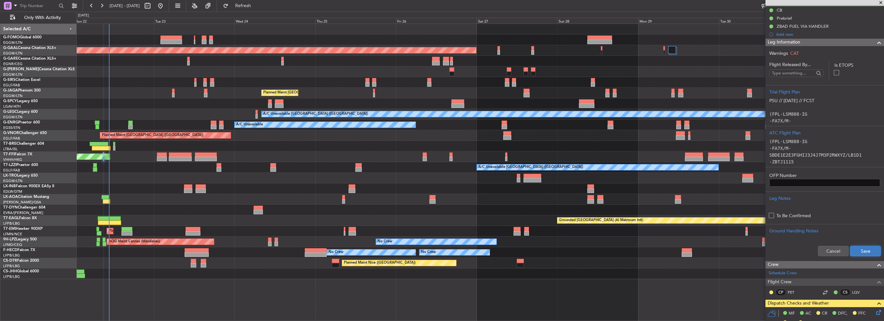
click at [864, 254] on button "Save" at bounding box center [865, 251] width 31 height 10
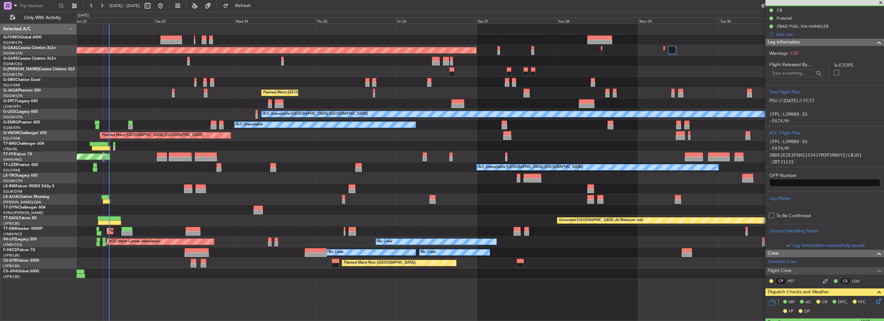
click at [875, 41] on span at bounding box center [879, 43] width 8 height 8
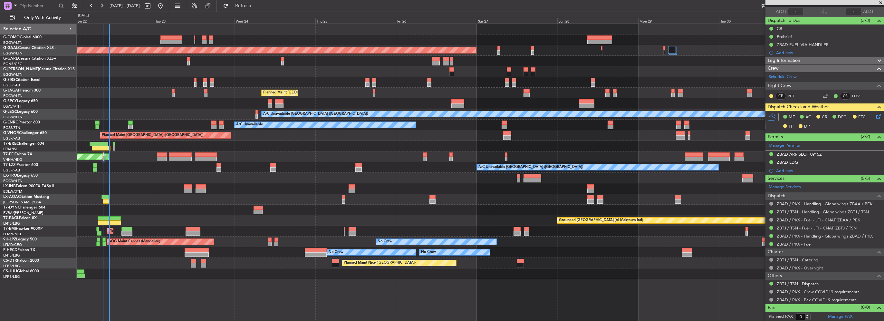
click at [875, 114] on icon at bounding box center [877, 114] width 5 height 5
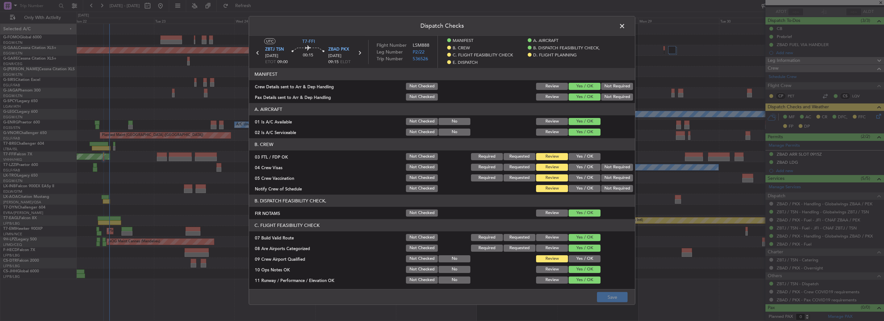
click at [578, 153] on button "Yes / OK" at bounding box center [585, 156] width 32 height 7
click at [617, 170] on button "Not Required" at bounding box center [617, 167] width 32 height 7
click at [617, 177] on button "Not Required" at bounding box center [617, 177] width 32 height 7
click at [589, 187] on button "Yes / OK" at bounding box center [585, 188] width 32 height 7
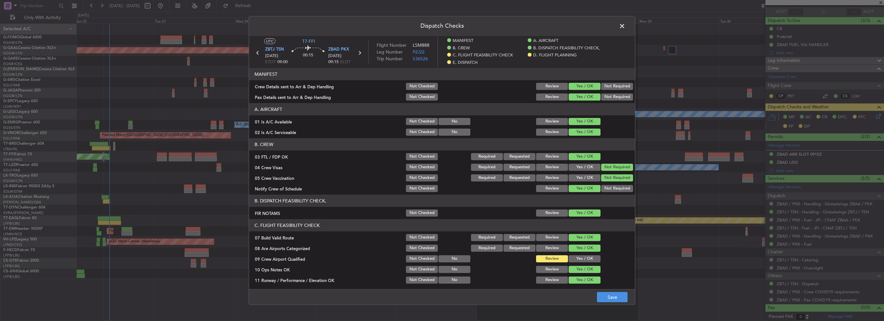
click at [585, 256] on button "Yes / OK" at bounding box center [585, 258] width 32 height 7
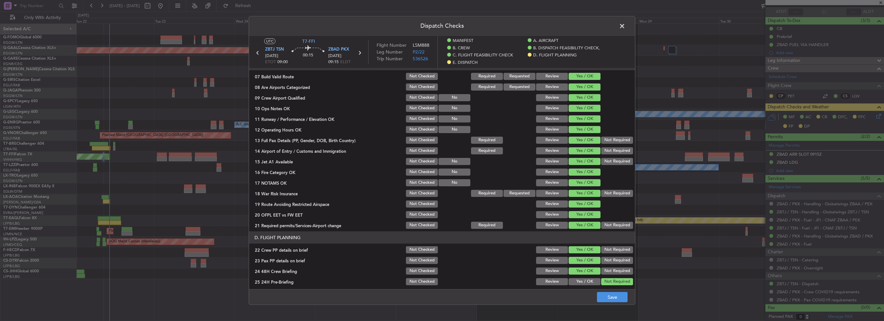
scroll to position [290, 0]
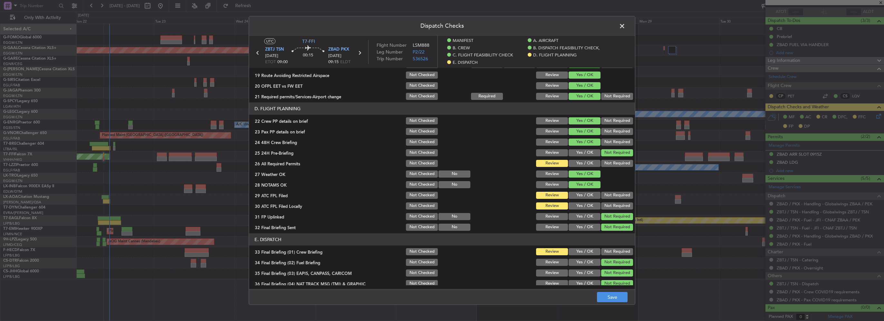
click at [583, 161] on button "Yes / OK" at bounding box center [585, 163] width 32 height 7
click at [587, 195] on button "Yes / OK" at bounding box center [585, 195] width 32 height 7
click at [587, 204] on button "Yes / OK" at bounding box center [585, 205] width 32 height 7
click at [589, 249] on button "Yes / OK" at bounding box center [585, 251] width 32 height 7
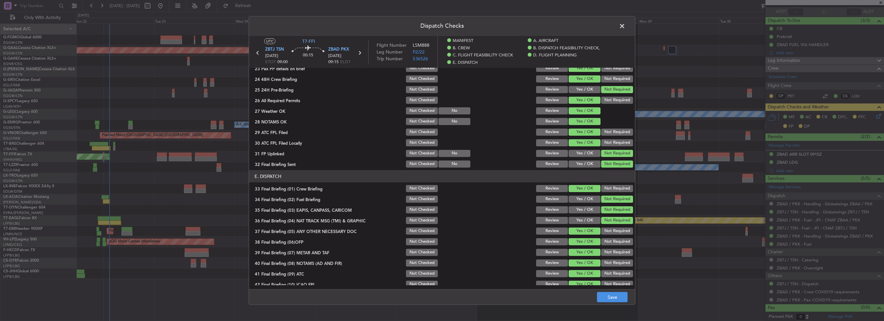
scroll to position [379, 0]
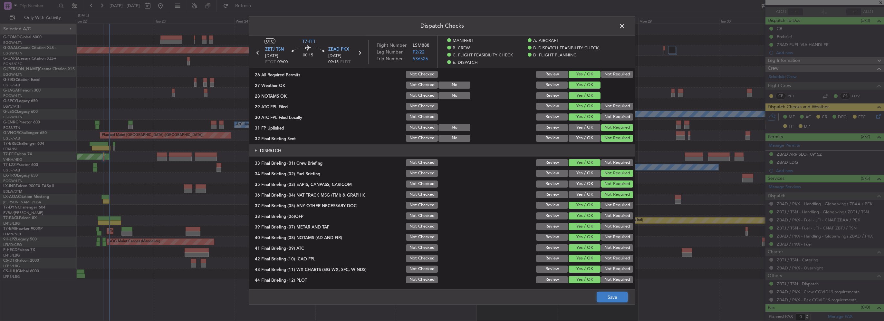
click at [605, 293] on button "Save" at bounding box center [612, 297] width 31 height 10
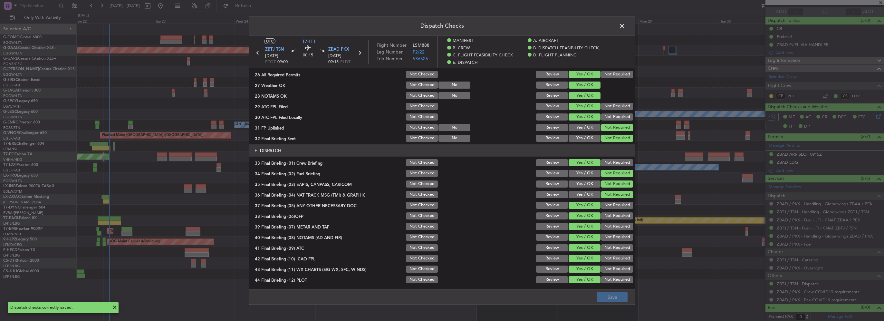
click at [625, 26] on span at bounding box center [625, 27] width 0 height 13
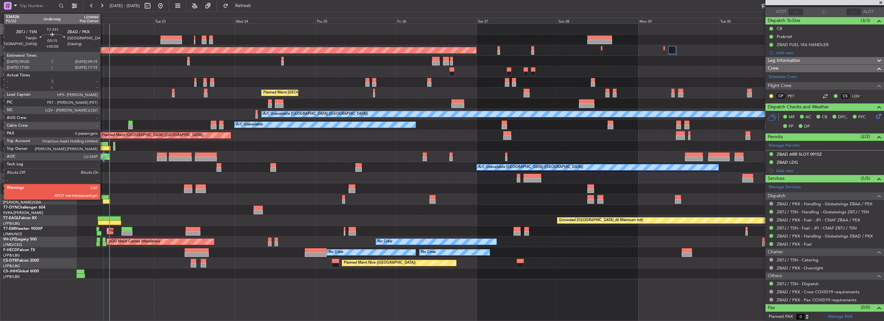
click at [103, 156] on div at bounding box center [103, 154] width 1 height 5
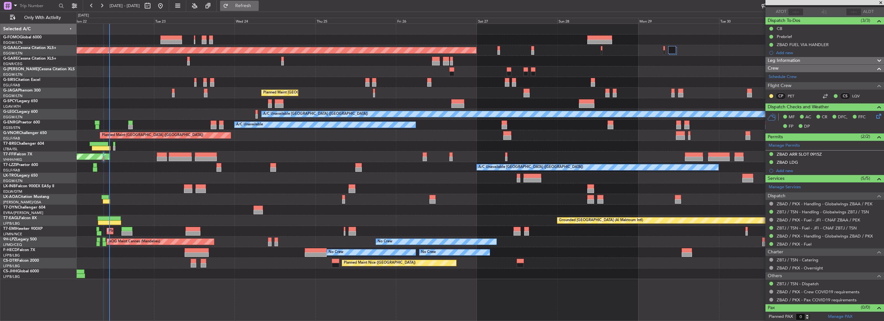
click at [257, 4] on span "Refresh" at bounding box center [243, 6] width 27 height 5
click at [259, 1] on button "Refresh" at bounding box center [239, 6] width 39 height 10
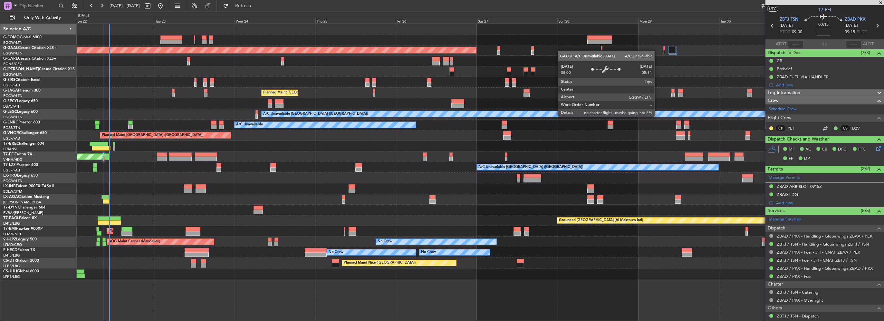
scroll to position [0, 0]
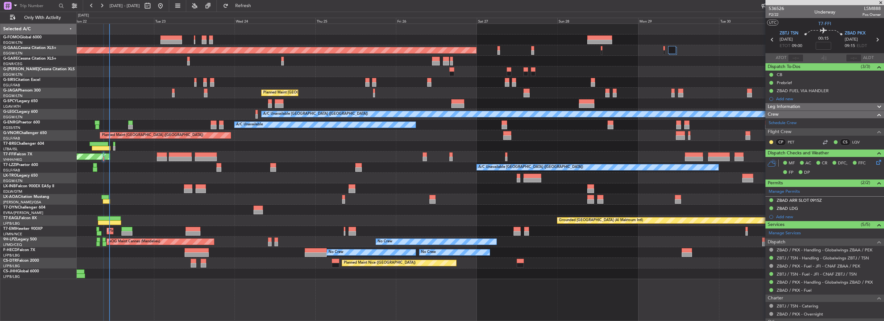
drag, startPoint x: 257, startPoint y: 6, endPoint x: 95, endPoint y: 133, distance: 206.2
click at [257, 6] on span "Refresh" at bounding box center [243, 6] width 27 height 5
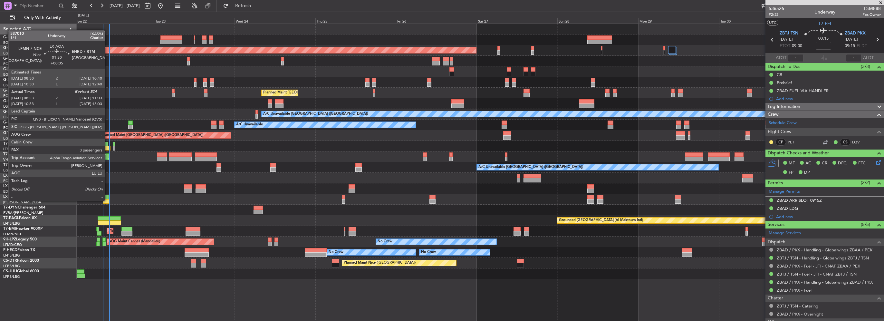
click at [108, 200] on div at bounding box center [106, 201] width 7 height 5
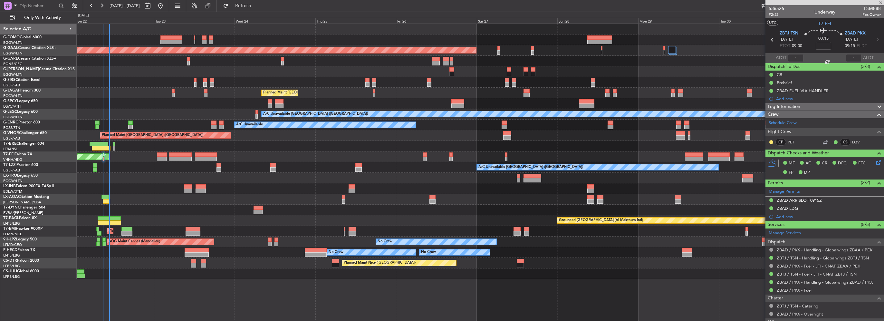
type input "+00:05"
type input "09:08"
type input "3"
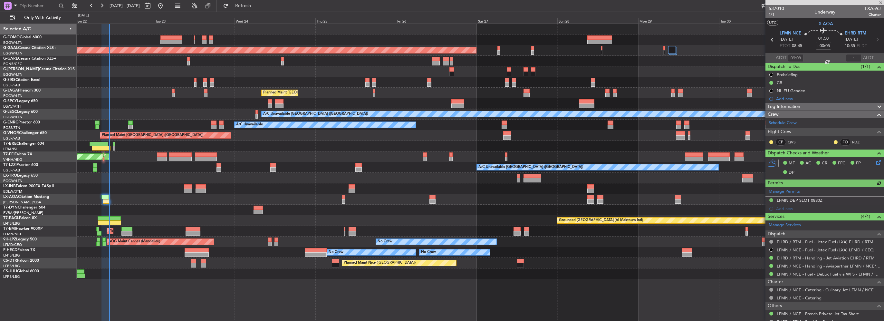
click at [850, 55] on div at bounding box center [853, 58] width 15 height 8
click at [851, 59] on input "text" at bounding box center [853, 58] width 15 height 8
type input "10:44"
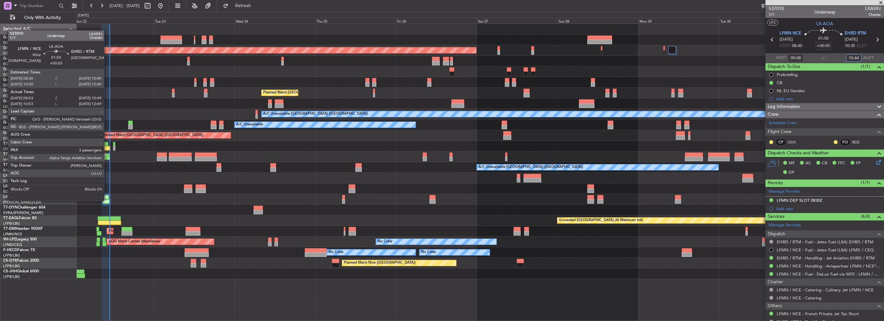
click at [107, 200] on div at bounding box center [106, 201] width 7 height 5
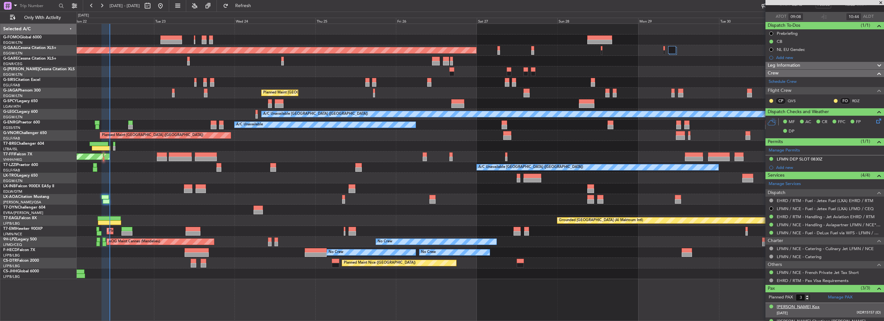
scroll to position [65, 0]
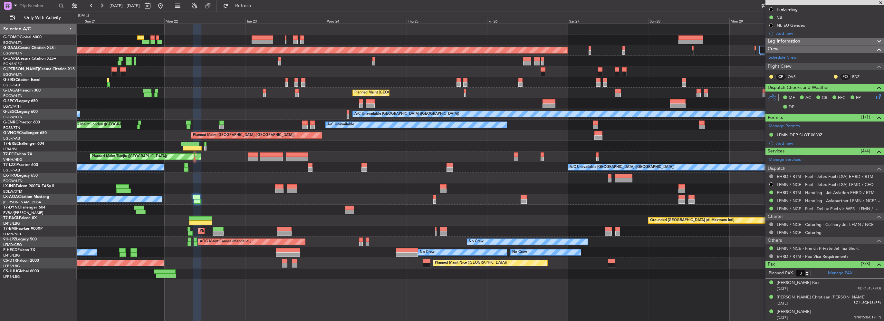
click at [179, 229] on div "Planned Maint Dusseldorf Unplanned Maint [GEOGRAPHIC_DATA] ([GEOGRAPHIC_DATA]) …" at bounding box center [480, 151] width 807 height 255
click at [787, 311] on div "Pim Schoonenberg" at bounding box center [794, 312] width 34 height 6
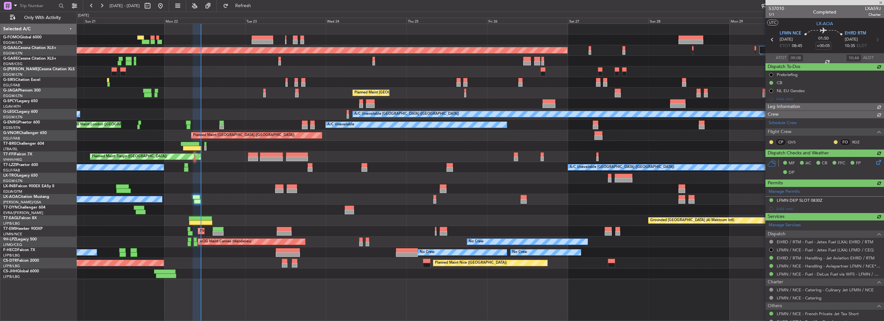
scroll to position [65, 0]
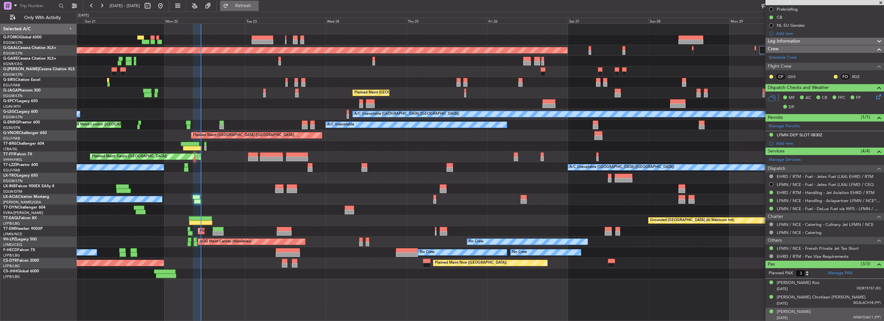
click at [257, 4] on span "Refresh" at bounding box center [243, 6] width 27 height 5
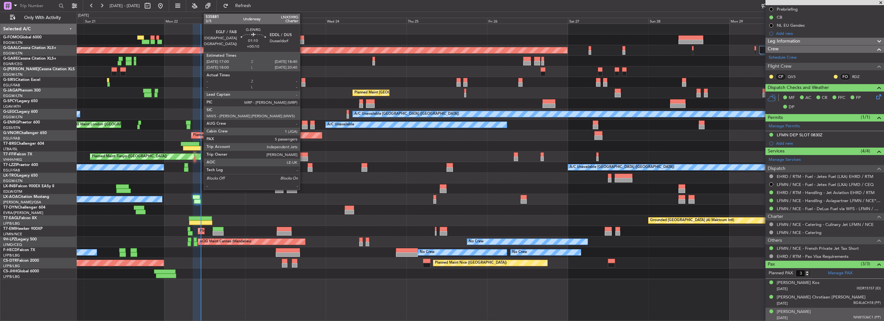
click at [303, 125] on div at bounding box center [305, 127] width 6 height 5
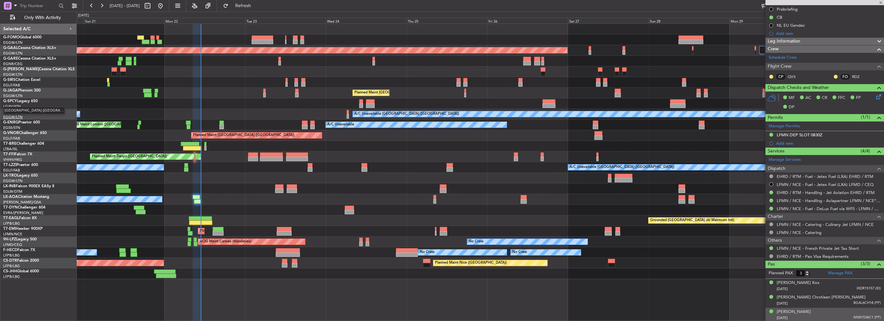
type input "+00:10"
type input "5"
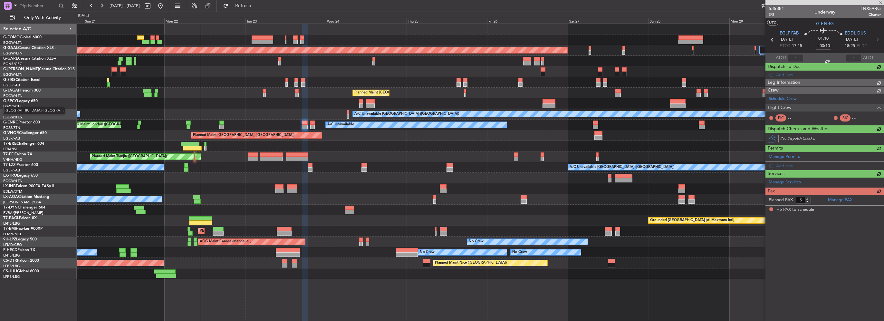
scroll to position [0, 0]
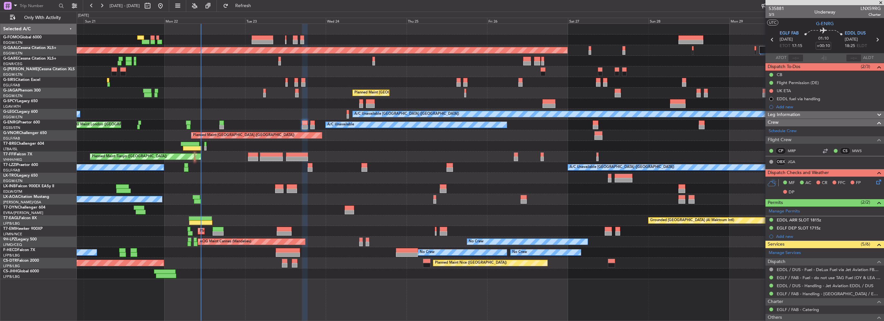
drag, startPoint x: 813, startPoint y: 229, endPoint x: 809, endPoint y: 228, distance: 4.0
click at [813, 229] on mat-tooltip-component "EDDL ARR SLOT 1815z" at bounding box center [798, 230] width 49 height 17
click at [813, 226] on div "EGLF DEP SLOT 1715z" at bounding box center [799, 227] width 44 height 5
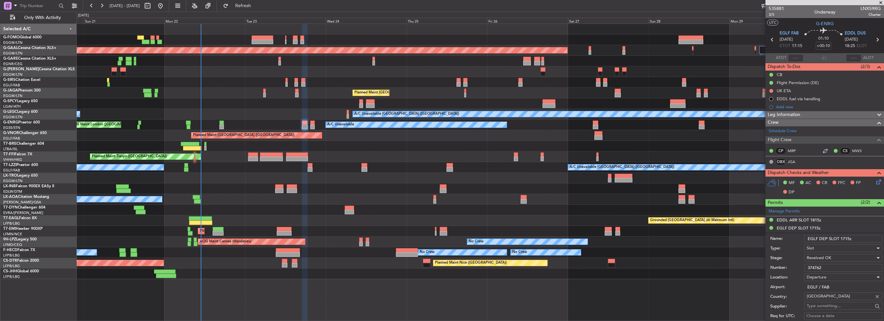
scroll to position [129, 0]
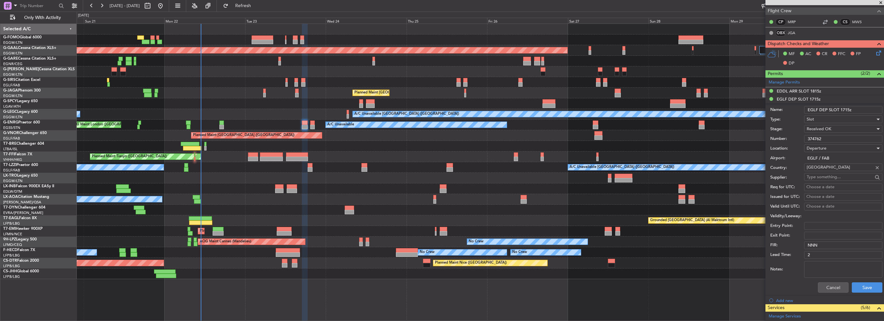
click at [821, 128] on span "Received OK" at bounding box center [819, 129] width 24 height 6
click at [805, 124] on div at bounding box center [442, 160] width 884 height 321
click at [813, 118] on span "Slot" at bounding box center [810, 119] width 7 height 6
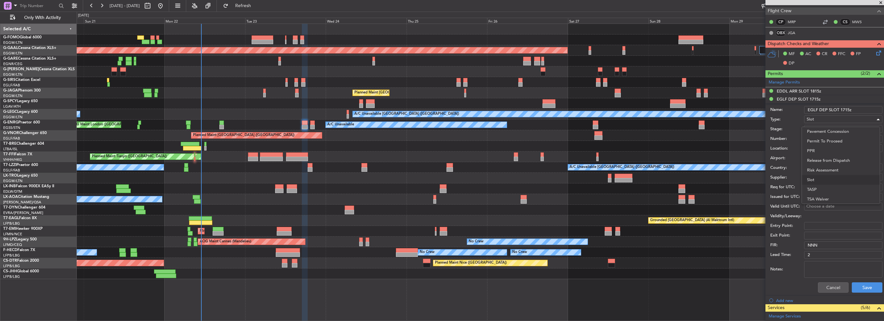
click at [816, 153] on span "PPR" at bounding box center [841, 151] width 68 height 10
drag, startPoint x: 840, startPoint y: 108, endPoint x: 829, endPoint y: 111, distance: 10.9
click at [829, 111] on input "EGLF DEP SLOT 1715z" at bounding box center [843, 110] width 78 height 8
drag, startPoint x: 826, startPoint y: 107, endPoint x: 818, endPoint y: 109, distance: 8.4
click at [818, 109] on input "EGLF DEP PPR 1715z" at bounding box center [843, 110] width 78 height 8
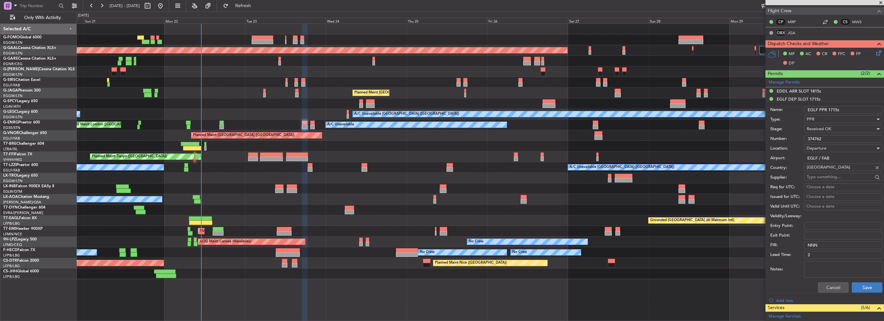
type input "EGLF PPR 1715z"
click at [865, 284] on button "Save" at bounding box center [867, 287] width 31 height 10
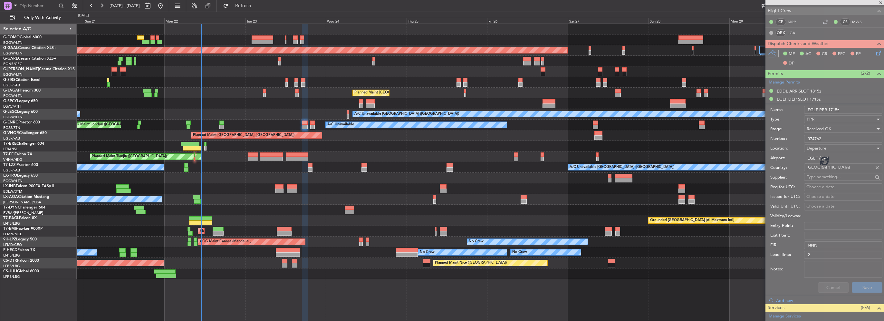
scroll to position [122, 0]
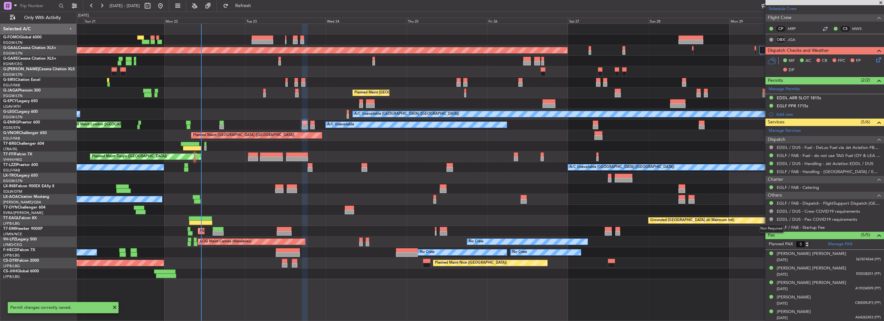
click at [771, 226] on div "Not Required" at bounding box center [771, 229] width 25 height 8
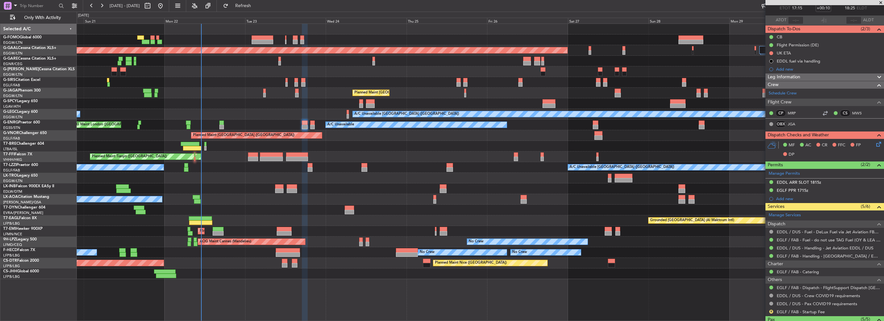
scroll to position [0, 0]
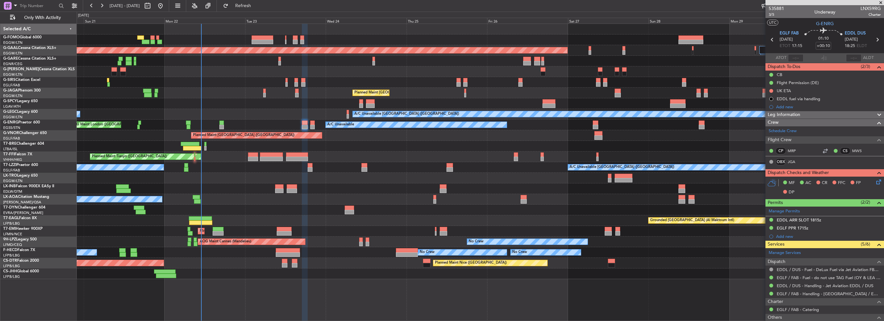
click at [807, 115] on div "Leg Information" at bounding box center [824, 114] width 119 height 7
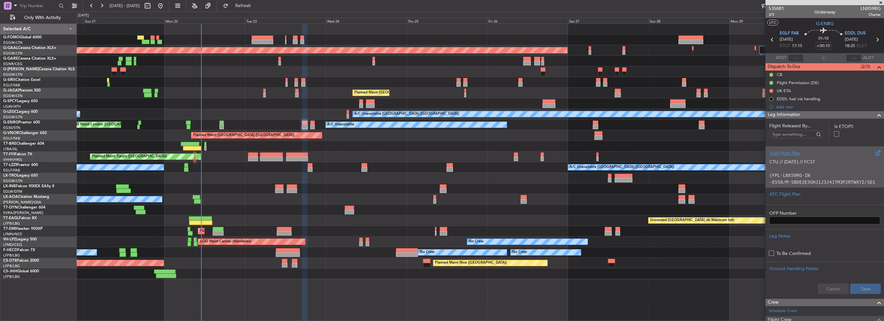
click at [788, 154] on div "Trial Flight Plan" at bounding box center [824, 153] width 111 height 7
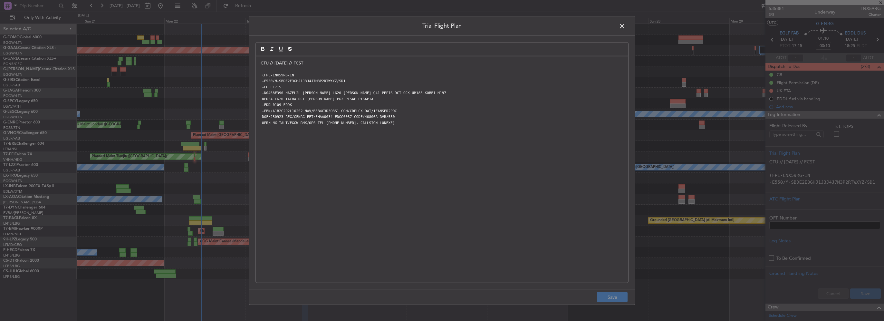
click at [258, 62] on div "CTU // [DATE] // FCST (FPL-LNX59RG-IN -E550/M-SBDE2E3GHJ1J3J4J7M3P2RTWXYZ/SD1 -…" at bounding box center [442, 169] width 372 height 226
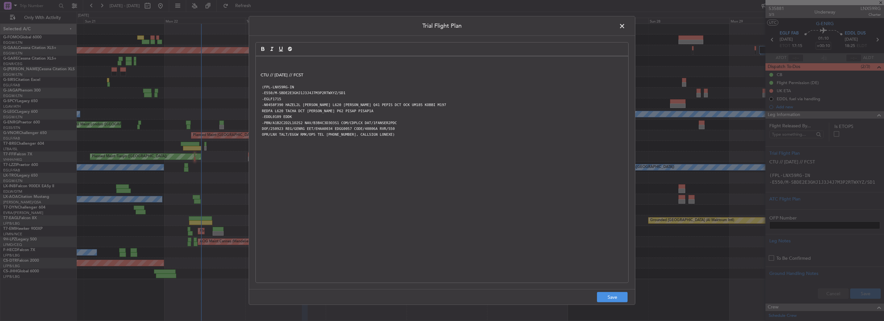
click at [272, 53] on quill-editor "CTU // [DATE] // FCST (FPL-LNX59RG-IN -E550/M-SBDE2E3GHJ1J3J4J7M3P2RTWXYZ/SD1 -…" at bounding box center [441, 155] width 373 height 227
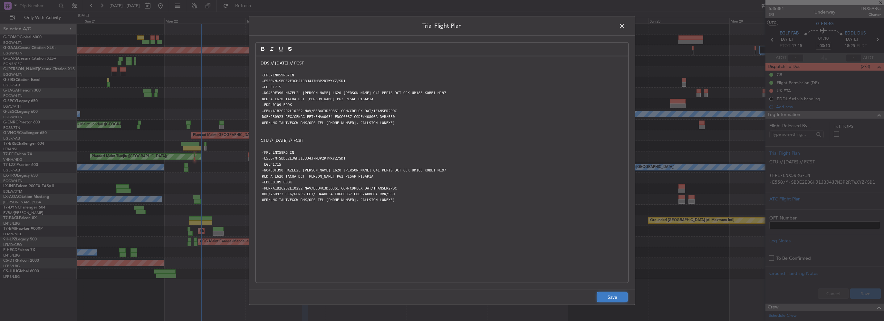
click at [610, 298] on button "Save" at bounding box center [612, 297] width 31 height 10
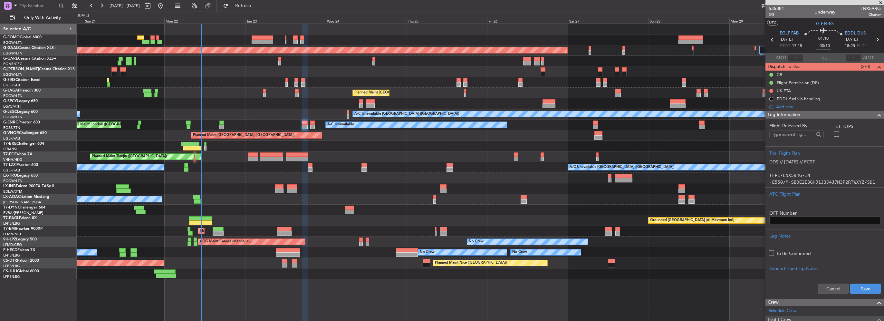
click at [875, 111] on span at bounding box center [879, 115] width 8 height 8
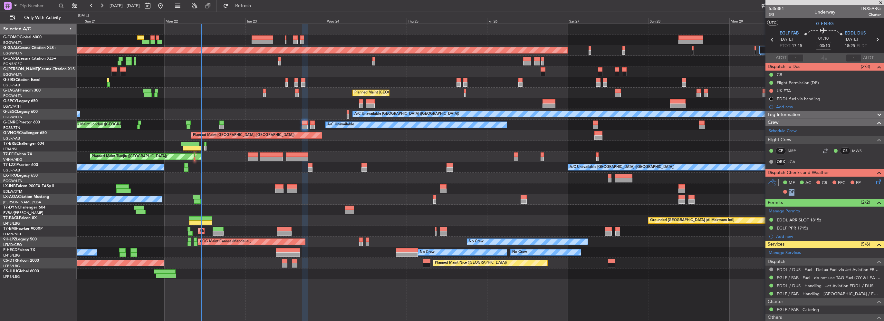
click at [869, 183] on div "MF AC CR FFC FP DP" at bounding box center [824, 188] width 119 height 22
drag, startPoint x: 869, startPoint y: 183, endPoint x: 852, endPoint y: 188, distance: 17.4
click at [852, 188] on div "MF AC CR FFC FP DP" at bounding box center [827, 187] width 95 height 19
click at [870, 182] on div "MF AC CR FFC FP DP" at bounding box center [824, 188] width 119 height 22
drag, startPoint x: 870, startPoint y: 182, endPoint x: 866, endPoint y: 183, distance: 4.2
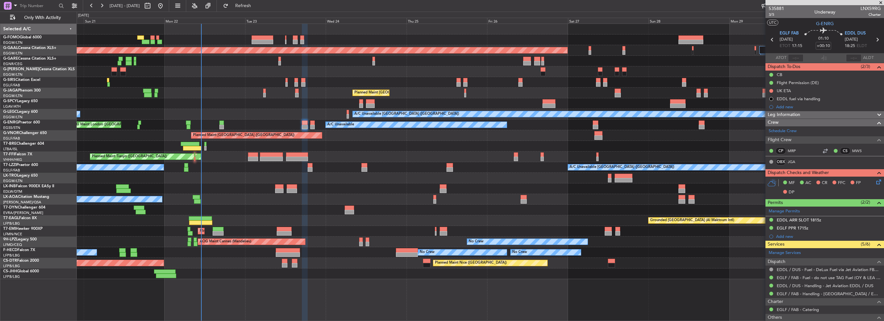
click at [851, 184] on div "FP" at bounding box center [855, 183] width 15 height 10
click at [875, 181] on icon at bounding box center [877, 180] width 5 height 5
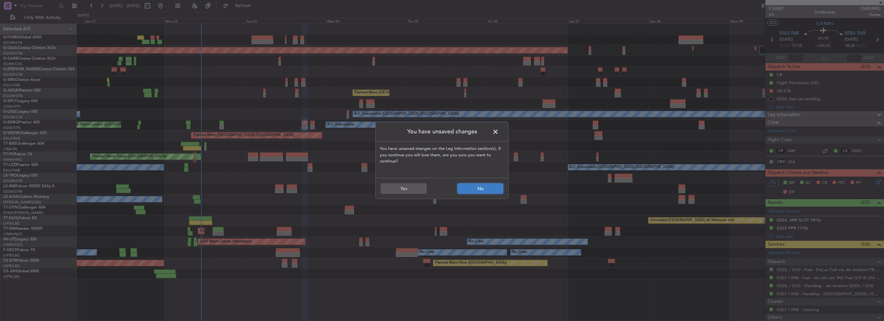
drag, startPoint x: 469, startPoint y: 190, endPoint x: 479, endPoint y: 191, distance: 10.0
click at [469, 190] on button "No" at bounding box center [480, 188] width 46 height 10
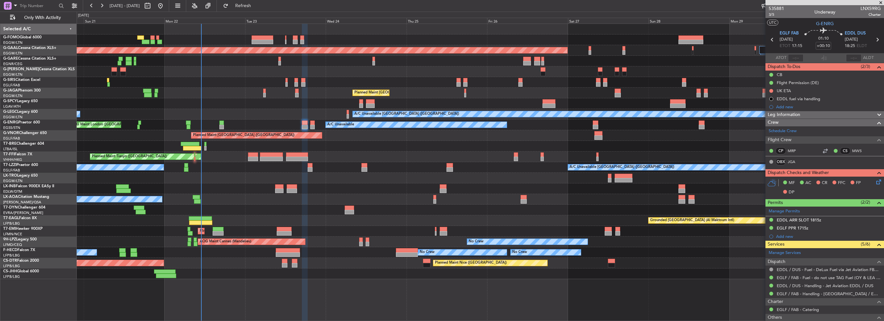
click at [839, 115] on div "Leg Information" at bounding box center [824, 114] width 119 height 7
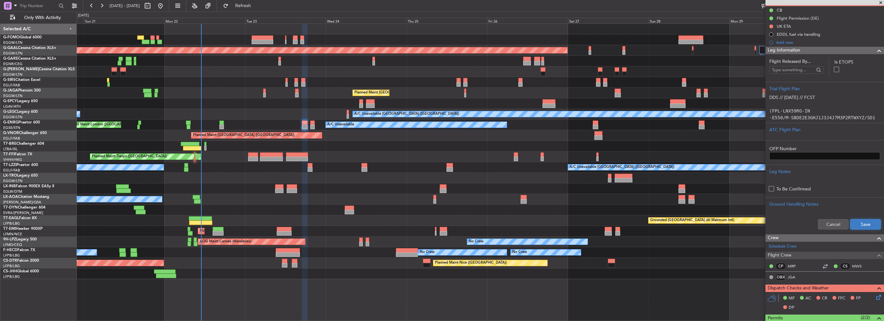
click at [862, 222] on button "Save" at bounding box center [865, 224] width 31 height 10
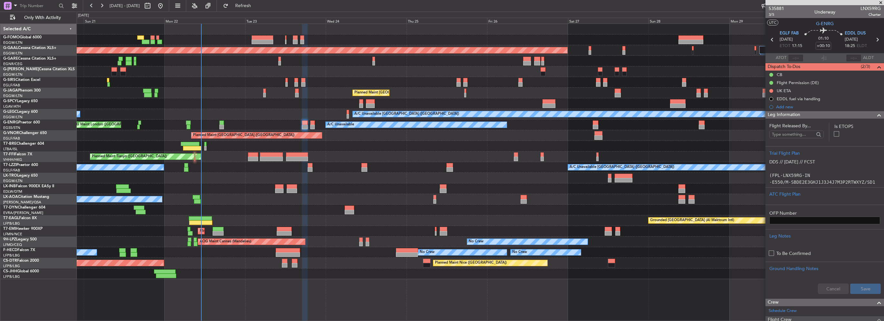
click at [875, 115] on span at bounding box center [879, 115] width 8 height 8
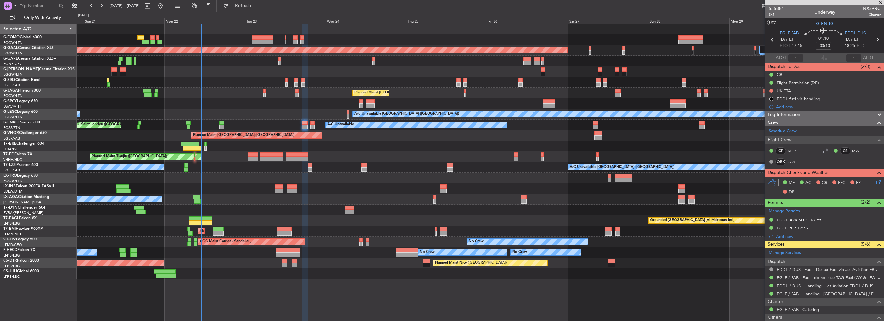
click at [875, 180] on icon at bounding box center [877, 180] width 5 height 5
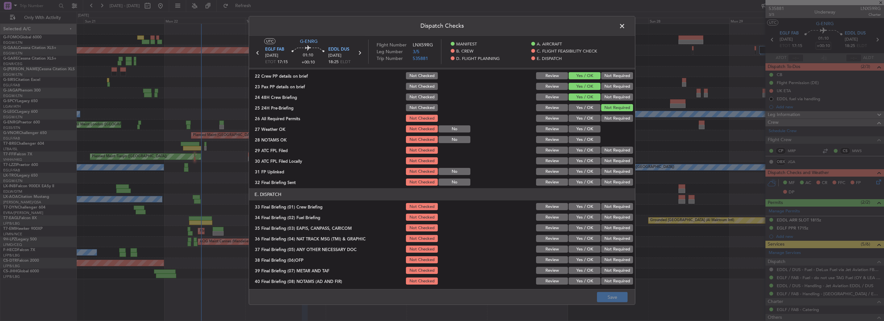
scroll to position [322, 0]
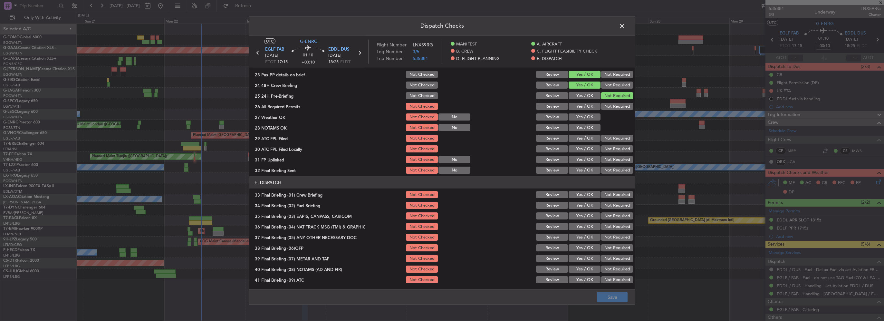
click at [625, 30] on span at bounding box center [625, 27] width 0 height 13
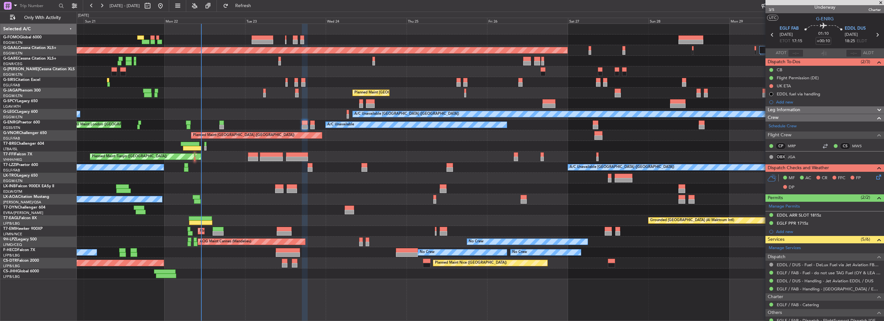
scroll to position [0, 0]
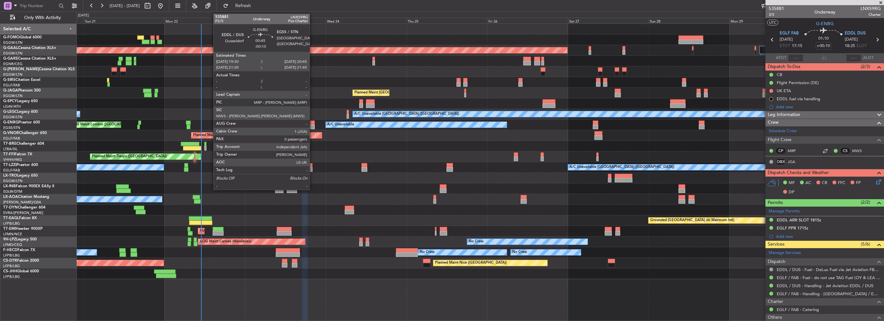
click at [312, 123] on div at bounding box center [312, 122] width 5 height 5
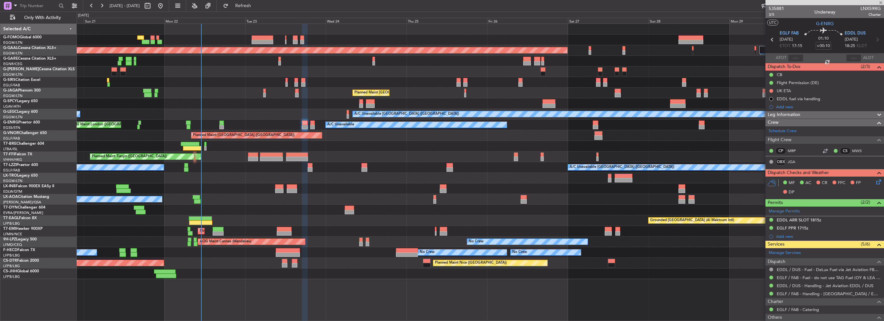
type input "-00:10"
type input "0"
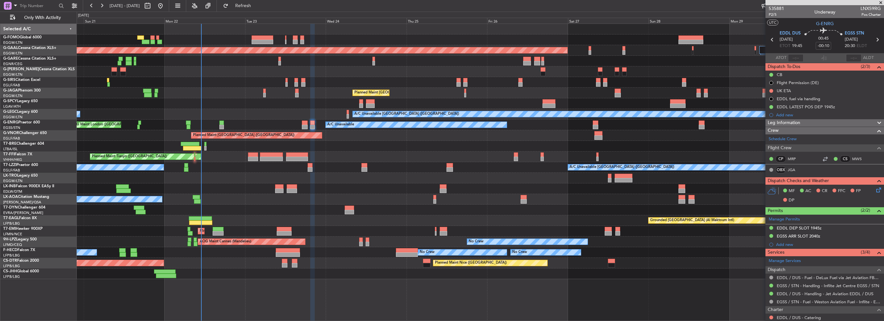
click at [802, 122] on div "Leg Information" at bounding box center [824, 122] width 119 height 7
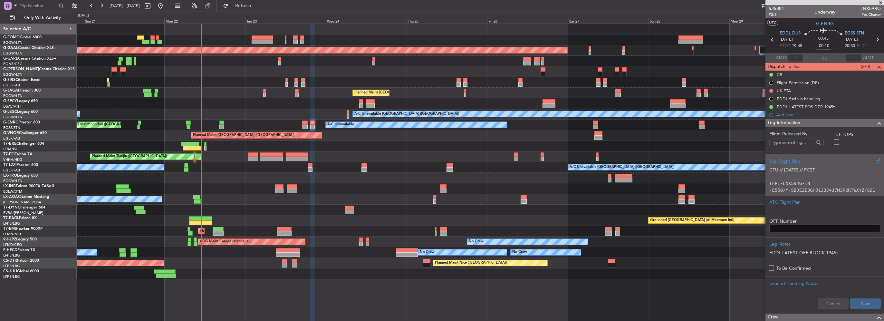
click at [789, 174] on p at bounding box center [824, 176] width 111 height 7
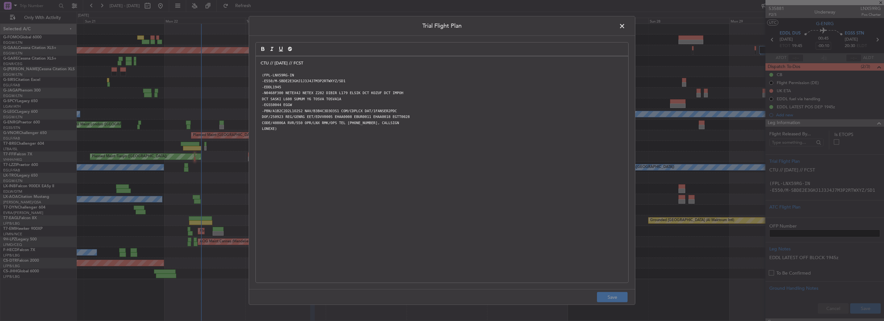
click at [260, 65] on div "CTU // [DATE] // FCST (FPL-LNX59RG-IN -E550/M-SBDE2E3GHJ1J3J4J7M3P2RTWXYZ/SD1 -…" at bounding box center [442, 169] width 372 height 226
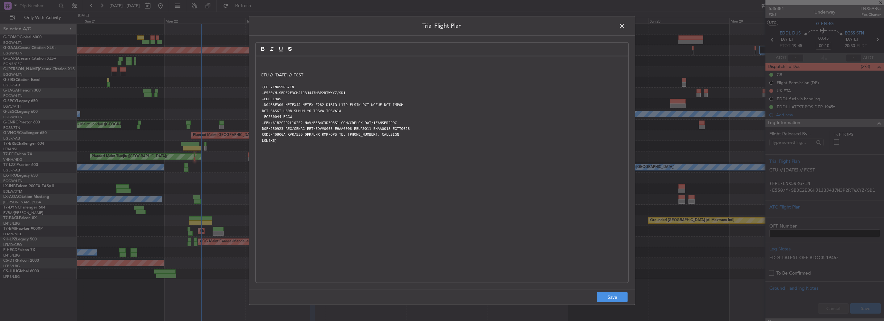
click at [260, 65] on div "CTU // [DATE] // FCST (FPL-LNX59RG-IN -E550/M-SBDE2E3GHJ1J3J4J7M3P2RTWXYZ/SD1 -…" at bounding box center [442, 169] width 372 height 226
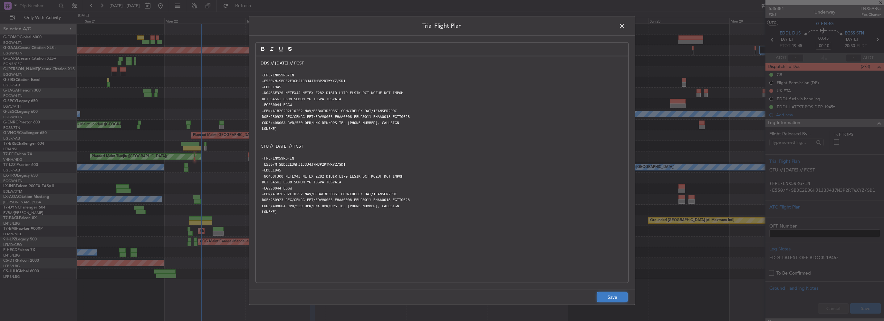
click at [607, 297] on button "Save" at bounding box center [612, 297] width 31 height 10
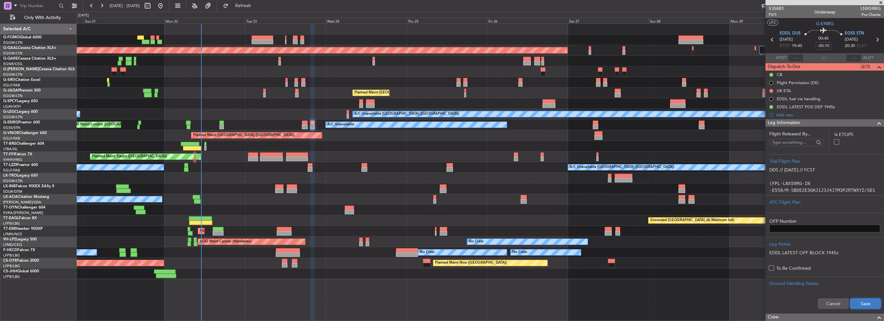
click at [866, 302] on button "Save" at bounding box center [865, 303] width 31 height 10
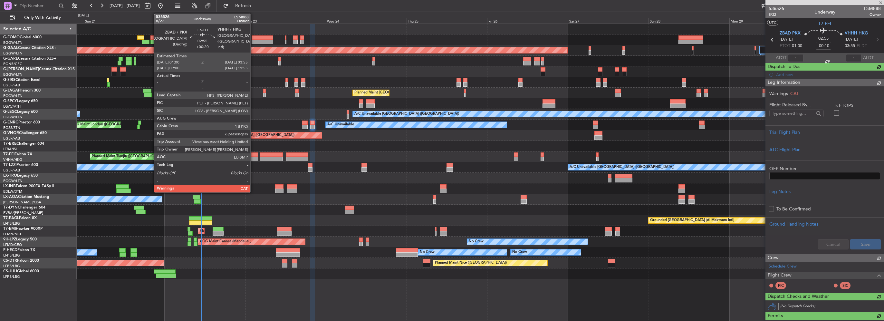
type input "+00:20"
type input "6"
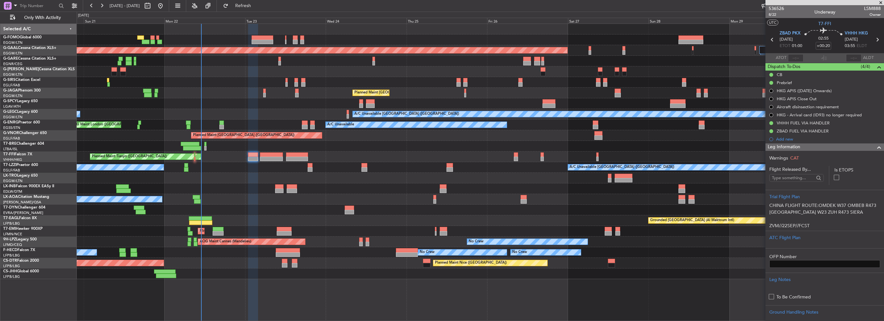
click at [875, 146] on span at bounding box center [879, 147] width 8 height 8
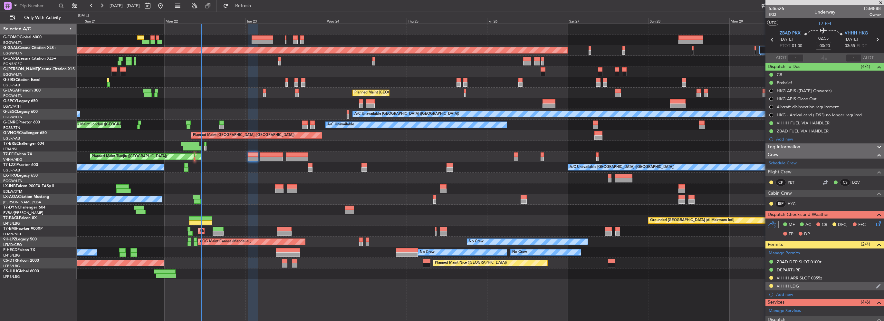
click at [792, 285] on div "VHHH LDG" at bounding box center [788, 285] width 22 height 5
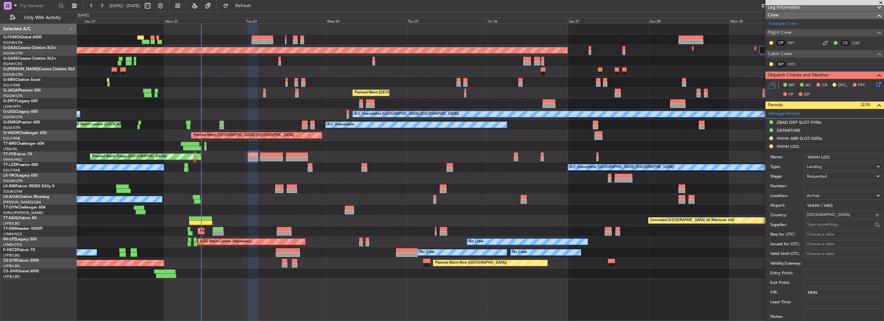
scroll to position [161, 0]
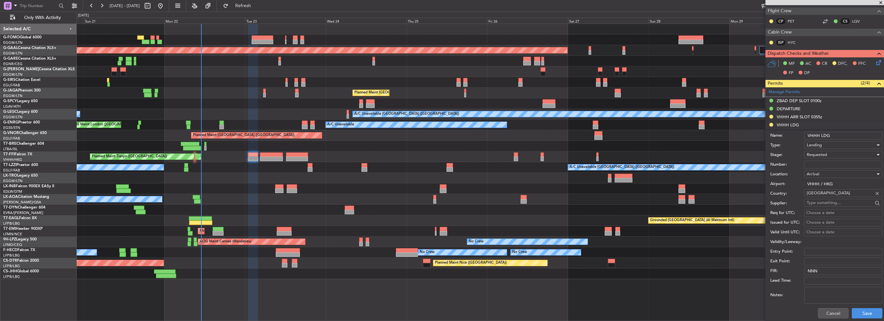
click at [821, 163] on input "Number:" at bounding box center [843, 165] width 78 height 8
paste input "863738"
type input "863738"
click at [824, 154] on span "Requested" at bounding box center [817, 155] width 20 height 6
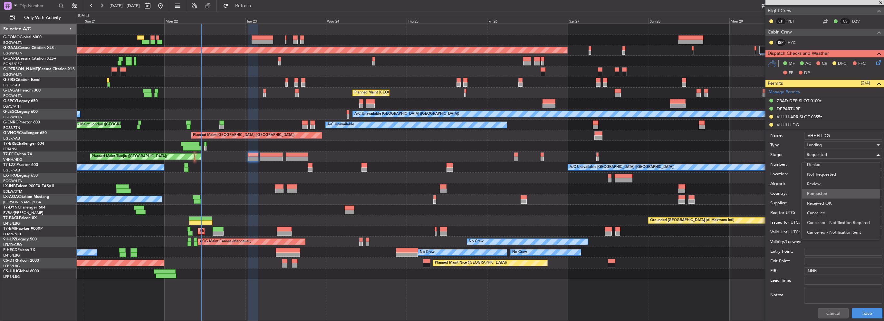
click at [830, 197] on span "Requested" at bounding box center [841, 194] width 68 height 10
click at [831, 155] on div "Requested" at bounding box center [841, 155] width 69 height 10
click at [832, 206] on span "Received OK" at bounding box center [841, 203] width 68 height 10
click at [871, 314] on button "Save" at bounding box center [867, 313] width 31 height 10
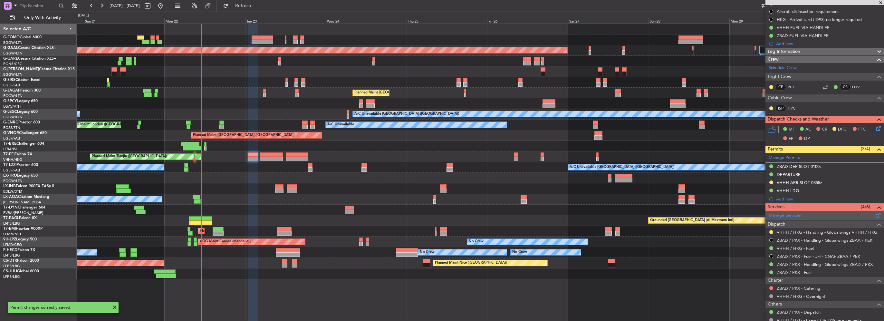
scroll to position [64, 0]
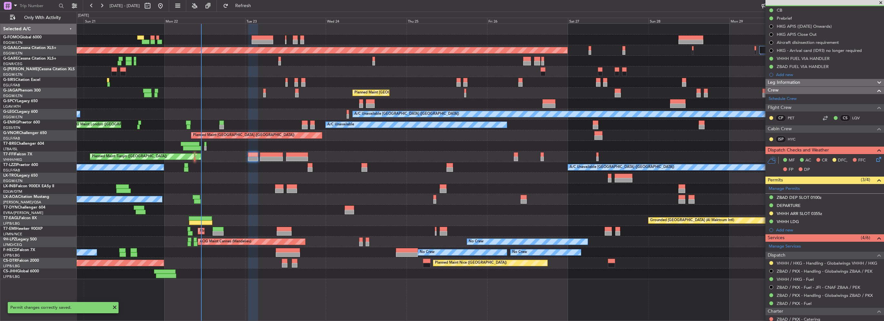
drag, startPoint x: 823, startPoint y: 210, endPoint x: 827, endPoint y: 213, distance: 4.8
click at [823, 210] on div "VHHH ARR SLOT 0355z" at bounding box center [824, 214] width 119 height 8
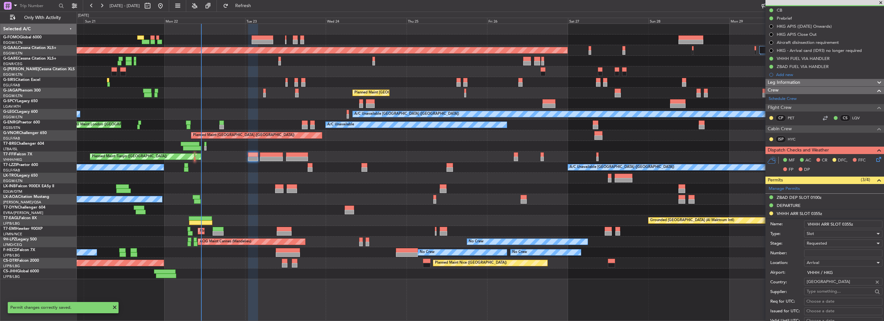
drag, startPoint x: 851, startPoint y: 223, endPoint x: 844, endPoint y: 224, distance: 7.2
click at [844, 224] on input "VHHH ARR SLOT 0355z" at bounding box center [843, 224] width 78 height 8
type input "VHHH ARR SLOT 0410z"
click at [818, 255] on input "Number:" at bounding box center [843, 253] width 78 height 8
paste input "VHHHAGN2434000"
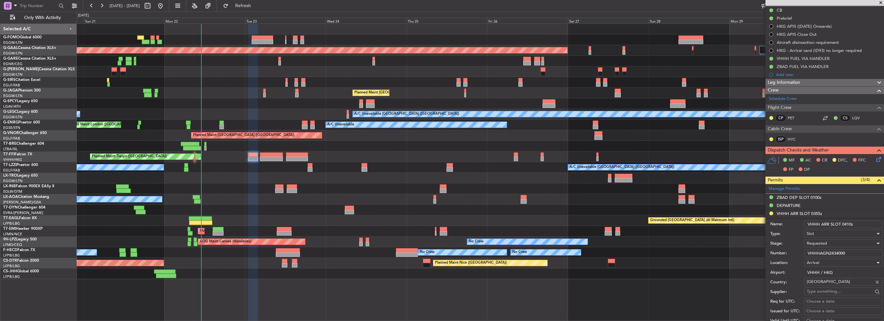
type input "VHHHAGN2434000"
click at [820, 243] on span "Requested" at bounding box center [817, 243] width 20 height 6
click at [825, 295] on span "Received OK" at bounding box center [841, 295] width 68 height 10
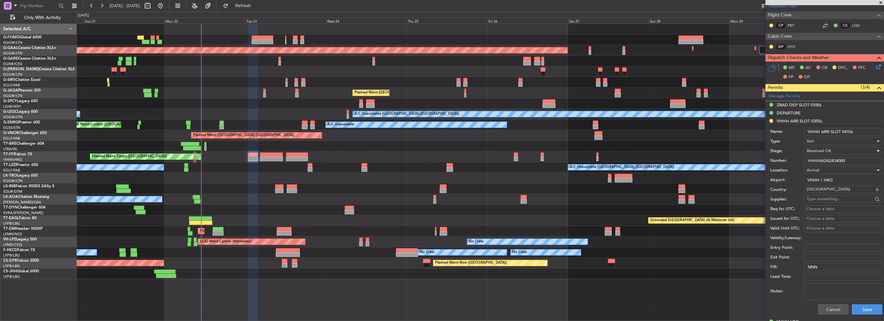
scroll to position [161, 0]
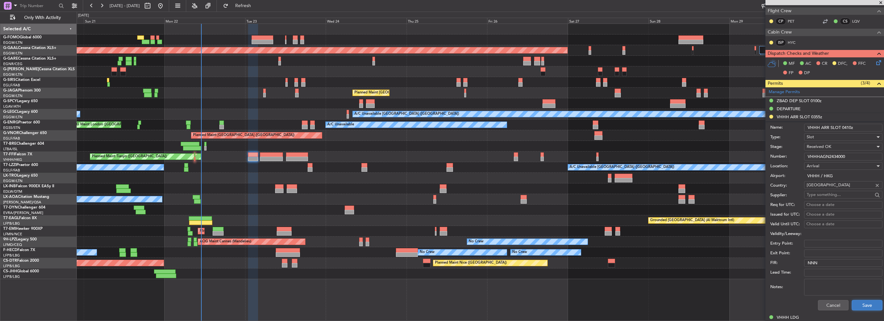
click at [864, 308] on button "Save" at bounding box center [867, 305] width 31 height 10
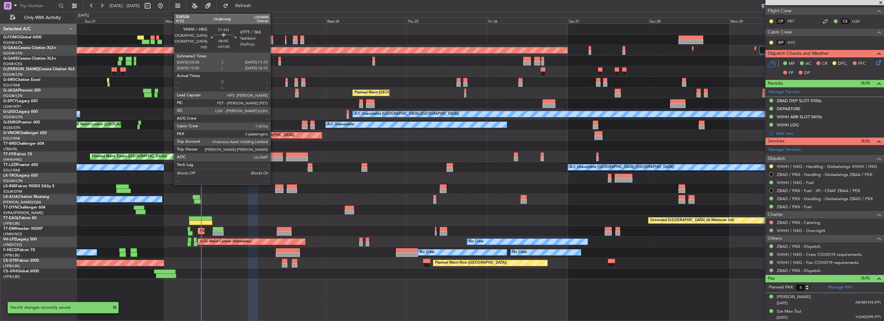
click at [273, 157] on div at bounding box center [271, 159] width 23 height 5
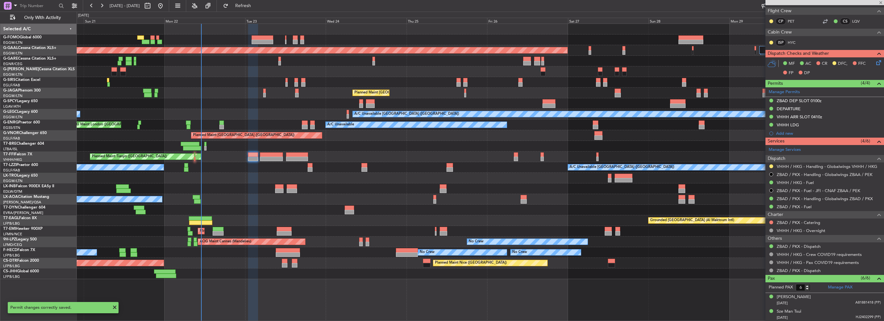
type input "+01:00"
type input "5"
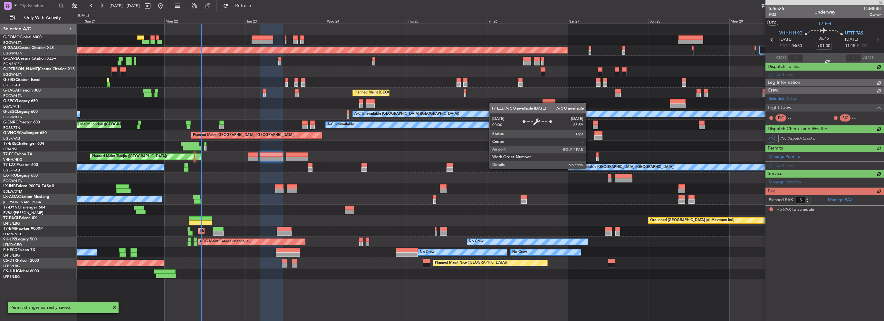
scroll to position [0, 0]
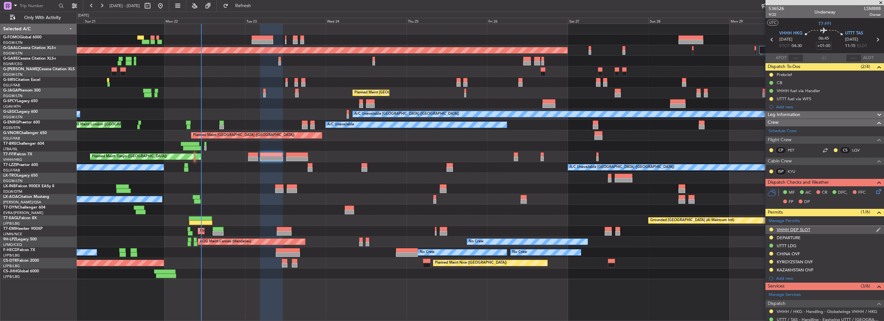
click at [805, 230] on div "VHHH DEP SLOT" at bounding box center [794, 229] width 34 height 5
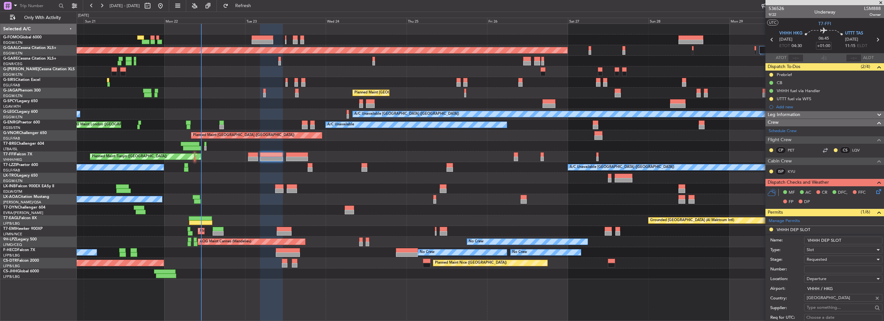
click at [822, 266] on input "Number:" at bounding box center [843, 269] width 78 height 8
paste input "VHHHDGN2436000"
type input "VHHHDGN2436000"
click at [824, 260] on span "Requested" at bounding box center [817, 259] width 20 height 6
click at [835, 309] on span "Received OK" at bounding box center [841, 311] width 68 height 10
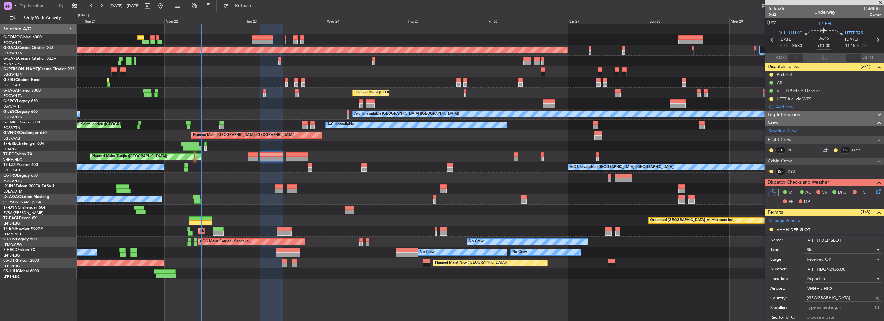
click at [845, 238] on input "VHHH DEP SLOT" at bounding box center [843, 240] width 78 height 8
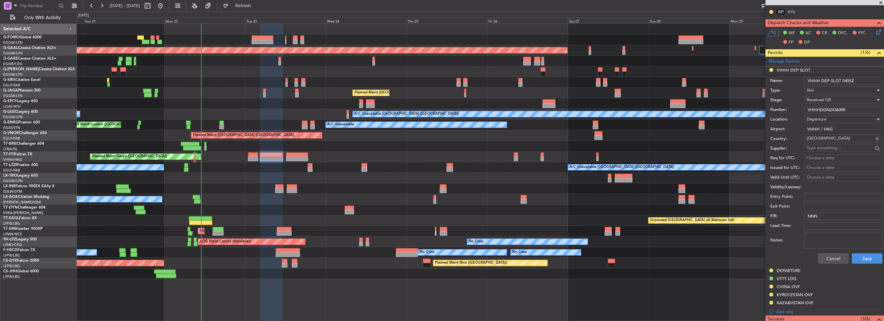
scroll to position [193, 0]
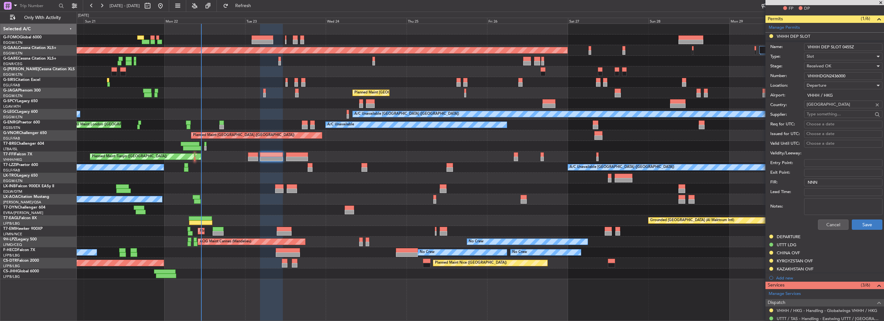
type input "VHHH DEP SLOT 0455Z"
click at [866, 224] on button "Save" at bounding box center [867, 224] width 31 height 10
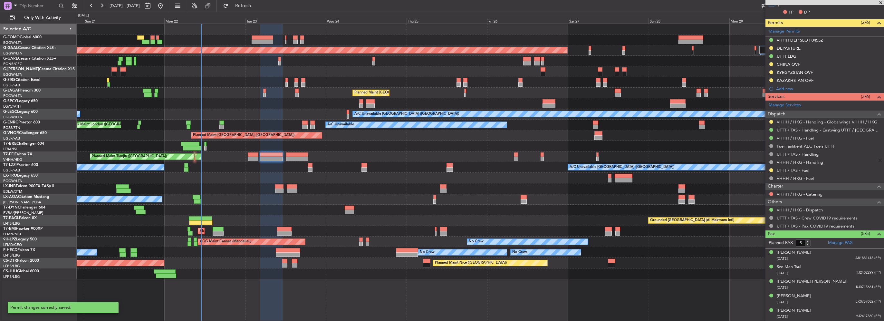
scroll to position [188, 0]
click at [799, 39] on div "VHHH DEP SLOT 0455Z" at bounding box center [800, 41] width 46 height 5
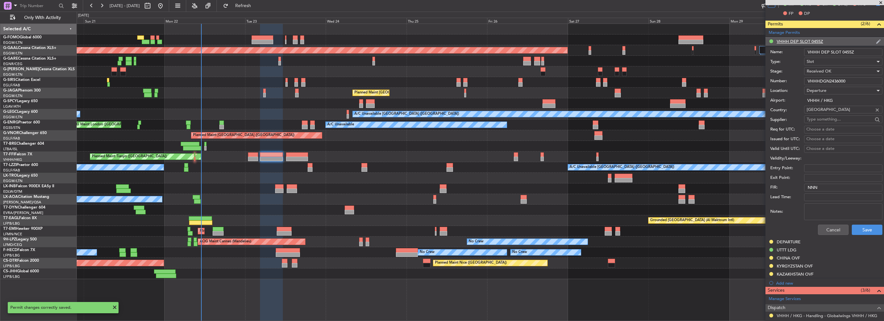
scroll to position [193, 0]
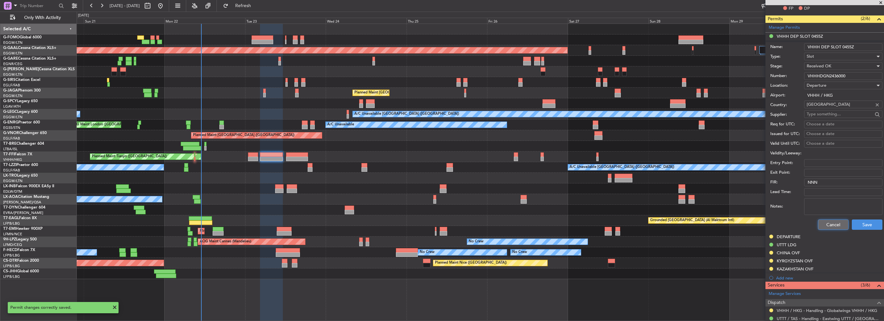
click at [831, 224] on button "Cancel" at bounding box center [833, 224] width 31 height 10
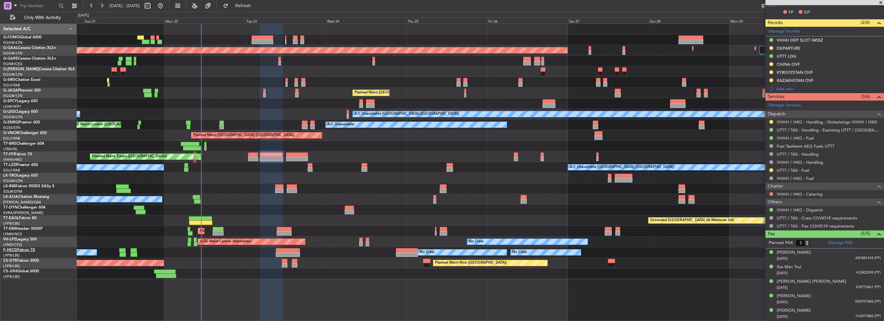
scroll to position [188, 0]
click at [805, 48] on div "DEPARTURE" at bounding box center [824, 50] width 119 height 8
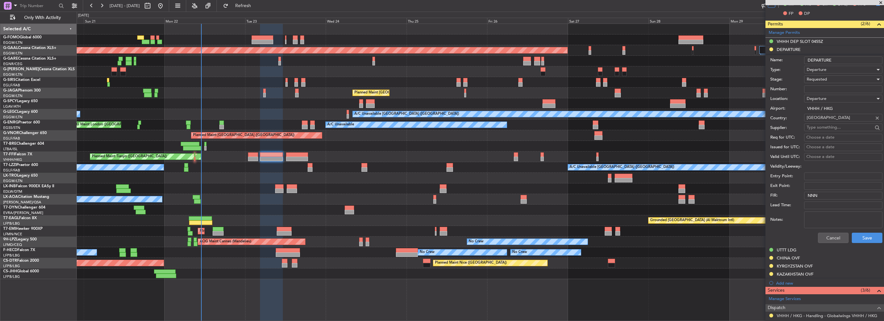
scroll to position [193, 0]
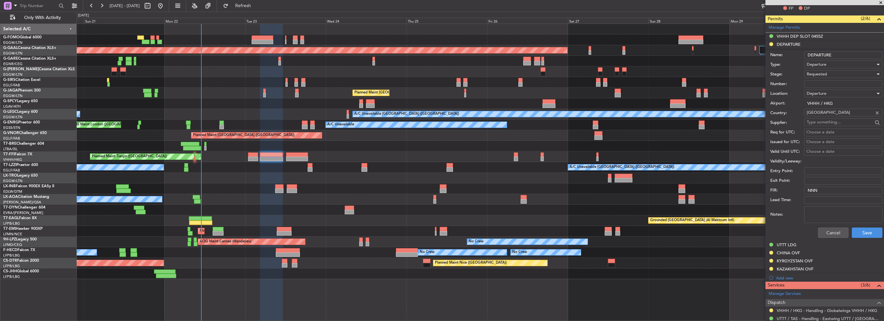
click at [829, 80] on input "Number:" at bounding box center [843, 84] width 78 height 8
paste input "863738"
type input "863738"
click at [830, 73] on div "Requested" at bounding box center [841, 74] width 69 height 10
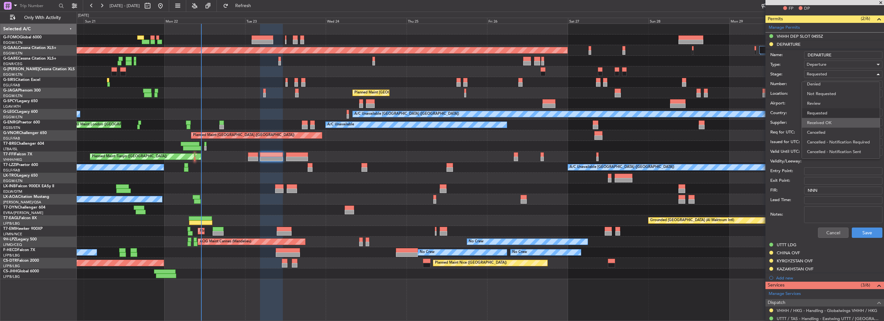
click at [835, 124] on span "Received OK" at bounding box center [841, 123] width 68 height 10
click at [874, 238] on div "Cancel Save" at bounding box center [826, 232] width 112 height 17
click at [871, 235] on button "Save" at bounding box center [867, 232] width 31 height 10
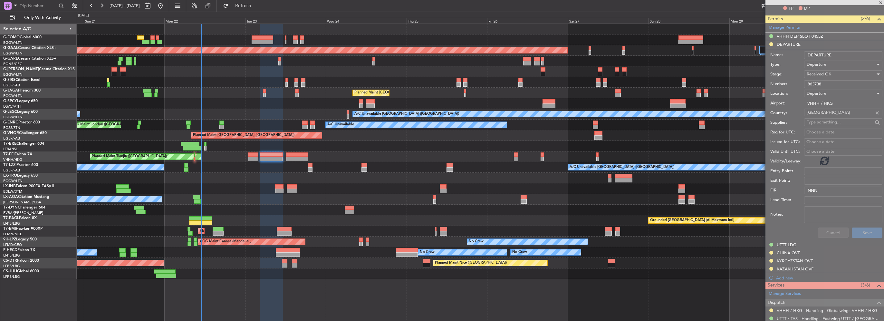
scroll to position [188, 0]
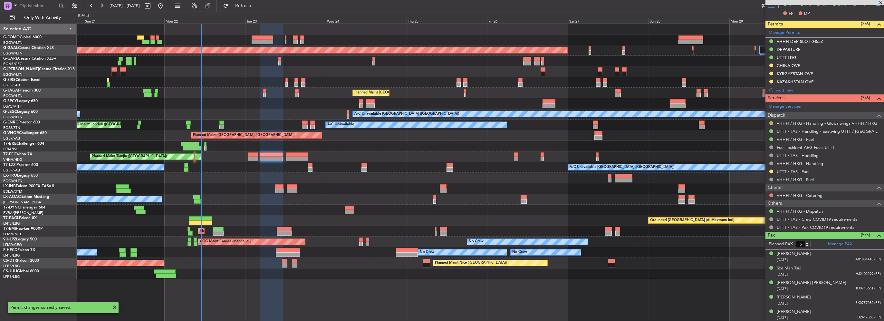
click at [771, 121] on button at bounding box center [771, 123] width 4 height 4
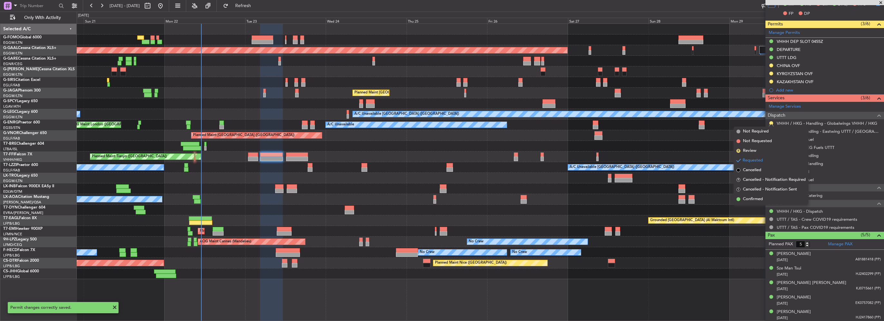
drag, startPoint x: 751, startPoint y: 198, endPoint x: 407, endPoint y: 173, distance: 345.3
click at [751, 198] on span "Confirmed" at bounding box center [753, 199] width 20 height 6
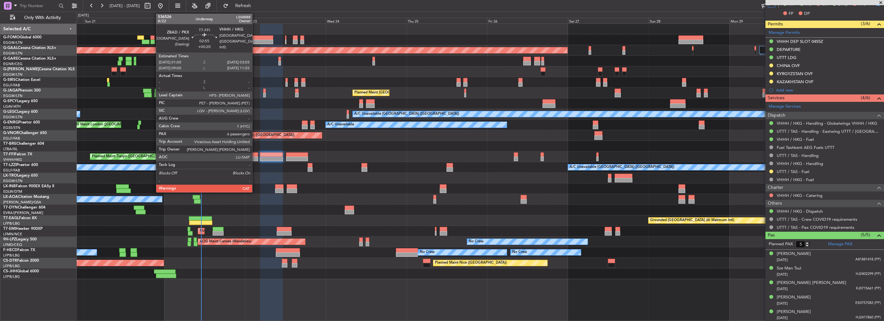
click at [255, 157] on div at bounding box center [253, 159] width 10 height 5
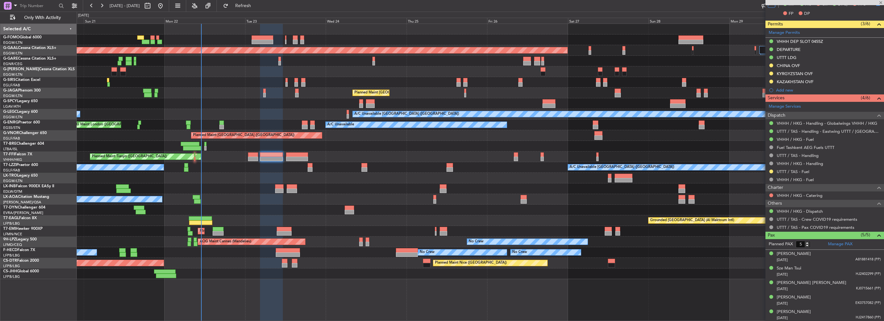
type input "+00:20"
type input "6"
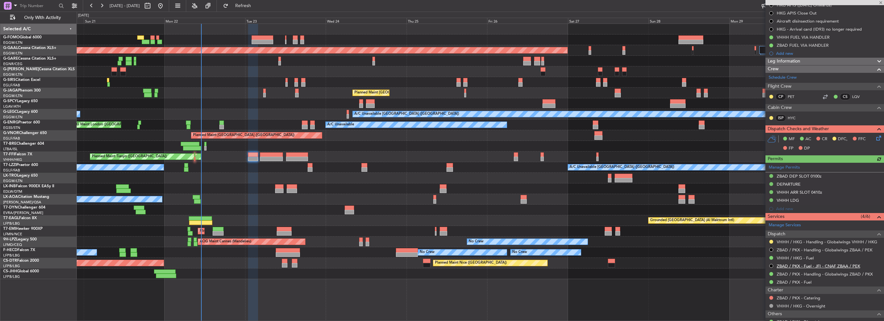
scroll to position [97, 0]
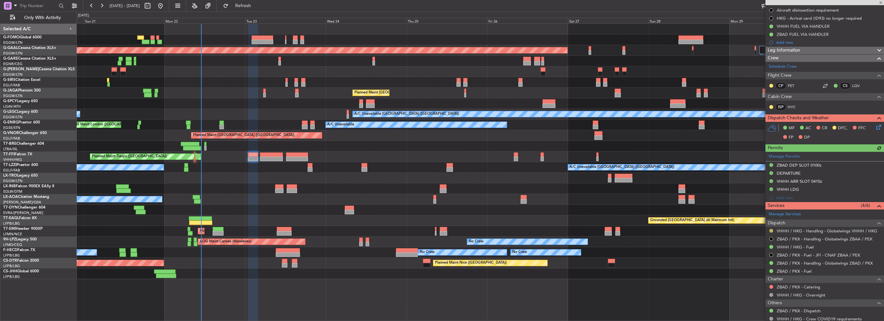
click at [771, 229] on button at bounding box center [771, 231] width 4 height 4
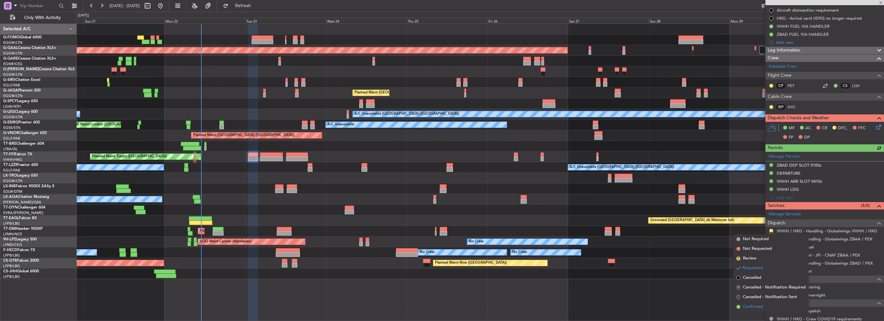
click at [752, 307] on span "Confirmed" at bounding box center [753, 306] width 20 height 6
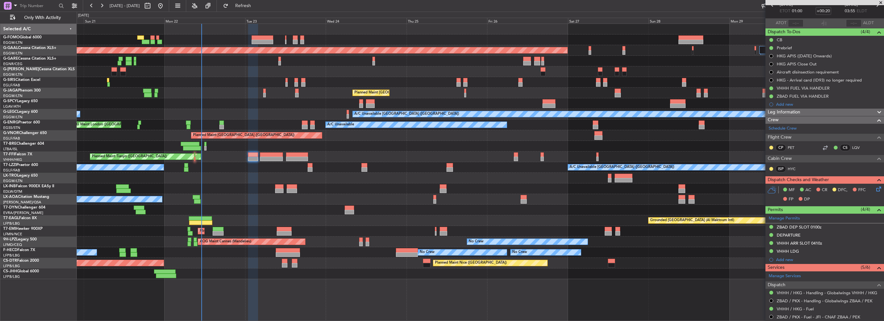
scroll to position [0, 0]
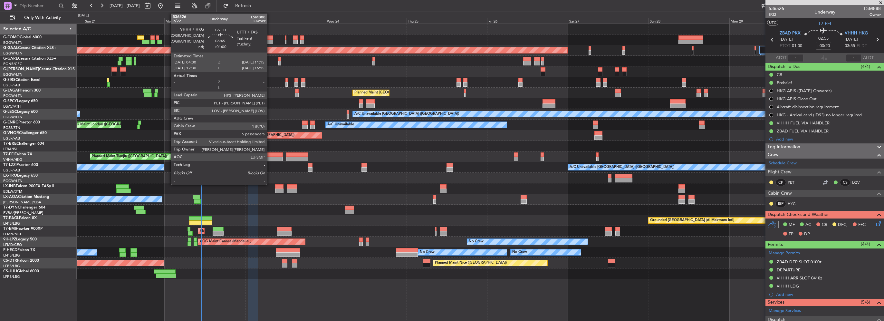
click at [270, 158] on div at bounding box center [271, 159] width 23 height 5
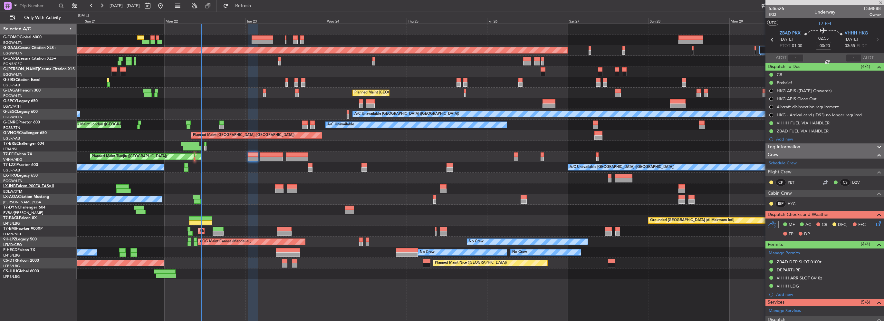
type input "+01:00"
type input "5"
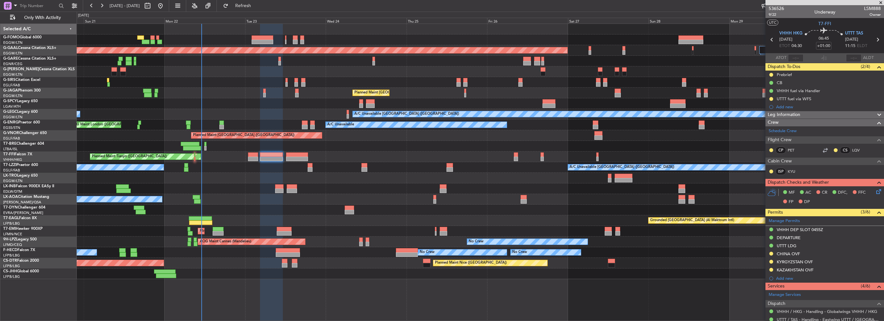
click at [293, 158] on div at bounding box center [297, 159] width 22 height 5
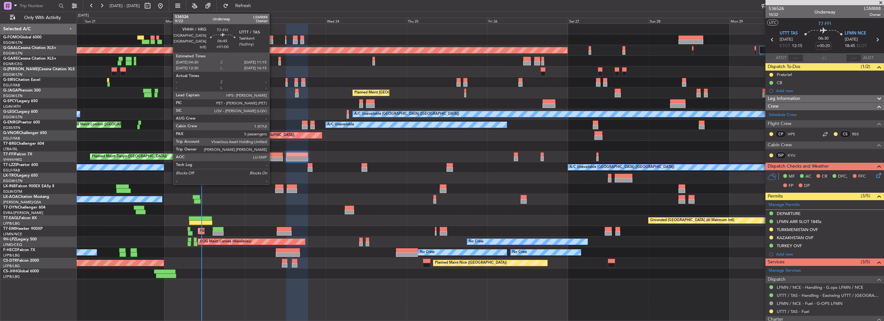
click at [272, 155] on div at bounding box center [271, 154] width 23 height 5
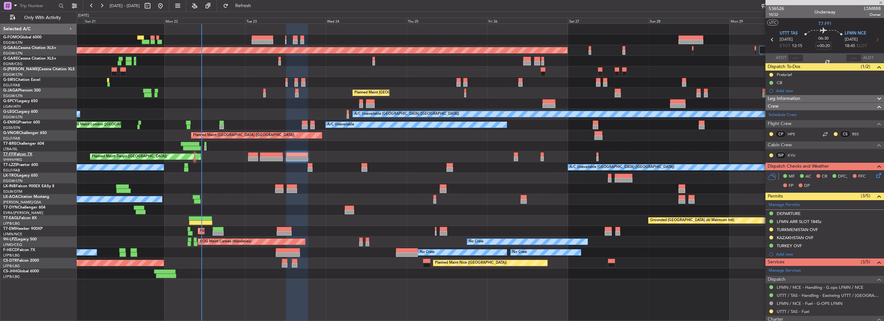
type input "+01:00"
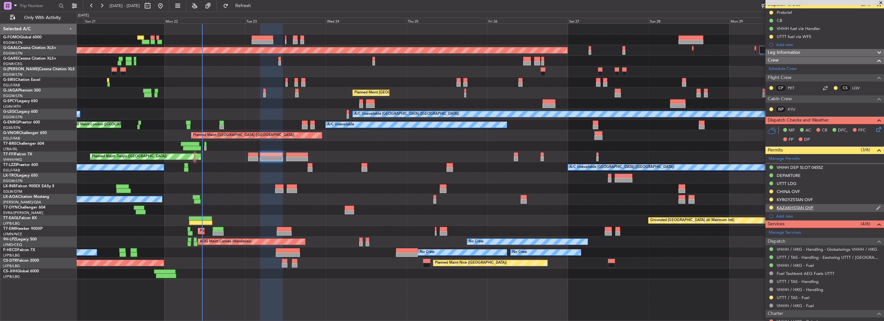
scroll to position [32, 0]
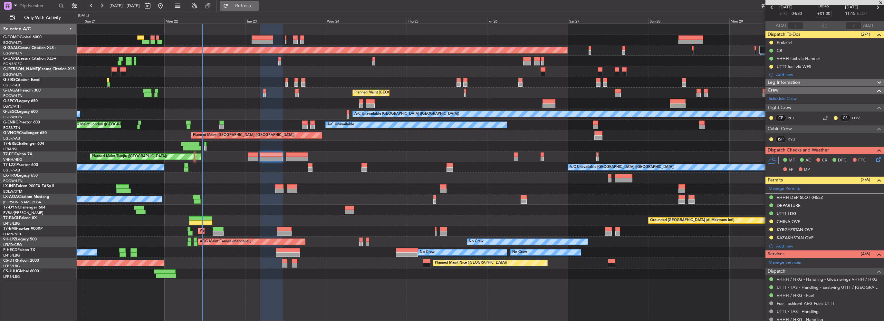
click at [243, 5] on button "Refresh" at bounding box center [239, 6] width 39 height 10
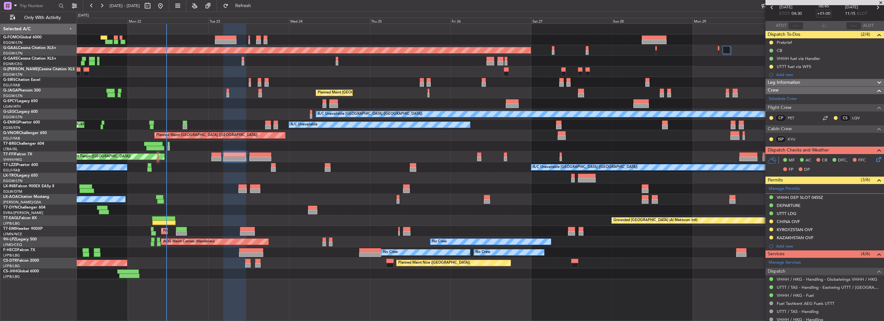
click at [336, 170] on div "A/C Unavailable [GEOGRAPHIC_DATA] ([GEOGRAPHIC_DATA]) A/C Unavailable [GEOGRAPH…" at bounding box center [480, 167] width 807 height 11
click at [271, 11] on fb-flight-board "[DATE] - [DATE] Refresh Quick Links Only With Activity Planned [GEOGRAPHIC_DATA…" at bounding box center [442, 163] width 884 height 316
click at [259, 11] on button "Refresh" at bounding box center [239, 6] width 39 height 10
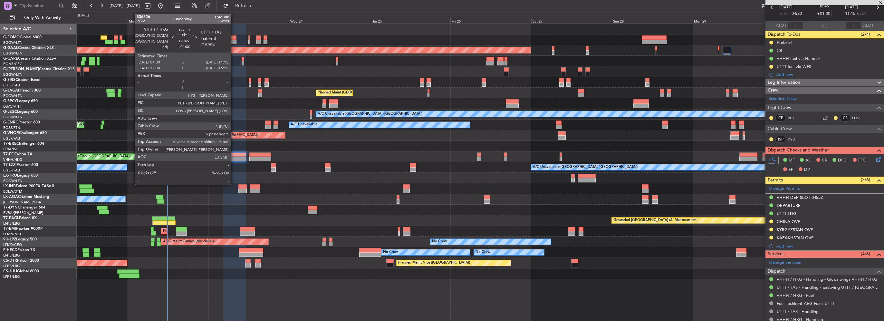
click at [232, 156] on div "Planned Maint Tianjin ([GEOGRAPHIC_DATA]) - - RJBB 16:00 Z UTTT 00:00 Z" at bounding box center [480, 156] width 807 height 11
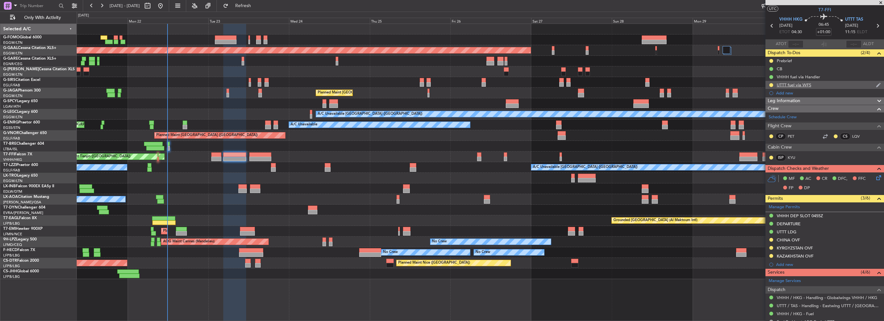
scroll to position [0, 0]
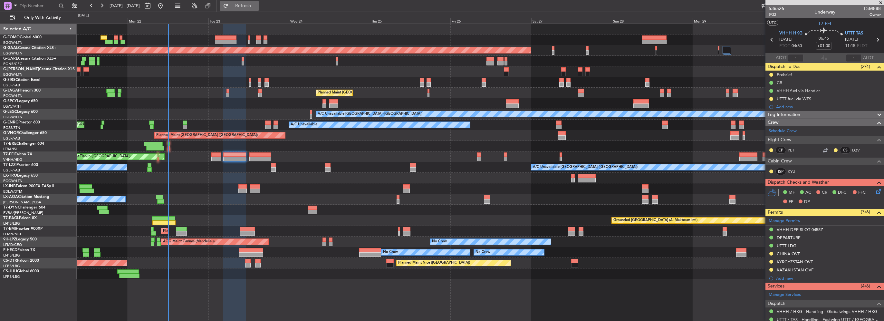
click at [251, 7] on span "Refresh" at bounding box center [243, 6] width 27 height 5
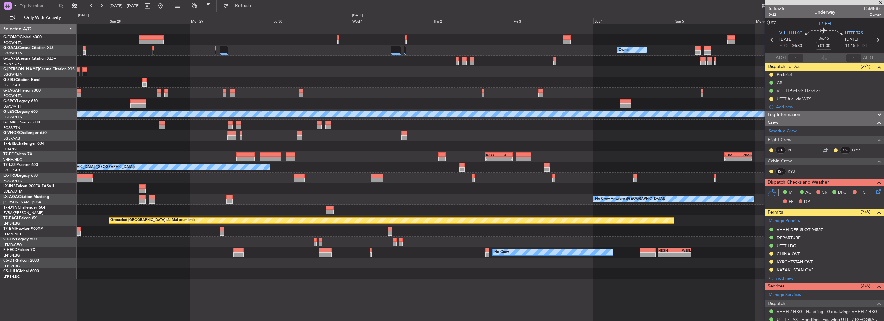
click at [62, 173] on div "Owner Owner Planned [GEOGRAPHIC_DATA] A/C Unavailable [GEOGRAPHIC_DATA] ([GEOGR…" at bounding box center [442, 166] width 884 height 309
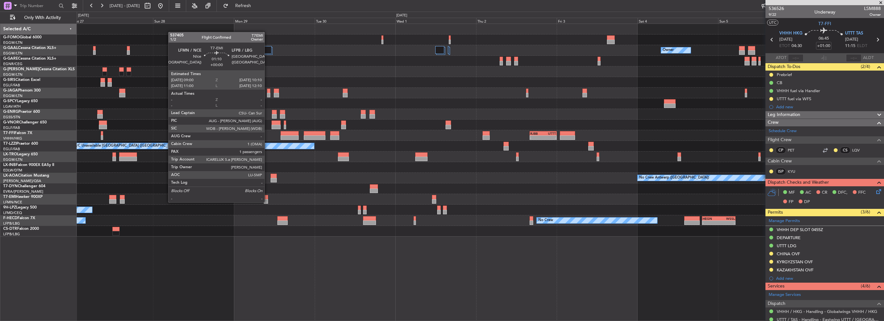
click at [267, 202] on div at bounding box center [266, 201] width 4 height 5
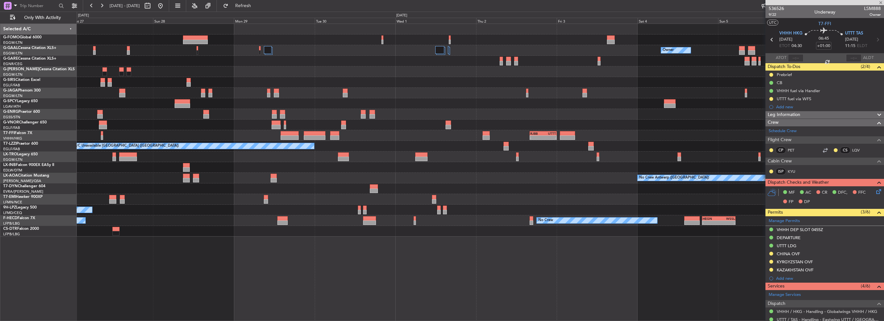
type input "1"
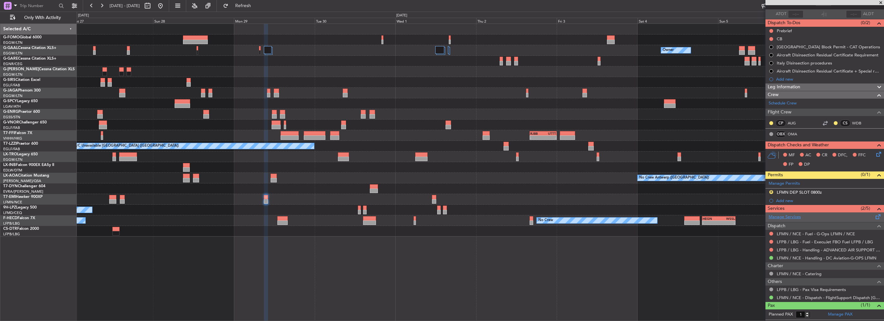
scroll to position [56, 0]
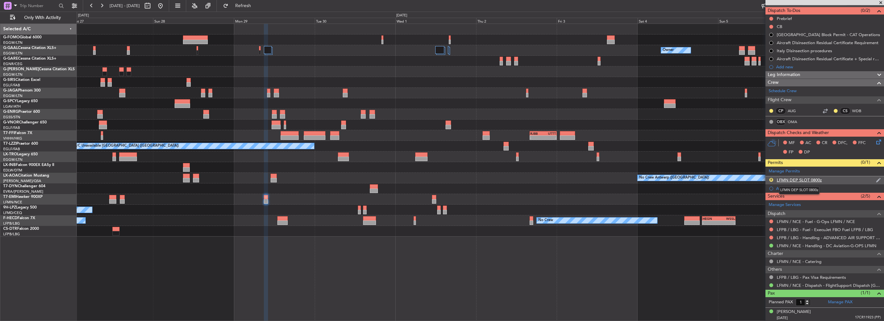
click at [819, 178] on div "LFMN DEP SLOT 0800z" at bounding box center [799, 179] width 45 height 5
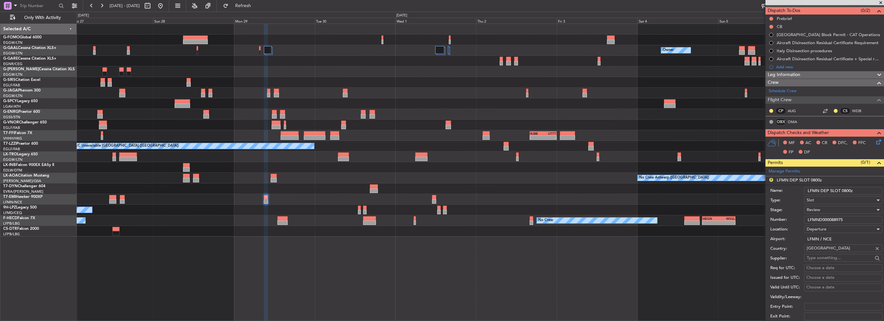
click at [843, 191] on input "LFMN DEP SLOT 0800z" at bounding box center [843, 191] width 78 height 8
type input "LFMN DEP SLOT 0900z"
click at [813, 207] on span "Review" at bounding box center [814, 210] width 14 height 6
click at [822, 251] on span "Requested" at bounding box center [841, 251] width 68 height 10
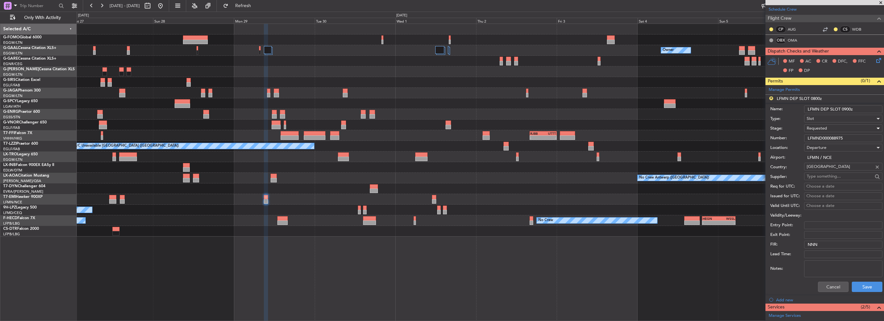
scroll to position [153, 0]
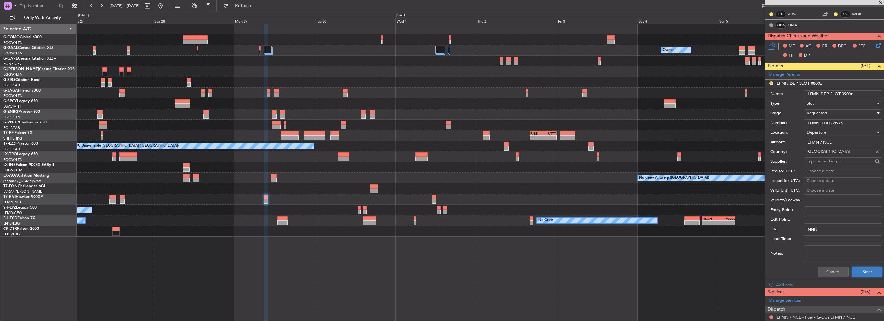
click at [857, 270] on button "Save" at bounding box center [867, 271] width 31 height 10
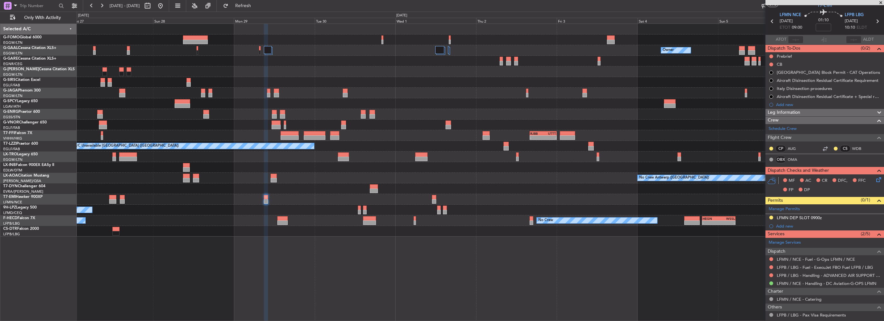
scroll to position [0, 0]
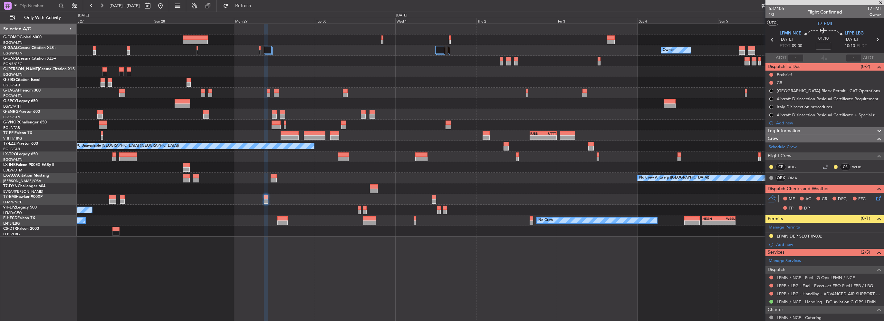
click at [870, 131] on div at bounding box center [876, 131] width 13 height 8
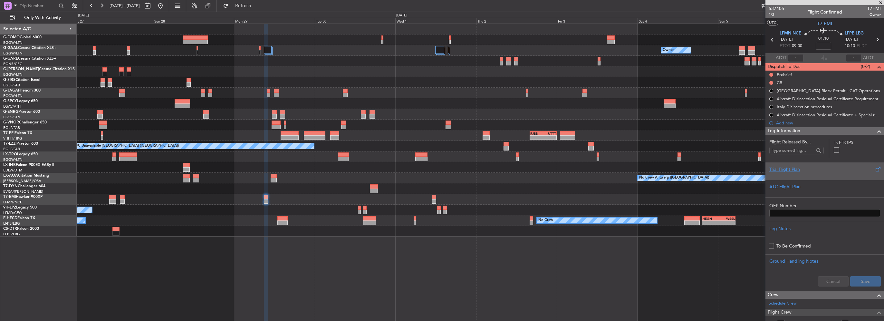
click at [791, 171] on div "Trial Flight Plan" at bounding box center [824, 169] width 111 height 7
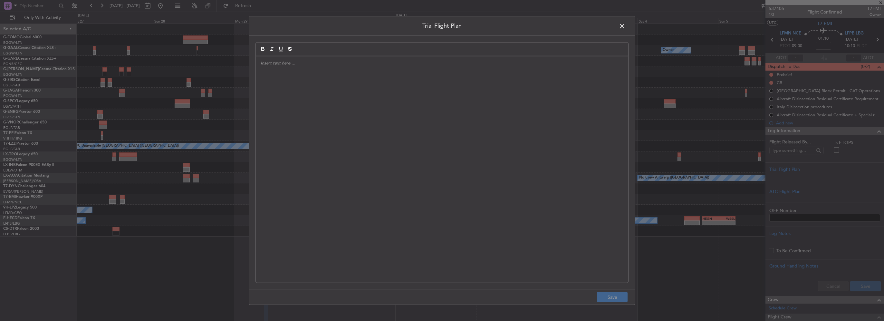
click at [265, 118] on div at bounding box center [442, 169] width 372 height 226
drag, startPoint x: 621, startPoint y: 294, endPoint x: 686, endPoint y: 294, distance: 64.8
click at [621, 294] on button "Save" at bounding box center [612, 297] width 31 height 10
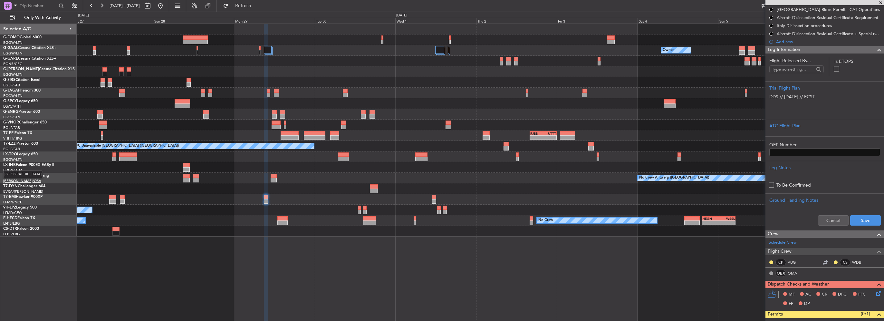
scroll to position [32, 0]
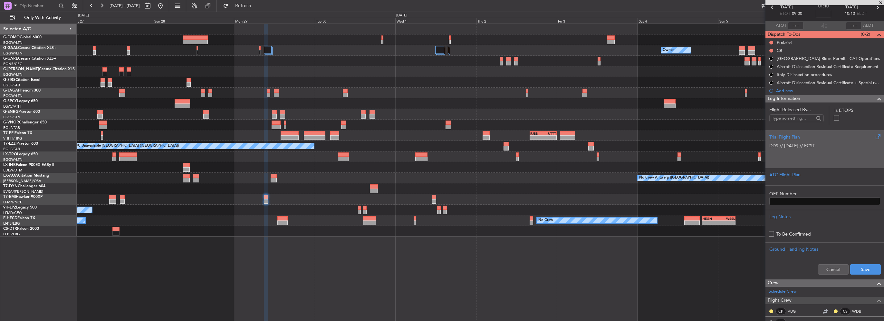
click at [827, 153] on p at bounding box center [824, 152] width 111 height 7
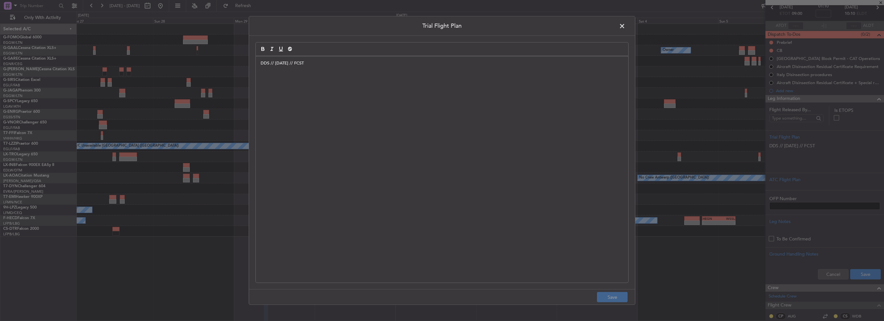
click at [297, 91] on div "DDS // [DATE] // FCST" at bounding box center [442, 169] width 372 height 226
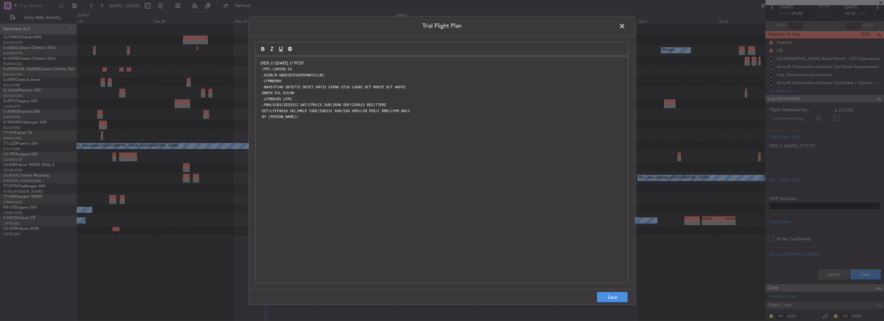
scroll to position [0, 0]
click at [308, 61] on p "DDS // [DATE] // FCST" at bounding box center [442, 63] width 363 height 6
click at [611, 298] on button "Save" at bounding box center [612, 297] width 31 height 10
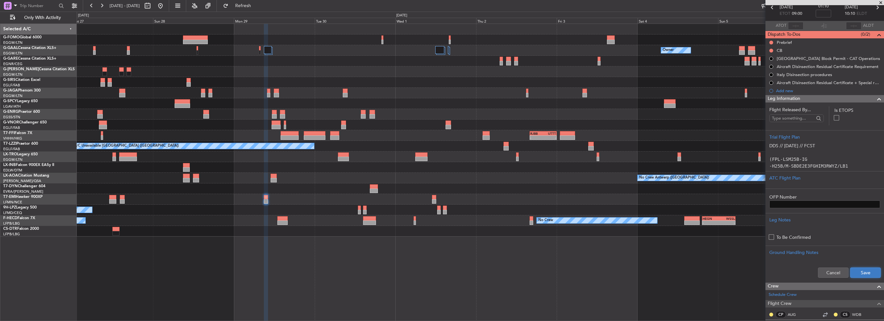
click at [869, 275] on button "Save" at bounding box center [865, 272] width 31 height 10
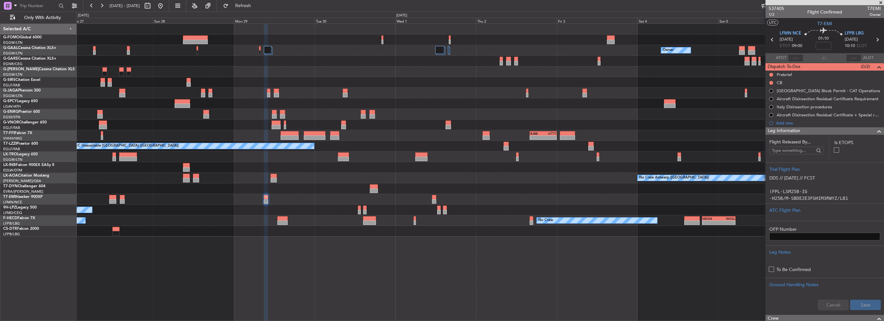
click at [827, 49] on nimbus-time-variation at bounding box center [823, 47] width 15 height 10
click at [827, 45] on input at bounding box center [823, 46] width 15 height 8
type input "-00:05"
click at [869, 130] on mat-tooltip-component "Aircraft Disinsection Residual Certificate + Special request" at bounding box center [825, 125] width 106 height 17
click at [877, 130] on span at bounding box center [879, 131] width 8 height 8
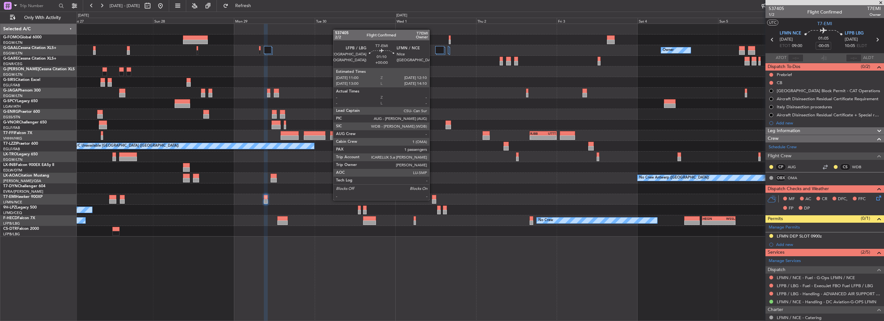
click at [432, 199] on div at bounding box center [434, 201] width 4 height 5
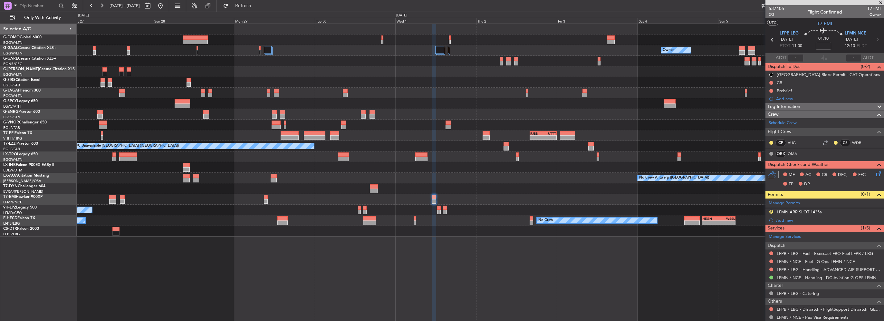
click at [814, 104] on div "Leg Information" at bounding box center [824, 106] width 119 height 7
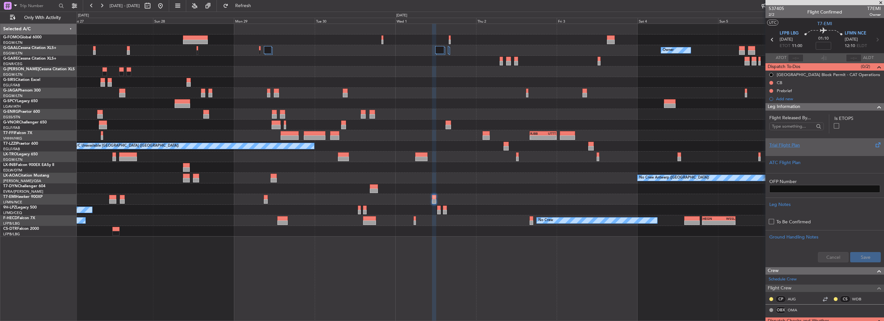
click at [803, 142] on div "Trial Flight Plan" at bounding box center [824, 145] width 111 height 7
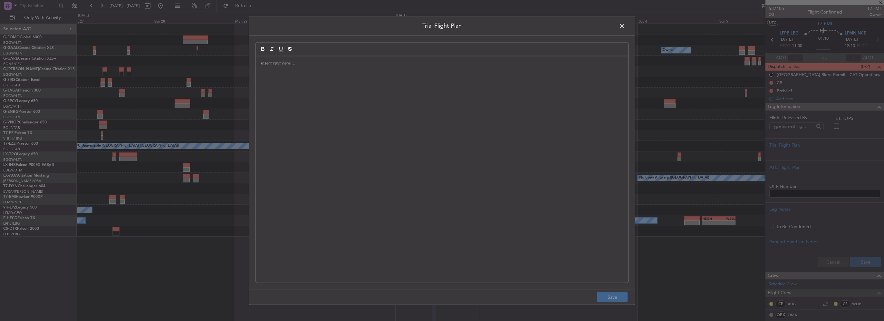
click at [428, 111] on div at bounding box center [442, 169] width 372 height 226
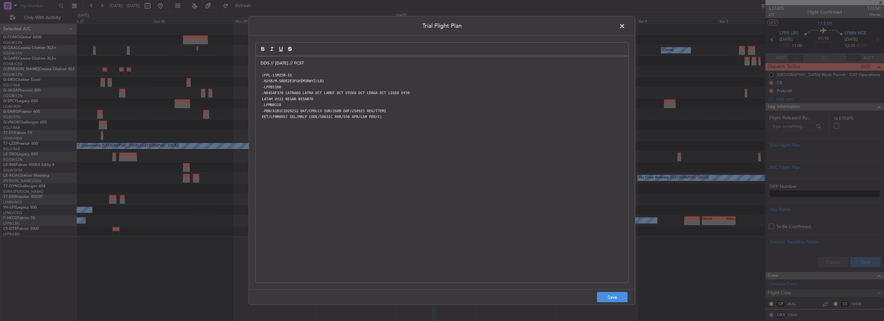
click at [288, 104] on p "-LFMN0110" at bounding box center [442, 105] width 363 height 6
click at [609, 296] on button "Save" at bounding box center [612, 297] width 31 height 10
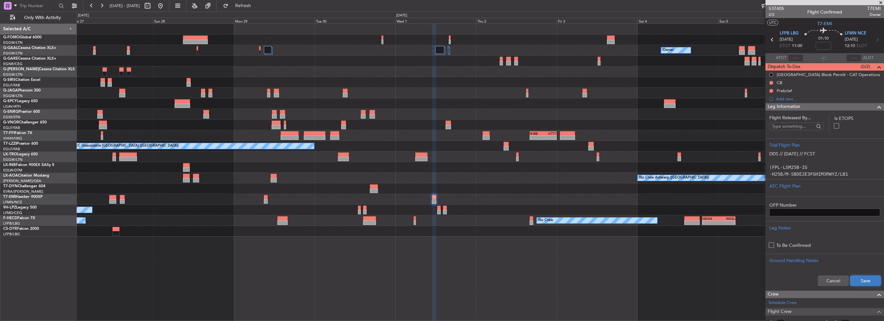
click at [865, 283] on button "Save" at bounding box center [865, 280] width 31 height 10
click at [875, 105] on span at bounding box center [879, 107] width 8 height 8
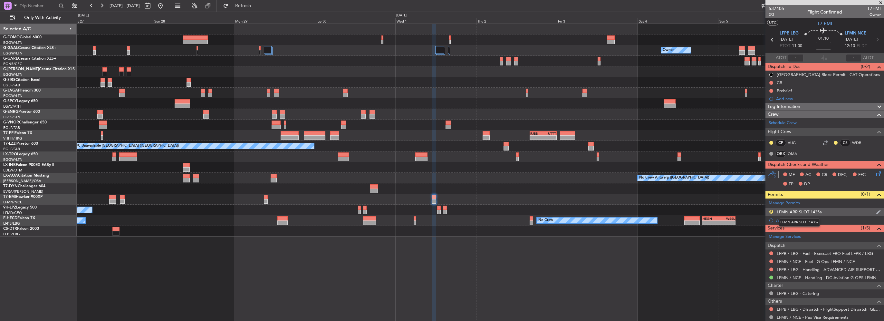
click at [813, 210] on div "LFMN ARR SLOT 1435a" at bounding box center [799, 211] width 45 height 5
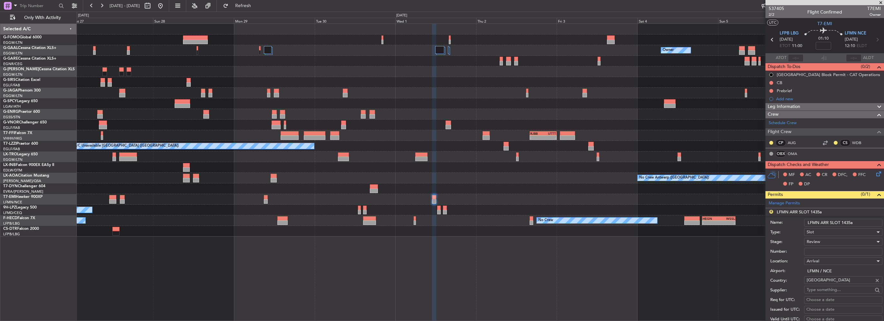
click at [852, 222] on input "LFMN ARR SLOT 1435a" at bounding box center [843, 223] width 78 height 8
drag, startPoint x: 856, startPoint y: 222, endPoint x: 844, endPoint y: 221, distance: 11.3
click at [844, 221] on input "LFMN ARR SLOT 1435a" at bounding box center [843, 223] width 78 height 8
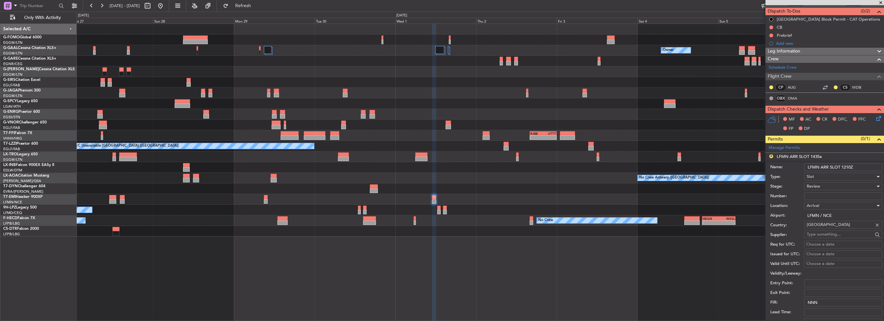
scroll to position [64, 0]
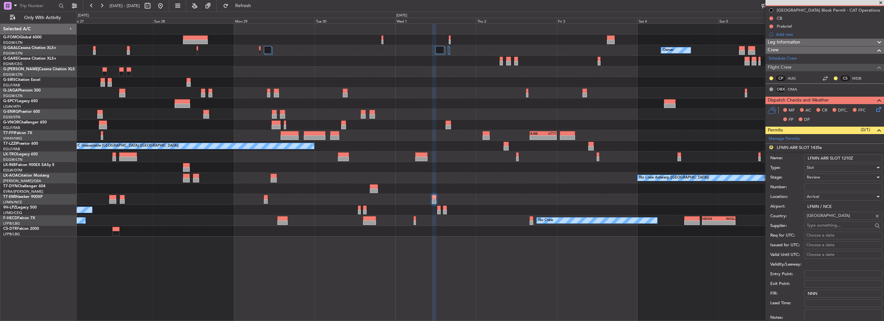
type input "LFMN ARR SLOT 1210Z"
click at [815, 178] on span "Review" at bounding box center [814, 177] width 14 height 6
click at [830, 220] on span "Requested" at bounding box center [841, 219] width 68 height 10
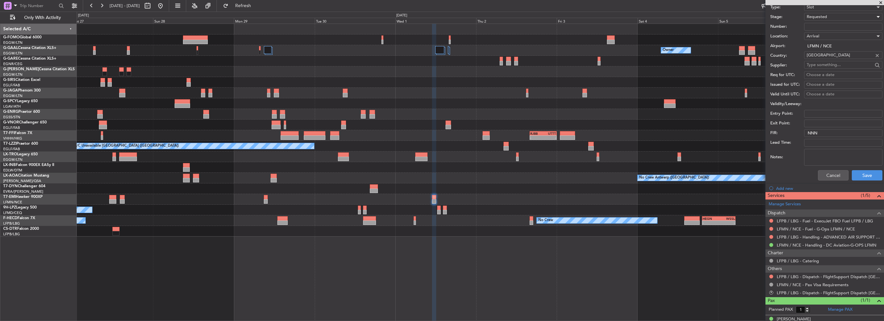
scroll to position [226, 0]
click at [858, 174] on button "Save" at bounding box center [867, 174] width 31 height 10
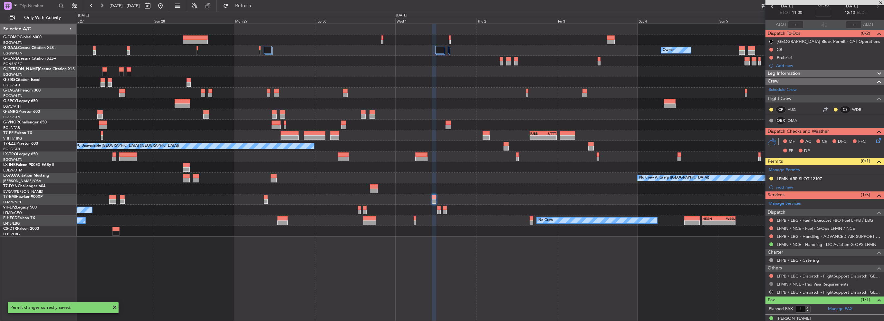
scroll to position [40, 0]
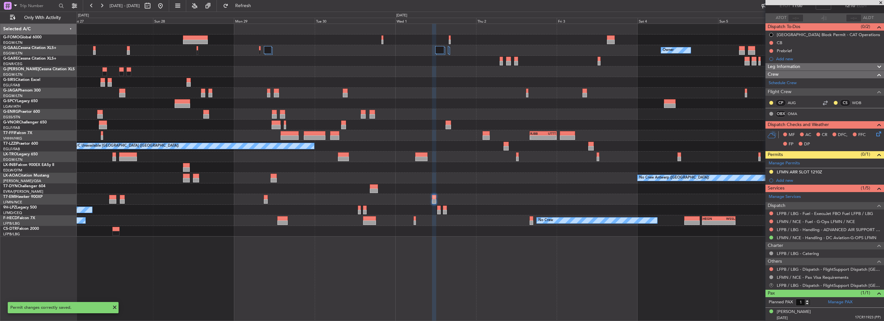
click at [770, 283] on button "R" at bounding box center [771, 285] width 4 height 4
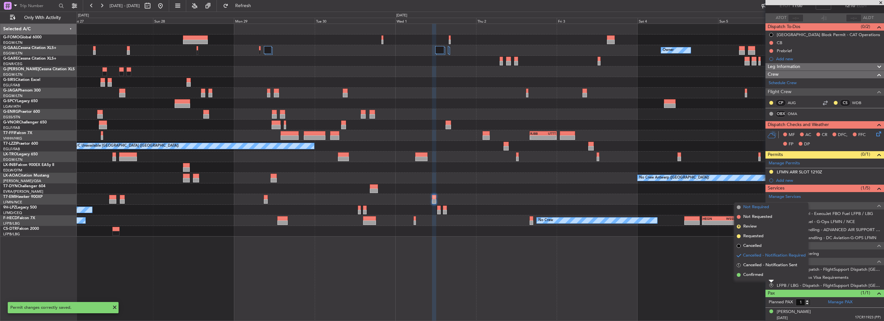
click at [755, 207] on span "Not Required" at bounding box center [756, 207] width 26 height 6
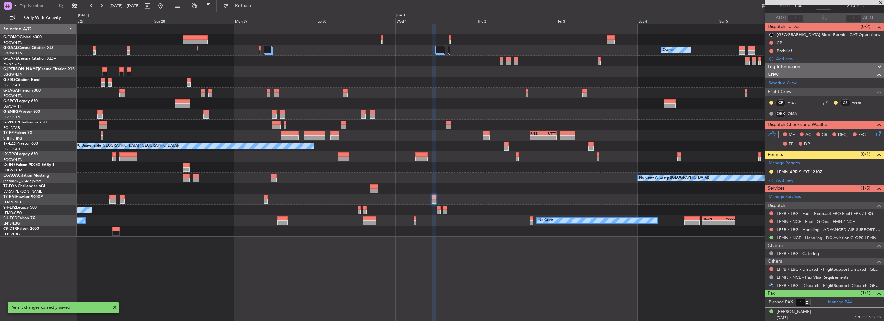
click at [771, 269] on mat-tooltip-component "Not Required" at bounding box center [771, 262] width 34 height 17
click at [771, 268] on button at bounding box center [771, 269] width 4 height 4
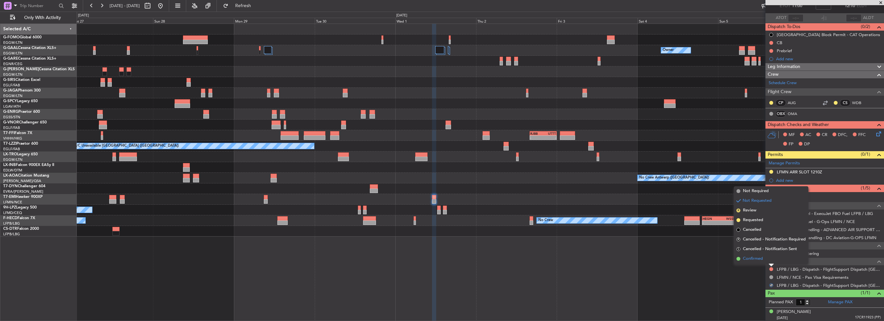
click at [753, 258] on span "Confirmed" at bounding box center [753, 258] width 20 height 6
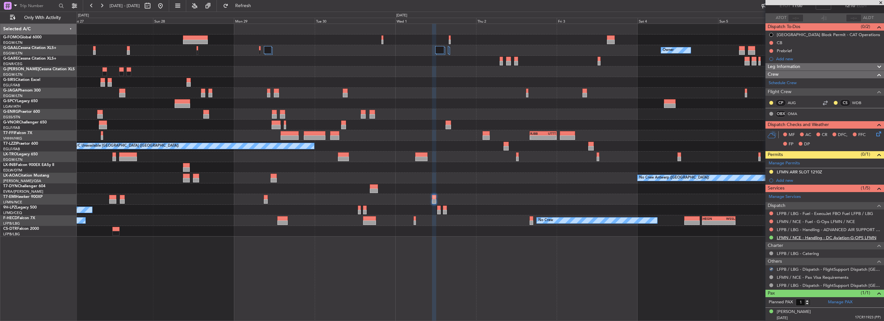
click at [856, 236] on link "LFMN / NCE - Handling - DC Aviation-G-OPS LFMN" at bounding box center [827, 237] width 100 height 5
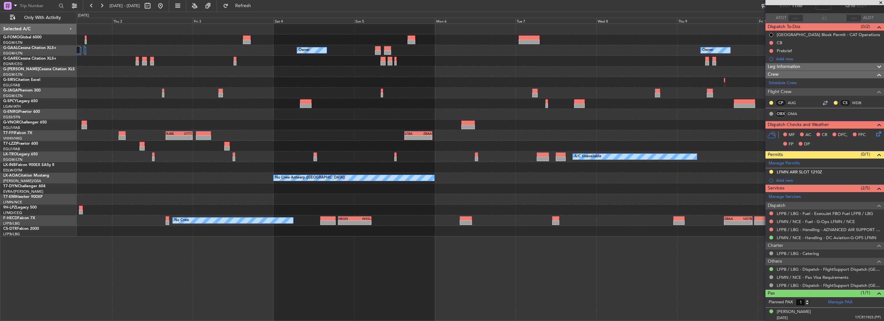
click at [280, 158] on div "Owner Owner Owner - - RJBB 16:00 Z UTTT 00:00 Z - - LTBA 15:00 Z ZBAA 23:15 Z P…" at bounding box center [480, 130] width 807 height 213
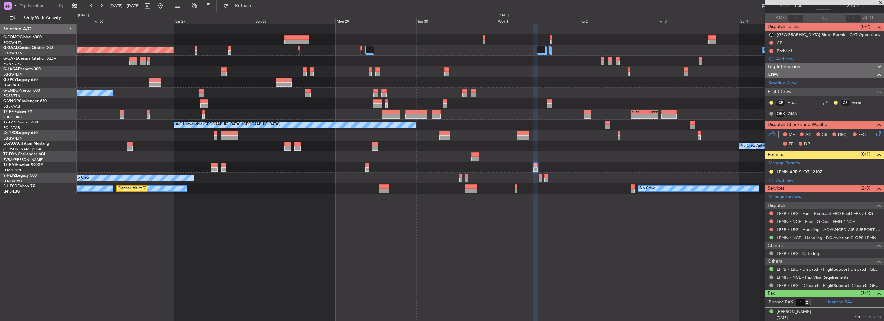
click at [533, 194] on div "Owner Planned Maint Dusseldorf Planned Maint London (Luton) A/C Unavailable Pla…" at bounding box center [480, 109] width 807 height 170
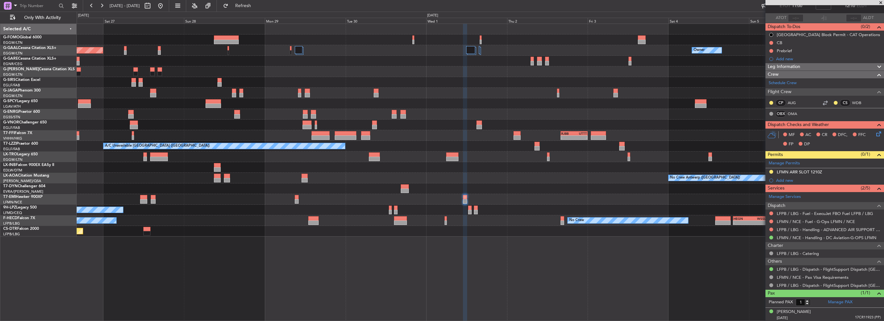
click at [513, 204] on div "Owner Planned Maint Dusseldorf Planned Maint London (Luton) A/C Unavailable - -…" at bounding box center [480, 130] width 807 height 213
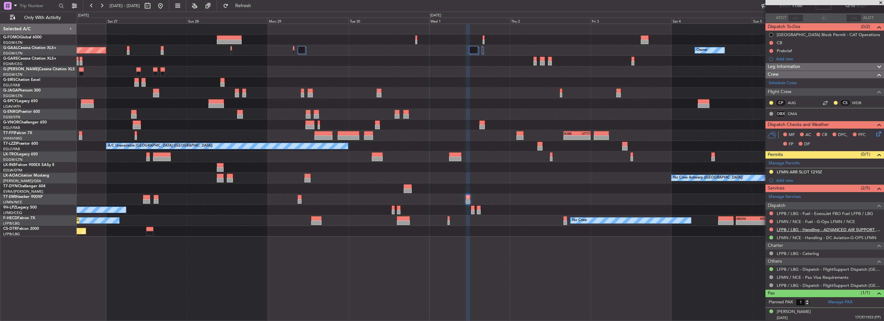
click at [862, 227] on link "LFPB / LBG - Handling - ADVANCED AIR SUPPORT LFPB" at bounding box center [829, 229] width 104 height 5
click at [245, 5] on button "Refresh" at bounding box center [239, 6] width 39 height 10
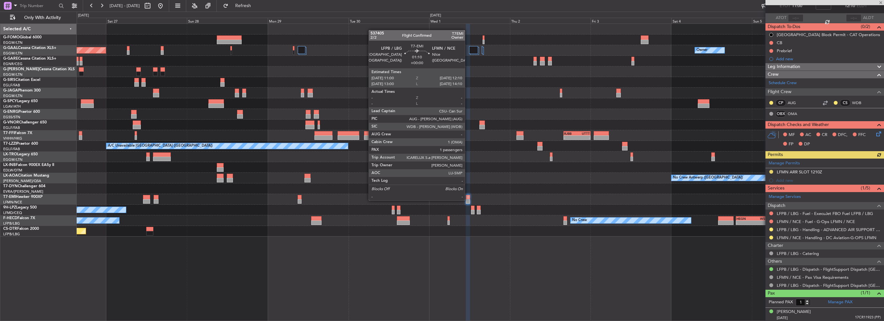
click at [468, 200] on div at bounding box center [468, 201] width 4 height 5
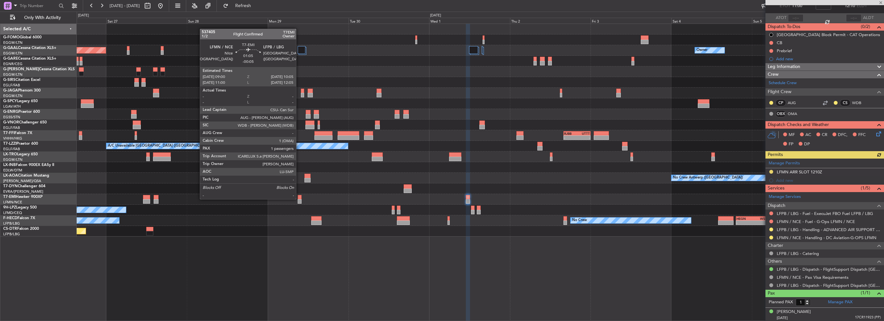
scroll to position [0, 0]
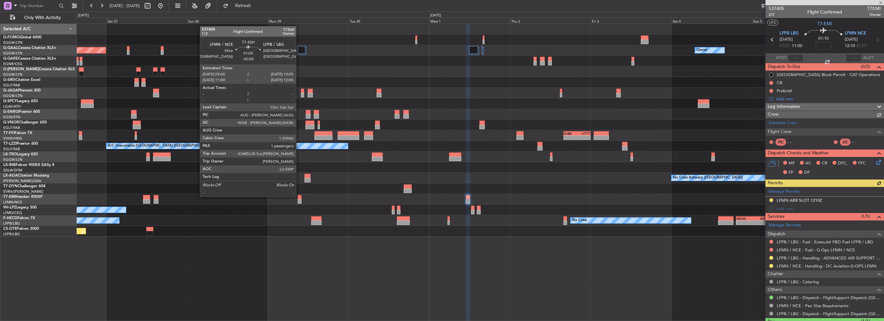
click at [299, 196] on div at bounding box center [300, 197] width 4 height 5
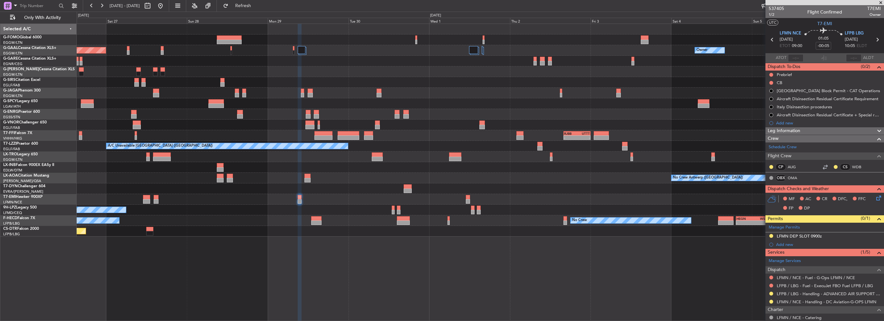
click at [539, 72] on div "Planned Maint Dusseldorf Owner Planned Maint London (Luton) A/C Unavailable - -…" at bounding box center [480, 130] width 807 height 213
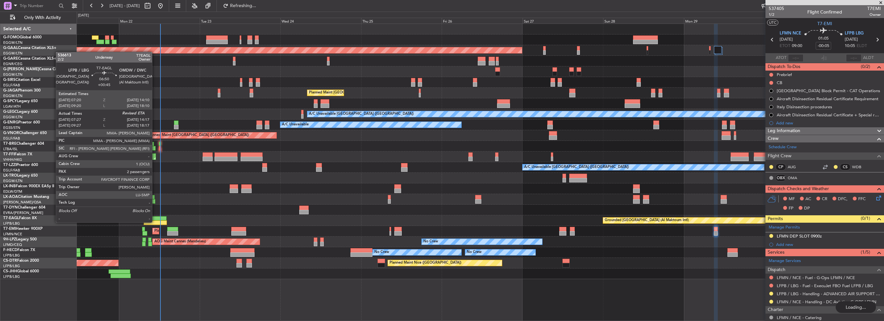
click at [155, 222] on div at bounding box center [155, 222] width 23 height 5
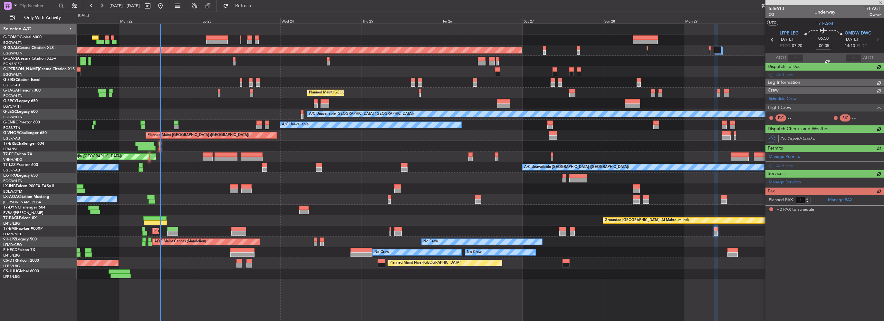
type input "+00:45"
type input "07:27"
type input "2"
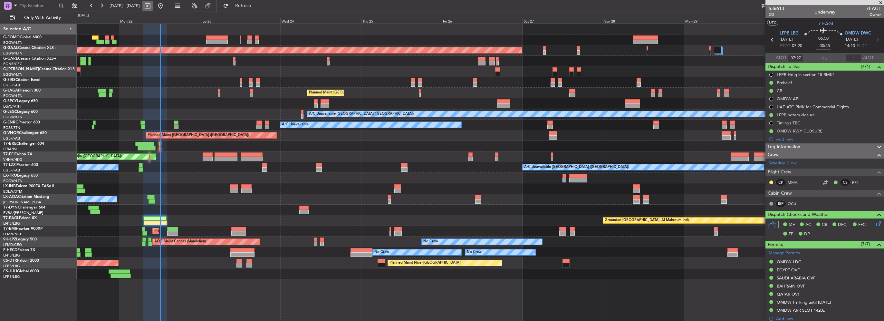
click at [153, 8] on button at bounding box center [147, 6] width 10 height 10
select select "9"
select select "2025"
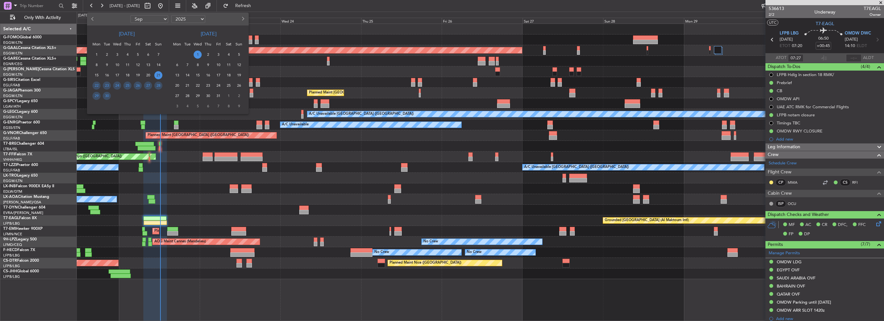
drag, startPoint x: 155, startPoint y: 18, endPoint x: 156, endPoint y: 22, distance: 4.6
click at [155, 18] on select "Jan Feb Mar Apr May Jun [DATE] Aug Sep Oct Nov Dec" at bounding box center [149, 19] width 38 height 8
select select "1"
click at [130, 15] on select "Jan Feb Mar Apr May Jun [DATE] Aug Sep Oct Nov Dec" at bounding box center [149, 19] width 38 height 8
drag, startPoint x: 187, startPoint y: 19, endPoint x: 186, endPoint y: 23, distance: 3.9
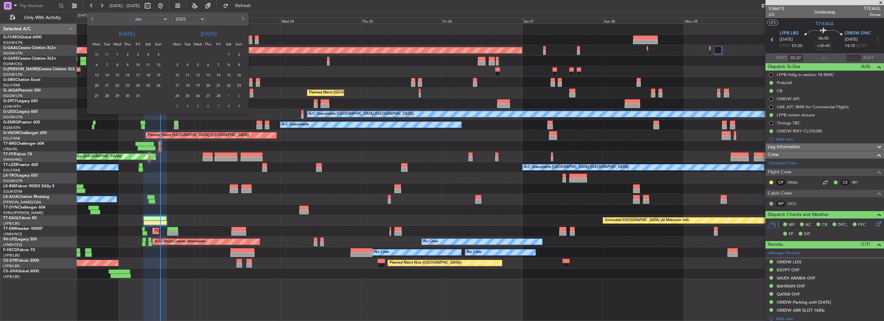
click at [187, 19] on select "2015 2016 2017 2018 2019 2020 2021 2022 2023 2024 2025 2026 2027 2028 2029 2030…" at bounding box center [188, 19] width 34 height 8
select select "2026"
click at [171, 15] on select "2015 2016 2017 2018 2019 2020 2021 2022 2023 2024 2025 2026 2027 2028 2029 2030…" at bounding box center [188, 19] width 34 height 8
click at [127, 54] on span "1" at bounding box center [127, 55] width 8 height 8
click at [146, 66] on span "10" at bounding box center [148, 65] width 8 height 8
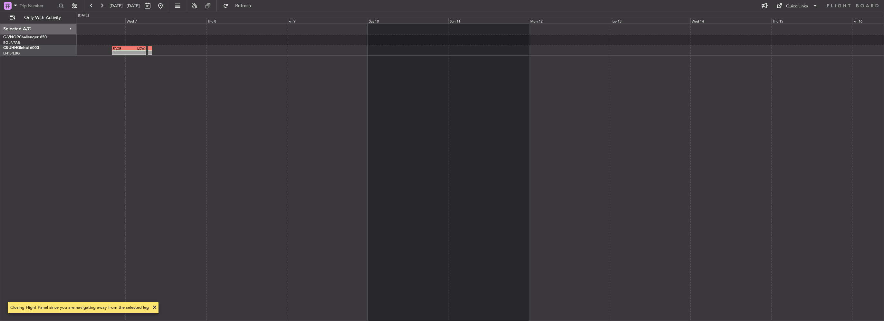
click at [0, 75] on html "01 Jan 2026 - 10 Jan 2026 Refresh Quick Links Only With Activity - - FAOR 20:10…" at bounding box center [442, 160] width 884 height 321
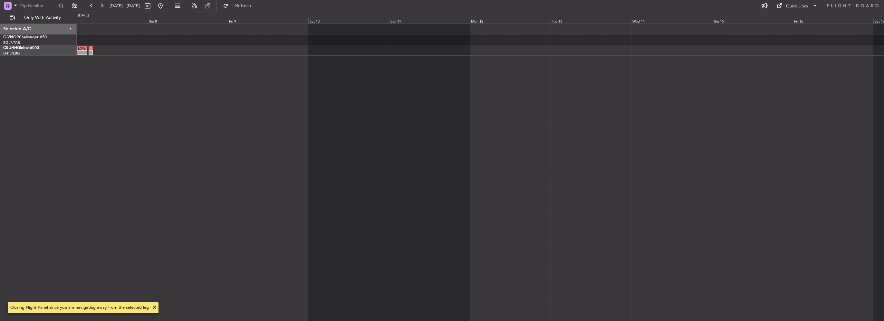
click at [4, 89] on div "- - FAOR 20:10 Z LOWI 06:15 Z Selected A/C G-VNOR Challenger 650 EGLF/FAB Londo…" at bounding box center [442, 166] width 884 height 309
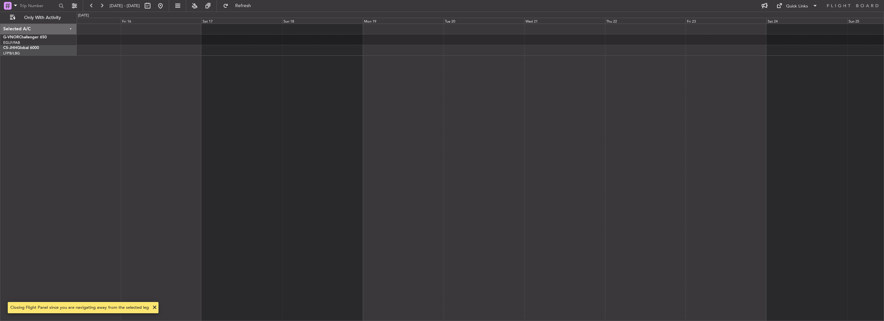
click at [151, 85] on div at bounding box center [480, 172] width 807 height 297
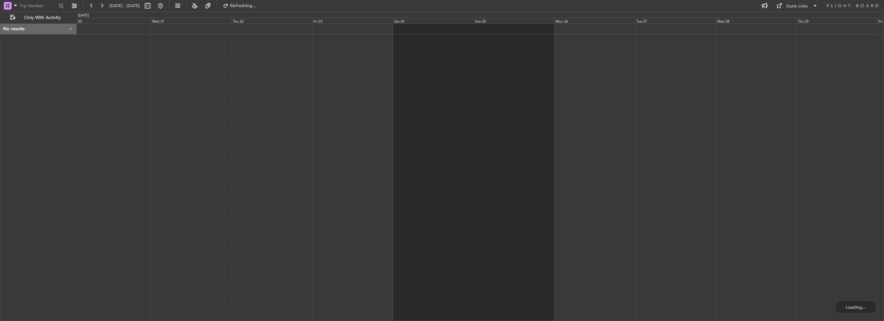
click at [205, 69] on div at bounding box center [480, 172] width 807 height 297
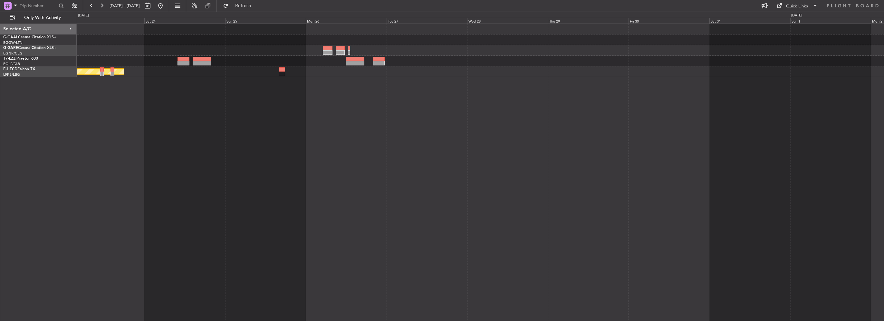
click at [189, 49] on div at bounding box center [480, 50] width 807 height 11
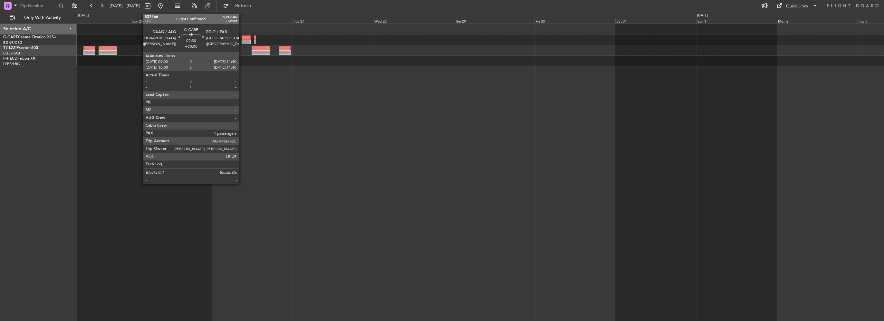
click at [242, 37] on div at bounding box center [246, 37] width 9 height 5
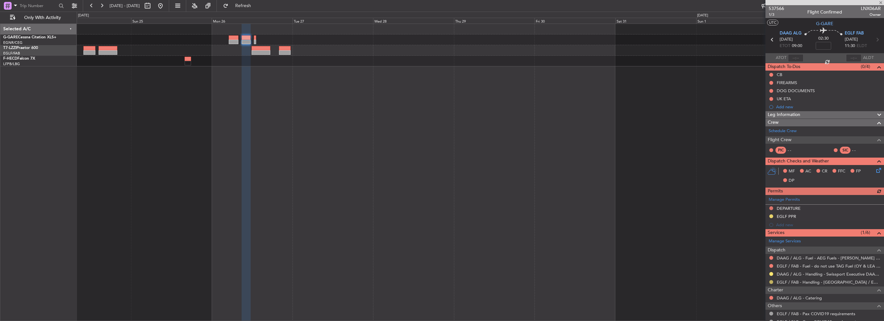
click at [770, 282] on button at bounding box center [771, 282] width 4 height 4
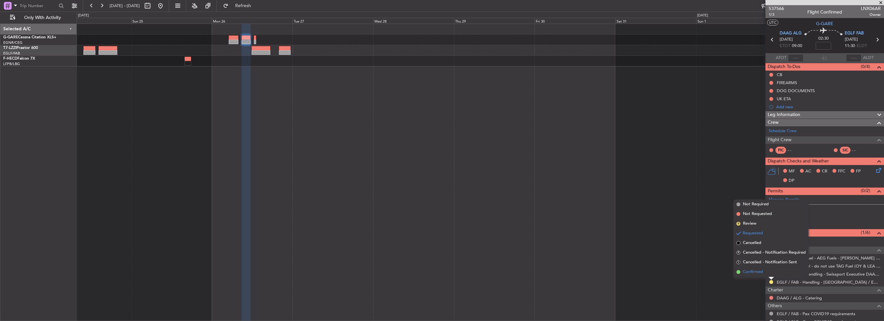
click at [757, 274] on span "Confirmed" at bounding box center [753, 272] width 20 height 6
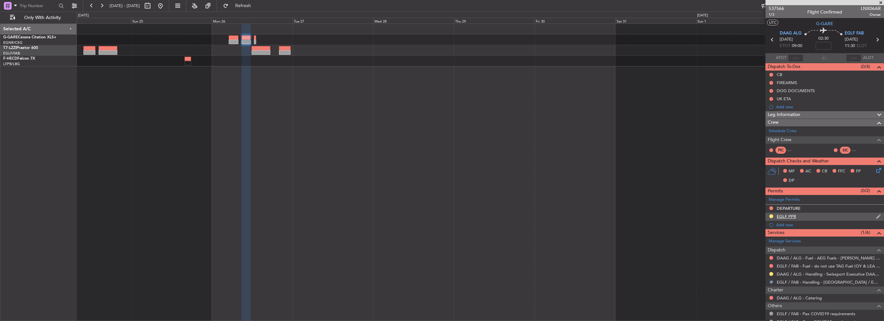
click at [790, 216] on div "EGLF PPR" at bounding box center [786, 216] width 19 height 5
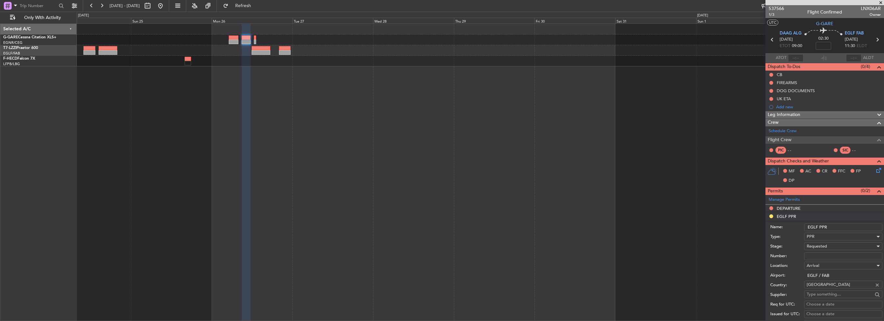
click at [818, 259] on input "Number:" at bounding box center [843, 256] width 78 height 8
paste input "376147"
type input "376147"
click at [825, 244] on span "Requested" at bounding box center [817, 246] width 20 height 6
drag, startPoint x: 834, startPoint y: 299, endPoint x: 832, endPoint y: 287, distance: 11.7
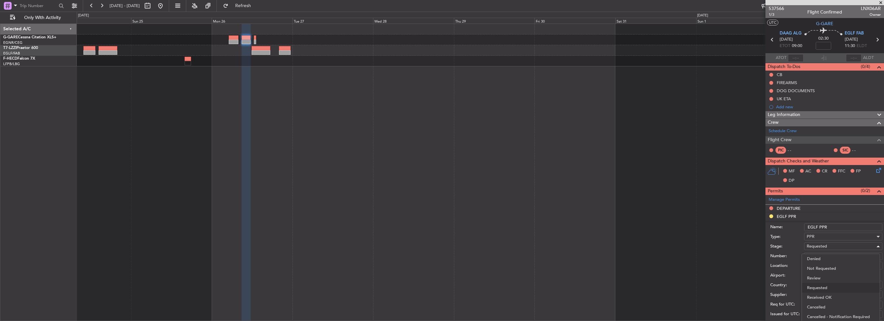
click at [833, 299] on span "Received OK" at bounding box center [841, 298] width 68 height 10
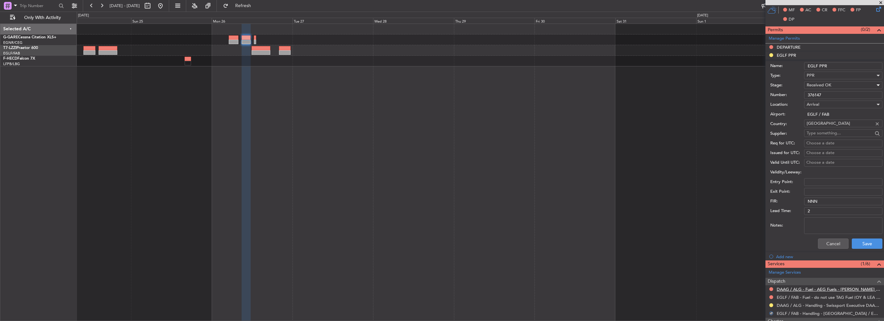
scroll to position [193, 0]
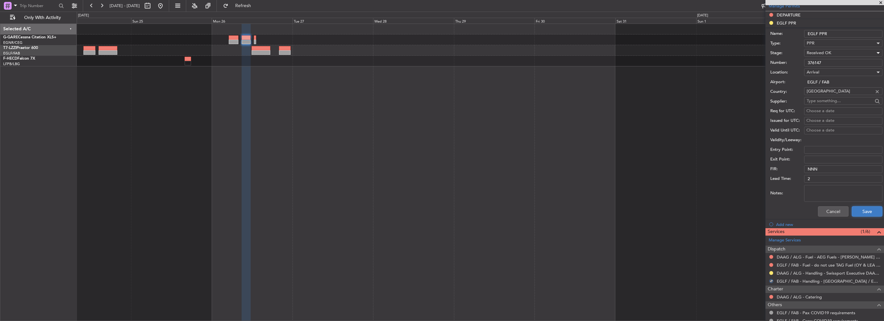
click at [864, 213] on button "Save" at bounding box center [867, 211] width 31 height 10
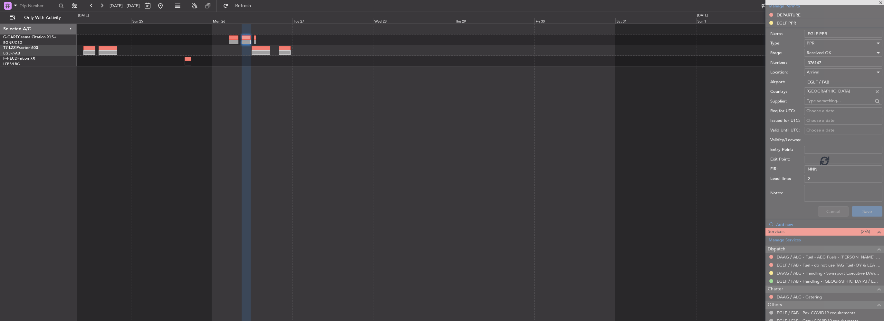
scroll to position [44, 0]
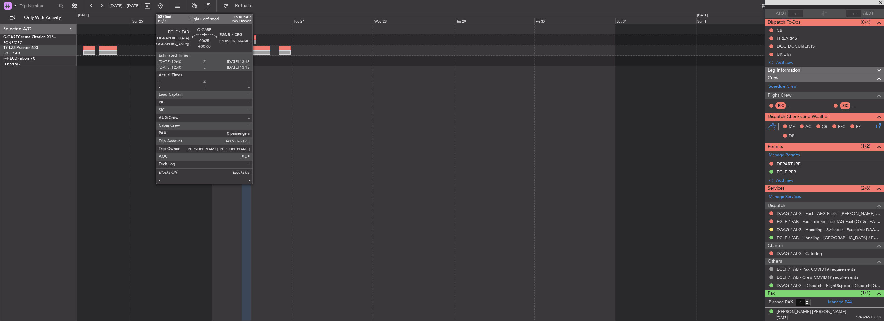
click at [255, 39] on div at bounding box center [255, 37] width 2 height 5
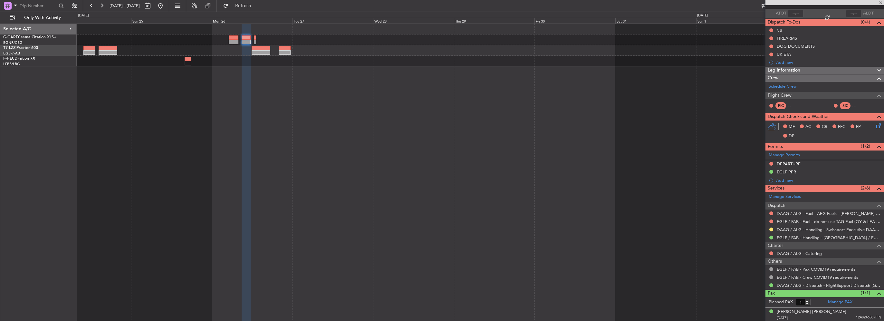
type input "0"
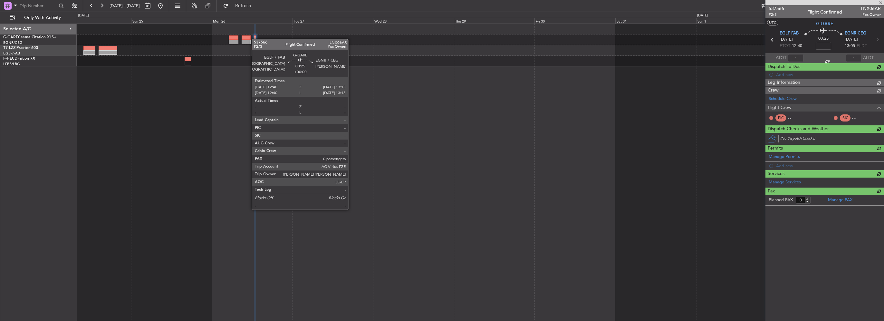
scroll to position [0, 0]
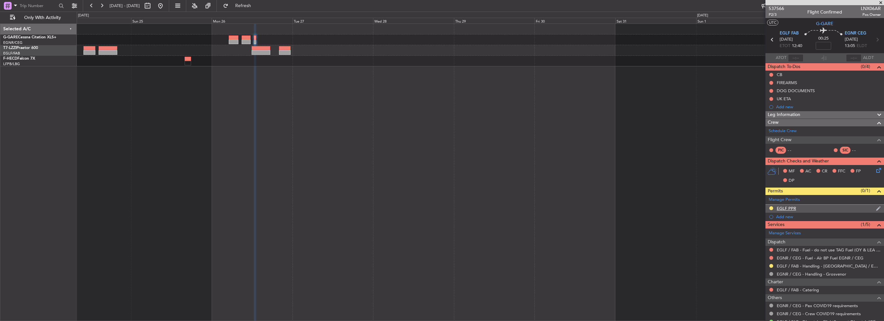
click at [794, 207] on div "EGLF PPR" at bounding box center [786, 208] width 19 height 5
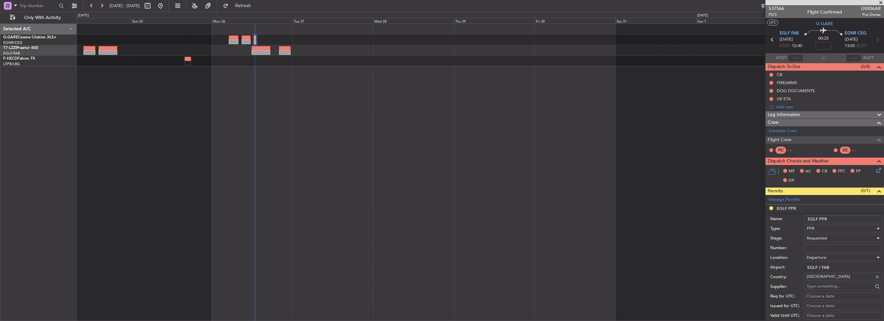
click at [818, 247] on input "Number:" at bounding box center [843, 248] width 78 height 8
paste input "376148"
type input "376148"
click at [823, 237] on span "Requested" at bounding box center [817, 238] width 20 height 6
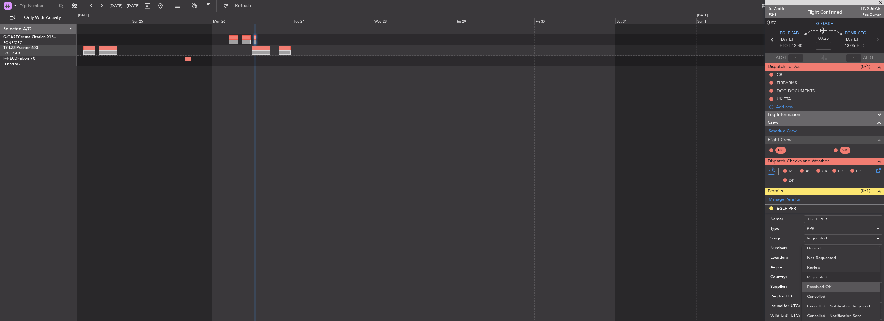
click at [830, 289] on span "Received OK" at bounding box center [841, 287] width 68 height 10
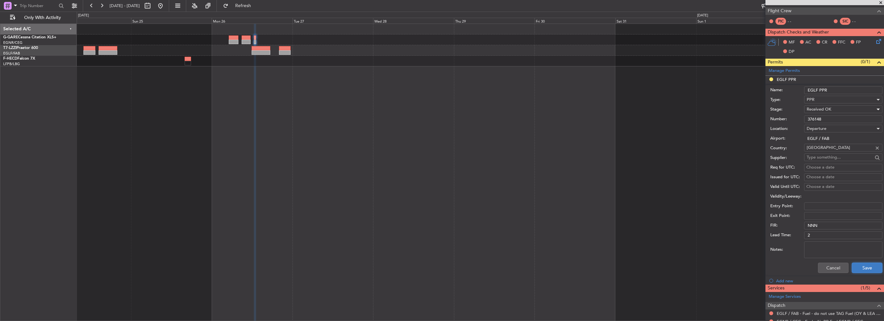
click at [867, 266] on button "Save" at bounding box center [867, 268] width 31 height 10
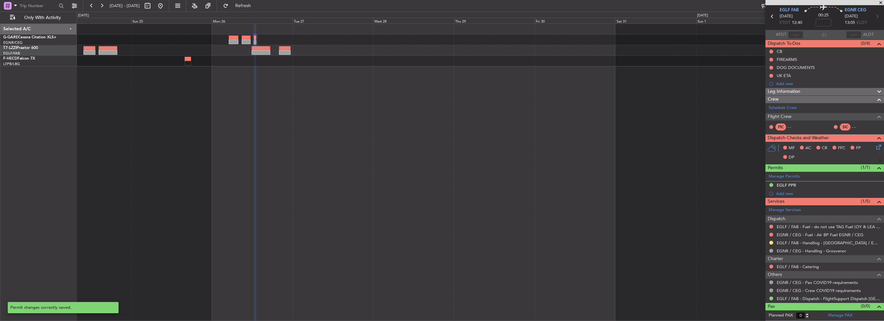
scroll to position [22, 0]
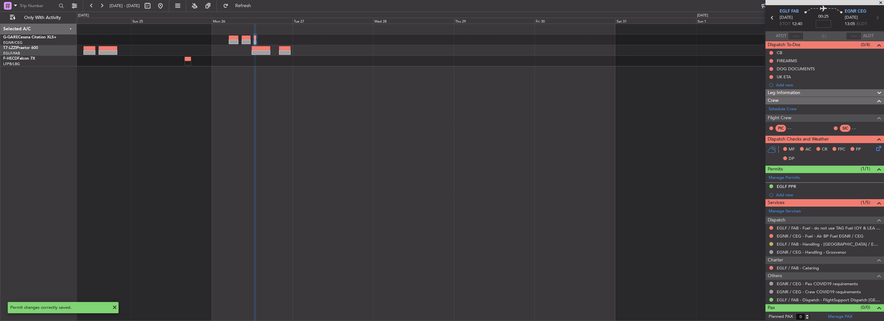
click at [769, 244] on button at bounding box center [771, 244] width 4 height 4
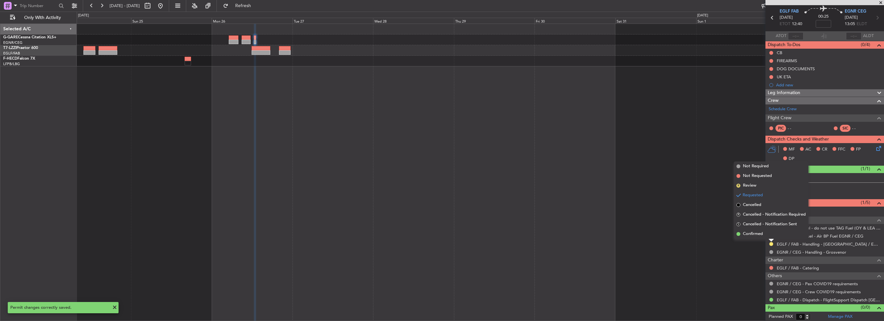
click at [751, 238] on li "Confirmed" at bounding box center [771, 234] width 74 height 10
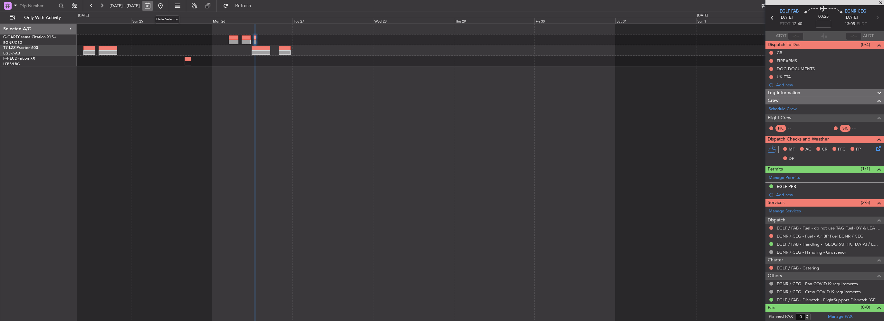
click at [153, 7] on button at bounding box center [147, 6] width 10 height 10
select select "2026"
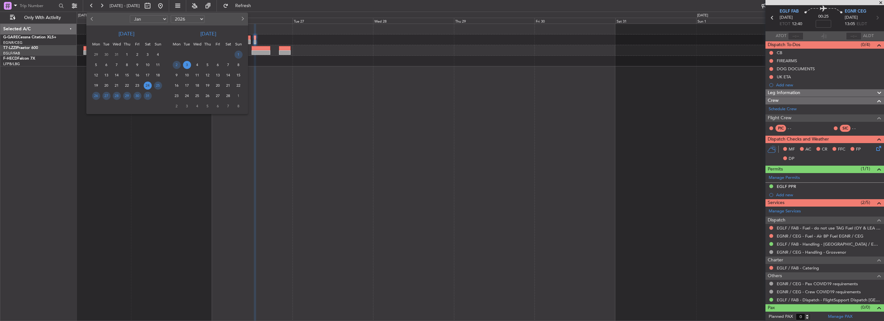
click at [169, 4] on div at bounding box center [442, 160] width 884 height 321
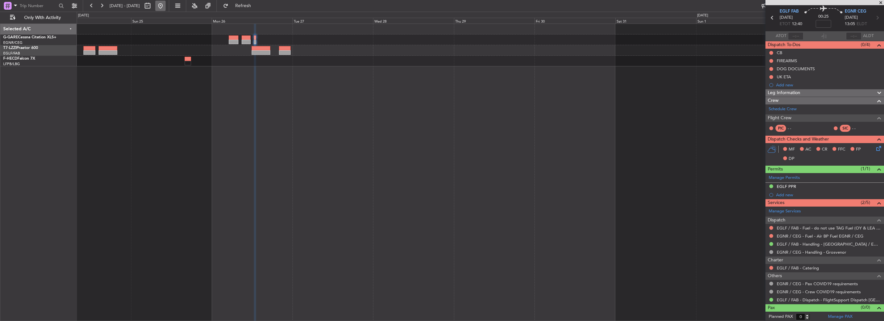
click at [166, 4] on button at bounding box center [160, 6] width 10 height 10
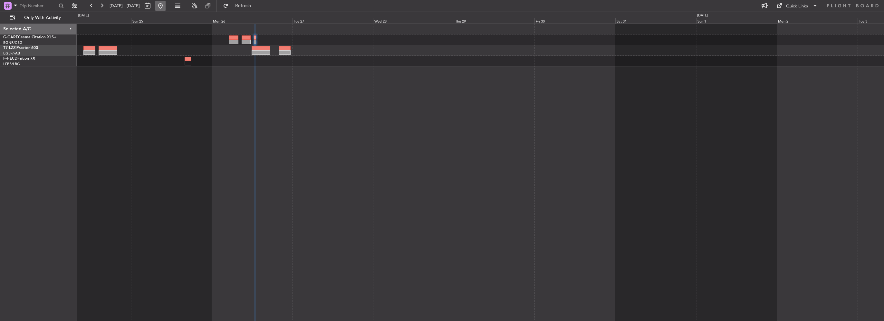
scroll to position [0, 0]
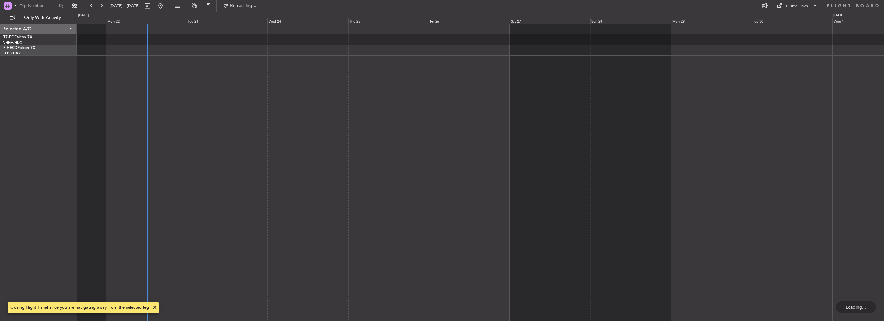
click at [194, 112] on div "No Crew KSEA 19:45 Z LFPB 05:15 Z 19:59 Z 05:29 Z" at bounding box center [480, 172] width 807 height 297
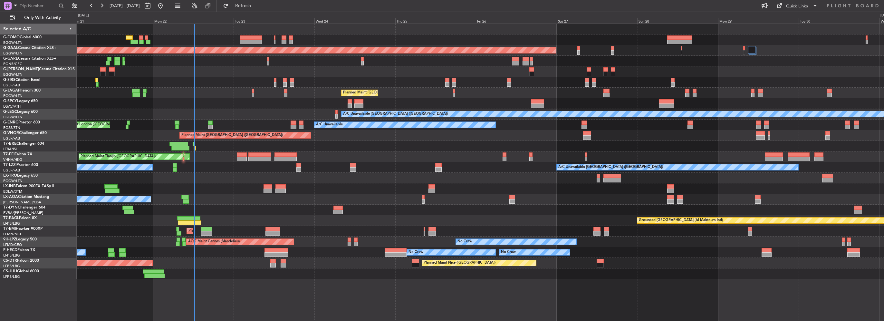
click at [193, 173] on div "Planned Maint Dusseldorf Unplanned Maint London (Luton) Planned Maint London (L…" at bounding box center [480, 151] width 807 height 255
click at [259, 1] on button "Refresh" at bounding box center [239, 6] width 39 height 10
click at [257, 6] on span "Refresh" at bounding box center [243, 6] width 27 height 5
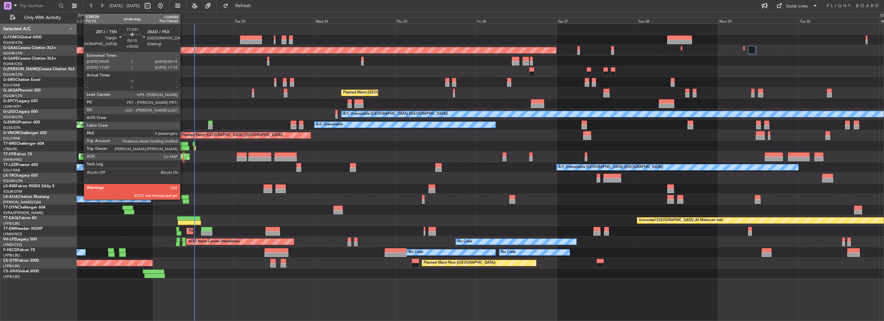
click at [183, 156] on div at bounding box center [183, 154] width 1 height 5
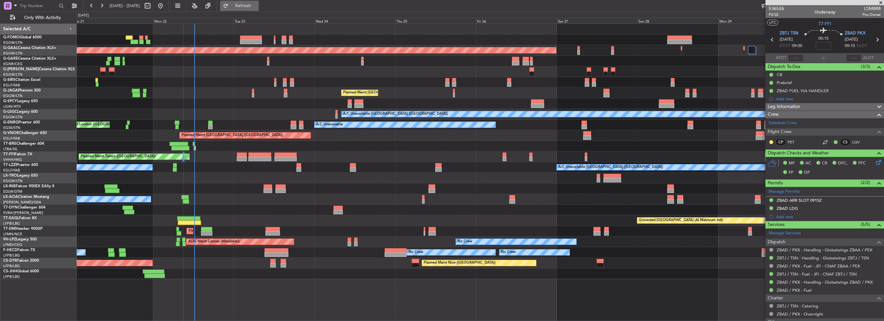
click at [257, 5] on span "Refresh" at bounding box center [243, 6] width 27 height 5
click at [257, 6] on span "Refresh" at bounding box center [243, 6] width 27 height 5
click at [194, 143] on div at bounding box center [194, 144] width 2 height 5
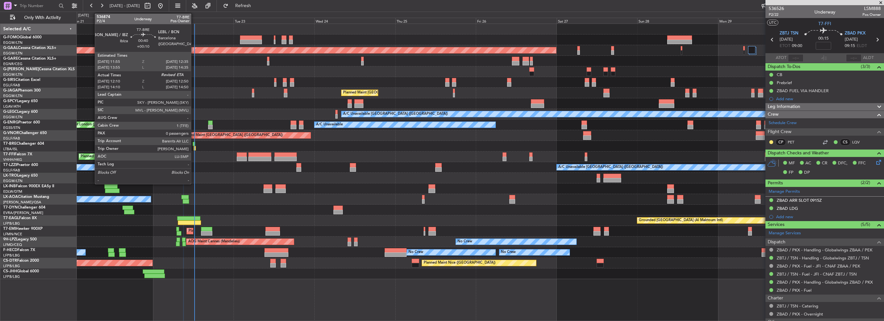
click at [194, 143] on div at bounding box center [194, 144] width 2 height 5
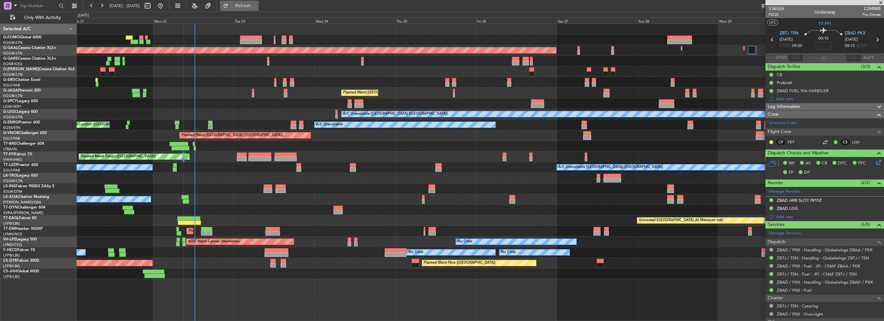
click at [253, 4] on span "Refresh" at bounding box center [243, 6] width 27 height 5
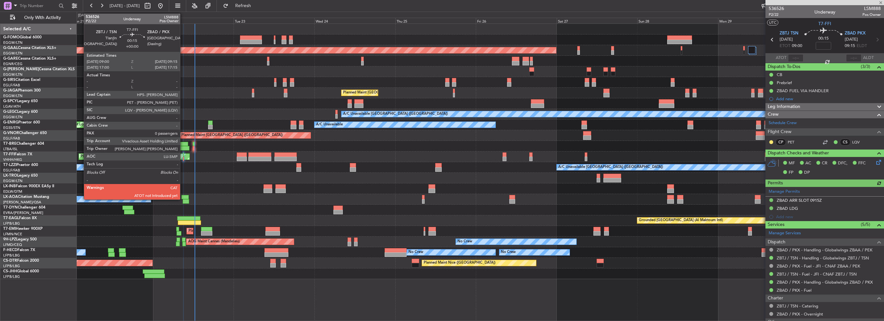
click at [183, 158] on div at bounding box center [183, 159] width 1 height 5
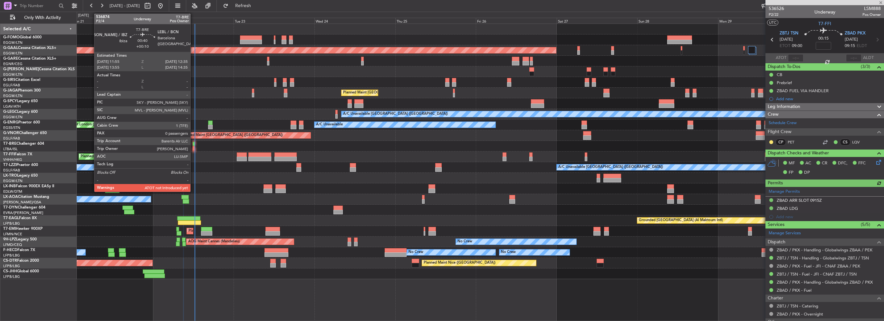
click at [193, 149] on div at bounding box center [194, 148] width 2 height 5
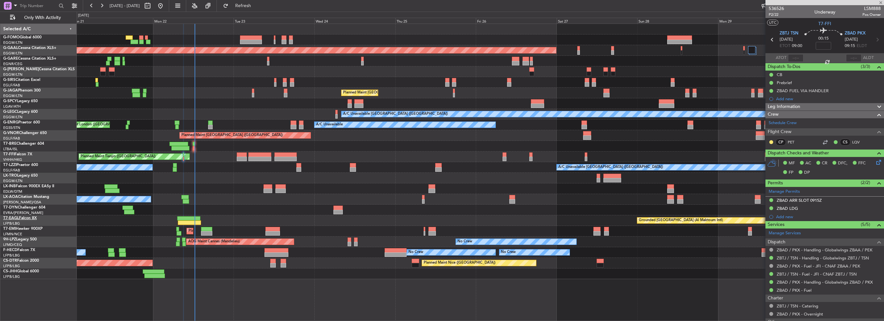
type input "+00:10"
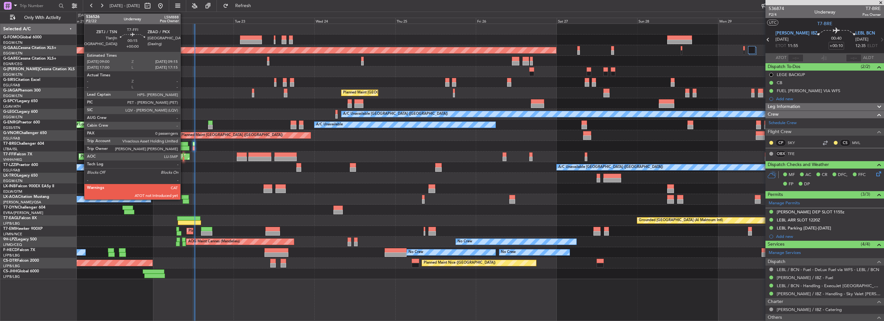
click at [183, 158] on div at bounding box center [183, 159] width 1 height 5
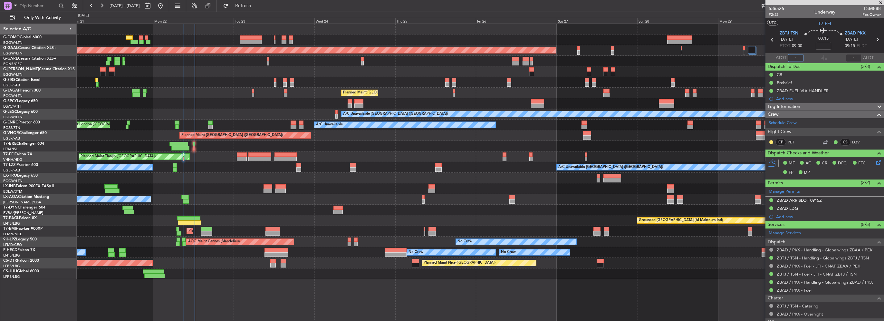
click at [792, 60] on input "text" at bounding box center [795, 58] width 15 height 8
type input "12:10"
click at [257, 7] on span "Refresh" at bounding box center [243, 6] width 27 height 5
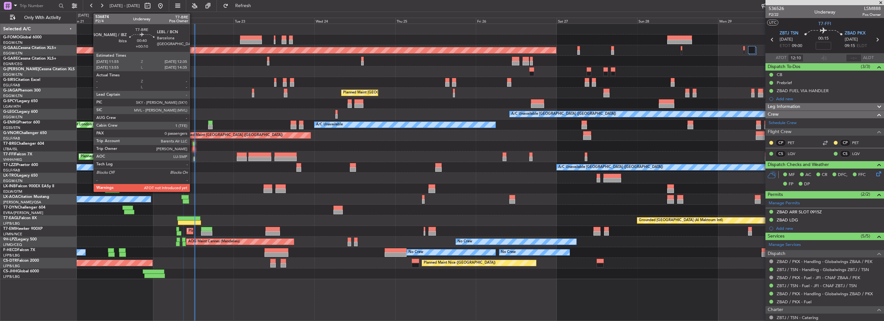
click at [193, 149] on div at bounding box center [194, 148] width 2 height 5
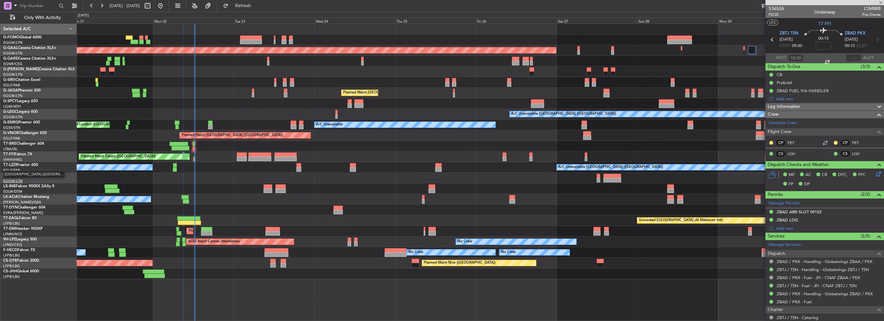
type input "+00:10"
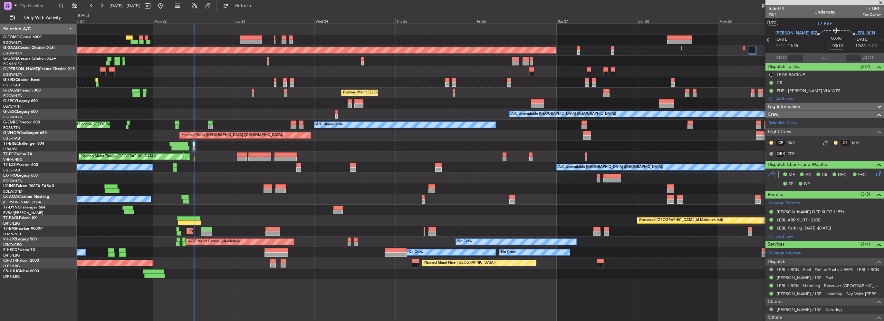
click at [120, 152] on div "Planned Maint Tianjin (Binhai) - - RJBB 16:00 Z UTTT 00:00 Z" at bounding box center [480, 156] width 807 height 11
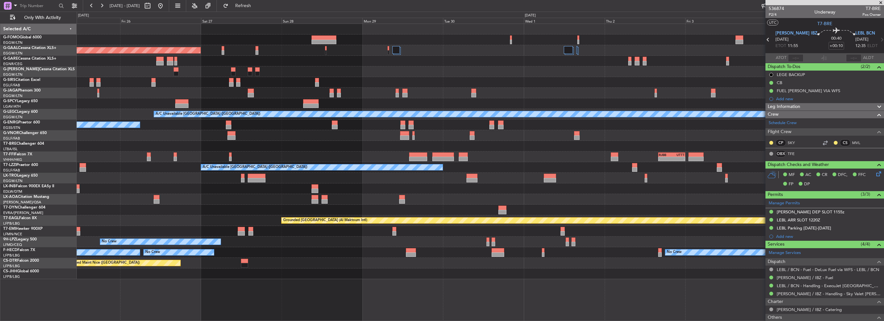
click at [171, 154] on div "- - RJBB 16:00 Z UTTT 00:00 Z - - LTBA 15:00 Z ZBAA 23:15 Z" at bounding box center [480, 156] width 807 height 11
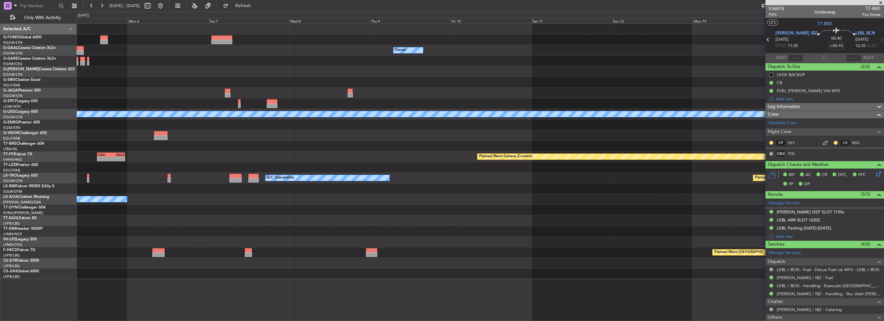
click at [94, 132] on div "Owner Owner A/C Unavailable London (Luton) - - LTBA 15:00 Z ZBAA 23:15 Z Planne…" at bounding box center [480, 151] width 807 height 255
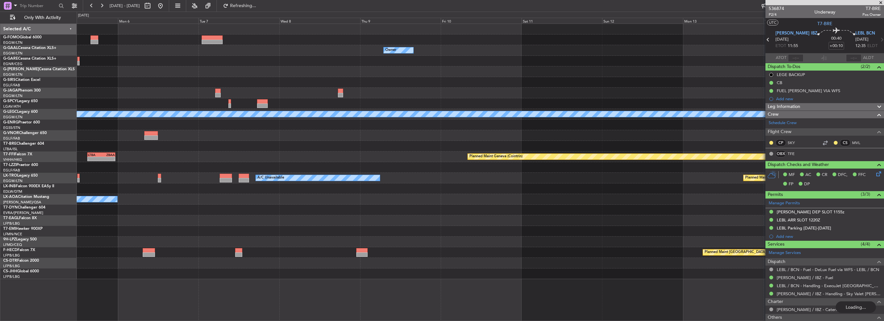
click at [114, 138] on div "Owner Owner A/C Unavailable London (Luton) - - LTBA 15:00 Z ZBAA 23:15 Z Planne…" at bounding box center [480, 172] width 807 height 297
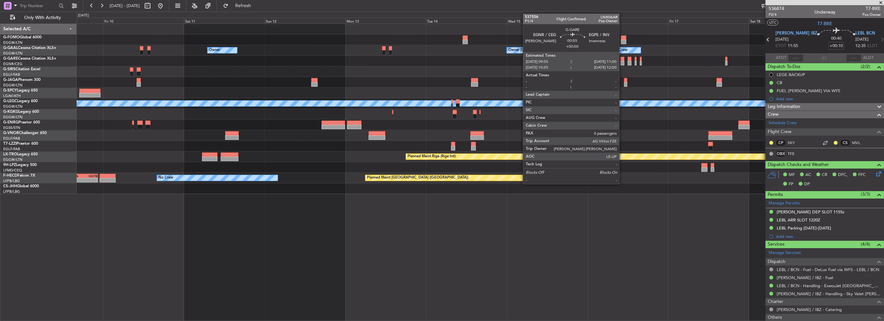
click at [622, 62] on div at bounding box center [622, 63] width 4 height 5
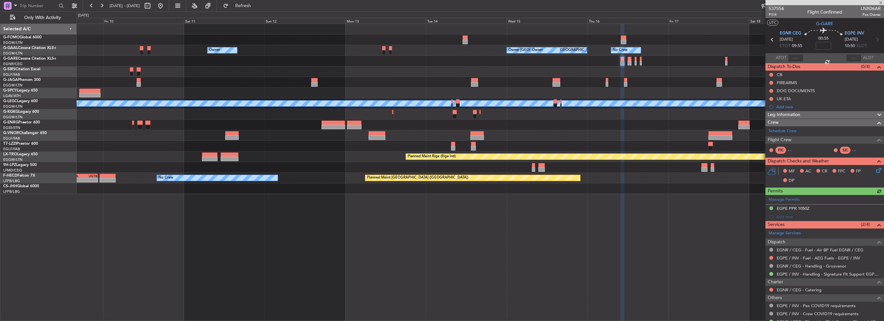
click at [807, 208] on div "Manage Permits EGPE PPR 1050Z Add new" at bounding box center [824, 208] width 119 height 26
click at [801, 210] on mat-tooltip-component "EGPE PPR 1050Z" at bounding box center [793, 218] width 40 height 17
click at [802, 207] on div "EGPE PPR 1050Z" at bounding box center [793, 208] width 33 height 5
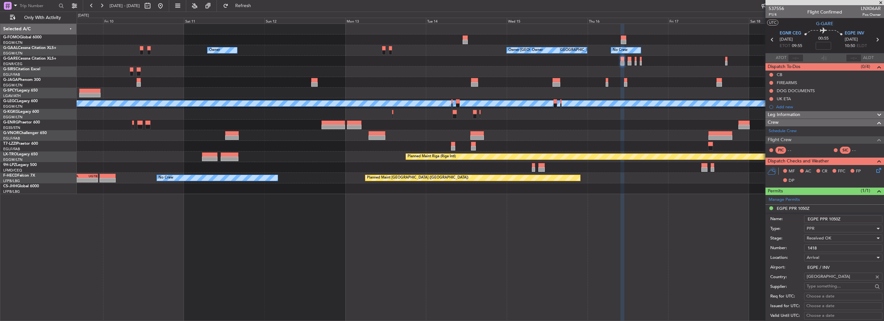
drag, startPoint x: 838, startPoint y: 250, endPoint x: 762, endPoint y: 247, distance: 75.4
click at [769, 248] on form "Name: EGPE PPR 1050Z Type: PPR Stage: Received OK Number: 1418 Location: Arriva…" at bounding box center [824, 309] width 119 height 192
paste input "20"
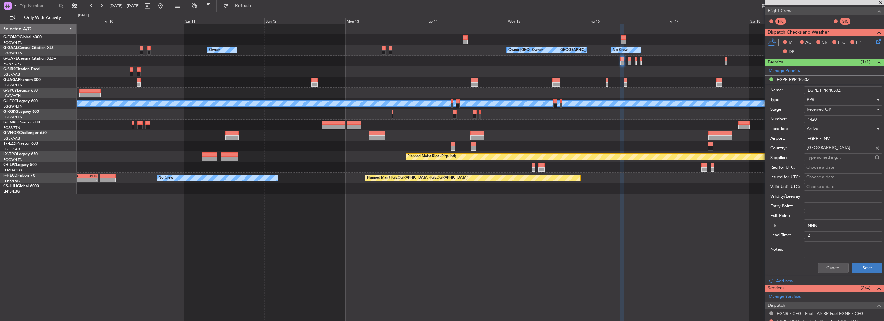
type input "1420"
click at [857, 269] on button "Save" at bounding box center [867, 268] width 31 height 10
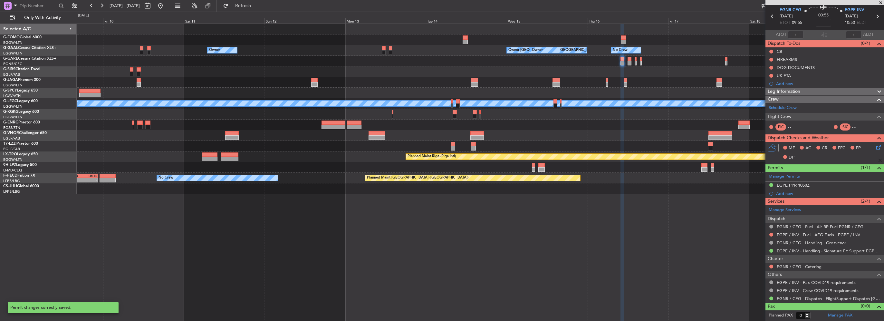
scroll to position [22, 0]
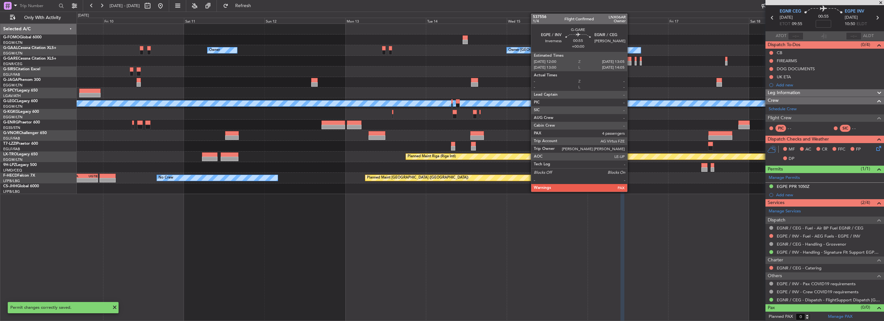
click at [630, 61] on div at bounding box center [630, 63] width 4 height 5
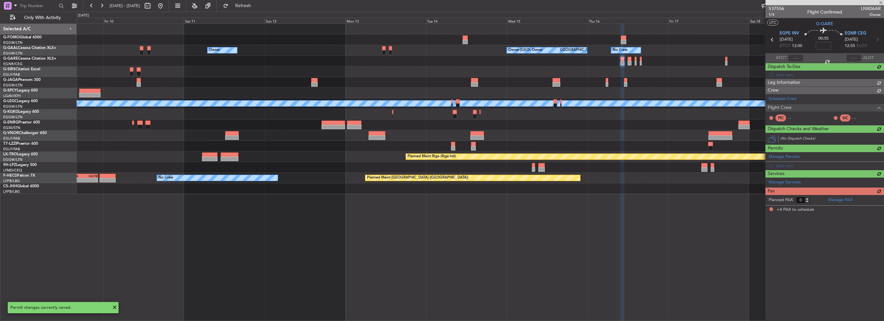
type input "4"
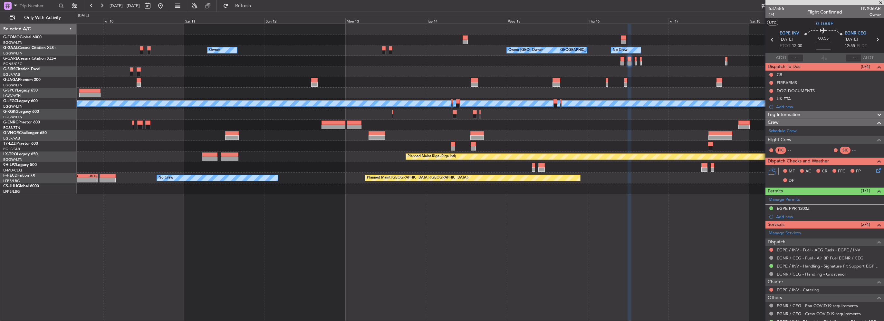
drag, startPoint x: 800, startPoint y: 206, endPoint x: 807, endPoint y: 209, distance: 7.1
click at [800, 206] on div "EGPE PPR 1200Z" at bounding box center [793, 208] width 33 height 5
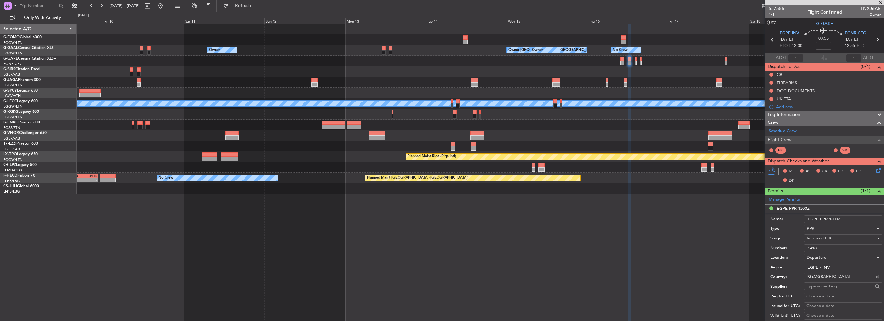
click at [751, 244] on fb-app "09 Oct 2025 - 19 Oct 2025 Refresh Quick Links Only With Activity Owner Owner Lo…" at bounding box center [442, 163] width 884 height 316
paste input "20"
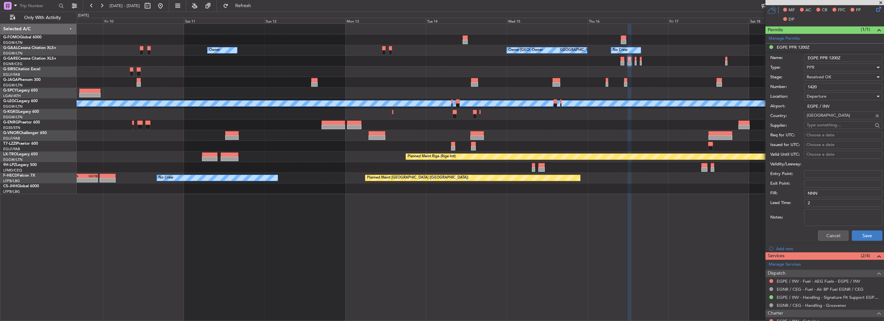
type input "1420"
click at [867, 230] on button "Save" at bounding box center [867, 235] width 31 height 10
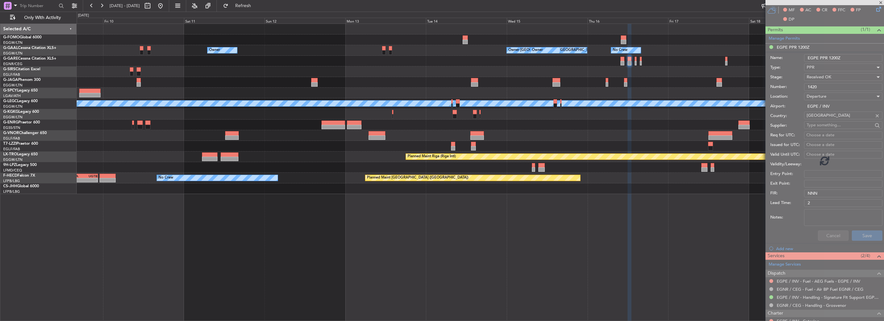
click at [868, 236] on div at bounding box center [824, 160] width 119 height 321
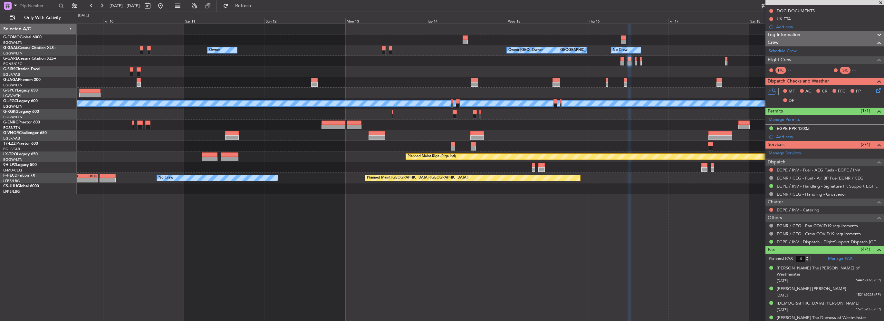
click at [685, 93] on div "Owner Owner London (Luton) Owner Owner No Crew Owner Owner Planned Maint Oxford…" at bounding box center [480, 109] width 807 height 170
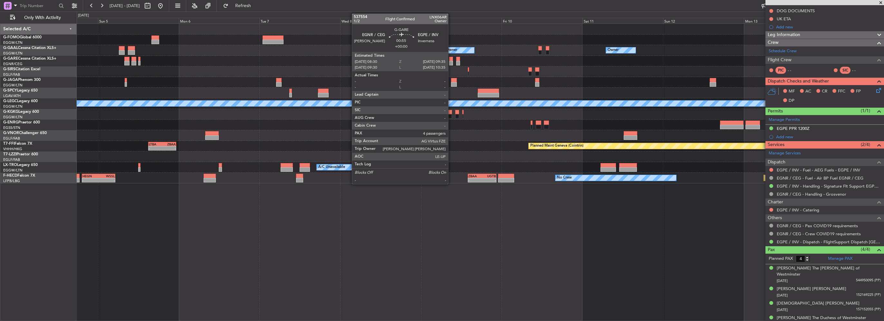
click at [451, 62] on div at bounding box center [451, 63] width 4 height 5
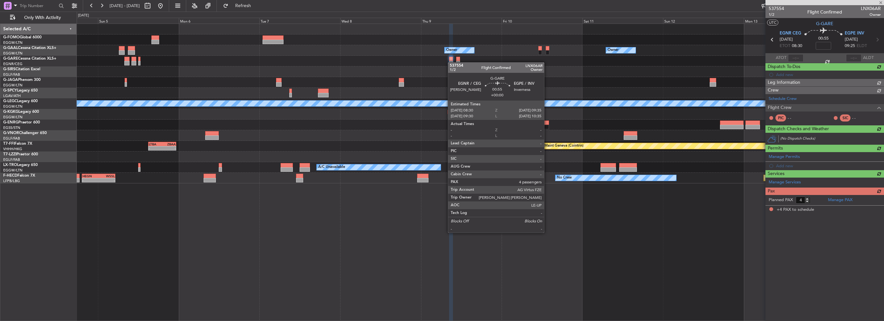
scroll to position [0, 0]
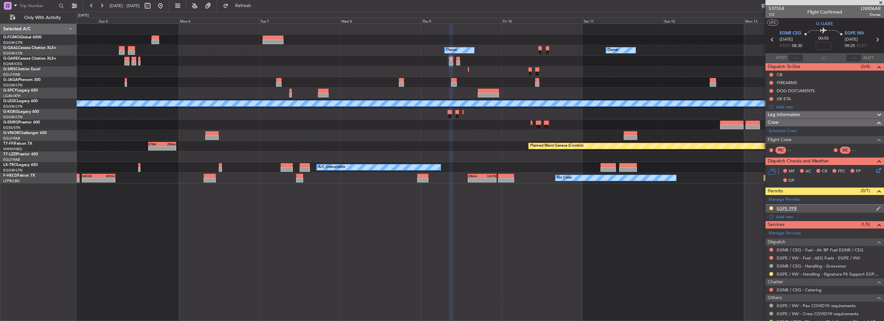
click at [804, 206] on div "EGPE PPR" at bounding box center [824, 209] width 119 height 8
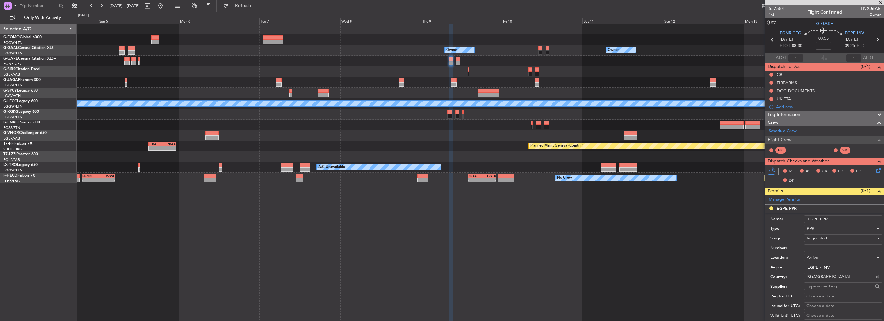
click at [840, 245] on input "Number:" at bounding box center [843, 248] width 78 height 8
paste input "1418"
type input "1418"
click at [821, 237] on span "Requested" at bounding box center [817, 238] width 20 height 6
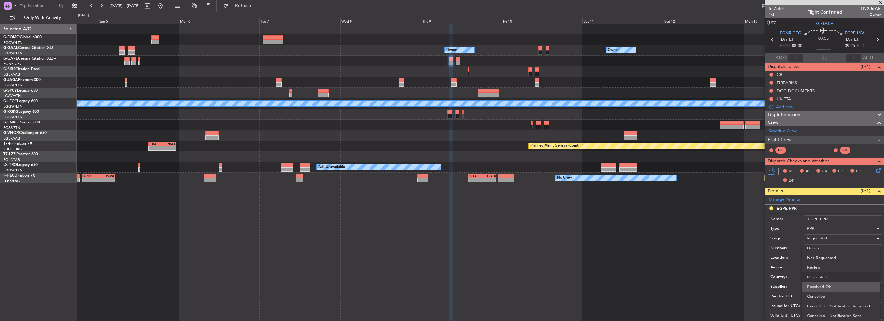
click at [832, 287] on span "Received OK" at bounding box center [841, 287] width 68 height 10
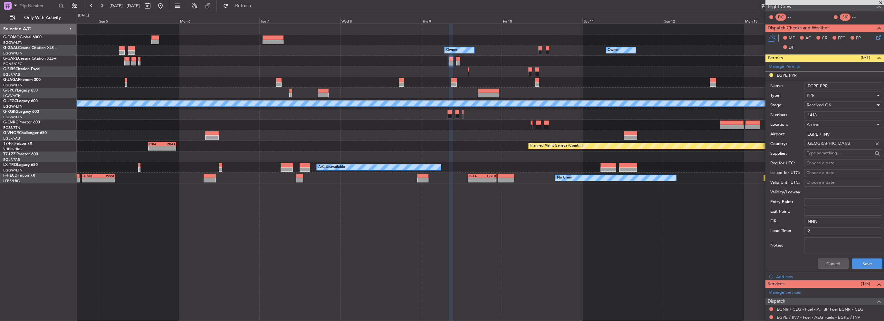
scroll to position [161, 0]
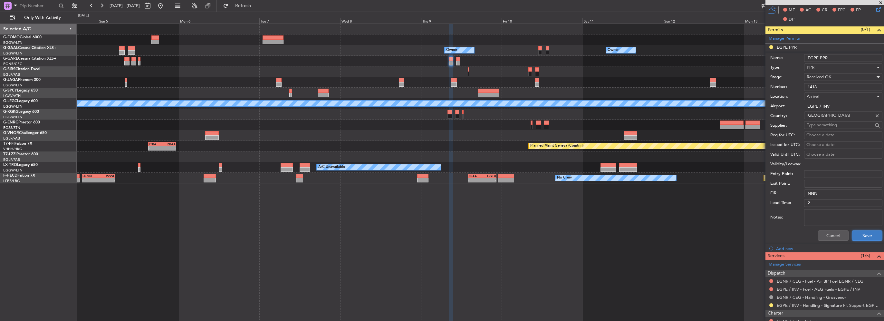
click at [872, 231] on button "Save" at bounding box center [867, 235] width 31 height 10
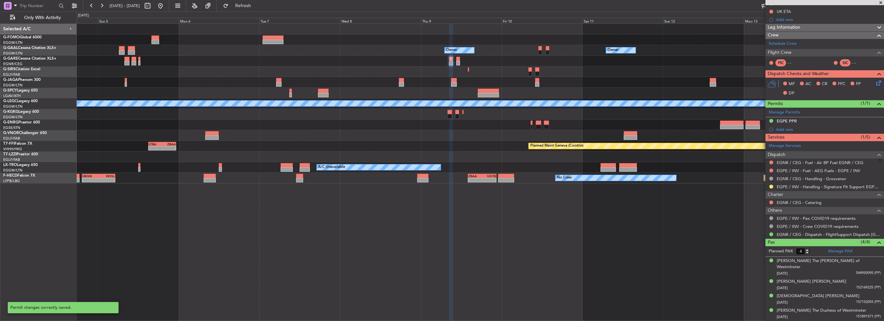
scroll to position [80, 0]
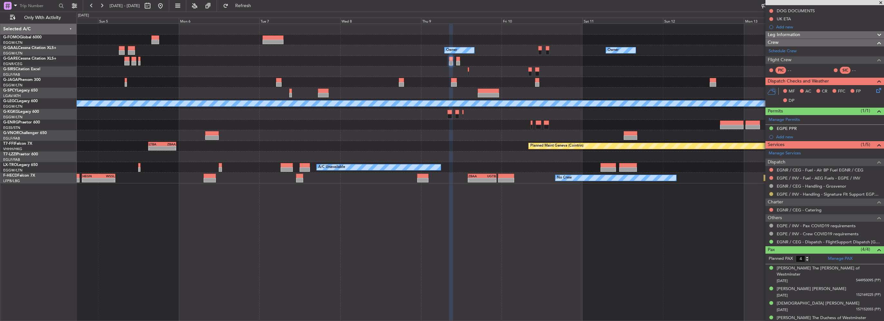
click at [770, 193] on button at bounding box center [771, 194] width 4 height 4
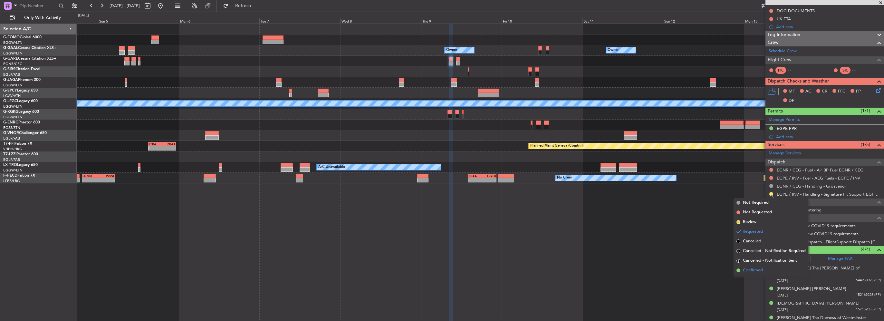
click at [760, 272] on span "Confirmed" at bounding box center [753, 270] width 20 height 6
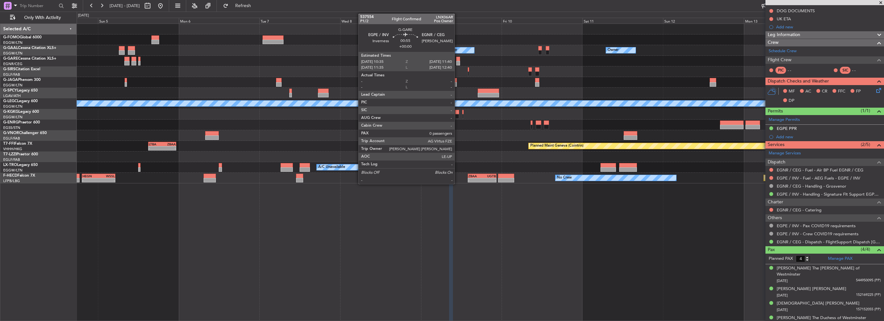
click at [457, 60] on div at bounding box center [458, 59] width 4 height 5
type input "0"
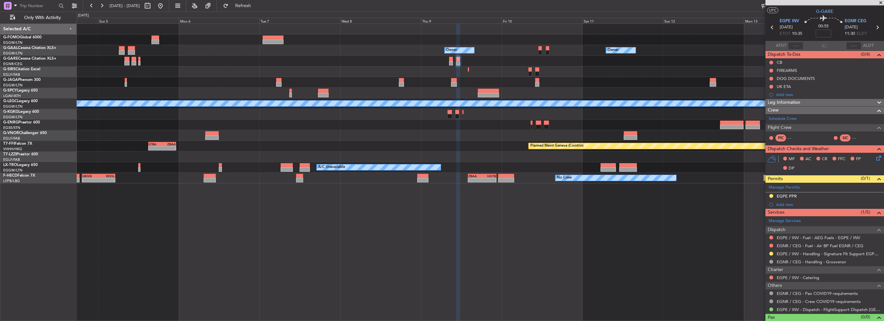
scroll to position [22, 0]
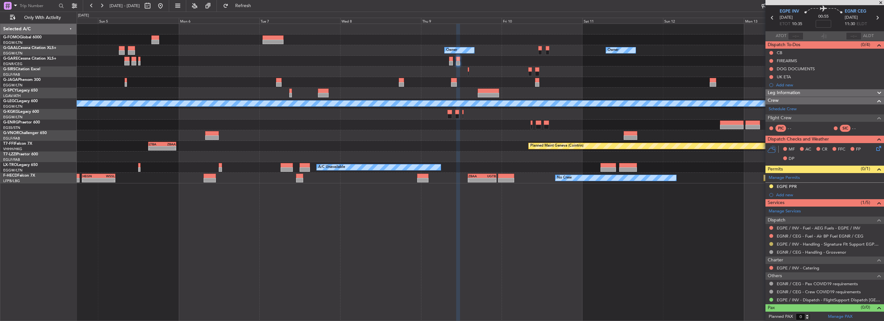
click at [770, 245] on button at bounding box center [771, 244] width 4 height 4
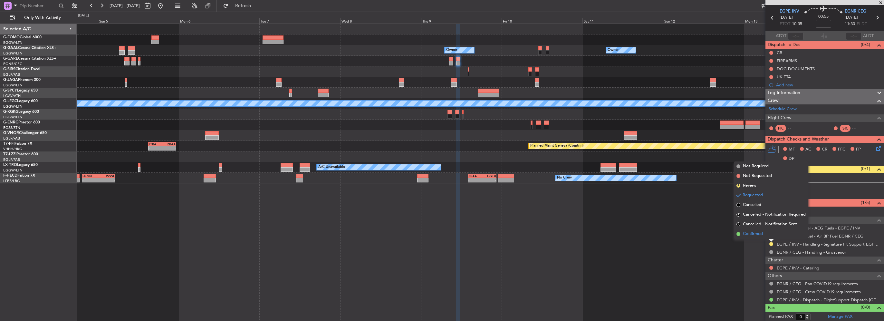
click at [762, 234] on span "Confirmed" at bounding box center [753, 234] width 20 height 6
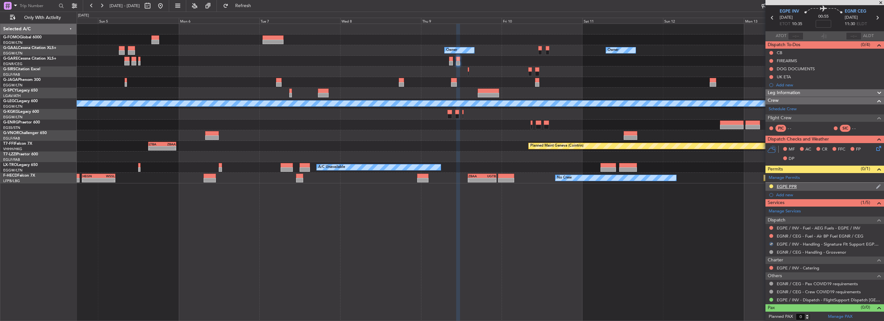
click at [795, 187] on div "EGPE PPR" at bounding box center [787, 186] width 20 height 5
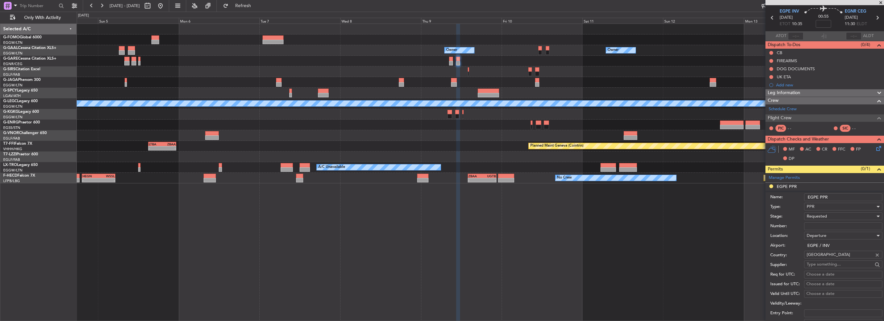
click at [842, 226] on input "Number:" at bounding box center [843, 226] width 78 height 8
paste input "1418"
type input "1418"
click at [826, 215] on span "Requested" at bounding box center [817, 216] width 20 height 6
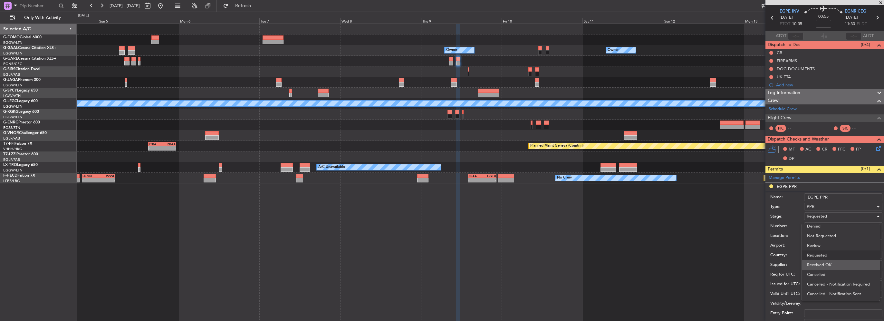
click at [830, 265] on span "Received OK" at bounding box center [841, 265] width 68 height 10
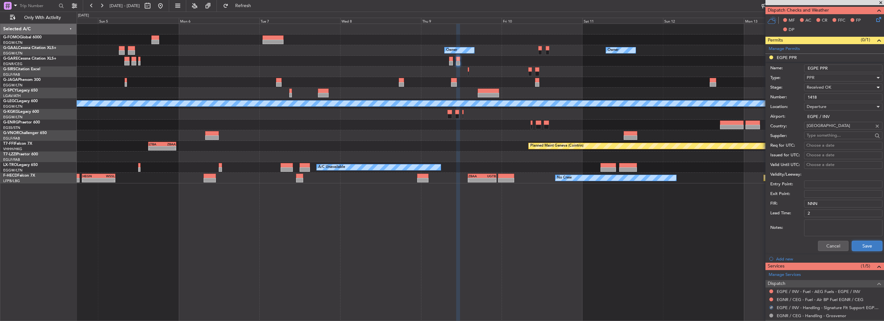
click at [857, 248] on button "Save" at bounding box center [867, 246] width 31 height 10
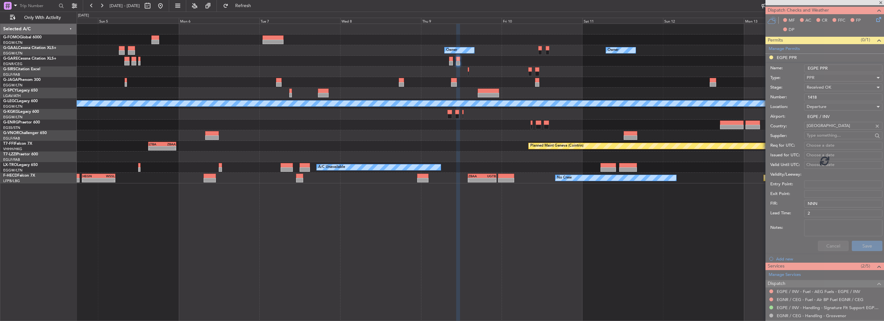
scroll to position [22, 0]
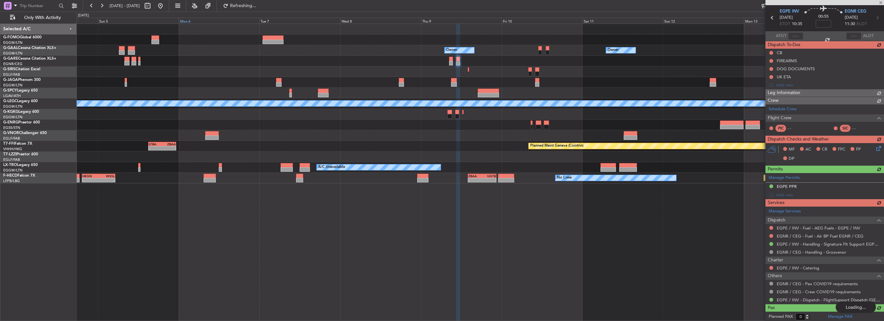
drag, startPoint x: 182, startPoint y: 5, endPoint x: 212, endPoint y: 22, distance: 35.4
click at [166, 5] on button at bounding box center [160, 6] width 10 height 10
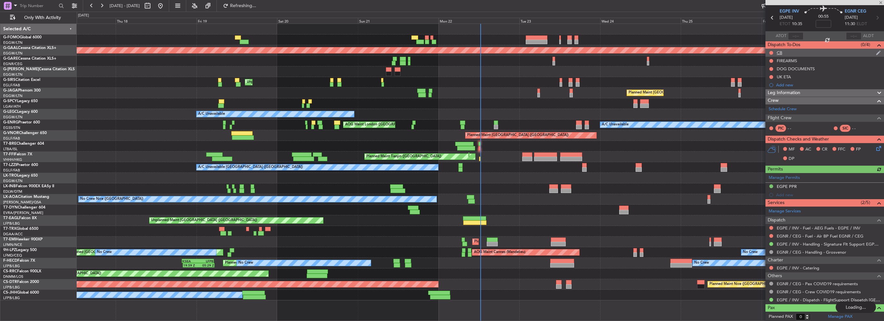
scroll to position [0, 0]
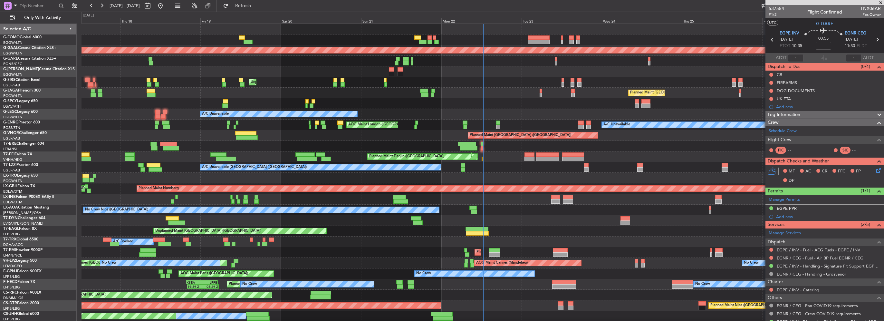
click at [881, 1] on span at bounding box center [881, 3] width 6 height 6
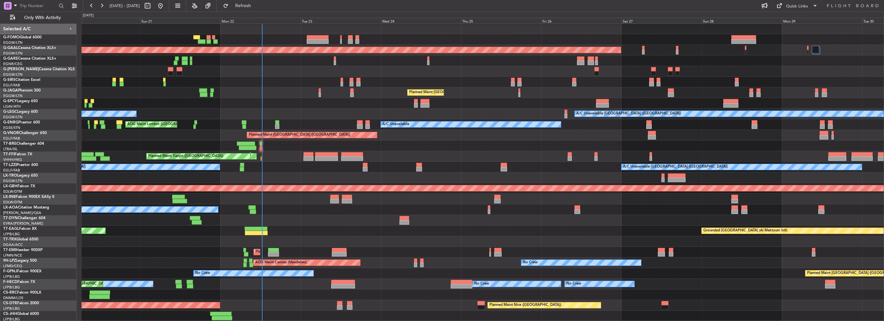
click at [208, 130] on div "Planned Maint Dusseldorf Unplanned Maint London (Luton) Planned Maint London (L…" at bounding box center [483, 173] width 802 height 298
click at [259, 9] on button "Refresh" at bounding box center [239, 6] width 39 height 10
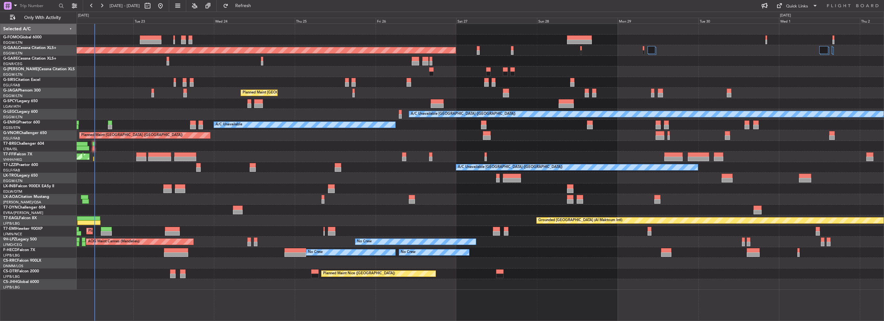
click at [339, 180] on div "Planned Maint Dusseldorf Owner Planned Maint [GEOGRAPHIC_DATA] ([GEOGRAPHIC_DAT…" at bounding box center [480, 157] width 807 height 266
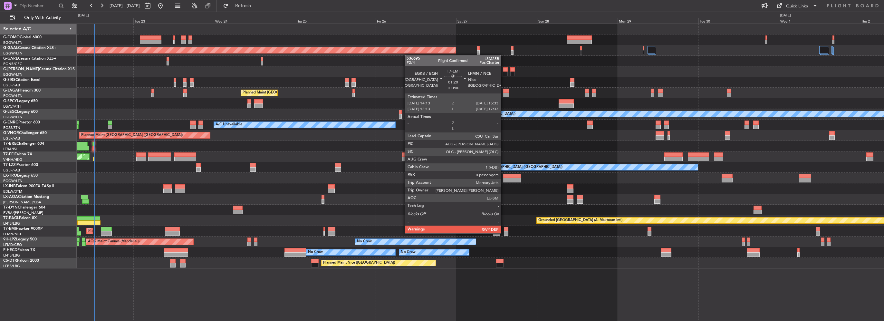
click at [504, 233] on div at bounding box center [506, 233] width 5 height 5
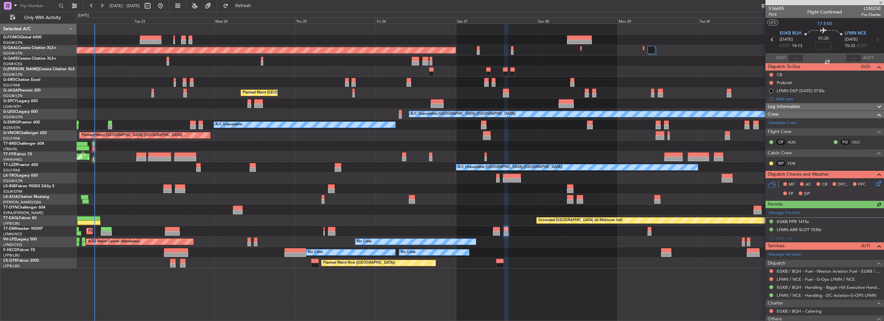
click at [526, 225] on div "Planned Maint Dusseldorf Owner Planned Maint [GEOGRAPHIC_DATA] ([GEOGRAPHIC_DAT…" at bounding box center [480, 146] width 807 height 245
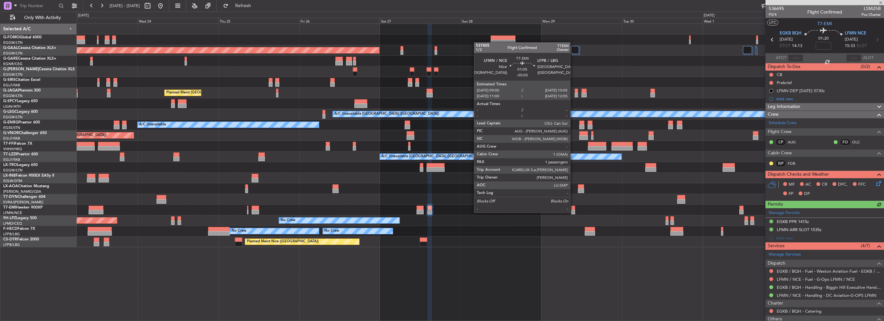
click at [573, 212] on div at bounding box center [573, 212] width 4 height 5
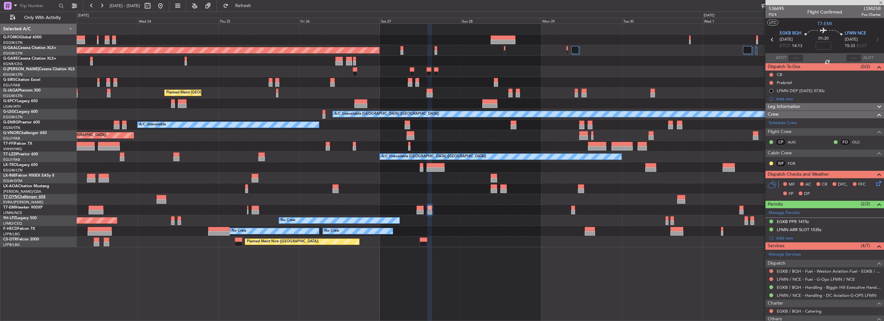
type input "-00:05"
type input "1"
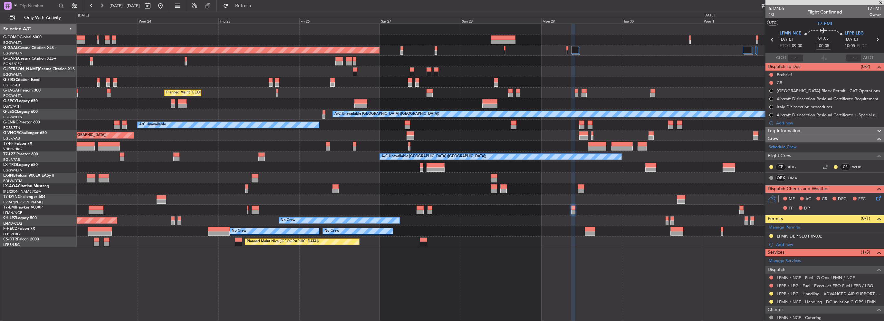
click at [675, 186] on div "Planned Maint Dusseldorf Owner Planned Maint [GEOGRAPHIC_DATA] ([GEOGRAPHIC_DAT…" at bounding box center [480, 135] width 807 height 223
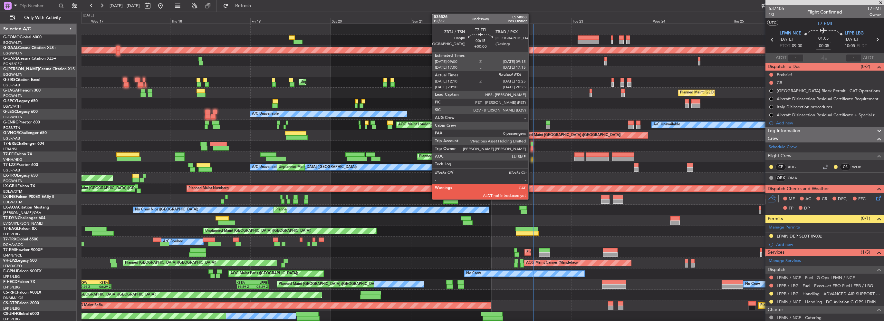
click at [532, 158] on div at bounding box center [532, 159] width 1 height 5
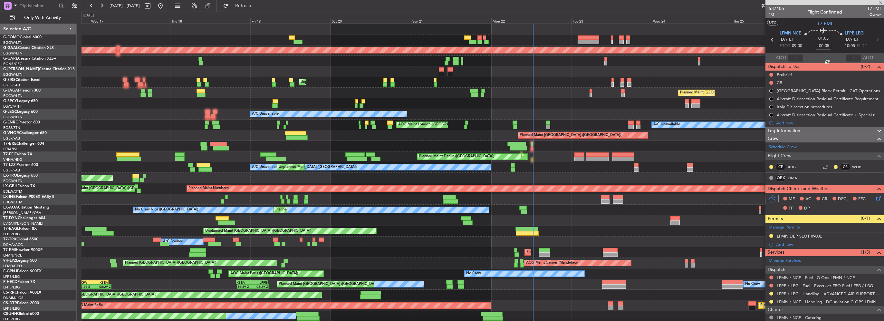
type input "12:10"
type input "0"
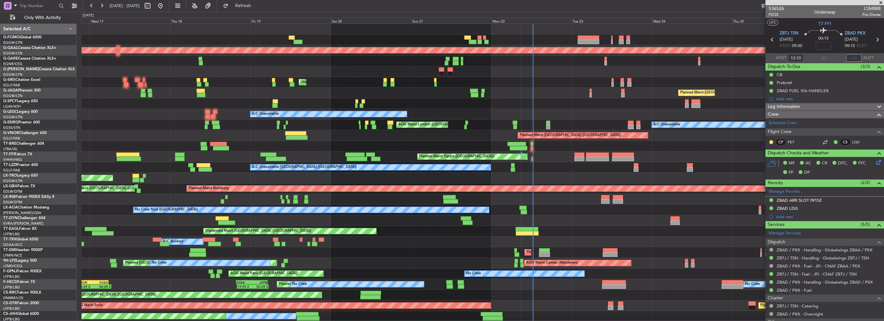
click at [847, 56] on input "text" at bounding box center [853, 58] width 15 height 8
type input "12:29"
click at [153, 10] on button at bounding box center [147, 6] width 10 height 10
select select "9"
select select "2025"
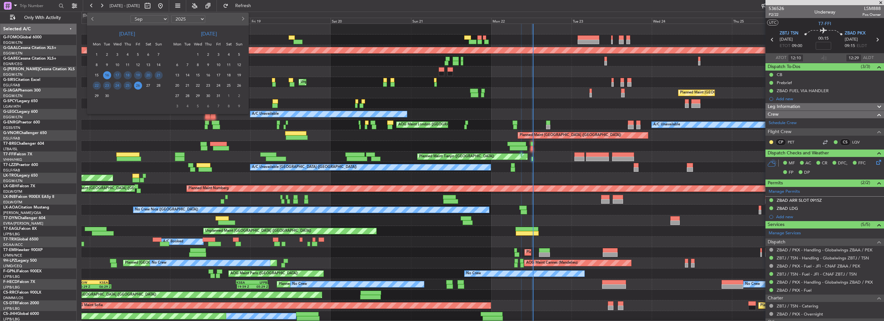
click at [152, 21] on select "Jan Feb Mar Apr May Jun [DATE] Aug Sep Oct Nov Dec" at bounding box center [149, 19] width 38 height 8
select select "1"
click at [130, 15] on select "Jan Feb Mar Apr May Jun [DATE] Aug Sep Oct Nov Dec" at bounding box center [149, 19] width 38 height 8
click at [179, 21] on select "2015 2016 2017 2018 2019 2020 2021 2022 2023 2024 2025 2026 2027 2028 2029 2030…" at bounding box center [188, 19] width 34 height 8
select select "2026"
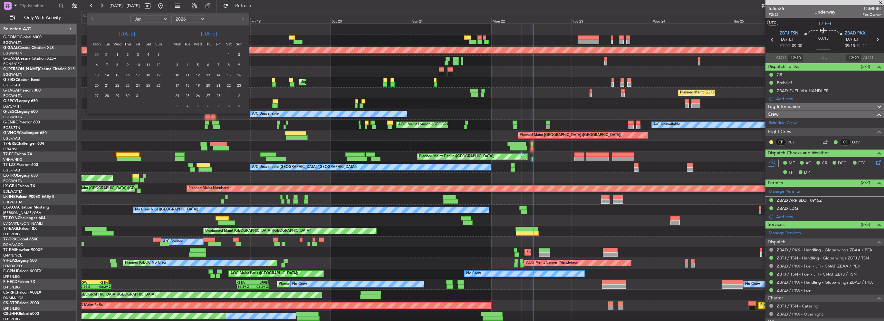
click at [171, 15] on select "2015 2016 2017 2018 2019 2020 2021 2022 2023 2024 2025 2026 2027 2028 2029 2030…" at bounding box center [188, 19] width 34 height 8
click at [99, 73] on span "12" at bounding box center [97, 75] width 8 height 8
click at [154, 86] on div "25" at bounding box center [158, 85] width 10 height 10
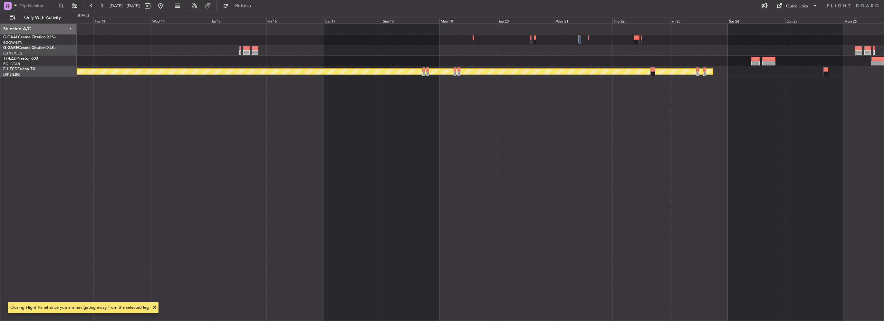
click at [340, 93] on div "Planned Maint [GEOGRAPHIC_DATA] ([GEOGRAPHIC_DATA])" at bounding box center [480, 172] width 807 height 297
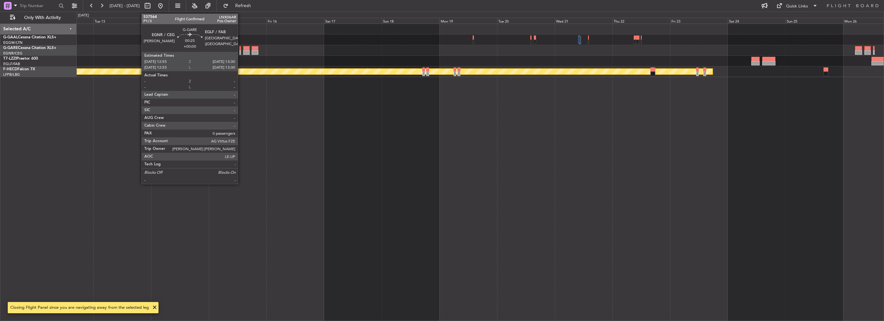
click at [241, 53] on div at bounding box center [240, 52] width 2 height 5
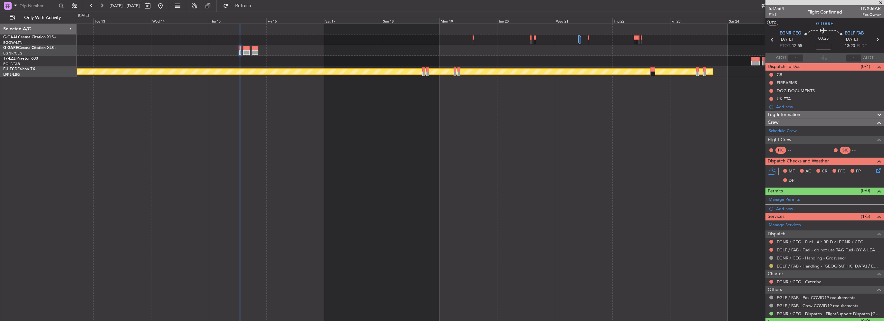
click at [771, 264] on button at bounding box center [771, 266] width 4 height 4
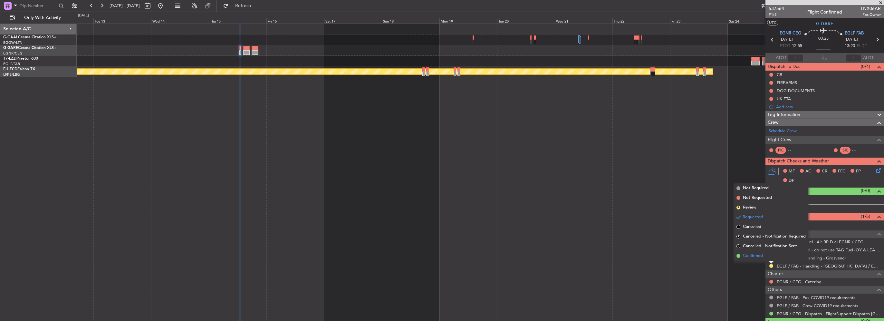
click at [763, 256] on li "Confirmed" at bounding box center [771, 256] width 74 height 10
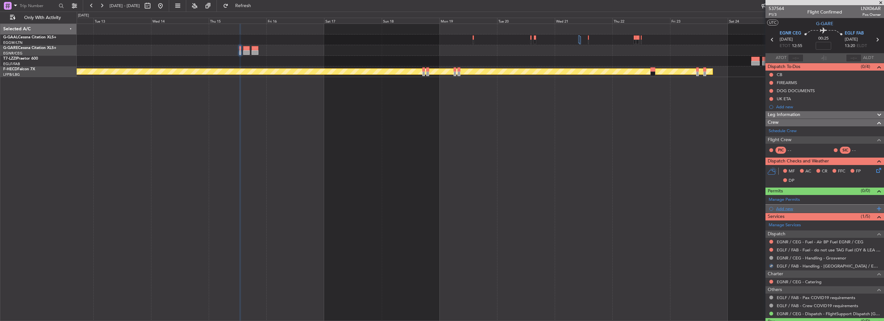
click at [791, 208] on div "Add new" at bounding box center [825, 208] width 99 height 5
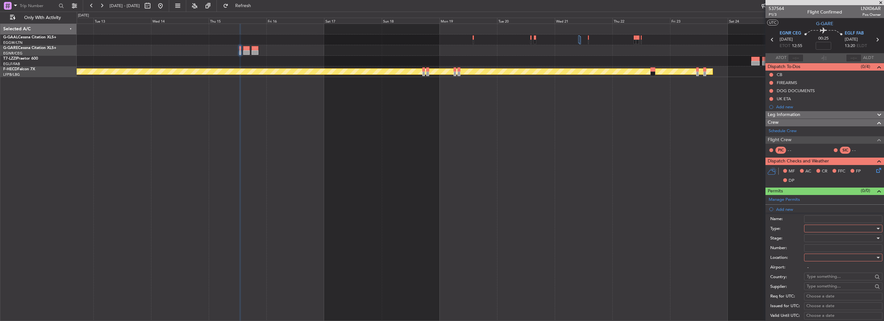
click at [803, 222] on div "Name:" at bounding box center [826, 219] width 112 height 10
click at [808, 227] on div at bounding box center [841, 229] width 69 height 10
click at [819, 286] on span "Permit To Proceed" at bounding box center [841, 283] width 68 height 10
click at [812, 226] on span "Permit To Proceed" at bounding box center [824, 229] width 35 height 6
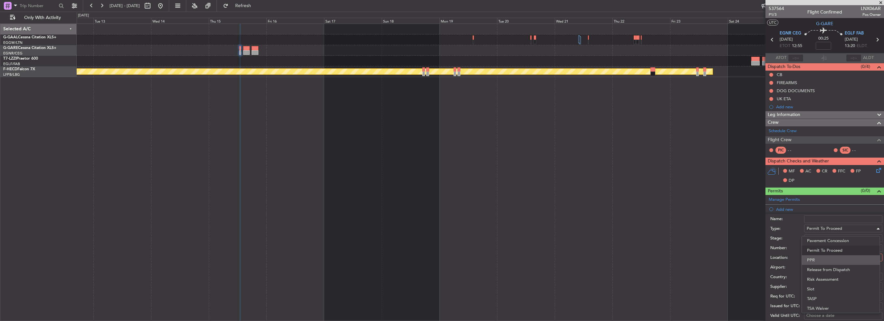
click at [812, 259] on span "PPR" at bounding box center [841, 260] width 68 height 10
click at [817, 258] on div at bounding box center [841, 258] width 69 height 10
click at [813, 285] on span "Arrival" at bounding box center [841, 289] width 68 height 10
type input "EGLF / FAB"
click at [809, 241] on div at bounding box center [841, 238] width 69 height 10
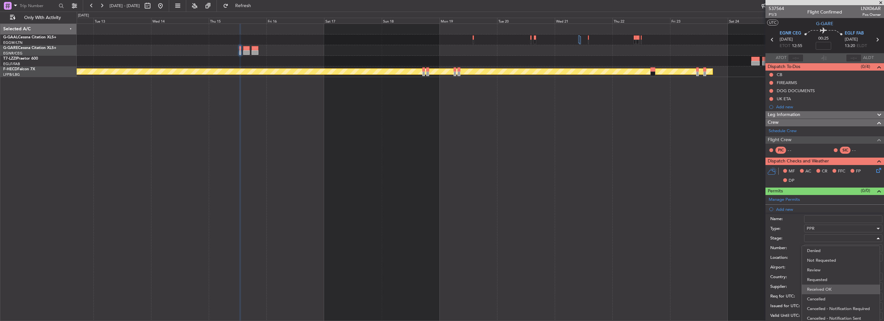
click at [823, 288] on span "Received OK" at bounding box center [841, 289] width 68 height 10
click at [817, 248] on input "Number:" at bounding box center [843, 248] width 78 height 8
paste input "376149"
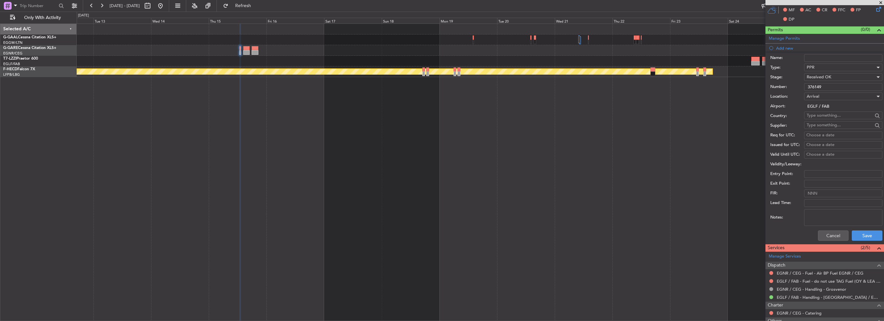
type input "376149"
drag, startPoint x: 859, startPoint y: 240, endPoint x: 855, endPoint y: 242, distance: 5.0
click at [860, 240] on div "Cancel Save" at bounding box center [826, 235] width 112 height 17
click at [869, 232] on button "Save" at bounding box center [867, 235] width 31 height 10
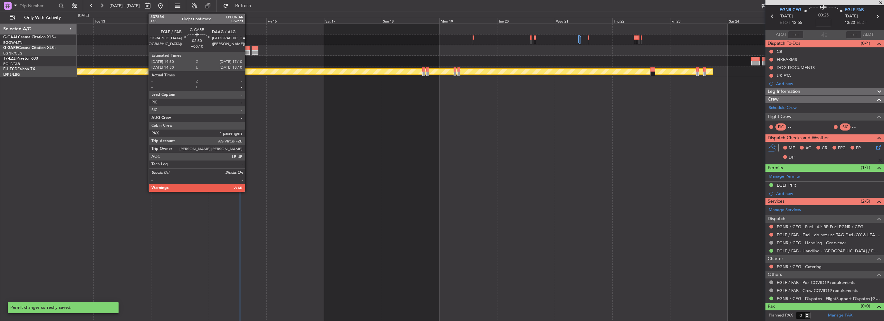
scroll to position [22, 0]
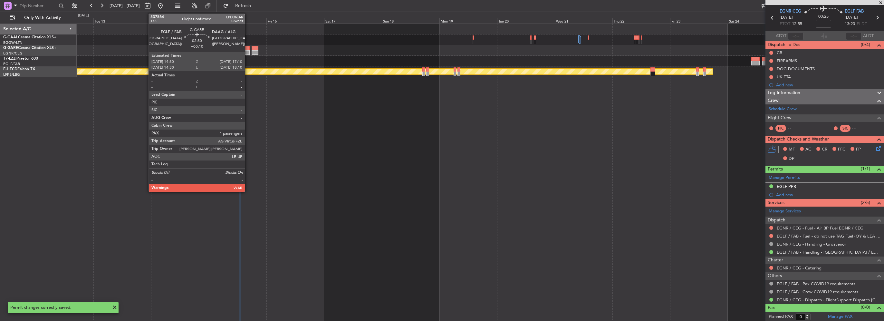
click at [248, 53] on div at bounding box center [246, 52] width 6 height 5
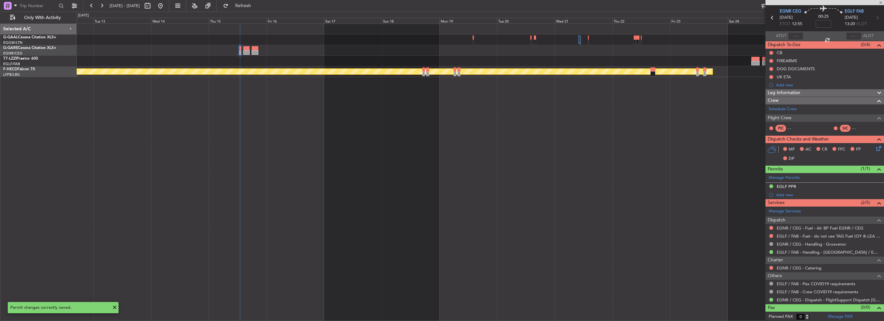
type input "+00:10"
type input "1"
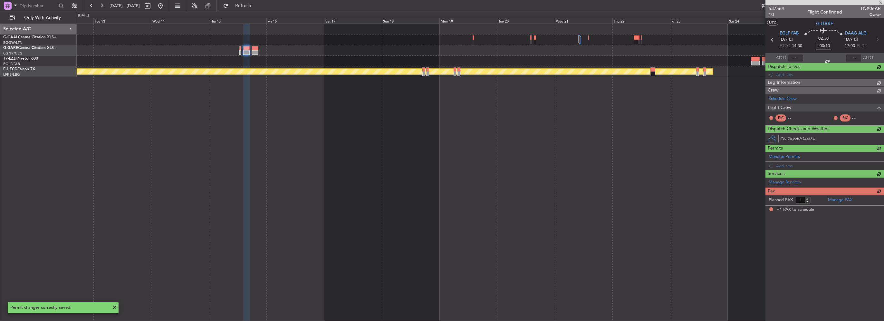
scroll to position [0, 0]
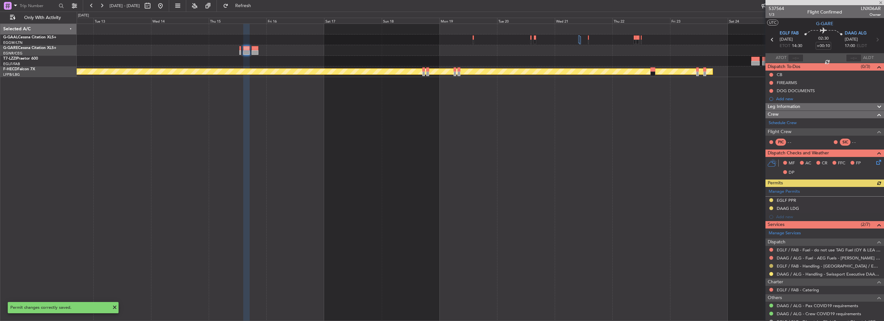
click at [771, 265] on button at bounding box center [771, 266] width 4 height 4
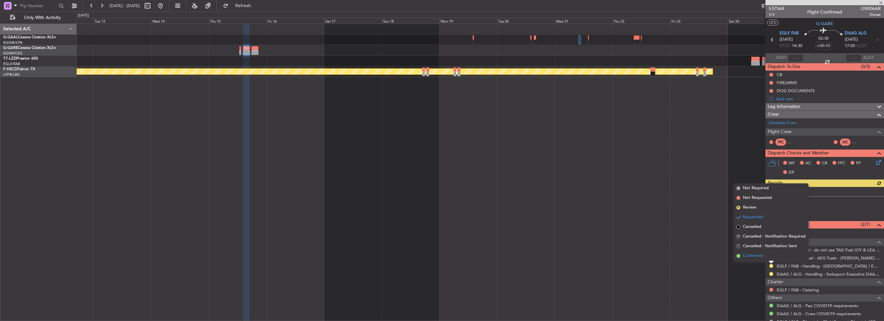
click at [759, 257] on span "Confirmed" at bounding box center [753, 256] width 20 height 6
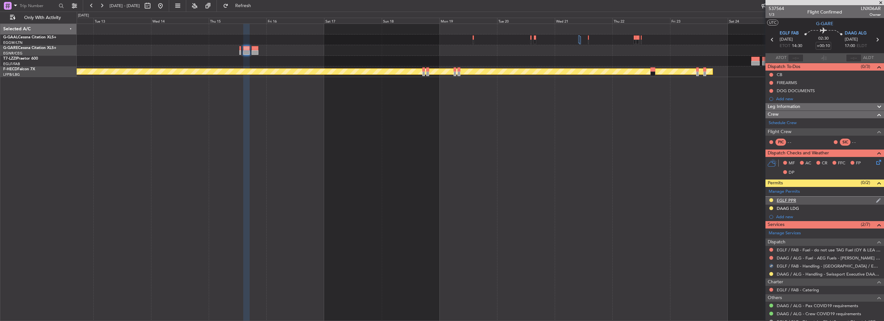
click at [799, 201] on div "EGLF PPR" at bounding box center [824, 201] width 119 height 8
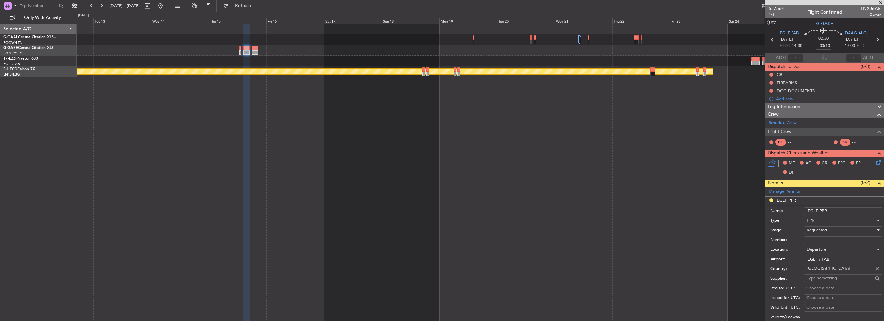
click at [814, 239] on input "Number:" at bounding box center [843, 240] width 78 height 8
paste input "376150"
type input "376150"
click at [828, 230] on div "Requested" at bounding box center [841, 230] width 69 height 10
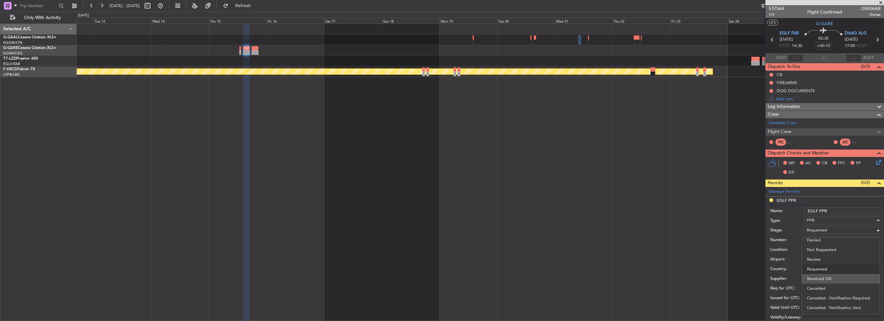
click at [829, 278] on span "Received OK" at bounding box center [841, 279] width 68 height 10
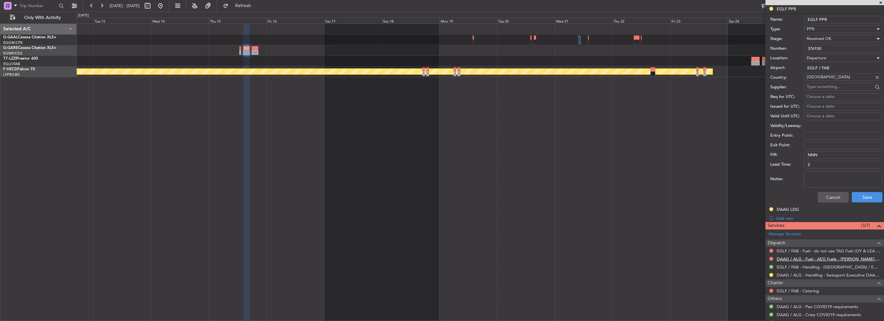
scroll to position [193, 0]
click at [861, 192] on button "Save" at bounding box center [867, 195] width 31 height 10
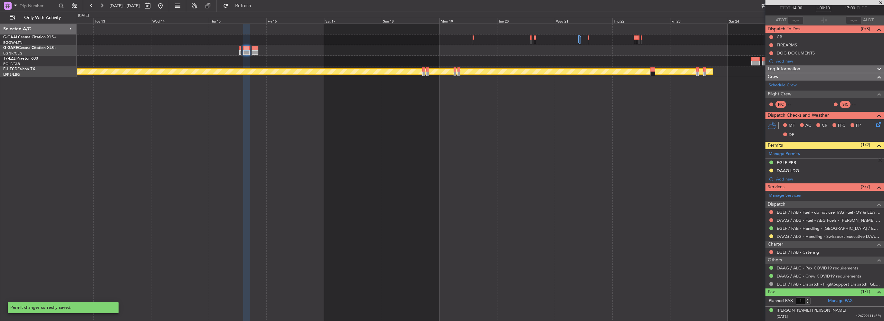
scroll to position [1, 0]
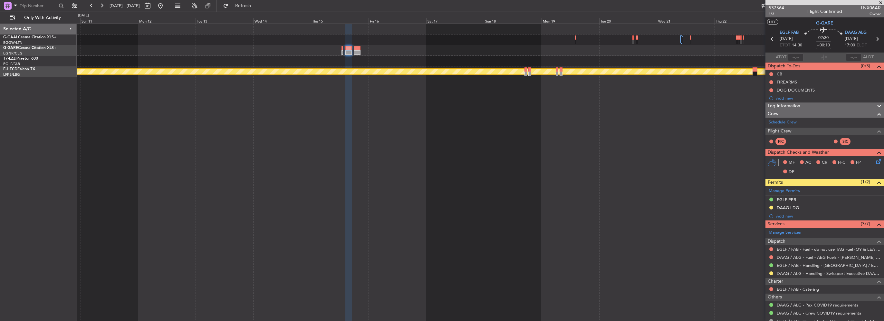
click at [131, 209] on div "Planned Maint Paris (Le Bourget) Selected A/C G-GAAL Cessna Citation XLS+ EGGW/…" at bounding box center [442, 166] width 884 height 309
click at [166, 8] on button at bounding box center [160, 6] width 10 height 10
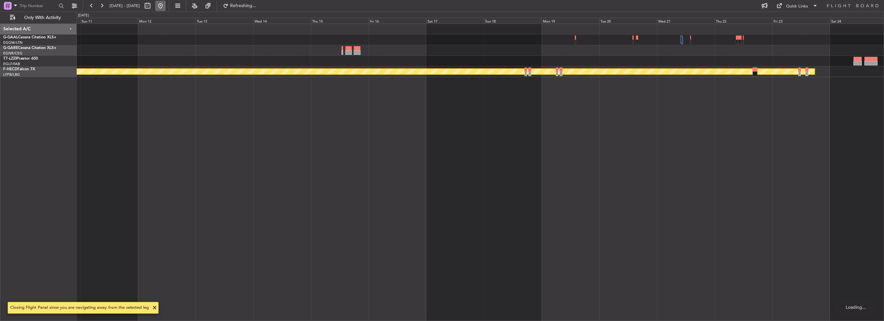
scroll to position [0, 0]
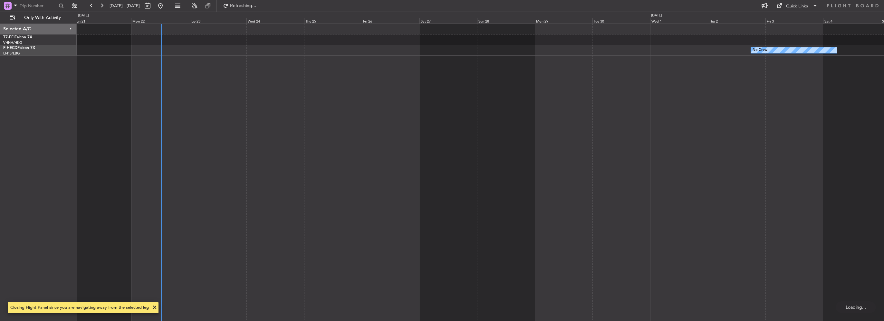
click at [250, 101] on div "No Crew" at bounding box center [480, 172] width 807 height 297
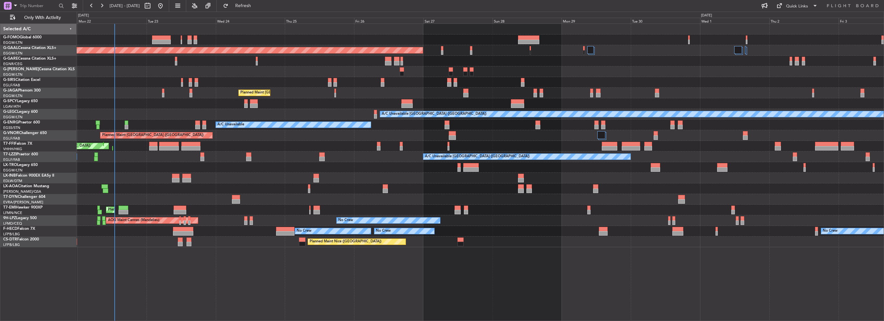
click at [456, 192] on div "Planned Maint Dusseldorf Owner Unplanned Maint London (Luton) Planned Maint Lon…" at bounding box center [480, 135] width 807 height 223
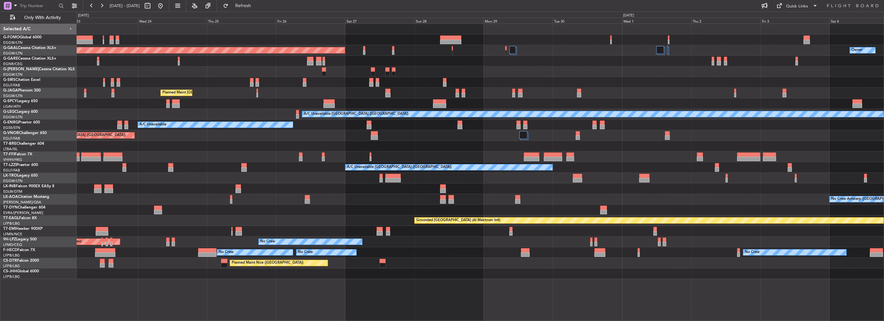
click at [351, 193] on div at bounding box center [480, 188] width 807 height 11
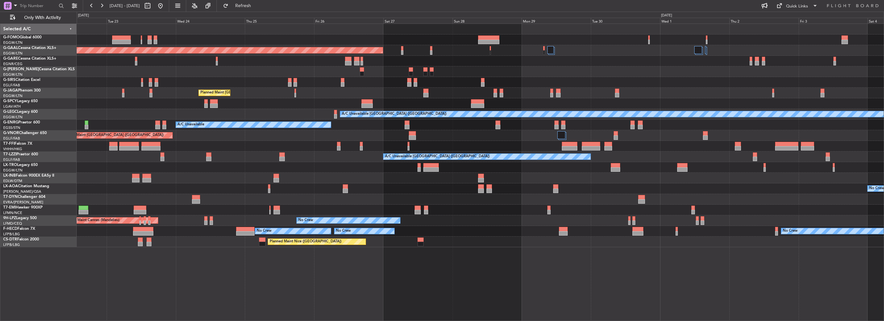
click at [239, 170] on div at bounding box center [480, 167] width 807 height 11
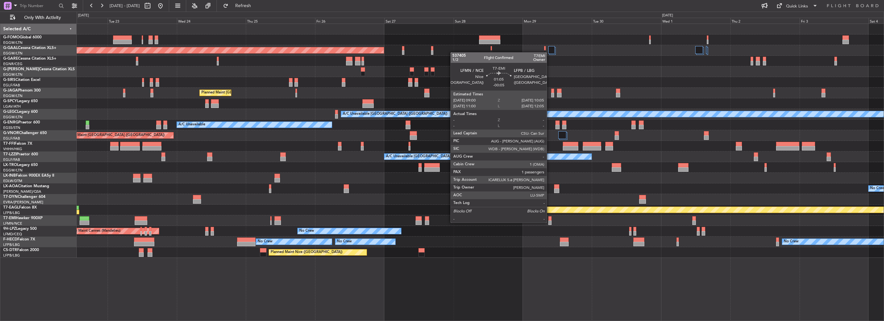
click at [550, 222] on div at bounding box center [549, 222] width 3 height 5
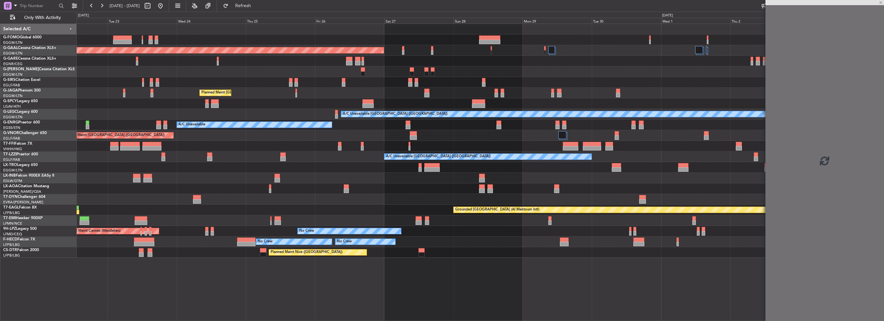
click at [307, 210] on div "Planned Maint Dusseldorf Owner Unplanned Maint London (Luton) Planned Maint Lon…" at bounding box center [480, 141] width 807 height 234
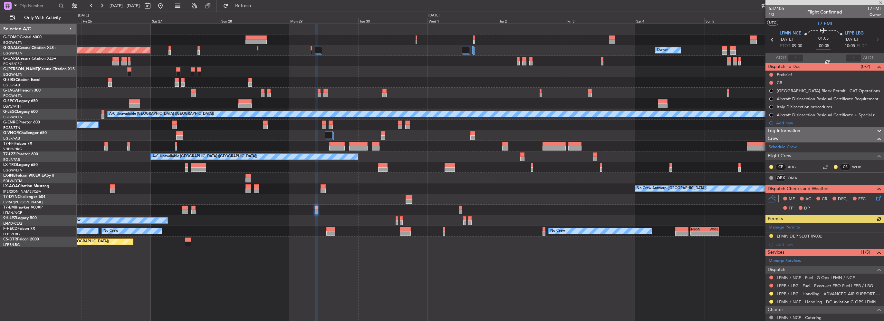
click at [814, 235] on div "Manage Permits LFMN DEP SLOT 0900z Add new" at bounding box center [824, 236] width 119 height 26
click at [806, 234] on div "LFMN DEP SLOT 0900z" at bounding box center [799, 235] width 45 height 5
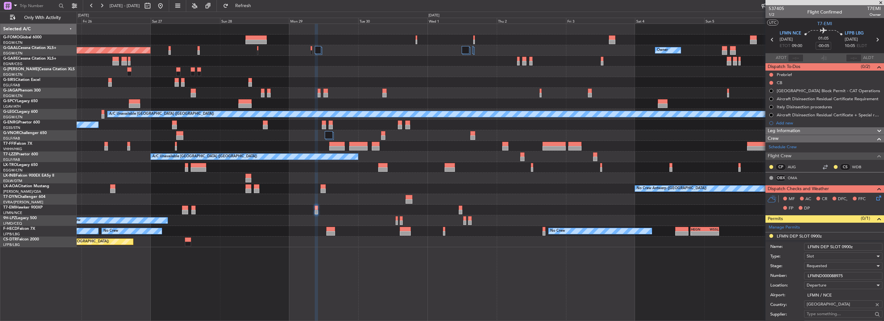
click at [823, 274] on input "LFMND000088975" at bounding box center [843, 276] width 78 height 8
paste input "text"
type input "LFMND000088975"
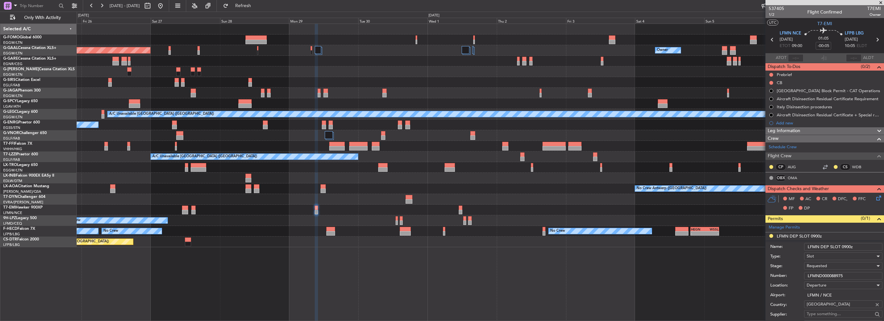
click at [811, 267] on span "Requested" at bounding box center [817, 266] width 20 height 6
click at [826, 315] on span "Received OK" at bounding box center [841, 317] width 68 height 10
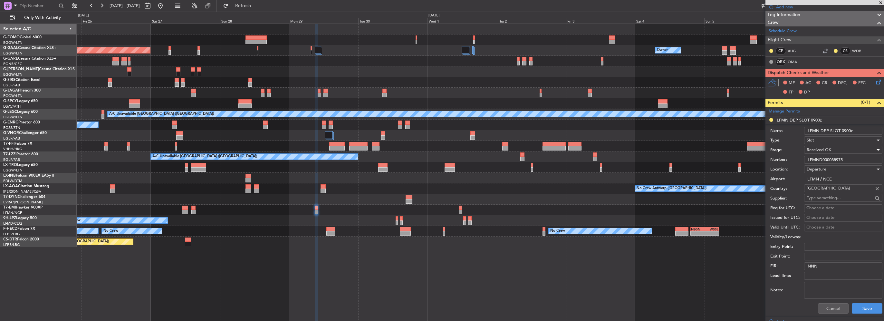
scroll to position [129, 0]
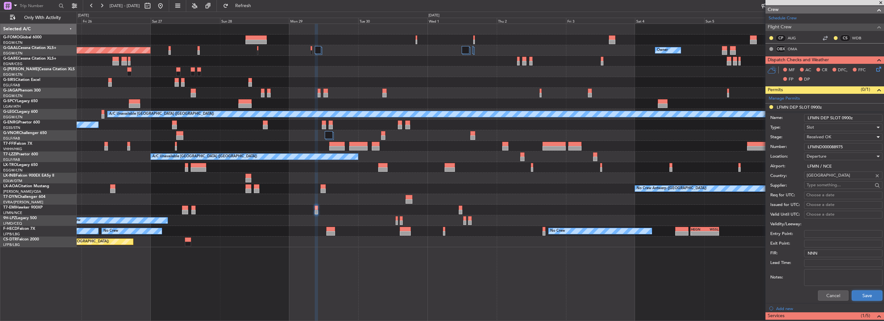
click at [866, 296] on button "Save" at bounding box center [867, 295] width 31 height 10
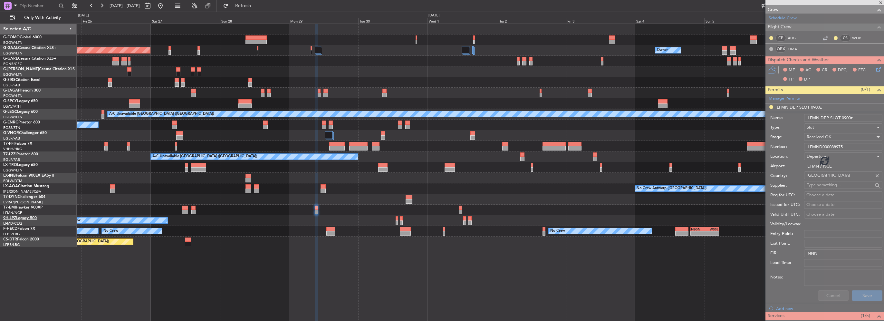
scroll to position [56, 0]
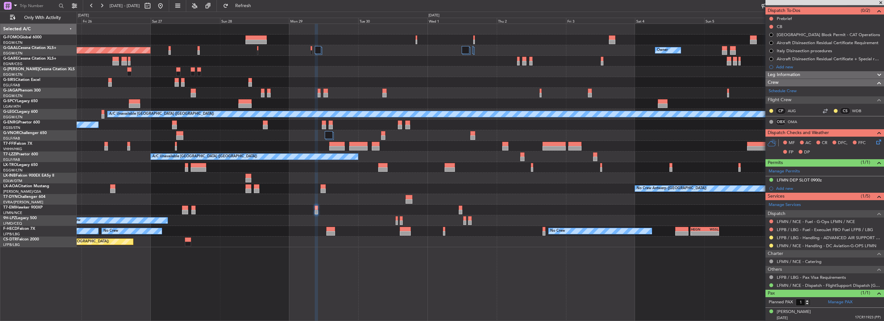
drag, startPoint x: 772, startPoint y: 245, endPoint x: 764, endPoint y: 245, distance: 7.7
click at [772, 245] on button at bounding box center [771, 246] width 4 height 4
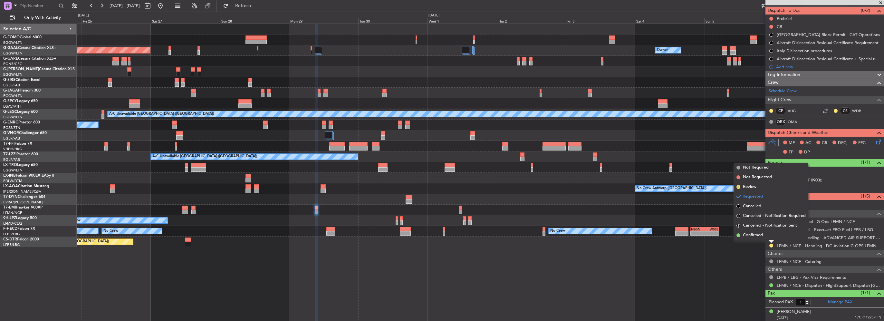
click at [738, 237] on li "Confirmed" at bounding box center [771, 235] width 74 height 10
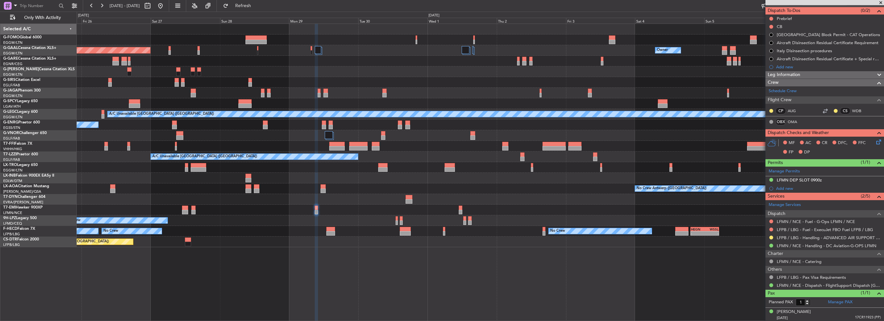
click at [561, 92] on div "Owner Planned Maint Dusseldorf Owner Planned Maint London (Luton) A/C Unavailab…" at bounding box center [480, 135] width 807 height 223
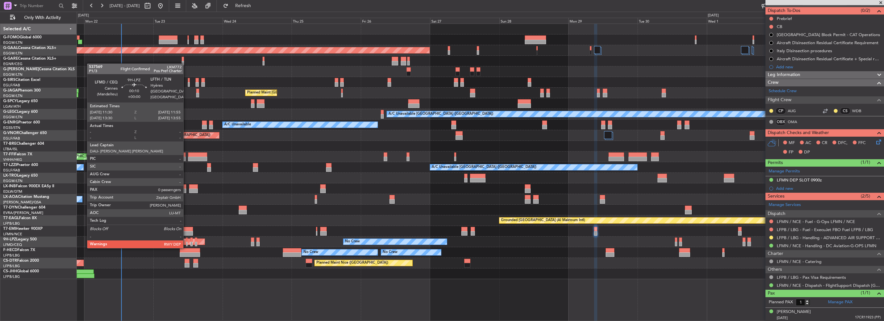
click at [186, 241] on div at bounding box center [186, 239] width 1 height 5
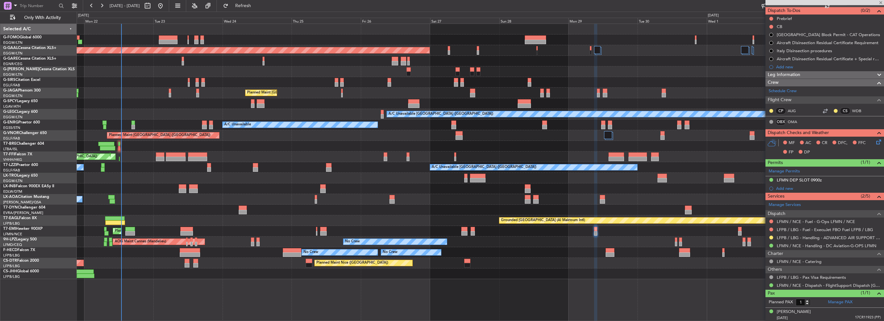
type input "0"
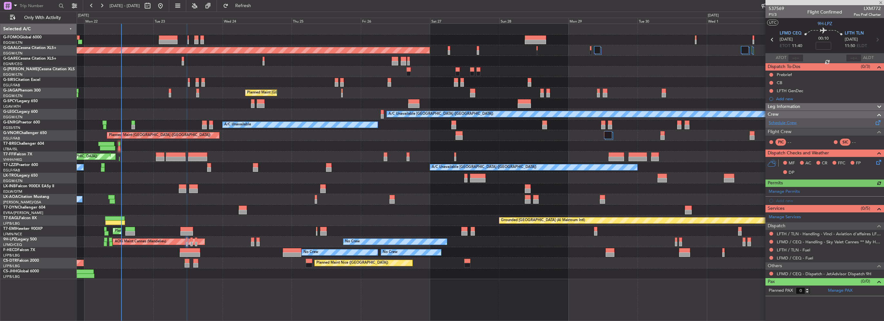
click at [792, 124] on link "Schedule Crew" at bounding box center [783, 123] width 28 height 6
click at [250, 3] on button "Refresh" at bounding box center [239, 6] width 39 height 10
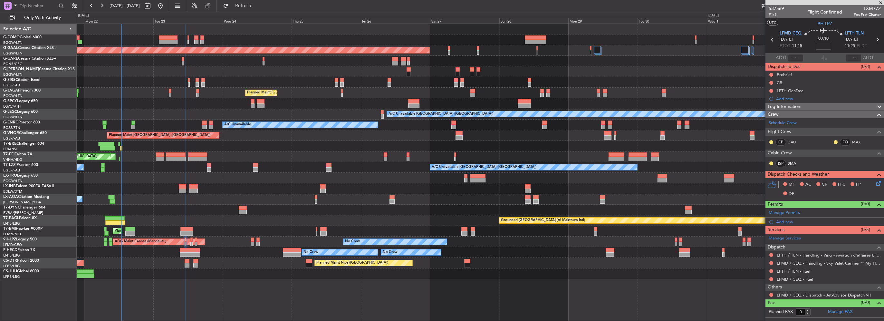
click at [790, 161] on link "SMA" at bounding box center [795, 163] width 14 height 6
click at [254, 5] on span "Refresh" at bounding box center [243, 6] width 27 height 5
drag, startPoint x: 799, startPoint y: 106, endPoint x: 800, endPoint y: 110, distance: 4.2
click at [799, 106] on span "Leg Information" at bounding box center [784, 106] width 33 height 7
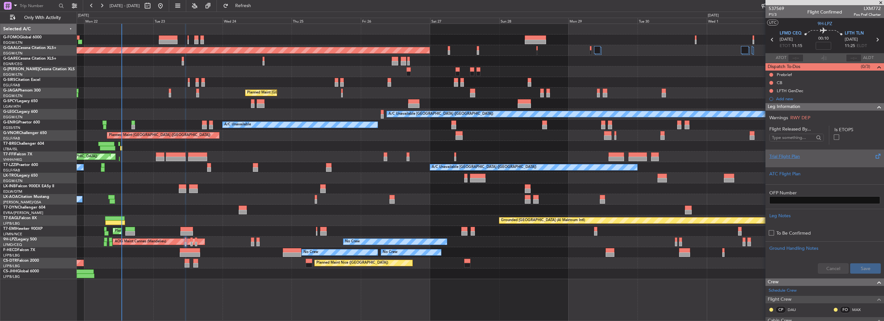
click at [785, 155] on div "Trial Flight Plan" at bounding box center [824, 156] width 111 height 7
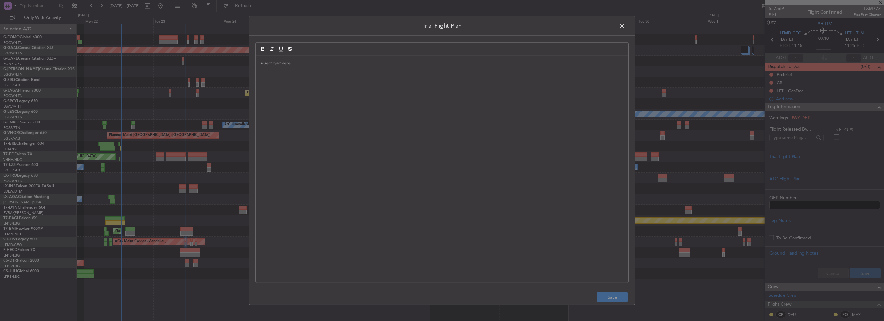
click at [449, 91] on div at bounding box center [442, 169] width 372 height 226
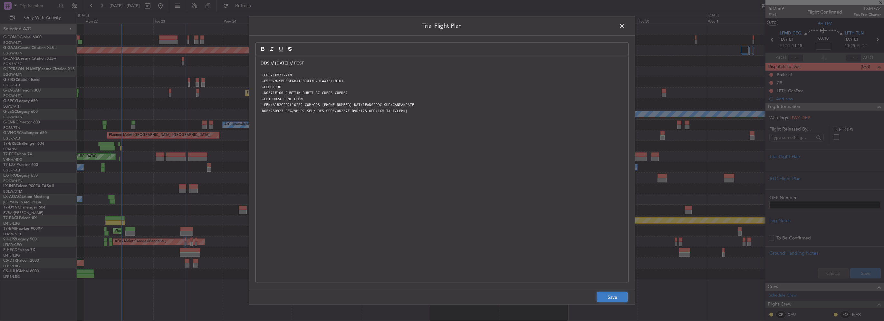
click at [617, 296] on button "Save" at bounding box center [612, 297] width 31 height 10
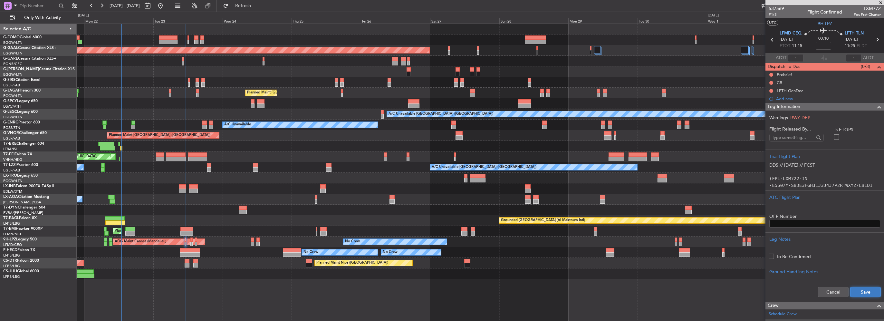
click at [870, 290] on button "Save" at bounding box center [865, 292] width 31 height 10
click at [822, 45] on input at bounding box center [823, 46] width 15 height 8
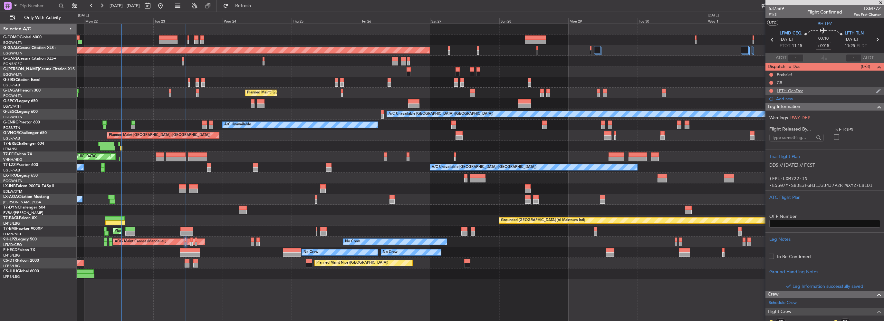
type input "+00:15"
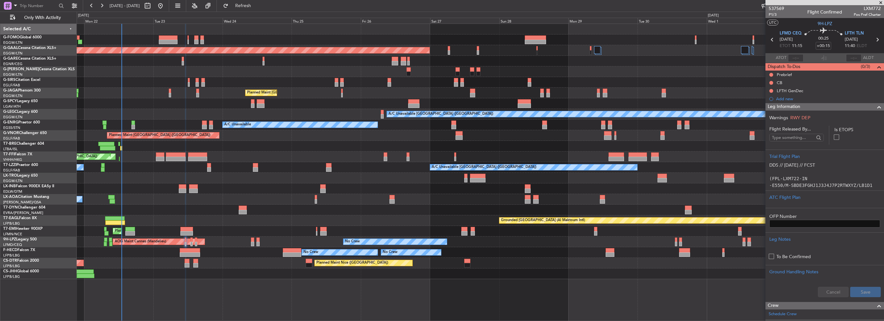
click at [875, 107] on span at bounding box center [879, 107] width 8 height 8
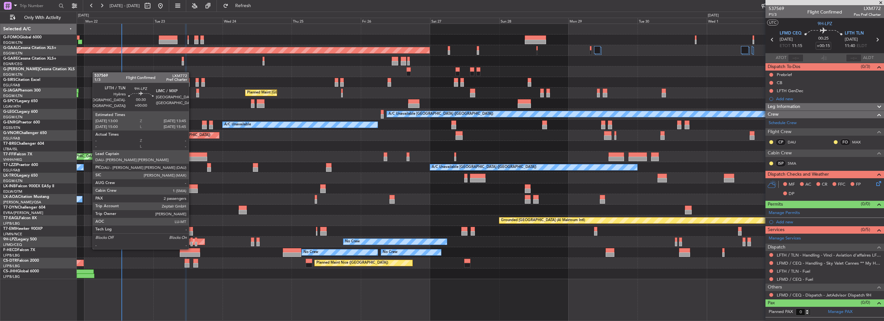
click at [192, 242] on div at bounding box center [191, 244] width 2 height 5
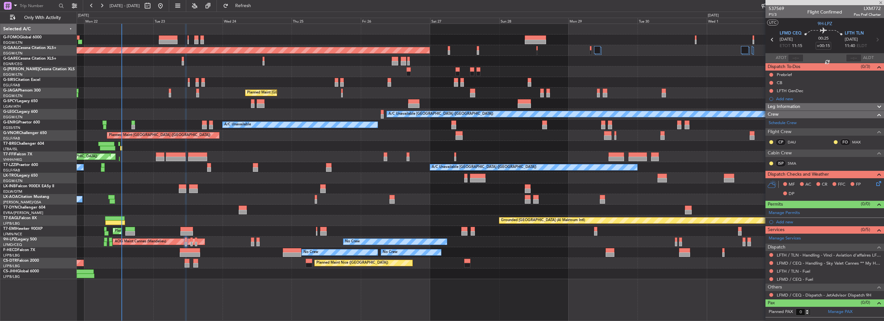
type input "2"
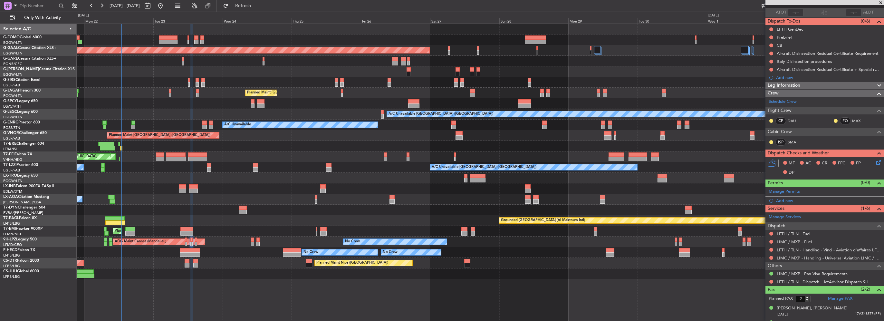
scroll to position [56, 0]
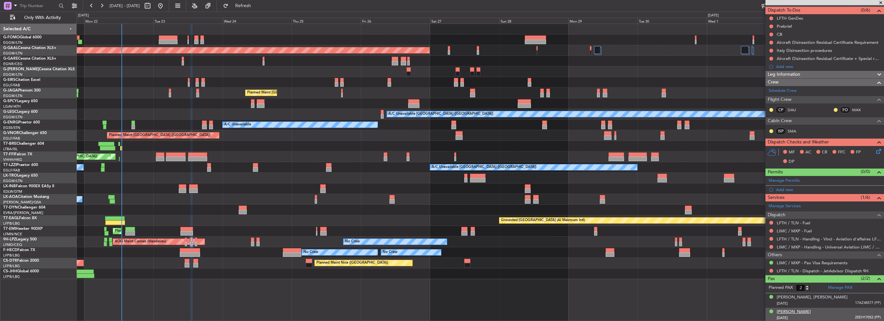
click at [793, 312] on div "[PERSON_NAME]" at bounding box center [794, 312] width 34 height 6
click at [809, 309] on div "[PERSON_NAME]" at bounding box center [794, 312] width 34 height 6
click at [809, 295] on div "Veronique, Raymonde RABIOT" at bounding box center [812, 297] width 71 height 6
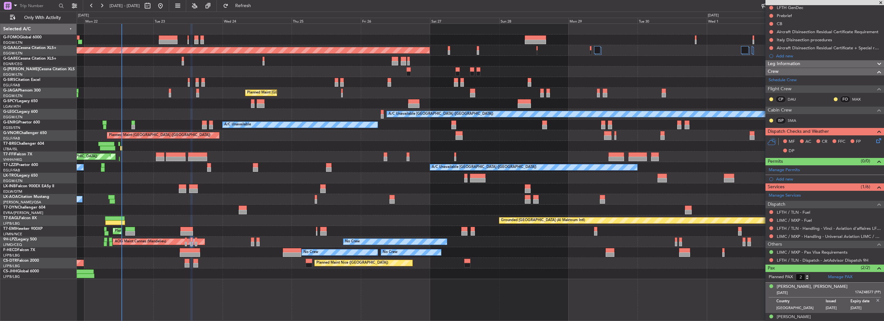
scroll to position [72, 0]
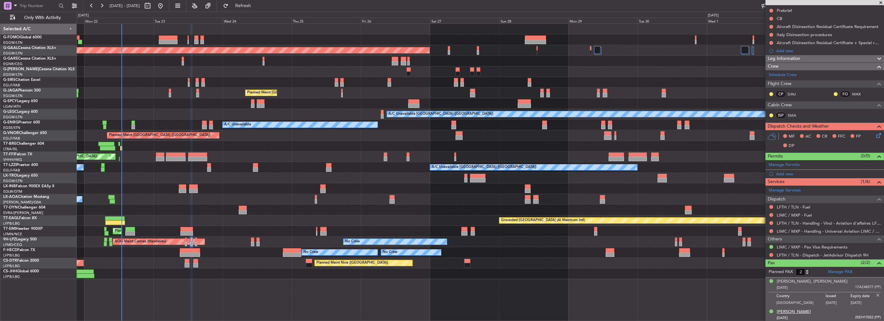
click at [797, 312] on div "[PERSON_NAME]" at bounding box center [794, 312] width 34 height 6
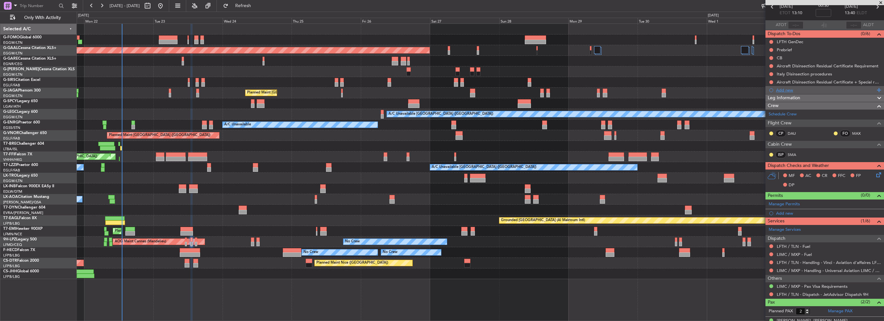
scroll to position [0, 0]
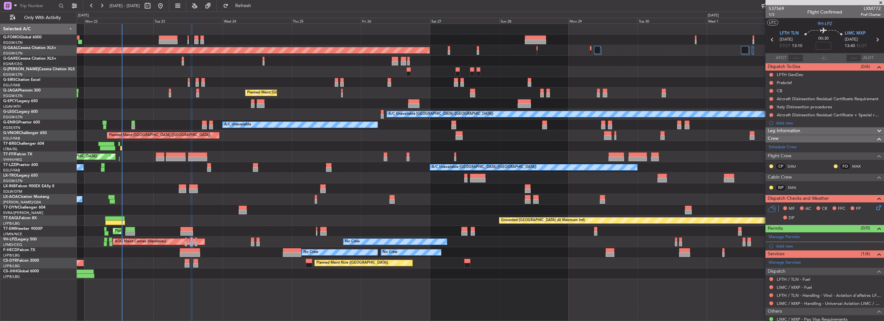
click at [804, 133] on div "Leg Information" at bounding box center [824, 130] width 119 height 7
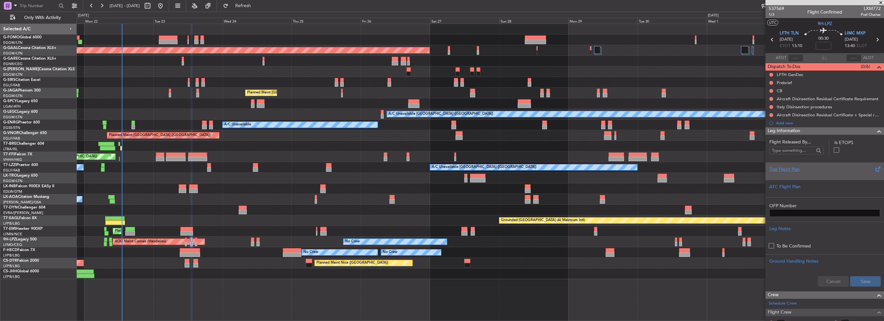
click at [790, 172] on div "Trial Flight Plan" at bounding box center [824, 169] width 111 height 7
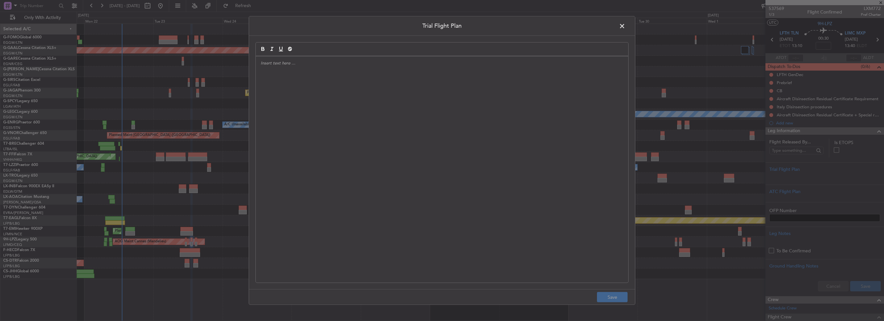
click at [468, 121] on div at bounding box center [442, 169] width 372 height 226
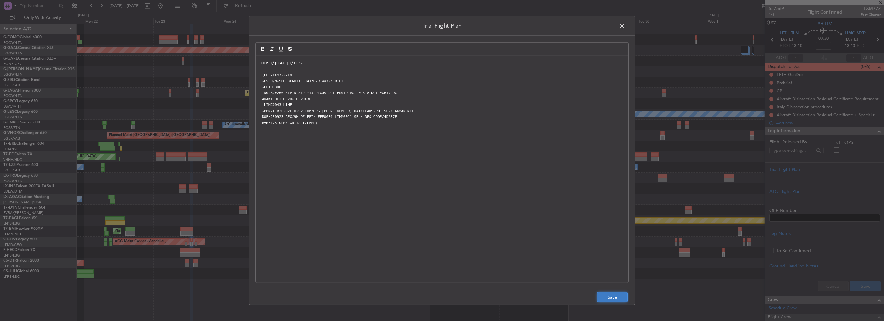
click at [617, 298] on button "Save" at bounding box center [612, 297] width 31 height 10
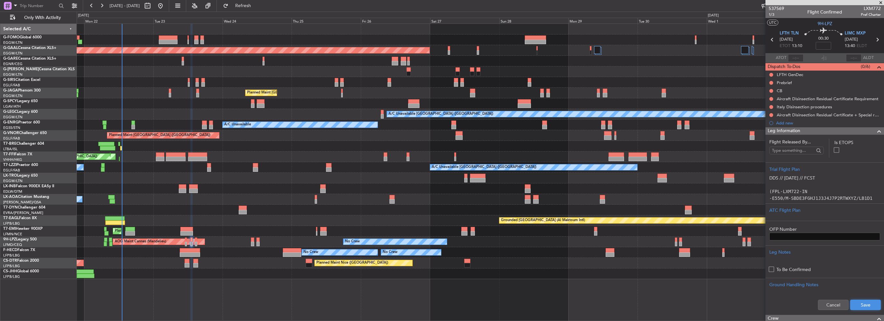
click at [873, 303] on button "Save" at bounding box center [865, 305] width 31 height 10
click at [821, 46] on input at bounding box center [823, 46] width 15 height 8
type input "+00:15"
click at [875, 129] on span at bounding box center [879, 131] width 8 height 8
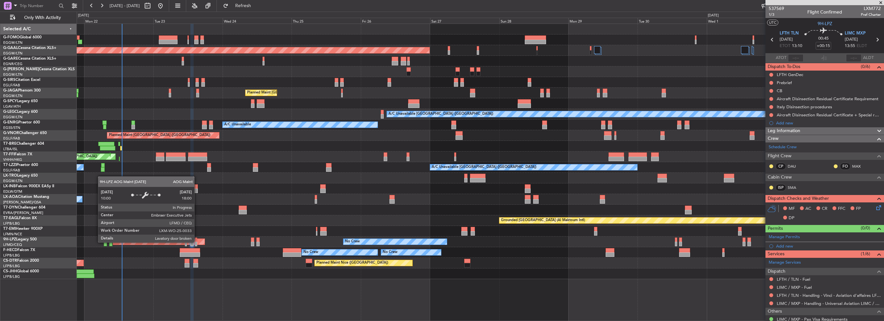
click at [197, 242] on div "AOG Maint Cannes (Mandelieu)" at bounding box center [159, 242] width 92 height 6
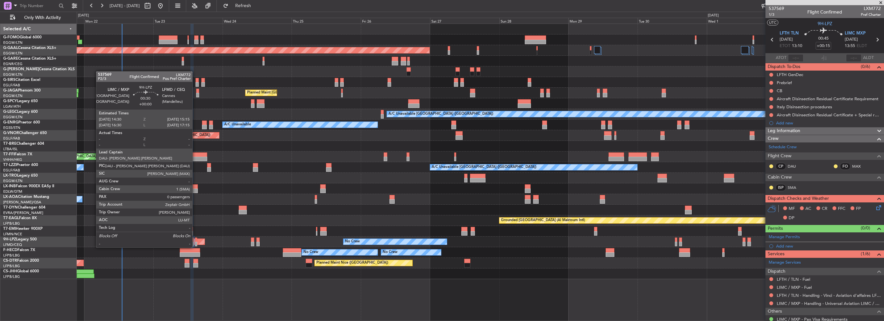
click at [195, 241] on div at bounding box center [196, 239] width 2 height 5
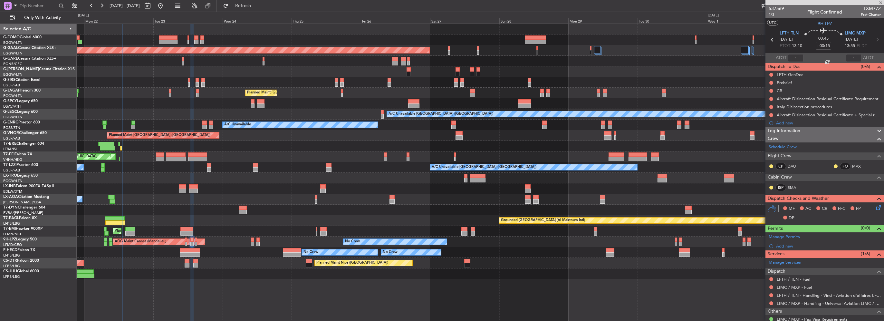
type input "0"
click at [807, 131] on div "Leg Information" at bounding box center [824, 130] width 119 height 7
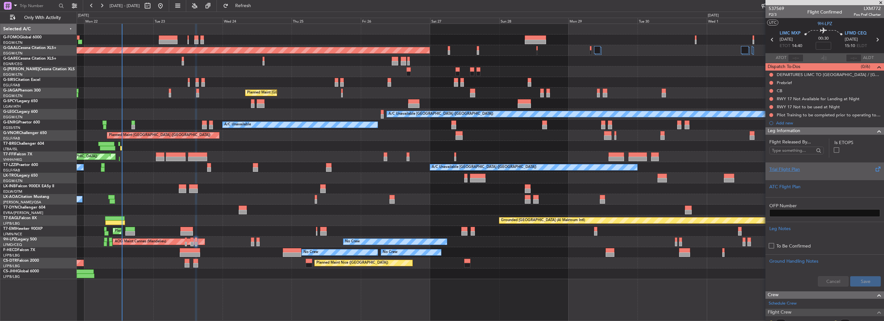
click at [788, 175] on div at bounding box center [824, 175] width 111 height 4
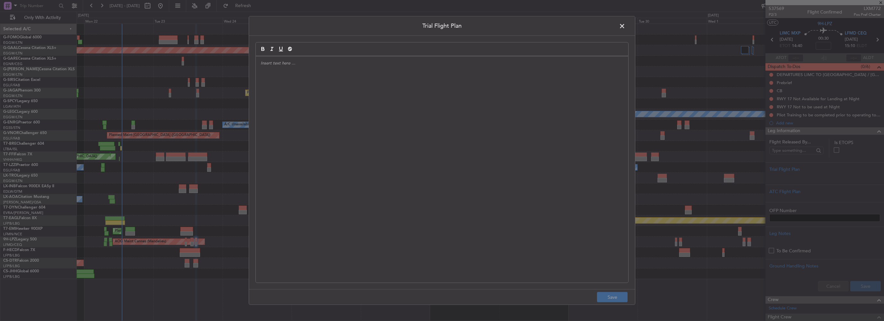
click at [235, 129] on div "Trial Flight Plan Save" at bounding box center [442, 160] width 884 height 321
click at [287, 113] on div at bounding box center [442, 169] width 372 height 226
paste div
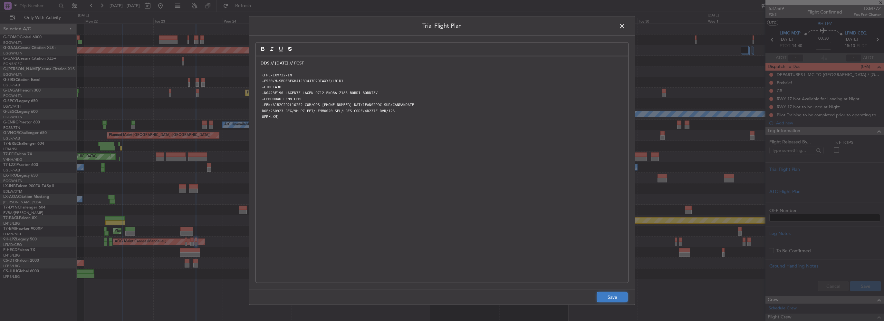
click at [602, 296] on button "Save" at bounding box center [612, 297] width 31 height 10
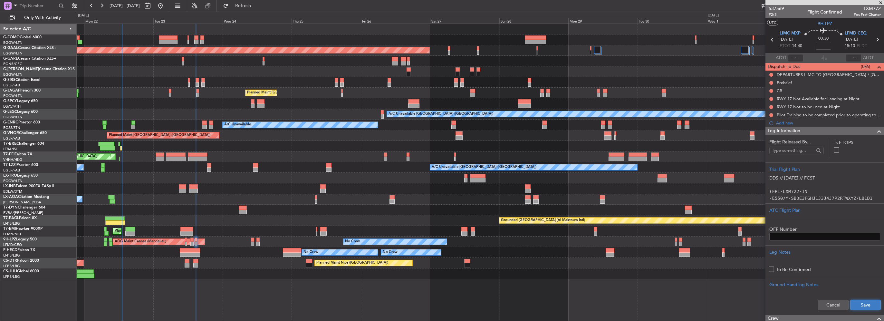
click at [871, 305] on button "Save" at bounding box center [865, 305] width 31 height 10
click at [824, 46] on input at bounding box center [823, 46] width 15 height 8
click at [875, 130] on span at bounding box center [879, 131] width 8 height 8
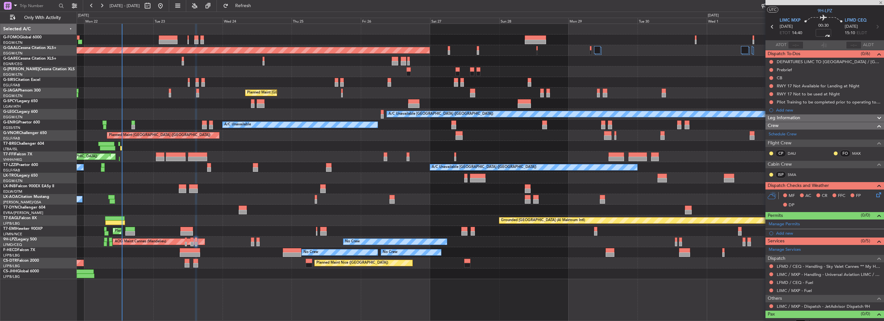
scroll to position [19, 0]
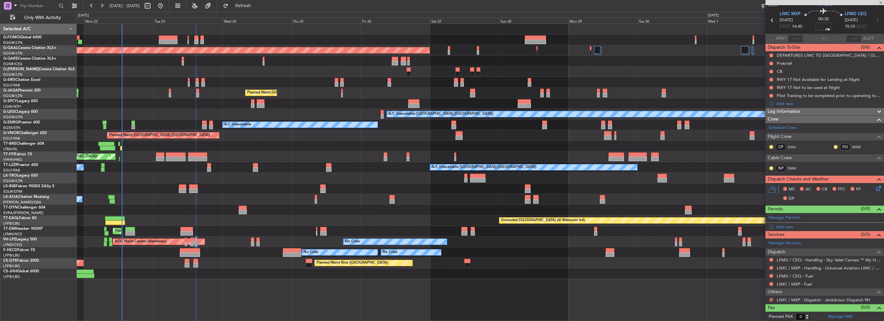
click at [770, 299] on button at bounding box center [771, 300] width 4 height 4
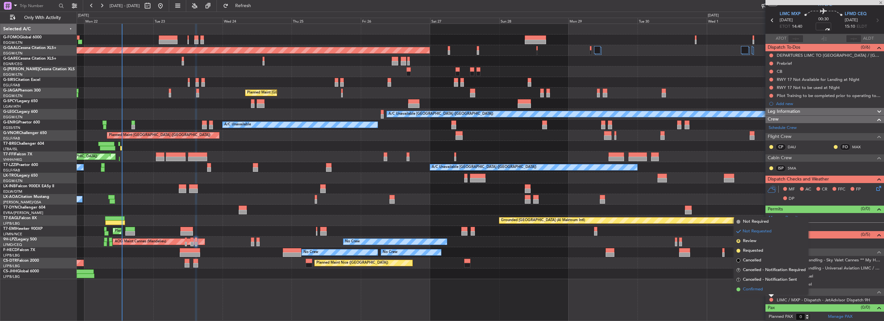
click at [758, 292] on span "Confirmed" at bounding box center [753, 289] width 20 height 6
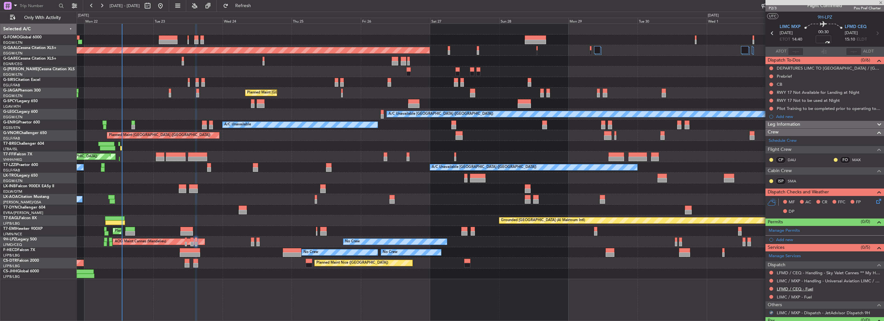
scroll to position [0, 0]
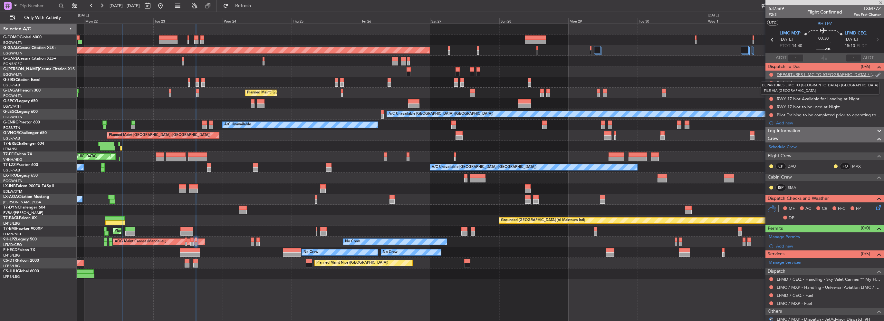
click at [802, 75] on div "DEPARTURES LIMC TO BELGIUM / LUXEMBOURG - FILE VIA AOSTA" at bounding box center [826, 74] width 99 height 5
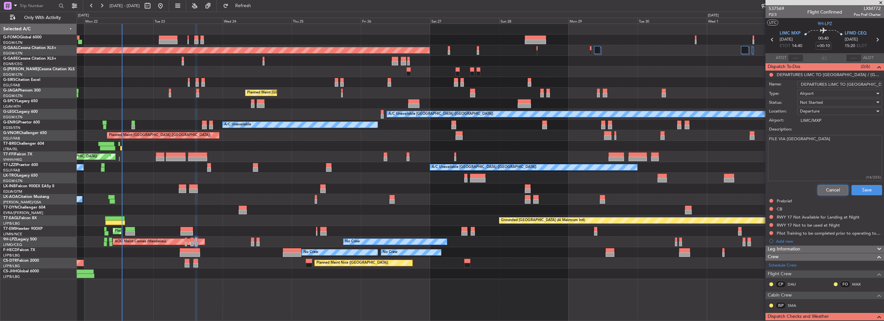
click at [823, 192] on button "Cancel" at bounding box center [833, 190] width 31 height 10
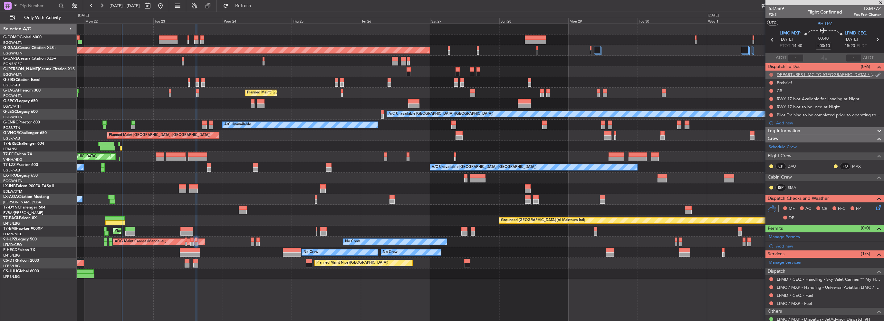
click at [770, 73] on button at bounding box center [771, 75] width 4 height 4
click at [764, 113] on span "Cancelled" at bounding box center [772, 113] width 18 height 6
drag, startPoint x: 260, startPoint y: 5, endPoint x: 275, endPoint y: 17, distance: 19.0
click at [257, 6] on span "Refresh" at bounding box center [243, 6] width 27 height 5
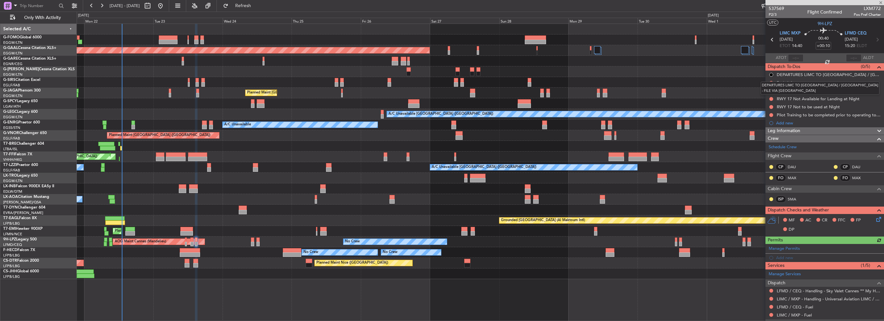
click at [772, 82] on div "DEPARTURES LIMC TO BELGIUM / LUXEMBOURG - FILE VIA AOSTA" at bounding box center [820, 88] width 119 height 13
click at [771, 82] on button at bounding box center [771, 83] width 4 height 4
click at [769, 102] on span "In Progress" at bounding box center [774, 101] width 22 height 6
click at [771, 89] on button at bounding box center [771, 91] width 4 height 4
click at [769, 116] on li "Completed" at bounding box center [771, 119] width 34 height 10
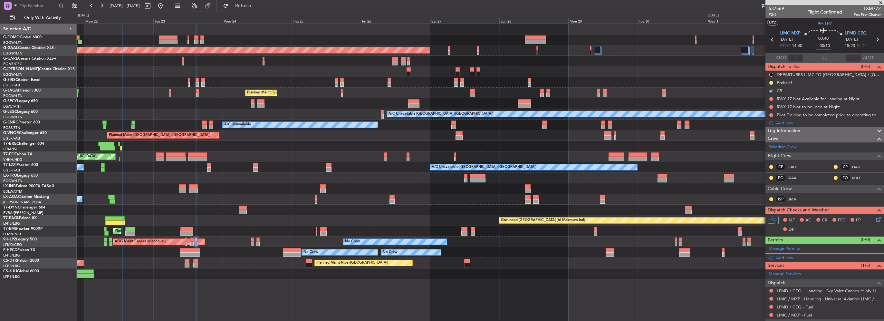
click at [875, 217] on icon at bounding box center [877, 218] width 5 height 5
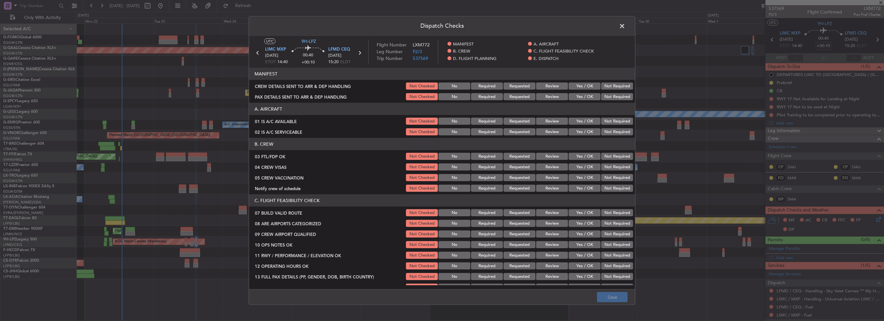
drag, startPoint x: 579, startPoint y: 120, endPoint x: 582, endPoint y: 130, distance: 10.7
click at [579, 121] on button "Yes / OK" at bounding box center [585, 121] width 32 height 7
click at [582, 130] on button "Yes / OK" at bounding box center [585, 131] width 32 height 7
click at [586, 158] on button "Yes / OK" at bounding box center [585, 156] width 32 height 7
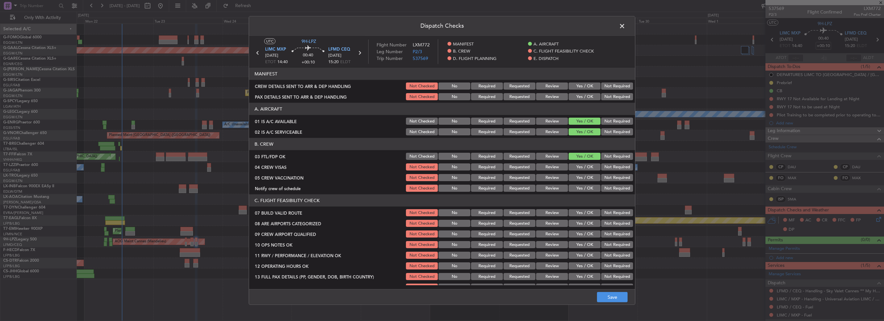
drag, startPoint x: 605, startPoint y: 169, endPoint x: 606, endPoint y: 176, distance: 7.6
click at [605, 169] on button "Not Required" at bounding box center [617, 166] width 32 height 7
click at [606, 176] on button "Not Required" at bounding box center [617, 177] width 32 height 7
click at [576, 187] on button "Yes / OK" at bounding box center [585, 188] width 32 height 7
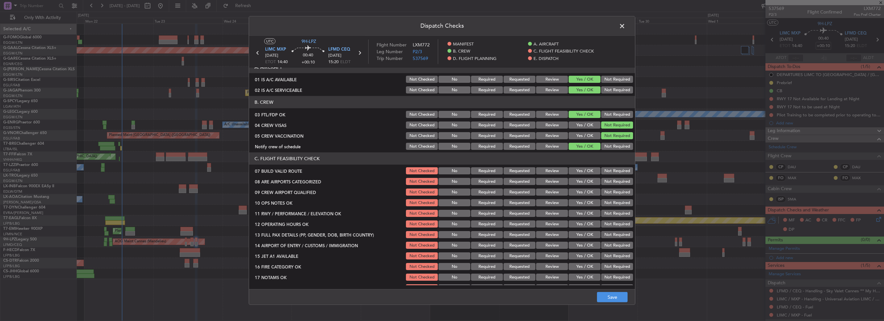
scroll to position [64, 0]
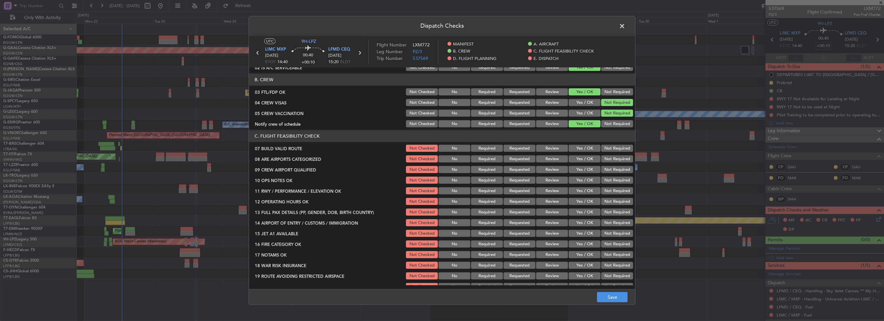
click at [581, 149] on button "Yes / OK" at bounding box center [585, 148] width 32 height 7
drag, startPoint x: 582, startPoint y: 158, endPoint x: 585, endPoint y: 168, distance: 10.0
click at [582, 158] on button "Yes / OK" at bounding box center [585, 158] width 32 height 7
click at [585, 169] on button "Yes / OK" at bounding box center [585, 169] width 32 height 7
click at [587, 181] on button "Yes / OK" at bounding box center [585, 180] width 32 height 7
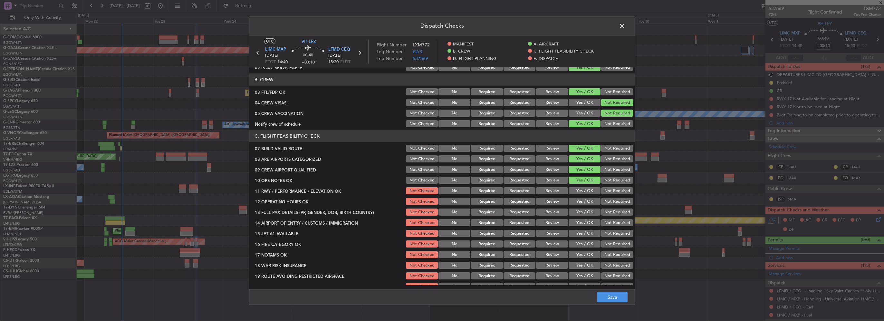
click at [587, 189] on button "Yes / OK" at bounding box center [585, 190] width 32 height 7
drag, startPoint x: 587, startPoint y: 198, endPoint x: 587, endPoint y: 210, distance: 11.9
click at [587, 198] on button "Yes / OK" at bounding box center [585, 201] width 32 height 7
click at [587, 210] on button "Yes / OK" at bounding box center [585, 211] width 32 height 7
drag, startPoint x: 586, startPoint y: 217, endPoint x: 586, endPoint y: 224, distance: 6.8
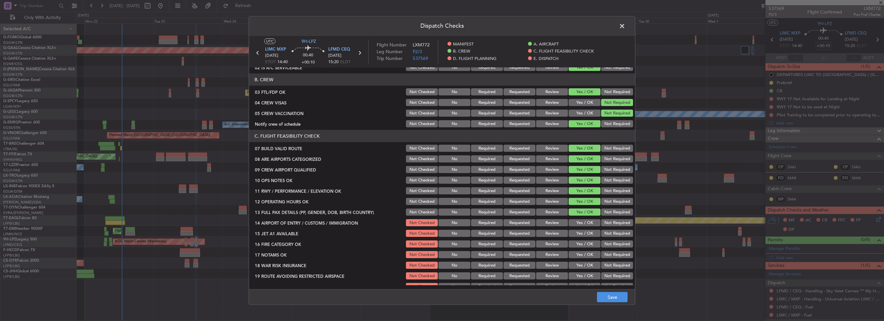
click at [585, 217] on section "C. FLIGHT FEASIBILITY CHECK 07 BUILD VALID ROUTE Not Checked No Required Reques…" at bounding box center [442, 216] width 386 height 172
click at [585, 224] on button "Yes / OK" at bounding box center [585, 222] width 32 height 7
click at [587, 233] on button "Yes / OK" at bounding box center [585, 233] width 32 height 7
drag, startPoint x: 586, startPoint y: 244, endPoint x: 587, endPoint y: 253, distance: 9.1
click at [586, 245] on button "Yes / OK" at bounding box center [585, 243] width 32 height 7
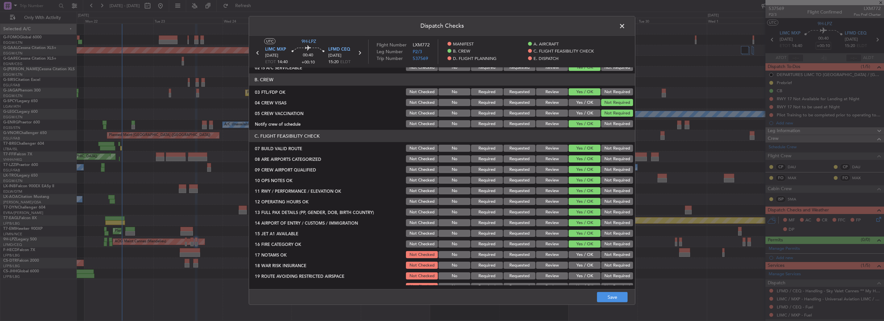
drag, startPoint x: 587, startPoint y: 253, endPoint x: 587, endPoint y: 269, distance: 16.1
click at [587, 256] on button "Yes / OK" at bounding box center [585, 254] width 32 height 7
click at [587, 270] on section "C. FLIGHT FEASIBILITY CHECK 07 BUILD VALID ROUTE Not Checked No Required Reques…" at bounding box center [442, 216] width 386 height 172
click at [585, 266] on button "Yes / OK" at bounding box center [585, 265] width 32 height 7
click at [579, 276] on button "Yes / OK" at bounding box center [585, 275] width 32 height 7
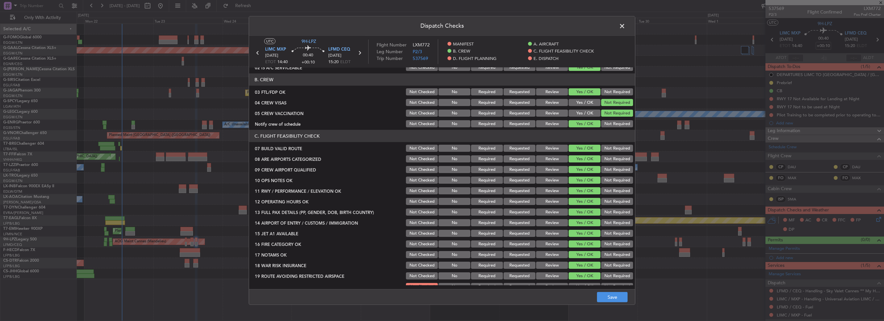
scroll to position [193, 0]
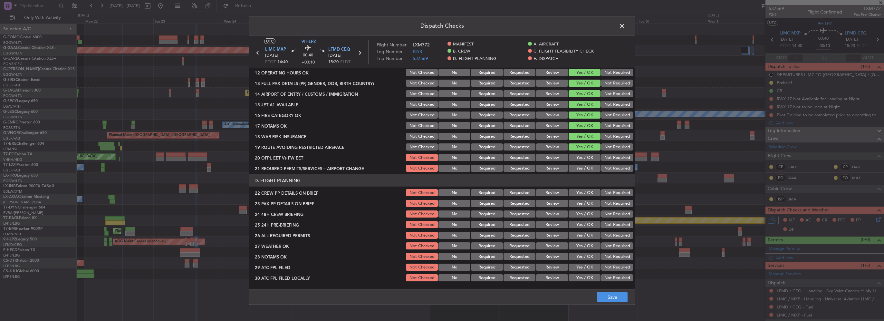
click at [583, 157] on button "Yes / OK" at bounding box center [585, 157] width 32 height 7
click at [586, 169] on button "Yes / OK" at bounding box center [585, 168] width 32 height 7
drag, startPoint x: 586, startPoint y: 187, endPoint x: 588, endPoint y: 196, distance: 9.2
click at [586, 187] on section "D. FLIGHT PLANNING 22 CREW PP DETAILS ON BRIEF Not Checked No Required Requeste…" at bounding box center [442, 238] width 386 height 129
drag, startPoint x: 588, startPoint y: 196, endPoint x: 587, endPoint y: 192, distance: 3.9
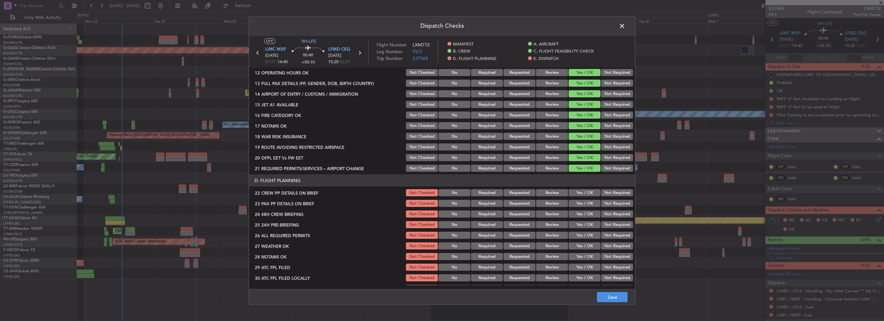
click at [588, 195] on button "Yes / OK" at bounding box center [585, 192] width 32 height 7
drag, startPoint x: 587, startPoint y: 192, endPoint x: 586, endPoint y: 202, distance: 10.3
click at [587, 192] on button "Yes / OK" at bounding box center [585, 192] width 32 height 7
drag, startPoint x: 586, startPoint y: 202, endPoint x: 585, endPoint y: 214, distance: 11.7
click at [586, 203] on button "Yes / OK" at bounding box center [585, 203] width 32 height 7
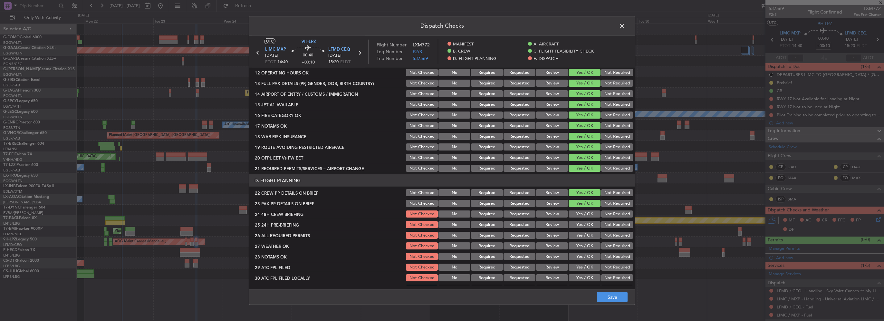
drag, startPoint x: 585, startPoint y: 214, endPoint x: 607, endPoint y: 218, distance: 22.0
click at [585, 214] on button "Yes / OK" at bounding box center [585, 213] width 32 height 7
click at [607, 220] on section "D. FLIGHT PLANNING 22 CREW PP DETAILS ON BRIEF Not Checked No Required Requeste…" at bounding box center [442, 238] width 386 height 129
click at [609, 221] on button "Not Required" at bounding box center [617, 224] width 32 height 7
click at [610, 296] on button "Save" at bounding box center [612, 297] width 31 height 10
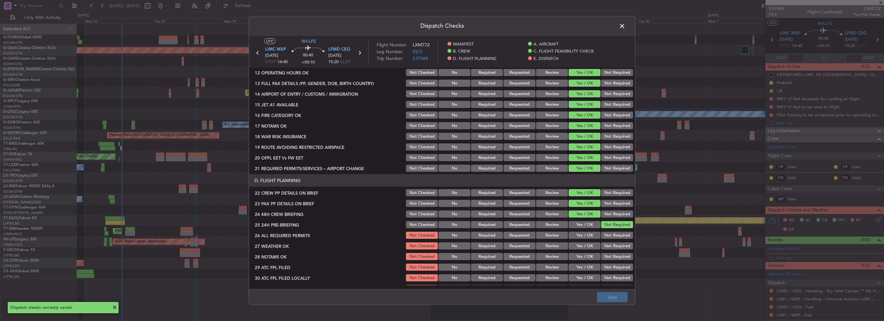
click at [625, 24] on span at bounding box center [625, 27] width 0 height 13
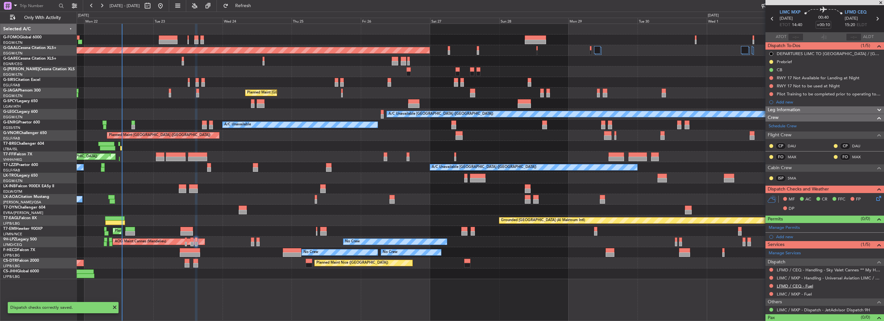
scroll to position [31, 0]
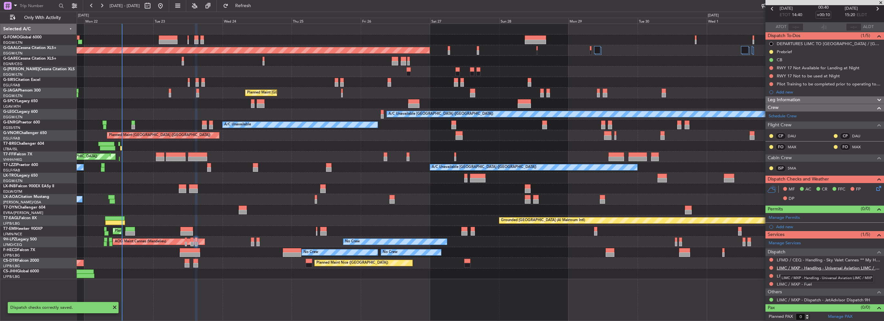
click at [853, 266] on link "LIMC / MXP - Handling - Universal Aviation LIMC / MXP" at bounding box center [829, 267] width 104 height 5
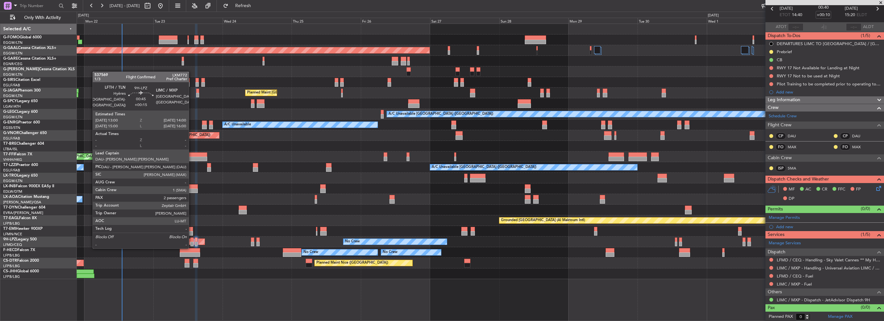
click at [192, 242] on div at bounding box center [191, 244] width 3 height 5
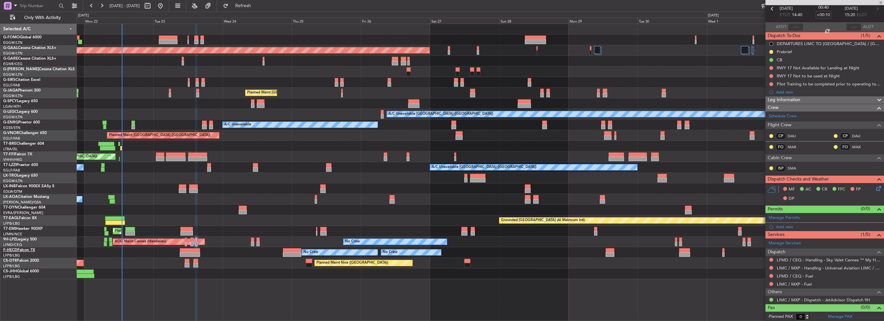
type input "+00:15"
type input "2"
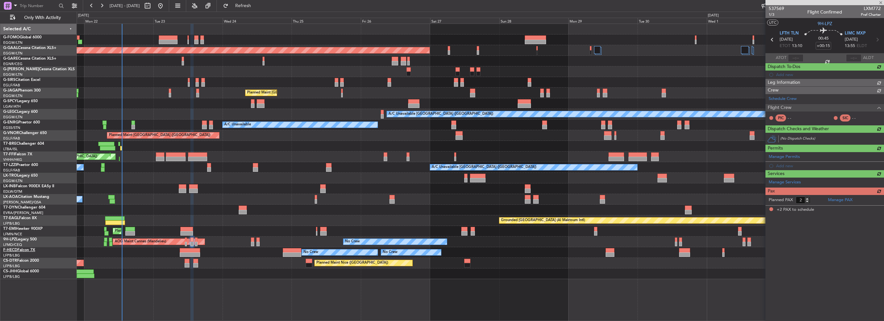
scroll to position [0, 0]
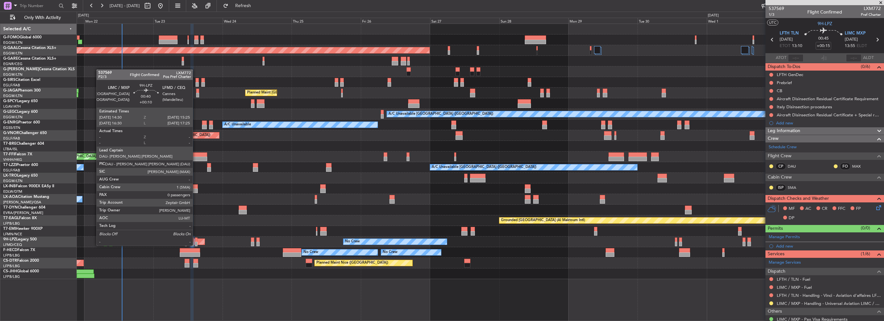
click at [196, 239] on div at bounding box center [196, 239] width 3 height 5
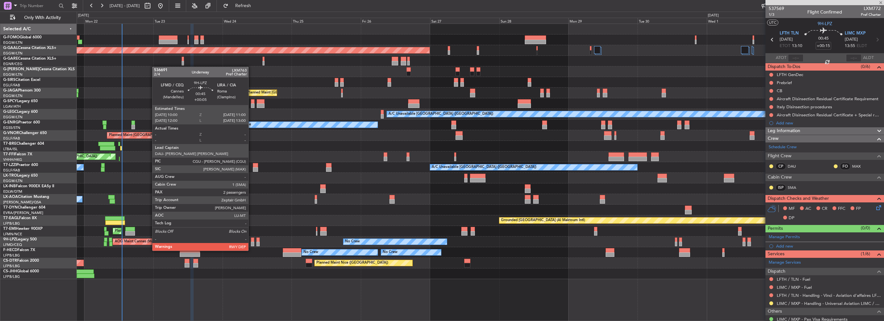
type input "+00:10"
type input "0"
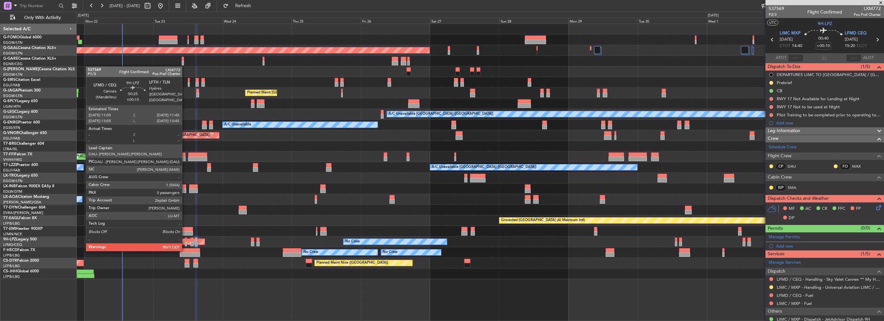
click at [185, 244] on div at bounding box center [186, 244] width 2 height 5
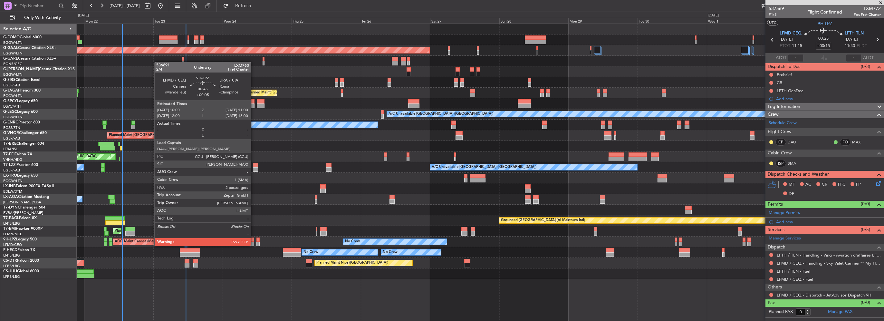
click at [254, 239] on div at bounding box center [252, 239] width 3 height 5
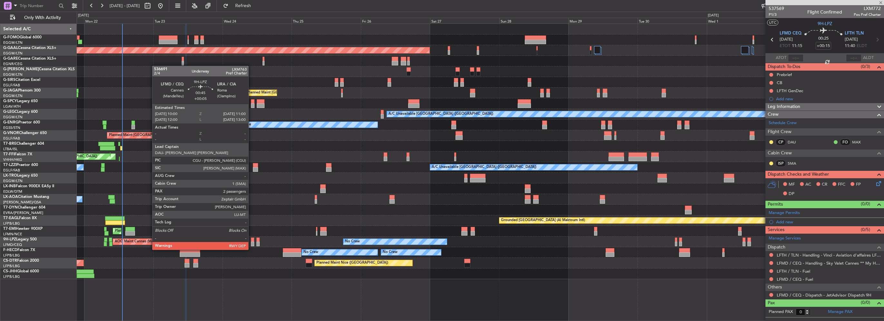
type input "+00:05"
type input "2"
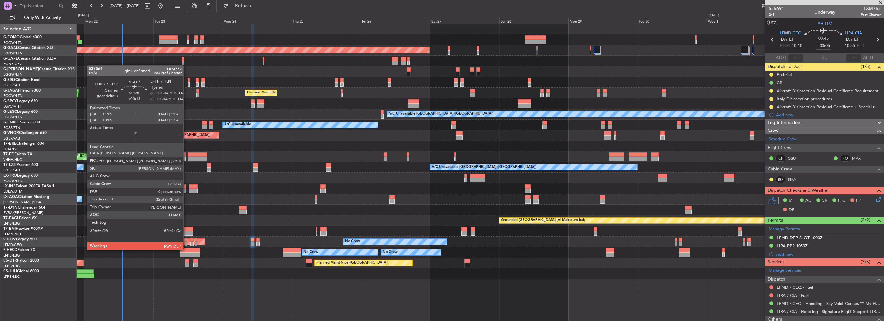
click at [186, 243] on div at bounding box center [186, 244] width 2 height 5
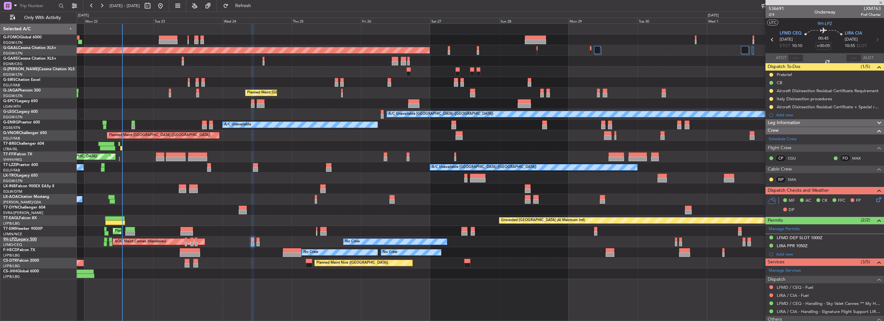
type input "+00:15"
type input "0"
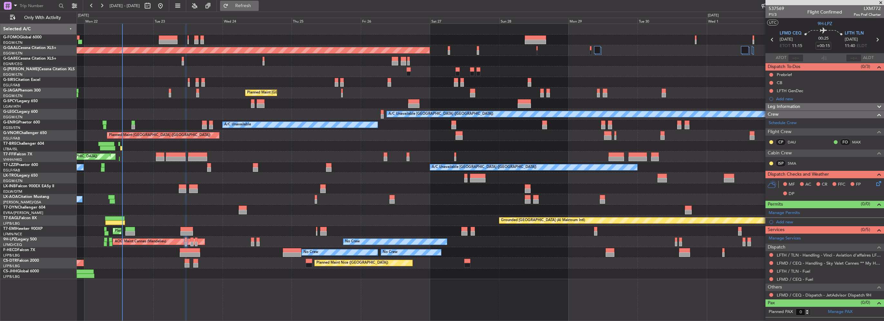
click at [255, 9] on button "Refresh" at bounding box center [239, 6] width 39 height 10
click at [772, 83] on button at bounding box center [771, 83] width 4 height 4
click at [768, 110] on span "Completed" at bounding box center [773, 111] width 21 height 6
click at [771, 73] on button at bounding box center [771, 75] width 4 height 4
click at [766, 94] on span "In Progress" at bounding box center [774, 93] width 22 height 6
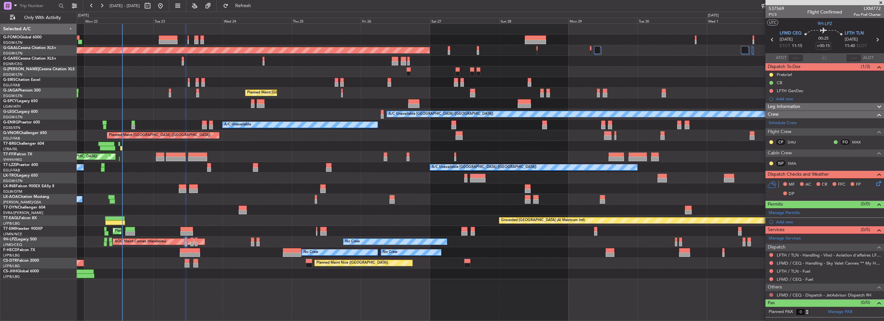
click at [771, 293] on button at bounding box center [771, 295] width 4 height 4
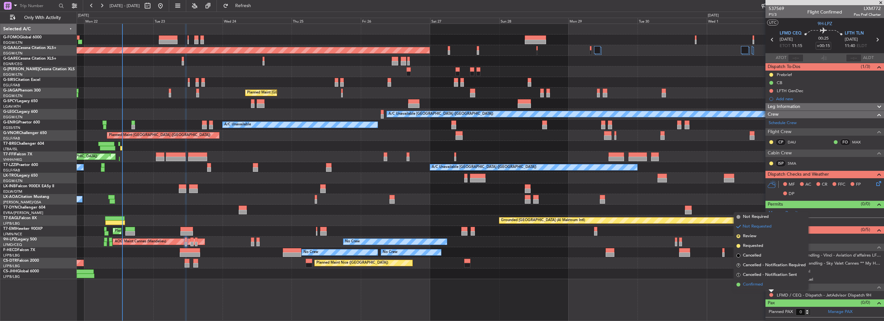
click at [763, 283] on li "Confirmed" at bounding box center [771, 285] width 74 height 10
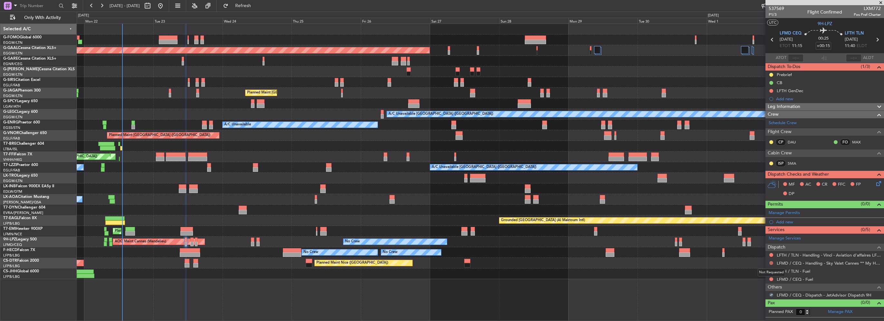
click at [771, 263] on button at bounding box center [771, 263] width 4 height 4
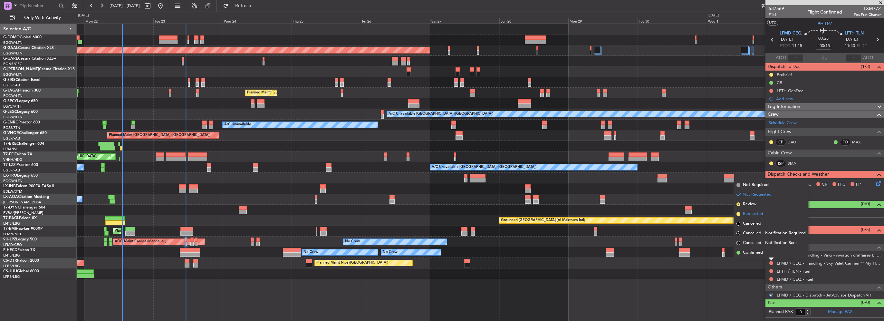
click at [754, 217] on span "Requested" at bounding box center [753, 214] width 20 height 6
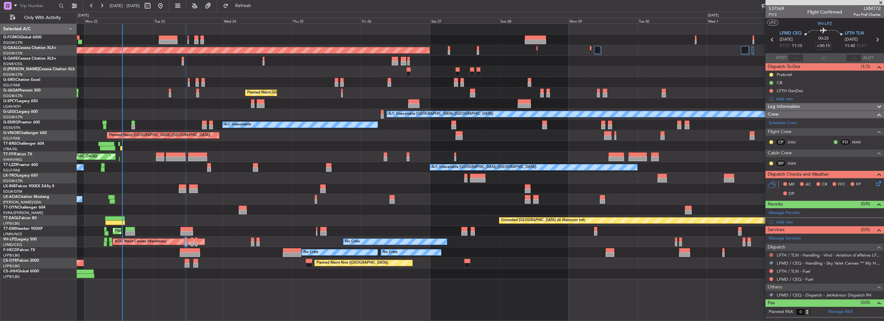
click at [772, 254] on button at bounding box center [771, 255] width 4 height 4
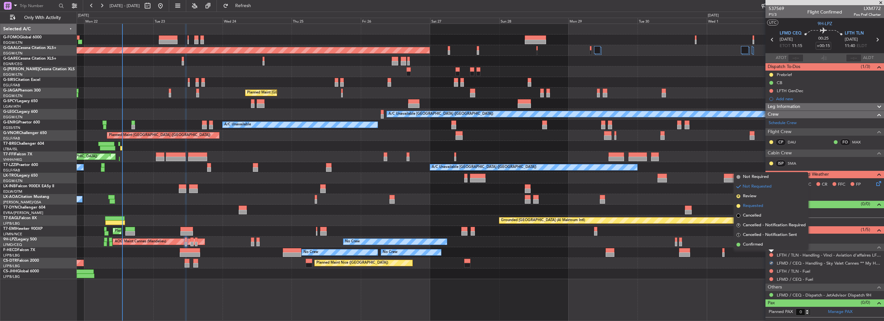
click at [754, 206] on span "Requested" at bounding box center [753, 206] width 20 height 6
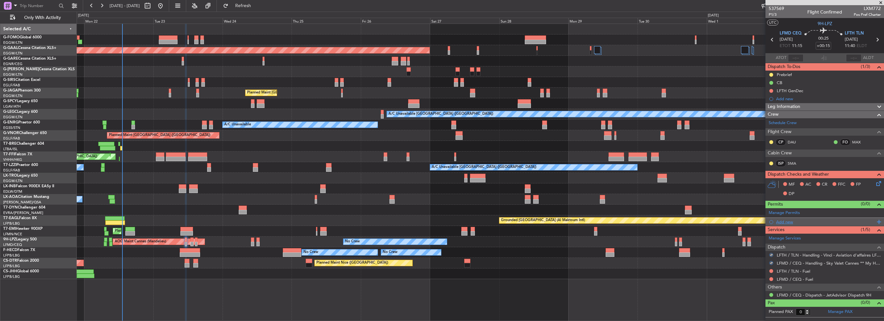
click at [789, 221] on div "Add new" at bounding box center [825, 221] width 99 height 5
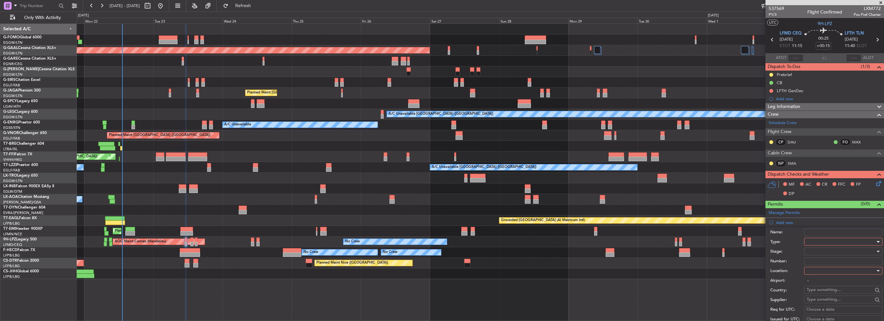
click at [836, 241] on div at bounding box center [841, 242] width 69 height 10
click at [814, 303] on span "Slot" at bounding box center [841, 302] width 68 height 10
click at [816, 268] on div at bounding box center [841, 271] width 69 height 10
drag, startPoint x: 815, startPoint y: 300, endPoint x: 812, endPoint y: 257, distance: 42.6
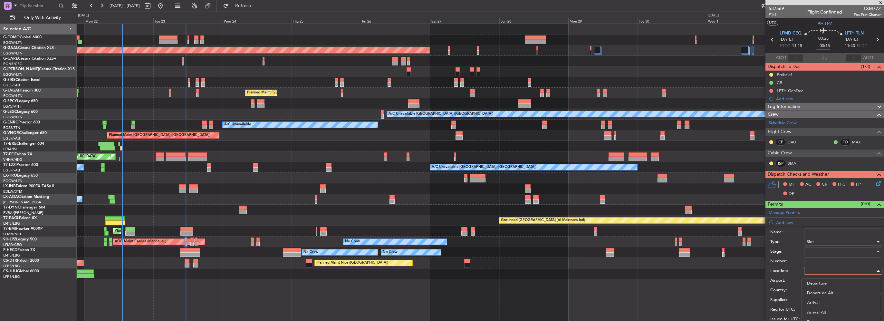
click at [815, 300] on span "Arrival" at bounding box center [841, 303] width 68 height 10
type input "LFTH / TLN"
click at [814, 251] on div at bounding box center [841, 251] width 69 height 10
click at [823, 293] on span "Requested" at bounding box center [841, 293] width 68 height 10
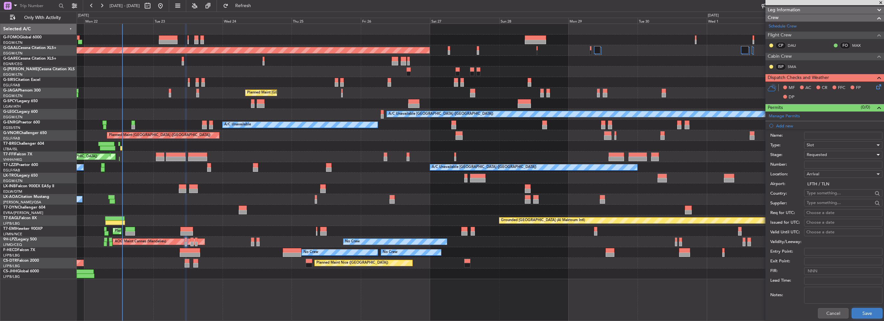
click at [862, 311] on button "Save" at bounding box center [867, 313] width 31 height 10
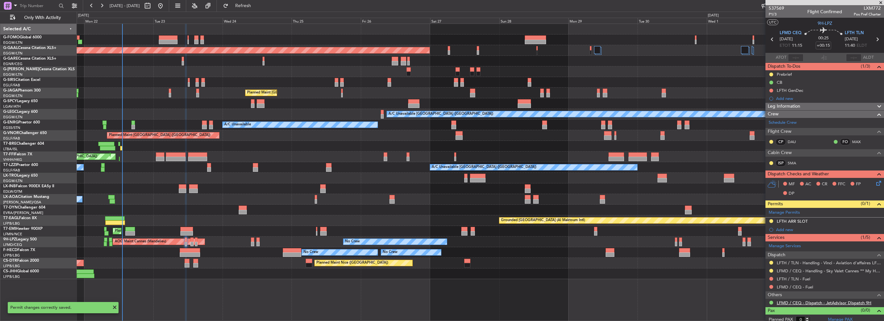
scroll to position [0, 0]
click at [800, 220] on div "LFTH ARR SLOT" at bounding box center [792, 221] width 31 height 5
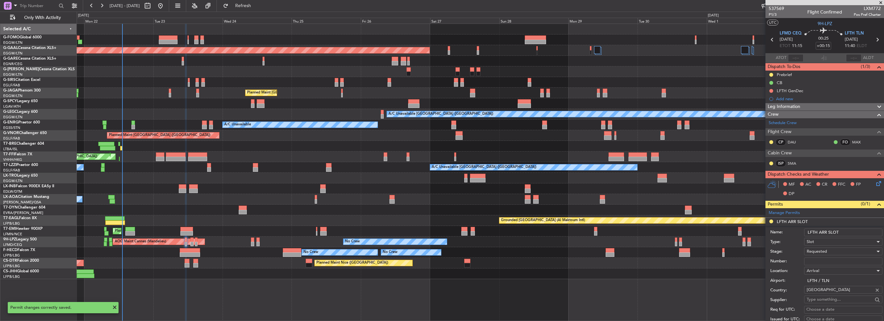
click at [845, 232] on input "LFTH ARR SLOT" at bounding box center [843, 232] width 78 height 8
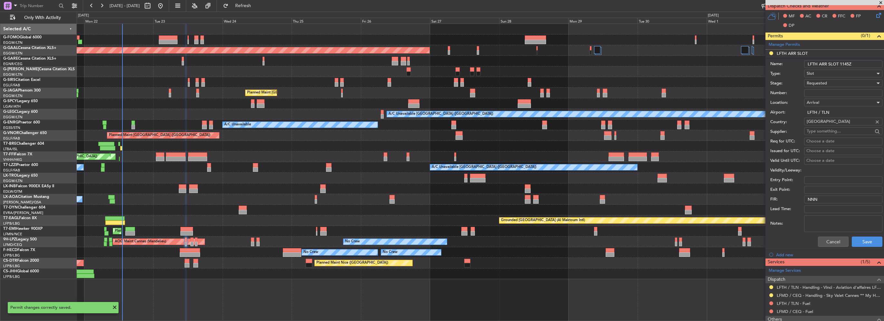
scroll to position [196, 0]
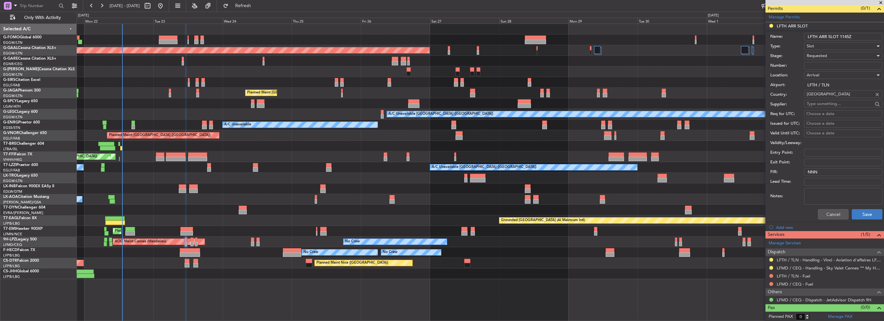
type input "LFTH ARR SLOT 1145Z"
click at [864, 215] on button "Save" at bounding box center [867, 214] width 31 height 10
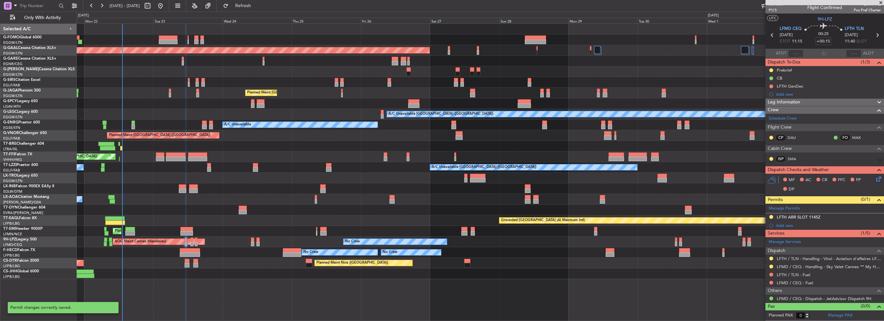
scroll to position [3, 0]
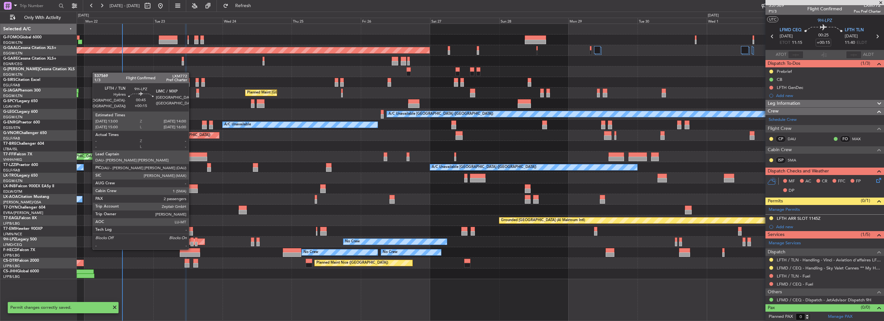
click at [192, 242] on div at bounding box center [191, 244] width 3 height 5
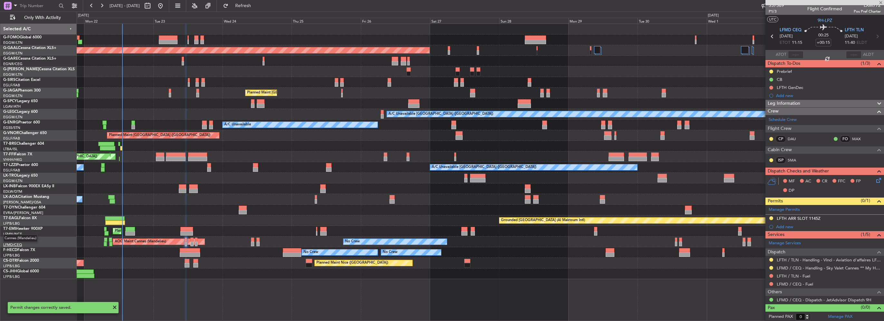
type input "2"
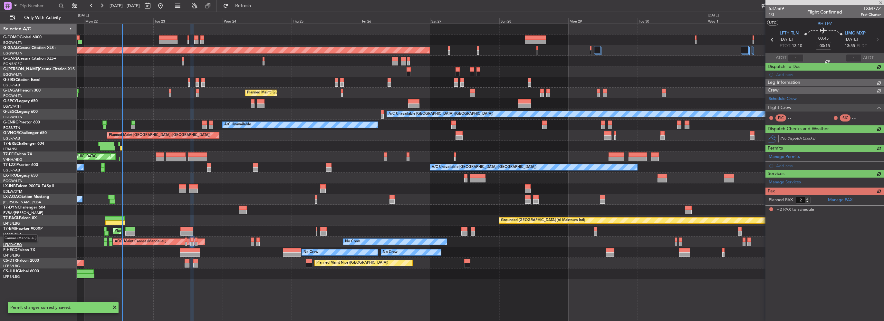
scroll to position [0, 0]
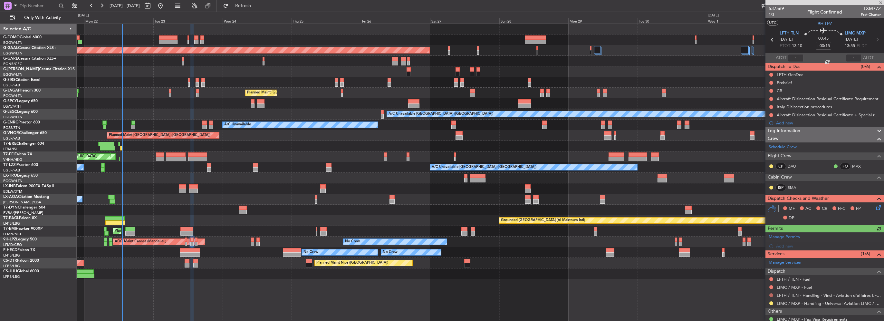
click at [771, 294] on button at bounding box center [771, 295] width 4 height 4
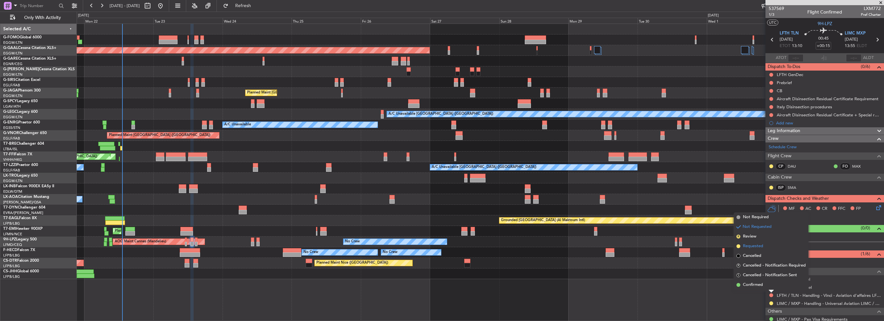
click at [759, 247] on span "Requested" at bounding box center [753, 246] width 20 height 6
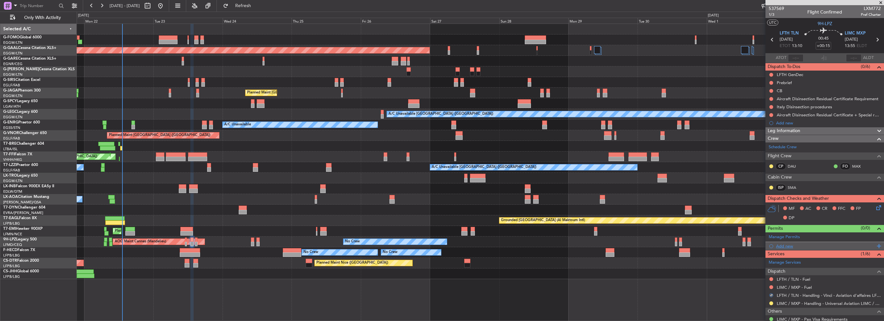
click at [793, 246] on div "Add new" at bounding box center [825, 245] width 99 height 5
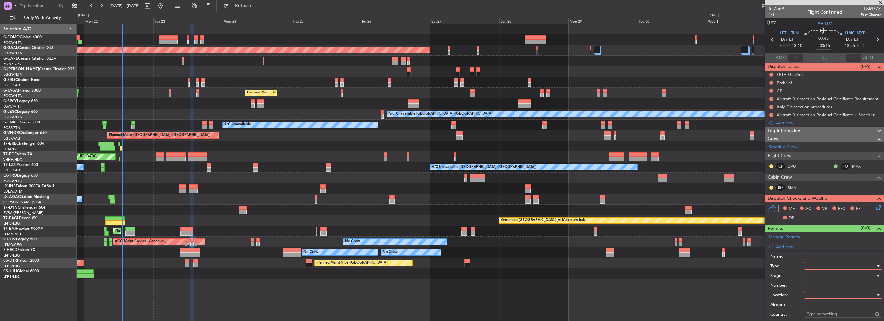
click at [826, 264] on div at bounding box center [841, 266] width 69 height 10
click at [789, 302] on div at bounding box center [442, 160] width 884 height 321
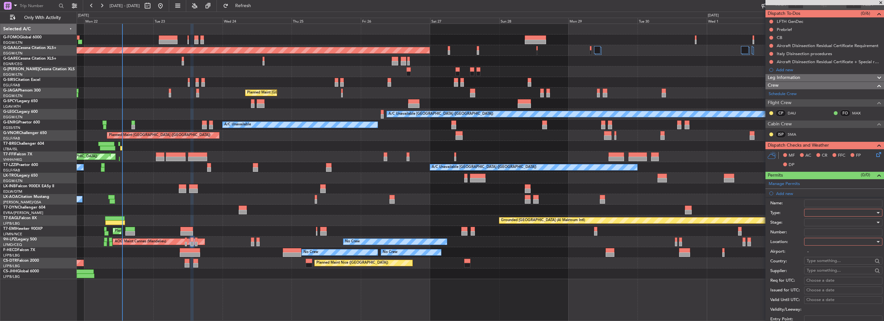
scroll to position [64, 0]
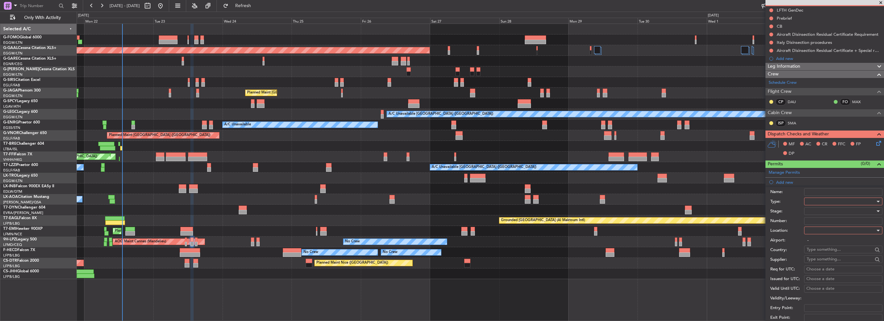
click at [812, 202] on div at bounding box center [841, 202] width 69 height 10
click at [816, 260] on span "Slot" at bounding box center [841, 262] width 68 height 10
click at [830, 229] on div at bounding box center [841, 231] width 69 height 10
click at [821, 245] on span "Departure" at bounding box center [841, 243] width 68 height 10
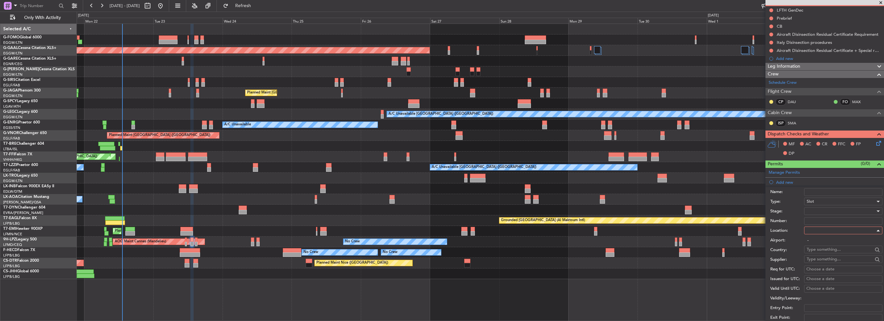
type input "LFTH / TLN"
click at [812, 208] on div at bounding box center [841, 211] width 69 height 10
click at [818, 252] on span "Requested" at bounding box center [841, 253] width 68 height 10
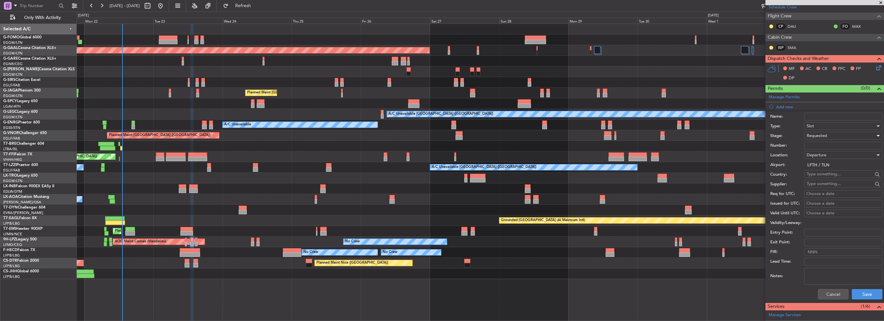
scroll to position [161, 0]
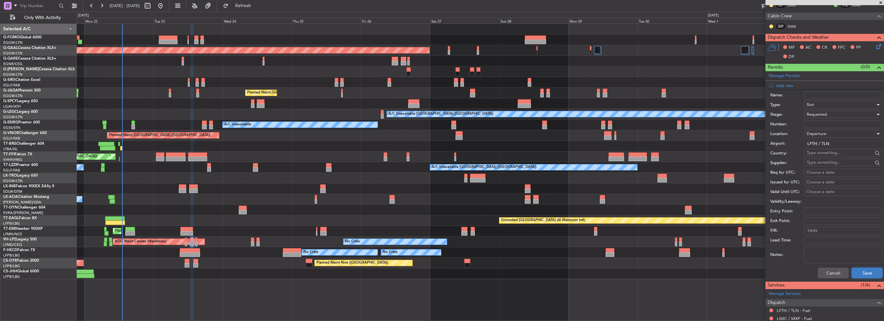
click at [854, 268] on button "Save" at bounding box center [867, 273] width 31 height 10
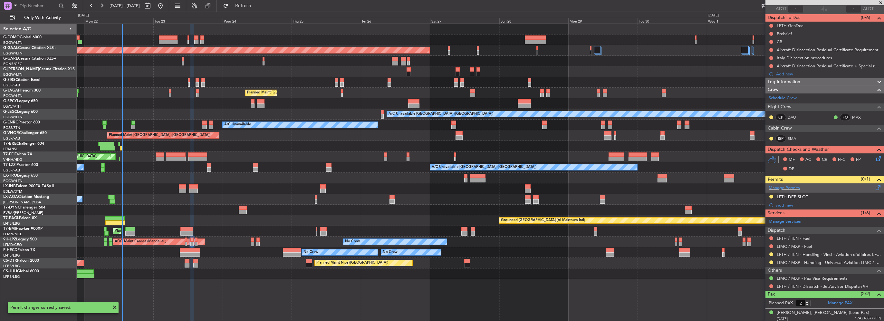
scroll to position [0, 0]
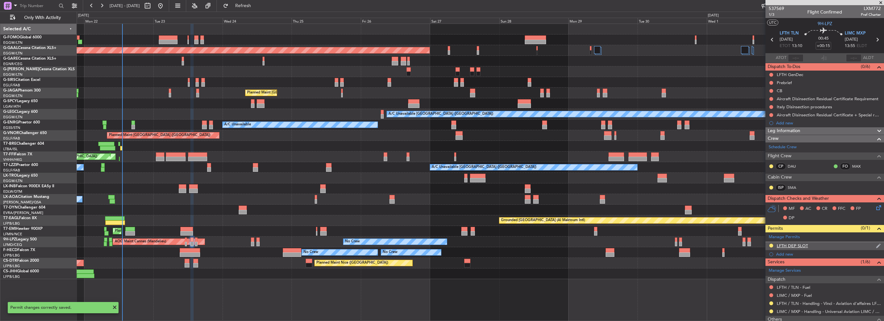
click at [823, 246] on div "LFTH DEP SLOT" at bounding box center [824, 246] width 119 height 8
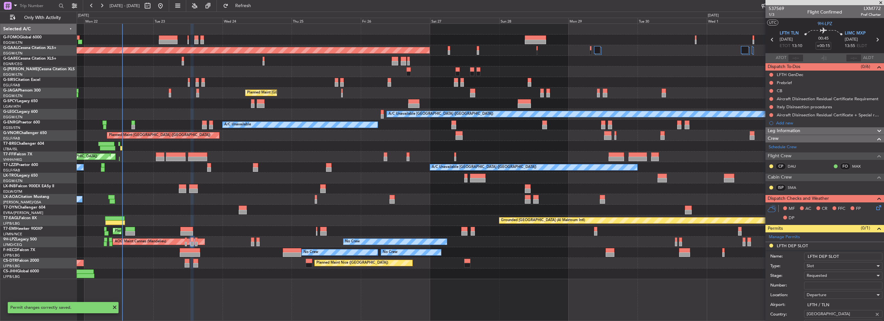
click at [851, 255] on input "LFTH DEP SLOT" at bounding box center [843, 257] width 78 height 8
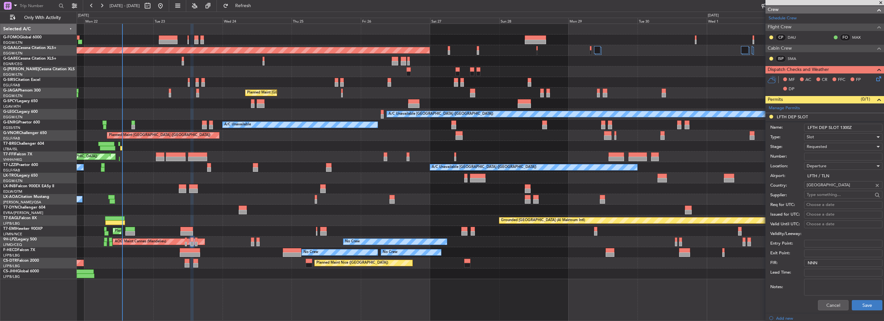
type input "LFTH DEP SLOT 1300Z"
click at [861, 304] on button "Save" at bounding box center [867, 305] width 31 height 10
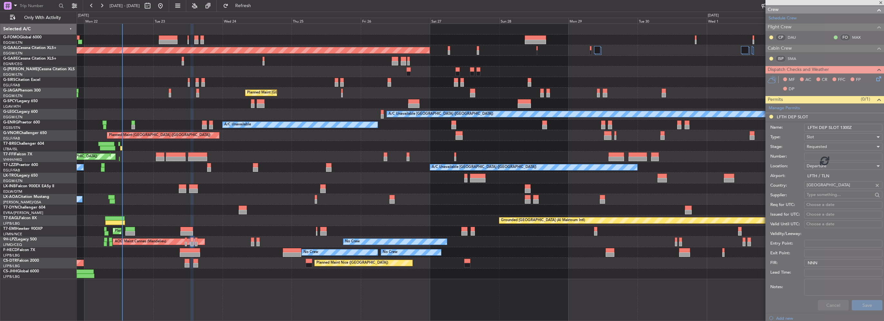
scroll to position [80, 0]
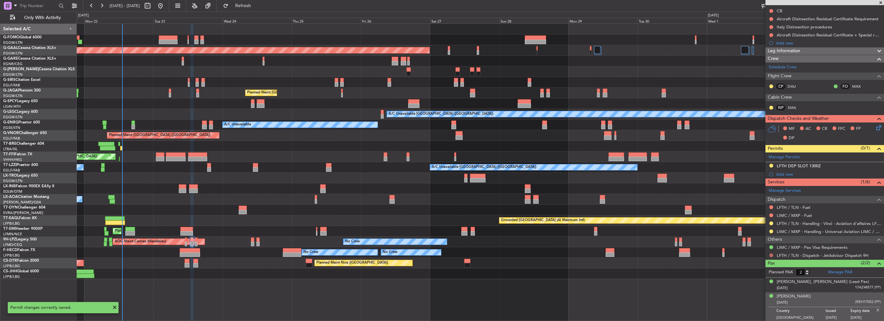
click at [771, 253] on button at bounding box center [771, 255] width 4 height 4
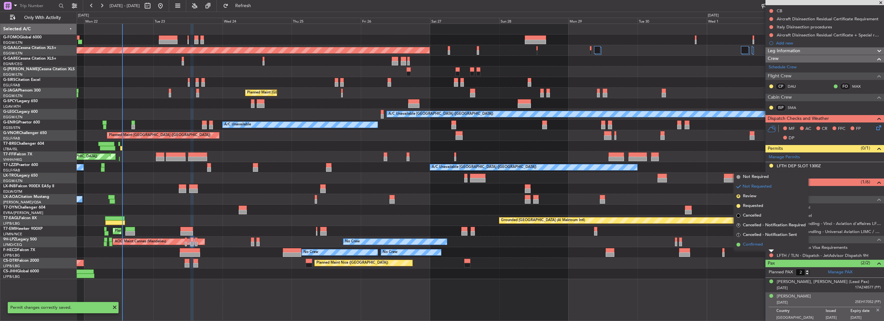
click at [749, 245] on span "Confirmed" at bounding box center [753, 244] width 20 height 6
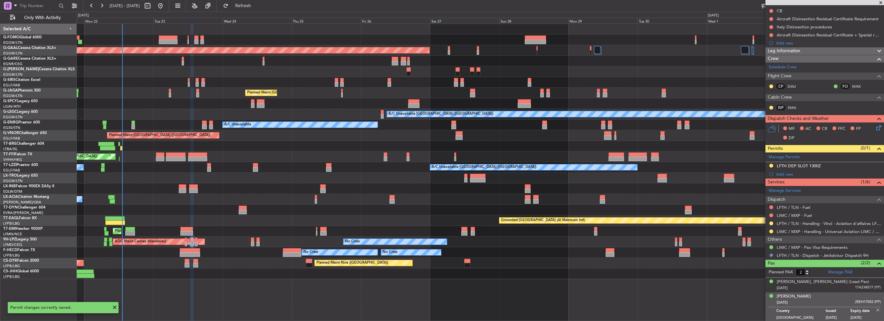
click at [875, 308] on img at bounding box center [878, 310] width 6 height 6
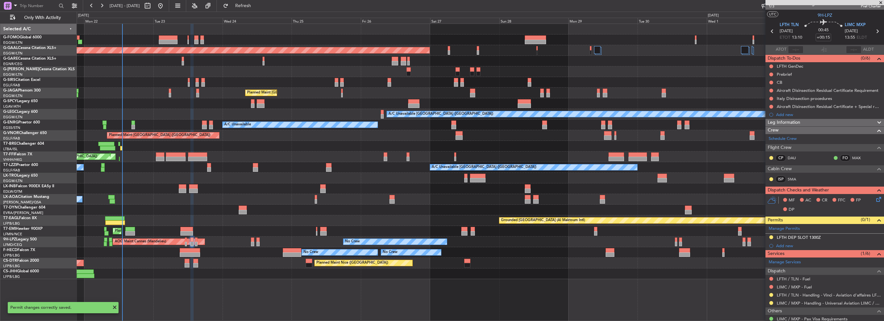
scroll to position [0, 0]
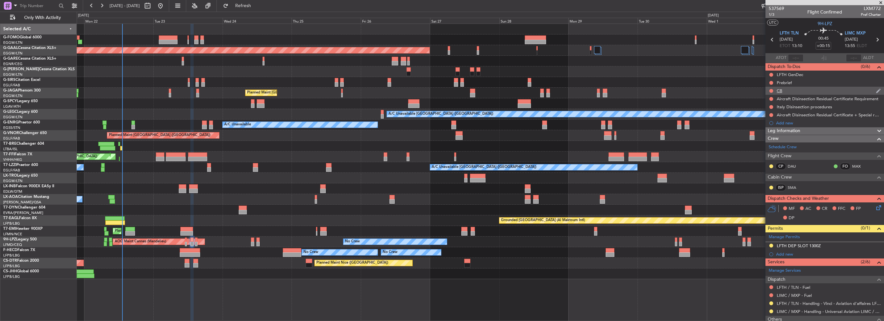
click at [768, 91] on div "CB" at bounding box center [824, 91] width 119 height 8
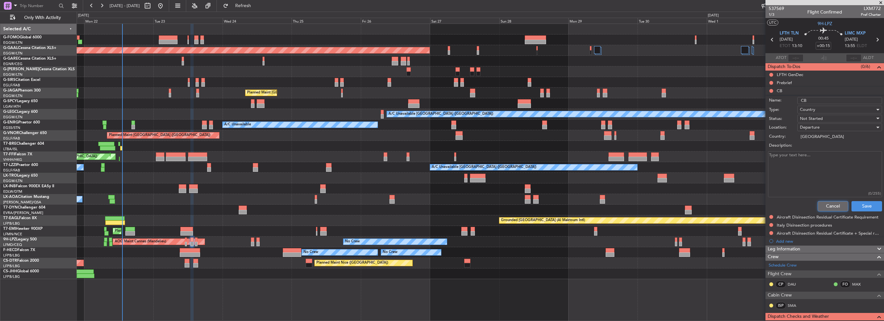
click at [833, 202] on button "Cancel" at bounding box center [833, 206] width 31 height 10
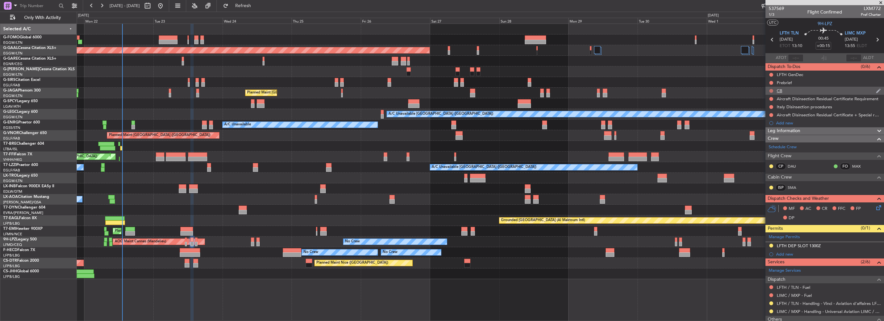
click at [772, 91] on button at bounding box center [771, 91] width 4 height 4
click at [769, 118] on span "Completed" at bounding box center [773, 119] width 21 height 6
click at [769, 82] on button at bounding box center [771, 83] width 4 height 4
click at [768, 102] on span "In Progress" at bounding box center [774, 101] width 22 height 6
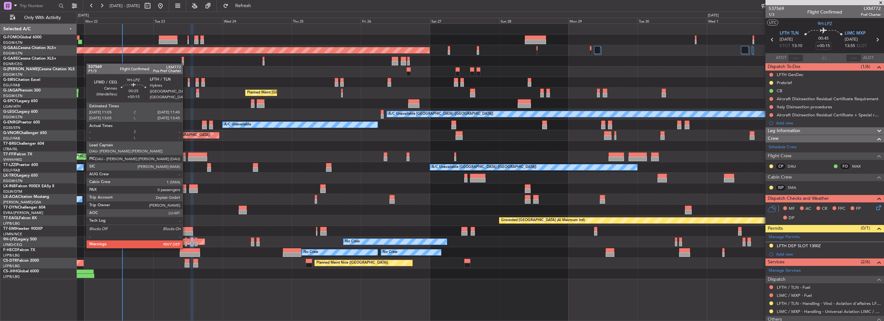
click at [186, 241] on div at bounding box center [186, 239] width 2 height 5
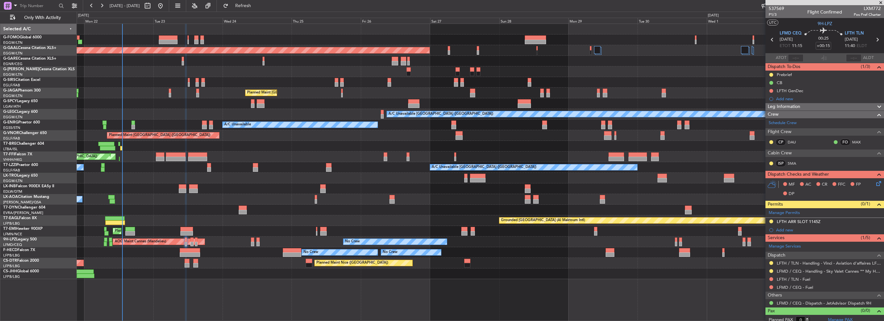
click at [878, 182] on div "MF AC CR FFC FP DP" at bounding box center [824, 189] width 119 height 22
click at [876, 183] on icon at bounding box center [877, 182] width 5 height 5
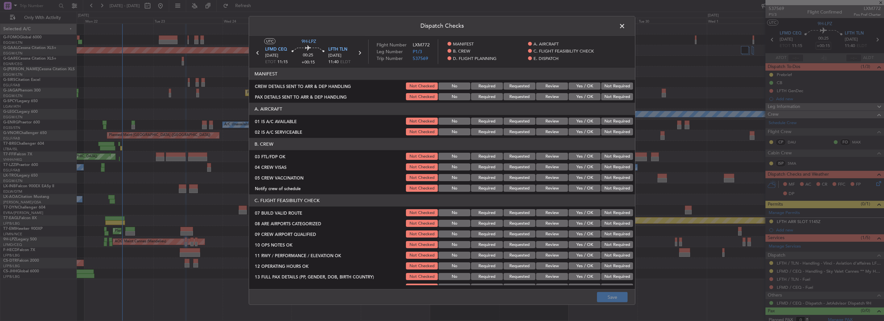
click at [583, 119] on button "Yes / OK" at bounding box center [585, 121] width 32 height 7
click at [586, 128] on button "Yes / OK" at bounding box center [585, 131] width 32 height 7
click at [589, 157] on button "Yes / OK" at bounding box center [585, 156] width 32 height 7
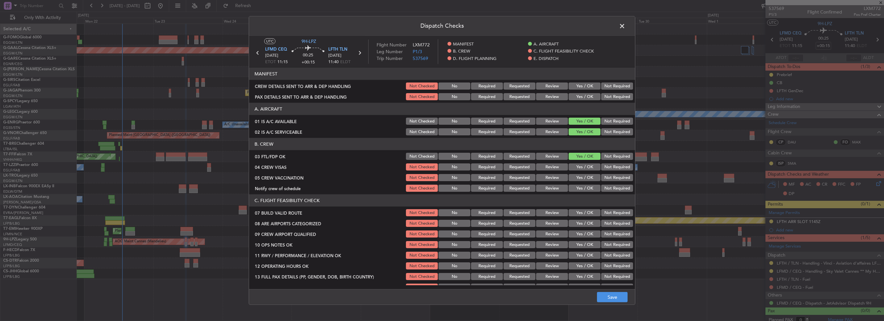
drag, startPoint x: 603, startPoint y: 166, endPoint x: 604, endPoint y: 172, distance: 6.6
click at [603, 166] on button "Not Required" at bounding box center [617, 166] width 32 height 7
click at [605, 175] on button "Not Required" at bounding box center [617, 177] width 32 height 7
click at [582, 189] on button "Yes / OK" at bounding box center [585, 188] width 32 height 7
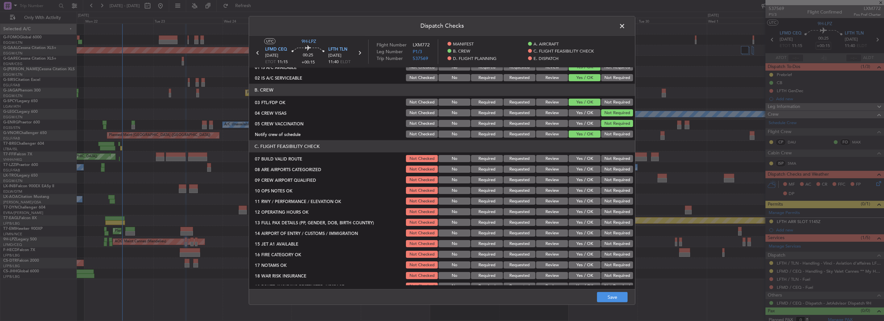
scroll to position [97, 0]
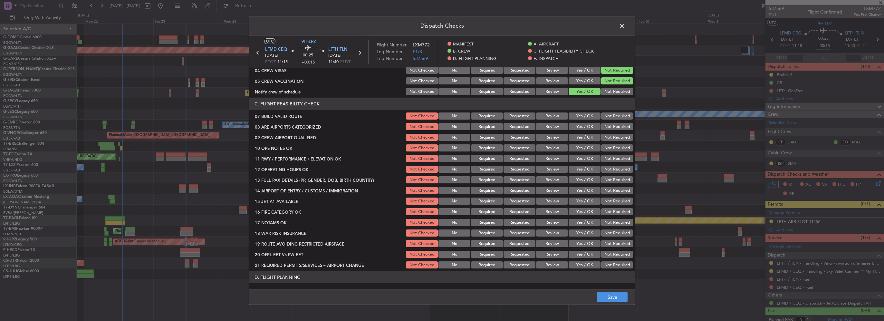
drag, startPoint x: 585, startPoint y: 116, endPoint x: 586, endPoint y: 126, distance: 10.4
click at [585, 116] on button "Yes / OK" at bounding box center [585, 115] width 32 height 7
click at [586, 126] on button "Yes / OK" at bounding box center [585, 126] width 32 height 7
click at [588, 141] on div "Yes / OK" at bounding box center [584, 137] width 33 height 9
click at [586, 139] on button "Yes / OK" at bounding box center [585, 137] width 32 height 7
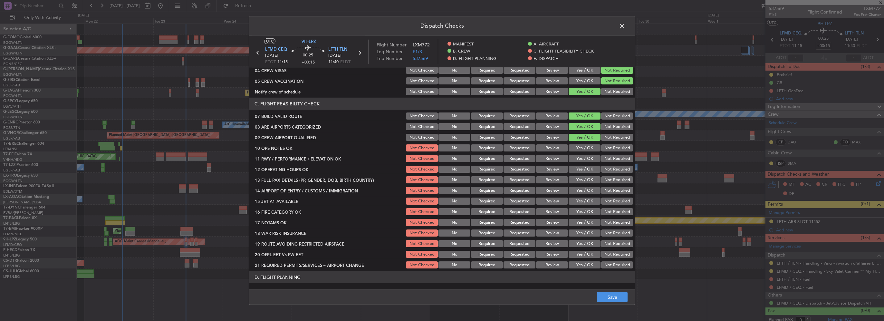
click at [587, 148] on button "Yes / OK" at bounding box center [585, 147] width 32 height 7
click at [589, 159] on button "Yes / OK" at bounding box center [585, 158] width 32 height 7
drag, startPoint x: 589, startPoint y: 167, endPoint x: 590, endPoint y: 173, distance: 5.9
click at [589, 168] on button "Yes / OK" at bounding box center [585, 169] width 32 height 7
click at [590, 177] on button "Yes / OK" at bounding box center [585, 179] width 32 height 7
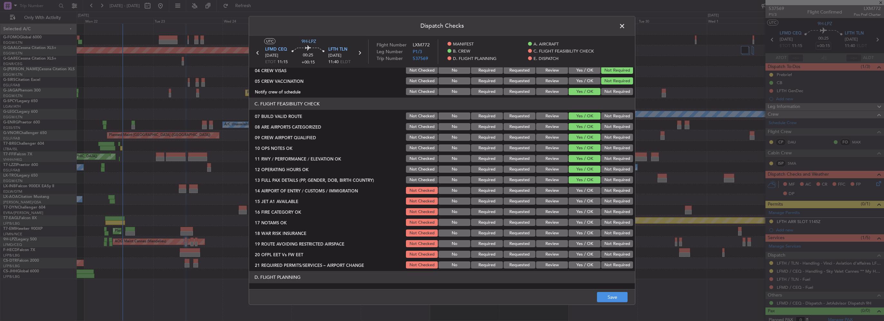
drag, startPoint x: 591, startPoint y: 186, endPoint x: 590, endPoint y: 190, distance: 4.9
click at [591, 186] on div "Yes / OK" at bounding box center [584, 190] width 33 height 9
click at [590, 194] on button "Yes / OK" at bounding box center [585, 190] width 32 height 7
click at [585, 198] on button "Yes / OK" at bounding box center [585, 200] width 32 height 7
click at [588, 210] on button "Yes / OK" at bounding box center [585, 211] width 32 height 7
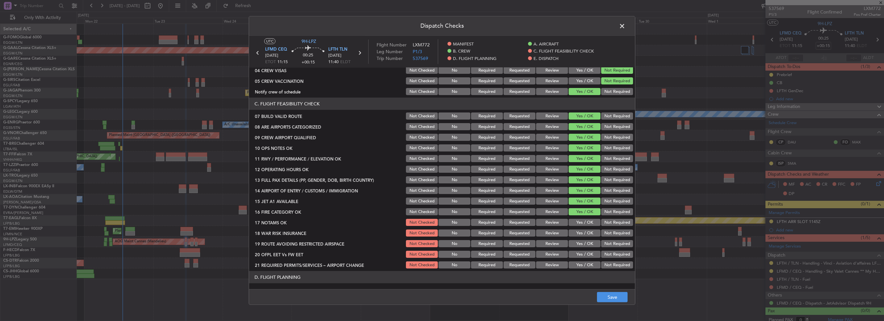
click at [586, 223] on button "Yes / OK" at bounding box center [585, 222] width 32 height 7
click at [586, 232] on button "Yes / OK" at bounding box center [585, 232] width 32 height 7
click at [587, 244] on button "Yes / OK" at bounding box center [585, 243] width 32 height 7
click at [586, 257] on button "Yes / OK" at bounding box center [585, 254] width 32 height 7
click at [587, 265] on button "Yes / OK" at bounding box center [585, 264] width 32 height 7
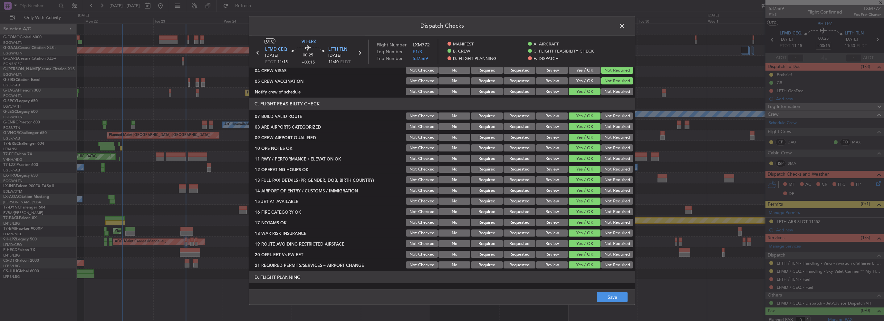
scroll to position [226, 0]
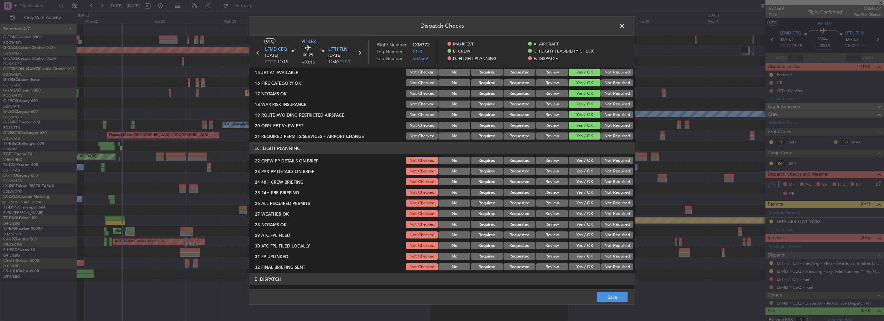
click at [583, 163] on button "Yes / OK" at bounding box center [585, 160] width 32 height 7
click at [587, 173] on button "Yes / OK" at bounding box center [585, 171] width 32 height 7
drag, startPoint x: 588, startPoint y: 180, endPoint x: 603, endPoint y: 189, distance: 18.2
click at [588, 181] on button "Yes / OK" at bounding box center [585, 181] width 32 height 7
drag, startPoint x: 603, startPoint y: 189, endPoint x: 616, endPoint y: 209, distance: 23.1
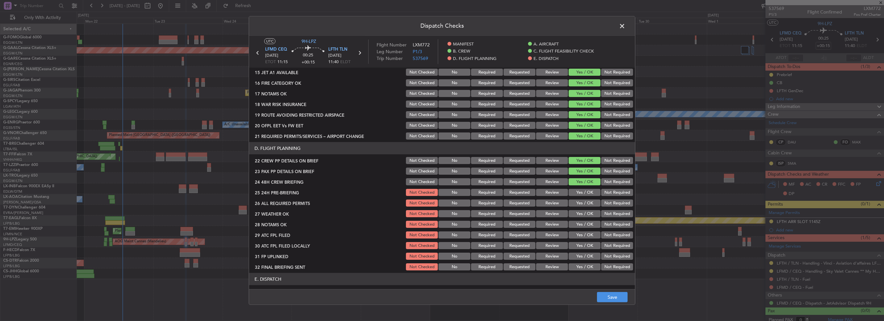
click at [604, 191] on button "Not Required" at bounding box center [617, 192] width 32 height 7
click at [610, 299] on button "Save" at bounding box center [612, 297] width 31 height 10
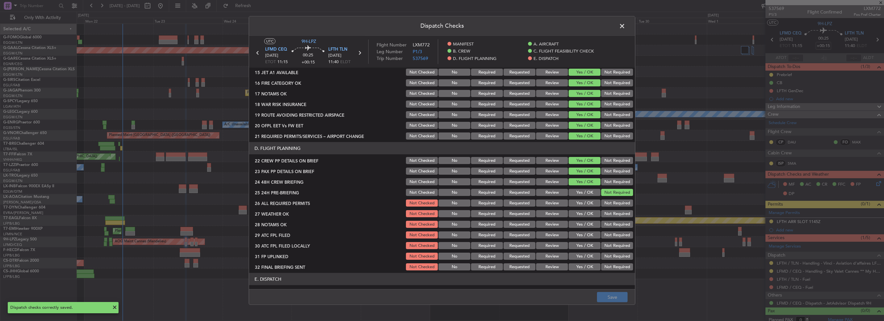
click at [625, 27] on span at bounding box center [625, 27] width 0 height 13
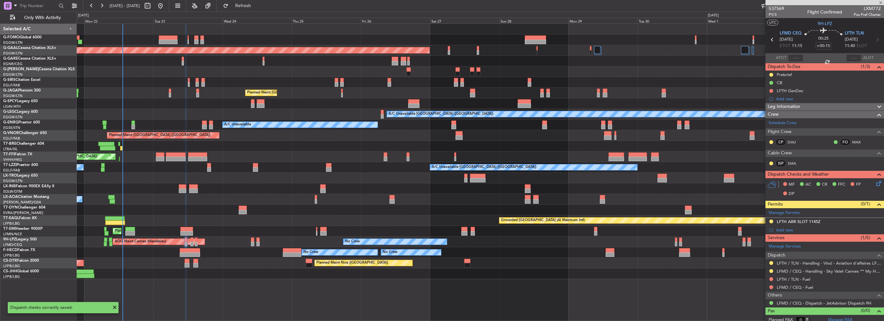
type input "2"
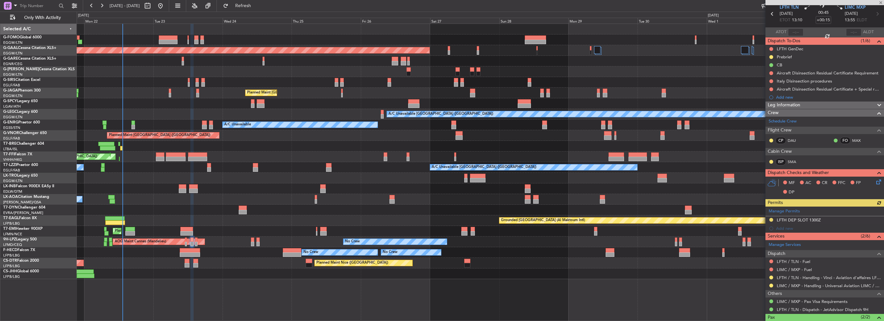
scroll to position [64, 0]
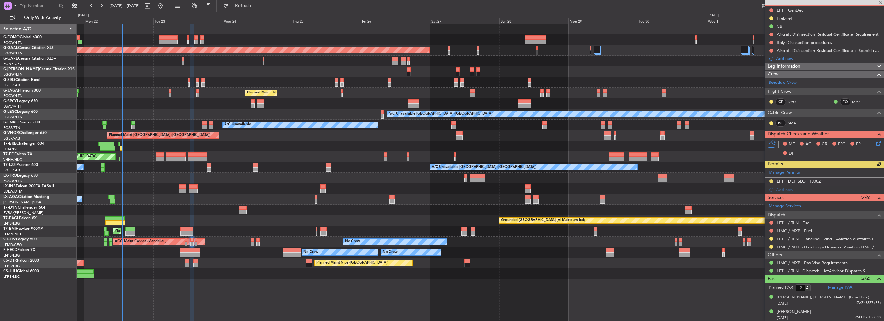
click at [875, 140] on icon at bounding box center [877, 141] width 5 height 5
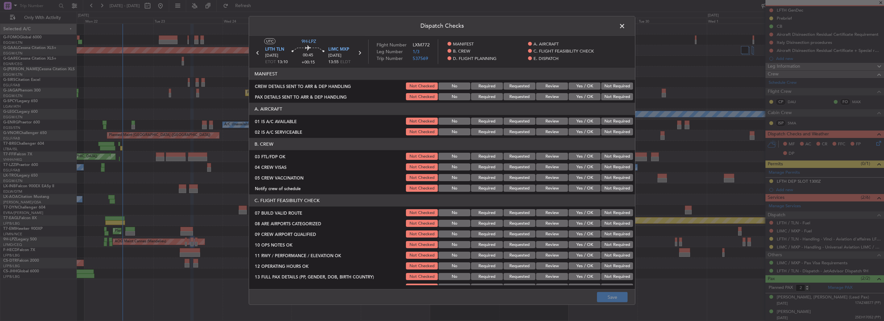
click at [578, 120] on button "Yes / OK" at bounding box center [585, 121] width 32 height 7
click at [582, 131] on button "Yes / OK" at bounding box center [585, 131] width 32 height 7
drag, startPoint x: 587, startPoint y: 151, endPoint x: 591, endPoint y: 157, distance: 7.7
click at [587, 151] on section "B. CREW 03 FTL/FDP OK Not Checked No Required Requested Review Yes / OK Not Req…" at bounding box center [442, 165] width 386 height 55
click at [591, 158] on button "Yes / OK" at bounding box center [585, 156] width 32 height 7
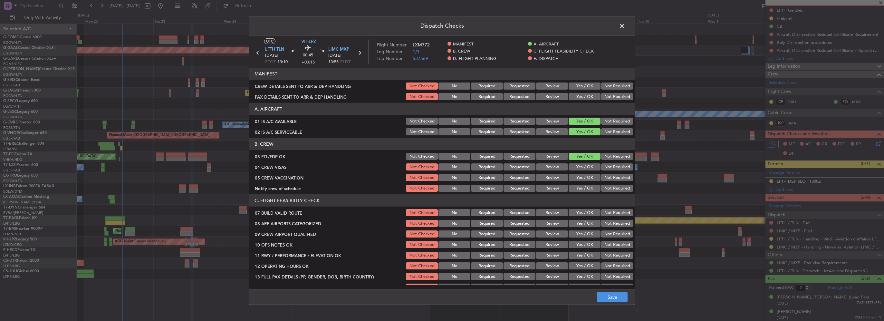
drag, startPoint x: 616, startPoint y: 171, endPoint x: 616, endPoint y: 175, distance: 3.9
click at [616, 172] on section "B. CREW 03 FTL/FDP OK Not Checked No Required Requested Review Yes / OK Not Req…" at bounding box center [442, 165] width 386 height 55
drag, startPoint x: 612, startPoint y: 169, endPoint x: 611, endPoint y: 176, distance: 7.2
click at [611, 169] on button "Not Required" at bounding box center [617, 166] width 32 height 7
click at [611, 176] on button "Not Required" at bounding box center [617, 177] width 32 height 7
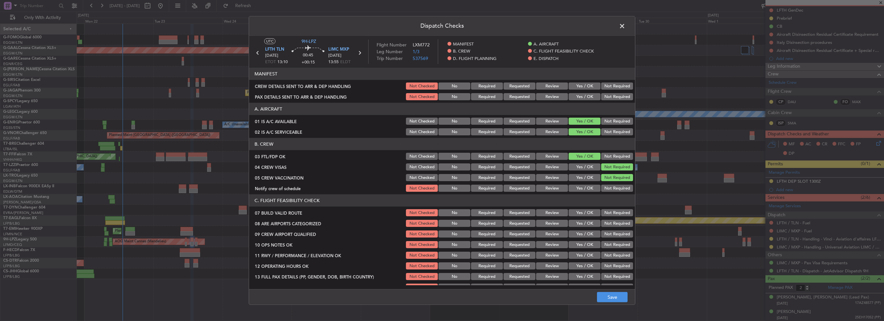
click at [589, 185] on button "Yes / OK" at bounding box center [585, 188] width 32 height 7
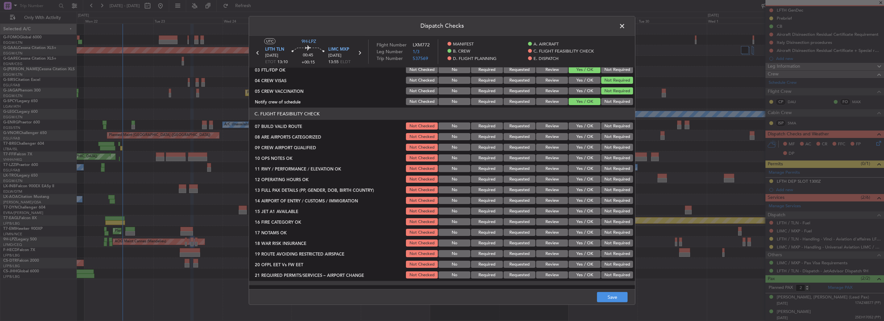
scroll to position [97, 0]
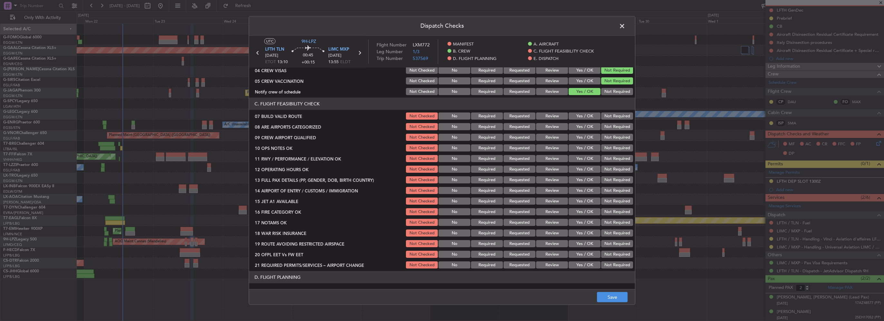
click at [583, 120] on div "Yes / OK" at bounding box center [584, 115] width 33 height 9
click at [583, 121] on section "C. FLIGHT FEASIBILITY CHECK 07 BUILD VALID ROUTE Not Checked No Required Reques…" at bounding box center [442, 184] width 386 height 172
click at [587, 131] on section "C. FLIGHT FEASIBILITY CHECK 07 BUILD VALID ROUTE Not Checked No Required Reques…" at bounding box center [442, 184] width 386 height 172
click at [583, 113] on button "Yes / OK" at bounding box center [585, 115] width 32 height 7
click at [586, 128] on button "Yes / OK" at bounding box center [585, 126] width 32 height 7
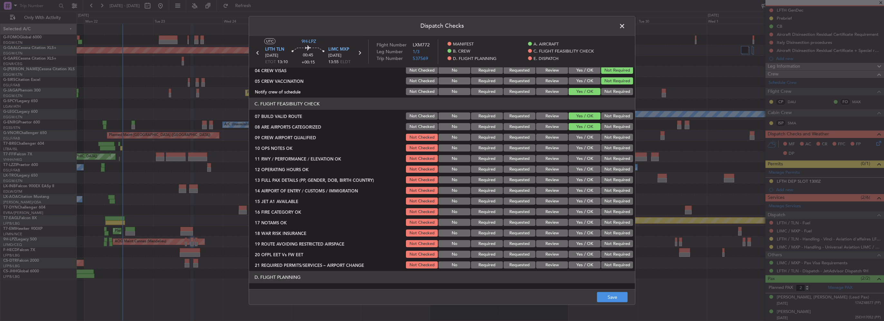
click at [587, 140] on div "Yes / OK" at bounding box center [584, 137] width 33 height 9
drag, startPoint x: 584, startPoint y: 136, endPoint x: 584, endPoint y: 146, distance: 10.3
click at [584, 136] on button "Yes / OK" at bounding box center [585, 137] width 32 height 7
drag, startPoint x: 584, startPoint y: 146, endPoint x: 581, endPoint y: 163, distance: 17.4
click at [584, 147] on button "Yes / OK" at bounding box center [585, 147] width 32 height 7
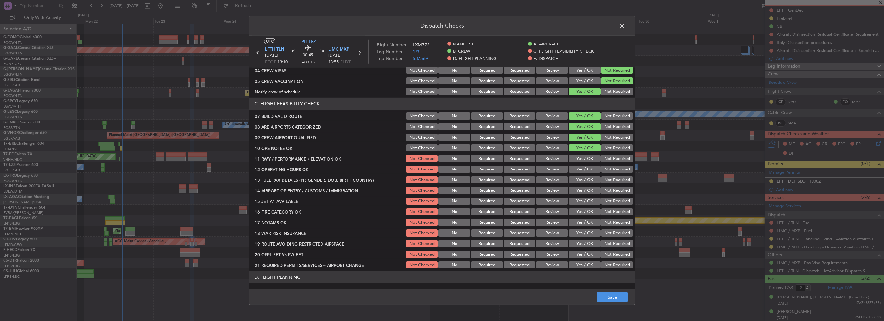
click at [582, 167] on button "Yes / OK" at bounding box center [585, 169] width 32 height 7
click at [584, 158] on button "Yes / OK" at bounding box center [585, 158] width 32 height 7
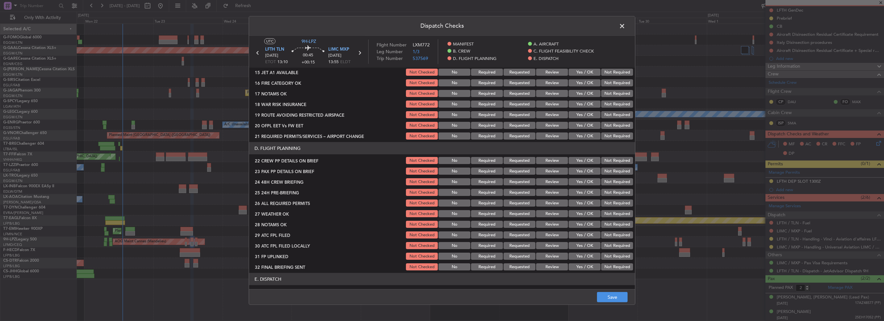
scroll to position [193, 0]
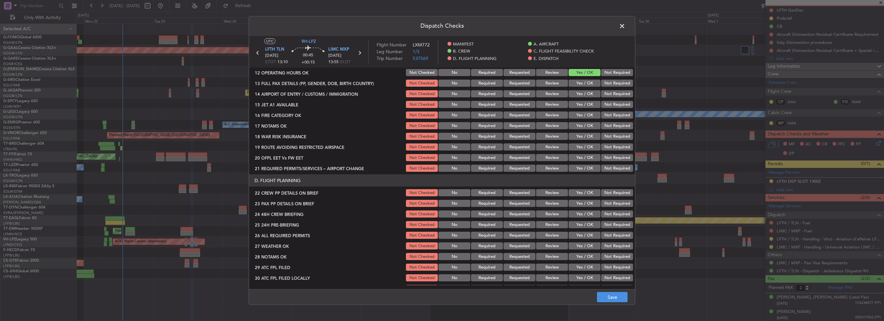
click at [583, 82] on button "Yes / OK" at bounding box center [585, 83] width 32 height 7
click at [586, 94] on button "Yes / OK" at bounding box center [585, 93] width 32 height 7
click at [588, 102] on button "Yes / OK" at bounding box center [585, 104] width 32 height 7
click at [587, 114] on button "Yes / OK" at bounding box center [585, 114] width 32 height 7
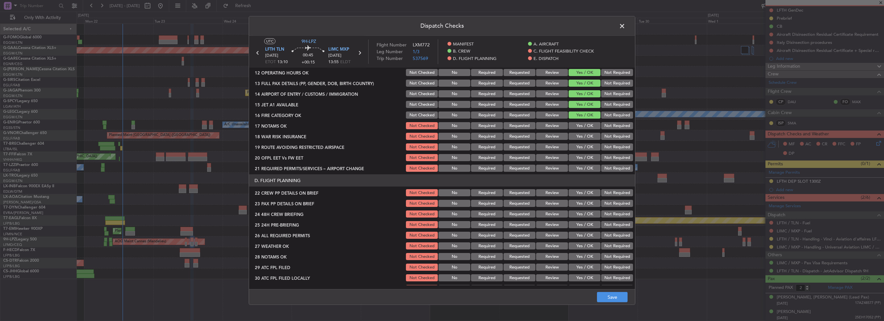
click at [586, 124] on button "Yes / OK" at bounding box center [585, 125] width 32 height 7
click at [586, 135] on button "Yes / OK" at bounding box center [585, 136] width 32 height 7
click at [586, 144] on button "Yes / OK" at bounding box center [585, 146] width 32 height 7
click at [585, 151] on section "C. FLIGHT FEASIBILITY CHECK 07 BUILD VALID ROUTE Not Checked No Required Reques…" at bounding box center [442, 87] width 386 height 172
click at [586, 156] on button "Yes / OK" at bounding box center [585, 157] width 32 height 7
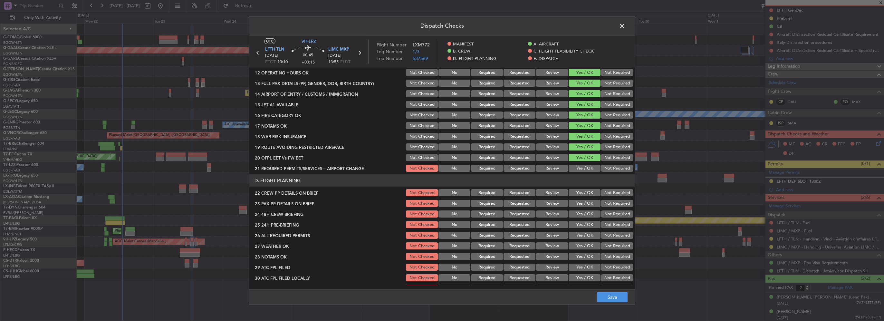
click at [586, 167] on button "Yes / OK" at bounding box center [585, 168] width 32 height 7
drag, startPoint x: 586, startPoint y: 189, endPoint x: 588, endPoint y: 197, distance: 7.2
click at [586, 189] on button "Yes / OK" at bounding box center [585, 192] width 32 height 7
click at [588, 197] on div "Yes / OK" at bounding box center [584, 192] width 33 height 9
click at [589, 204] on button "Yes / OK" at bounding box center [585, 203] width 32 height 7
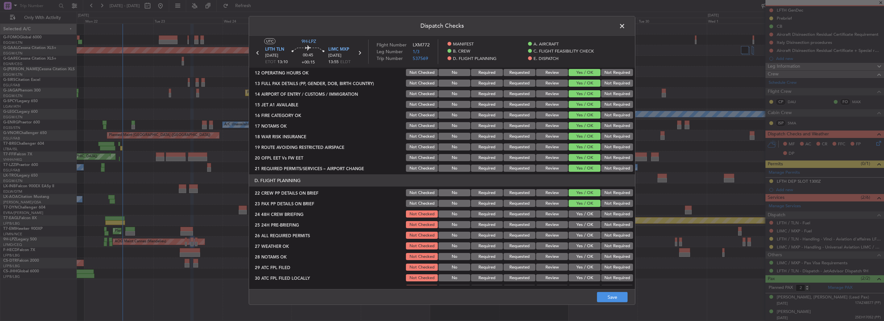
drag, startPoint x: 589, startPoint y: 212, endPoint x: 605, endPoint y: 222, distance: 18.7
click at [590, 212] on button "Yes / OK" at bounding box center [585, 213] width 32 height 7
click at [607, 225] on button "Not Required" at bounding box center [617, 224] width 32 height 7
click at [617, 296] on button "Save" at bounding box center [612, 297] width 31 height 10
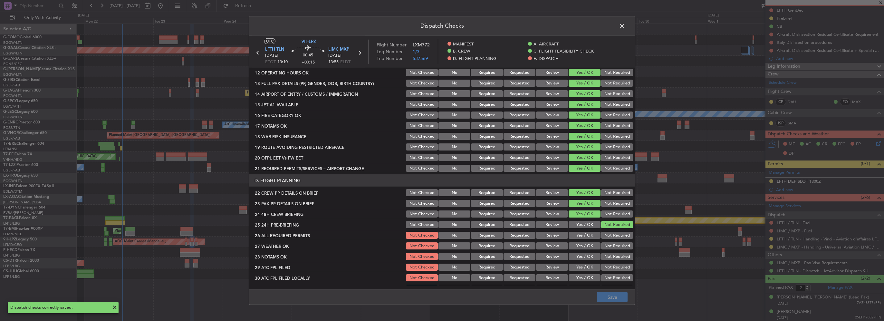
click at [625, 27] on span at bounding box center [625, 27] width 0 height 13
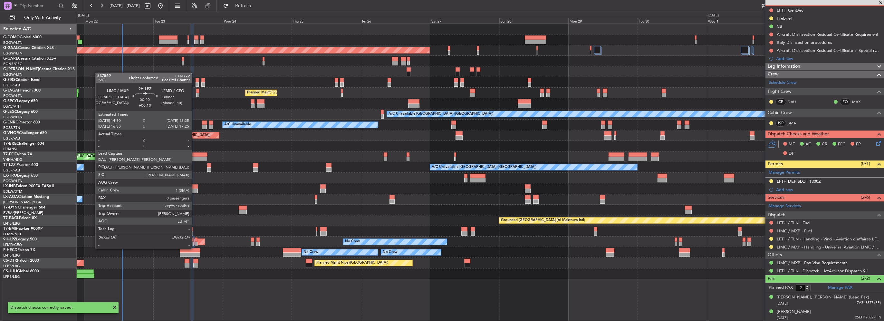
click at [195, 242] on div at bounding box center [196, 244] width 3 height 5
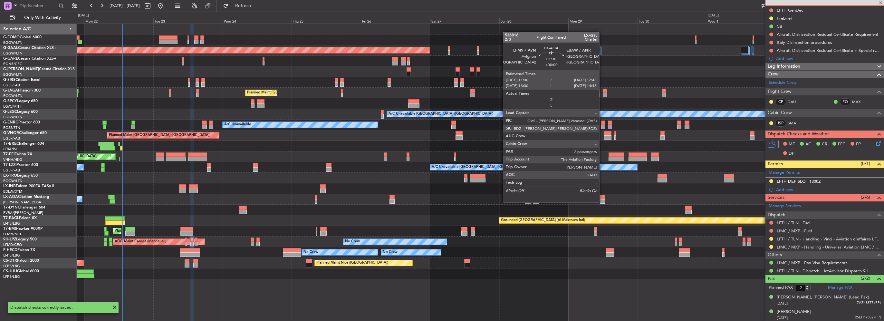
type input "+00:10"
type input "0"
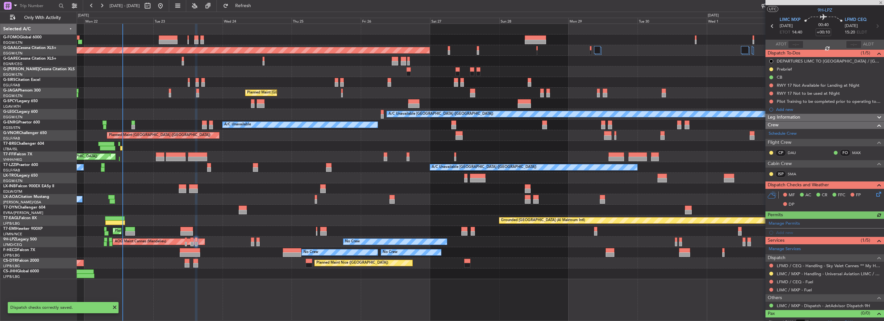
scroll to position [19, 0]
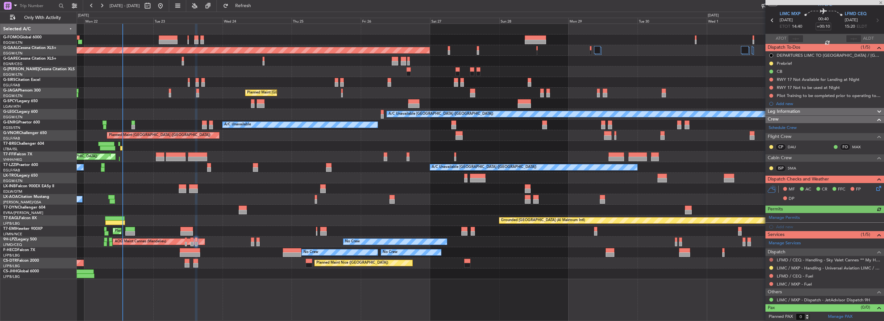
click at [771, 258] on button at bounding box center [771, 260] width 4 height 4
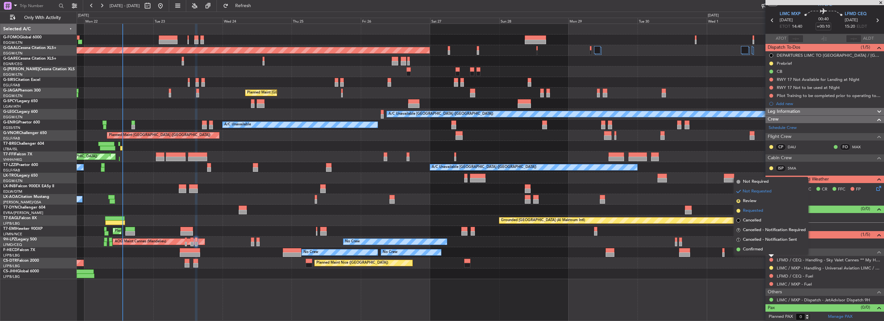
click at [754, 210] on span "Requested" at bounding box center [753, 210] width 20 height 6
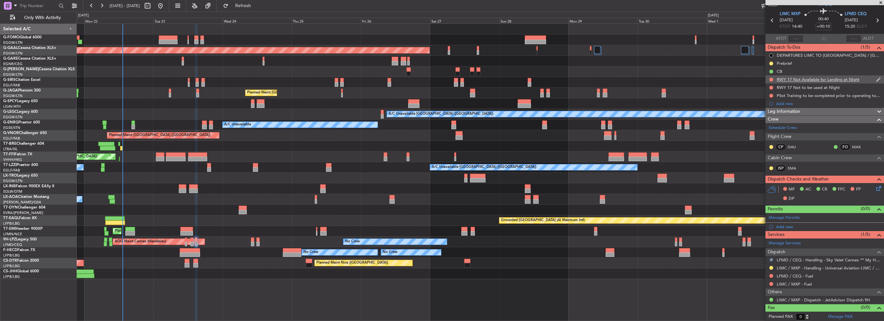
click at [768, 78] on div "RWY 17 Not Available for Landing at Night" at bounding box center [824, 79] width 119 height 8
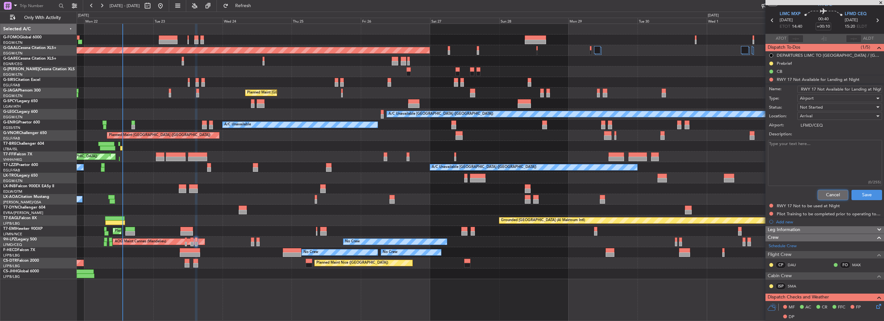
click at [830, 197] on button "Cancel" at bounding box center [833, 195] width 31 height 10
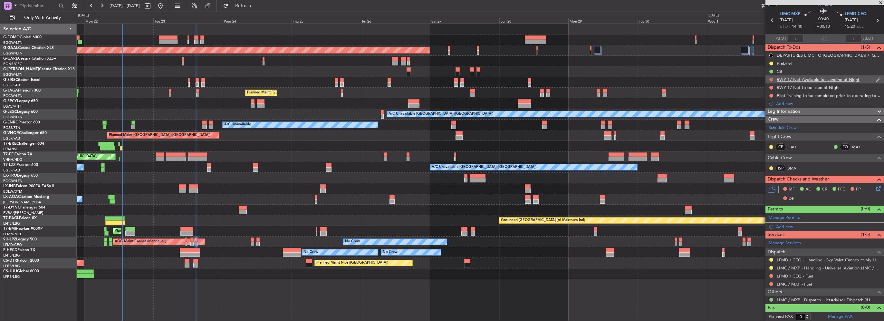
click at [772, 79] on button at bounding box center [771, 80] width 4 height 4
click at [769, 120] on span "Cancelled" at bounding box center [772, 117] width 18 height 6
click at [772, 87] on button at bounding box center [771, 88] width 4 height 4
click at [768, 125] on span "Cancelled" at bounding box center [772, 125] width 18 height 6
click at [769, 94] on button at bounding box center [771, 96] width 4 height 4
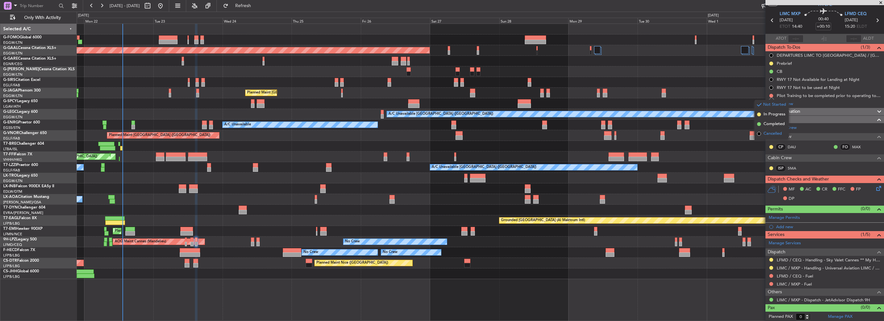
click at [769, 133] on span "Cancelled" at bounding box center [772, 133] width 18 height 6
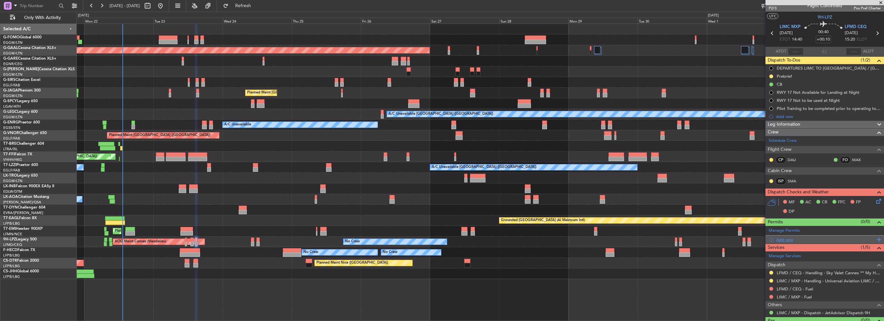
scroll to position [0, 0]
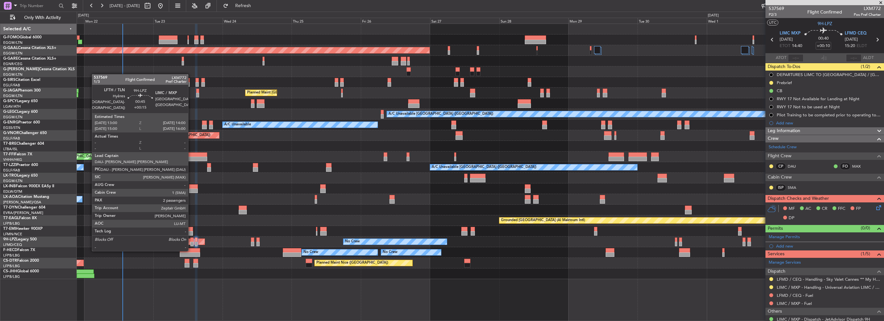
click at [192, 244] on div at bounding box center [191, 244] width 3 height 5
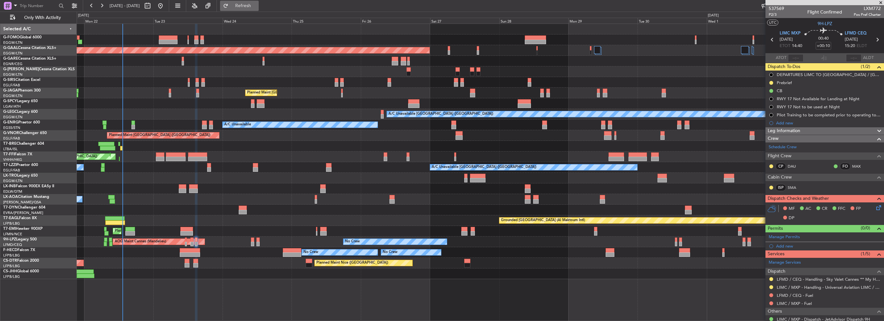
click at [259, 10] on button "Refresh" at bounding box center [239, 6] width 39 height 10
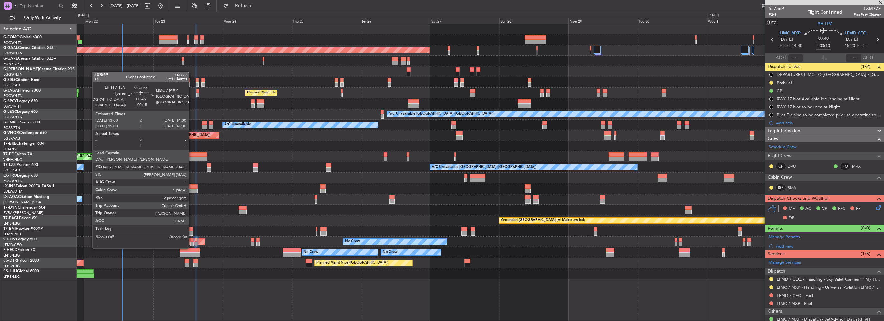
click at [192, 242] on div at bounding box center [191, 244] width 3 height 5
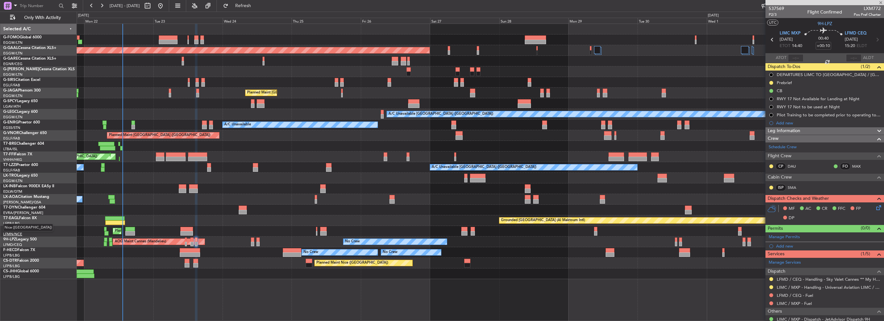
type input "+00:15"
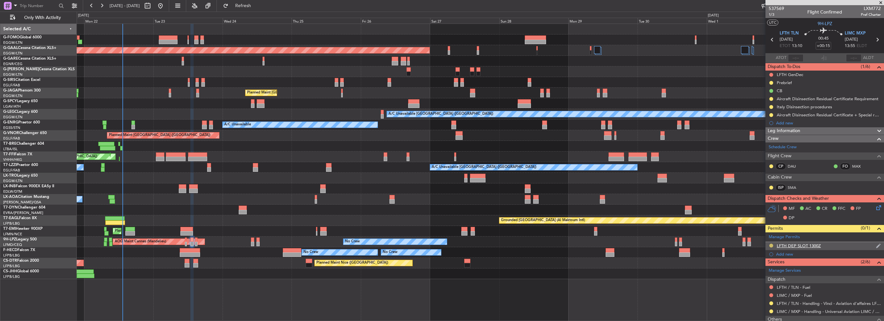
click at [772, 244] on button at bounding box center [771, 246] width 4 height 4
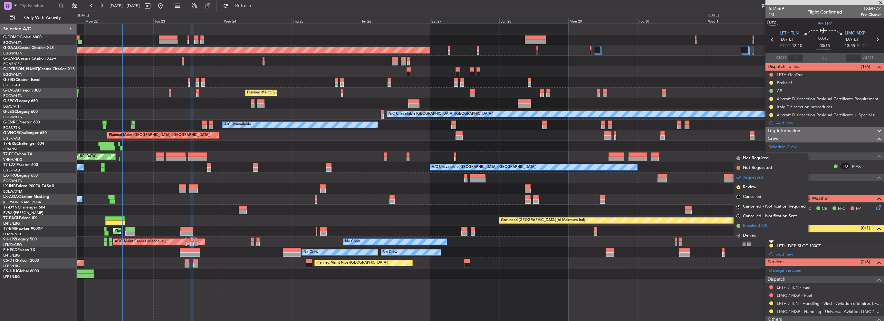
click at [756, 226] on span "Received OK" at bounding box center [755, 226] width 24 height 6
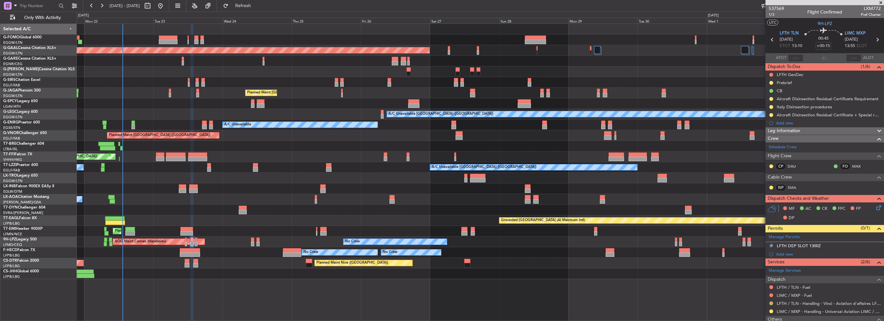
click at [772, 303] on button at bounding box center [771, 303] width 4 height 4
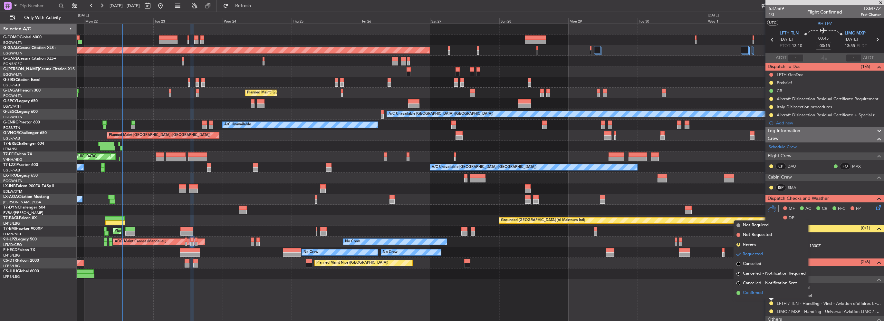
click at [751, 292] on span "Confirmed" at bounding box center [753, 293] width 20 height 6
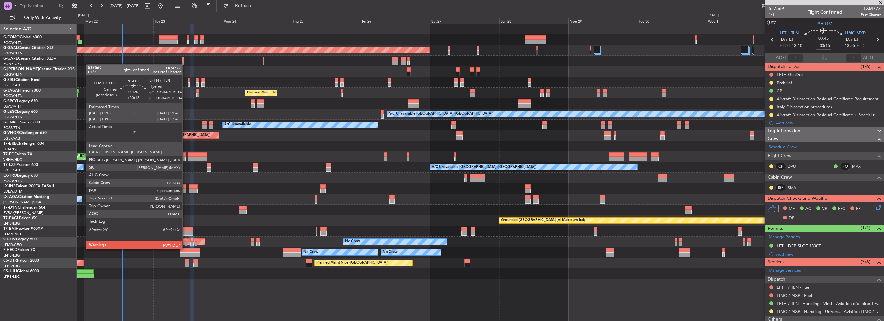
click at [185, 242] on div at bounding box center [186, 244] width 2 height 5
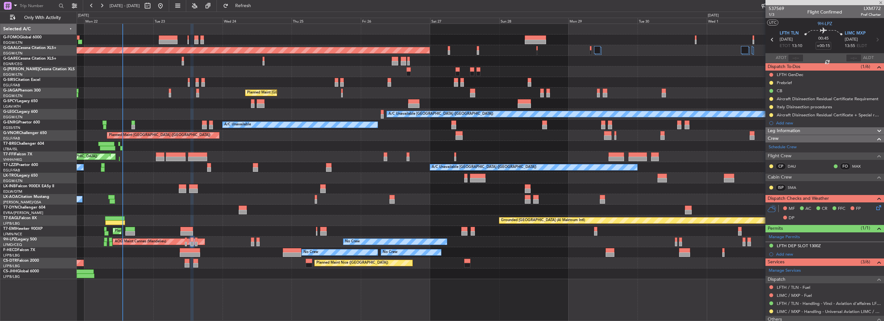
type input "0"
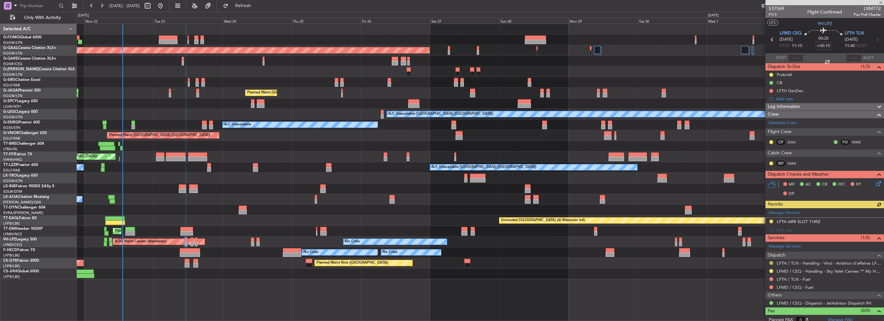
click at [770, 261] on button at bounding box center [771, 263] width 4 height 4
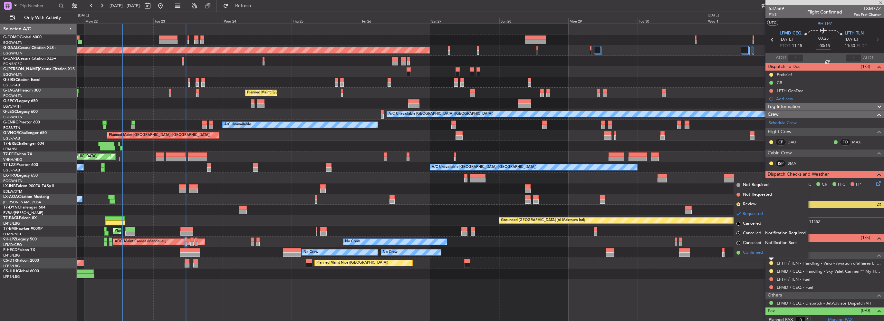
click at [750, 253] on span "Confirmed" at bounding box center [753, 252] width 20 height 6
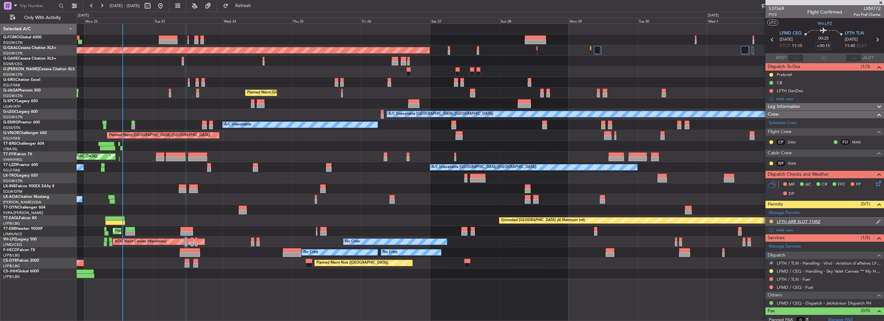
click at [771, 221] on button at bounding box center [771, 221] width 4 height 4
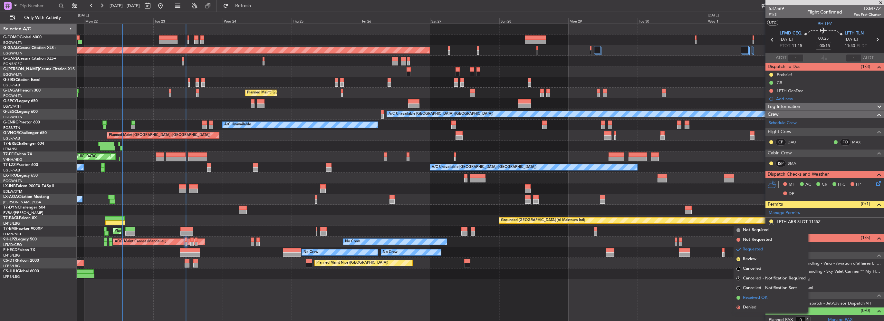
click at [756, 298] on span "Received OK" at bounding box center [755, 297] width 24 height 6
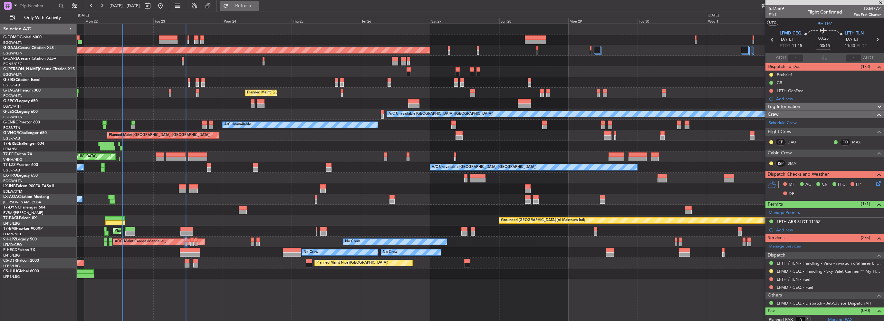
click at [250, 8] on button "Refresh" at bounding box center [239, 6] width 39 height 10
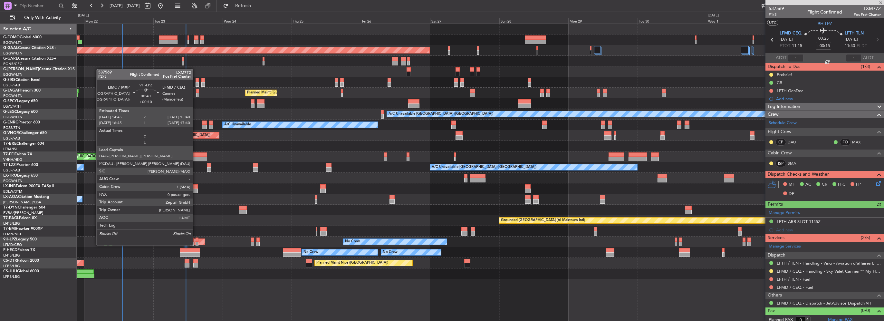
click at [196, 239] on div at bounding box center [197, 239] width 3 height 5
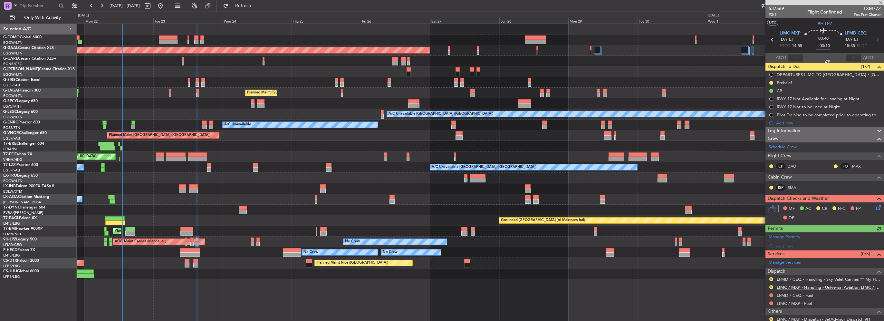
click at [824, 286] on link "LIMC / MXP - Handling - Universal Aviation LIMC / MXP" at bounding box center [829, 286] width 104 height 5
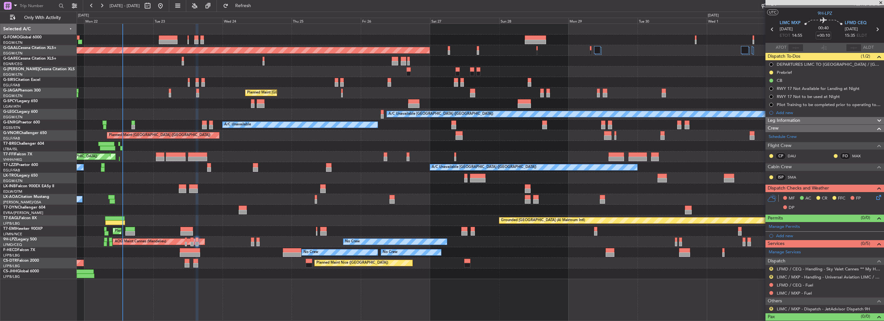
scroll to position [19, 0]
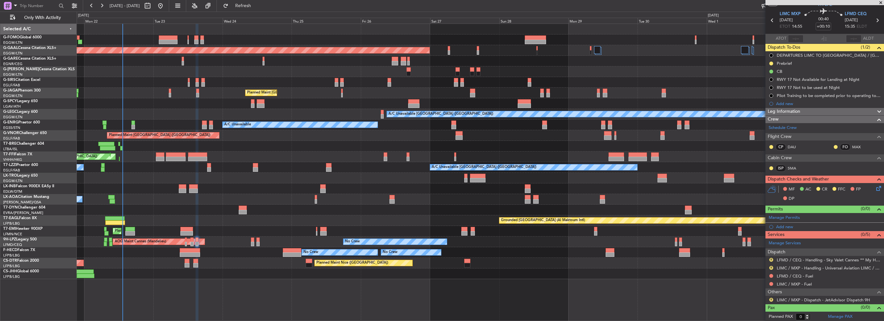
click at [768, 296] on div "R LIMC / MXP - Dispatch - JetAdvisor Dispatch 9H" at bounding box center [824, 300] width 119 height 8
click at [768, 297] on div "R LIMC / MXP - Dispatch - JetAdvisor Dispatch 9H" at bounding box center [824, 300] width 119 height 8
click at [770, 298] on button "R" at bounding box center [771, 300] width 4 height 4
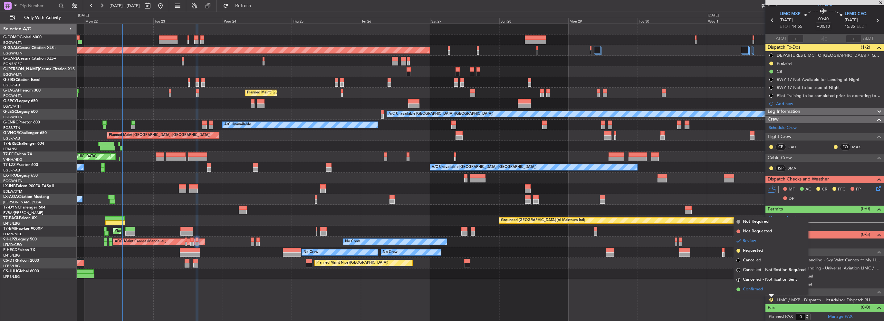
click at [747, 289] on span "Confirmed" at bounding box center [753, 289] width 20 height 6
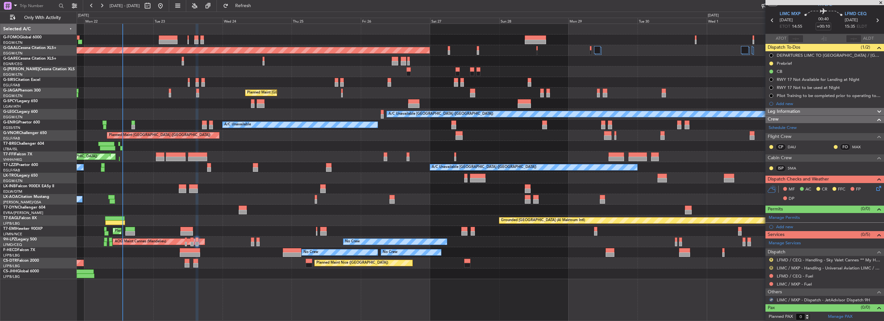
click at [772, 267] on button "R" at bounding box center [771, 268] width 4 height 4
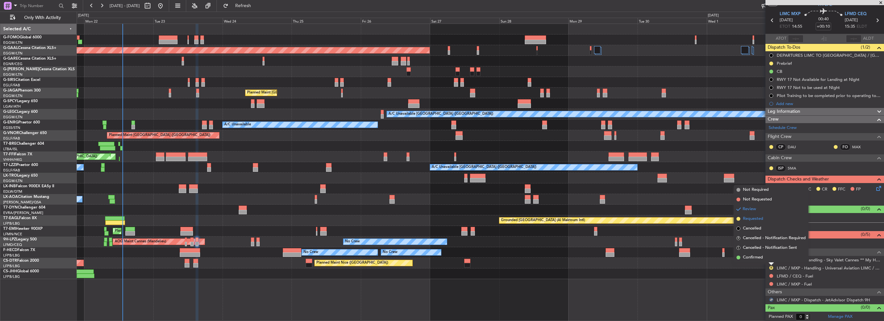
click at [751, 222] on span "Requested" at bounding box center [753, 219] width 20 height 6
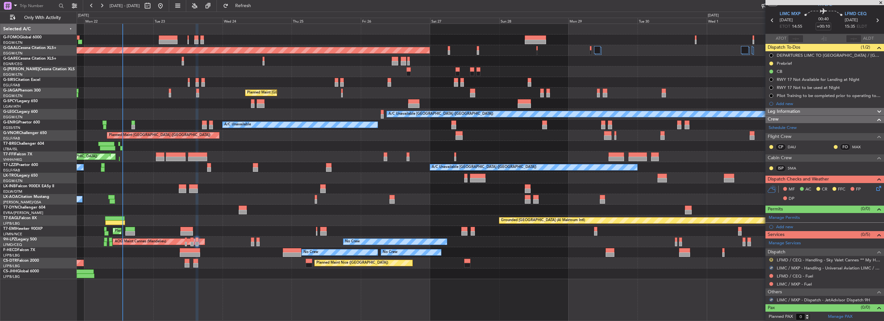
click at [770, 259] on button "R" at bounding box center [771, 260] width 4 height 4
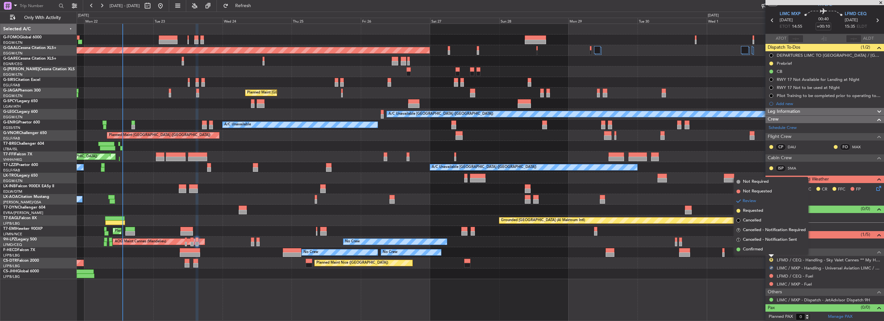
click at [755, 207] on li "Requested" at bounding box center [771, 211] width 74 height 10
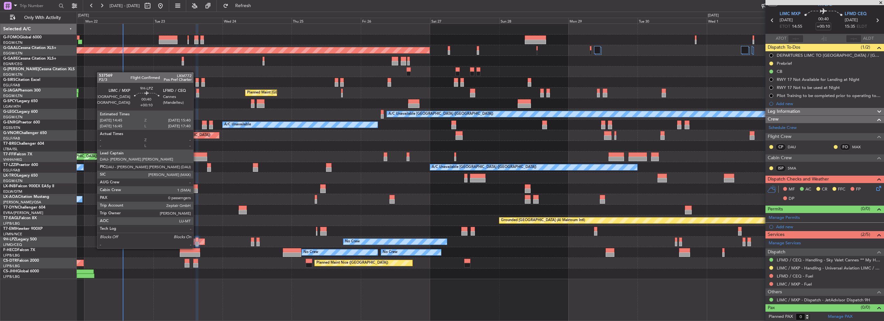
click at [196, 242] on div at bounding box center [197, 244] width 3 height 5
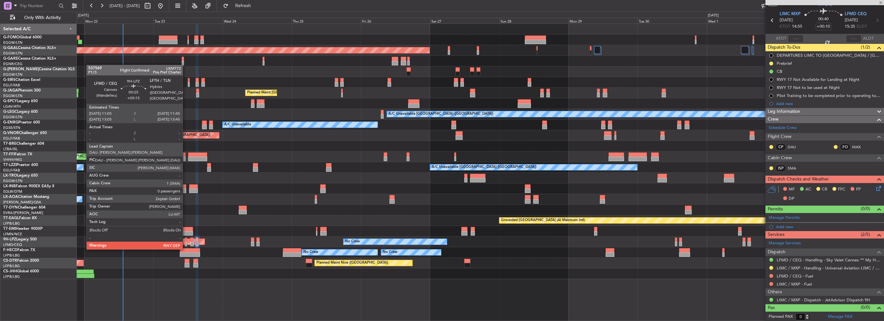
scroll to position [0, 0]
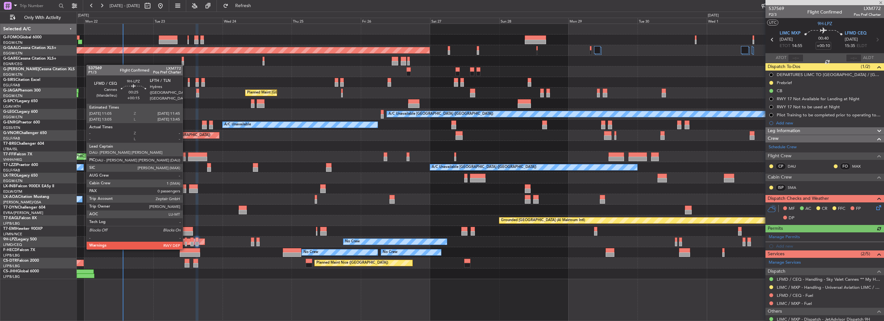
click at [186, 242] on div at bounding box center [186, 244] width 2 height 5
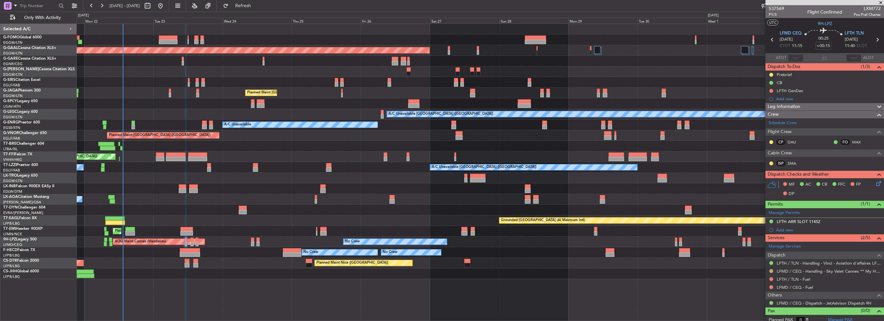
click at [771, 271] on button at bounding box center [771, 271] width 4 height 4
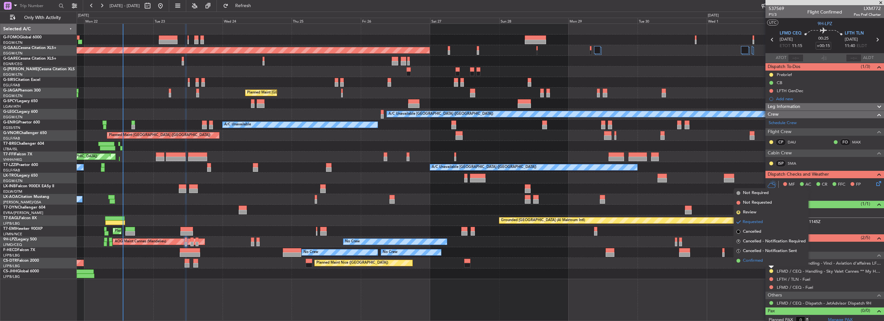
click at [755, 261] on span "Confirmed" at bounding box center [753, 260] width 20 height 6
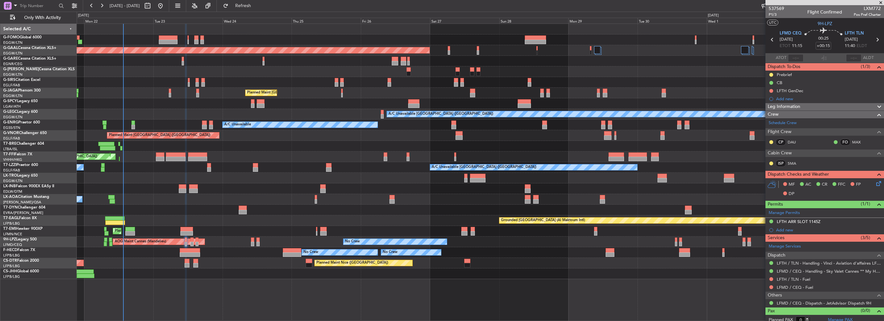
click at [80, 137] on div "Planned Maint [GEOGRAPHIC_DATA] ([GEOGRAPHIC_DATA])" at bounding box center [480, 135] width 807 height 11
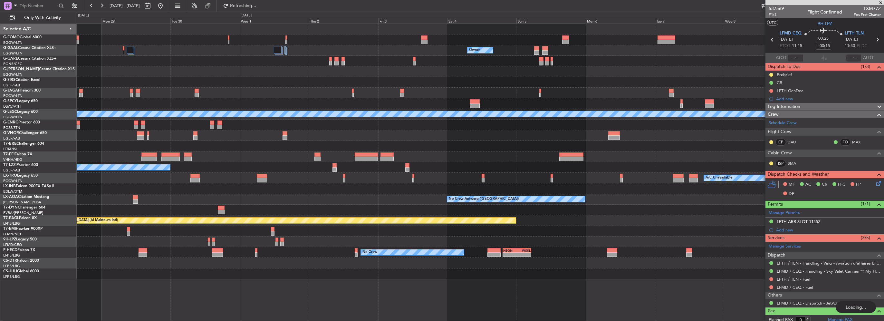
click at [69, 143] on div "Owner Owner Owner Planned Maint Dusseldorf A/C Unavailable London (Luton) A/C U…" at bounding box center [442, 166] width 884 height 309
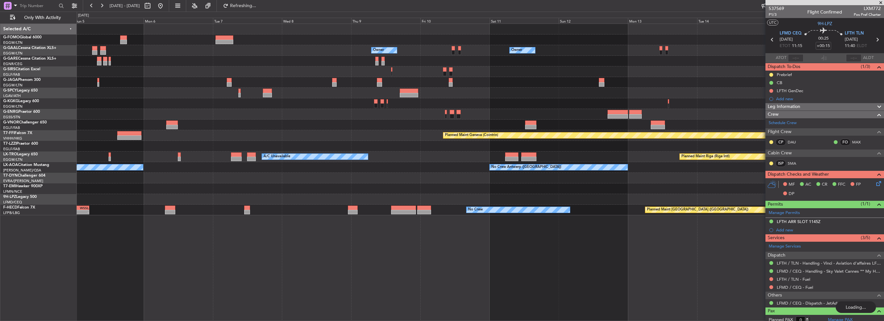
click at [217, 150] on div "Owner Owner Owner Planned Maint Geneva (Cointrin) A/C Unavailable Planned Maint…" at bounding box center [480, 119] width 807 height 191
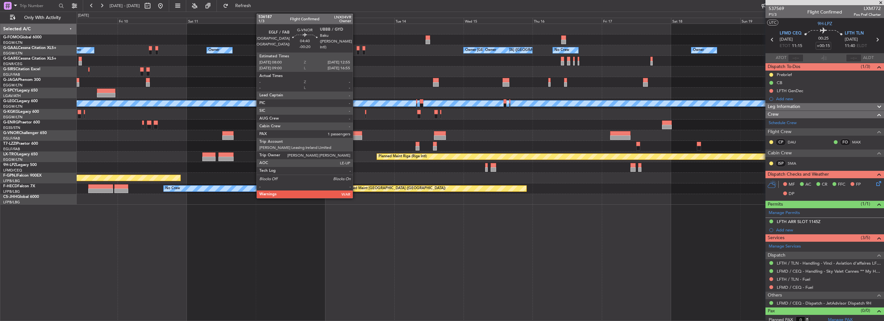
click at [356, 139] on div at bounding box center [355, 137] width 14 height 5
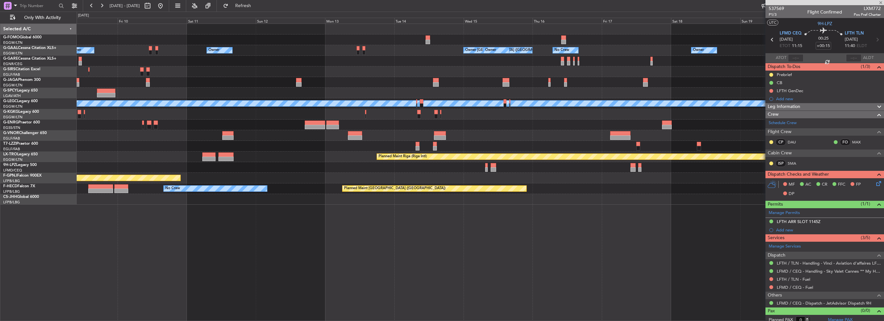
type input "-00:20"
type input "1"
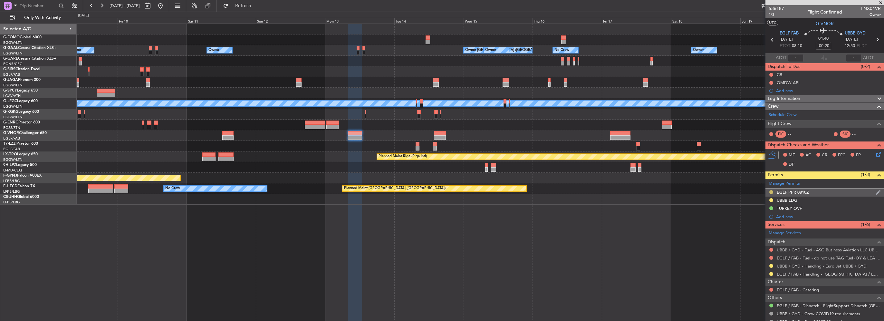
click at [772, 192] on button at bounding box center [771, 192] width 4 height 4
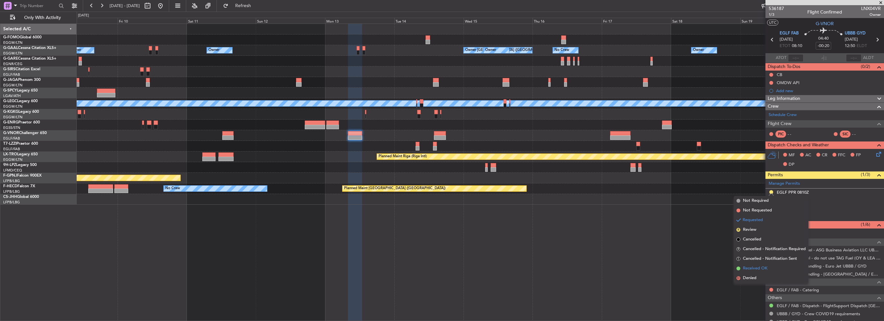
click at [757, 269] on span "Received OK" at bounding box center [755, 268] width 24 height 6
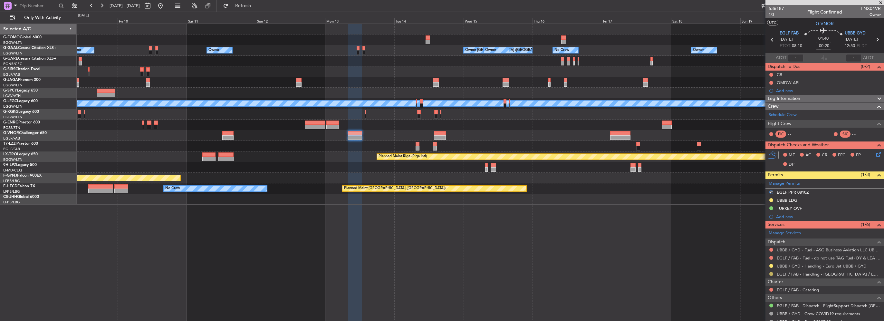
click at [771, 273] on button at bounding box center [771, 274] width 4 height 4
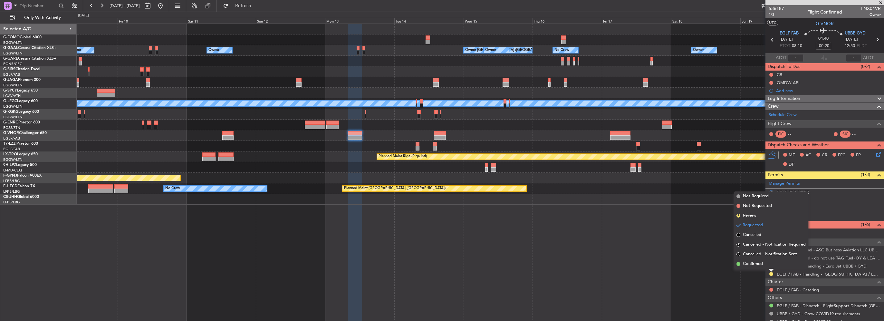
drag, startPoint x: 749, startPoint y: 262, endPoint x: 736, endPoint y: 261, distance: 12.6
click at [749, 262] on span "Confirmed" at bounding box center [753, 264] width 20 height 6
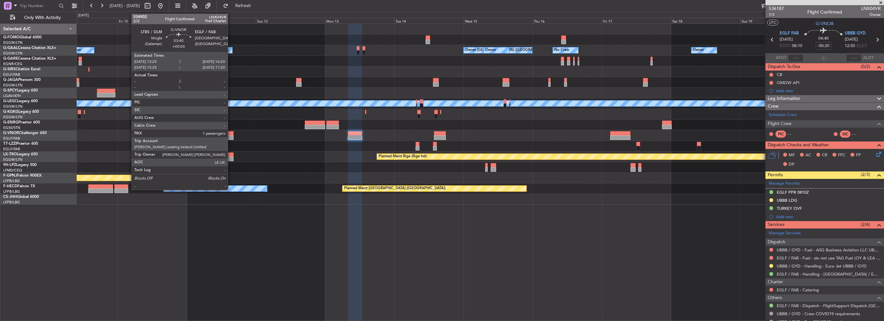
click at [231, 137] on div at bounding box center [228, 137] width 12 height 5
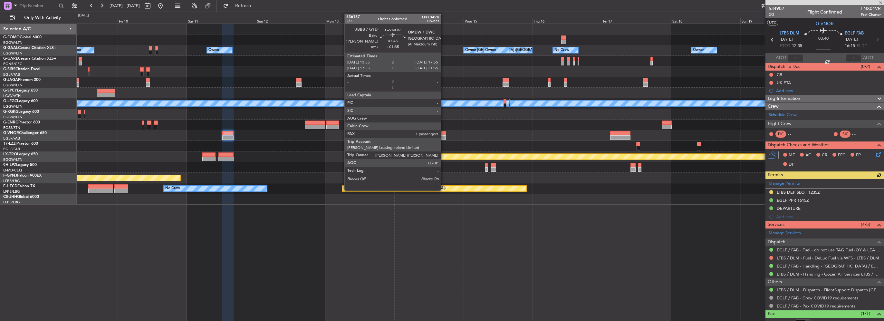
click at [444, 135] on div at bounding box center [440, 137] width 12 height 5
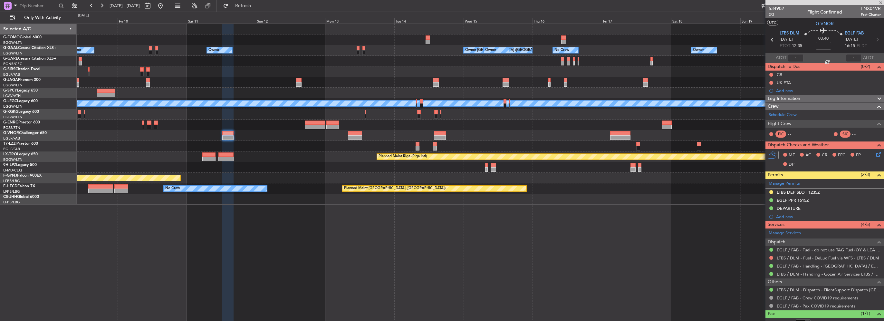
type input "+01:35"
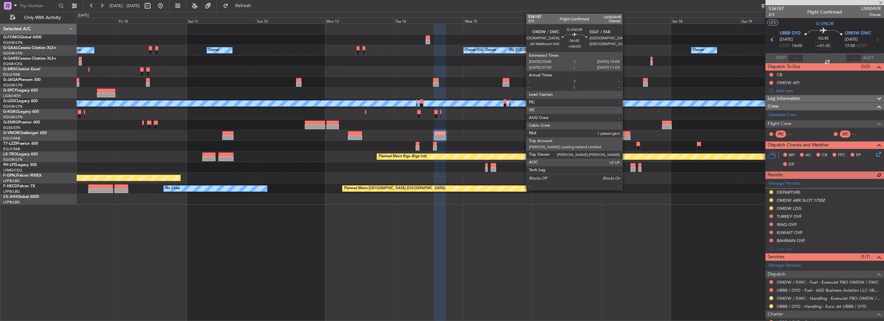
click at [625, 134] on div at bounding box center [620, 133] width 20 height 5
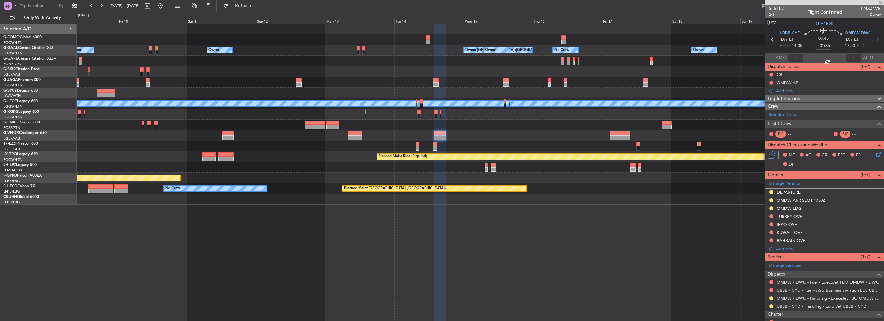
click at [499, 143] on div "Owner Owner Owner London (Luton) Owner Owner No Crew Owner Planned Maint Oxford…" at bounding box center [480, 114] width 807 height 181
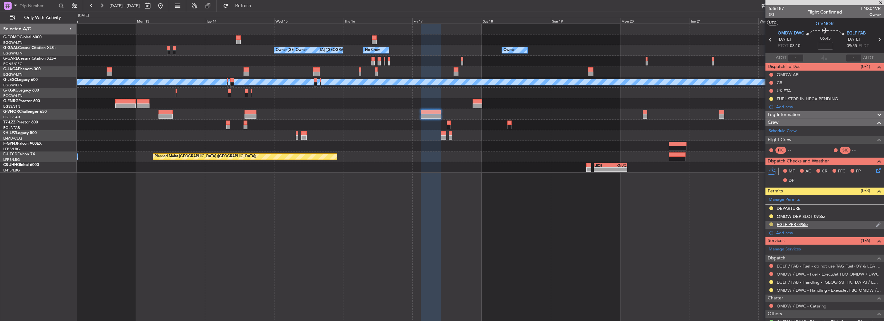
click at [771, 222] on button at bounding box center [771, 224] width 4 height 4
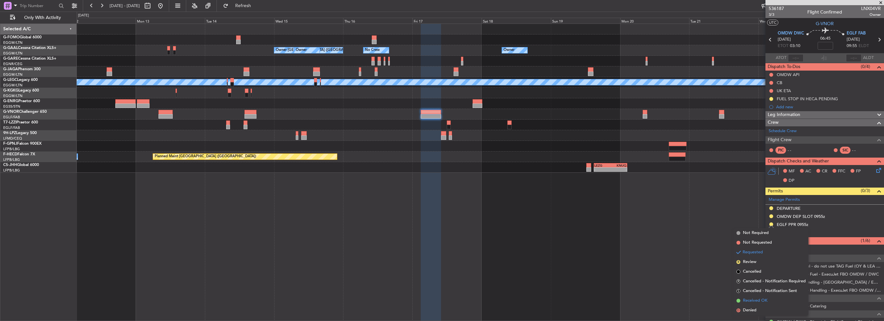
click at [755, 303] on span "Received OK" at bounding box center [755, 300] width 24 height 6
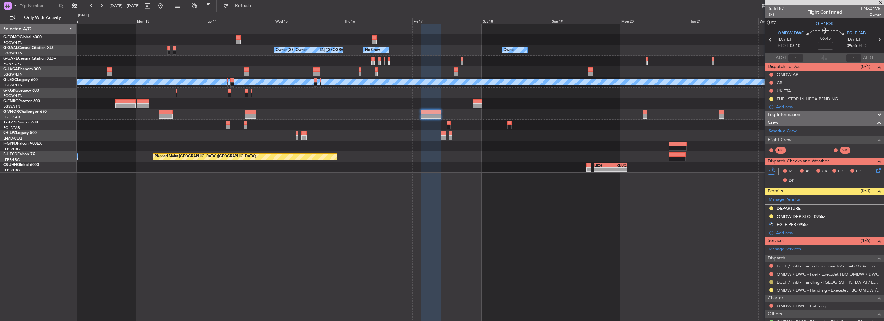
click at [770, 281] on button at bounding box center [771, 282] width 4 height 4
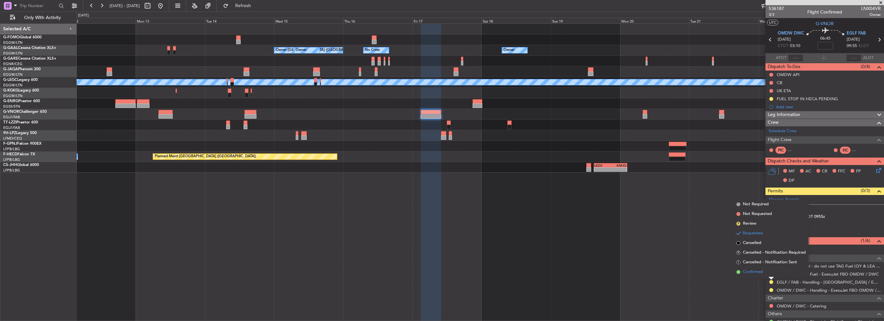
click at [759, 269] on span "Confirmed" at bounding box center [753, 272] width 20 height 6
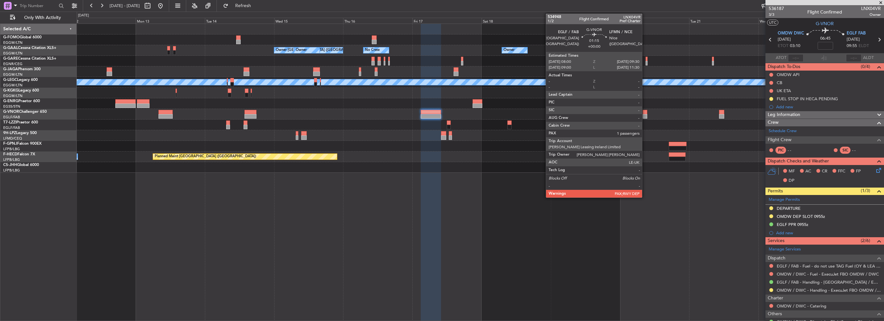
click at [645, 116] on div at bounding box center [645, 116] width 5 height 5
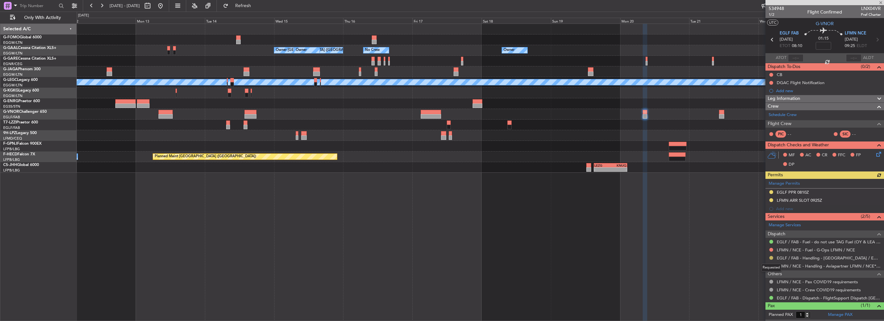
click at [770, 256] on button at bounding box center [771, 258] width 4 height 4
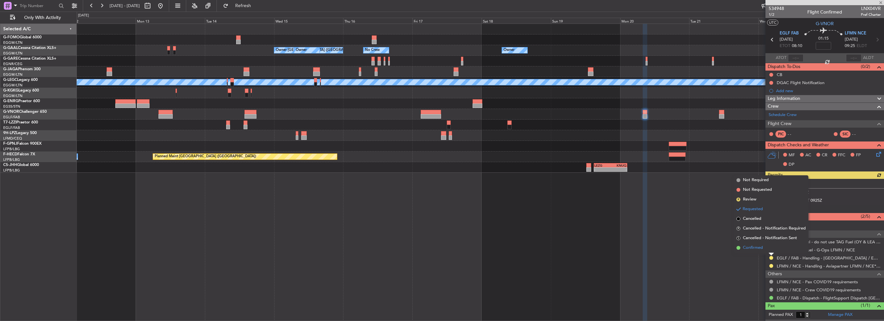
click at [758, 247] on span "Confirmed" at bounding box center [753, 248] width 20 height 6
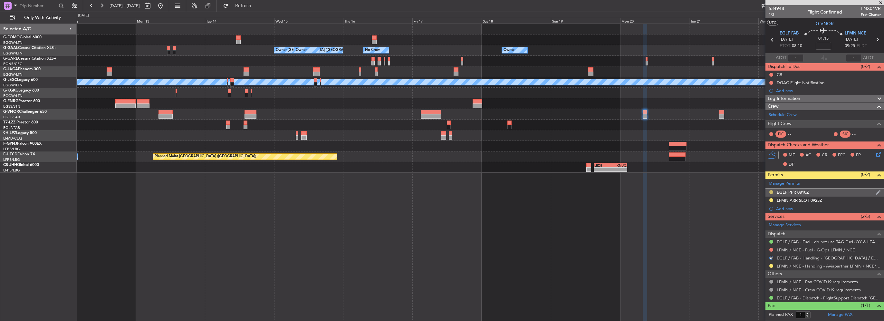
click at [771, 192] on button at bounding box center [771, 192] width 4 height 4
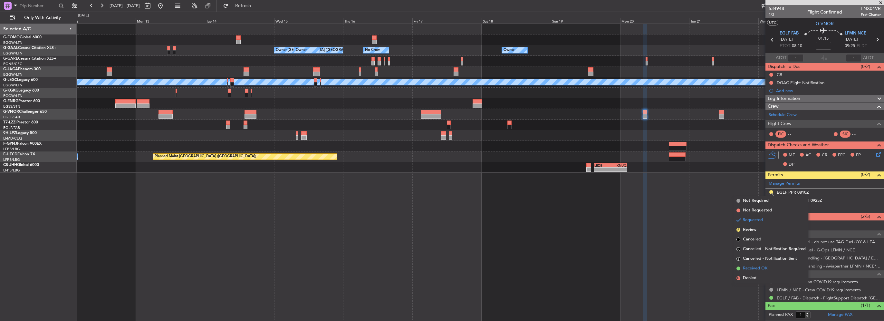
click at [761, 268] on span "Received OK" at bounding box center [755, 268] width 24 height 6
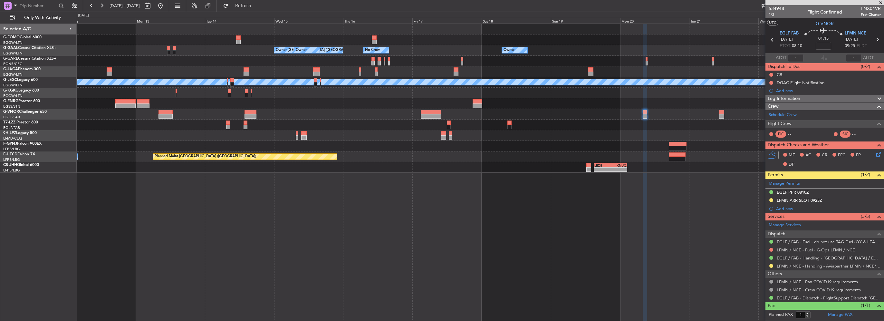
click at [621, 211] on div "Owner [GEOGRAPHIC_DATA] ([GEOGRAPHIC_DATA]) Owner Owner No Crew Owner Owner Own…" at bounding box center [480, 172] width 807 height 297
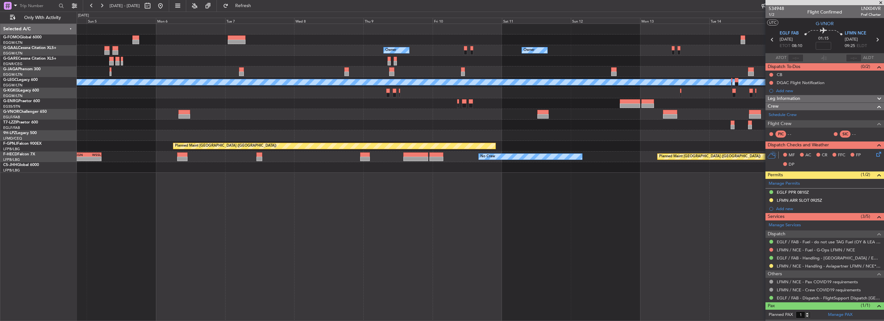
click at [544, 197] on div "Owner [GEOGRAPHIC_DATA] ([GEOGRAPHIC_DATA]) Owner Owner No Crew Owner Owner Own…" at bounding box center [480, 172] width 807 height 297
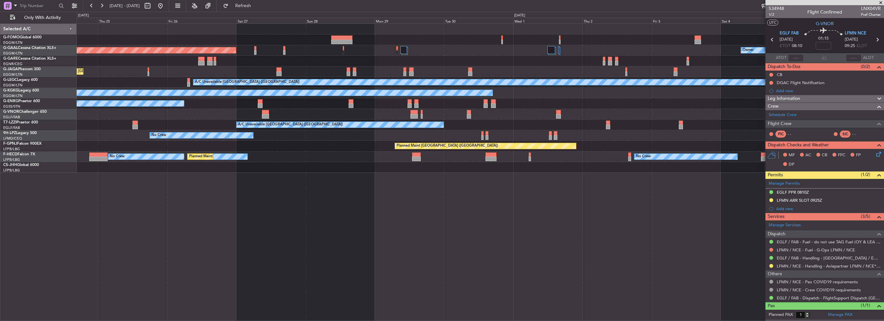
click at [593, 186] on div "Owner Planned [GEOGRAPHIC_DATA] Planned Maint [GEOGRAPHIC_DATA] ([GEOGRAPHIC_DA…" at bounding box center [480, 172] width 807 height 297
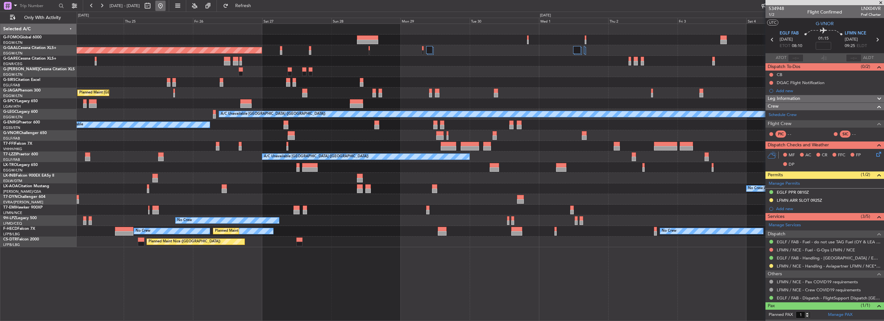
click at [166, 6] on button at bounding box center [160, 6] width 10 height 10
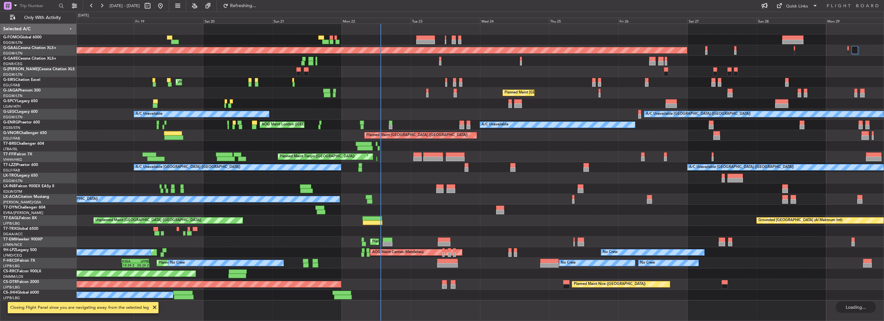
click at [256, 172] on div "Unplanned Maint [GEOGRAPHIC_DATA] ([GEOGRAPHIC_DATA]) A/C Unavailable [GEOGRAPH…" at bounding box center [480, 167] width 807 height 11
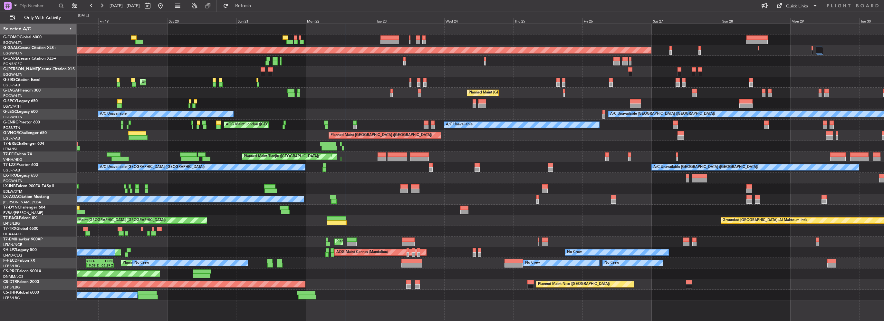
click at [54, 72] on div "Planned Maint Dusseldorf Unplanned Maint [GEOGRAPHIC_DATA] ([GEOGRAPHIC_DATA]) …" at bounding box center [442, 166] width 884 height 309
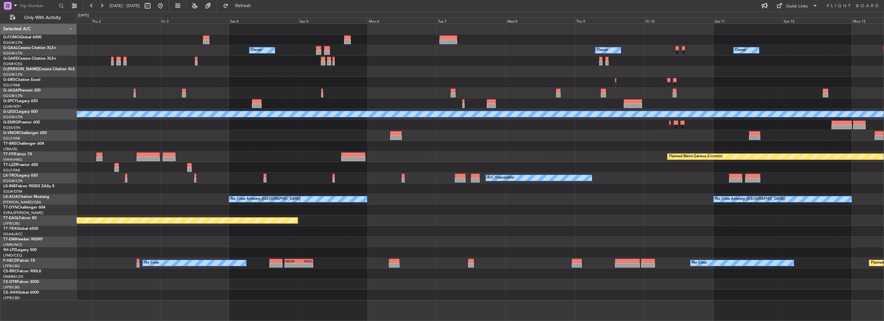
click at [50, 80] on div "Owner Owner Owner A/C Unavailable [GEOGRAPHIC_DATA] ([GEOGRAPHIC_DATA]) Planned…" at bounding box center [442, 166] width 884 height 309
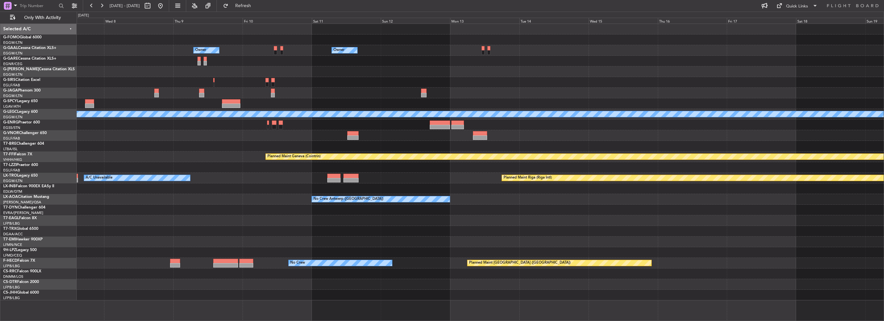
click at [92, 76] on div "Owner Owner Planned Maint [GEOGRAPHIC_DATA] ([GEOGRAPHIC_DATA]) A/C Unavailable…" at bounding box center [480, 162] width 807 height 276
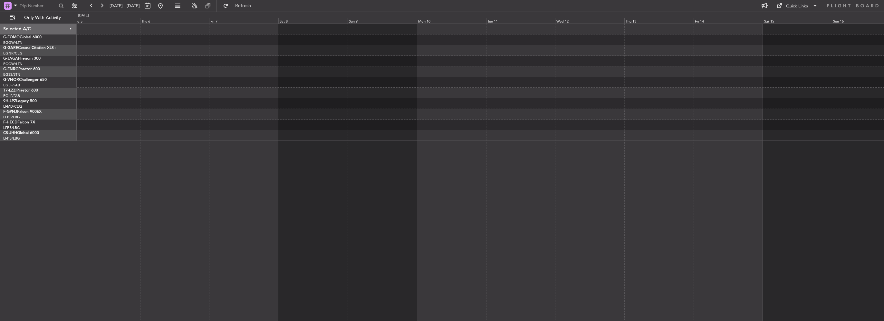
click at [0, 73] on html "[DATE] - [DATE] Refresh Quick Links Only With Activity A/C Unavailable [GEOGRAP…" at bounding box center [442, 160] width 884 height 321
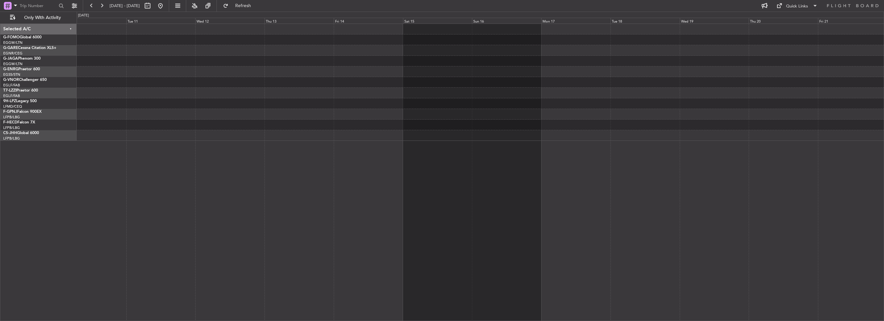
click at [0, 65] on html "[DATE] - [DATE] Refresh Quick Links Only With Activity Selected A/C G-FOMO Glob…" at bounding box center [442, 160] width 884 height 321
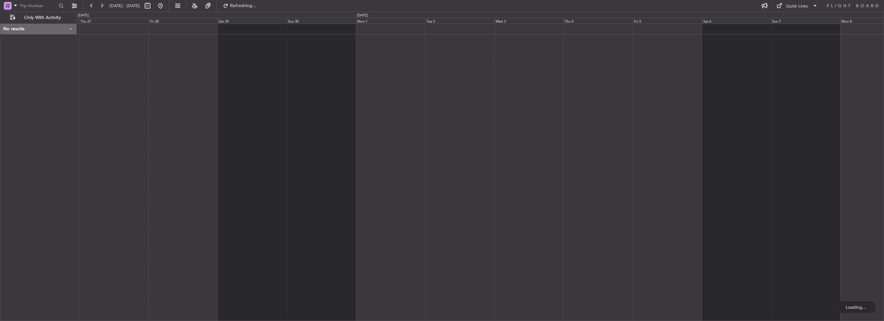
click at [108, 61] on div at bounding box center [480, 172] width 807 height 297
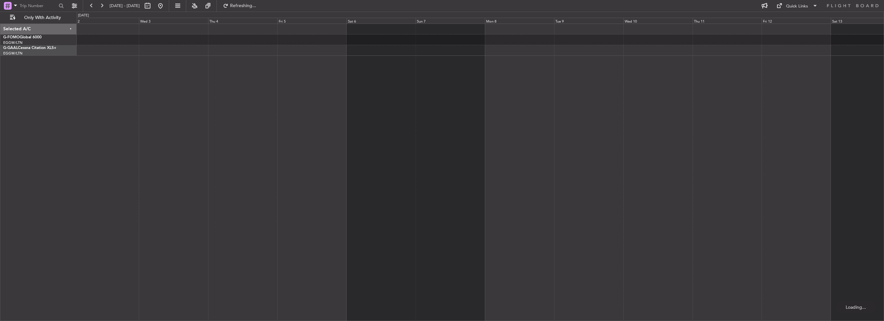
click at [45, 53] on div "Owner Selected A/C G-FOMO Global 6000 EGGW/LTN [GEOGRAPHIC_DATA] ([GEOGRAPHIC_D…" at bounding box center [442, 166] width 884 height 309
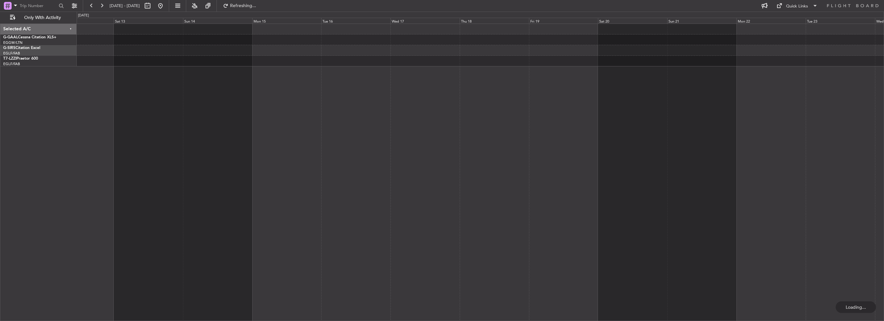
click at [321, 63] on div at bounding box center [480, 172] width 807 height 297
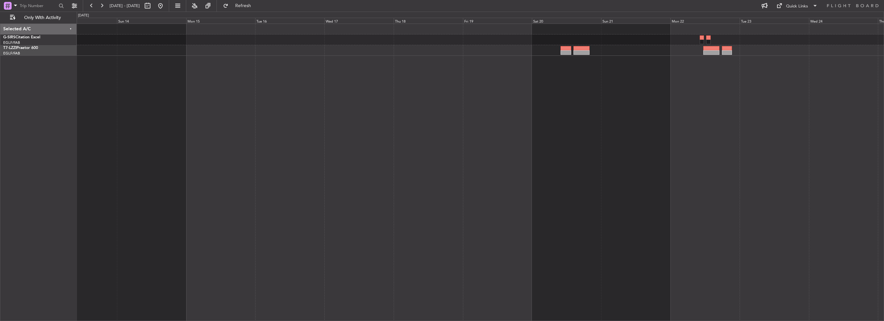
click at [0, 60] on html "[DATE] - [DATE] Refresh Quick Links Only With Activity Selected A/C G-SIRS Cita…" at bounding box center [442, 160] width 884 height 321
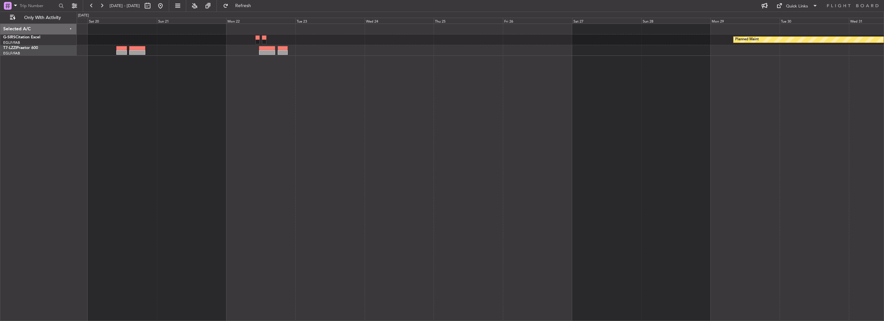
click at [0, 68] on html "[DATE] - [DATE] Refresh Quick Links Only With Activity Planned Maint Selected A…" at bounding box center [442, 160] width 884 height 321
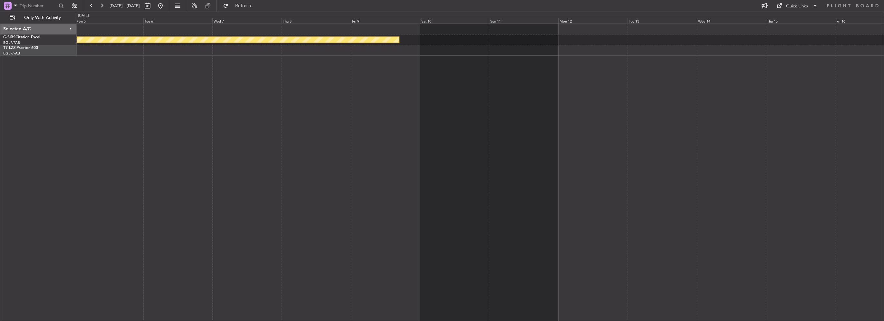
click at [27, 61] on div "Planned Maint Selected A/C G-SIRS Citation Excel EGLF/FAB London ([GEOGRAPHIC_D…" at bounding box center [442, 166] width 884 height 309
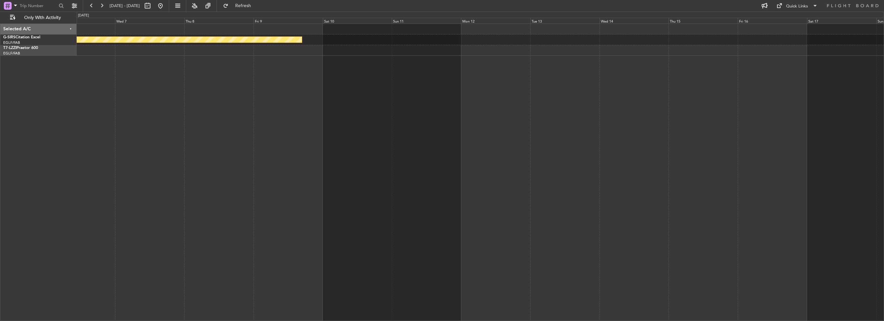
click at [44, 55] on div "Planned Maint Selected A/C G-SIRS Citation Excel EGLF/FAB London ([GEOGRAPHIC_D…" at bounding box center [442, 166] width 884 height 309
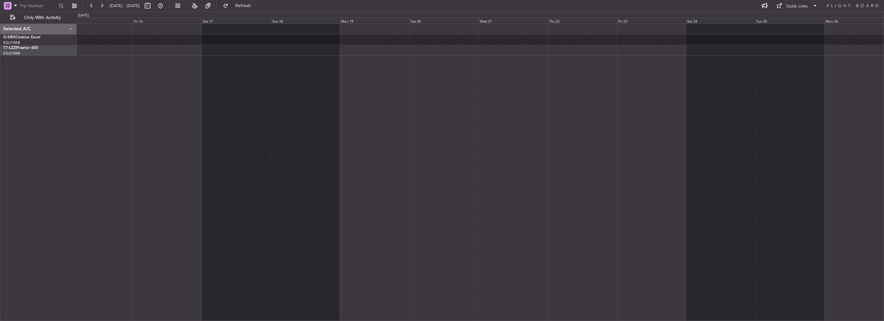
click at [737, 67] on div at bounding box center [480, 172] width 807 height 297
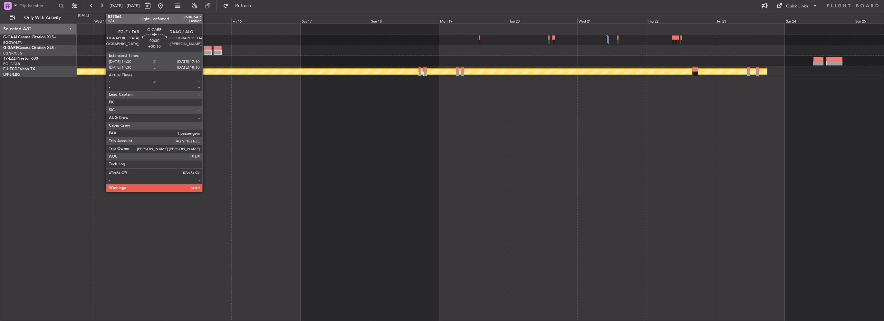
click at [205, 48] on div at bounding box center [208, 48] width 8 height 5
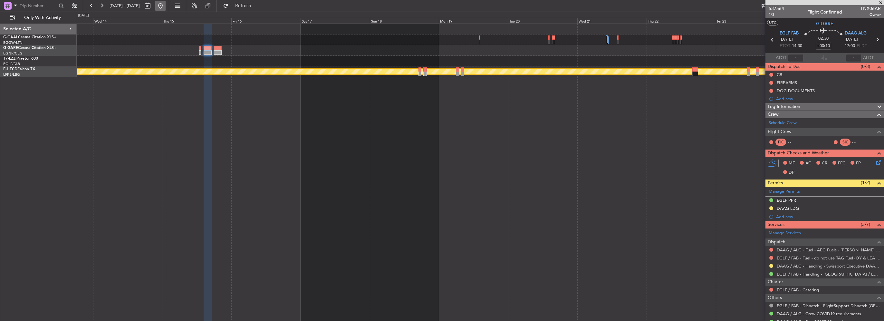
click at [166, 4] on button at bounding box center [160, 6] width 10 height 10
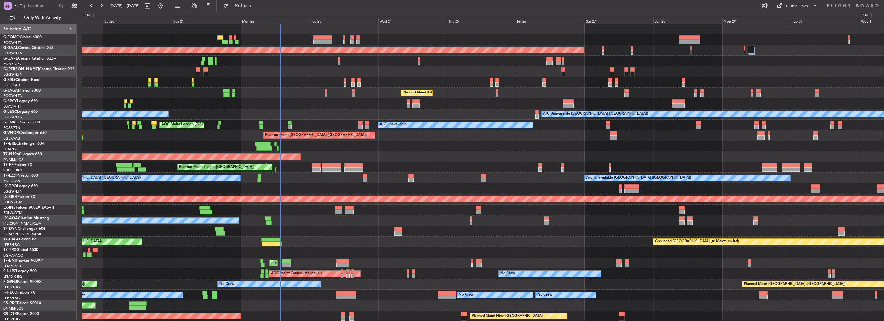
click at [452, 99] on div "Planned Maint Dusseldorf Unplanned Maint [GEOGRAPHIC_DATA] ([GEOGRAPHIC_DATA]) …" at bounding box center [483, 178] width 802 height 308
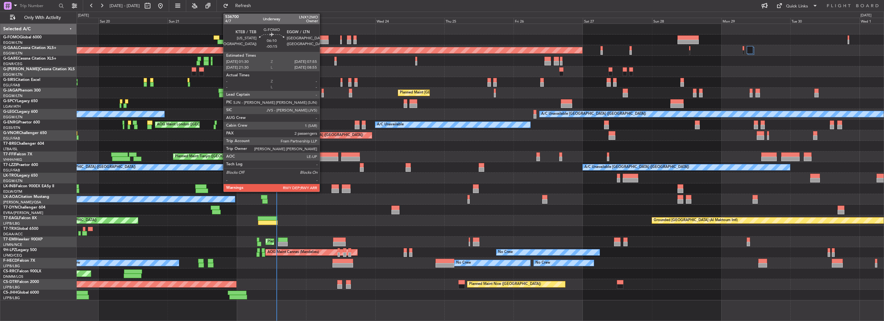
click at [322, 36] on div at bounding box center [319, 37] width 19 height 5
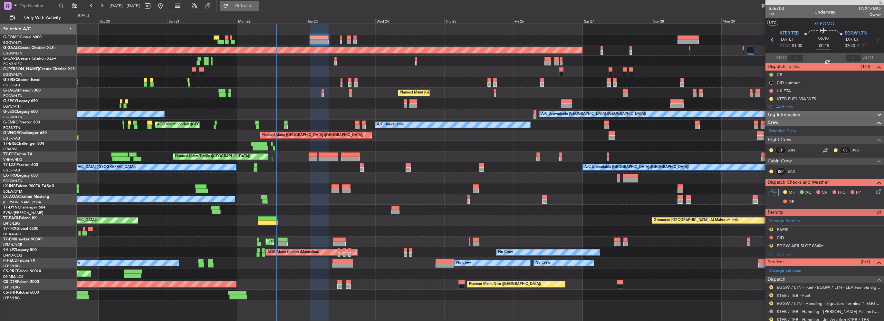
click at [256, 10] on button "Refresh" at bounding box center [239, 6] width 39 height 10
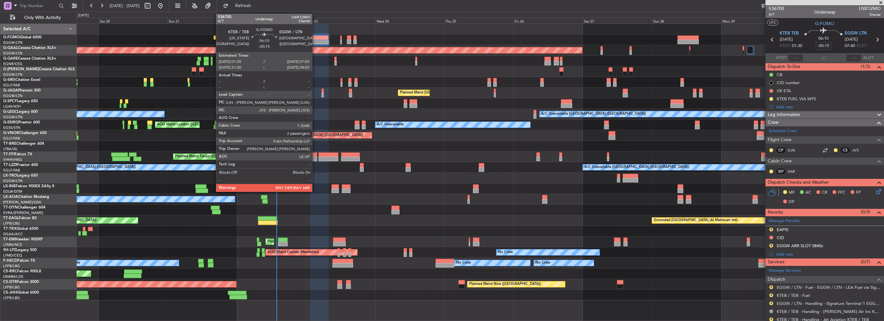
click at [315, 41] on div at bounding box center [319, 42] width 19 height 5
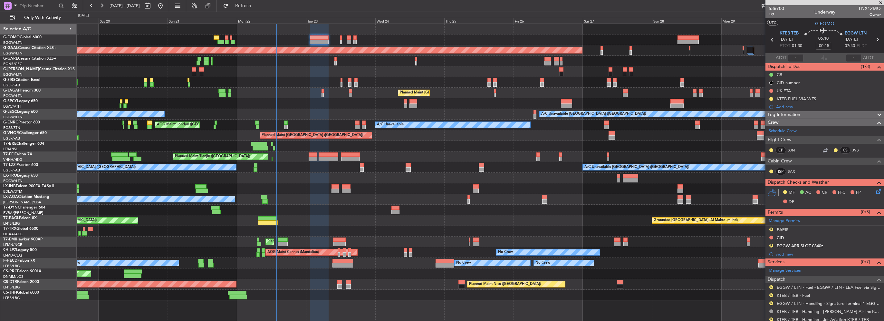
click at [28, 37] on link "G-FOMO Global 6000" at bounding box center [22, 37] width 38 height 4
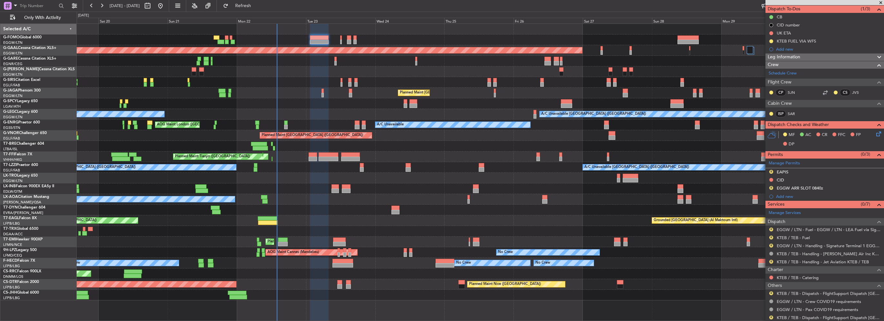
scroll to position [104, 0]
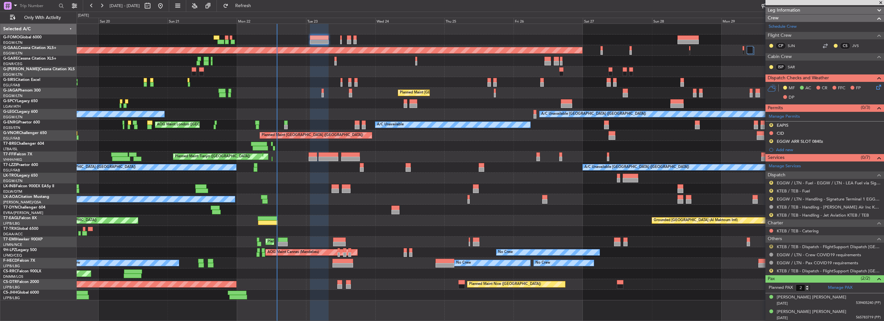
click at [770, 246] on button "R" at bounding box center [771, 247] width 4 height 4
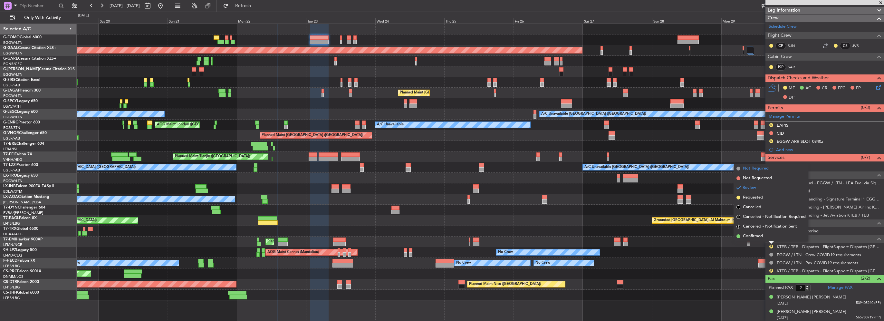
click at [753, 170] on span "Not Required" at bounding box center [756, 168] width 26 height 6
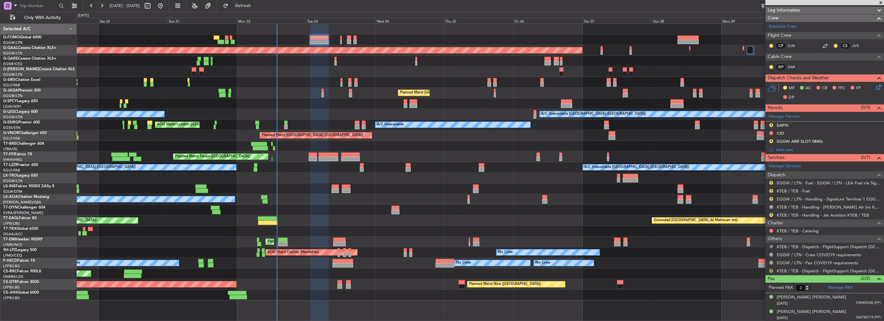
click at [771, 271] on button "R" at bounding box center [771, 271] width 4 height 4
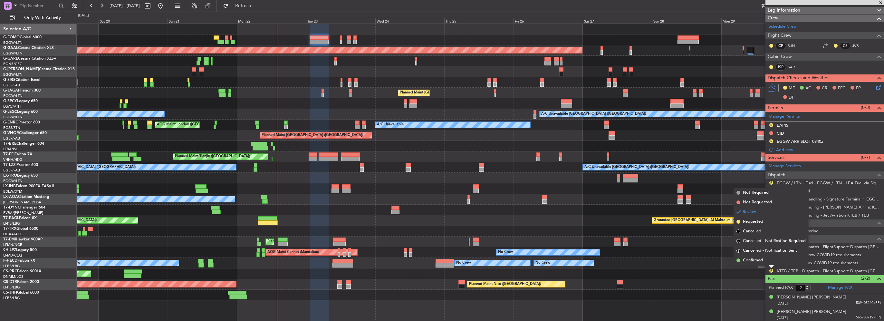
click at [753, 264] on li "Confirmed" at bounding box center [771, 260] width 74 height 10
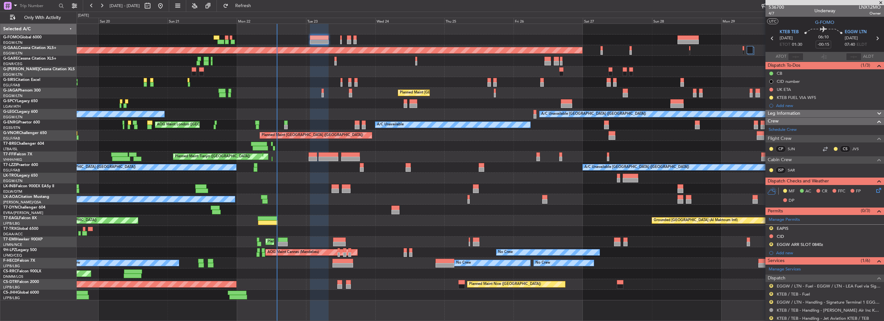
scroll to position [0, 0]
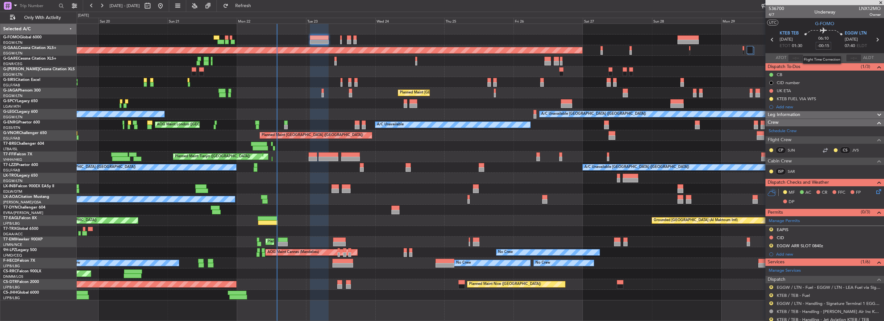
click at [829, 43] on input "-00:15" at bounding box center [823, 46] width 15 height 8
click at [827, 46] on input "-00:15" at bounding box center [823, 46] width 15 height 8
type input "-00:10"
click at [770, 229] on button "R" at bounding box center [771, 229] width 4 height 4
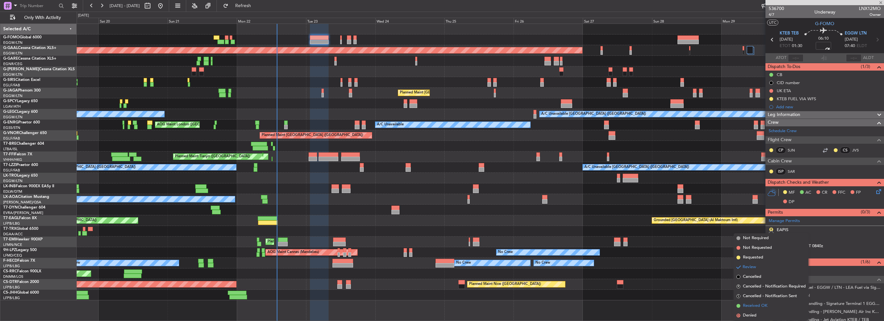
click at [749, 306] on span "Received OK" at bounding box center [755, 305] width 24 height 6
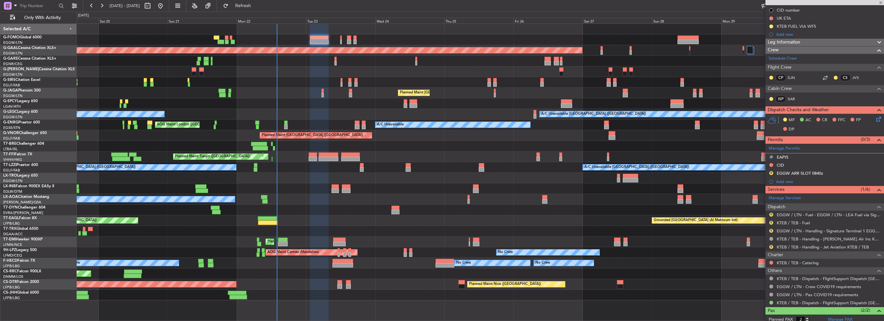
scroll to position [97, 0]
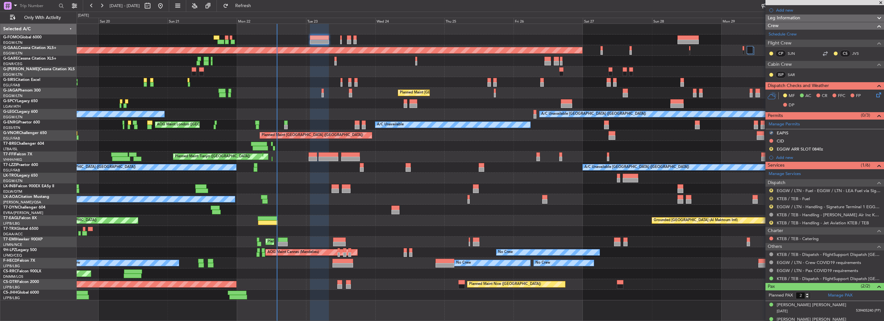
click at [772, 199] on button "R" at bounding box center [771, 199] width 4 height 4
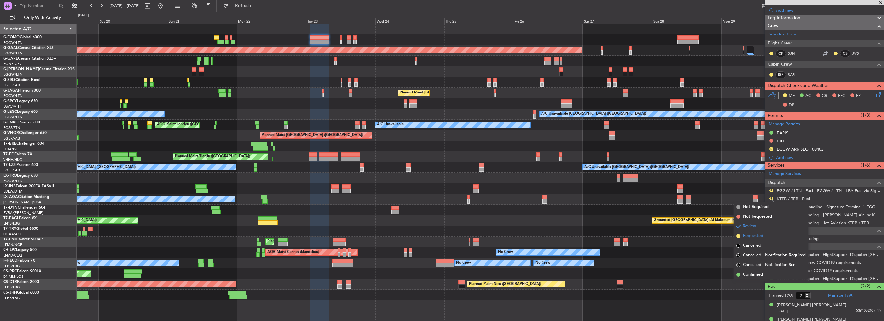
click at [753, 236] on span "Requested" at bounding box center [753, 236] width 20 height 6
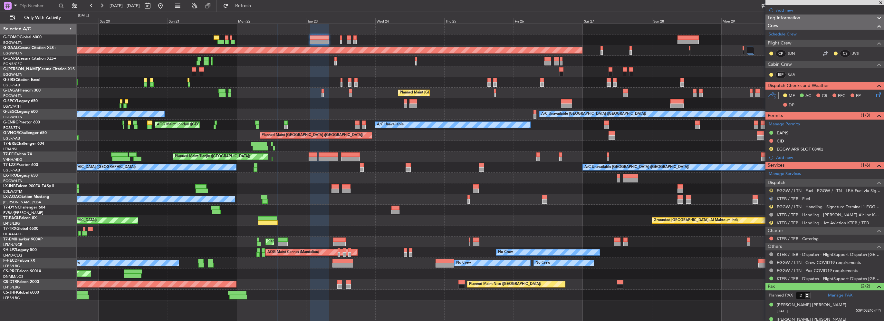
click at [770, 190] on button "R" at bounding box center [771, 190] width 4 height 4
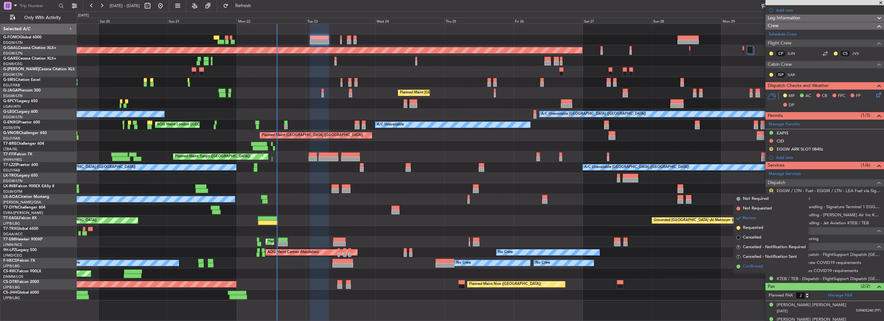
click at [752, 265] on span "Confirmed" at bounding box center [753, 266] width 20 height 6
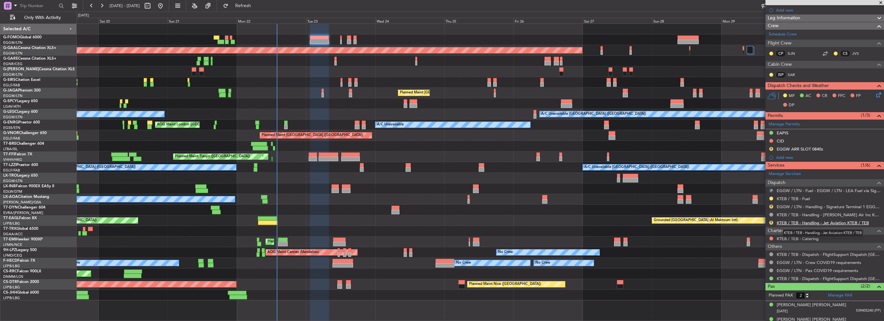
click at [808, 222] on link "KTEB / TEB - Handling - Jet Aviation KTEB / TEB" at bounding box center [823, 222] width 92 height 5
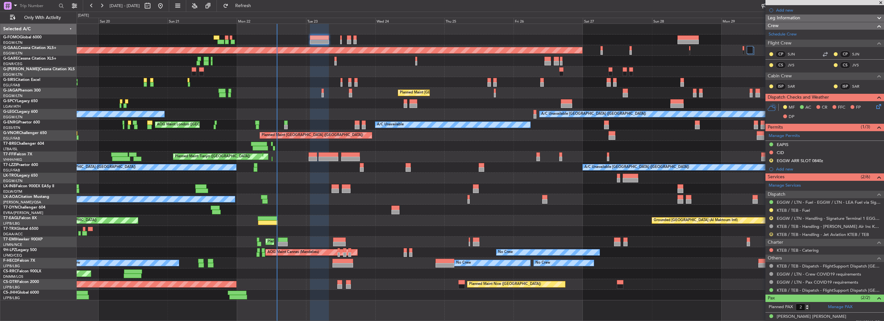
click at [771, 233] on button "R" at bounding box center [771, 234] width 4 height 4
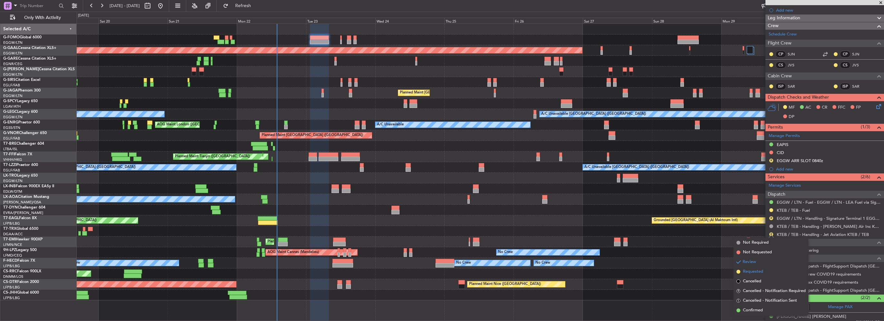
click at [754, 271] on span "Requested" at bounding box center [753, 271] width 20 height 6
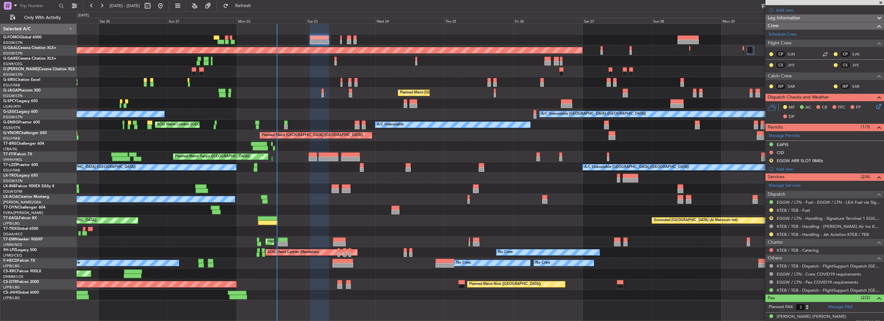
click at [769, 216] on div "R" at bounding box center [771, 218] width 5 height 5
click at [771, 217] on button "R" at bounding box center [771, 218] width 4 height 4
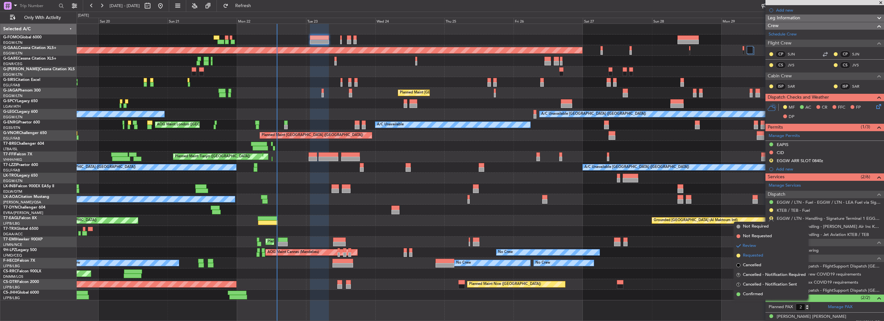
click at [754, 258] on span "Requested" at bounding box center [753, 255] width 20 height 6
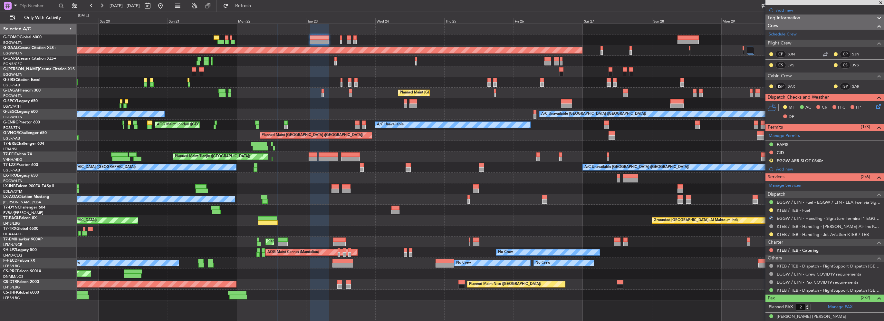
scroll to position [0, 0]
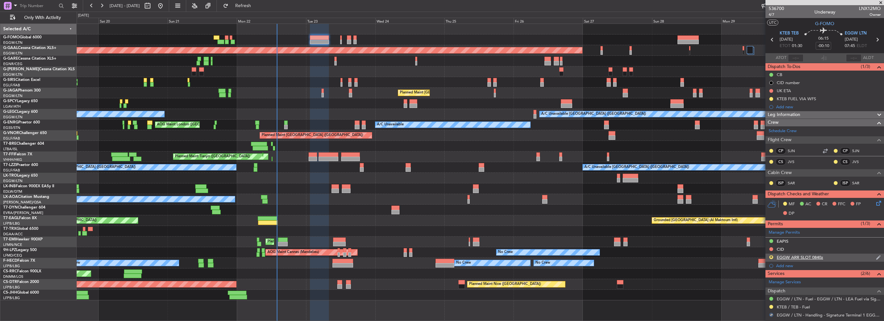
click at [820, 256] on div "EGGW ARR SLOT 0840z" at bounding box center [800, 256] width 46 height 5
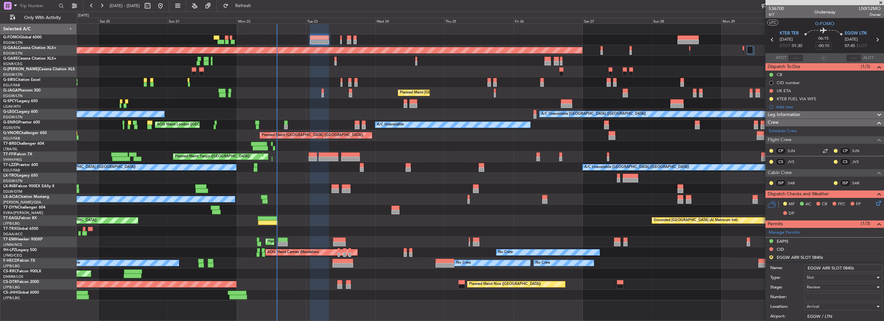
click at [848, 268] on input "EGGW ARR SLOT 0840z" at bounding box center [843, 268] width 78 height 8
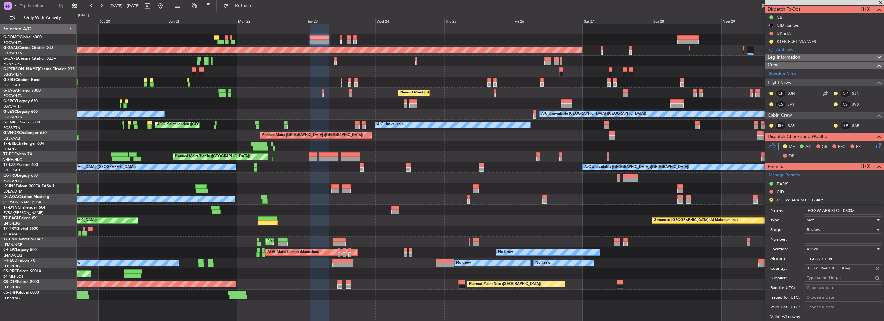
scroll to position [64, 0]
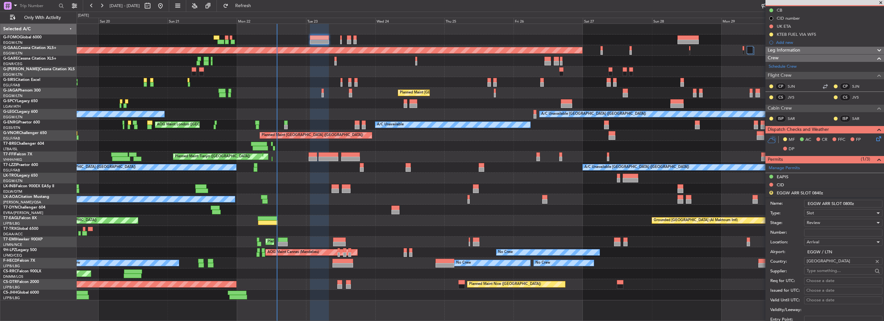
type input "EGGW ARR SLOT 0800z"
click at [825, 226] on div "Review" at bounding box center [841, 223] width 69 height 10
click at [834, 257] on span "Review" at bounding box center [841, 255] width 68 height 10
click at [823, 223] on div "Review" at bounding box center [841, 223] width 69 height 10
click at [829, 266] on span "Requested" at bounding box center [841, 264] width 68 height 10
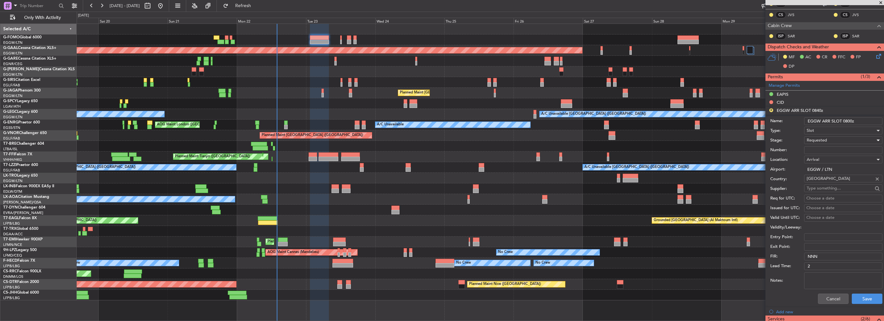
scroll to position [161, 0]
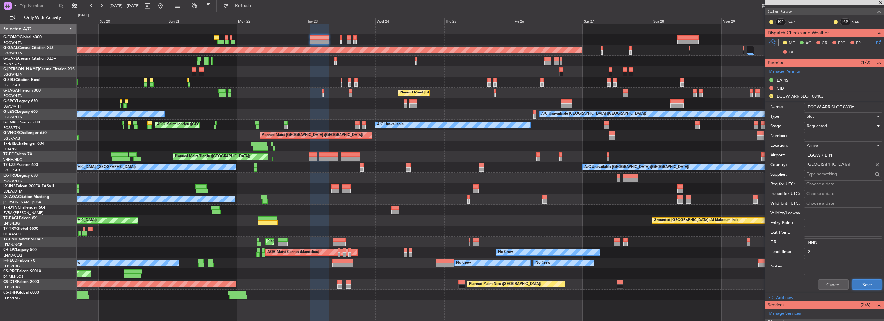
click at [867, 282] on button "Save" at bounding box center [867, 284] width 31 height 10
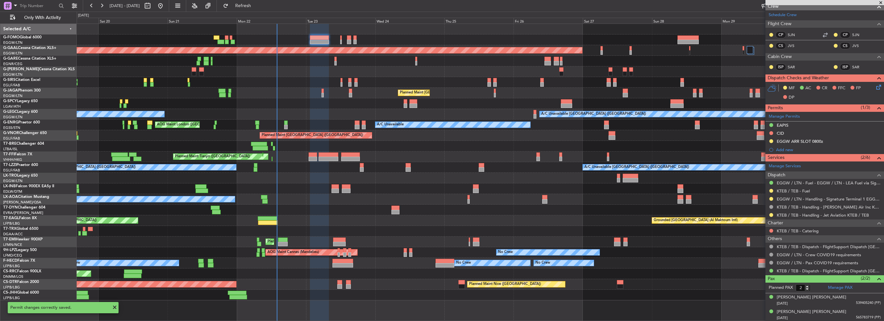
scroll to position [0, 0]
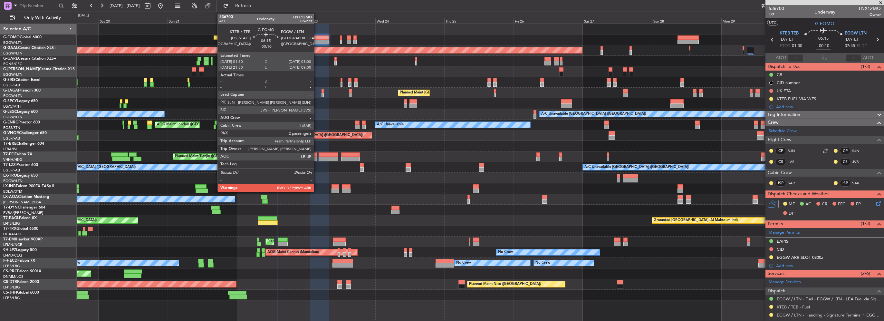
click at [317, 37] on div at bounding box center [319, 37] width 19 height 5
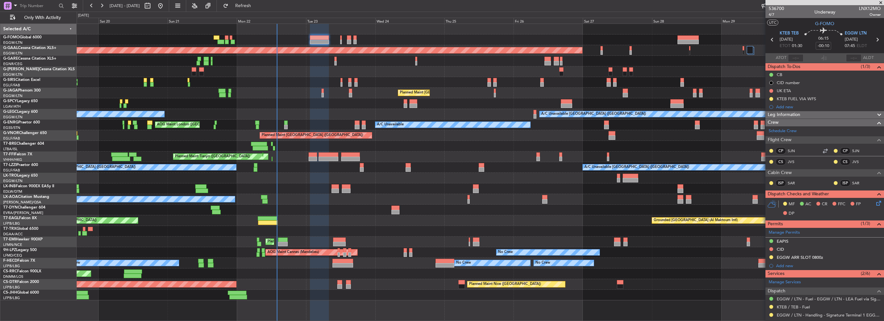
click at [319, 33] on div at bounding box center [480, 29] width 807 height 11
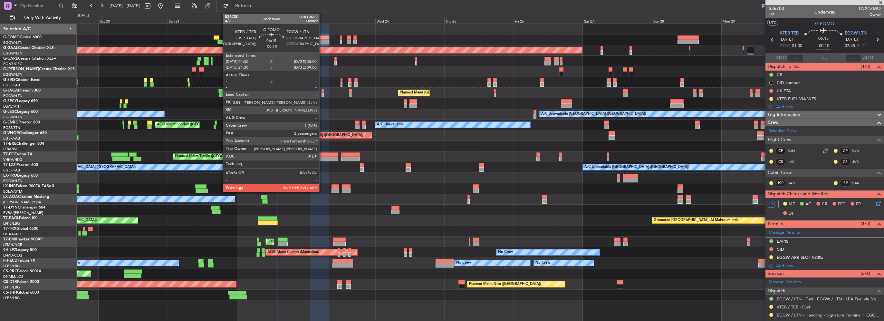
click at [323, 38] on div at bounding box center [319, 37] width 19 height 5
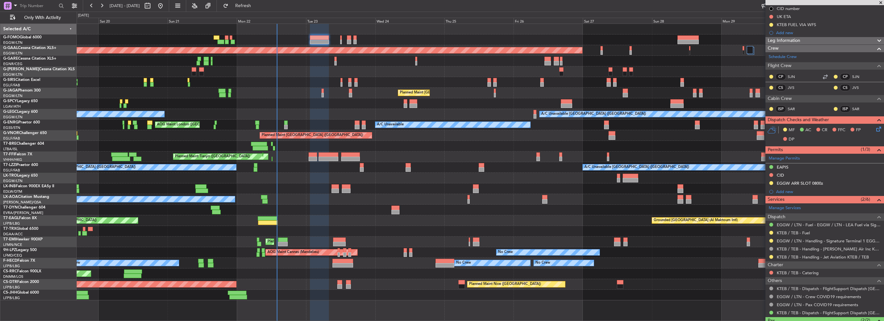
scroll to position [97, 0]
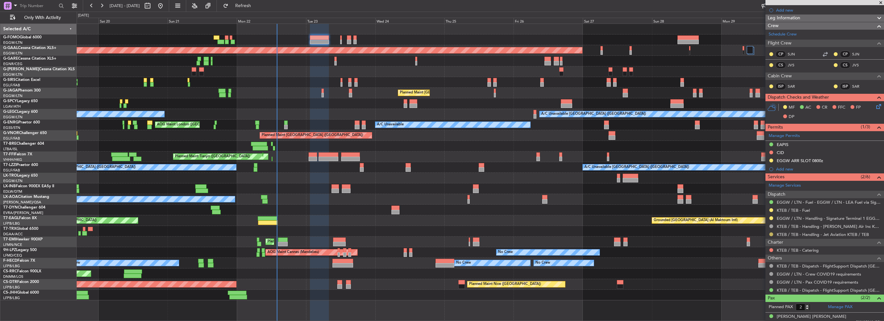
click at [770, 233] on button at bounding box center [771, 234] width 4 height 4
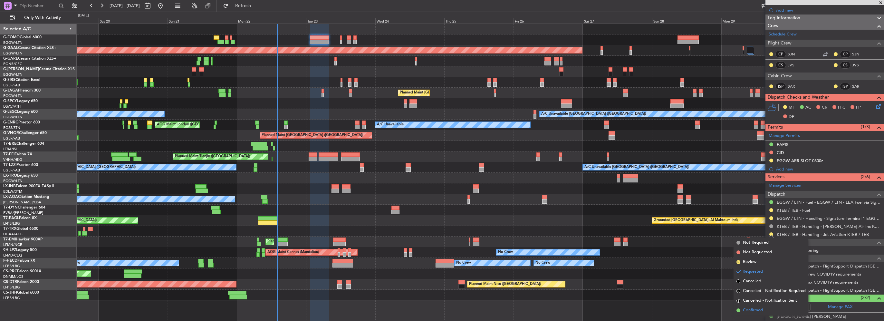
click at [754, 309] on span "Confirmed" at bounding box center [753, 310] width 20 height 6
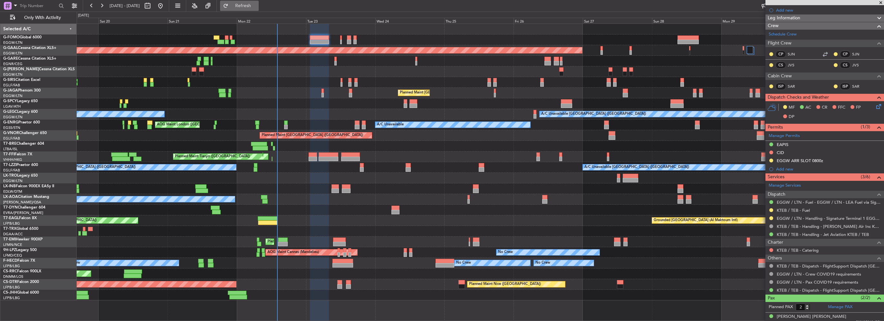
click at [253, 9] on button "Refresh" at bounding box center [239, 6] width 39 height 10
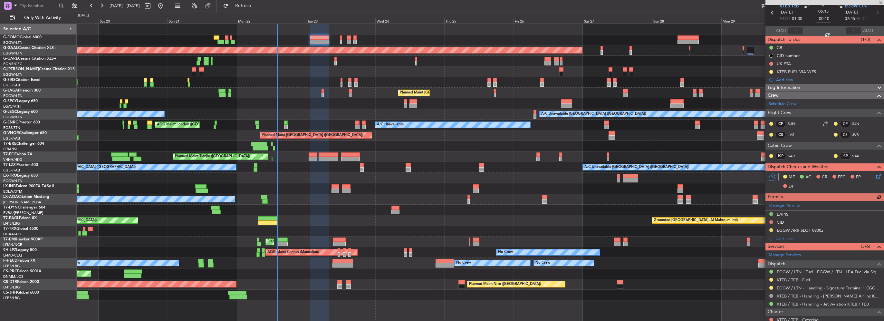
scroll to position [0, 0]
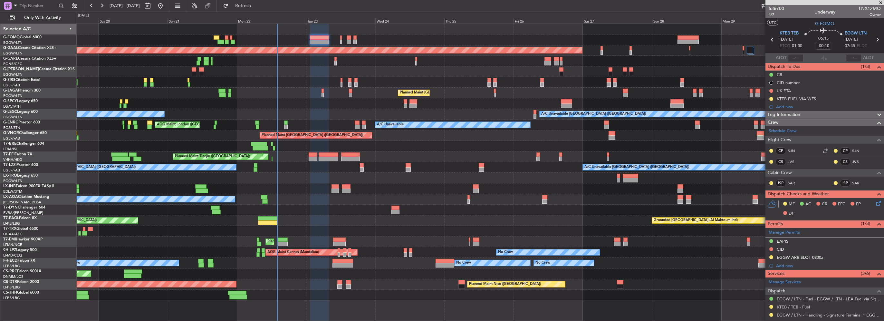
click at [881, 3] on span at bounding box center [881, 3] width 6 height 6
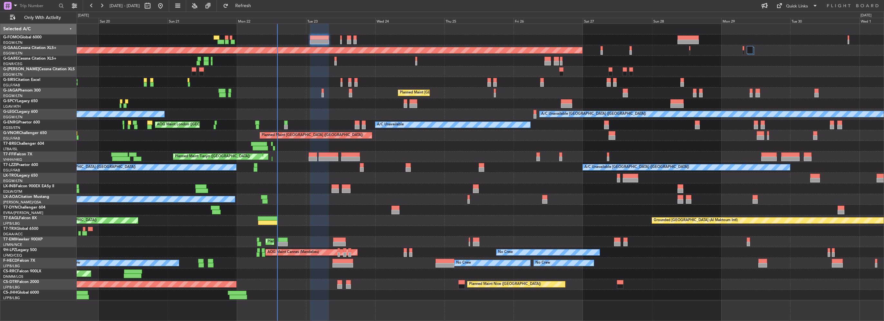
type input "0"
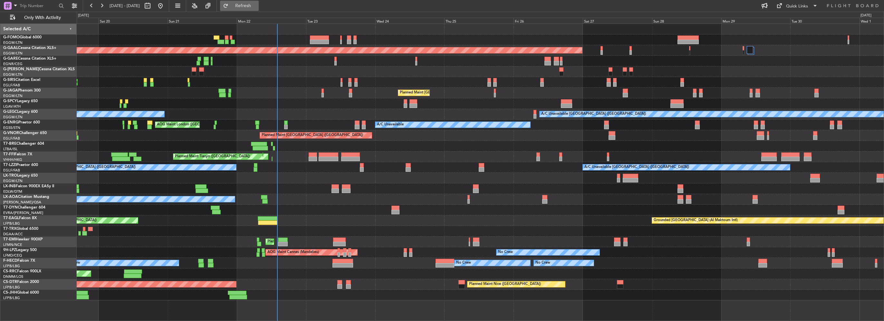
click at [251, 3] on button "Refresh" at bounding box center [239, 6] width 39 height 10
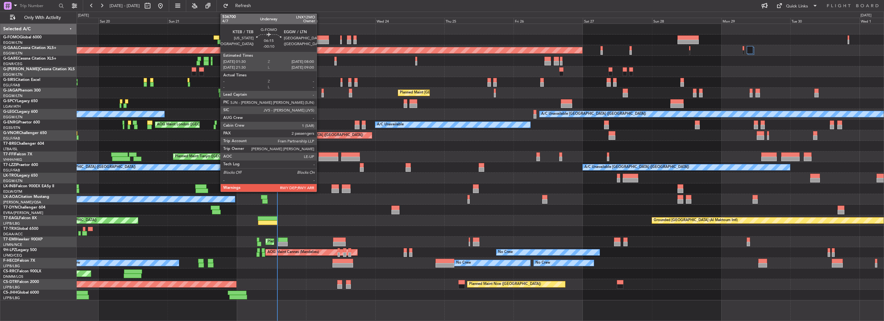
click at [320, 40] on div at bounding box center [319, 42] width 19 height 5
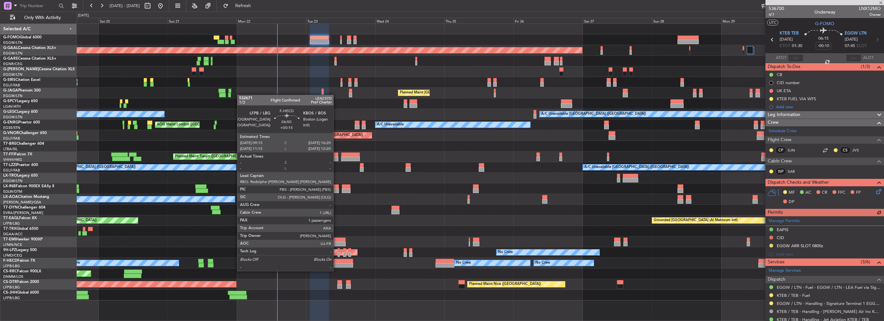
click at [336, 264] on div at bounding box center [342, 265] width 21 height 5
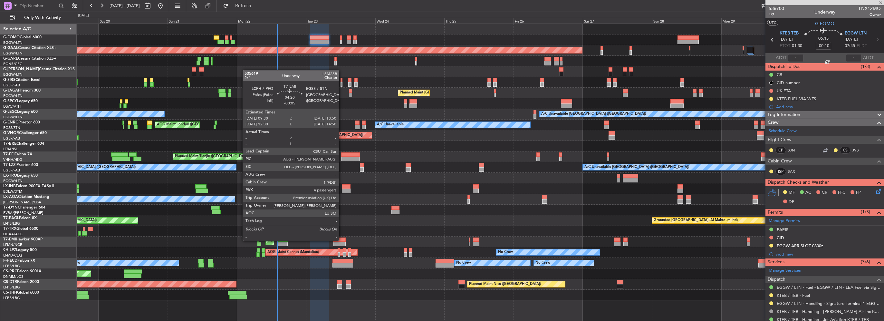
type input "+00:15"
type input "1"
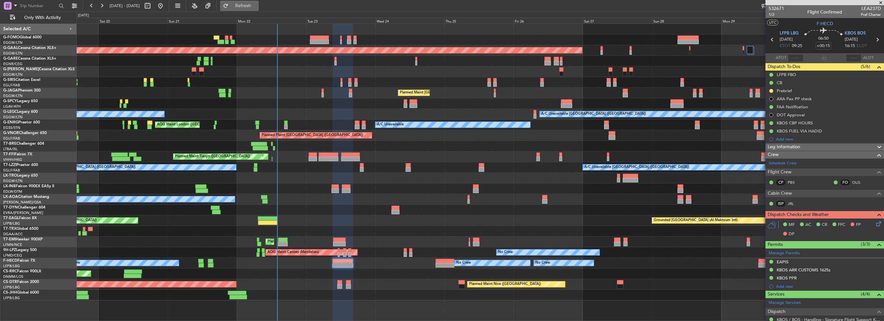
click at [257, 4] on span "Refresh" at bounding box center [243, 6] width 27 height 5
click at [259, 10] on button "Refresh" at bounding box center [239, 6] width 39 height 10
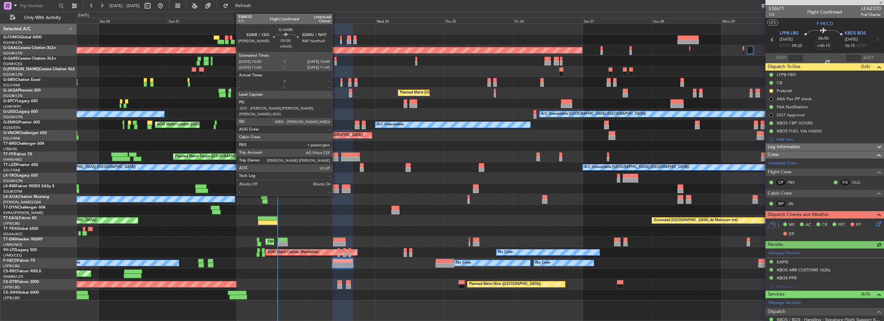
click at [335, 59] on div at bounding box center [335, 59] width 2 height 5
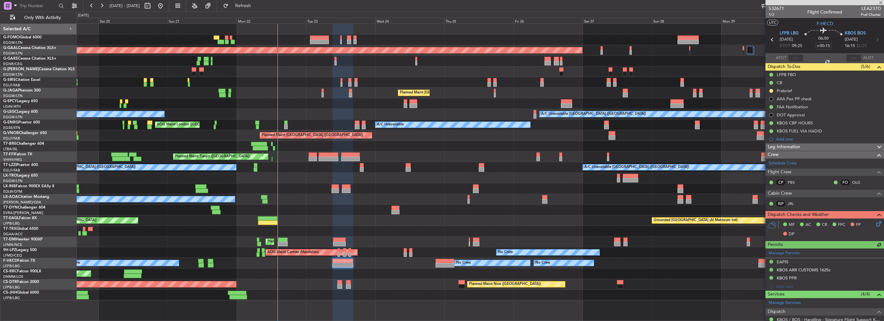
type input "+00:05"
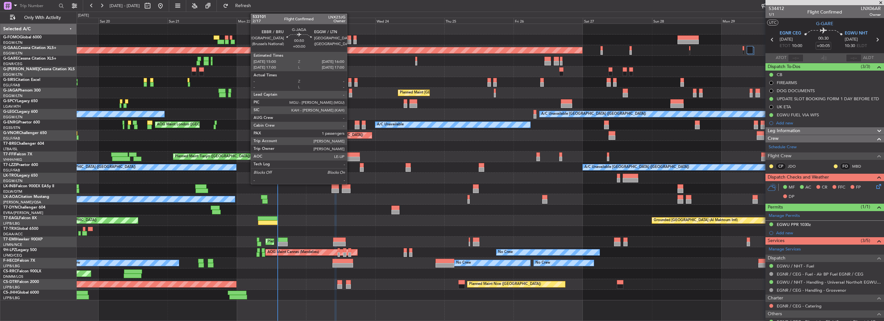
click at [350, 93] on div at bounding box center [350, 95] width 3 height 5
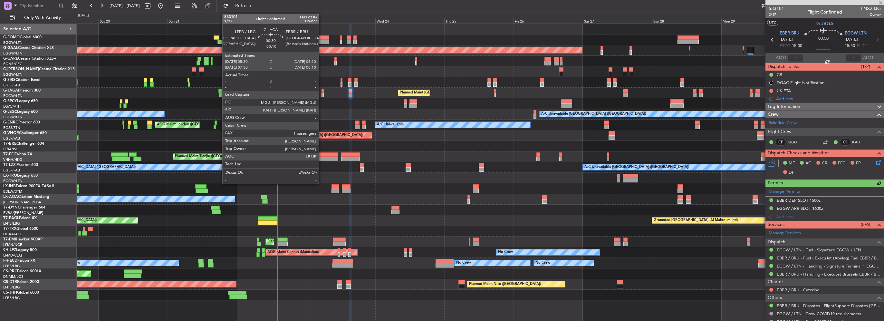
click at [322, 92] on div at bounding box center [323, 91] width 2 height 5
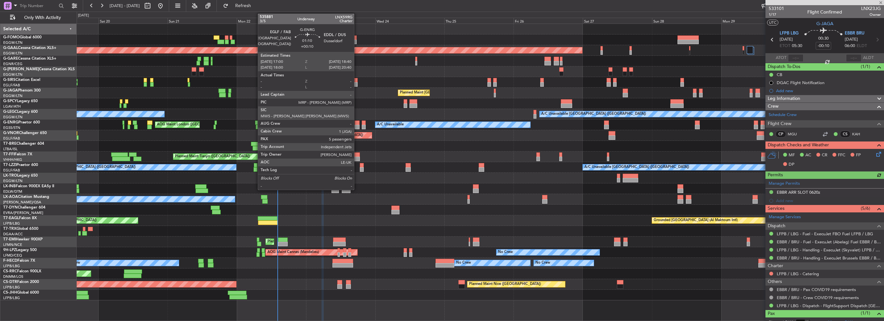
click at [357, 125] on div at bounding box center [357, 127] width 5 height 5
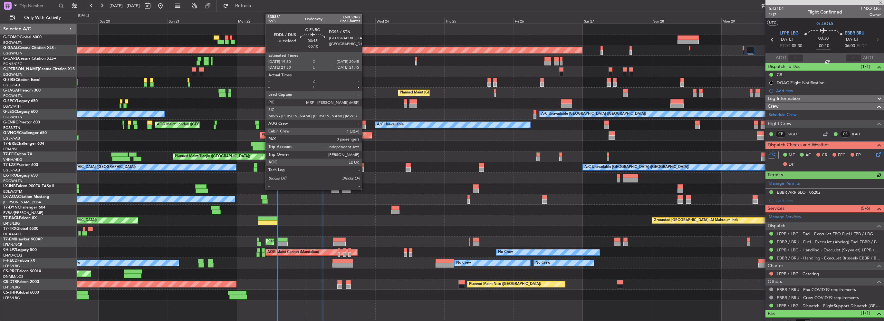
type input "+00:10"
type input "5"
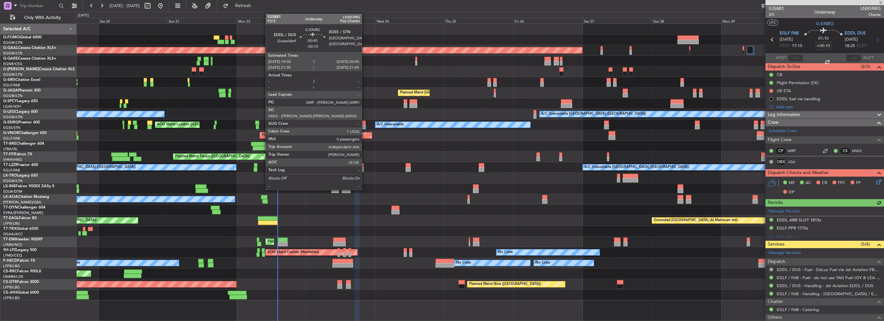
click at [365, 125] on div at bounding box center [364, 127] width 4 height 5
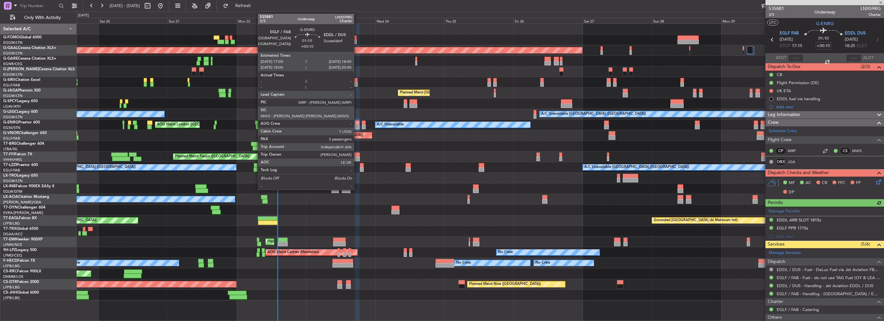
type input "-00:10"
type input "0"
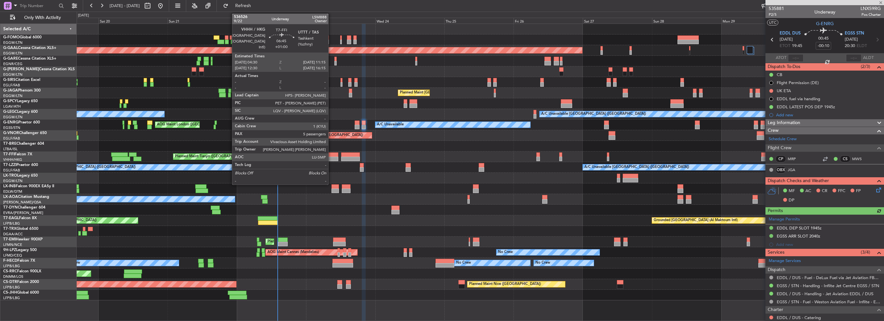
click at [331, 157] on div at bounding box center [329, 159] width 20 height 5
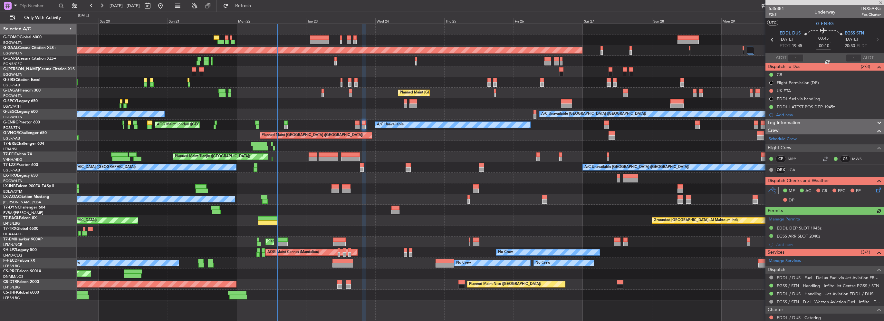
type input "+01:00"
type input "5"
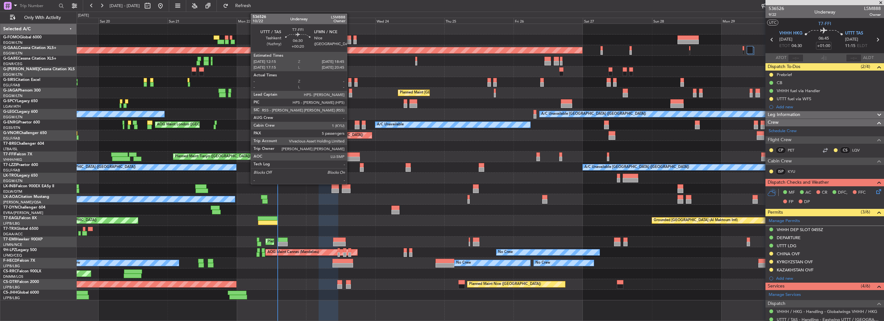
click at [350, 158] on div at bounding box center [350, 159] width 19 height 5
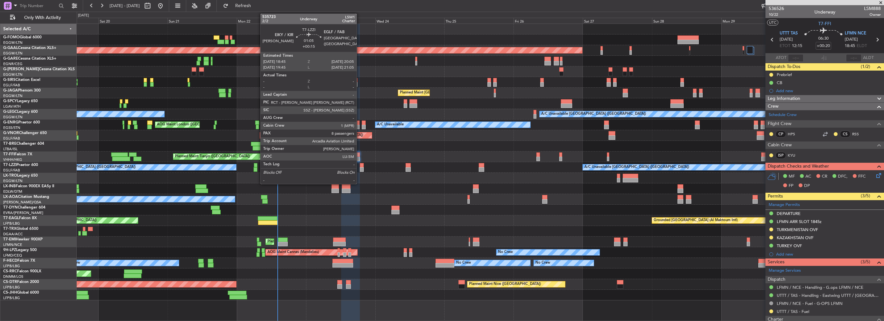
click at [360, 167] on div at bounding box center [362, 169] width 4 height 5
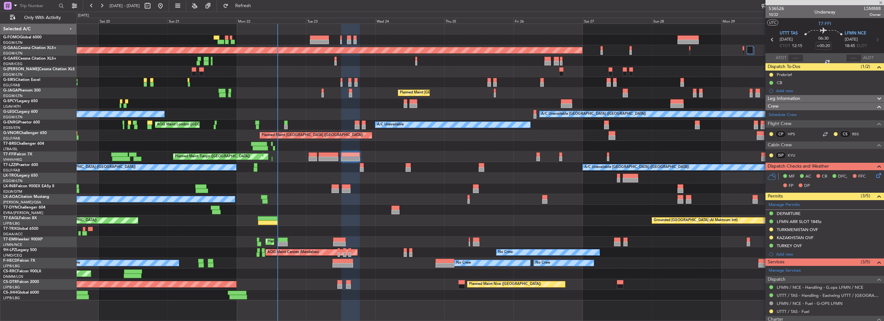
type input "+00:15"
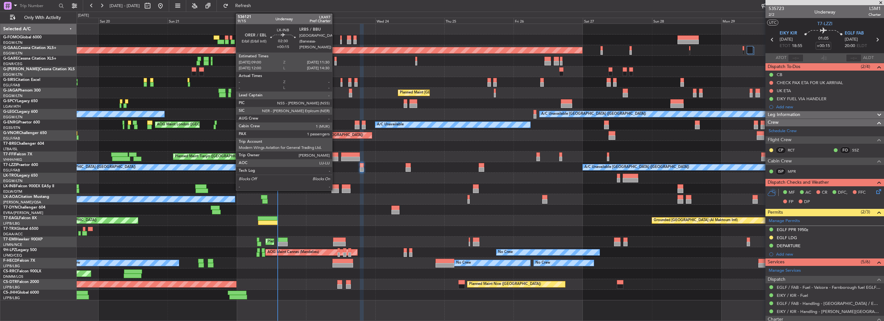
click at [335, 189] on div at bounding box center [334, 190] width 7 height 5
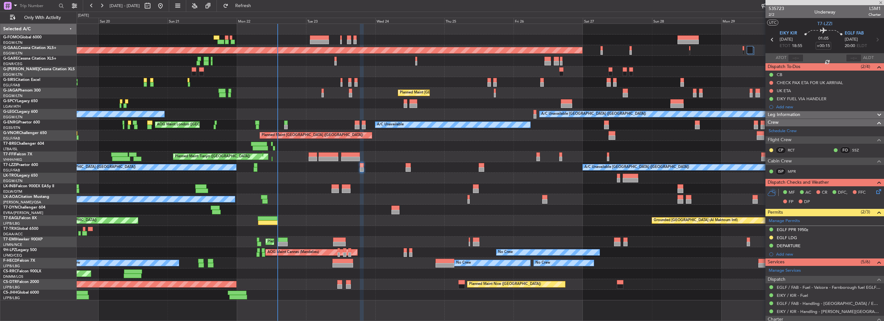
type input "1"
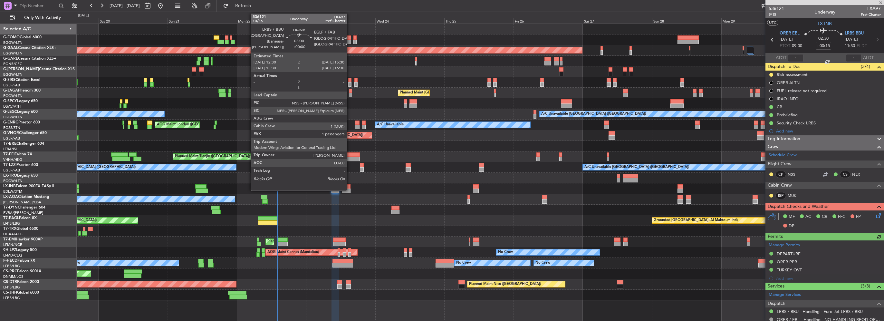
click at [350, 189] on div at bounding box center [346, 190] width 9 height 5
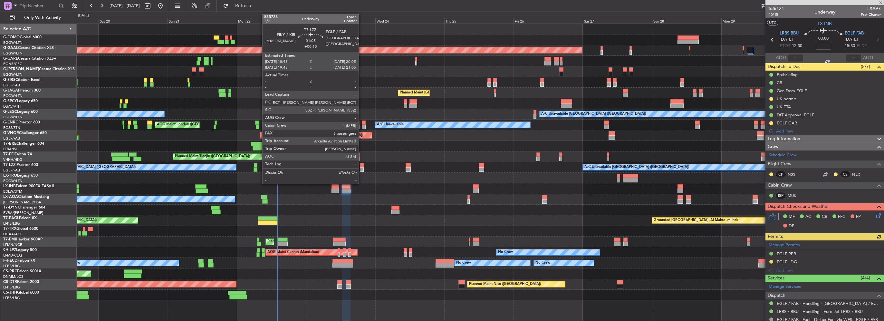
click at [361, 170] on div at bounding box center [362, 169] width 4 height 5
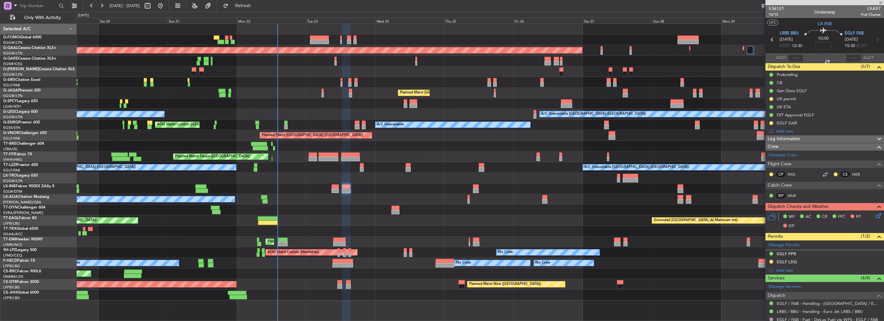
type input "+00:15"
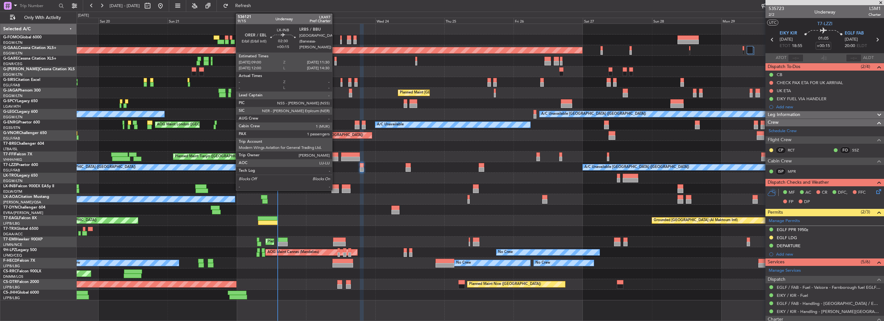
click at [335, 190] on div at bounding box center [334, 190] width 7 height 5
type input "1"
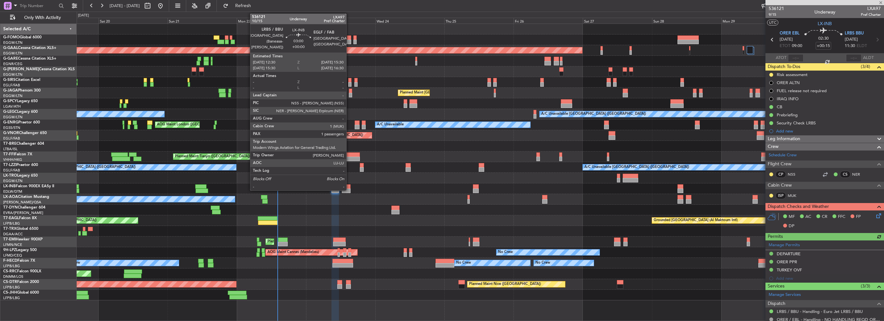
click at [349, 188] on div at bounding box center [346, 190] width 9 height 5
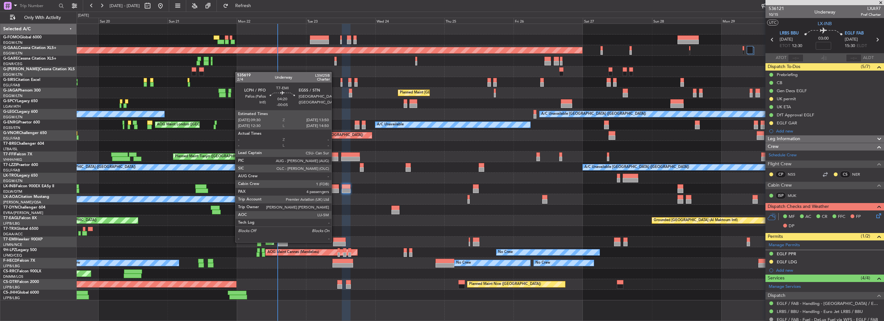
click at [334, 242] on div at bounding box center [339, 244] width 13 height 5
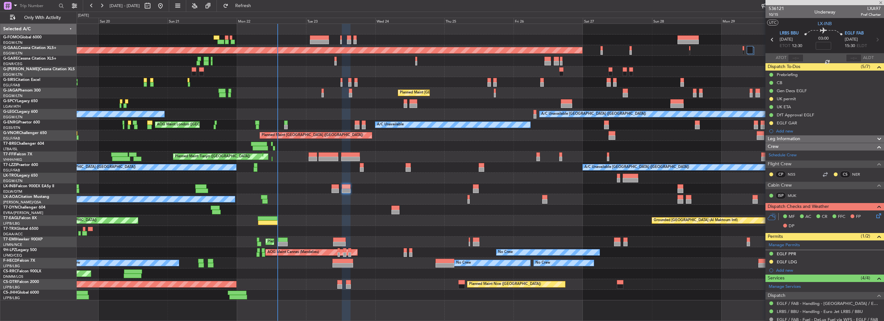
type input "-00:05"
type input "4"
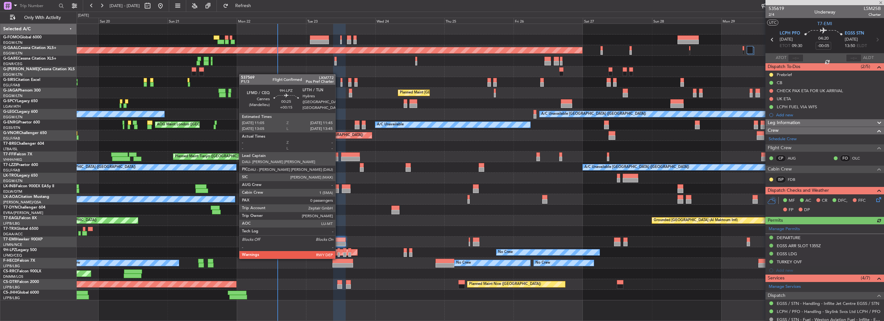
click at [338, 252] on div at bounding box center [339, 250] width 2 height 5
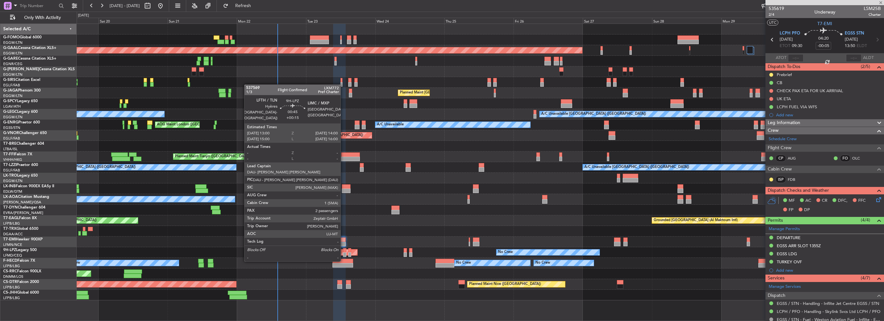
type input "+00:15"
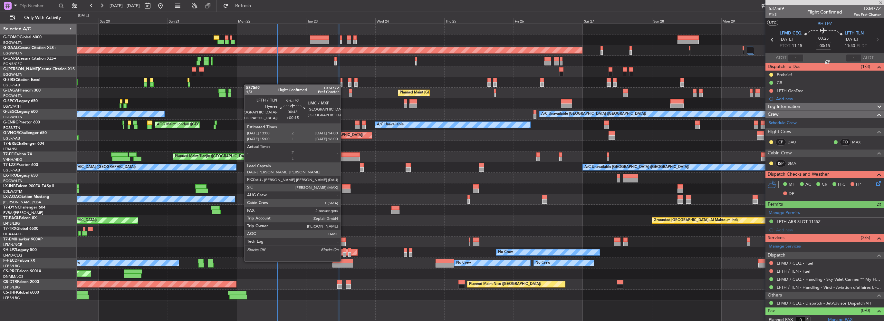
click at [343, 254] on div at bounding box center [344, 254] width 3 height 5
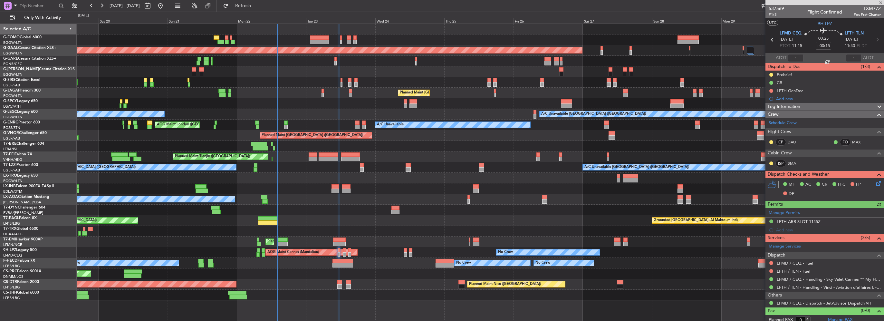
type input "2"
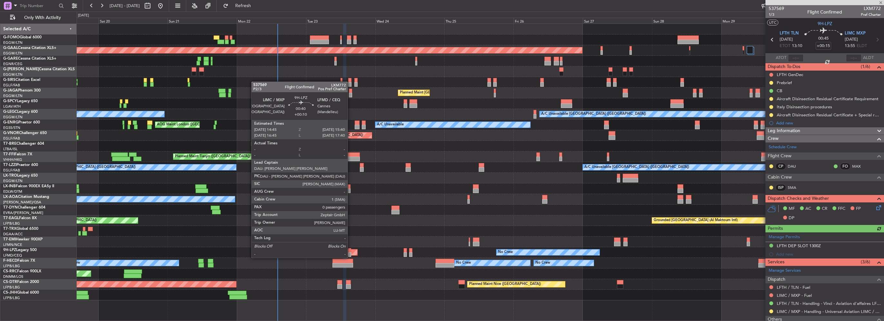
click at [350, 251] on div at bounding box center [349, 250] width 3 height 5
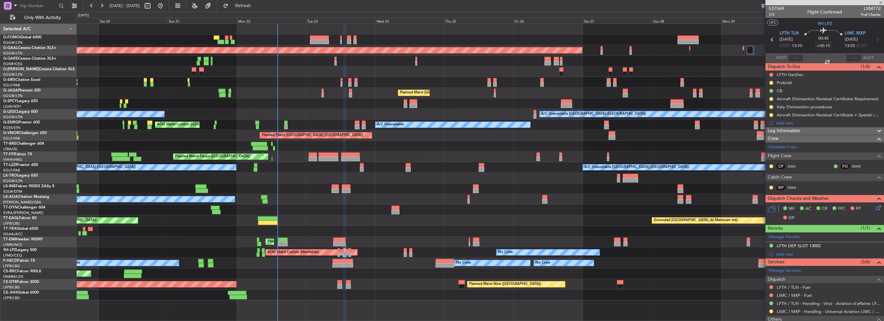
type input "+00:10"
type input "0"
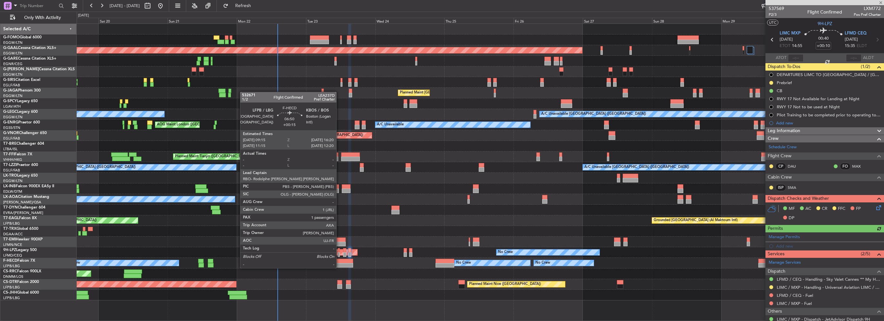
click at [339, 262] on div at bounding box center [342, 261] width 21 height 5
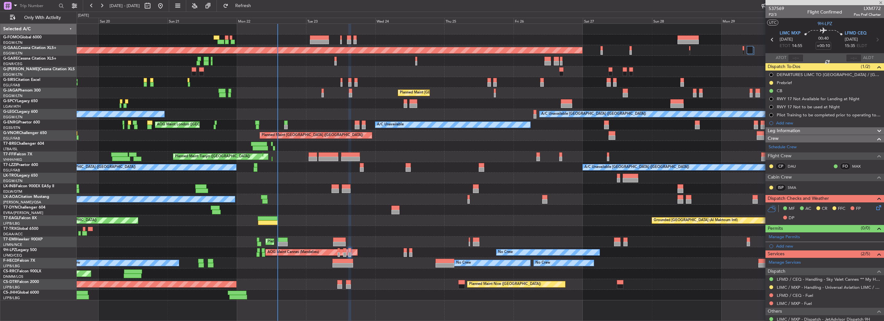
type input "+00:15"
type input "1"
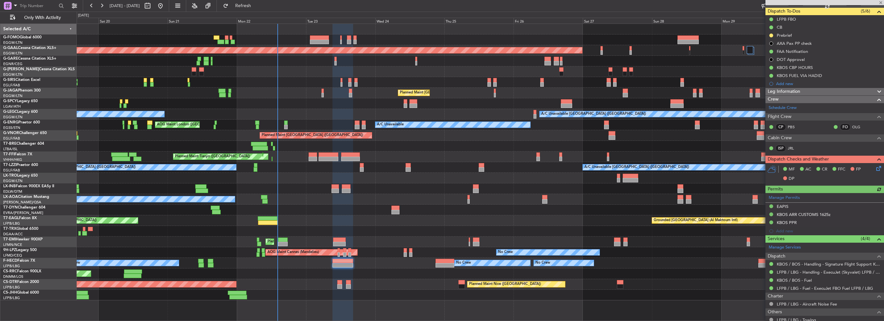
scroll to position [97, 0]
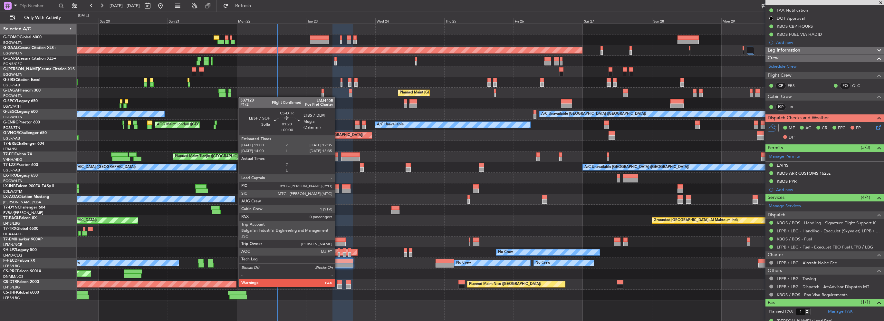
click at [338, 286] on div at bounding box center [339, 286] width 5 height 5
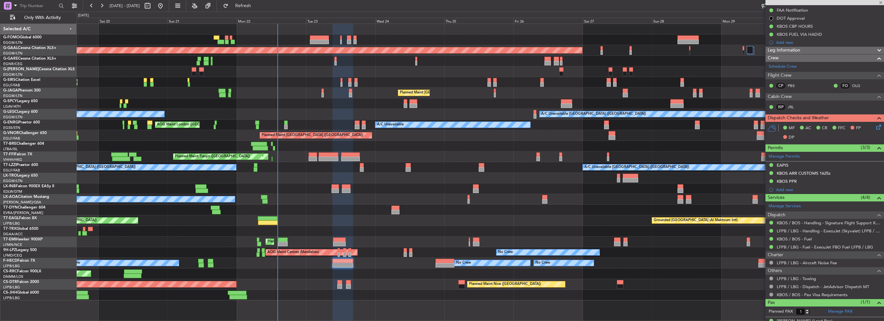
type input "0"
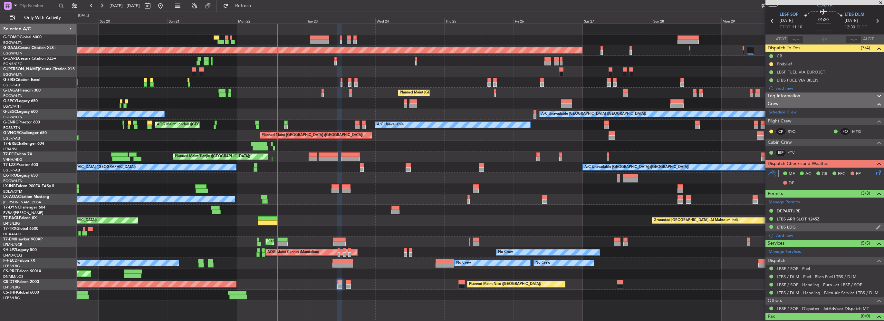
scroll to position [27, 0]
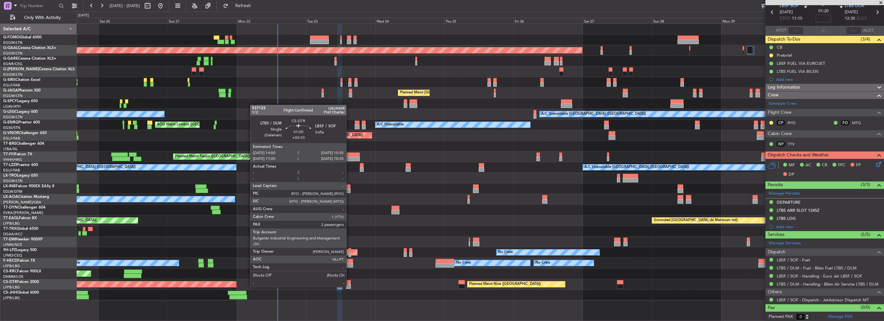
click at [349, 286] on div at bounding box center [348, 286] width 5 height 5
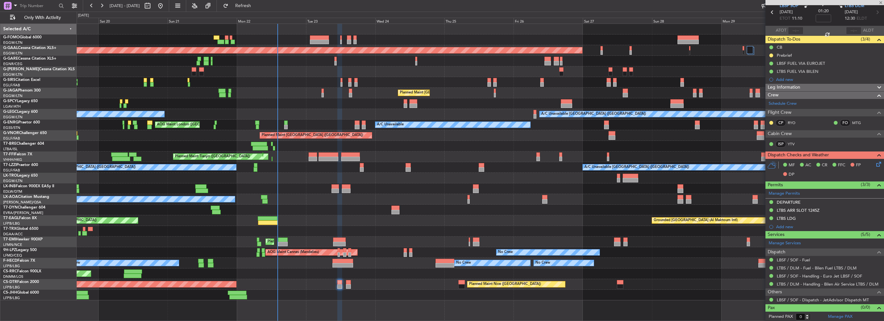
type input "+00:10"
type input "2"
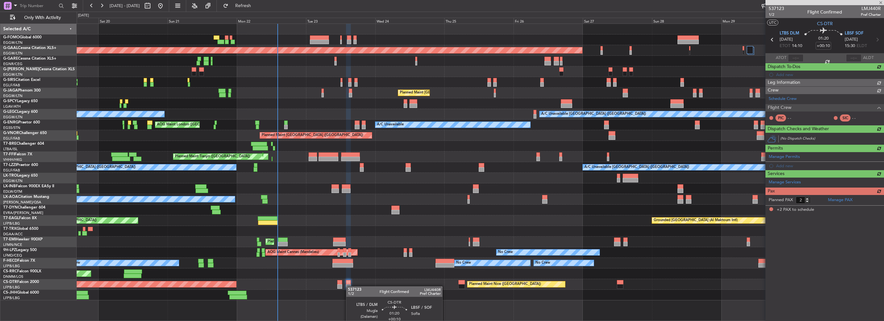
scroll to position [0, 0]
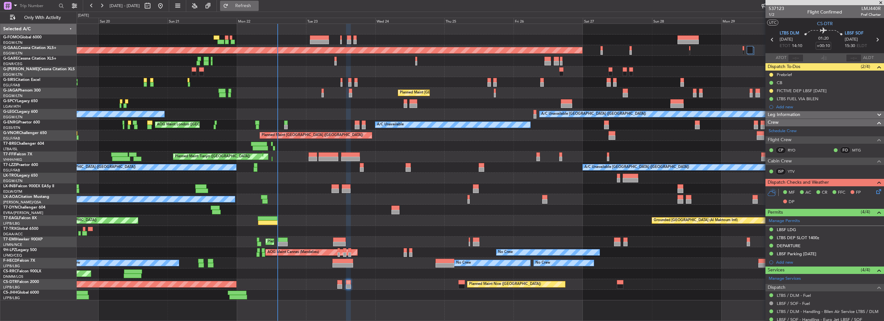
click at [257, 4] on span "Refresh" at bounding box center [243, 6] width 27 height 5
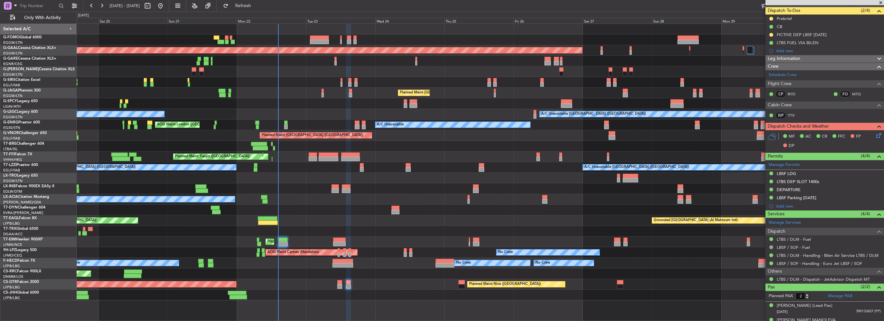
scroll to position [64, 0]
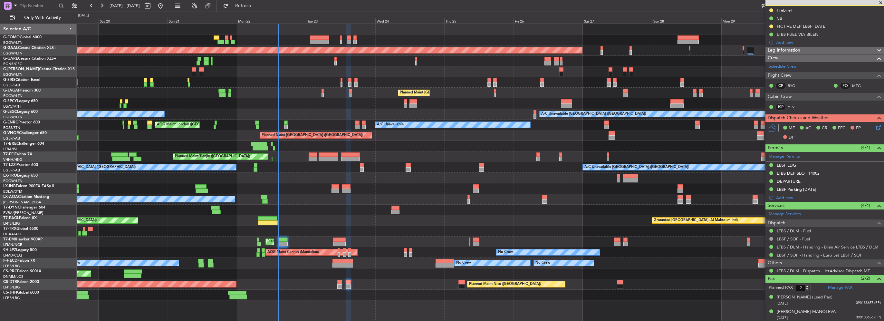
click at [318, 43] on div at bounding box center [319, 42] width 19 height 5
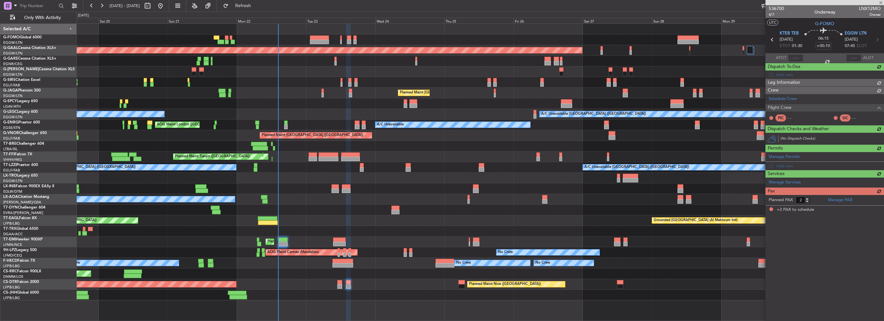
type input "-00:10"
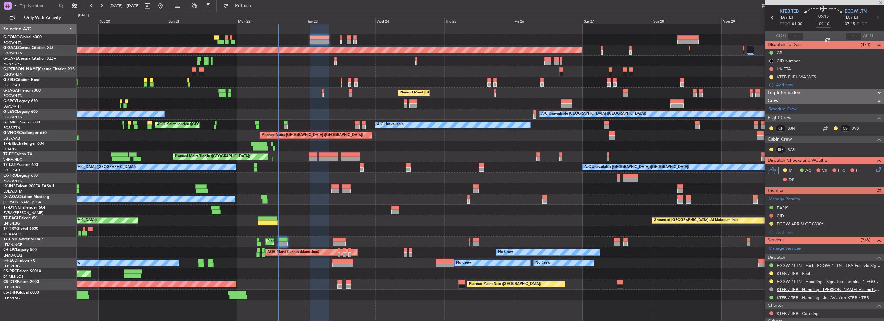
scroll to position [32, 0]
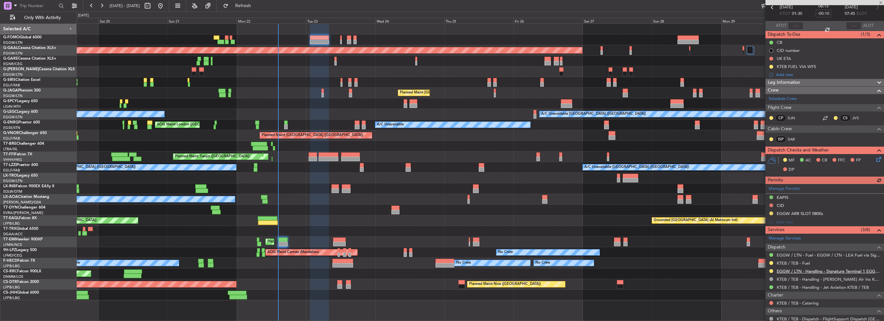
click at [832, 270] on link "EGGW / LTN - Handling - Signature Terminal 1 EGGW / LTN" at bounding box center [829, 270] width 104 height 5
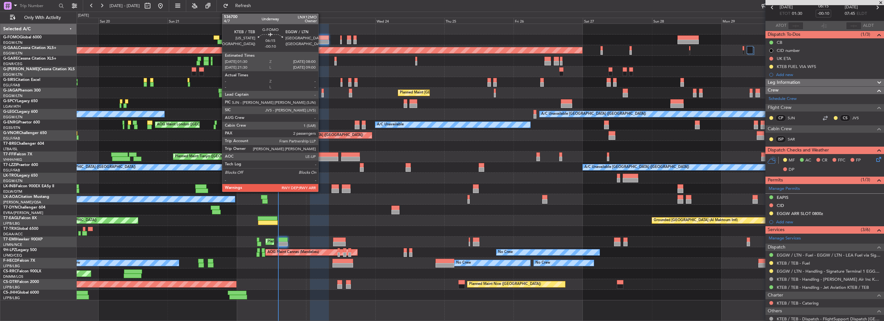
click at [321, 36] on div at bounding box center [319, 37] width 19 height 5
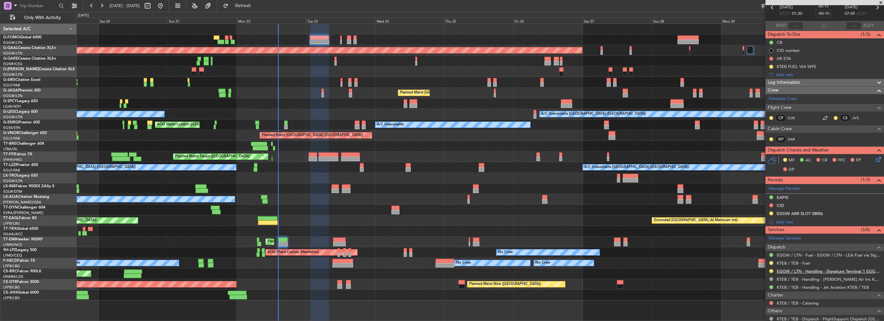
click at [864, 268] on link "EGGW / LTN - Handling - Signature Terminal 1 EGGW / LTN" at bounding box center [829, 270] width 104 height 5
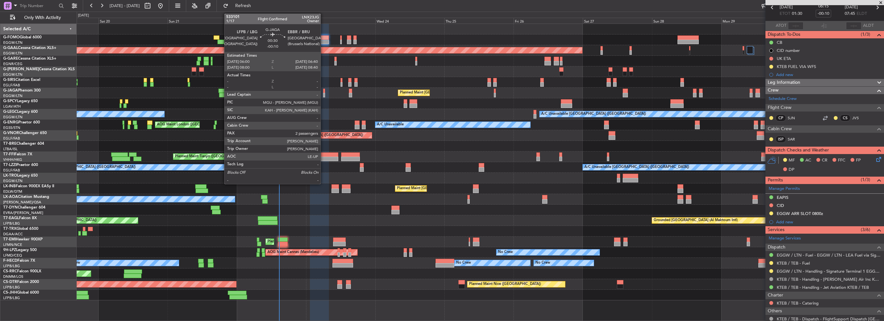
click at [323, 95] on div at bounding box center [324, 95] width 2 height 5
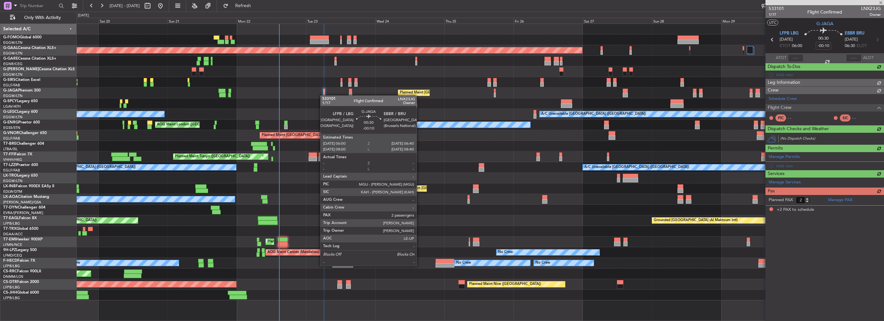
scroll to position [0, 0]
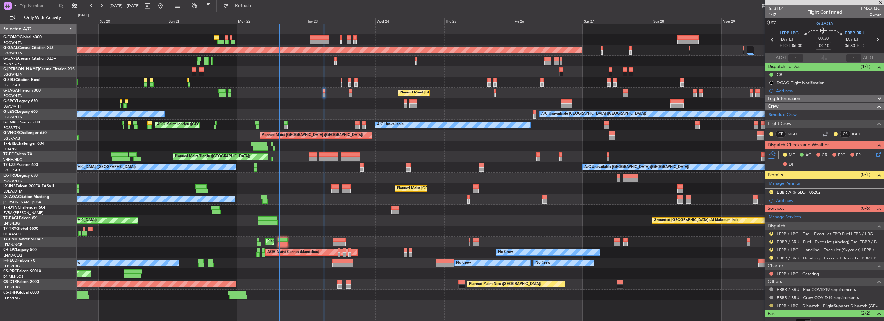
click at [772, 305] on button at bounding box center [771, 305] width 4 height 4
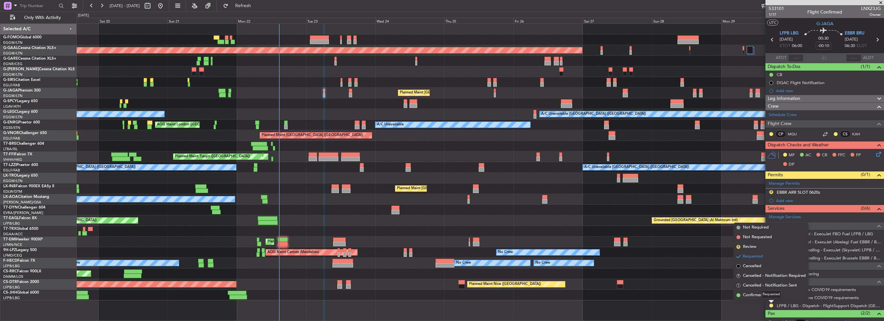
click at [757, 294] on mat-tooltip-component "Requested" at bounding box center [771, 294] width 29 height 17
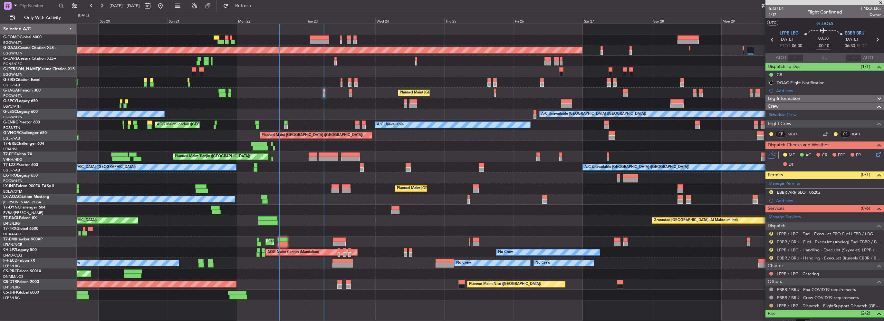
click at [773, 305] on button at bounding box center [771, 305] width 4 height 4
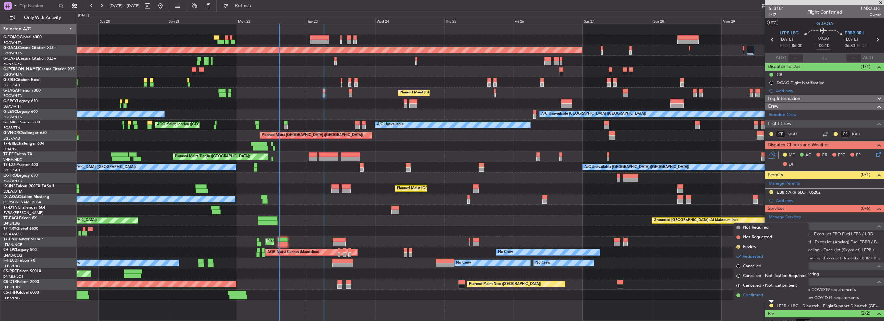
click at [753, 293] on span "Confirmed" at bounding box center [753, 295] width 20 height 6
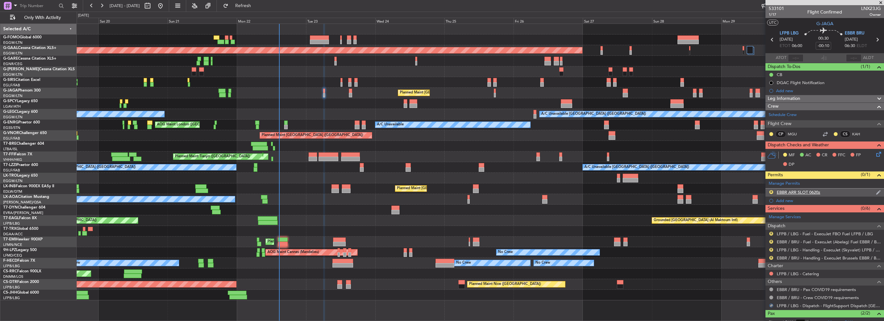
click at [771, 189] on div "R" at bounding box center [771, 191] width 5 height 5
click at [770, 189] on div "R" at bounding box center [771, 191] width 5 height 5
click at [771, 190] on button "R" at bounding box center [771, 192] width 4 height 4
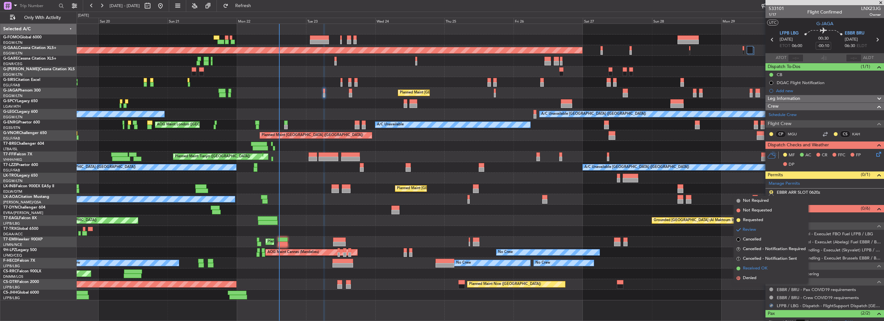
click at [751, 270] on span "Received OK" at bounding box center [755, 268] width 24 height 6
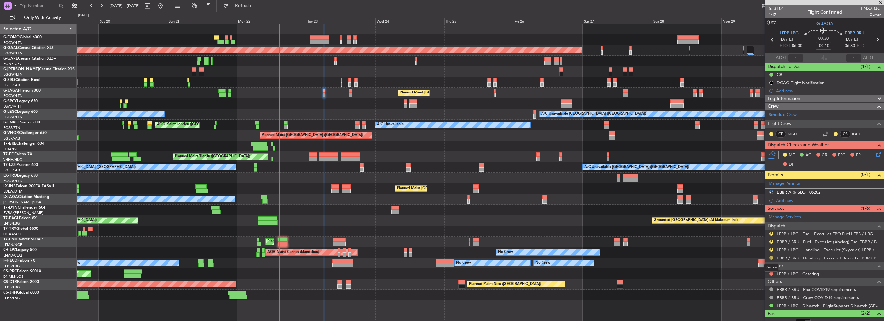
click at [770, 257] on button "R" at bounding box center [771, 258] width 4 height 4
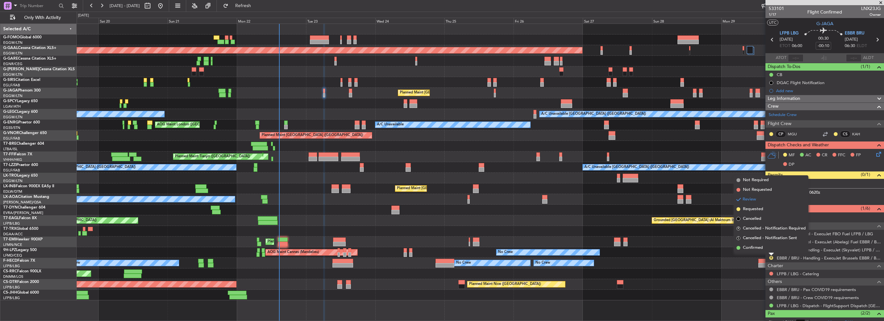
click at [758, 247] on span "Confirmed" at bounding box center [753, 248] width 20 height 6
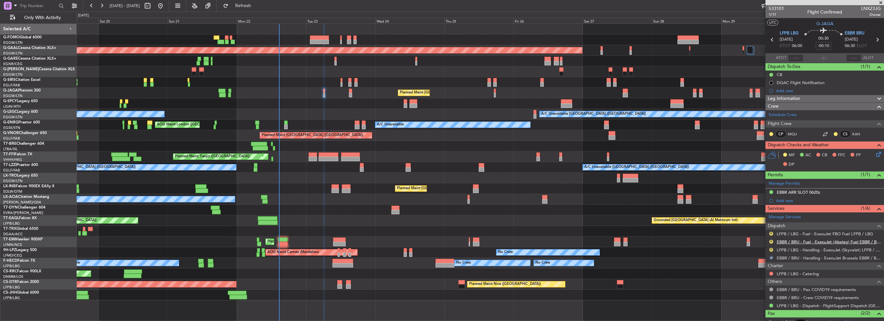
click at [793, 242] on link "EBBR / BRU - Fuel - ExecuJet (Abelag) Fuel EBBR / BRU" at bounding box center [829, 241] width 104 height 5
click at [771, 240] on button "R" at bounding box center [771, 242] width 4 height 4
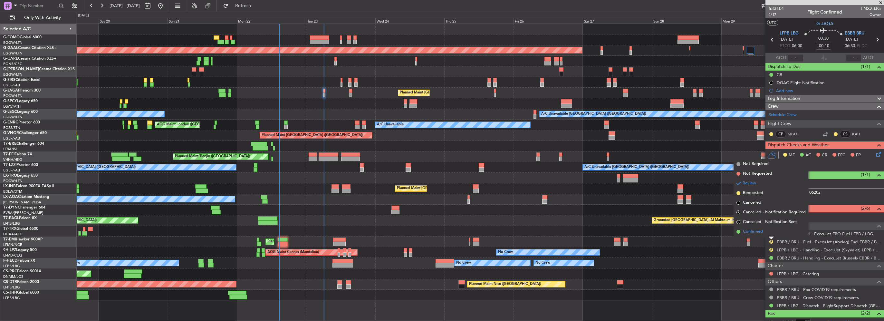
click at [757, 230] on span "Confirmed" at bounding box center [753, 231] width 20 height 6
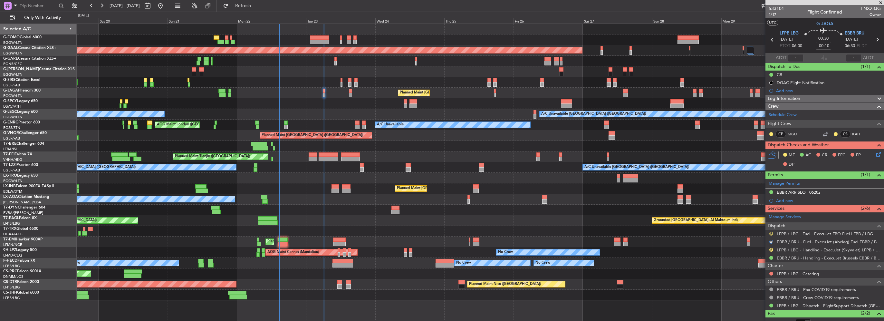
click at [770, 232] on button "R" at bounding box center [771, 234] width 4 height 4
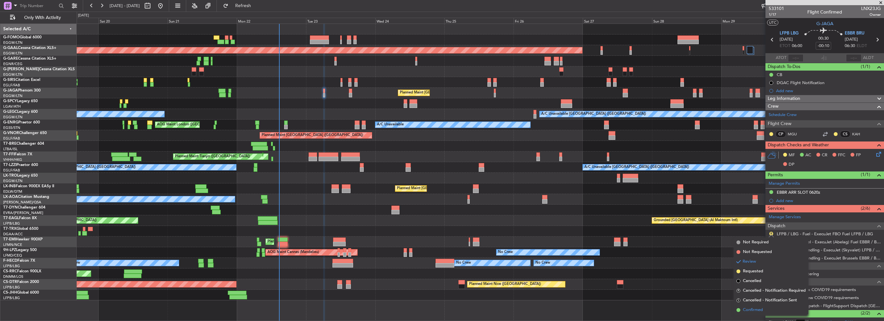
click at [755, 306] on li "Confirmed" at bounding box center [771, 310] width 74 height 10
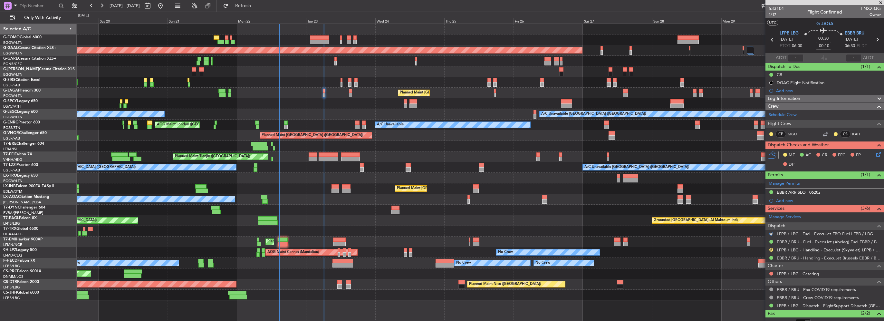
click at [820, 249] on link "LFPB / LBG - Handling - ExecuJet (Skyvalet) LFPB / LBG" at bounding box center [829, 249] width 104 height 5
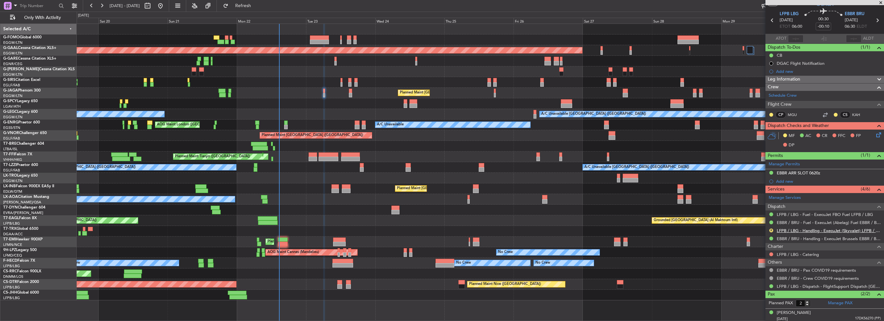
scroll to position [35, 0]
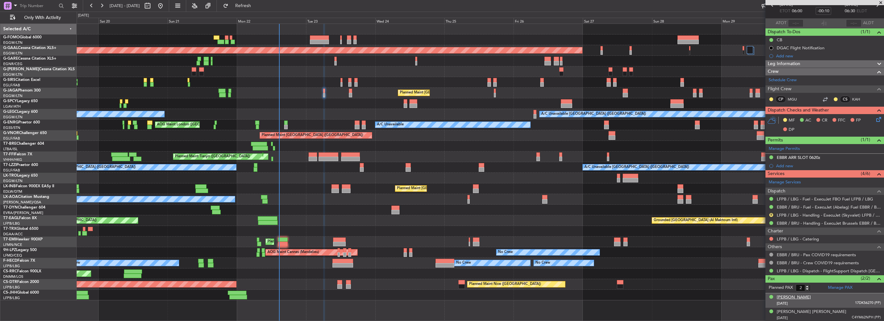
click at [783, 298] on div "[PERSON_NAME]" at bounding box center [794, 297] width 34 height 6
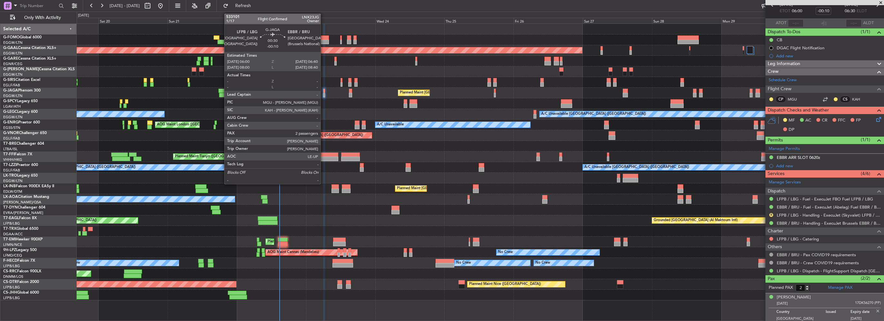
click at [323, 92] on div at bounding box center [324, 91] width 2 height 5
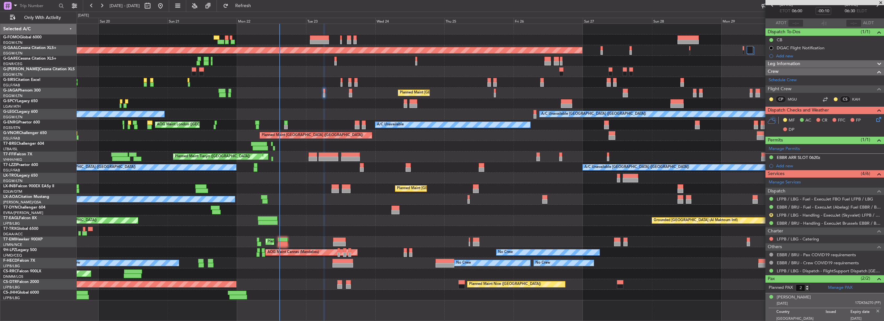
click at [322, 92] on div "Planned Maint [GEOGRAPHIC_DATA] ([GEOGRAPHIC_DATA])" at bounding box center [480, 93] width 807 height 11
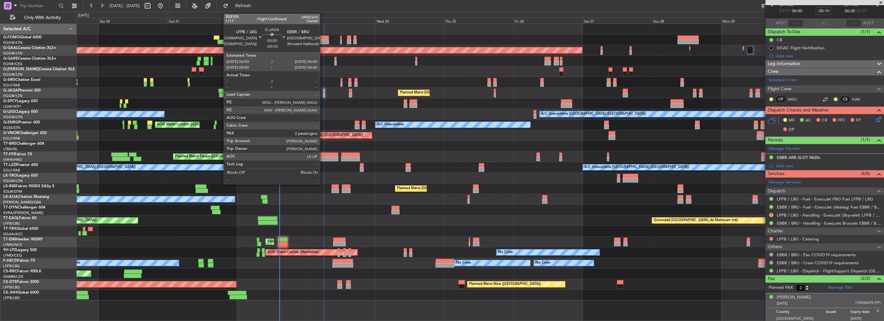
click at [323, 92] on div at bounding box center [324, 91] width 2 height 5
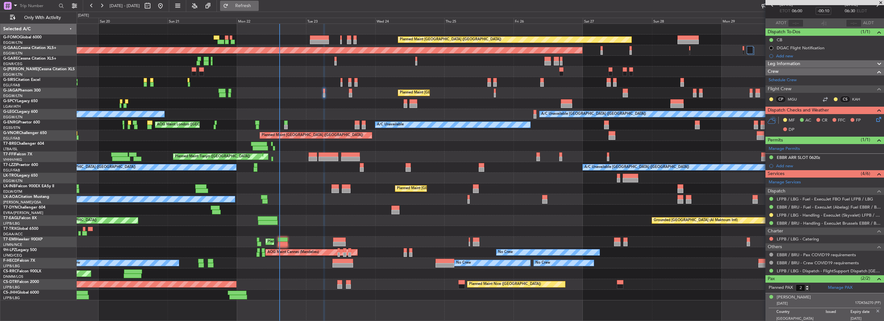
click at [257, 6] on span "Refresh" at bounding box center [243, 6] width 27 height 5
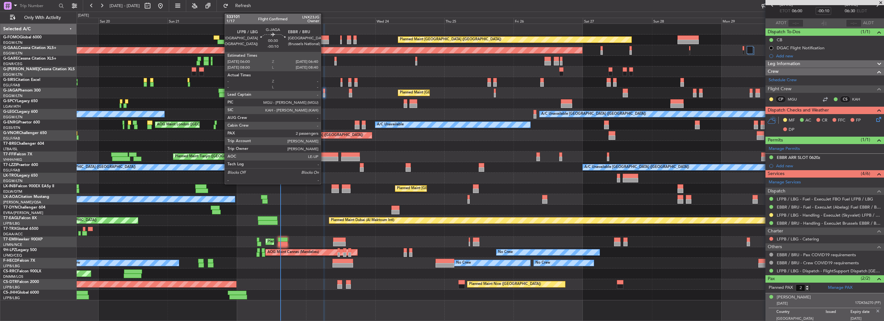
click at [324, 93] on div at bounding box center [324, 95] width 2 height 5
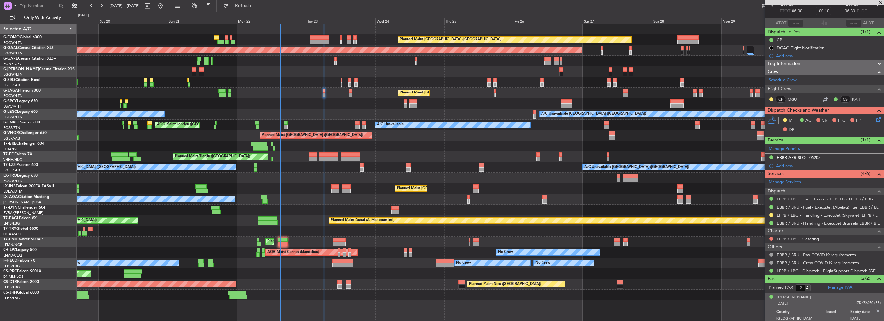
click at [322, 91] on div "Planned Maint [GEOGRAPHIC_DATA] ([GEOGRAPHIC_DATA])" at bounding box center [480, 93] width 807 height 11
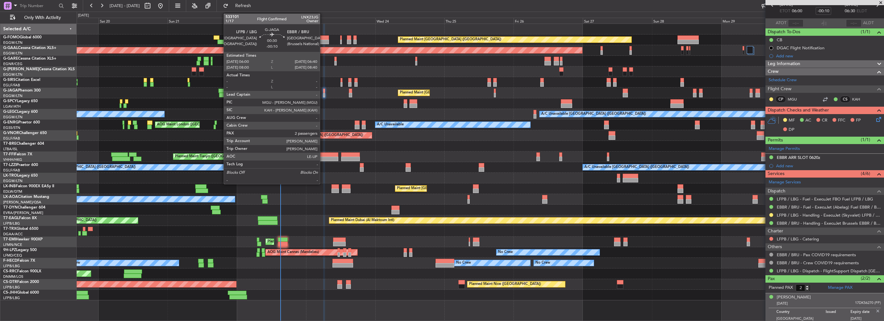
click at [323, 91] on div at bounding box center [324, 91] width 2 height 5
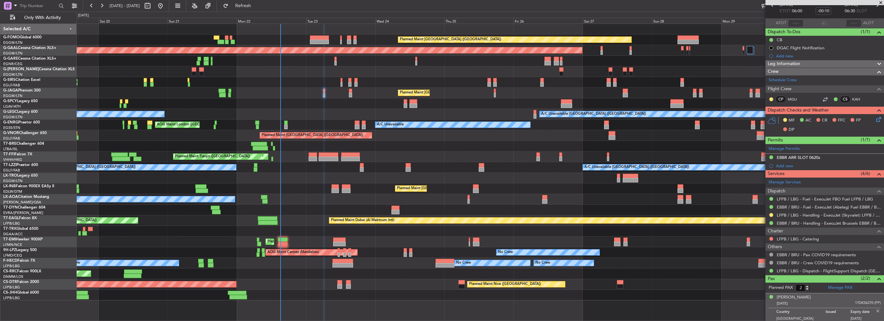
click at [875, 119] on icon at bounding box center [877, 118] width 5 height 5
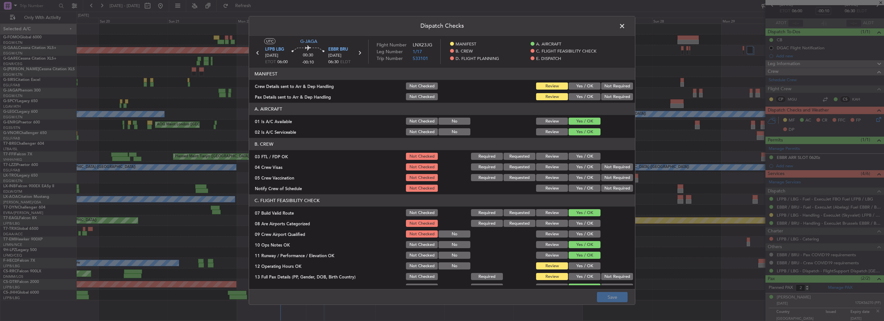
click at [586, 84] on button "Yes / OK" at bounding box center [585, 85] width 32 height 7
click at [583, 97] on button "Yes / OK" at bounding box center [585, 96] width 32 height 7
click at [619, 298] on button "Save" at bounding box center [612, 297] width 31 height 10
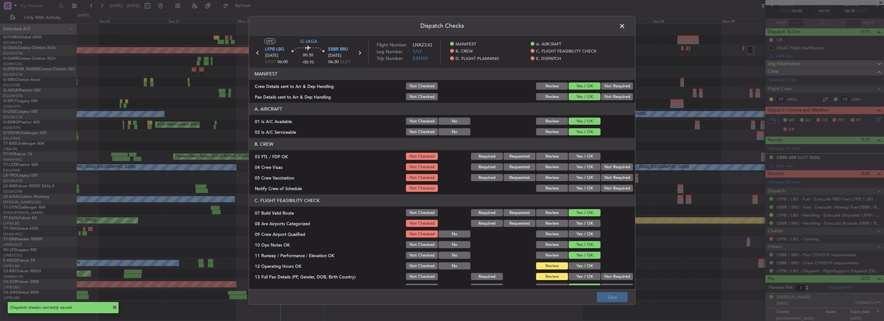
click at [625, 24] on span at bounding box center [625, 27] width 0 height 13
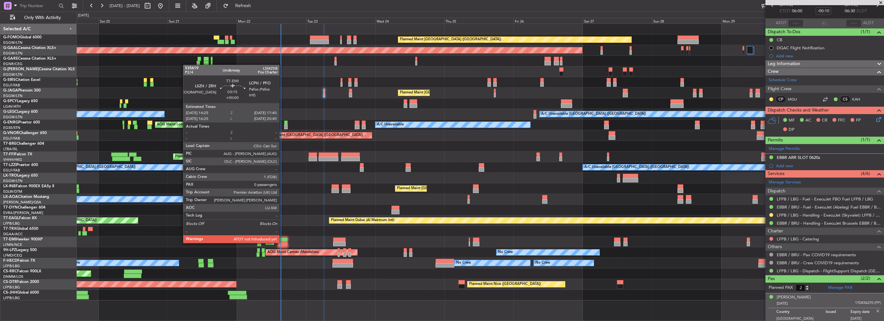
click at [282, 242] on div at bounding box center [283, 244] width 10 height 5
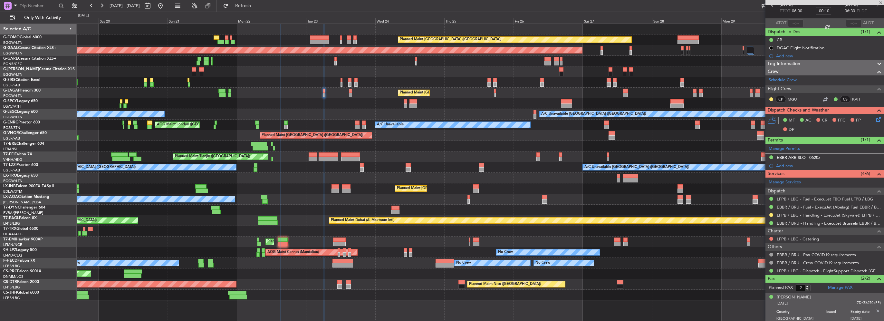
type input "0"
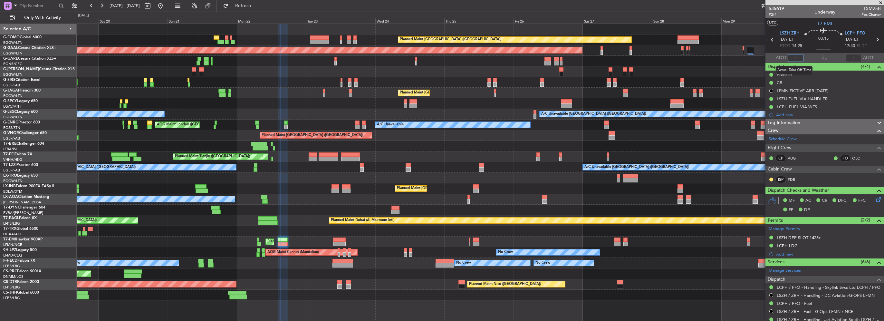
click at [795, 58] on input "text" at bounding box center [795, 58] width 15 height 8
type input "14:57"
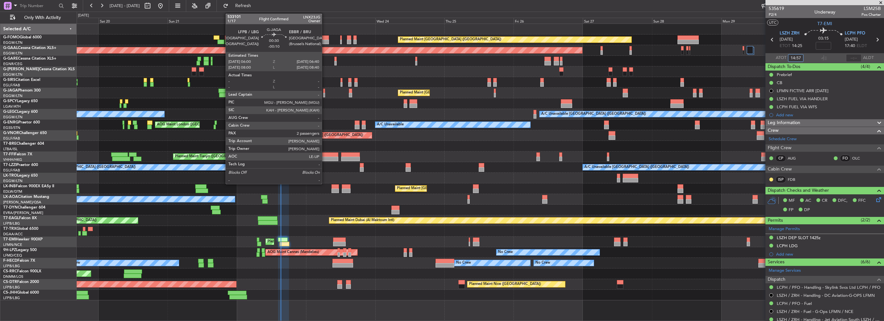
click at [325, 91] on div at bounding box center [324, 91] width 2 height 5
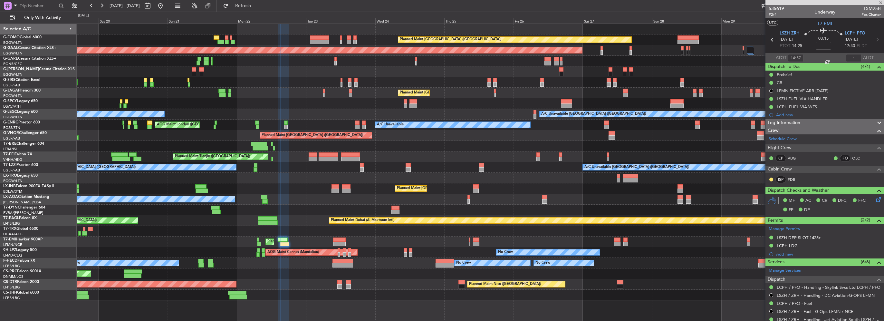
type input "-00:10"
type input "2"
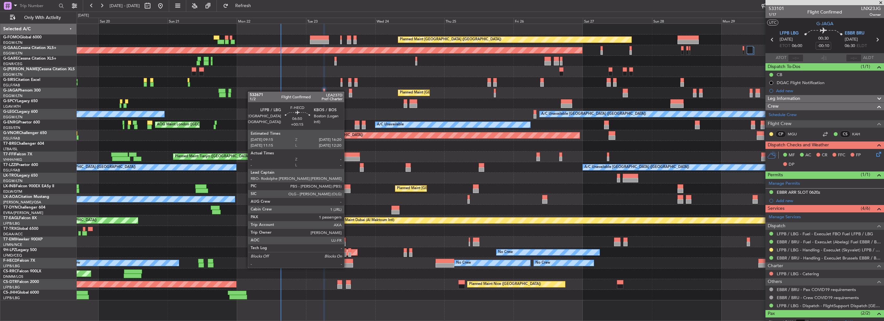
click at [348, 261] on div at bounding box center [342, 261] width 21 height 5
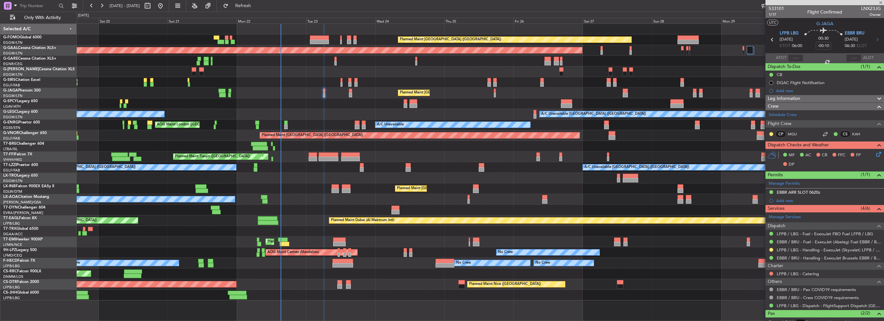
type input "+00:15"
type input "1"
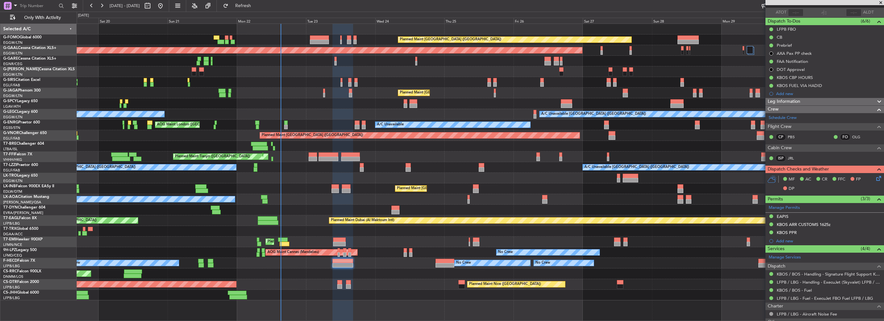
scroll to position [64, 0]
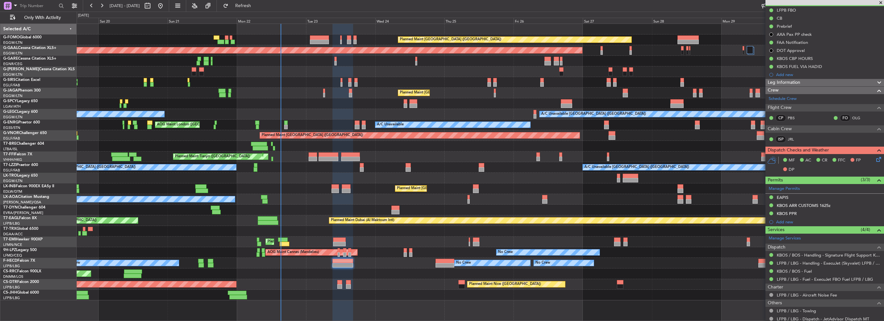
click at [813, 83] on div "Leg Information" at bounding box center [824, 82] width 119 height 7
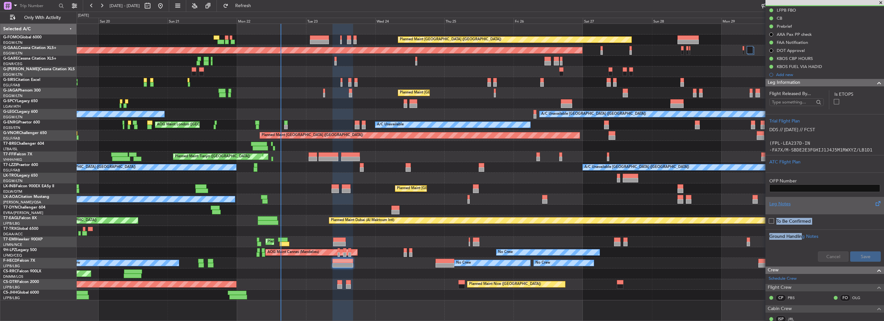
drag, startPoint x: 802, startPoint y: 236, endPoint x: 794, endPoint y: 200, distance: 36.9
click at [794, 200] on form "Flight Released By... Is ETOPS Trial Flight Plan DDS // [DATE] // FCST (FPL-LEA…" at bounding box center [824, 178] width 119 height 176
drag, startPoint x: 794, startPoint y: 200, endPoint x: 777, endPoint y: 205, distance: 17.5
click at [777, 205] on div "Leg Notes" at bounding box center [824, 203] width 111 height 7
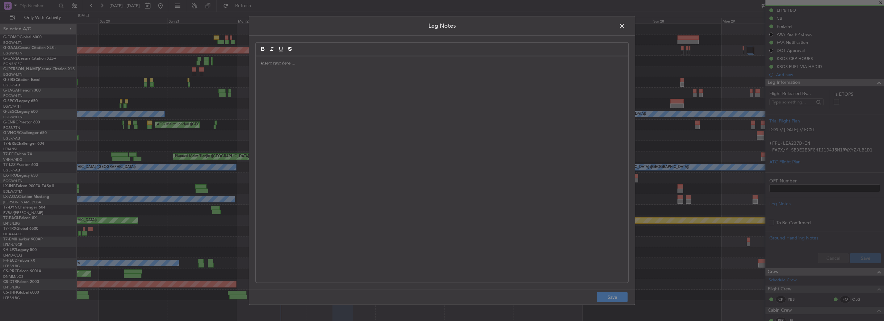
click at [354, 112] on div at bounding box center [442, 169] width 372 height 226
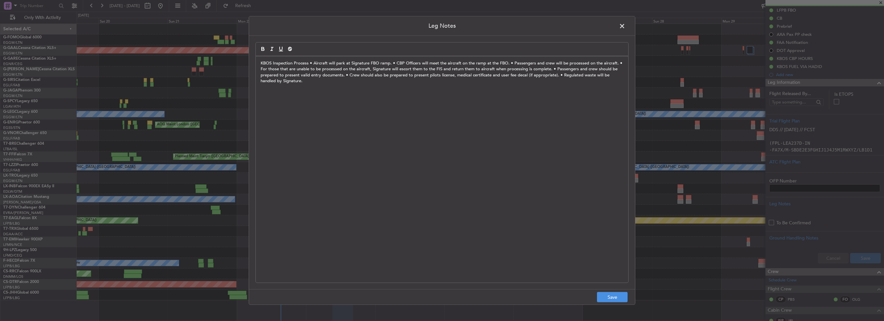
click at [311, 61] on p "KBOS Inspection Process • Aircraft will park at Signature FBO ramp. • CBP Offic…" at bounding box center [442, 72] width 363 height 24
click at [309, 62] on p "KBOS Inspection Process • Aircraft will park at Signature FBO ramp. • CBP Offic…" at bounding box center [442, 72] width 363 height 24
click at [308, 63] on p "KBOS Inspection Process • Aircraft will park at Signature FBO ramp. • CBP Offic…" at bounding box center [442, 72] width 363 height 24
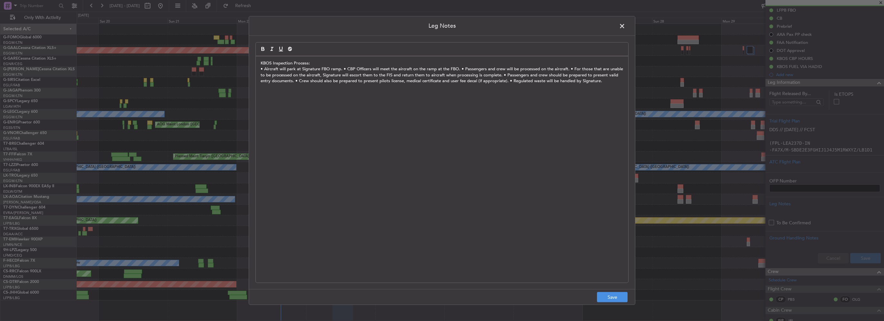
click at [344, 69] on p "• Aircraft will park at Signature FBO ramp. • CBP Officers will meet the aircra…" at bounding box center [442, 75] width 363 height 18
click at [342, 70] on p "• Aircraft will park at Signature FBO ramp. • CBP Officers will meet the aircra…" at bounding box center [442, 75] width 363 height 18
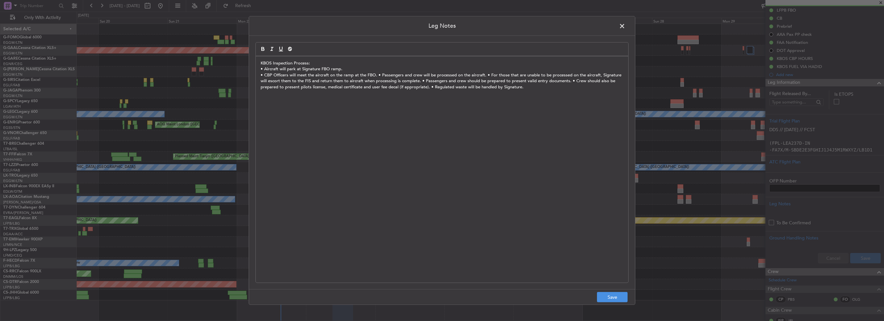
click at [377, 75] on p "• CBP Officers will meet the aircraft on the ramp at the FBO. • Passengers and …" at bounding box center [442, 81] width 363 height 18
click at [367, 82] on p "• Passengers and crew will be processed on the aircraft. • For those that are u…" at bounding box center [442, 87] width 363 height 18
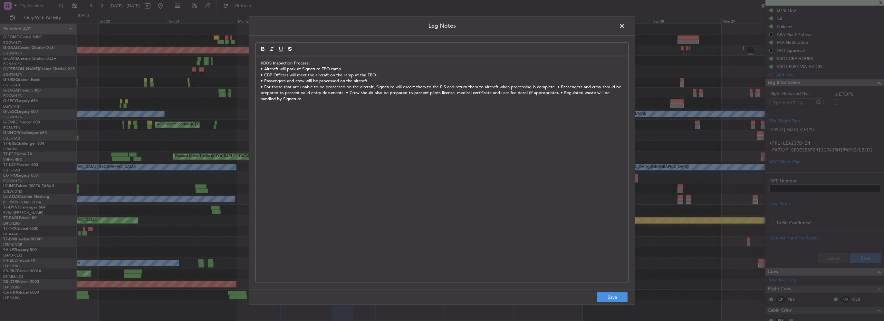
click at [553, 88] on p "• For those that are unable to be processed on the aircraft, Signature will esc…" at bounding box center [442, 93] width 363 height 18
click at [408, 93] on p "• Passengers and crew should be prepared to present valid entry documents. • Cr…" at bounding box center [442, 96] width 363 height 12
click at [472, 99] on p "• Crew should also be prepared to present pilots license, medical certificate a…" at bounding box center [442, 99] width 363 height 6
click at [618, 297] on button "Save" at bounding box center [612, 297] width 31 height 10
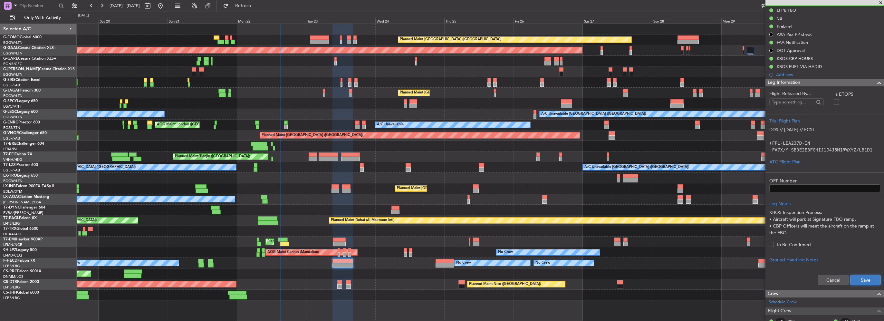
click at [863, 278] on button "Save" at bounding box center [865, 280] width 31 height 10
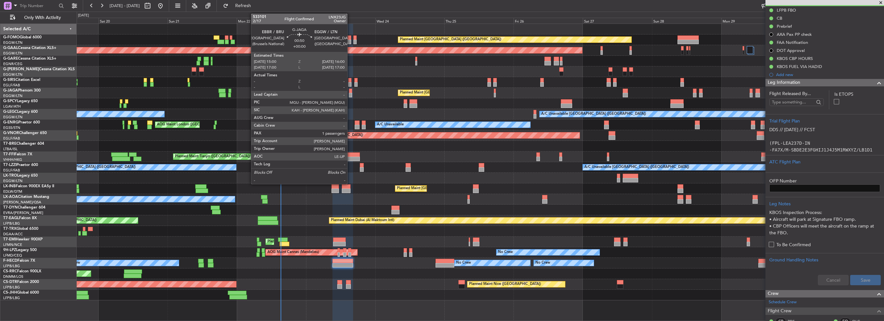
click at [350, 95] on div at bounding box center [350, 95] width 3 height 5
